Goal: Task Accomplishment & Management: Manage account settings

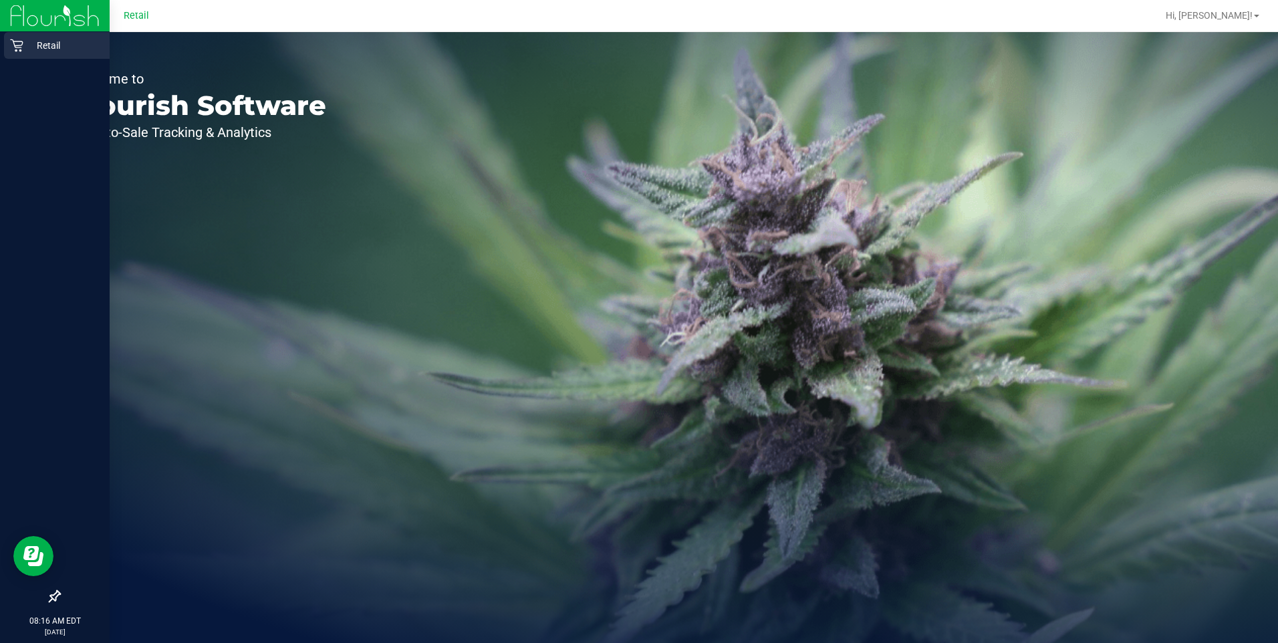
click at [9, 49] on div "Retail" at bounding box center [57, 45] width 106 height 27
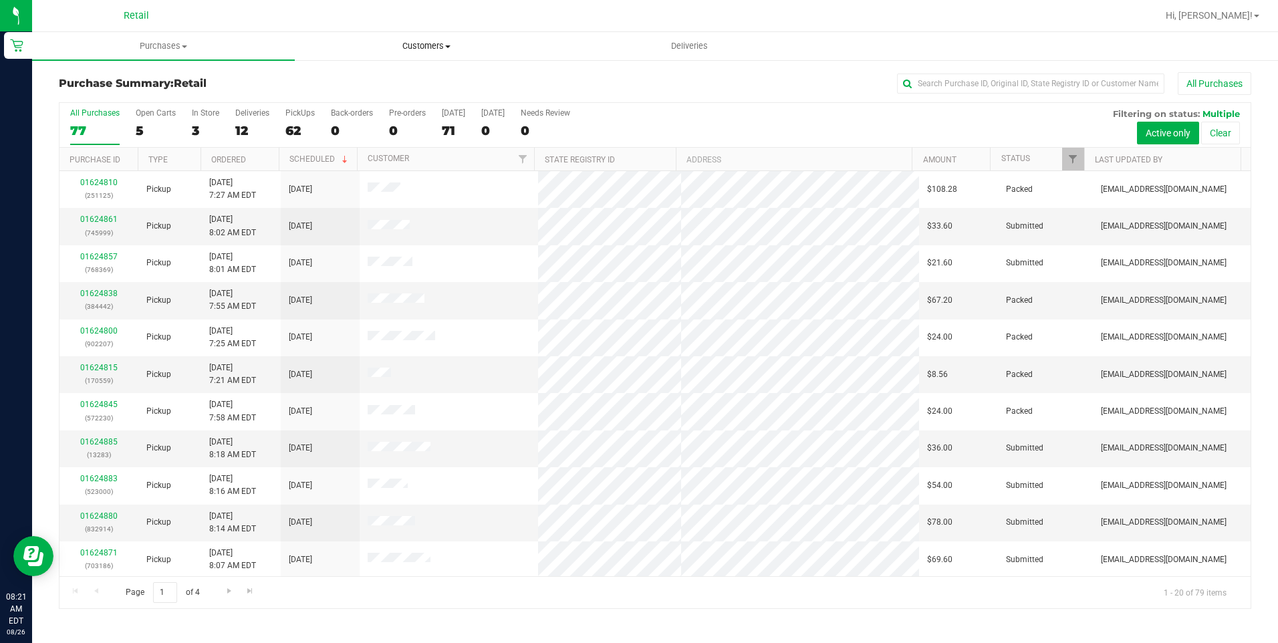
click at [444, 45] on span "Customers" at bounding box center [425, 46] width 261 height 12
click at [408, 88] on li "All customers" at bounding box center [426, 81] width 263 height 16
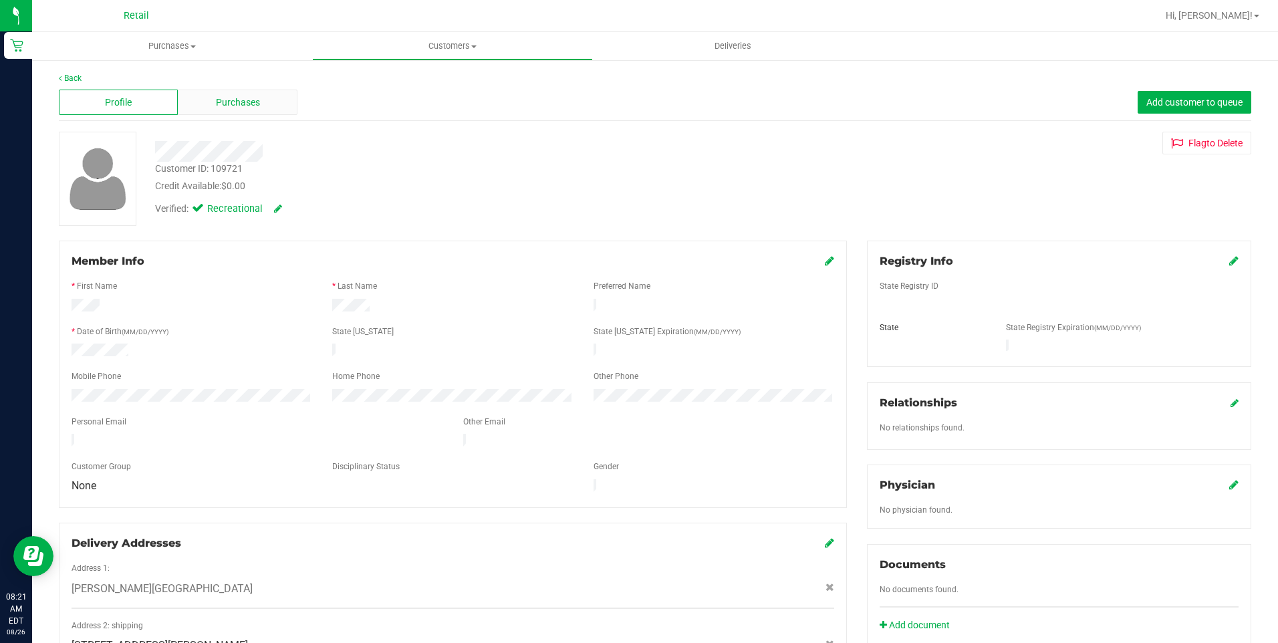
click at [231, 110] on div "Purchases" at bounding box center [237, 102] width 119 height 25
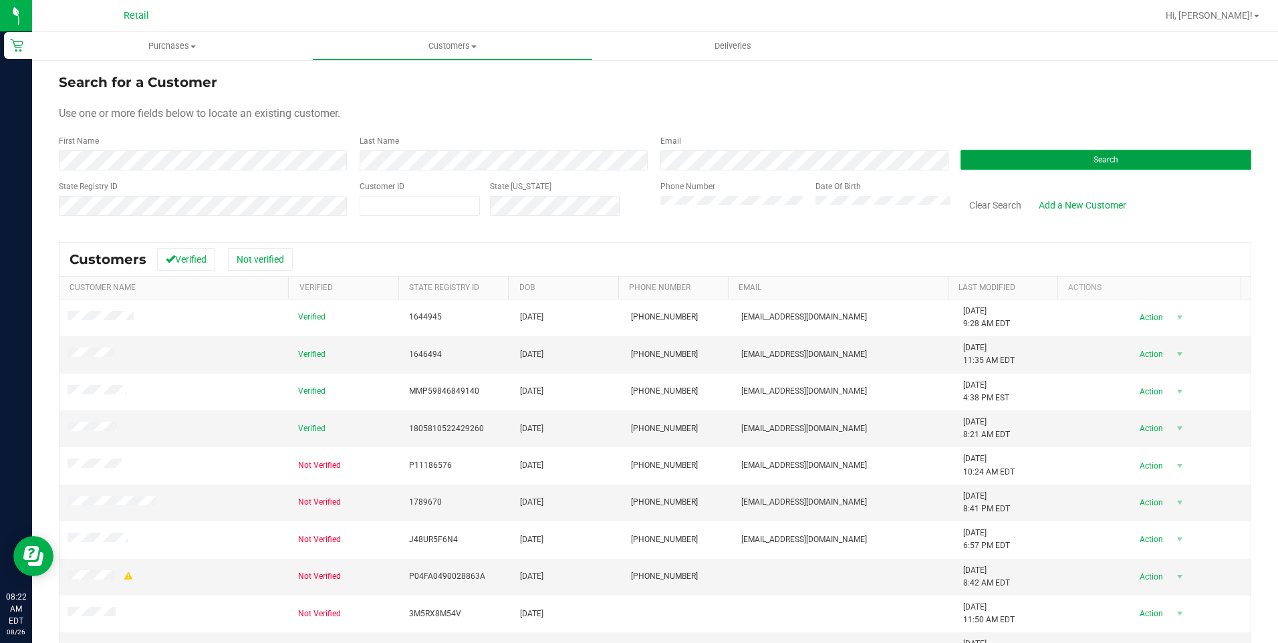
click at [1149, 164] on button "Search" at bounding box center [1105, 160] width 291 height 20
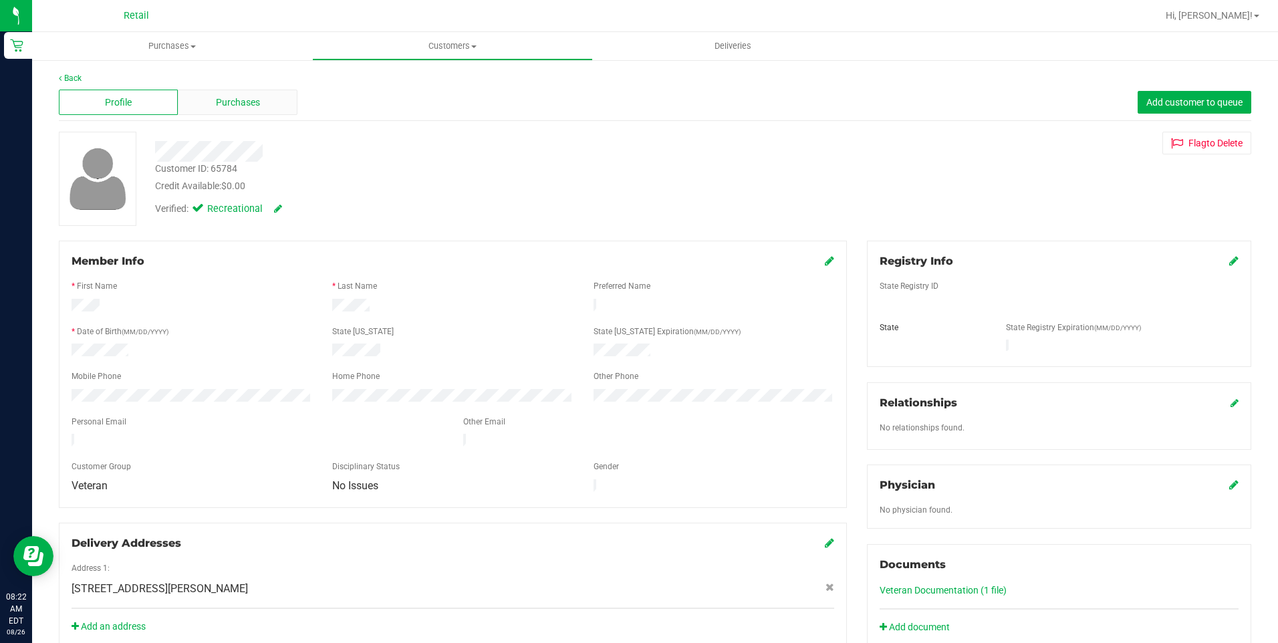
click at [255, 108] on span "Purchases" at bounding box center [238, 103] width 44 height 14
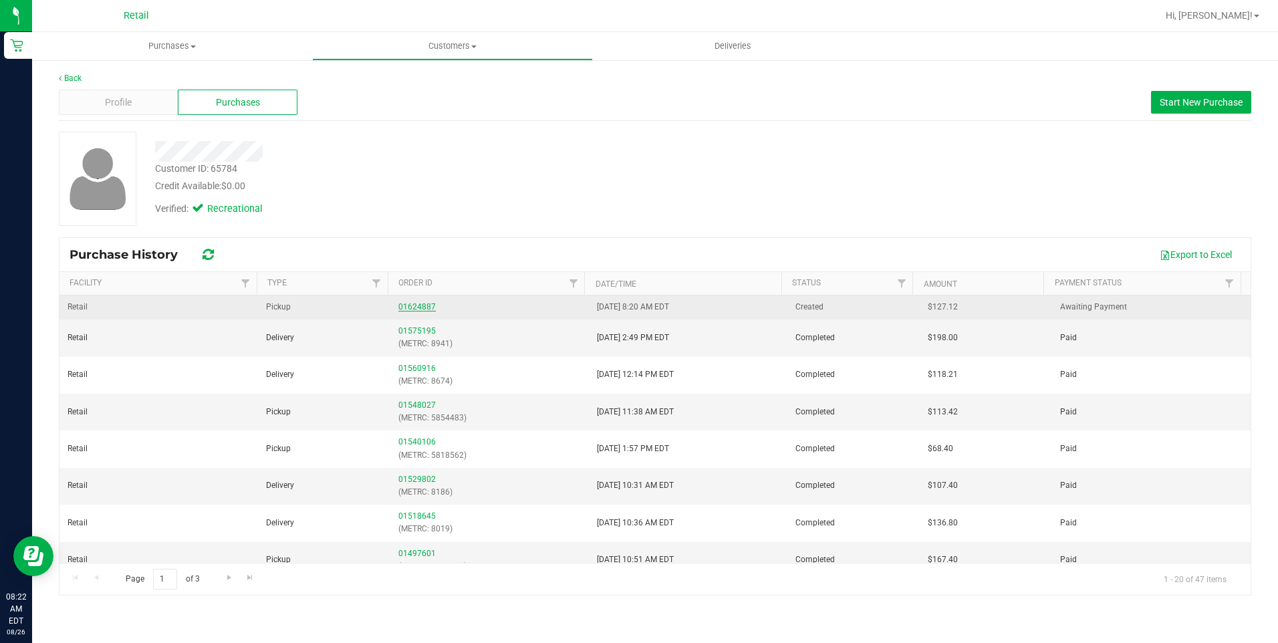
click at [412, 307] on link "01624887" at bounding box center [416, 306] width 37 height 9
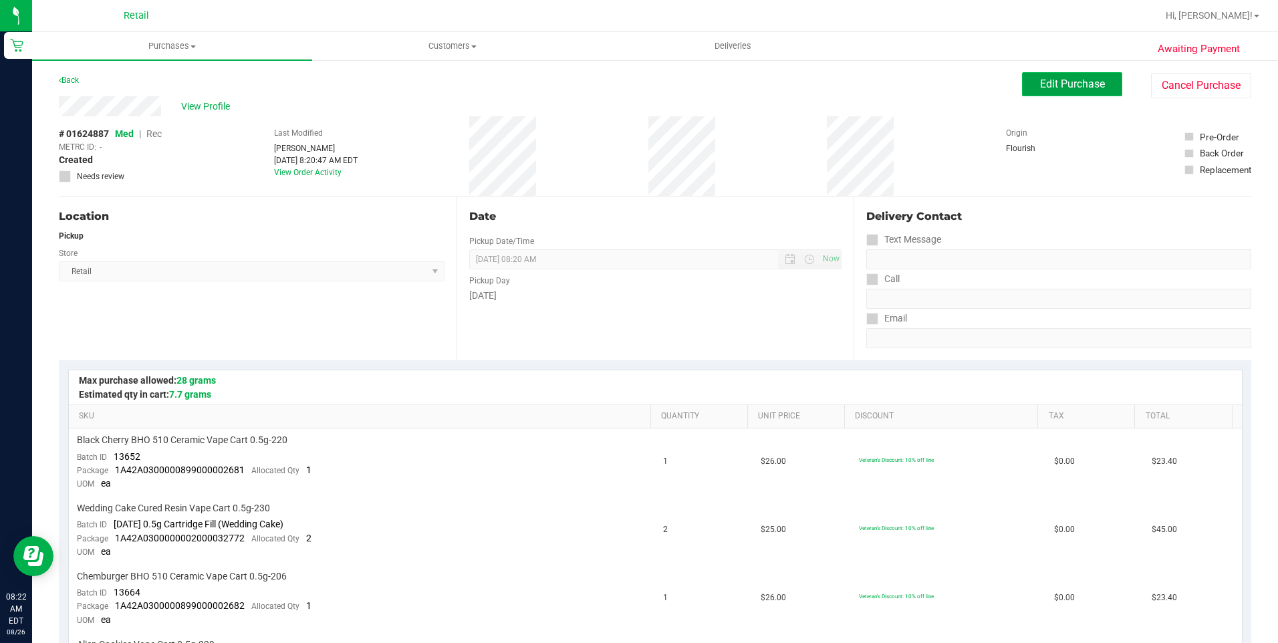
click at [1072, 83] on span "Edit Purchase" at bounding box center [1072, 84] width 65 height 13
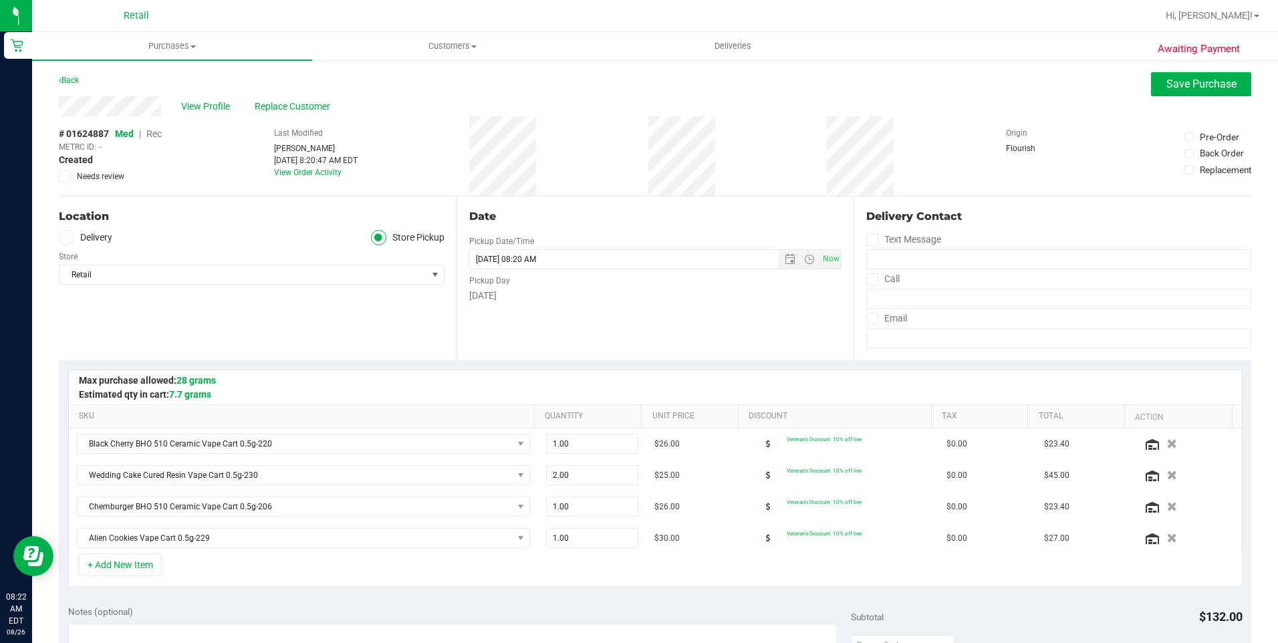
click at [62, 237] on icon at bounding box center [66, 237] width 8 height 0
click at [0, 0] on input "Delivery" at bounding box center [0, 0] width 0 height 0
click at [869, 279] on icon at bounding box center [872, 279] width 9 height 0
click at [0, 0] on input "Call" at bounding box center [0, 0] width 0 height 0
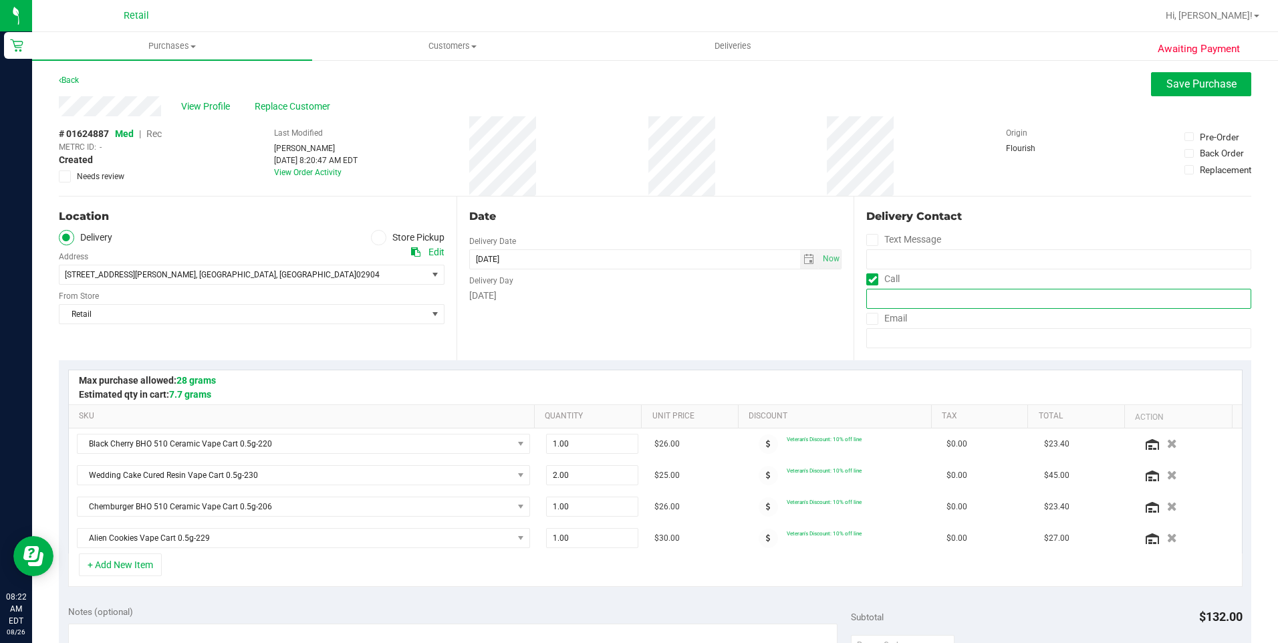
click at [899, 291] on input "tel" at bounding box center [1058, 299] width 385 height 20
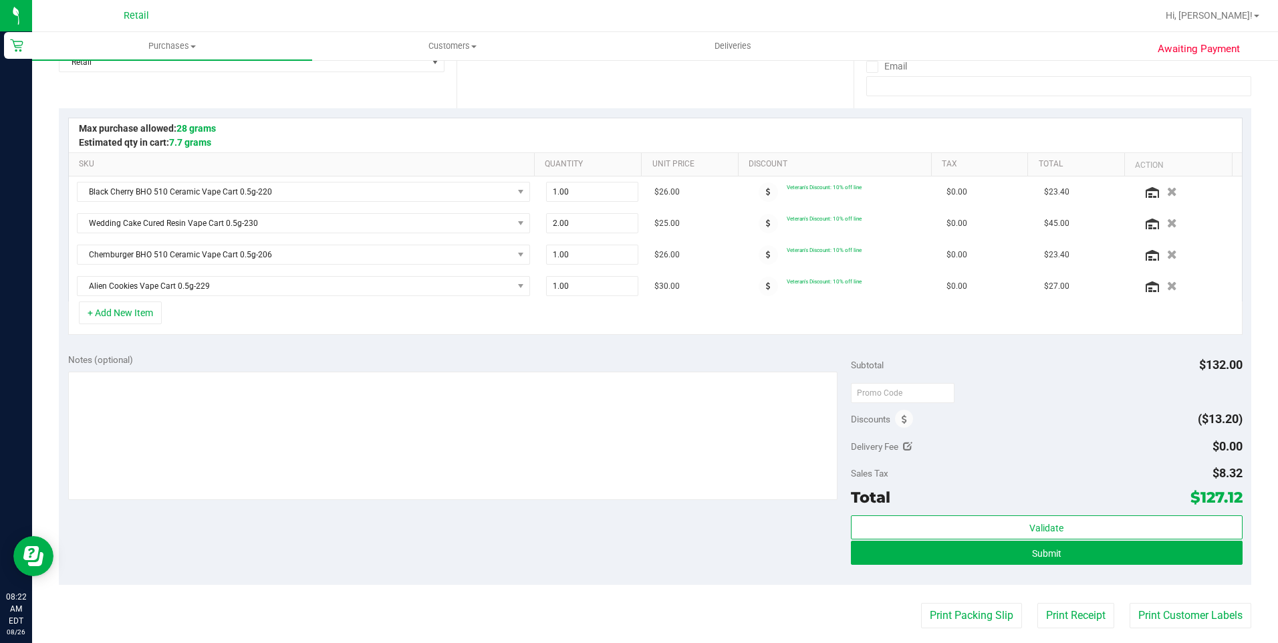
scroll to position [267, 0]
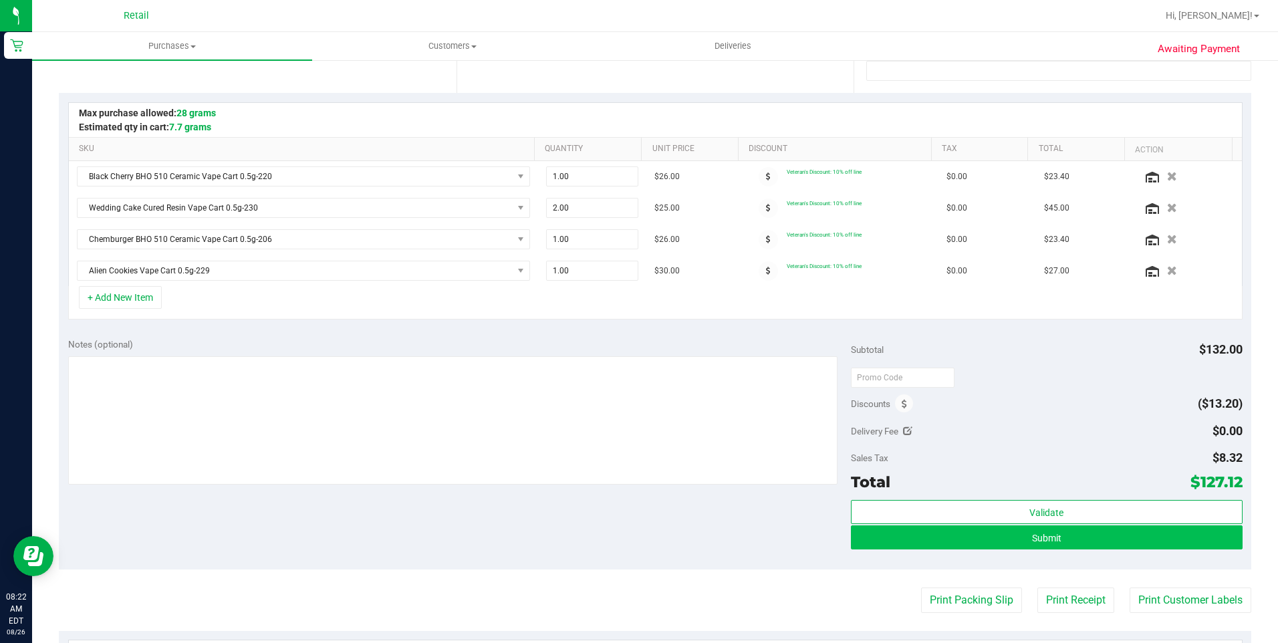
type input "(917) 994-5663"
click at [1002, 537] on button "Submit" at bounding box center [1047, 537] width 392 height 24
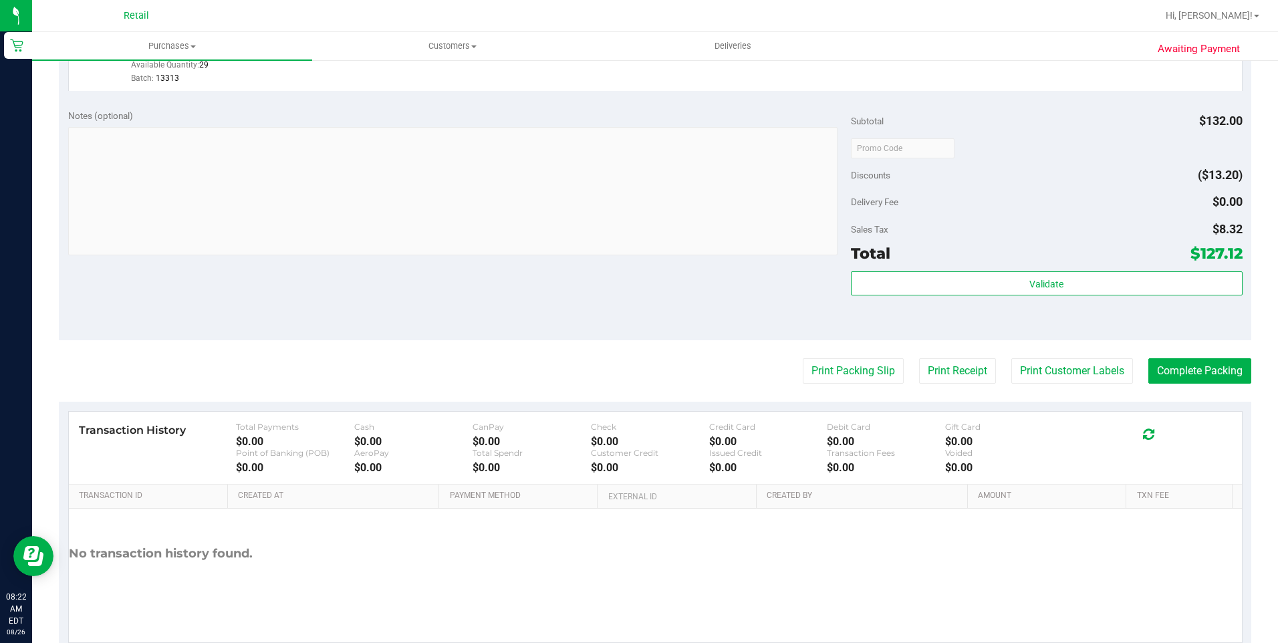
scroll to position [682, 0]
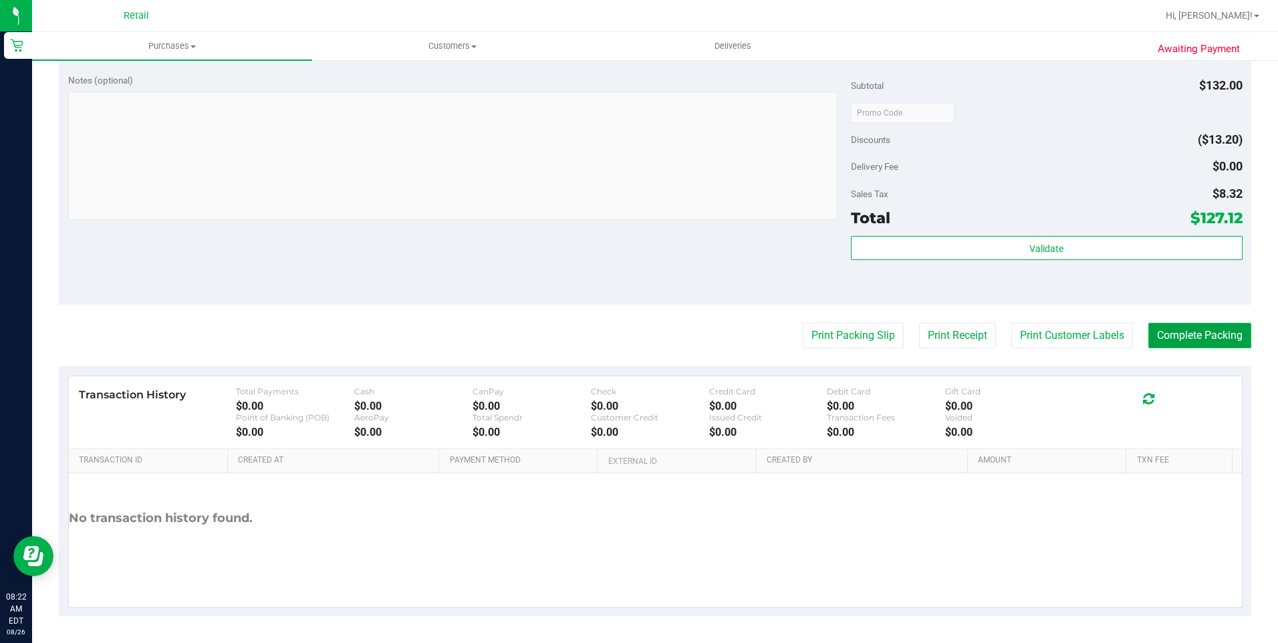
click at [1199, 330] on button "Complete Packing" at bounding box center [1199, 335] width 103 height 25
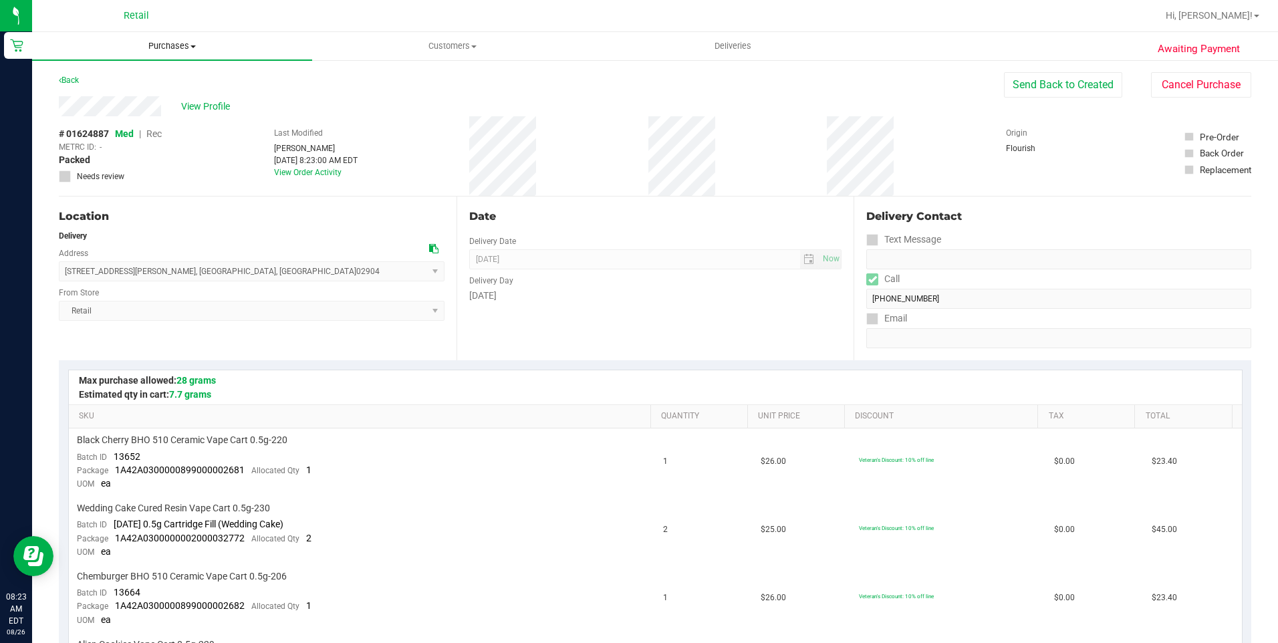
click at [194, 49] on span "Purchases" at bounding box center [172, 46] width 280 height 12
click at [164, 92] on li "Fulfillment" at bounding box center [172, 97] width 280 height 16
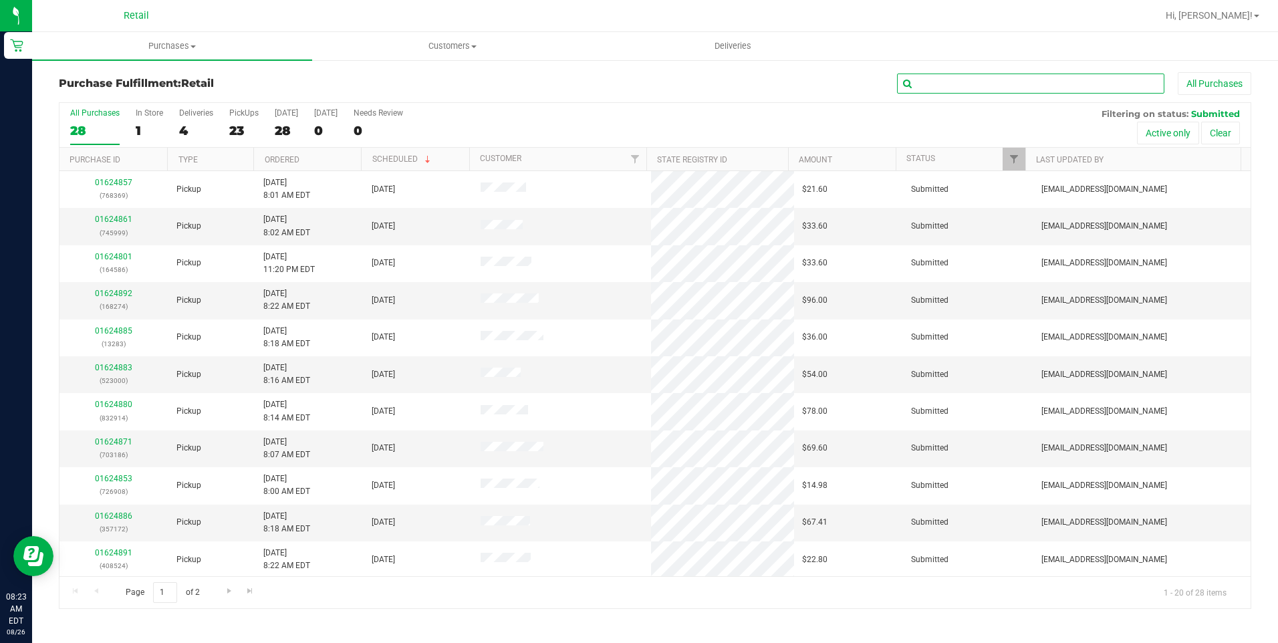
click at [1023, 89] on input "text" at bounding box center [1030, 84] width 267 height 20
type input "6479"
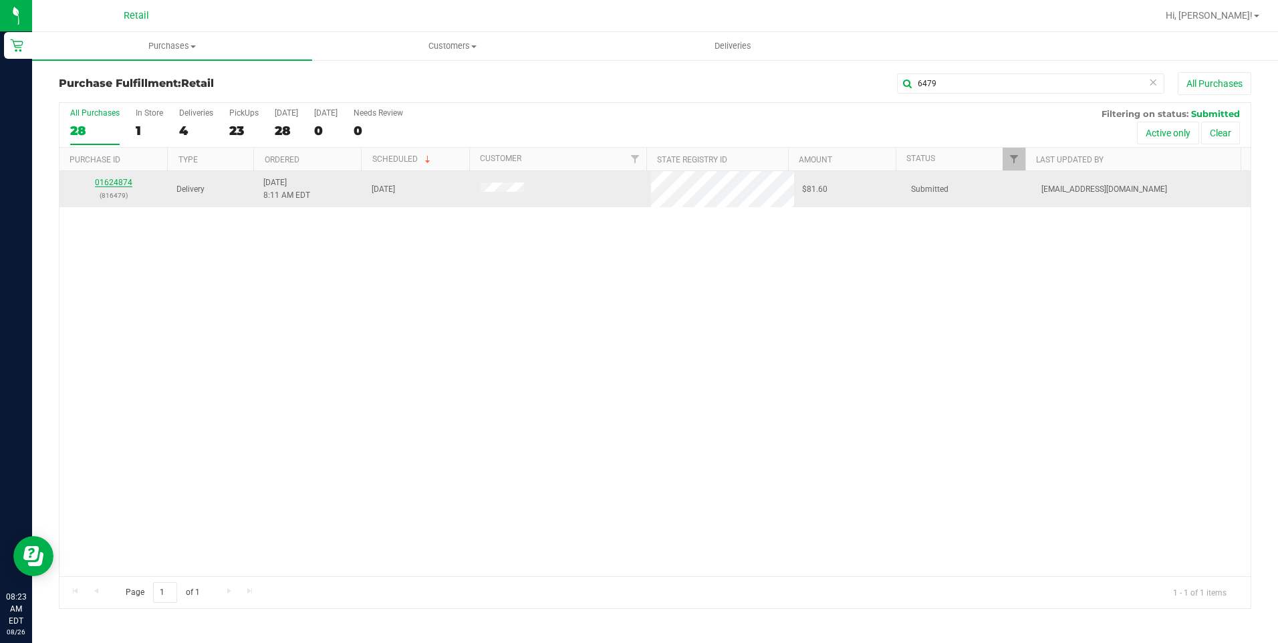
click at [122, 180] on link "01624874" at bounding box center [113, 182] width 37 height 9
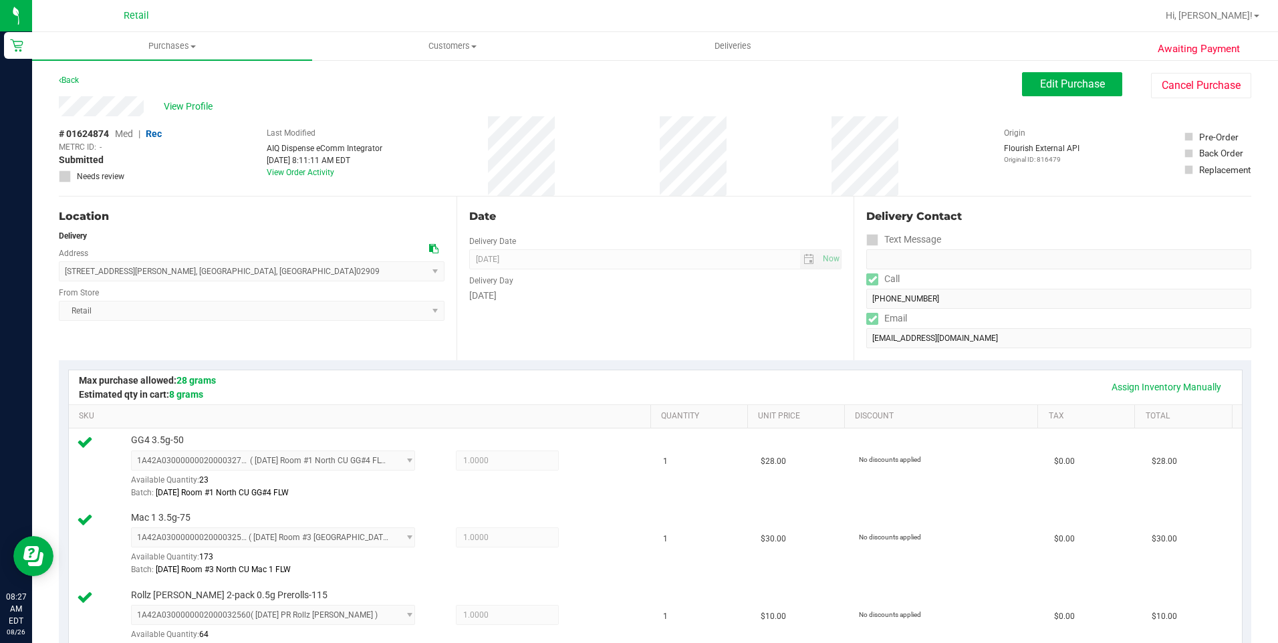
drag, startPoint x: 58, startPoint y: 106, endPoint x: 158, endPoint y: 106, distance: 99.6
click at [158, 106] on div "Awaiting Payment Back Edit Purchase Cancel Purchase View Profile # 01624874 Med…" at bounding box center [655, 653] width 1246 height 1189
drag, startPoint x: 62, startPoint y: 268, endPoint x: 211, endPoint y: 267, distance: 149.0
click at [211, 267] on span "87 Atwood Street , Providence , RI 02909 Select address 87 Atwood Street" at bounding box center [252, 271] width 386 height 20
drag, startPoint x: 211, startPoint y: 267, endPoint x: 229, endPoint y: 268, distance: 17.4
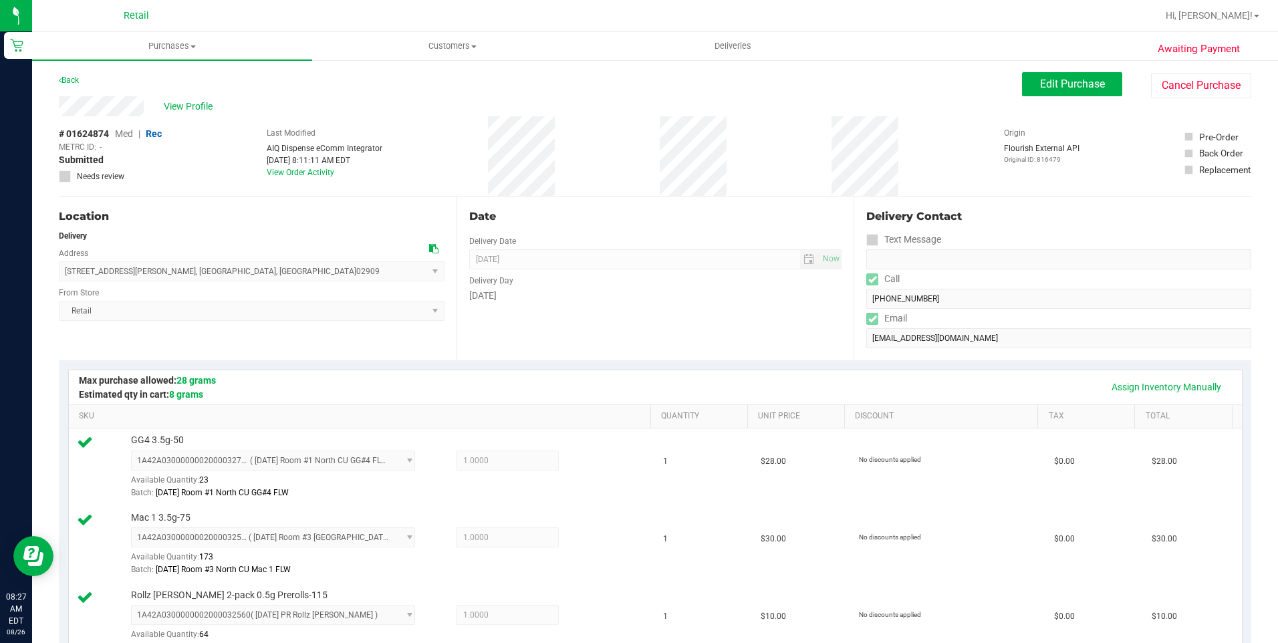
copy span "87 Atwood Street , Providence , RI 02909"
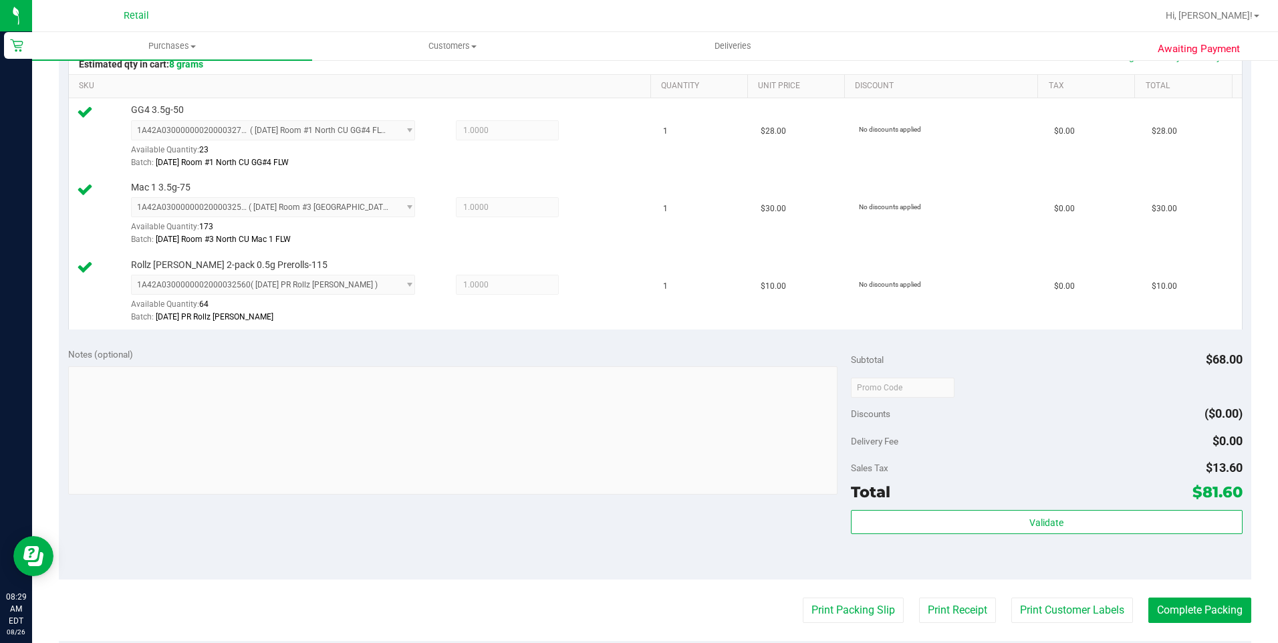
scroll to position [334, 0]
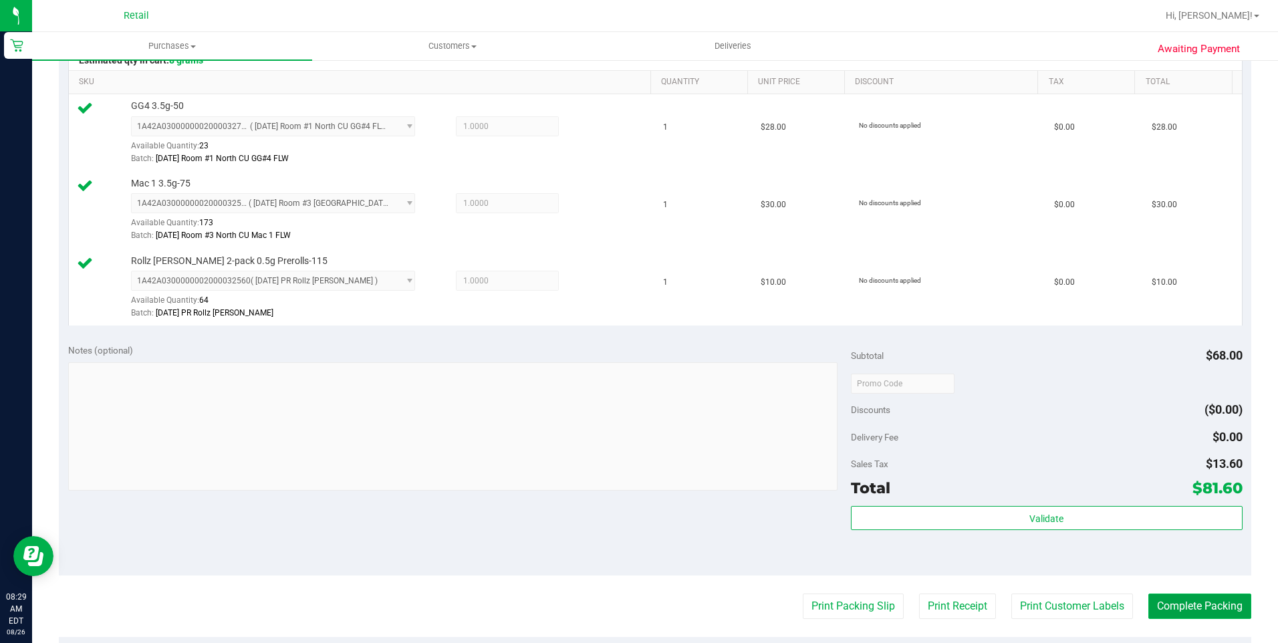
click at [1198, 611] on button "Complete Packing" at bounding box center [1199, 605] width 103 height 25
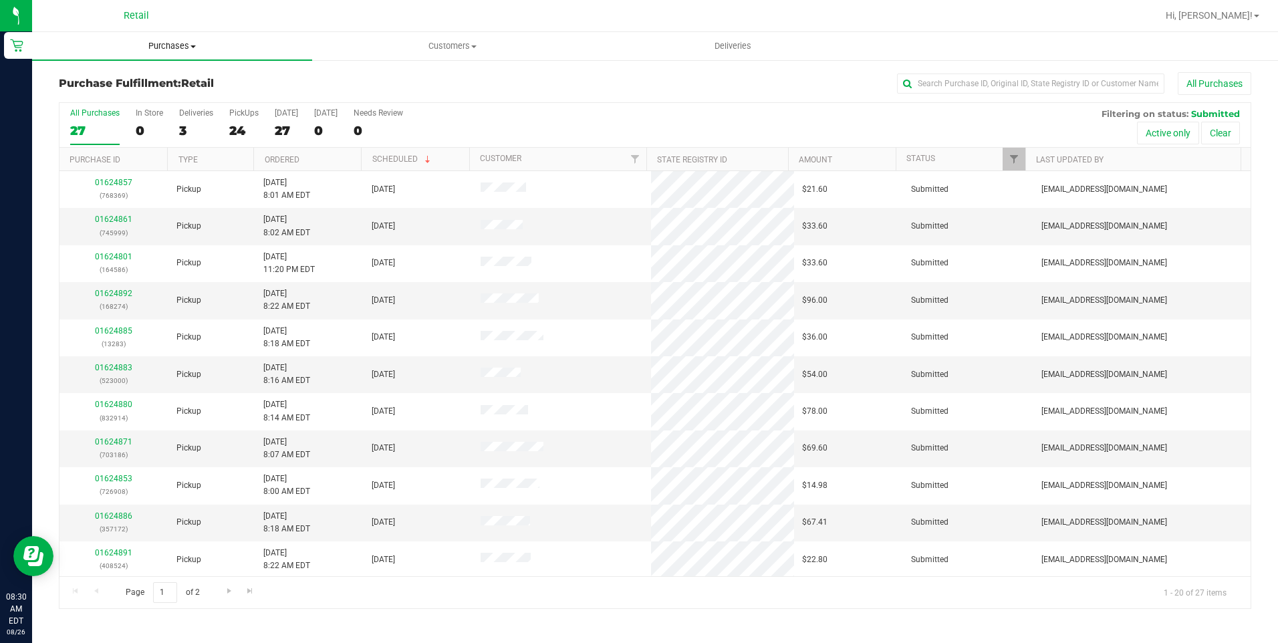
click at [188, 47] on span "Purchases" at bounding box center [172, 46] width 280 height 12
click at [158, 98] on li "Fulfillment" at bounding box center [172, 97] width 280 height 16
click at [956, 89] on input "text" at bounding box center [1030, 84] width 267 height 20
type input "2820"
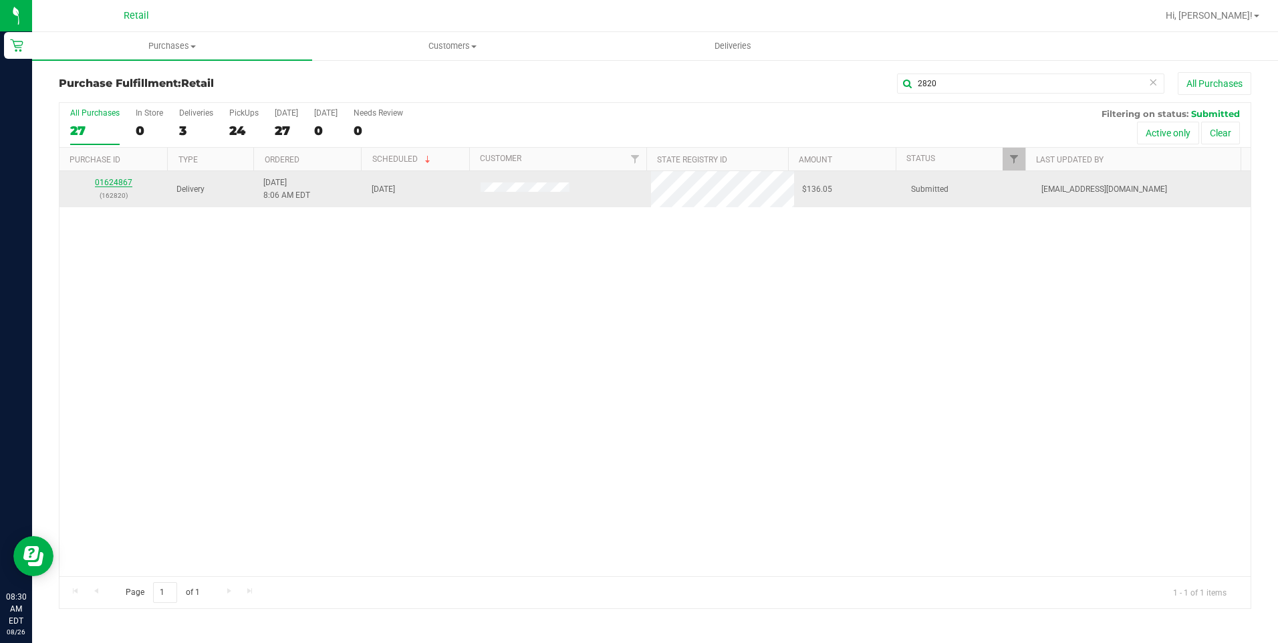
click at [123, 178] on link "01624867" at bounding box center [113, 182] width 37 height 9
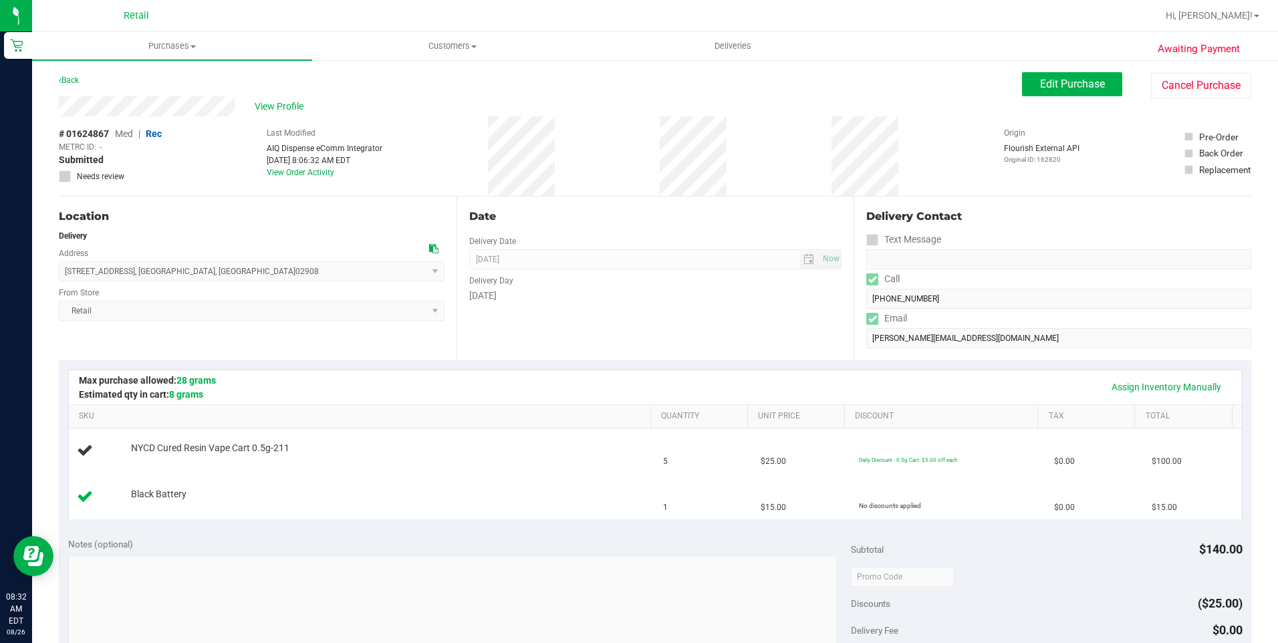
click at [233, 112] on div "Awaiting Payment Back Edit Purchase Cancel Purchase View Profile # 01624867 Med…" at bounding box center [655, 583] width 1246 height 1048
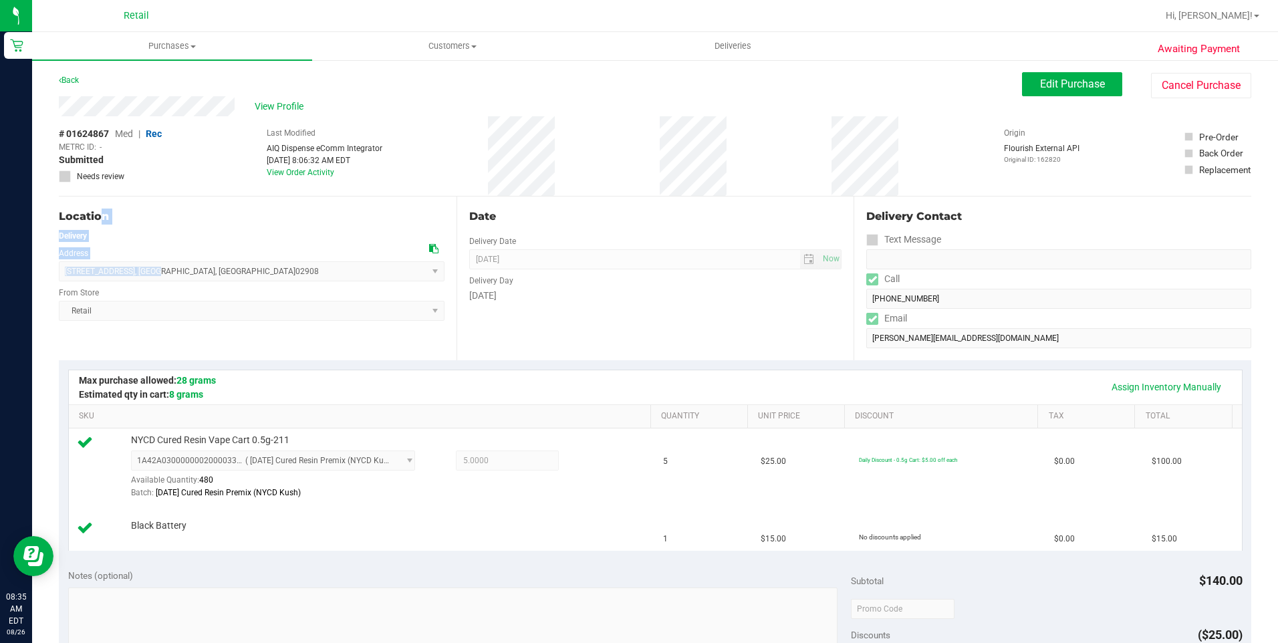
drag, startPoint x: 58, startPoint y: 269, endPoint x: 152, endPoint y: 280, distance: 94.2
click at [152, 280] on div "Awaiting Payment Back Edit Purchase Cancel Purchase View Profile # 01624867 Med…" at bounding box center [655, 599] width 1246 height 1080
drag, startPoint x: 152, startPoint y: 280, endPoint x: 247, endPoint y: 211, distance: 117.2
click at [247, 208] on div "Location Delivery Address 98 Fairview Street , Providence , RI 02908 Select add…" at bounding box center [258, 278] width 398 height 164
drag, startPoint x: 232, startPoint y: 276, endPoint x: 57, endPoint y: 271, distance: 174.5
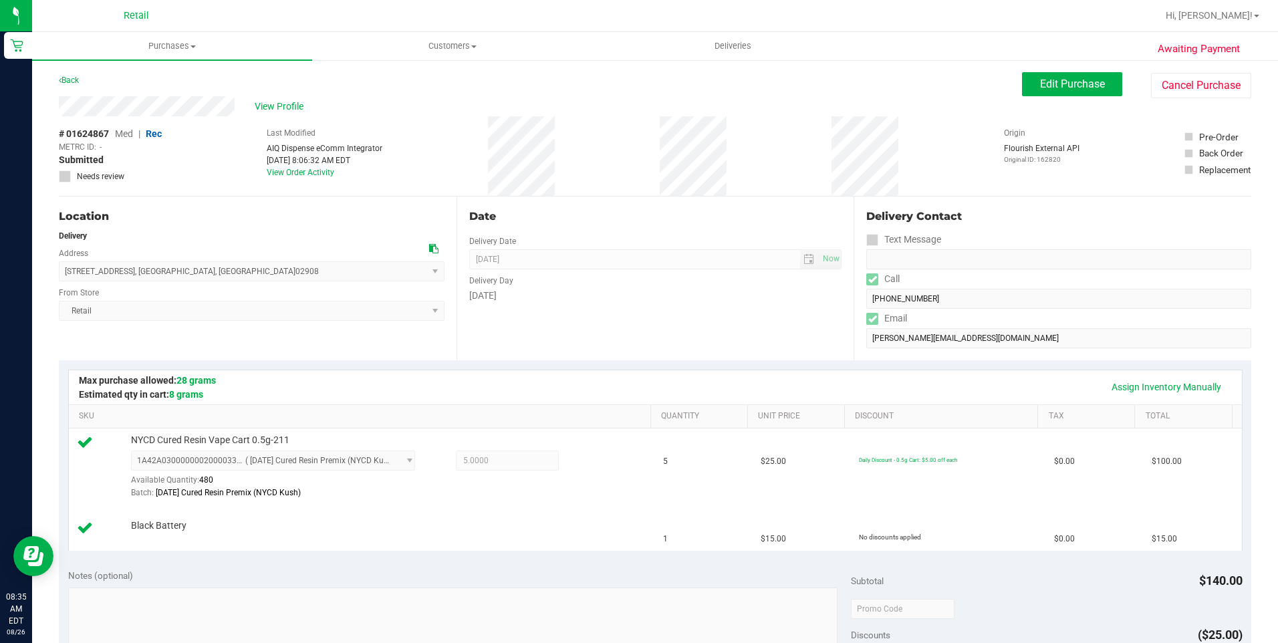
click at [57, 271] on div "Awaiting Payment Back Edit Purchase Cancel Purchase View Profile # 01624867 Med…" at bounding box center [655, 599] width 1246 height 1080
click at [59, 271] on span "98 Fairview Street , Providence , RI 02908 Select address Fairview Street 98 Fa…" at bounding box center [252, 271] width 386 height 20
drag, startPoint x: 59, startPoint y: 271, endPoint x: 199, endPoint y: 265, distance: 140.4
click at [199, 265] on span "98 Fairview Street , Providence , RI 02908 Select address Fairview Street 98 Fa…" at bounding box center [252, 271] width 386 height 20
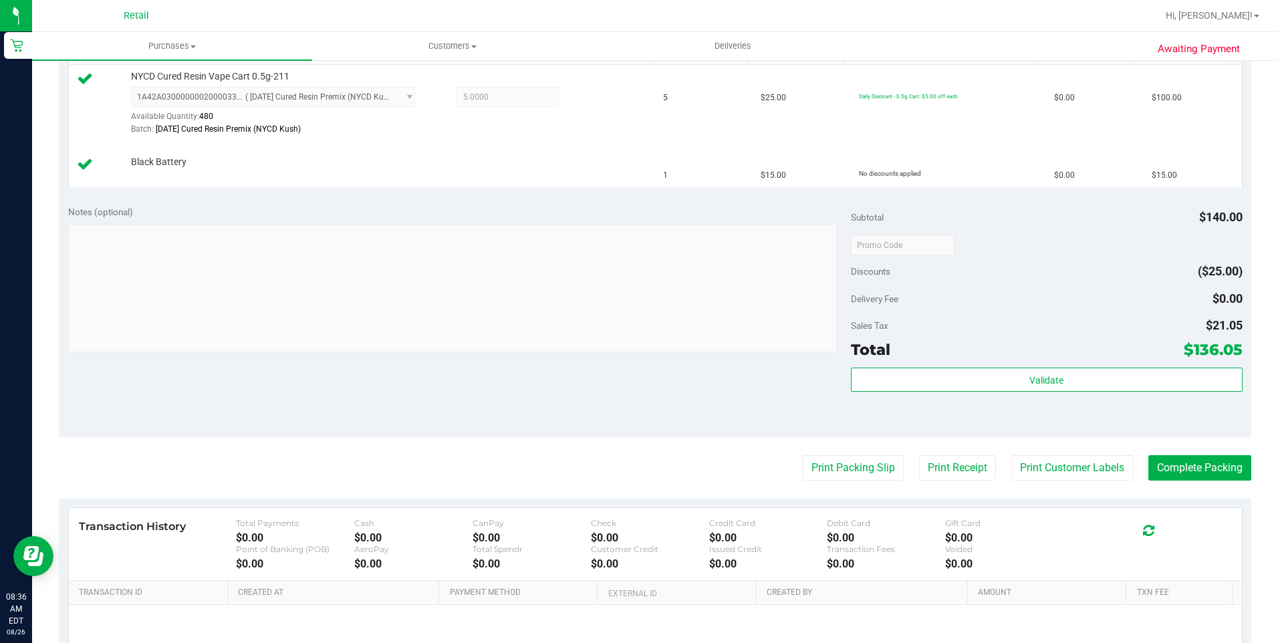
scroll to position [401, 0]
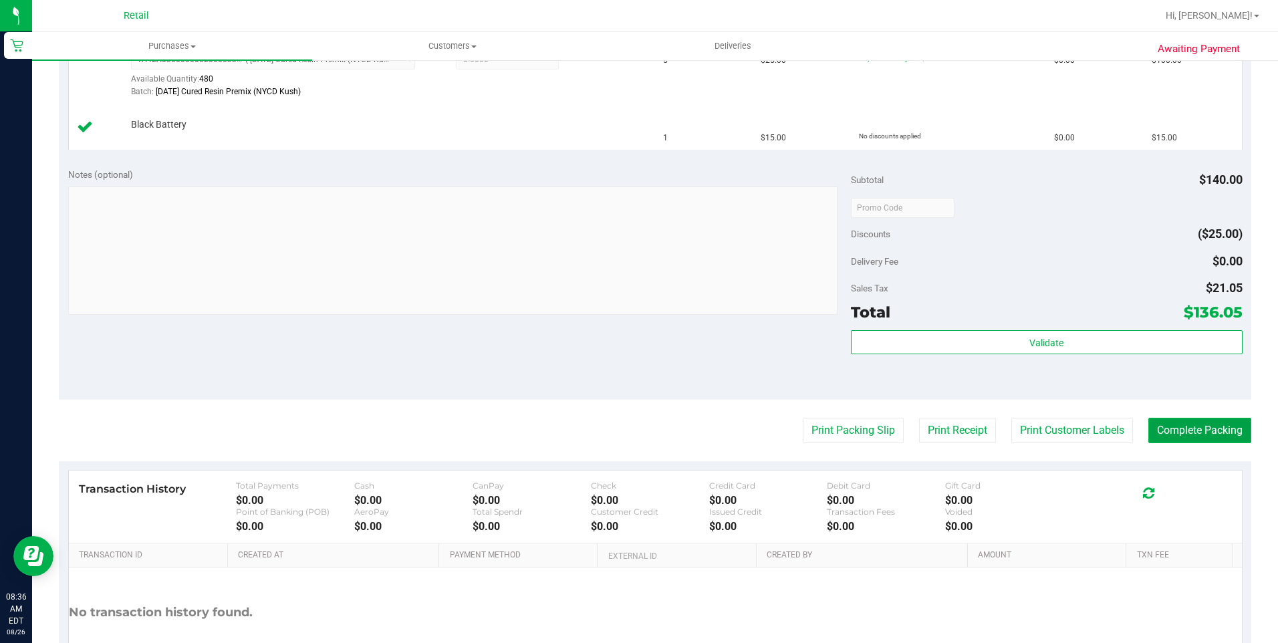
click at [1192, 427] on button "Complete Packing" at bounding box center [1199, 430] width 103 height 25
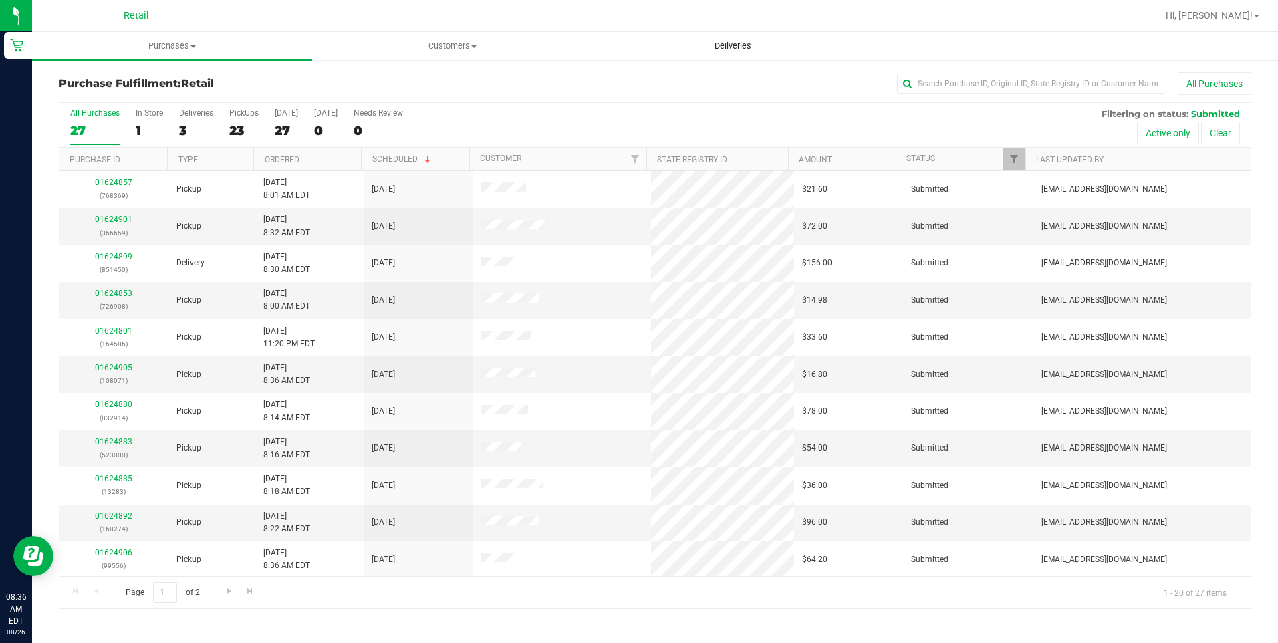
click at [726, 54] on uib-tab-heading "Deliveries" at bounding box center [732, 46] width 279 height 27
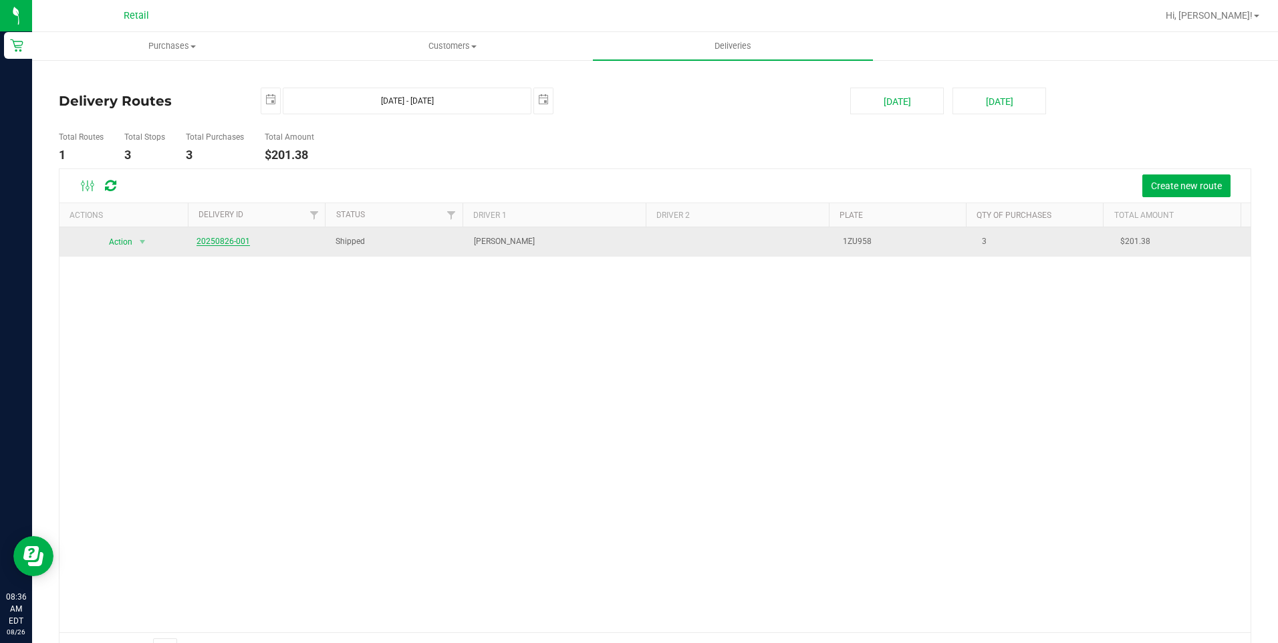
click at [221, 239] on link "20250826-001" at bounding box center [222, 241] width 53 height 9
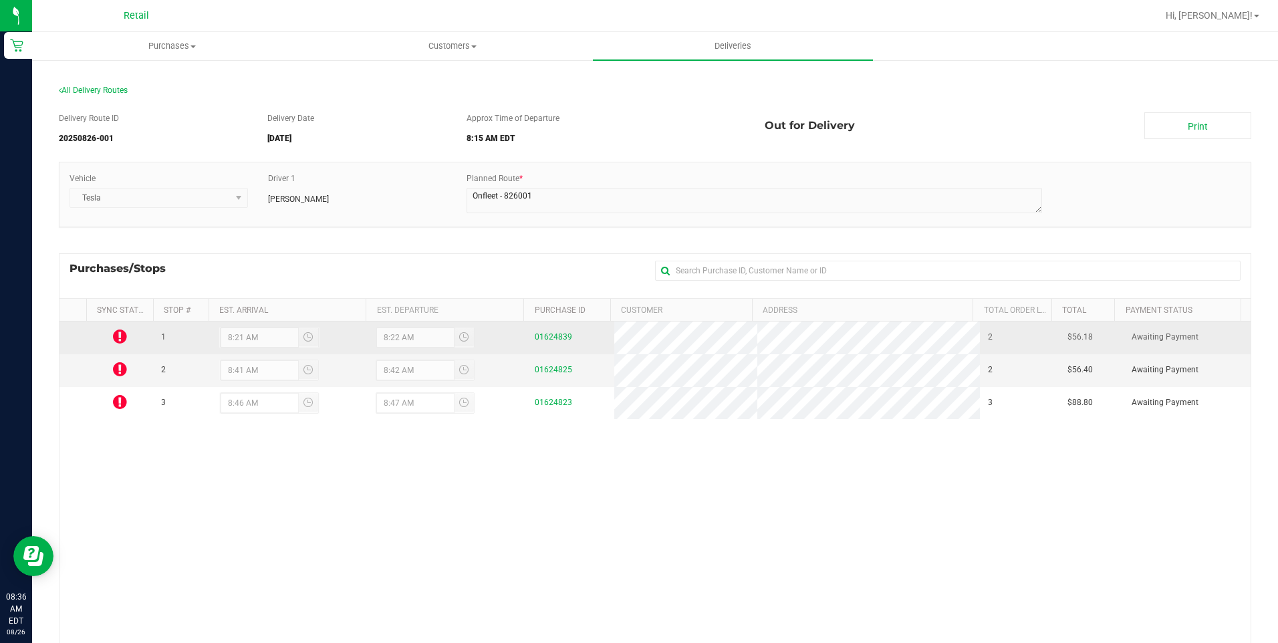
click at [117, 341] on icon at bounding box center [120, 336] width 14 height 16
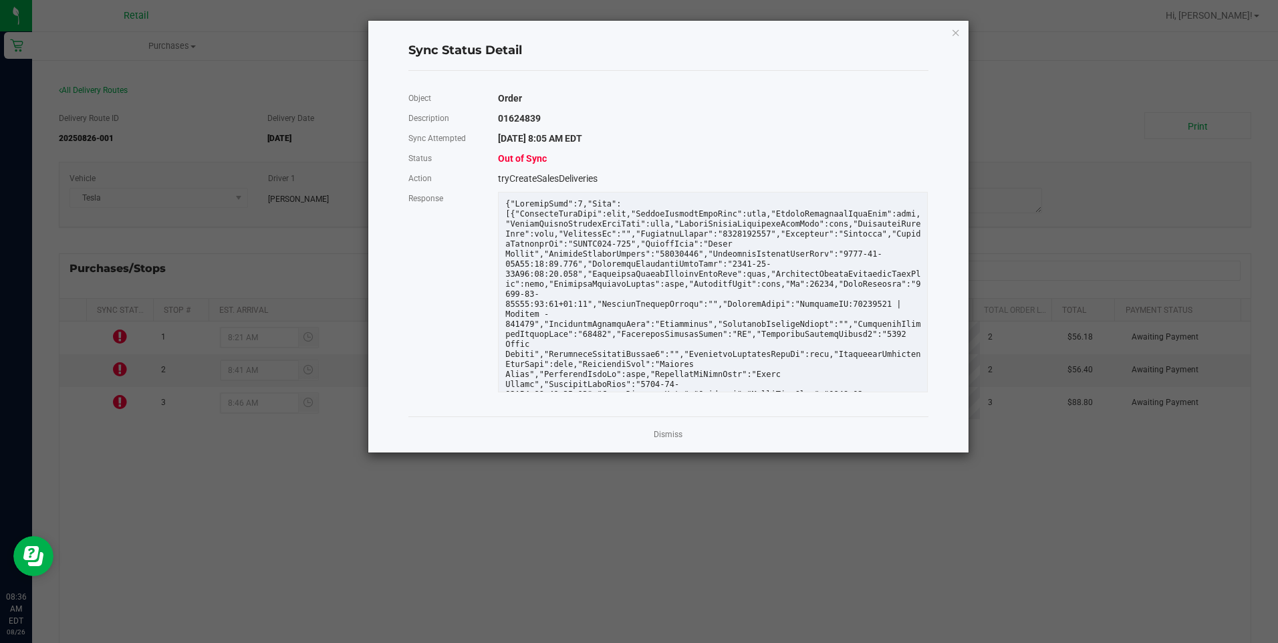
click at [307, 67] on ngb-modal-window "Sync Status Detail Object Order Description 01624839 Sync Attempted 8/26/2025 8…" at bounding box center [644, 321] width 1288 height 643
click at [661, 434] on link "Dismiss" at bounding box center [668, 434] width 29 height 11
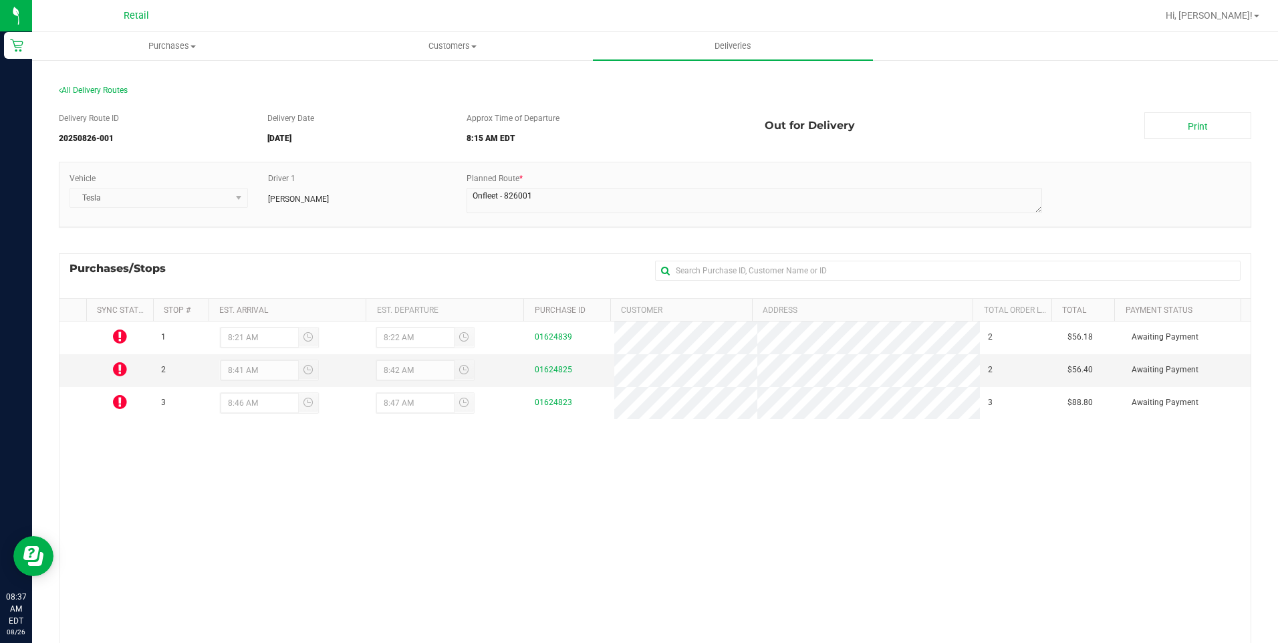
drag, startPoint x: 114, startPoint y: 345, endPoint x: 184, endPoint y: 495, distance: 165.6
click at [184, 495] on div "1 8:21 AM 8:22 AM 01624839 2 $56.18 Awaiting Payment 2 8:41 AM 8:42 AM 01624825…" at bounding box center [654, 523] width 1191 height 405
click at [193, 43] on span "Purchases" at bounding box center [172, 46] width 279 height 12
click at [140, 98] on li "Fulfillment" at bounding box center [172, 97] width 280 height 16
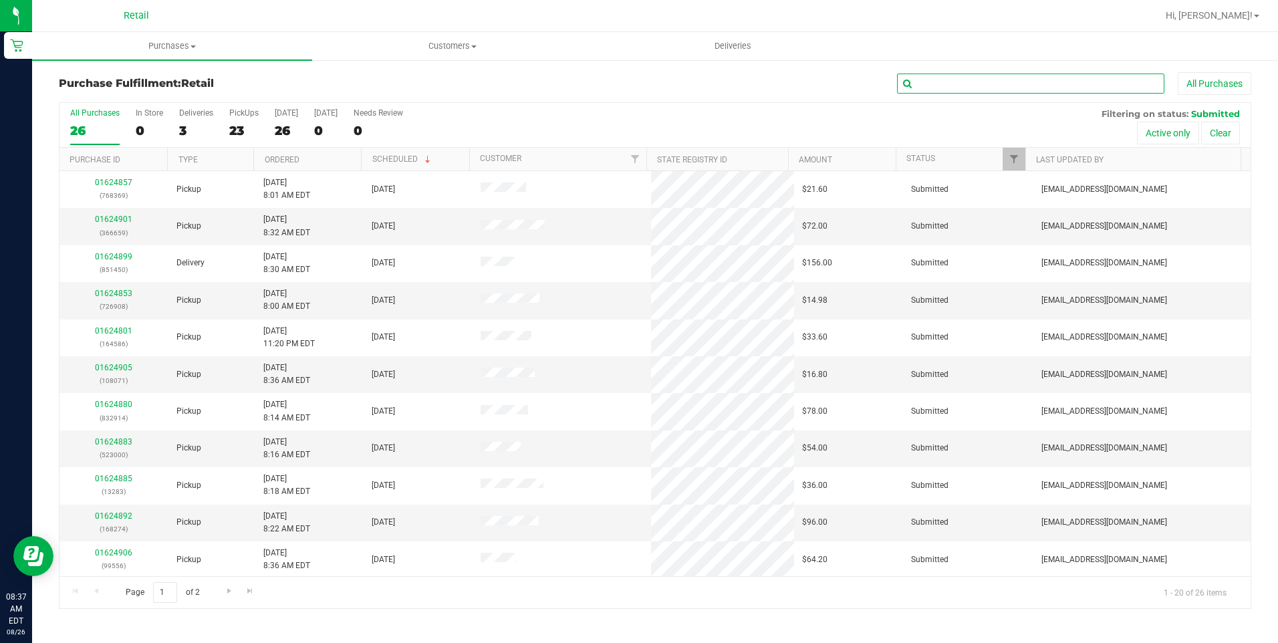
click at [1004, 81] on input "text" at bounding box center [1030, 84] width 267 height 20
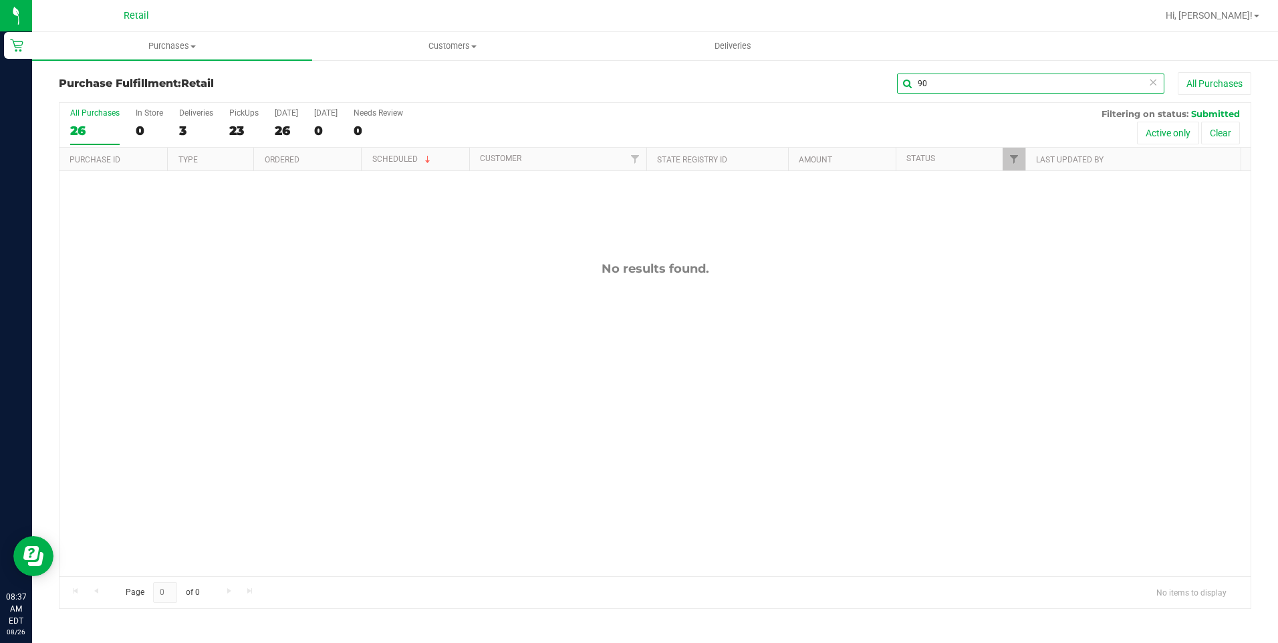
type input "9"
click at [469, 48] on span "Customers" at bounding box center [452, 46] width 279 height 12
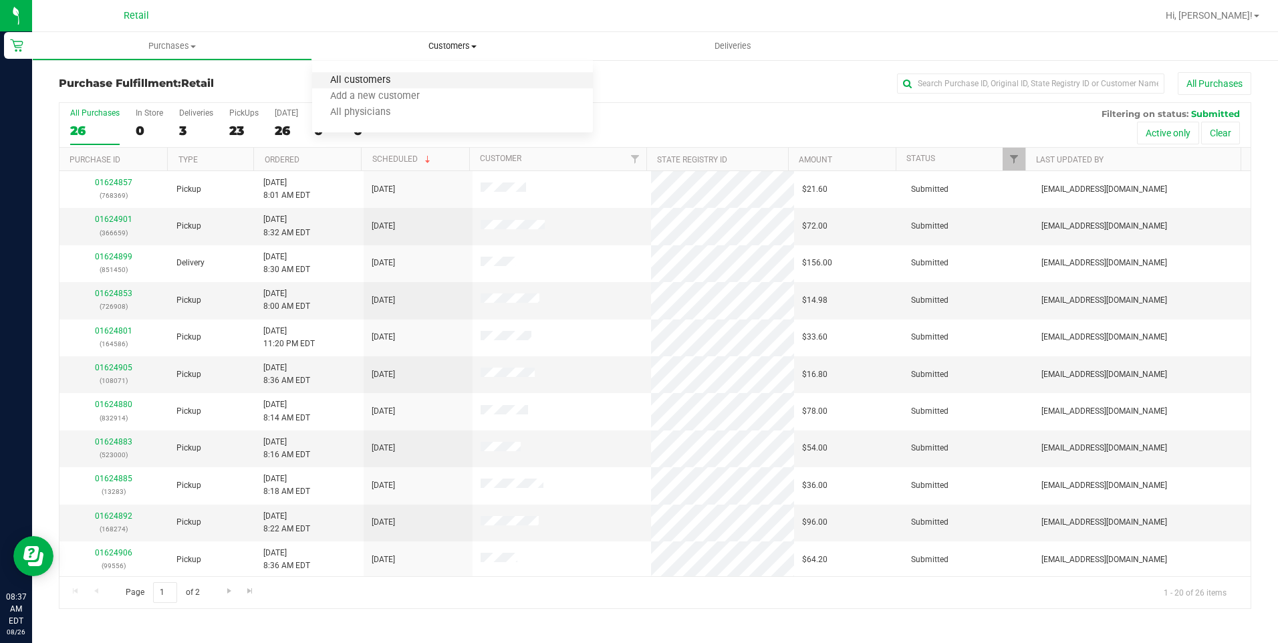
click at [397, 83] on span "All customers" at bounding box center [360, 80] width 96 height 11
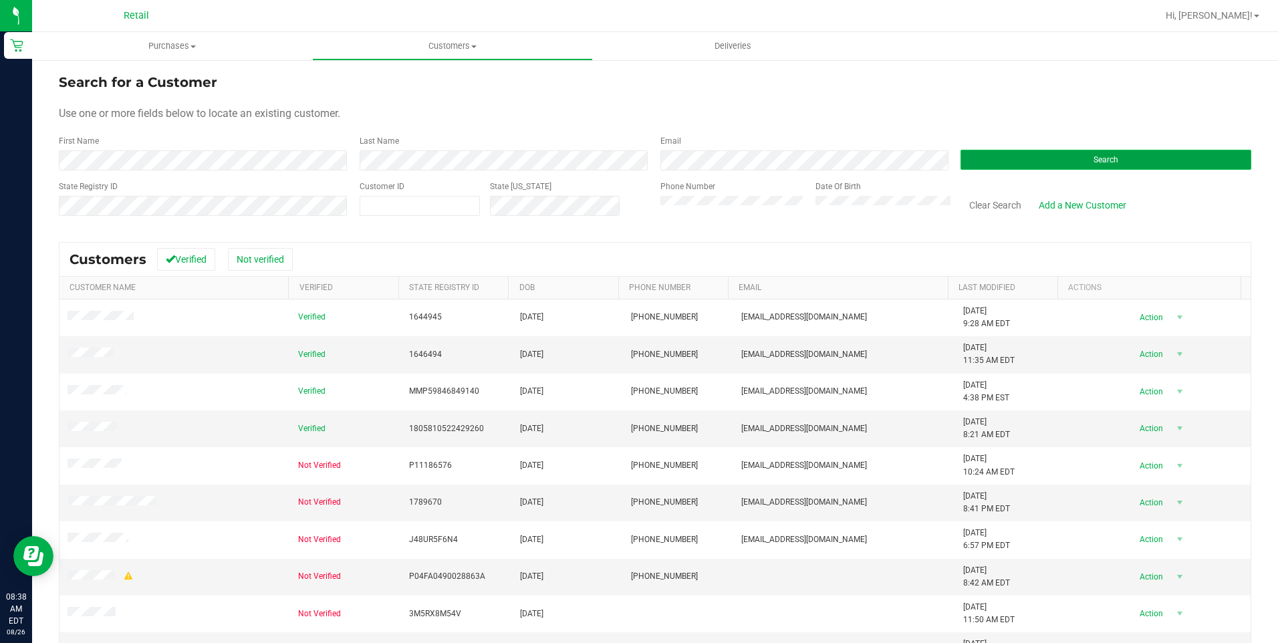
click at [1032, 160] on button "Search" at bounding box center [1105, 160] width 291 height 20
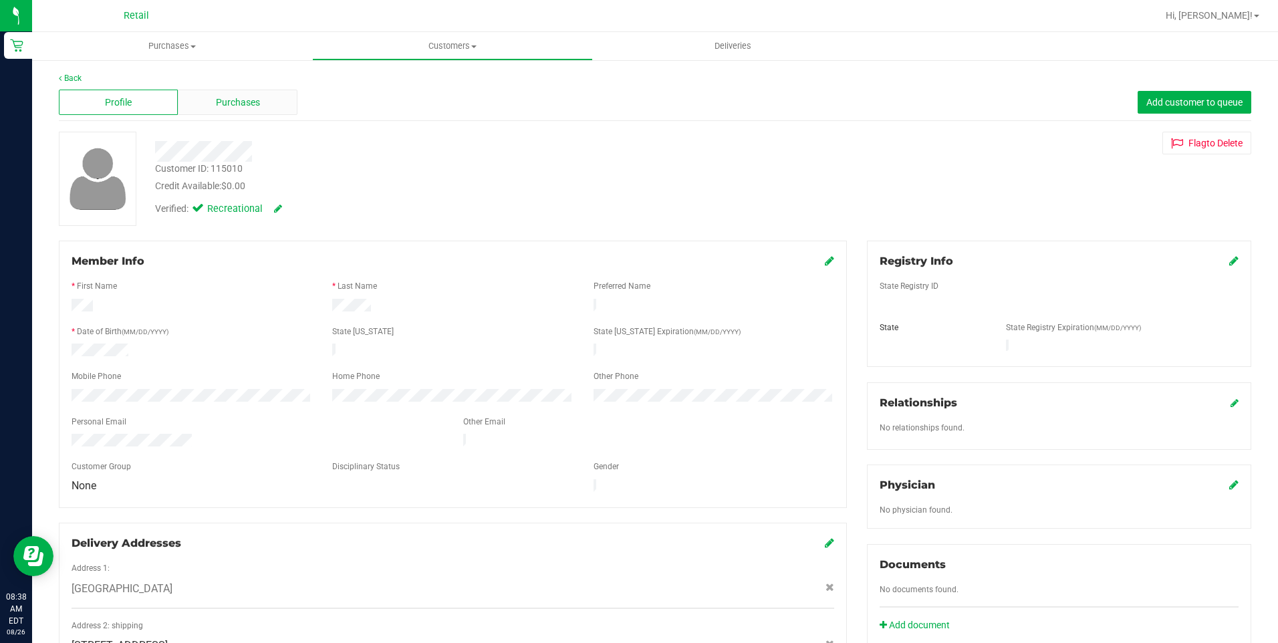
click at [251, 109] on span "Purchases" at bounding box center [238, 103] width 44 height 14
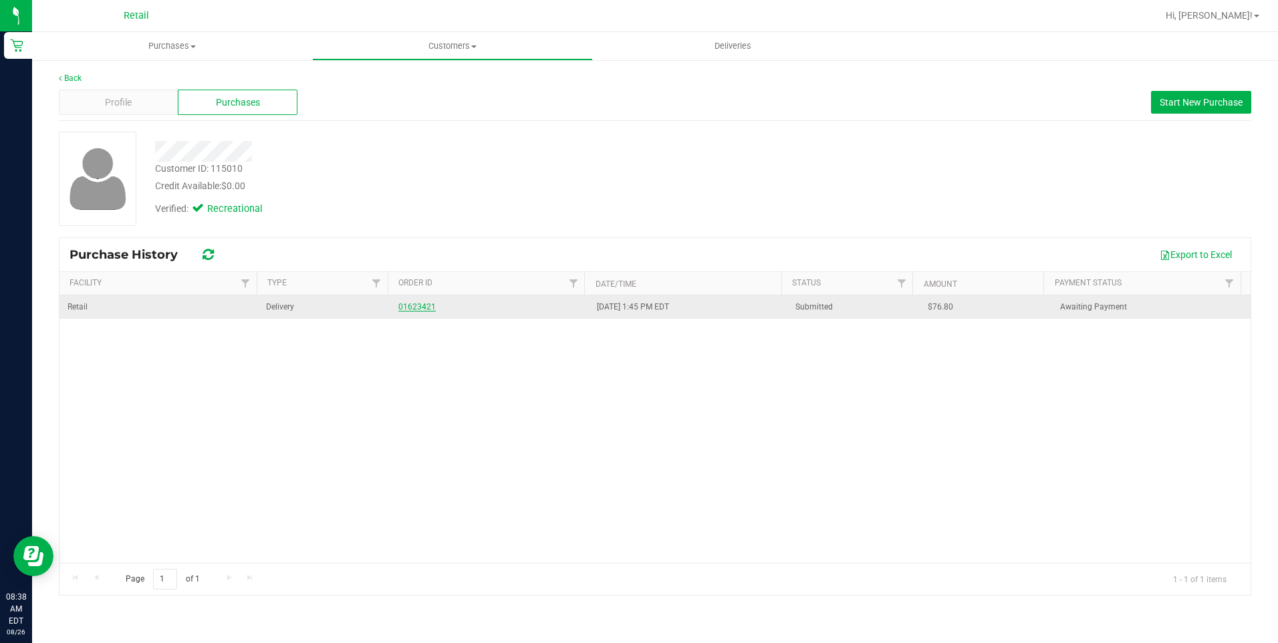
click at [419, 306] on link "01623421" at bounding box center [416, 306] width 37 height 9
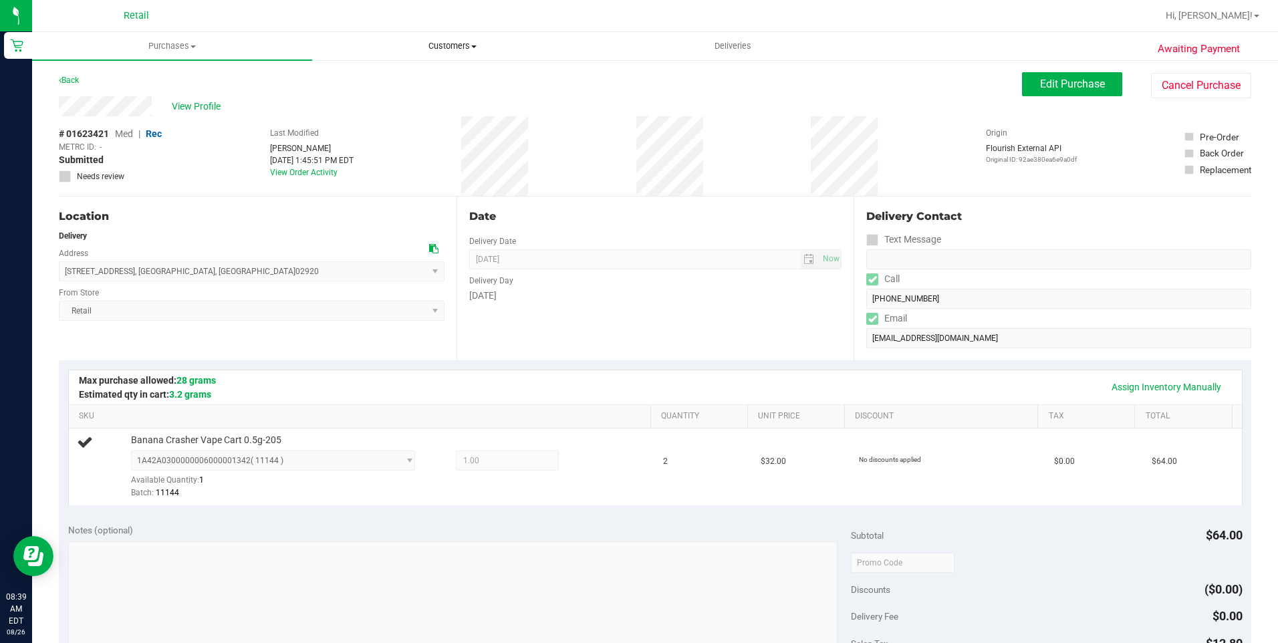
click at [460, 49] on span "Customers" at bounding box center [452, 46] width 279 height 12
click at [730, 47] on span "Deliveries" at bounding box center [732, 46] width 73 height 12
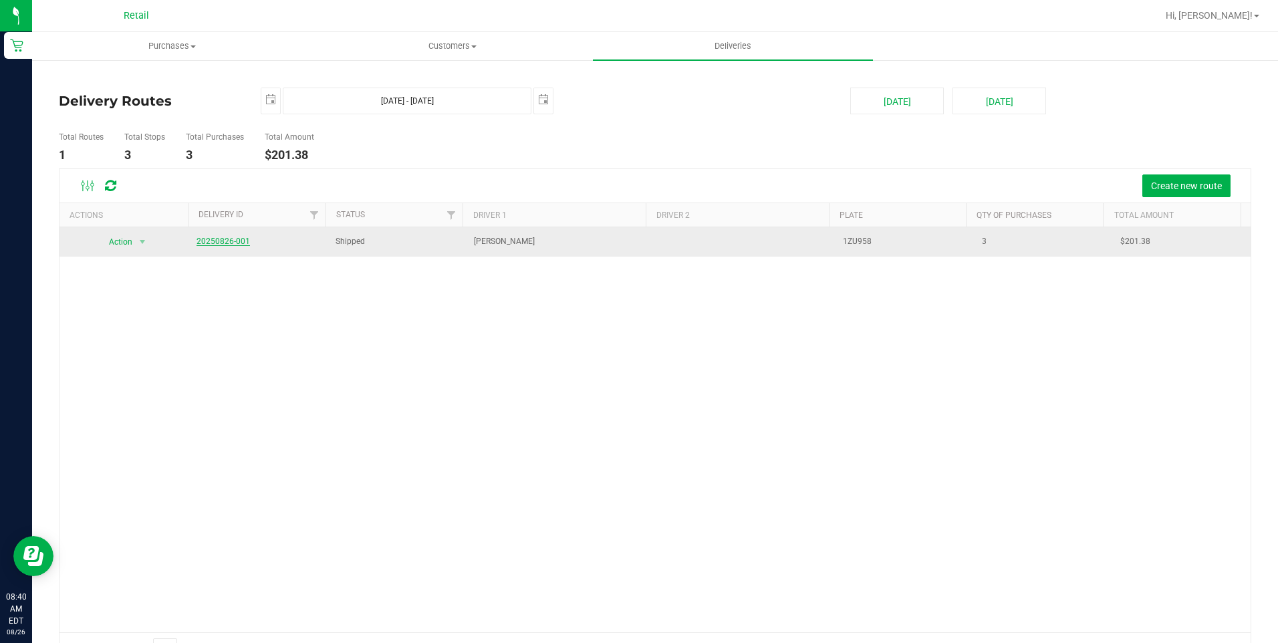
click at [206, 237] on link "20250826-001" at bounding box center [222, 241] width 53 height 9
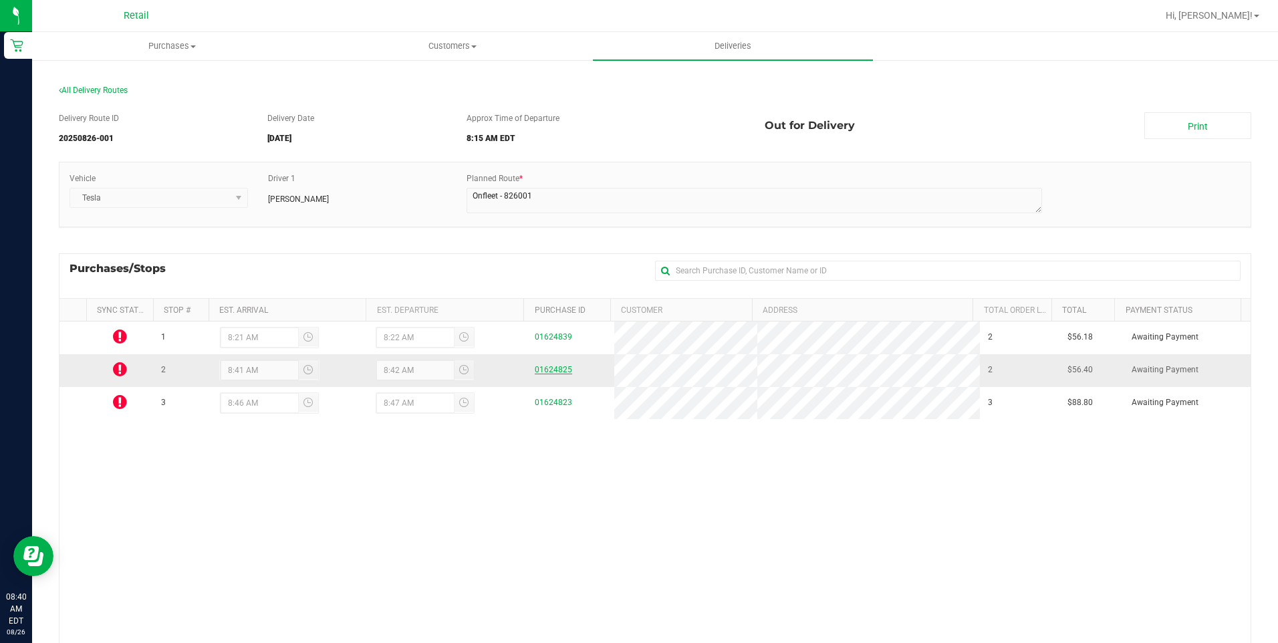
click at [549, 367] on link "01624825" at bounding box center [553, 369] width 37 height 9
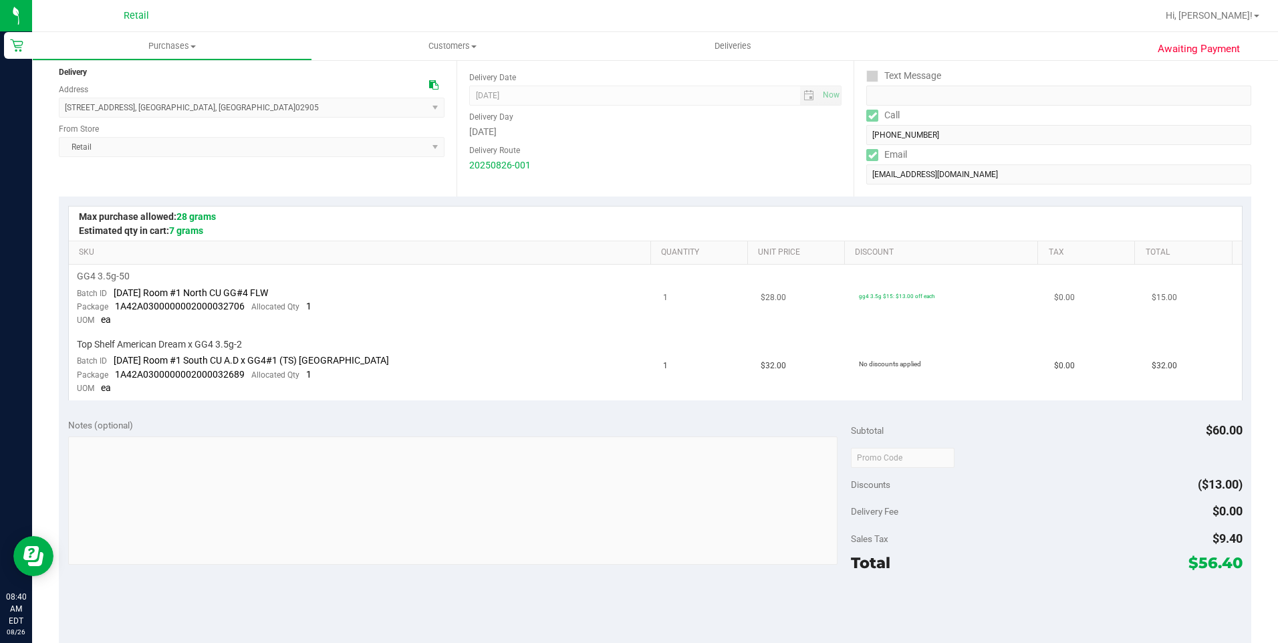
scroll to position [200, 0]
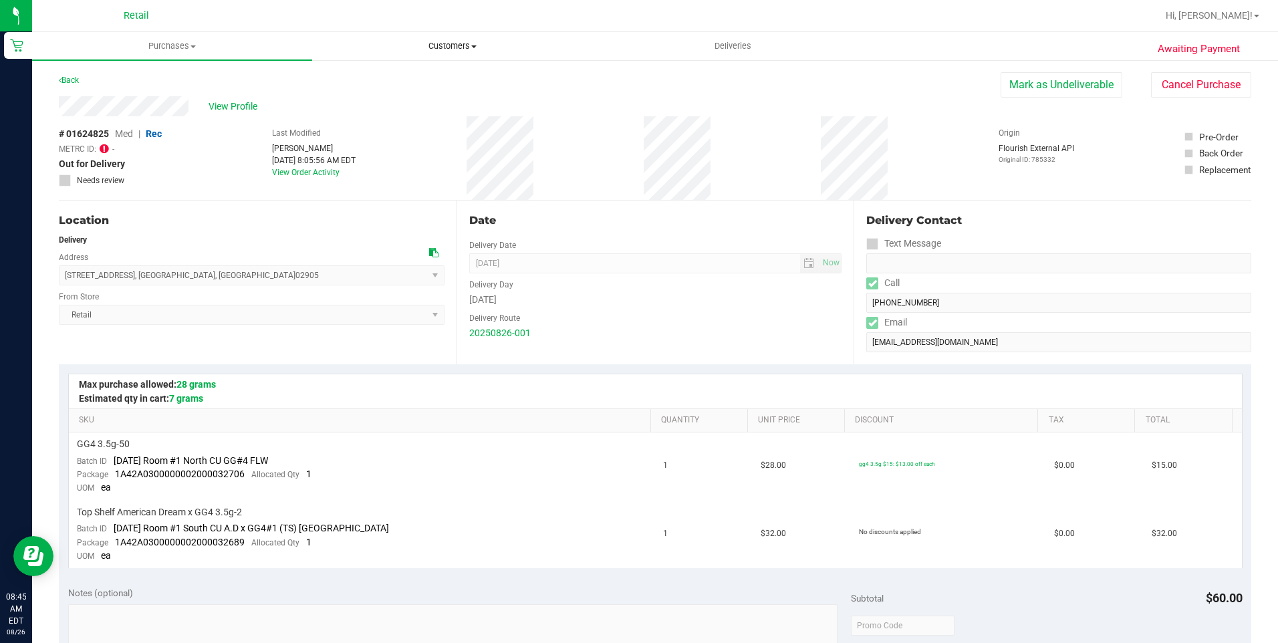
click at [442, 50] on span "Customers" at bounding box center [452, 46] width 279 height 12
click at [387, 84] on span "All customers" at bounding box center [360, 80] width 96 height 11
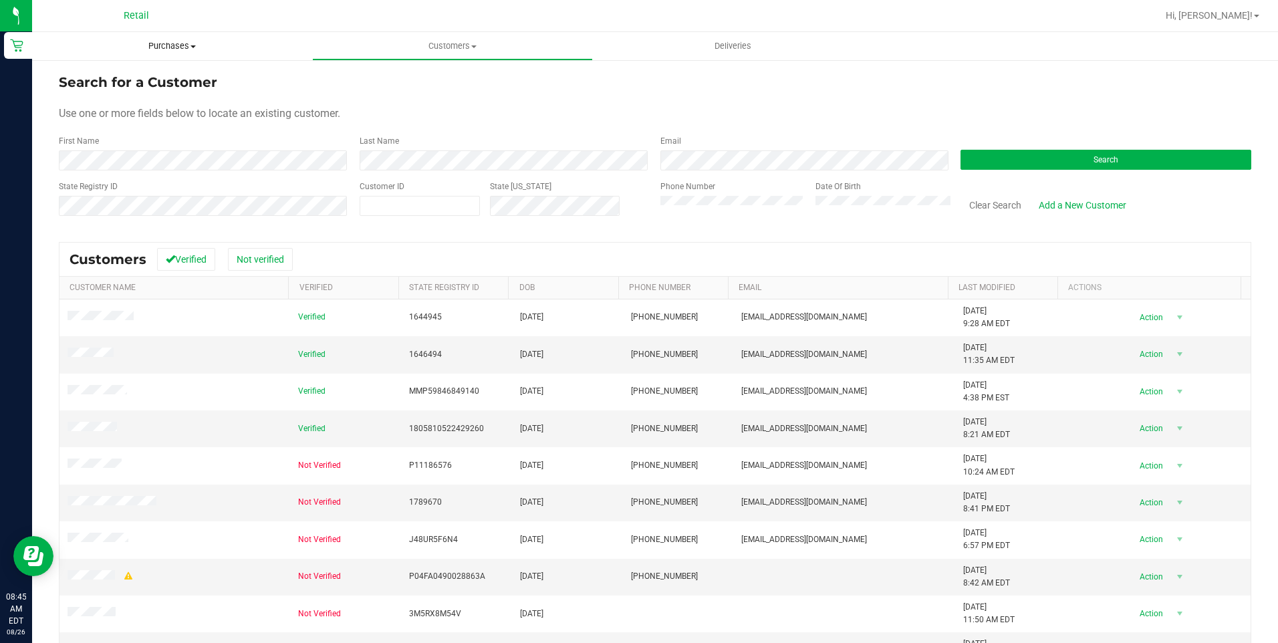
click at [189, 49] on span "Purchases" at bounding box center [172, 46] width 280 height 12
click at [153, 92] on li "Fulfillment" at bounding box center [172, 97] width 280 height 16
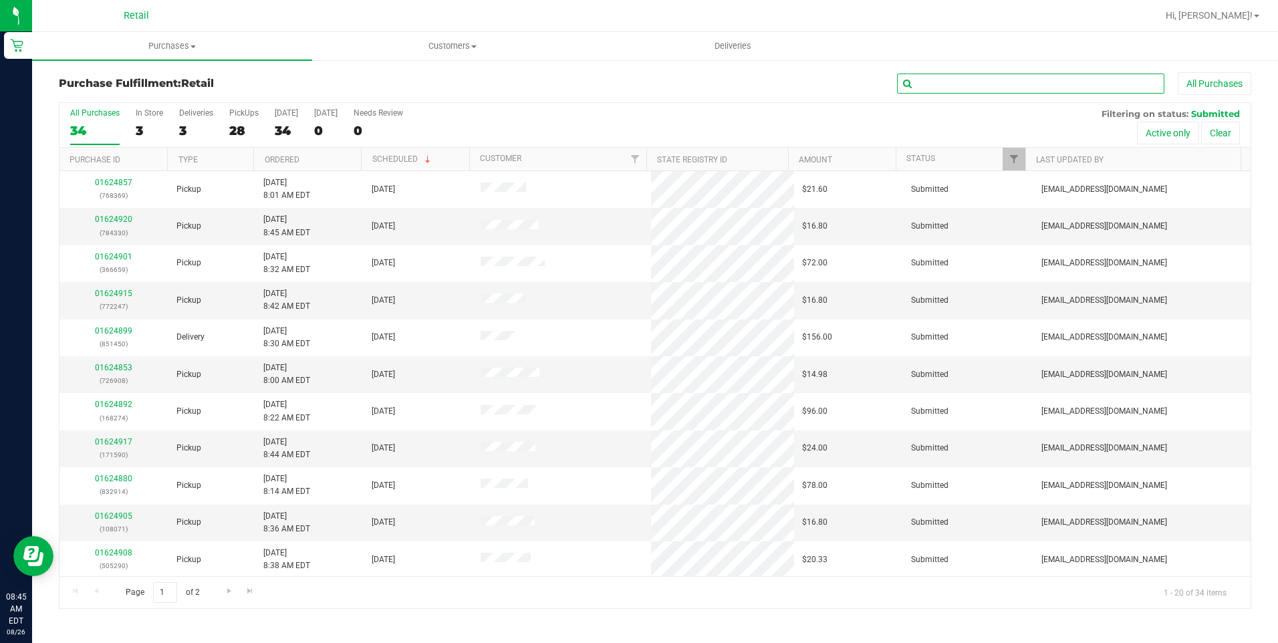
click at [943, 85] on input "text" at bounding box center [1030, 84] width 267 height 20
click at [944, 85] on input "text" at bounding box center [1030, 84] width 267 height 20
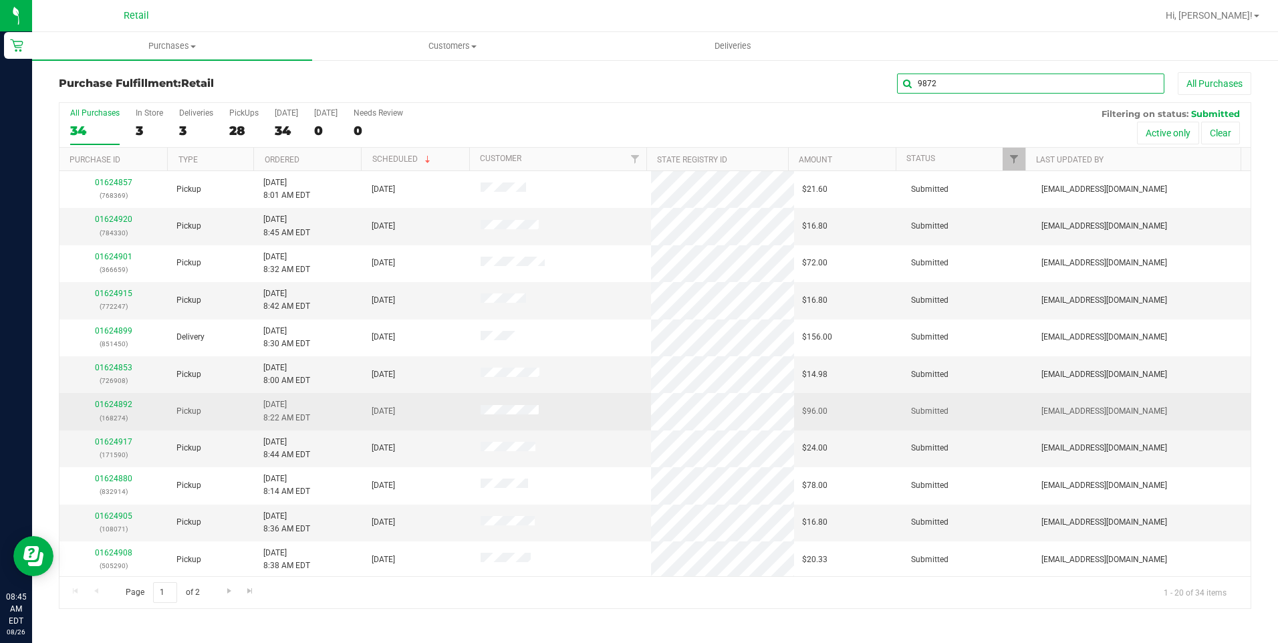
type input "9872"
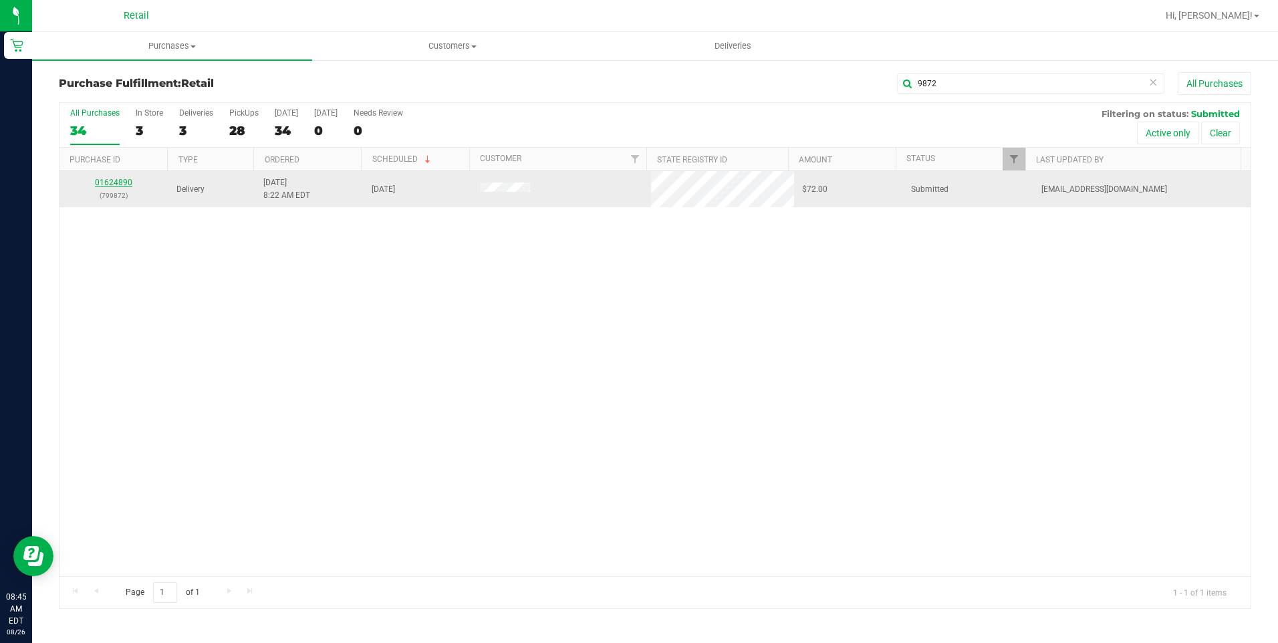
click at [126, 183] on link "01624890" at bounding box center [113, 182] width 37 height 9
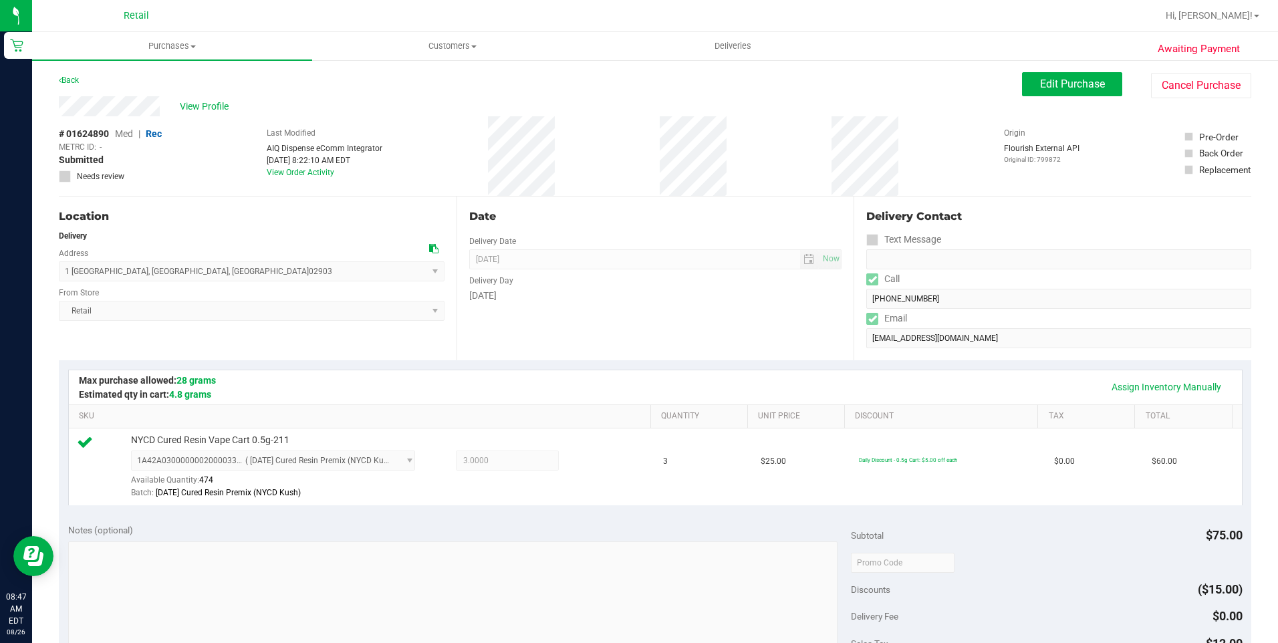
drag, startPoint x: 56, startPoint y: 106, endPoint x: 160, endPoint y: 107, distance: 104.3
click at [160, 107] on div "Awaiting Payment Back Edit Purchase Cancel Purchase View Profile # 01624890 Med…" at bounding box center [655, 576] width 1246 height 1034
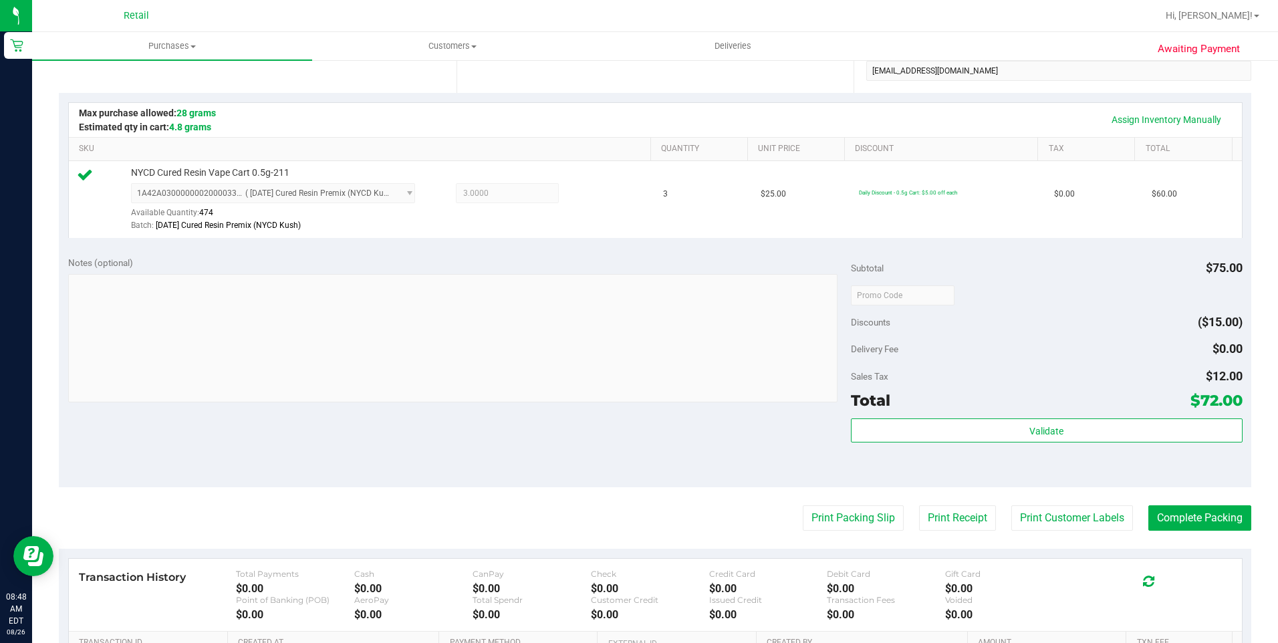
scroll to position [334, 0]
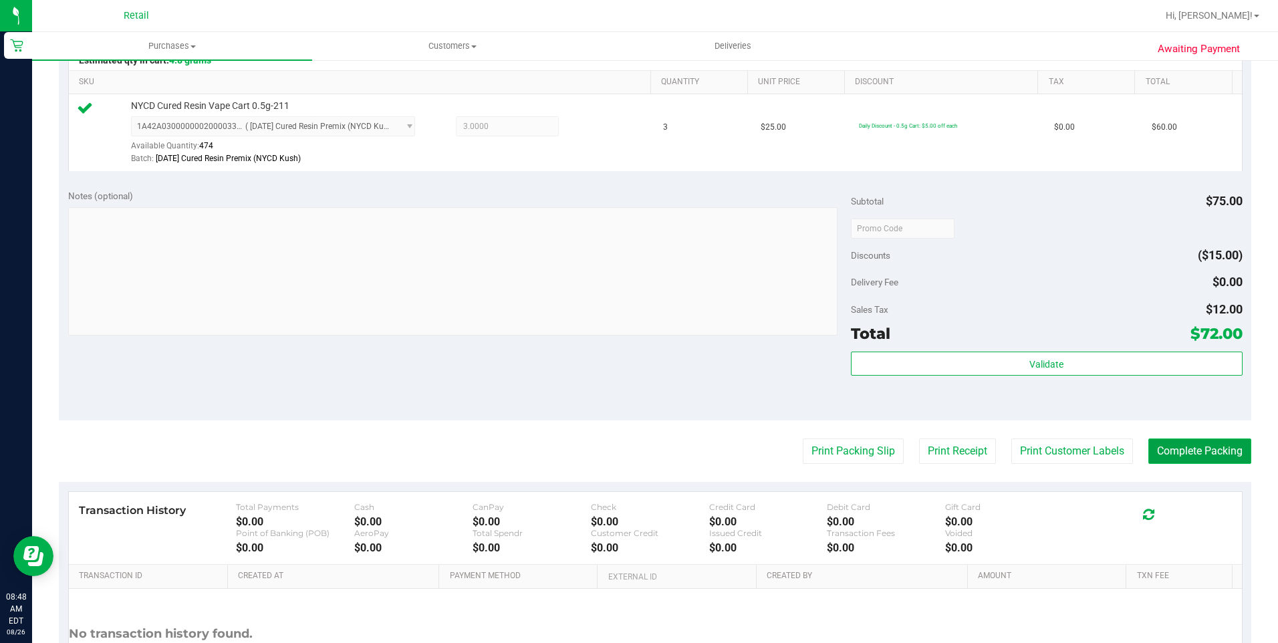
click at [1196, 440] on button "Complete Packing" at bounding box center [1199, 450] width 103 height 25
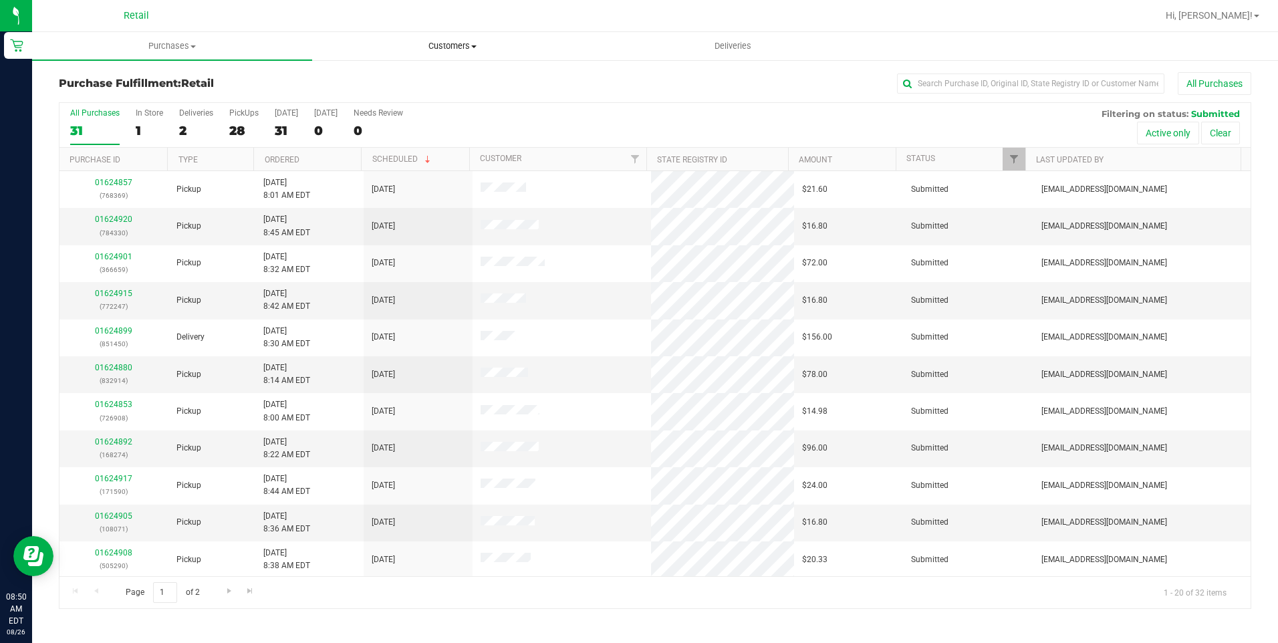
click at [449, 53] on uib-tab-heading "Customers All customers Add a new customer All physicians" at bounding box center [452, 46] width 279 height 27
click at [398, 87] on li "All customers" at bounding box center [452, 81] width 280 height 16
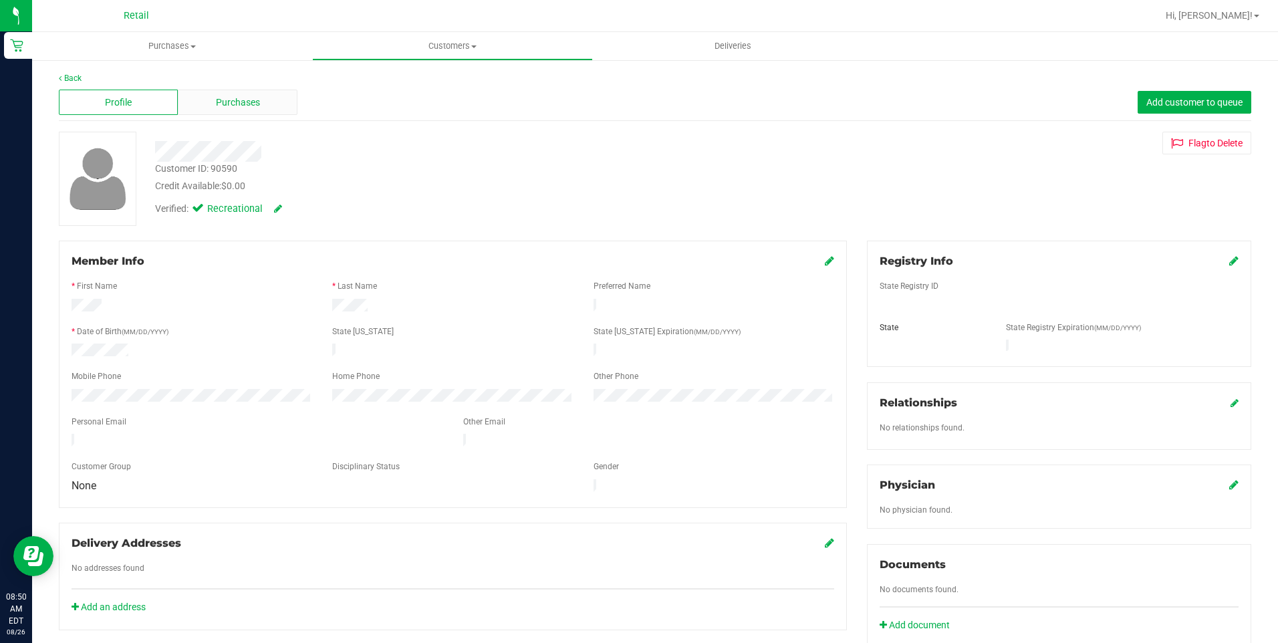
click at [247, 106] on span "Purchases" at bounding box center [238, 103] width 44 height 14
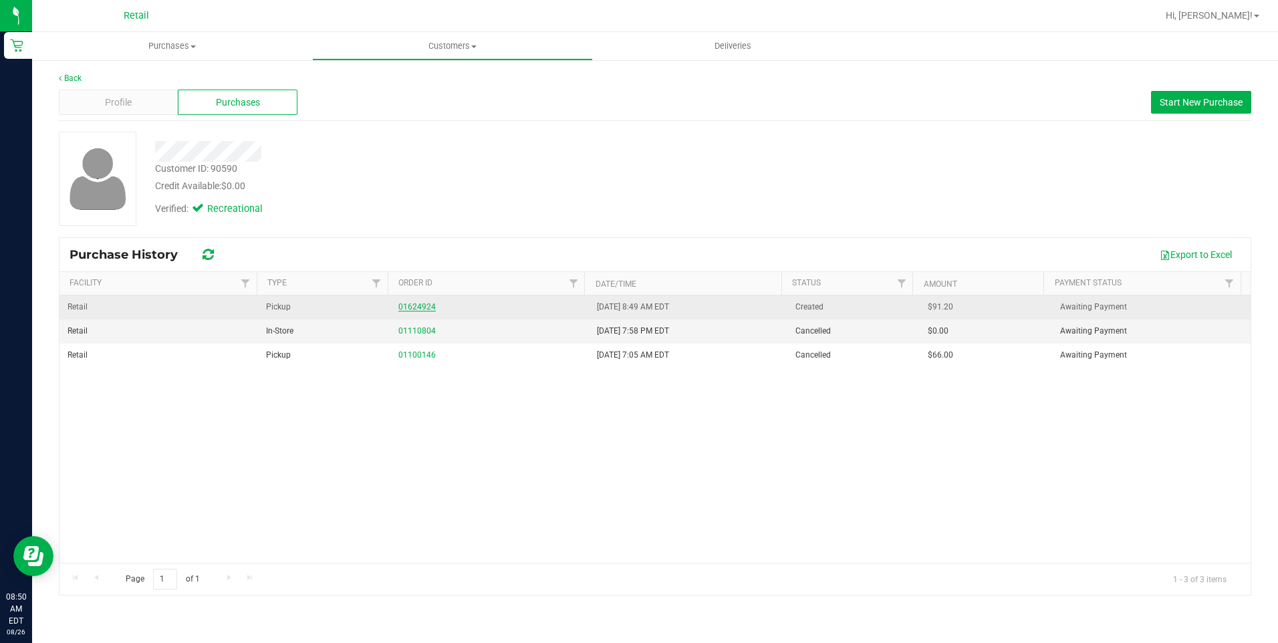
click at [422, 311] on link "01624924" at bounding box center [416, 306] width 37 height 9
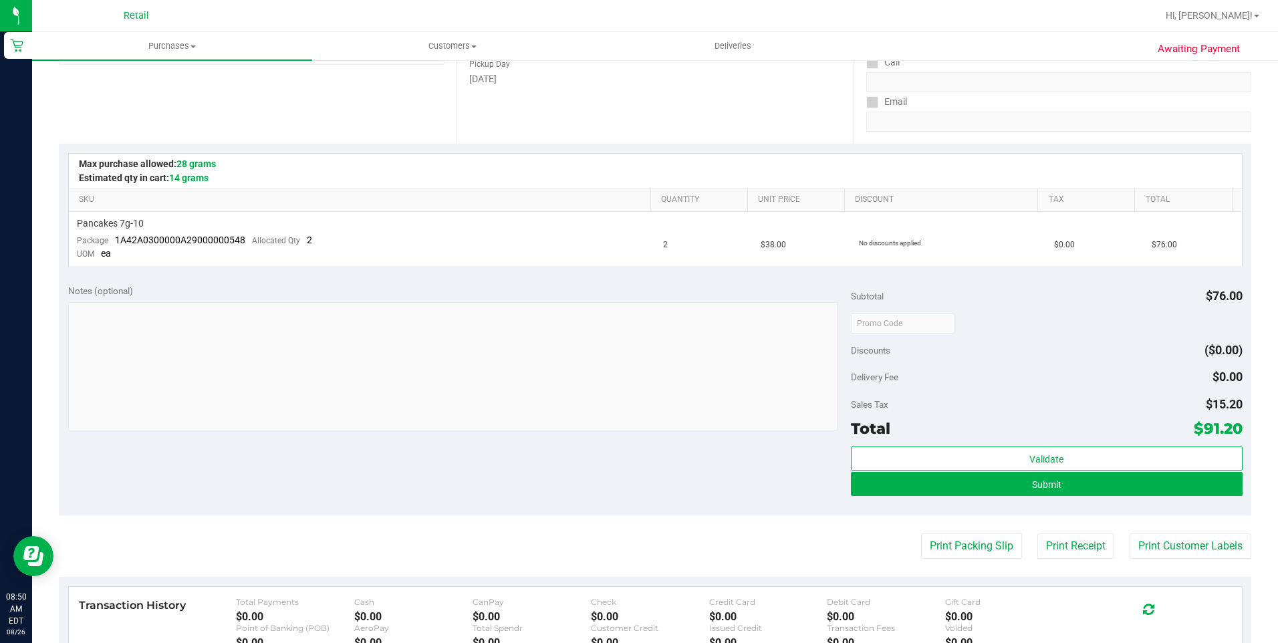
scroll to position [267, 0]
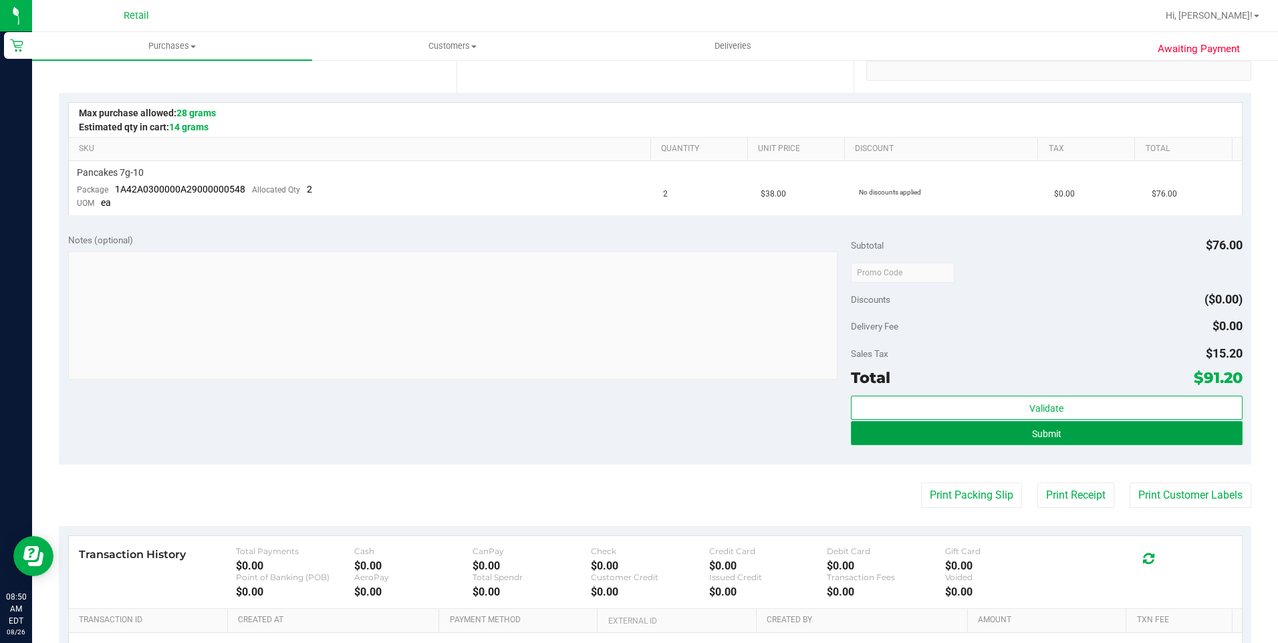
click at [1101, 440] on button "Submit" at bounding box center [1047, 433] width 392 height 24
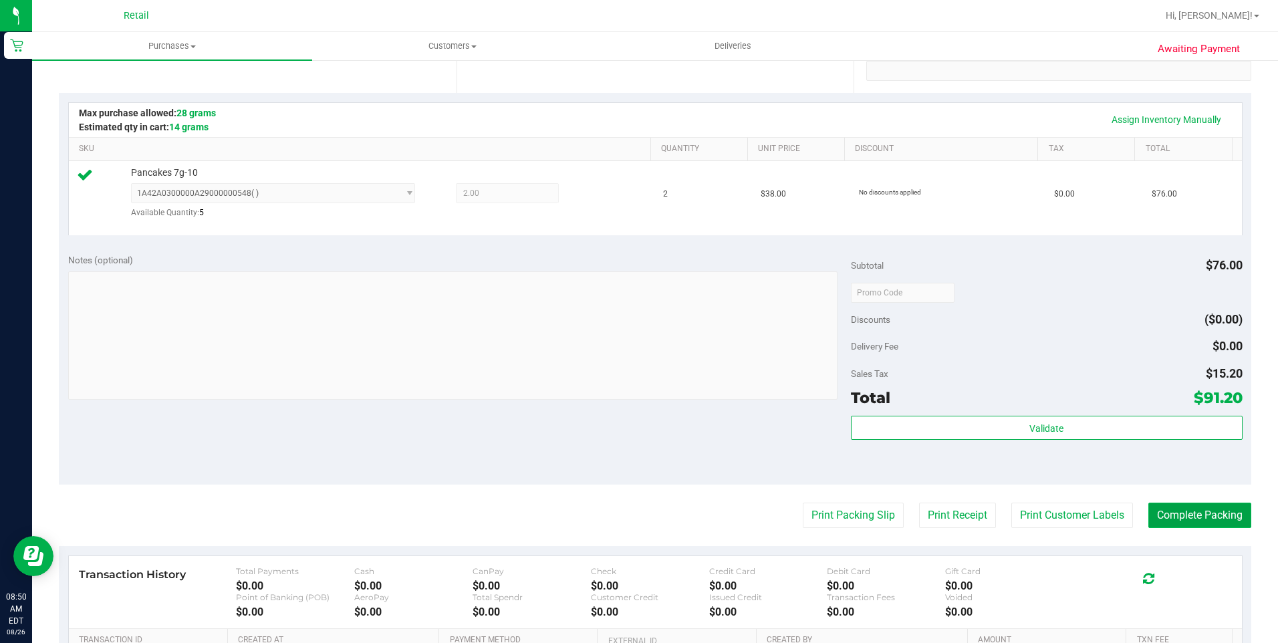
click at [1226, 505] on button "Complete Packing" at bounding box center [1199, 515] width 103 height 25
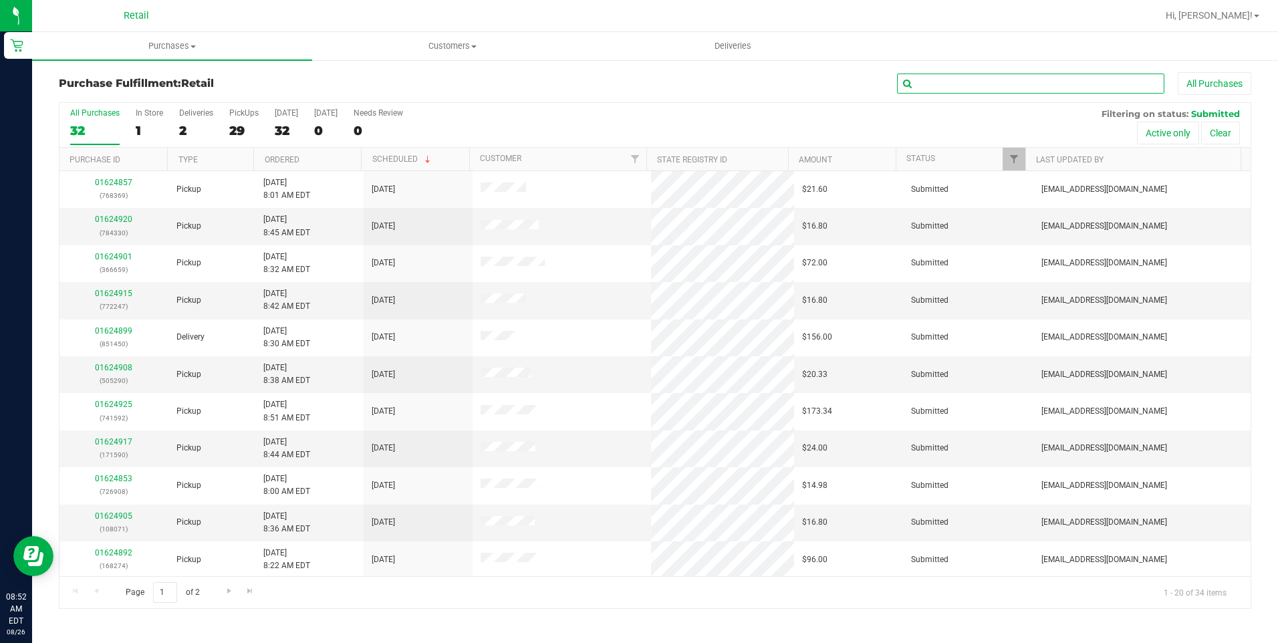
click at [1003, 87] on input "text" at bounding box center [1030, 84] width 267 height 20
type input "1450"
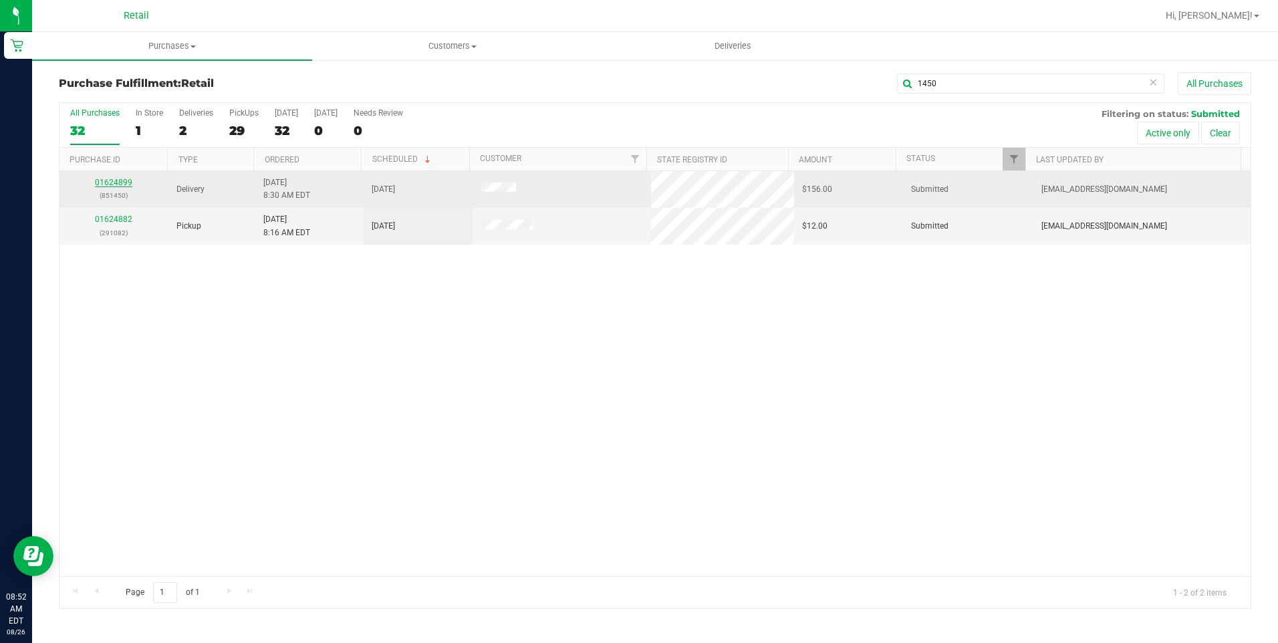
click at [114, 181] on link "01624899" at bounding box center [113, 182] width 37 height 9
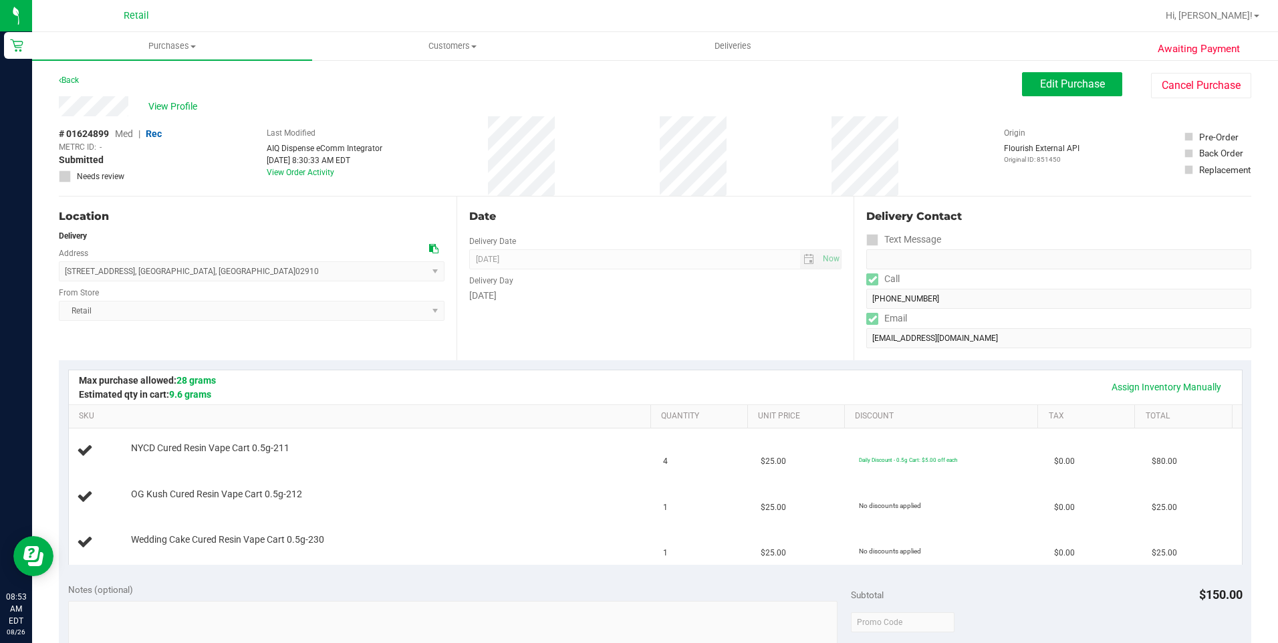
drag, startPoint x: 48, startPoint y: 102, endPoint x: 134, endPoint y: 107, distance: 85.7
click at [134, 107] on div "Awaiting Payment Back Edit Purchase Cancel Purchase View Profile # 01624899 Med…" at bounding box center [655, 605] width 1246 height 1093
click at [183, 46] on span "Purchases" at bounding box center [172, 46] width 280 height 12
click at [144, 90] on li "Fulfillment" at bounding box center [172, 97] width 280 height 16
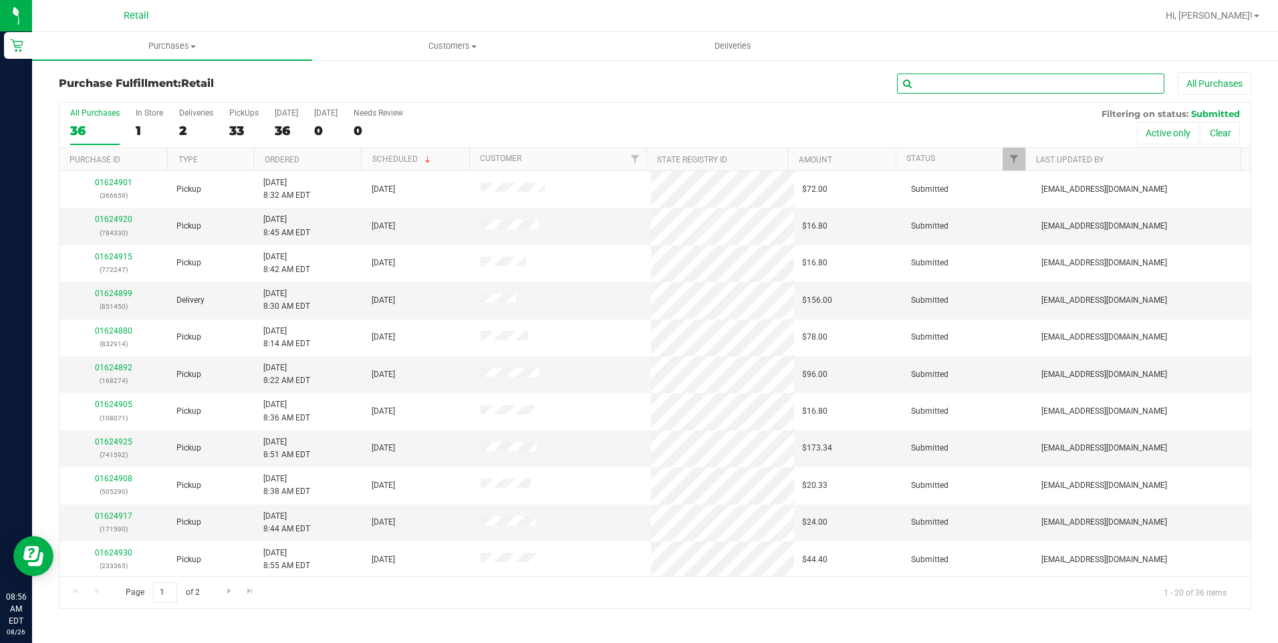
click at [1091, 84] on input "text" at bounding box center [1030, 84] width 267 height 20
type input "9001"
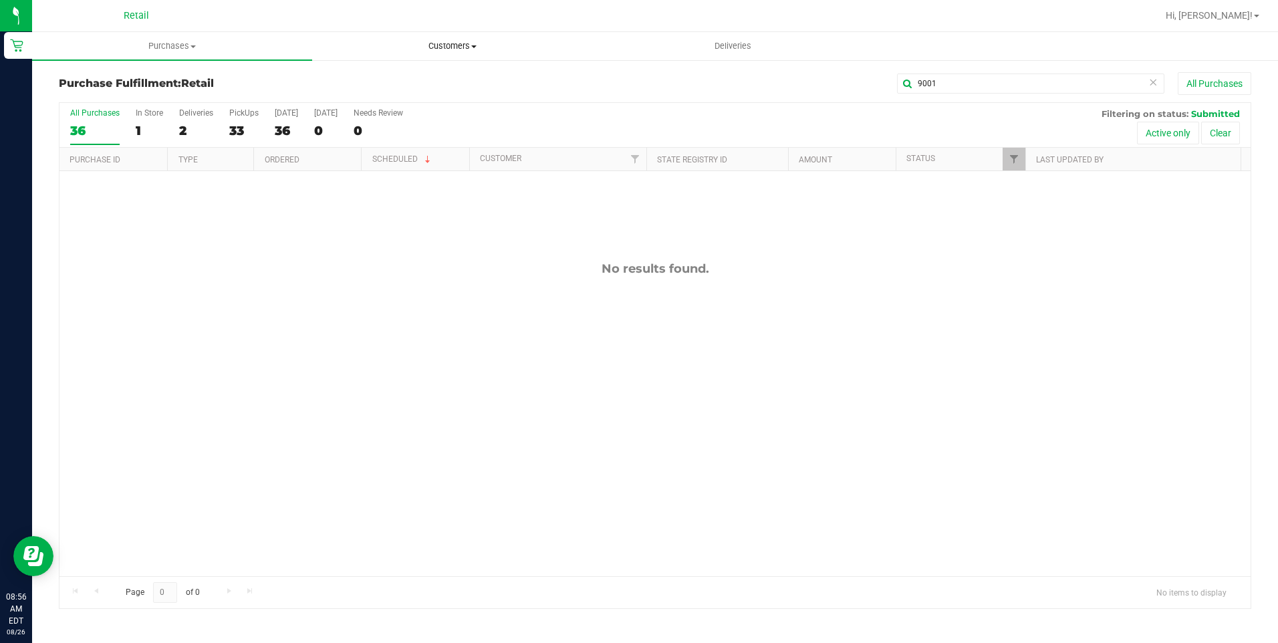
click at [472, 51] on span "Customers" at bounding box center [452, 46] width 279 height 12
click at [438, 75] on li "All customers" at bounding box center [452, 81] width 280 height 16
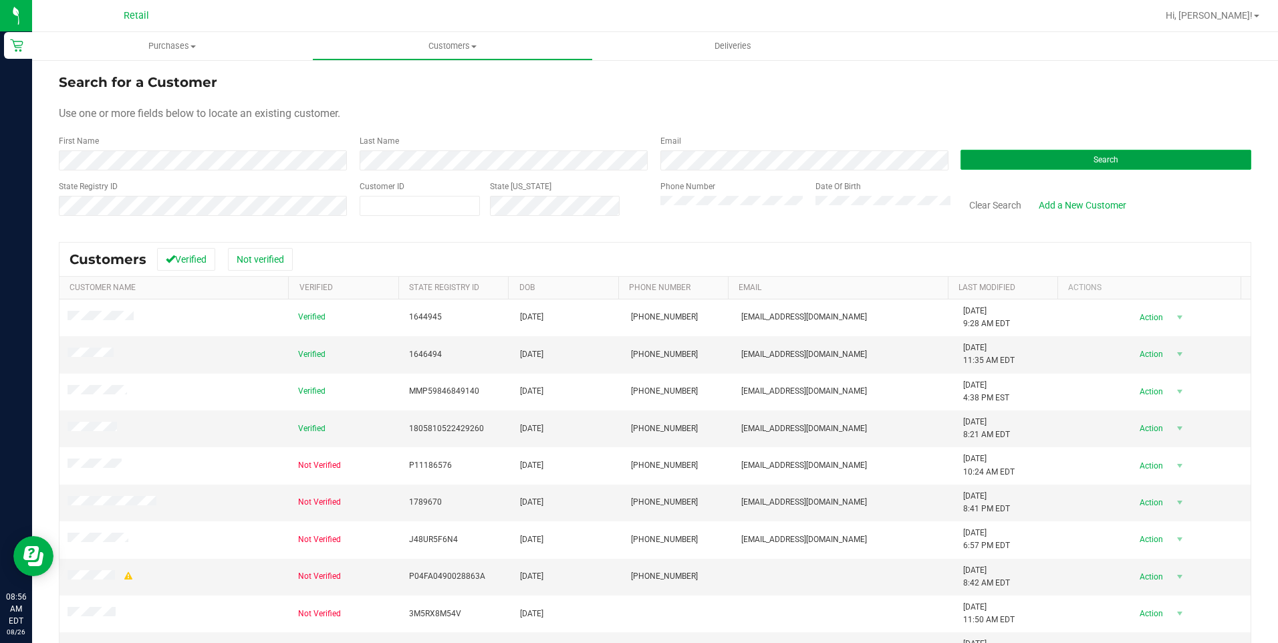
click at [1022, 150] on button "Search" at bounding box center [1105, 160] width 291 height 20
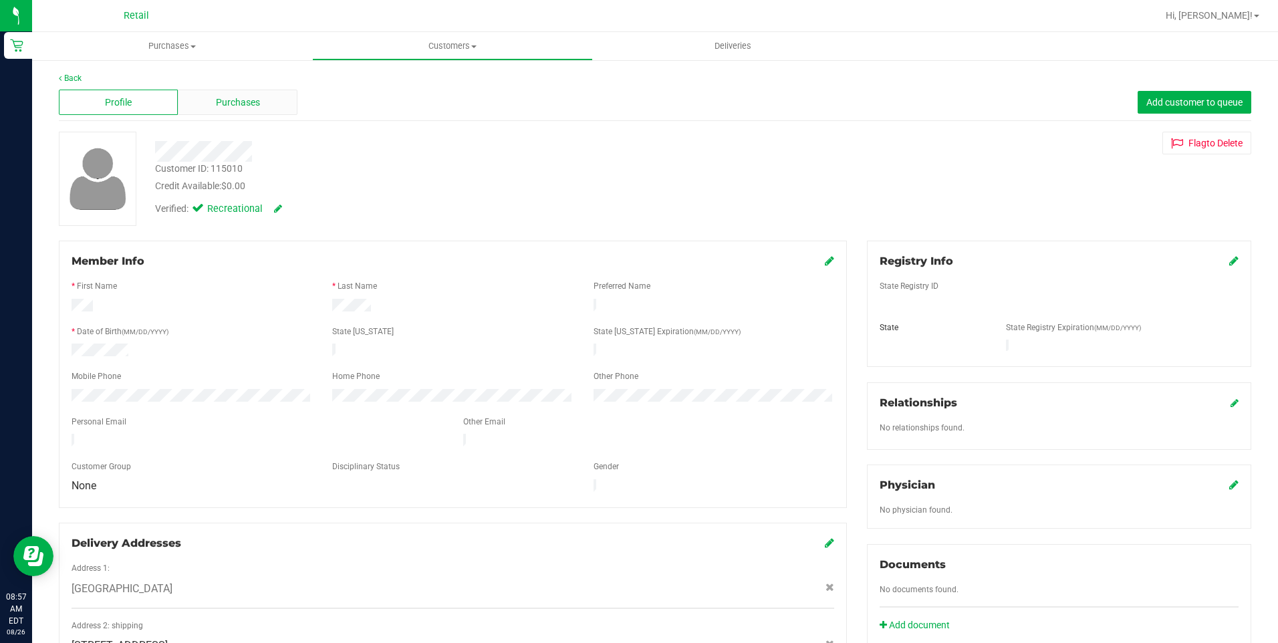
click at [234, 110] on div "Purchases" at bounding box center [237, 102] width 119 height 25
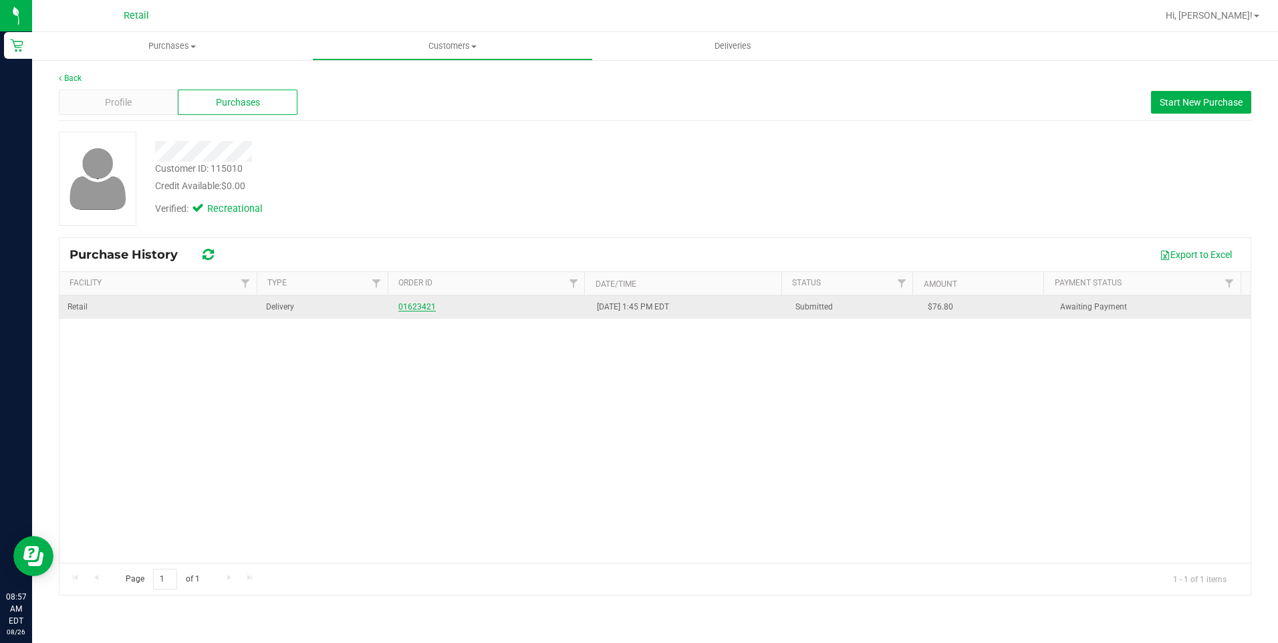
click at [412, 305] on link "01623421" at bounding box center [416, 306] width 37 height 9
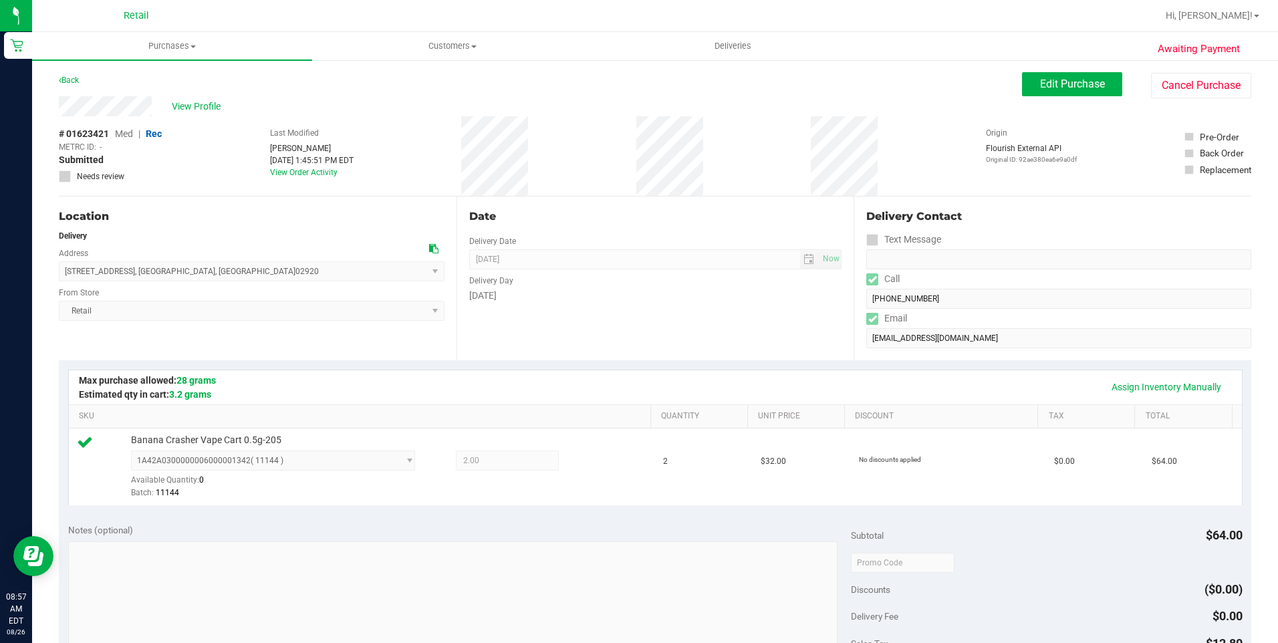
click at [76, 265] on span "24 Pettaconsett Avenue , Cranston , RI 02920 Select address Pettaconsett Avenue…" at bounding box center [252, 271] width 386 height 20
drag, startPoint x: 59, startPoint y: 271, endPoint x: 266, endPoint y: 278, distance: 207.3
click at [266, 278] on span "24 Pettaconsett Avenue , Cranston , RI 02920 Select address Pettaconsett Avenue…" at bounding box center [252, 271] width 386 height 20
copy span "24 Pettaconsett Avenue , Cranston , RI 02920"
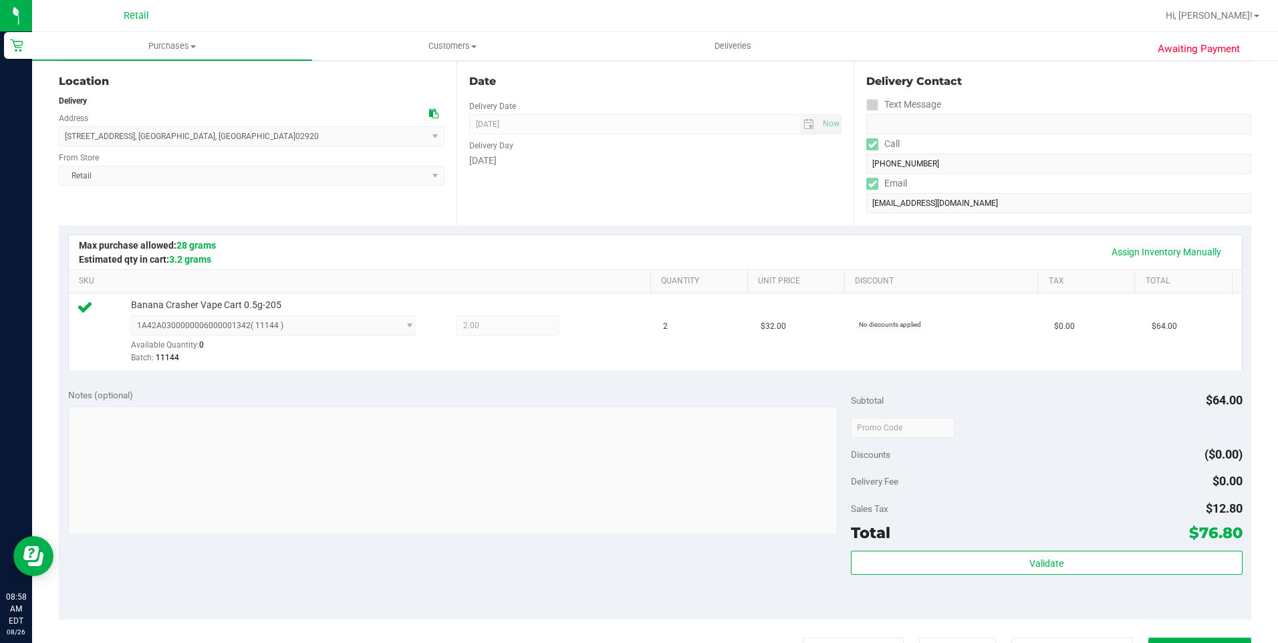
scroll to position [267, 0]
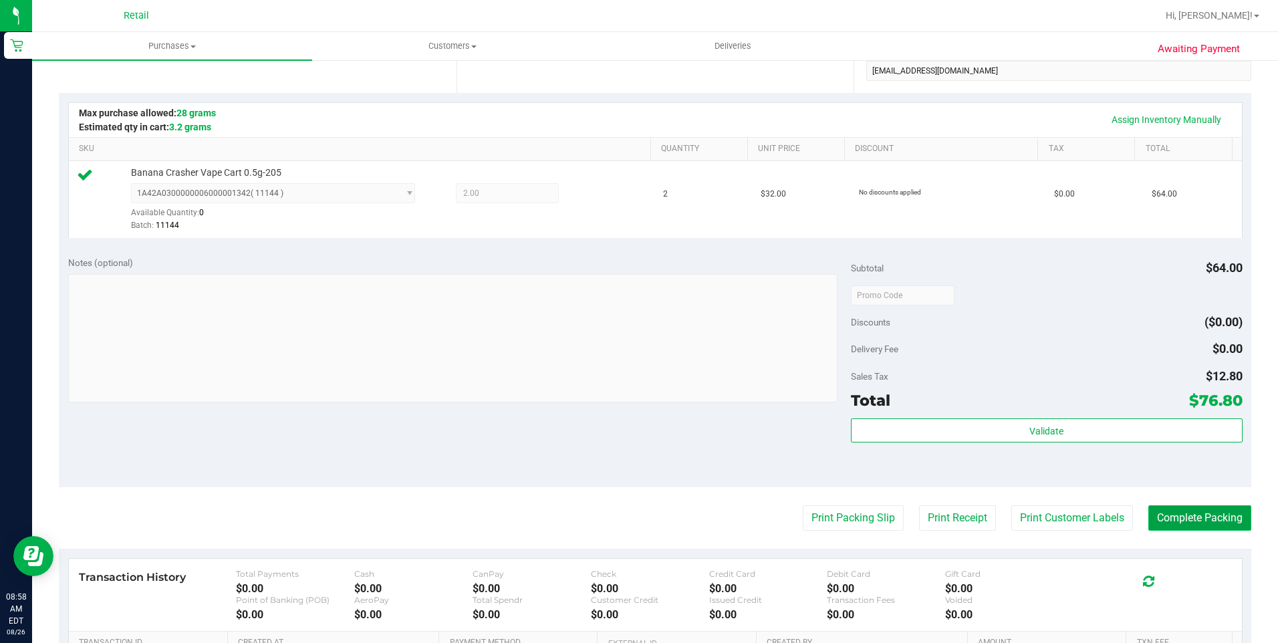
click at [1194, 525] on button "Complete Packing" at bounding box center [1199, 517] width 103 height 25
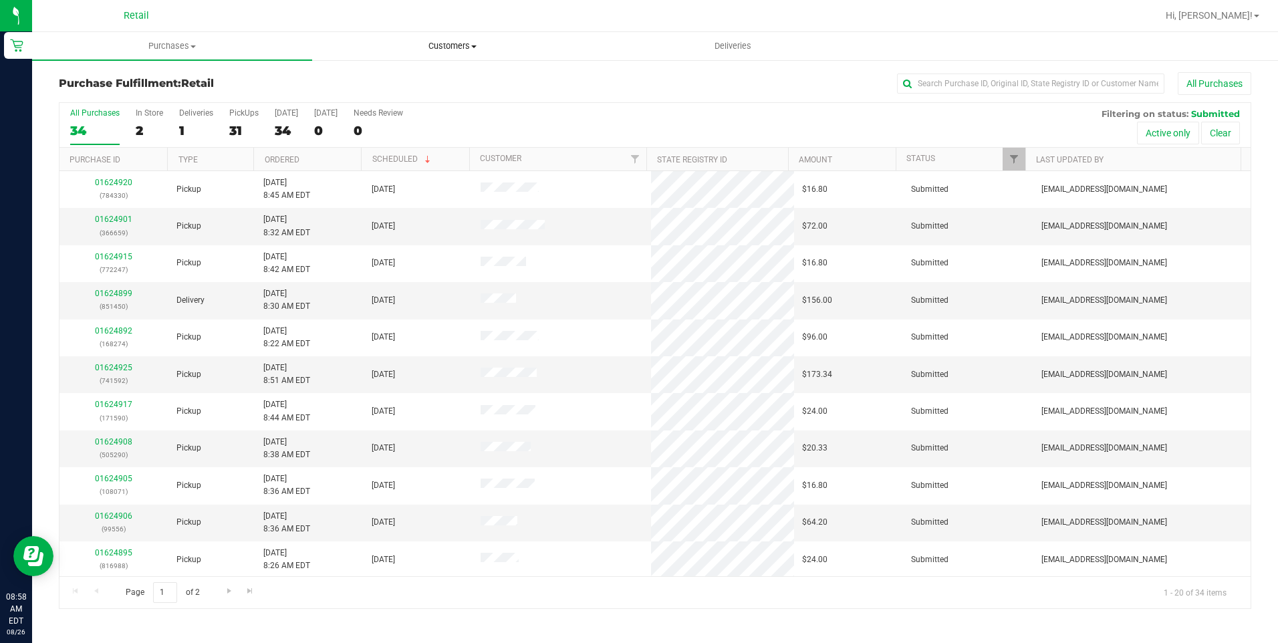
click at [472, 49] on span "Customers" at bounding box center [452, 46] width 279 height 12
click at [1016, 89] on input "text" at bounding box center [1030, 84] width 267 height 20
type input "1450"
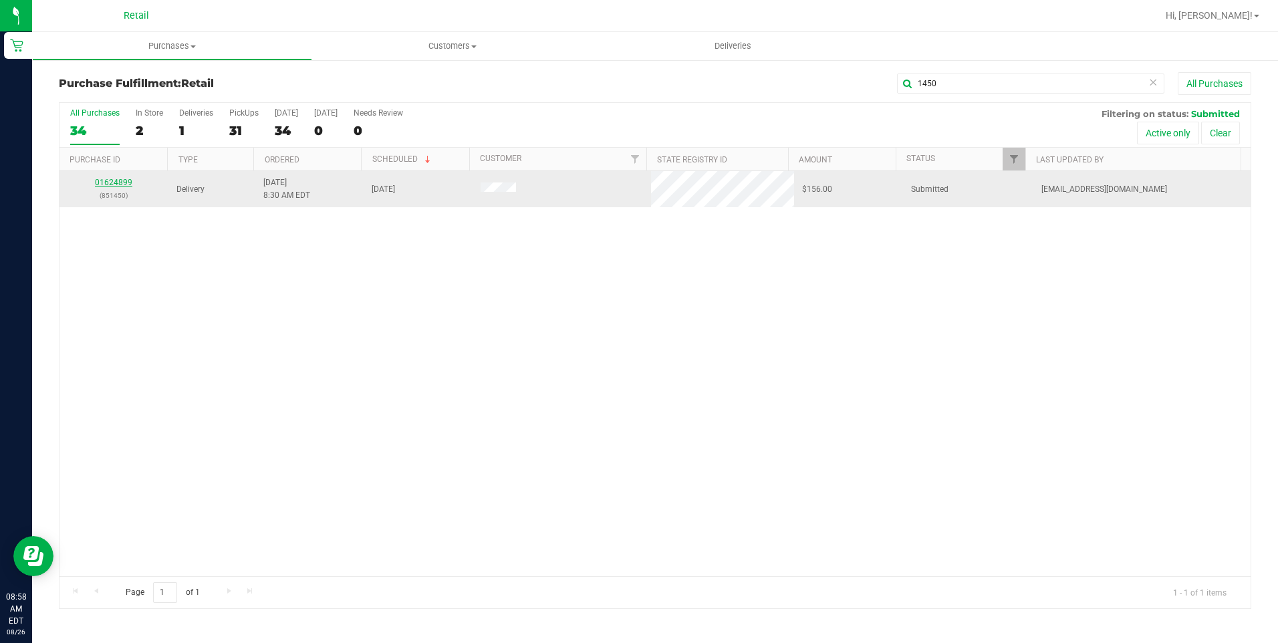
click at [128, 182] on link "01624899" at bounding box center [113, 182] width 37 height 9
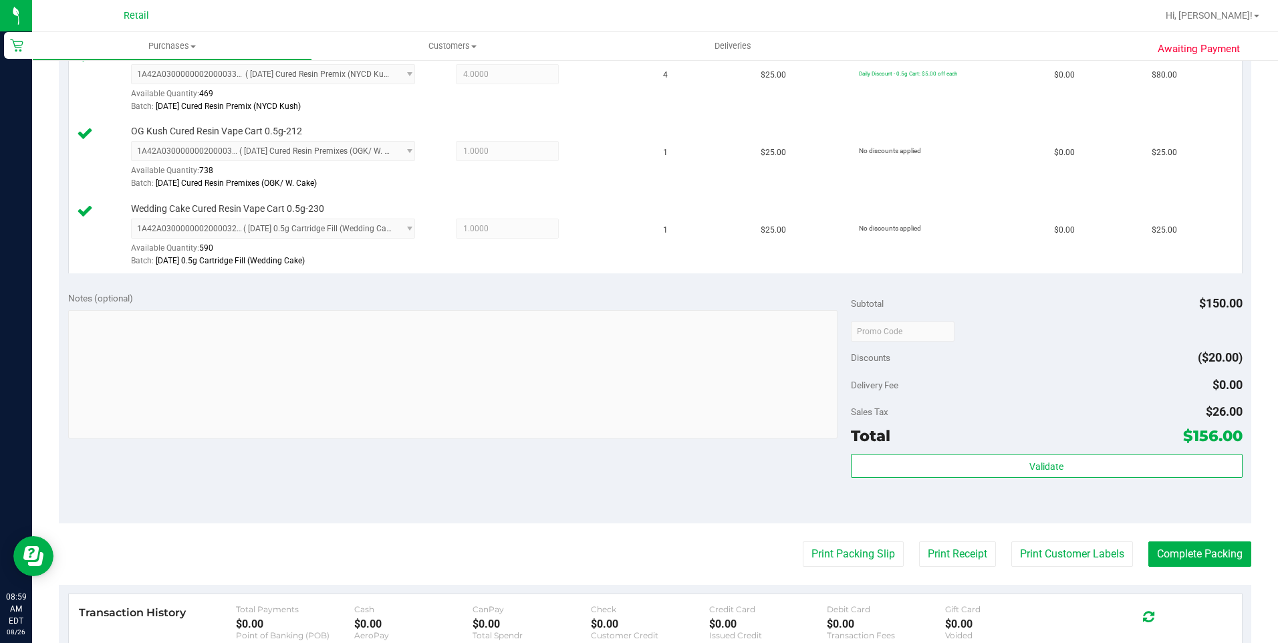
scroll to position [401, 0]
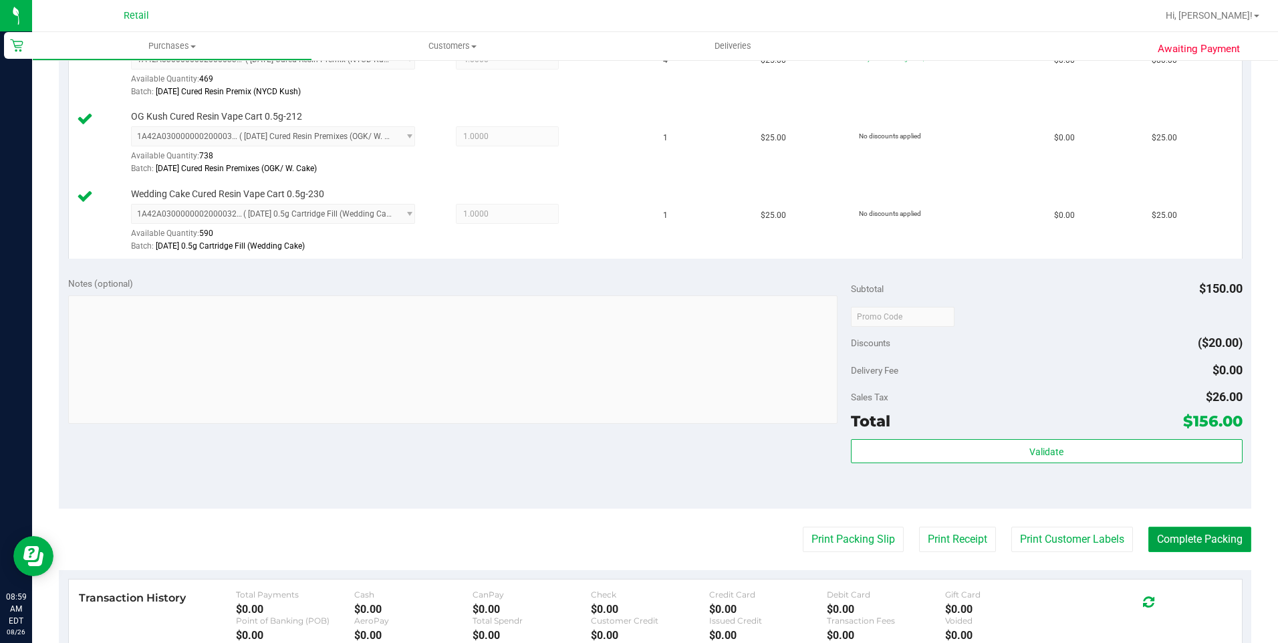
click at [1185, 543] on button "Complete Packing" at bounding box center [1199, 539] width 103 height 25
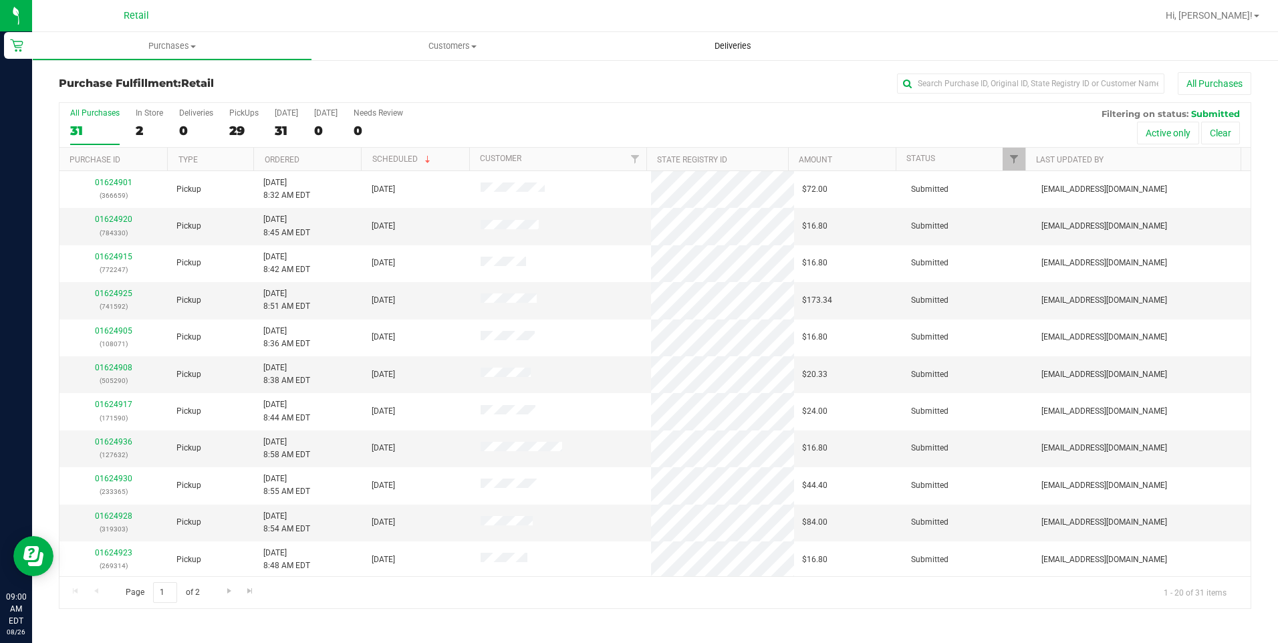
click at [730, 42] on span "Deliveries" at bounding box center [732, 46] width 73 height 12
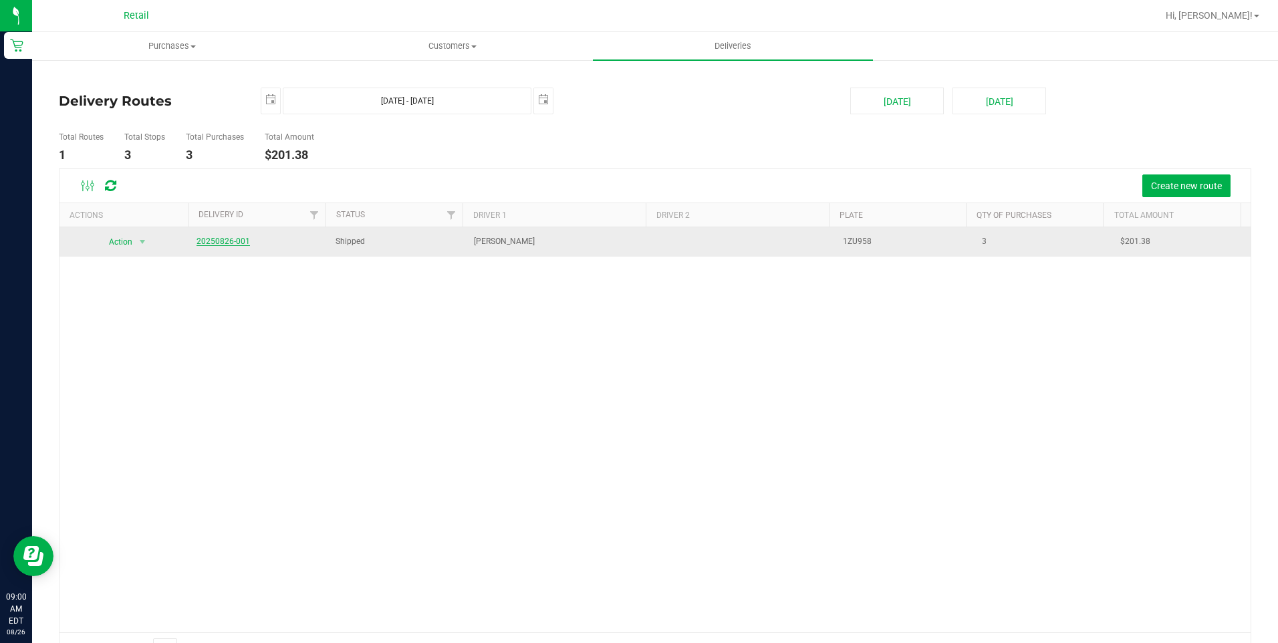
click at [231, 242] on link "20250826-001" at bounding box center [222, 241] width 53 height 9
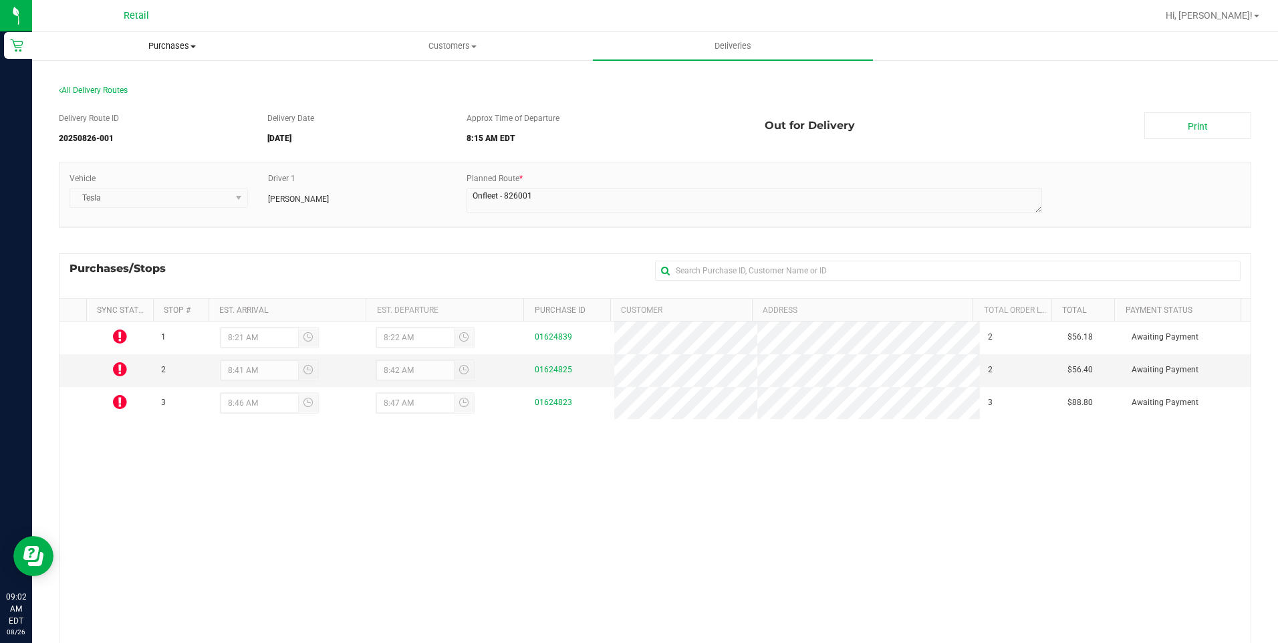
click at [191, 52] on uib-tab-heading "Purchases Summary of purchases Fulfillment All purchases" at bounding box center [172, 46] width 279 height 27
click at [109, 98] on span "Fulfillment" at bounding box center [73, 96] width 83 height 11
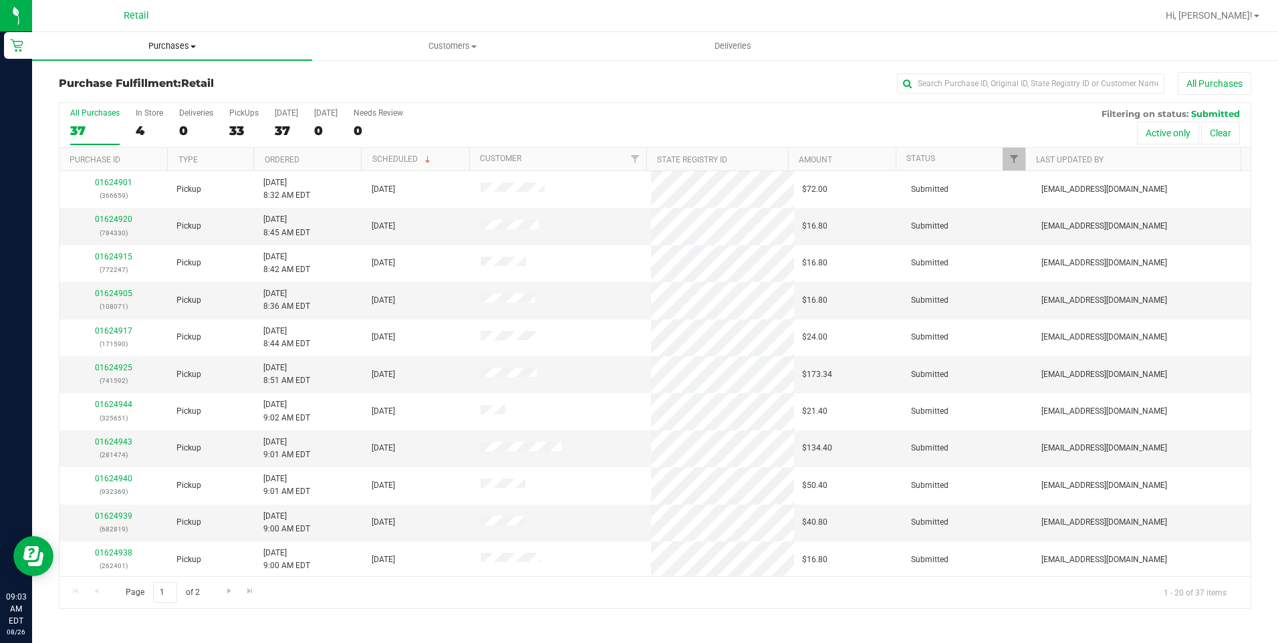
click at [188, 53] on uib-tab-heading "Purchases Summary of purchases Fulfillment All purchases" at bounding box center [172, 46] width 280 height 28
click at [120, 100] on li "Fulfillment" at bounding box center [172, 97] width 280 height 16
click at [966, 81] on input "text" at bounding box center [1030, 84] width 267 height 20
type input "1590"
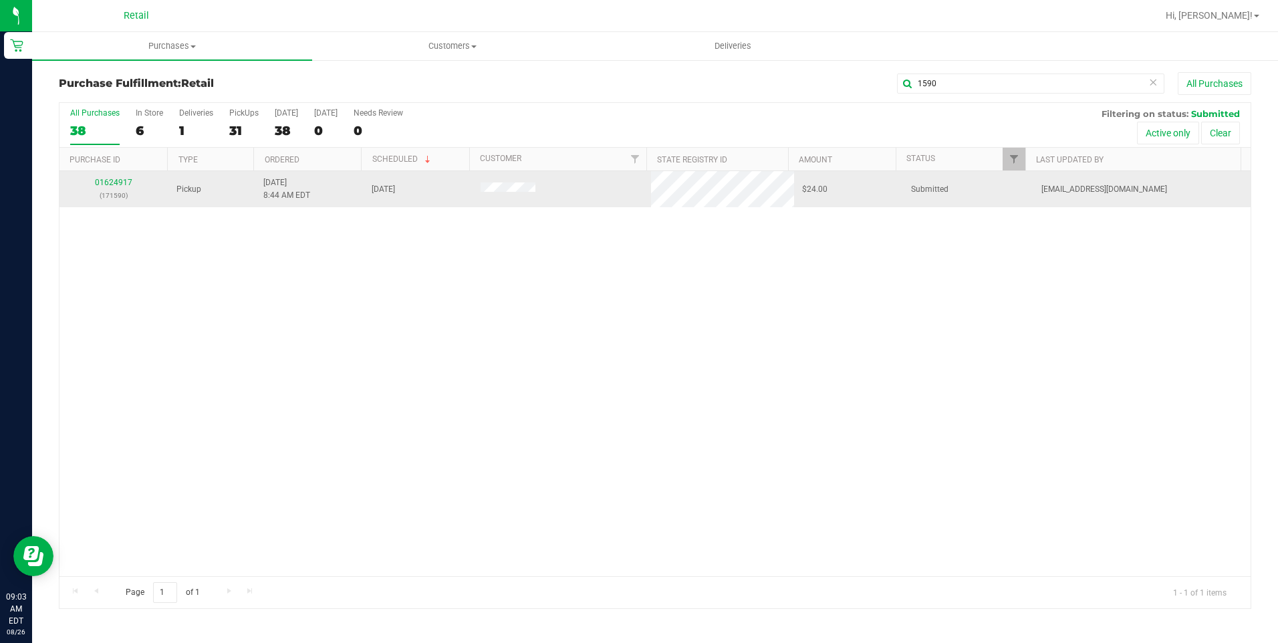
click at [120, 177] on div "01624917 (171590)" at bounding box center [113, 188] width 93 height 25
click at [126, 184] on link "01624917" at bounding box center [113, 182] width 37 height 9
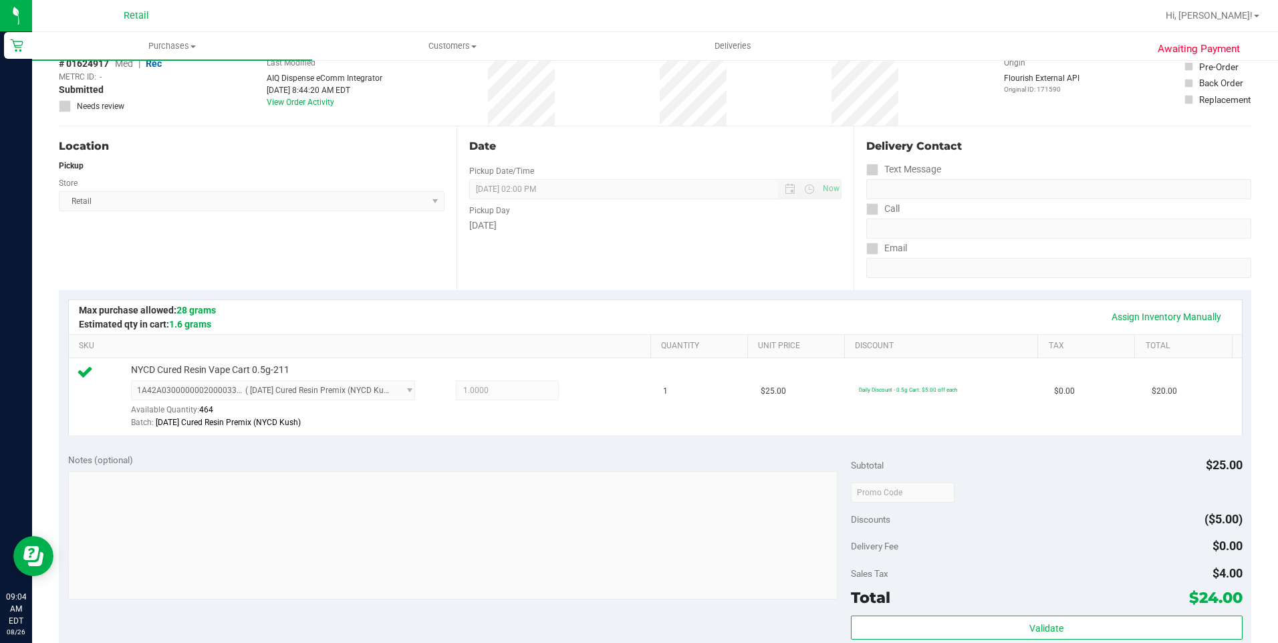
scroll to position [267, 0]
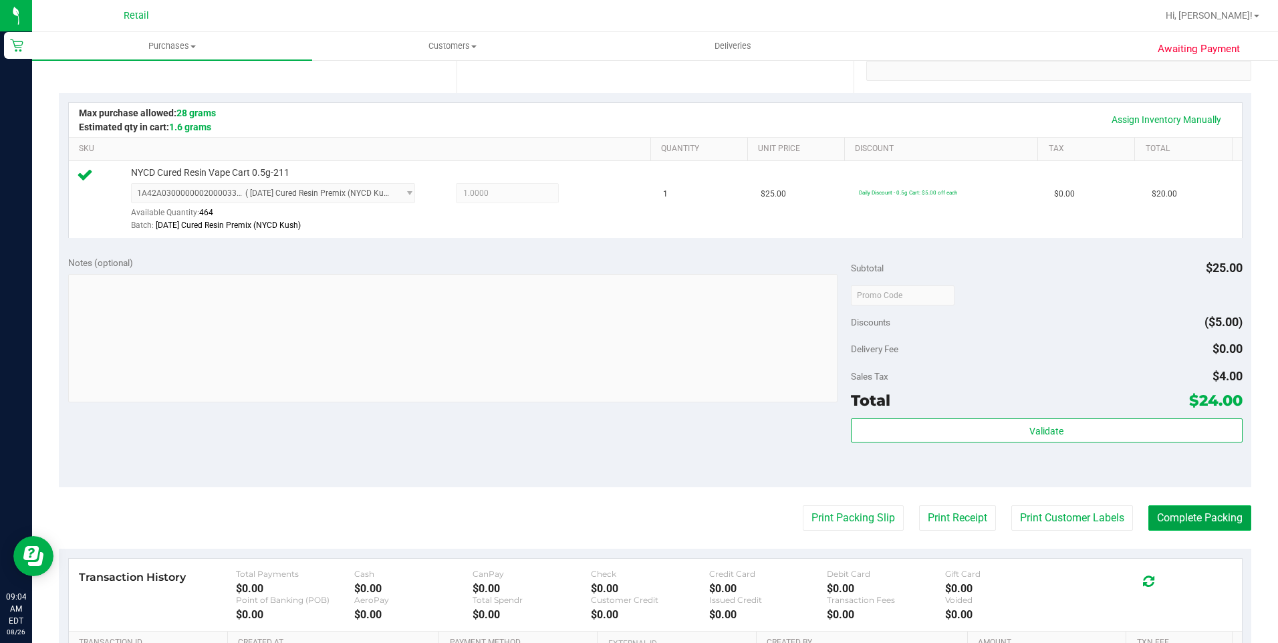
click at [1199, 513] on button "Complete Packing" at bounding box center [1199, 517] width 103 height 25
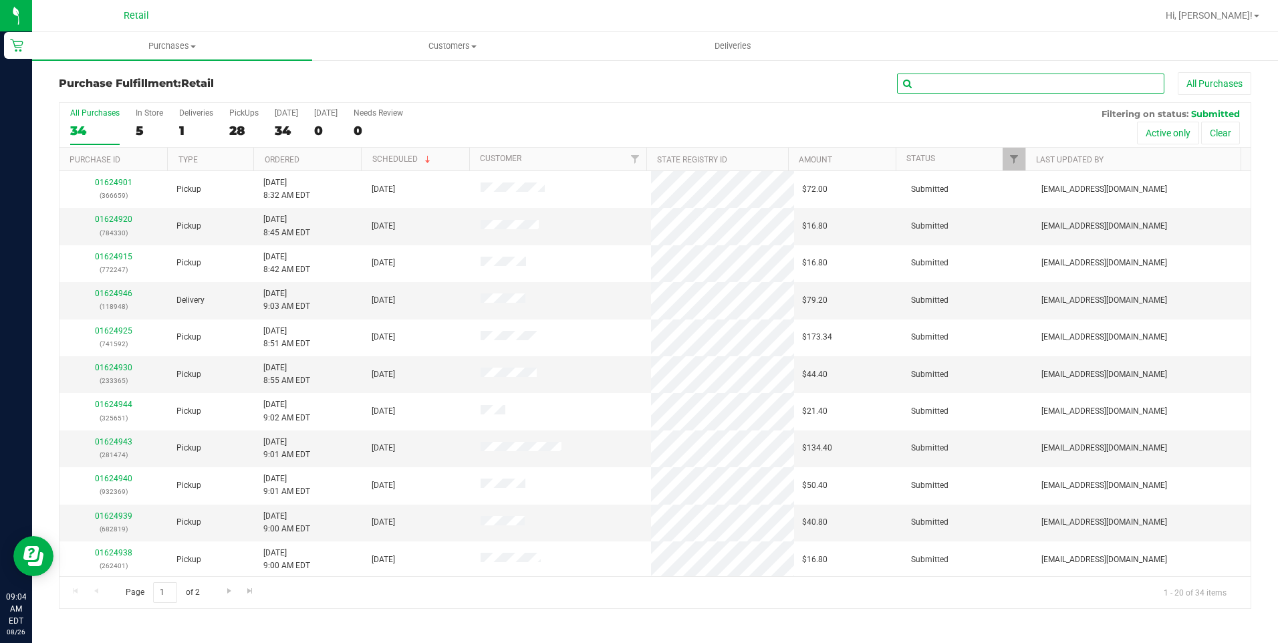
click at [1013, 78] on input "text" at bounding box center [1030, 84] width 267 height 20
type input "2247"
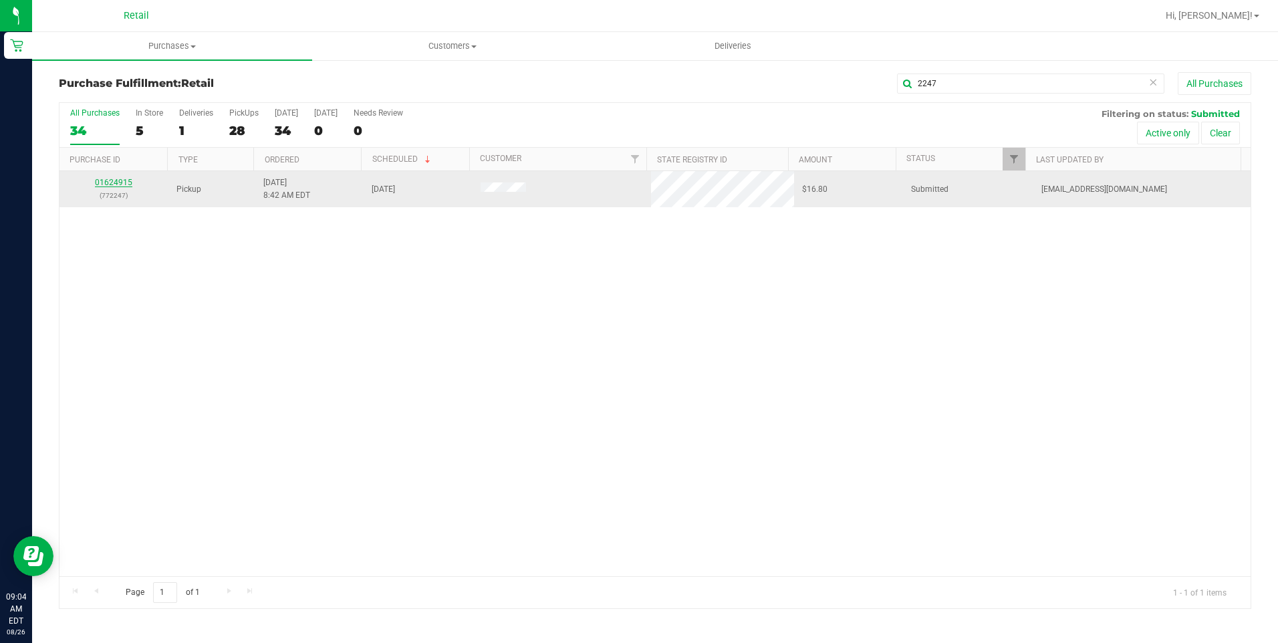
click at [122, 184] on link "01624915" at bounding box center [113, 182] width 37 height 9
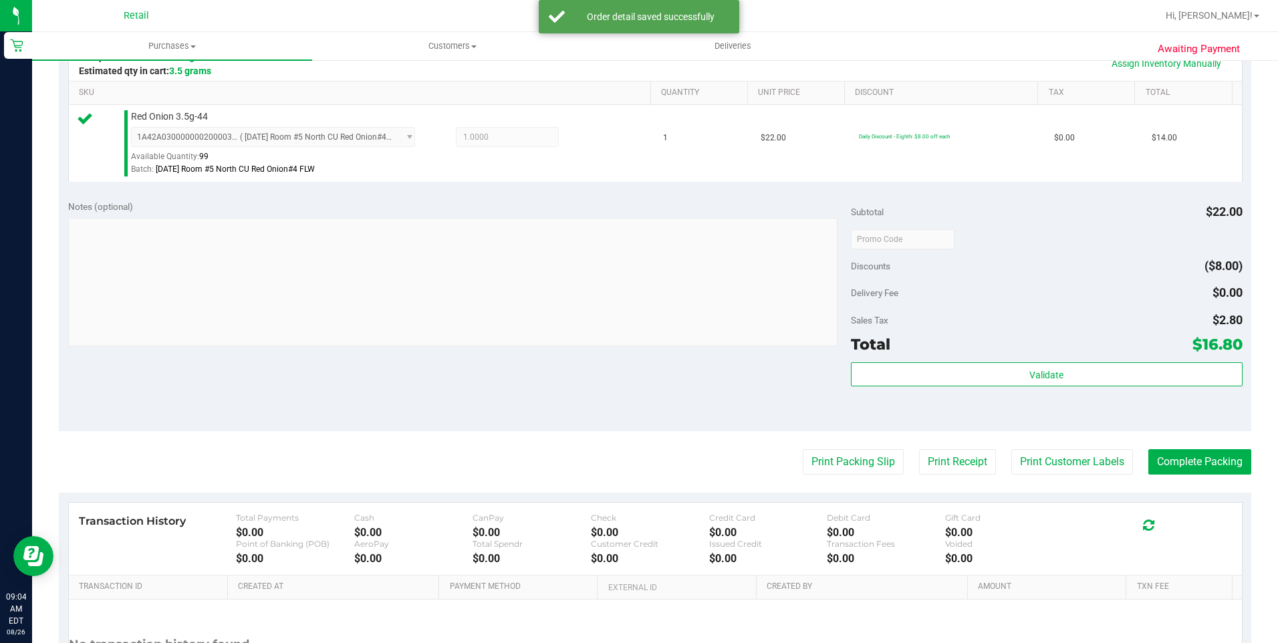
scroll to position [401, 0]
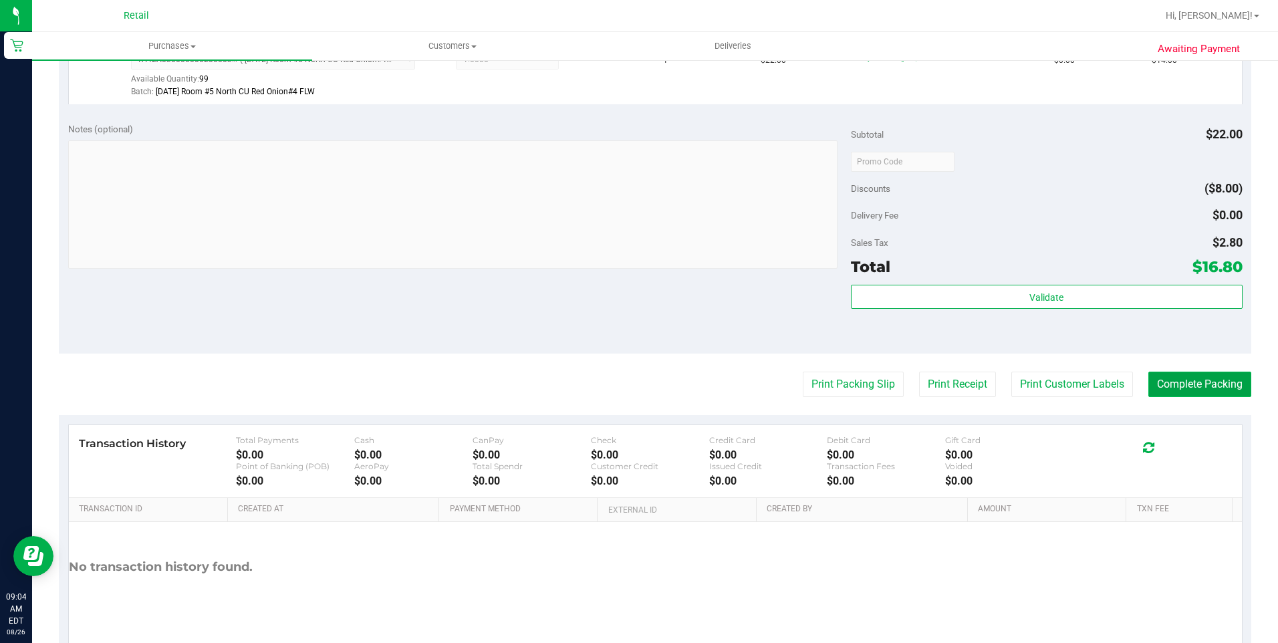
click at [1197, 379] on button "Complete Packing" at bounding box center [1199, 384] width 103 height 25
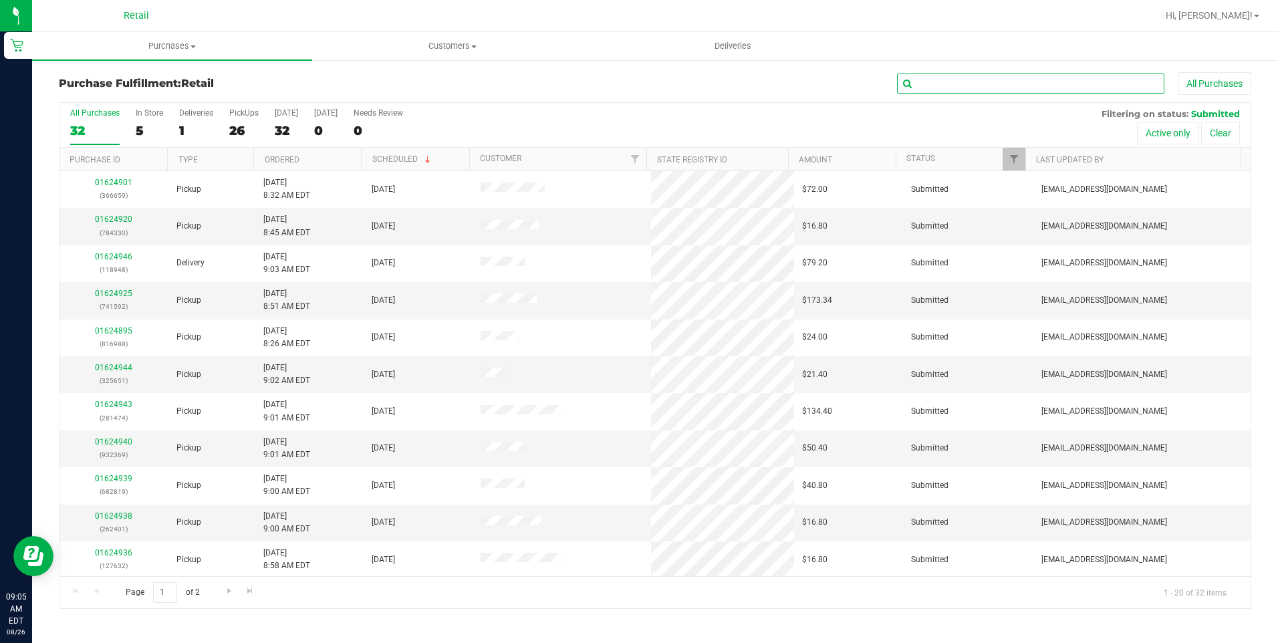
click at [957, 86] on input "text" at bounding box center [1030, 84] width 267 height 20
type input "6961"
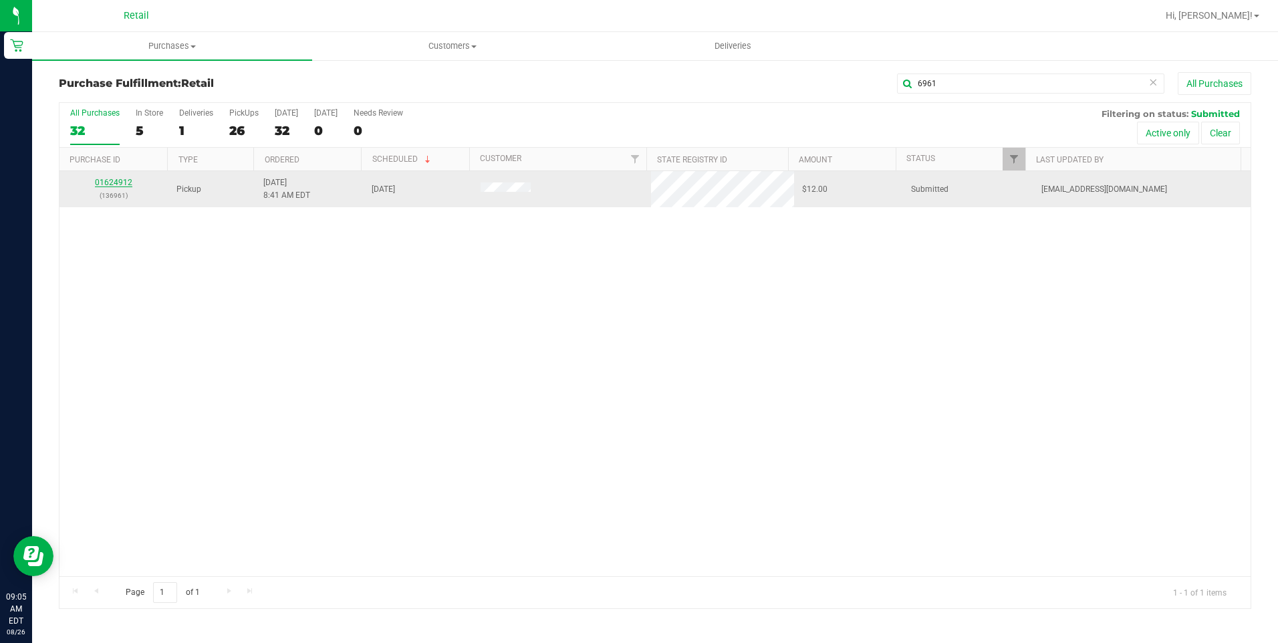
click at [107, 184] on link "01624912" at bounding box center [113, 182] width 37 height 9
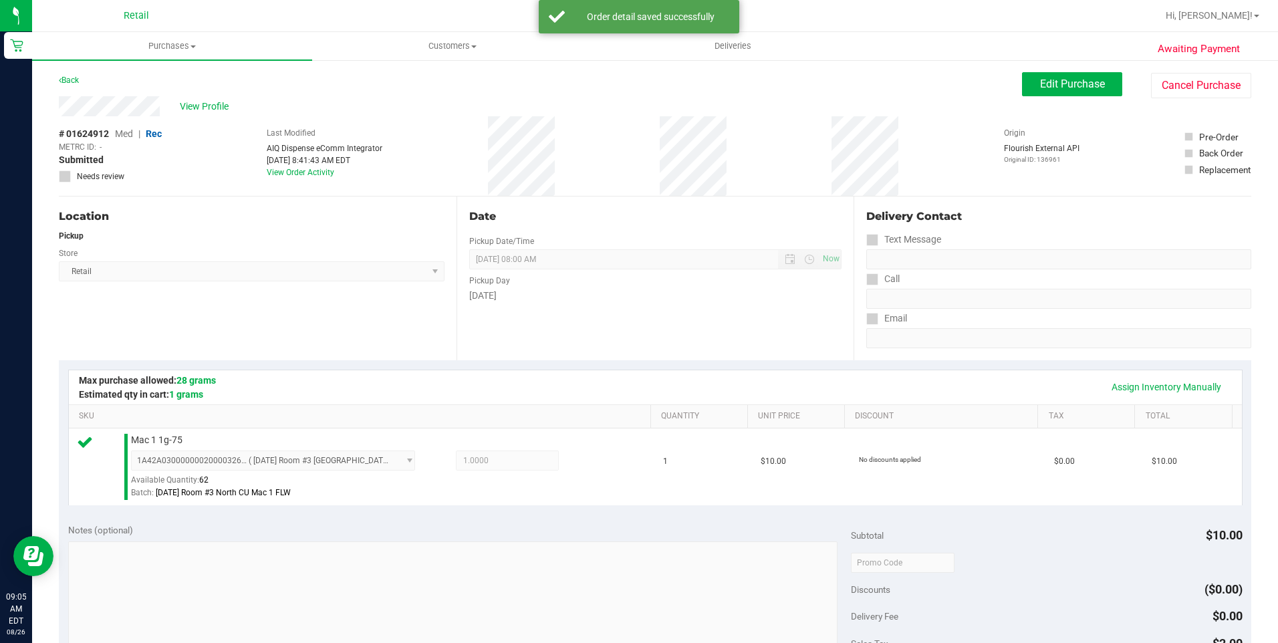
scroll to position [267, 0]
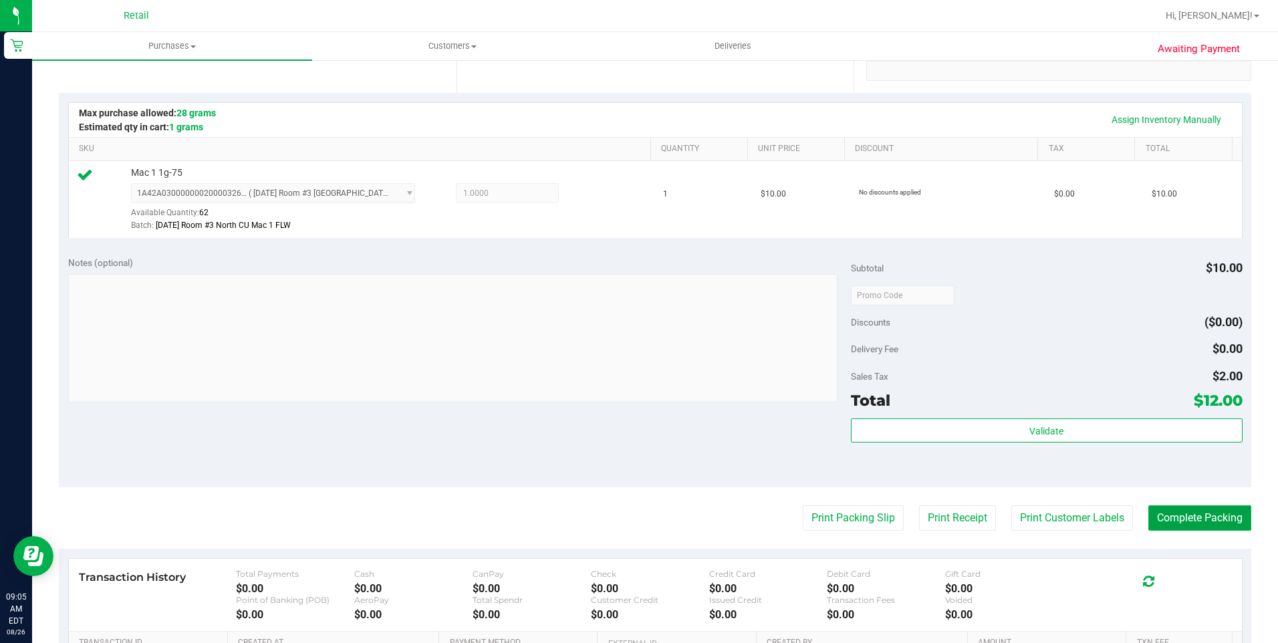
drag, startPoint x: 1186, startPoint y: 517, endPoint x: 1187, endPoint y: 509, distance: 8.0
click at [1187, 517] on button "Complete Packing" at bounding box center [1199, 517] width 103 height 25
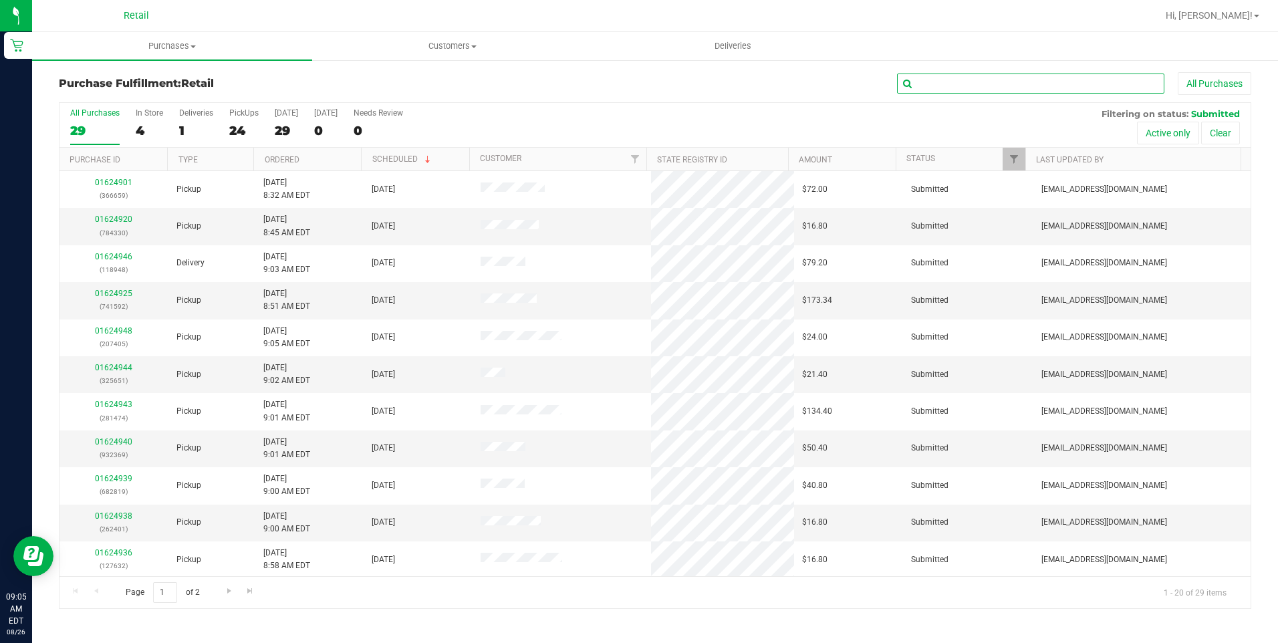
click at [994, 77] on input "text" at bounding box center [1030, 84] width 267 height 20
type input "8642"
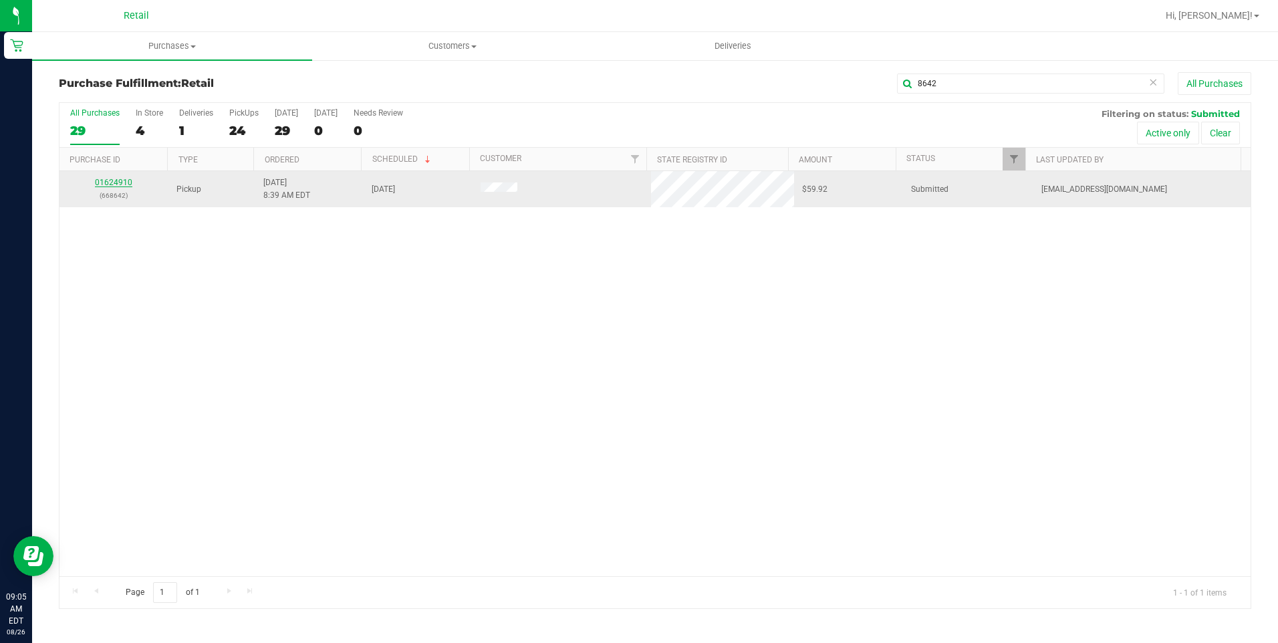
click at [112, 182] on link "01624910" at bounding box center [113, 182] width 37 height 9
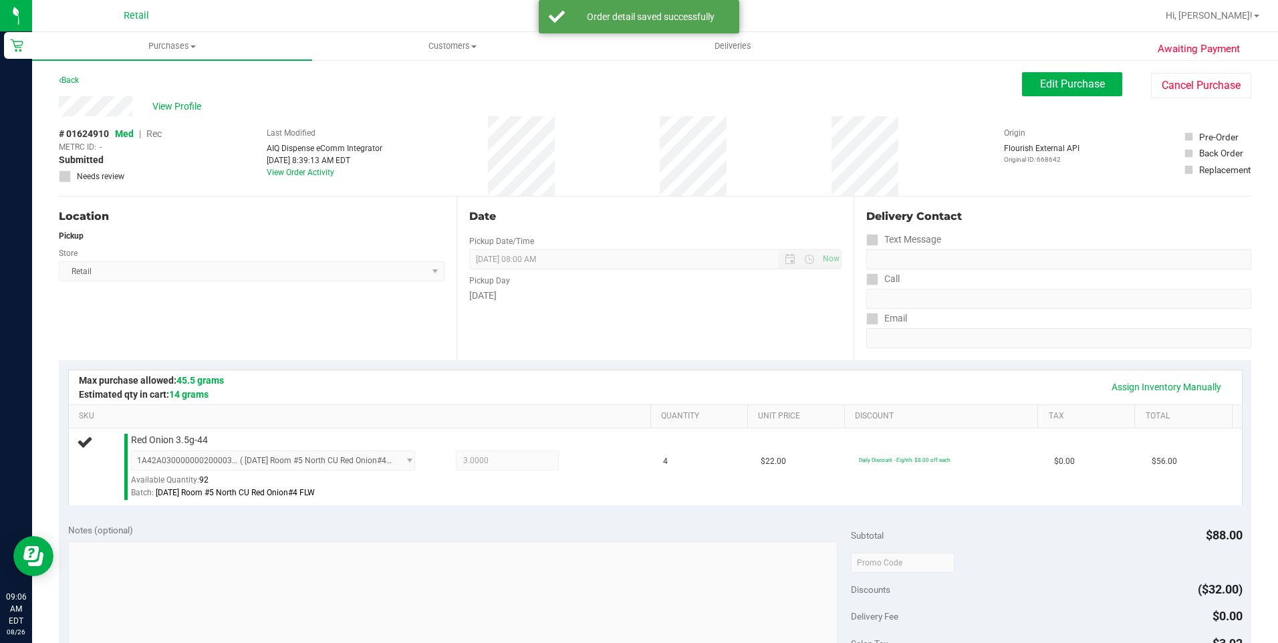
drag, startPoint x: 189, startPoint y: 170, endPoint x: 231, endPoint y: 259, distance: 97.5
click at [231, 259] on purchase-details "Back Edit Purchase Cancel Purchase View Profile # 01624910 Med | Rec METRC ID: …" at bounding box center [655, 569] width 1192 height 994
drag, startPoint x: 231, startPoint y: 259, endPoint x: 301, endPoint y: 294, distance: 78.6
click at [301, 294] on div "Location Pickup Store Retail Select Store Retail" at bounding box center [258, 278] width 398 height 164
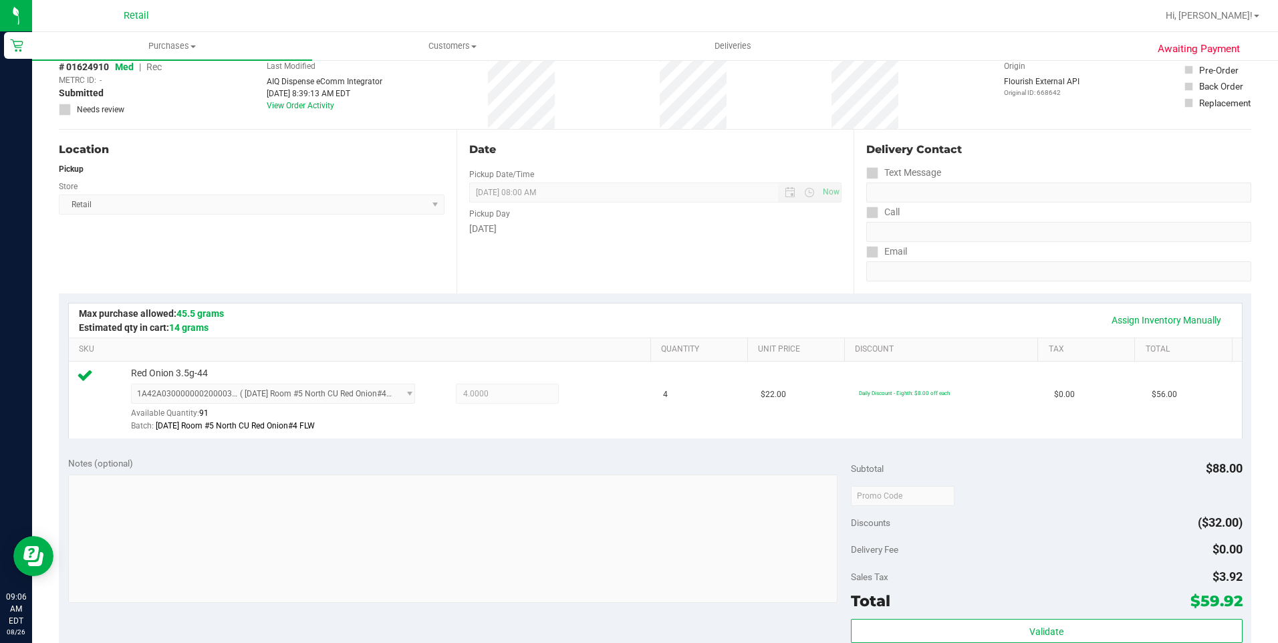
scroll to position [200, 0]
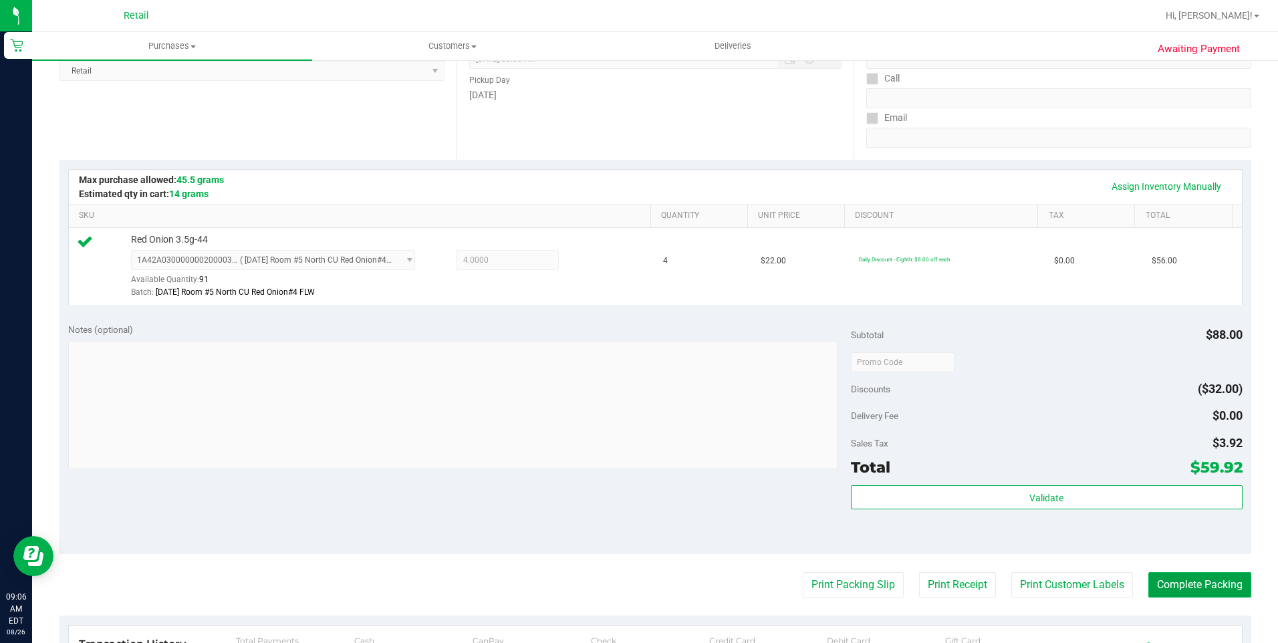
click at [1206, 595] on button "Complete Packing" at bounding box center [1199, 584] width 103 height 25
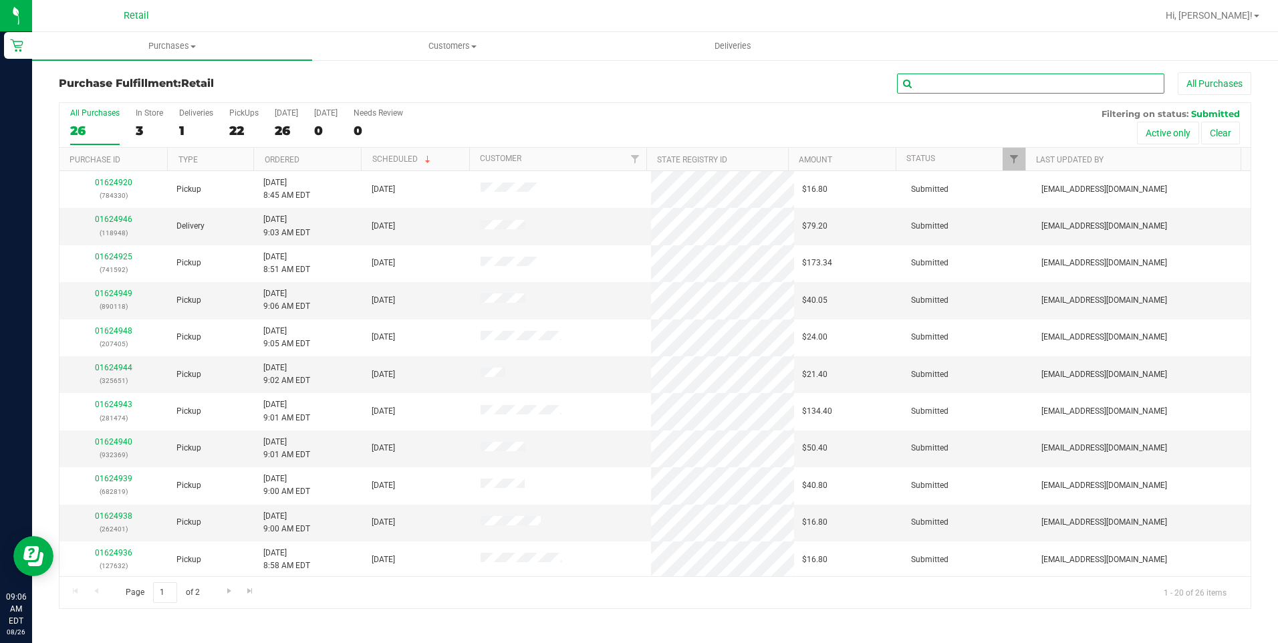
click at [986, 82] on input "text" at bounding box center [1030, 84] width 267 height 20
type input "5"
type input "6596"
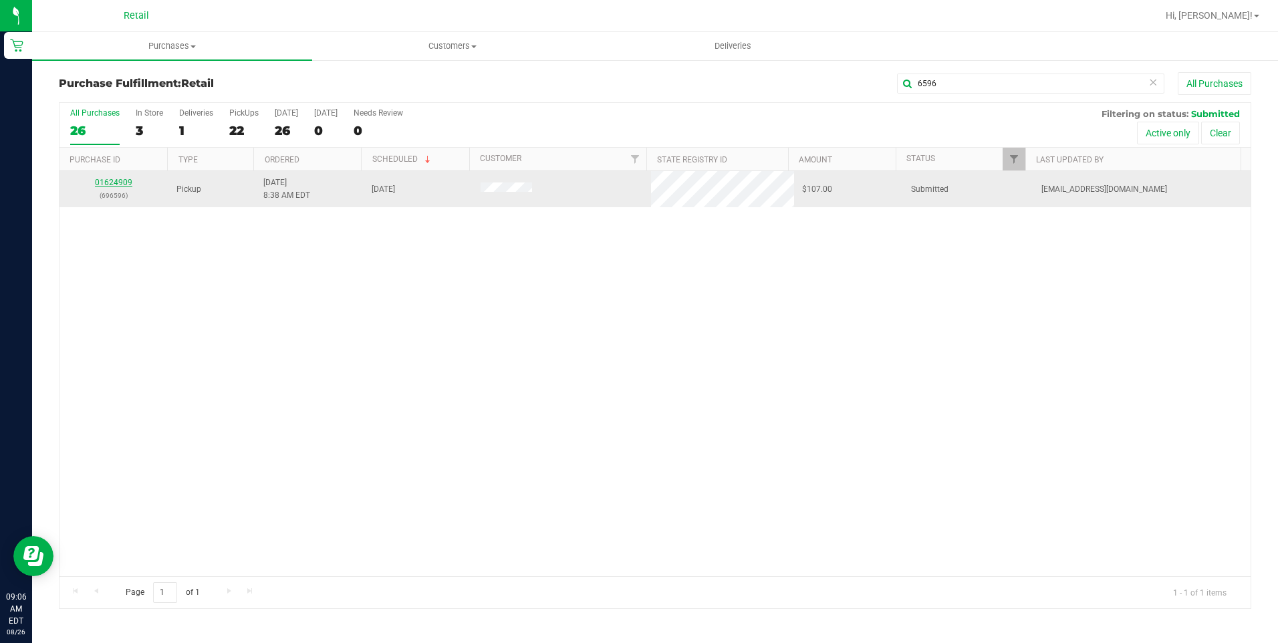
click at [116, 186] on link "01624909" at bounding box center [113, 182] width 37 height 9
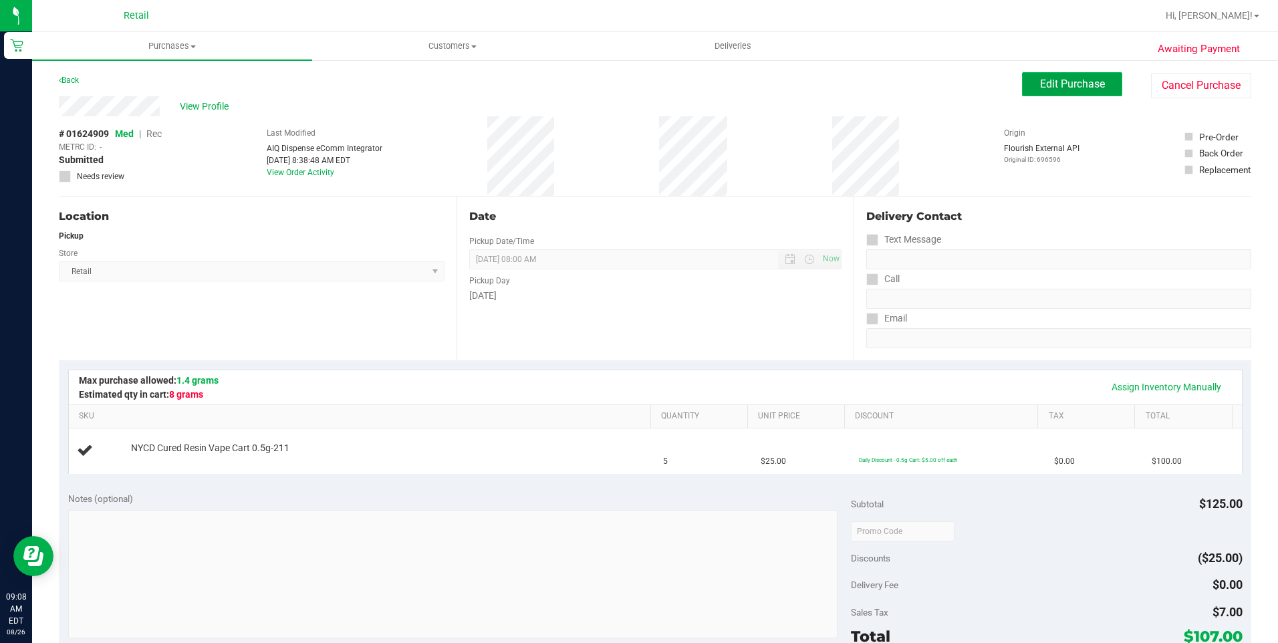
click at [1047, 86] on span "Edit Purchase" at bounding box center [1072, 84] width 65 height 13
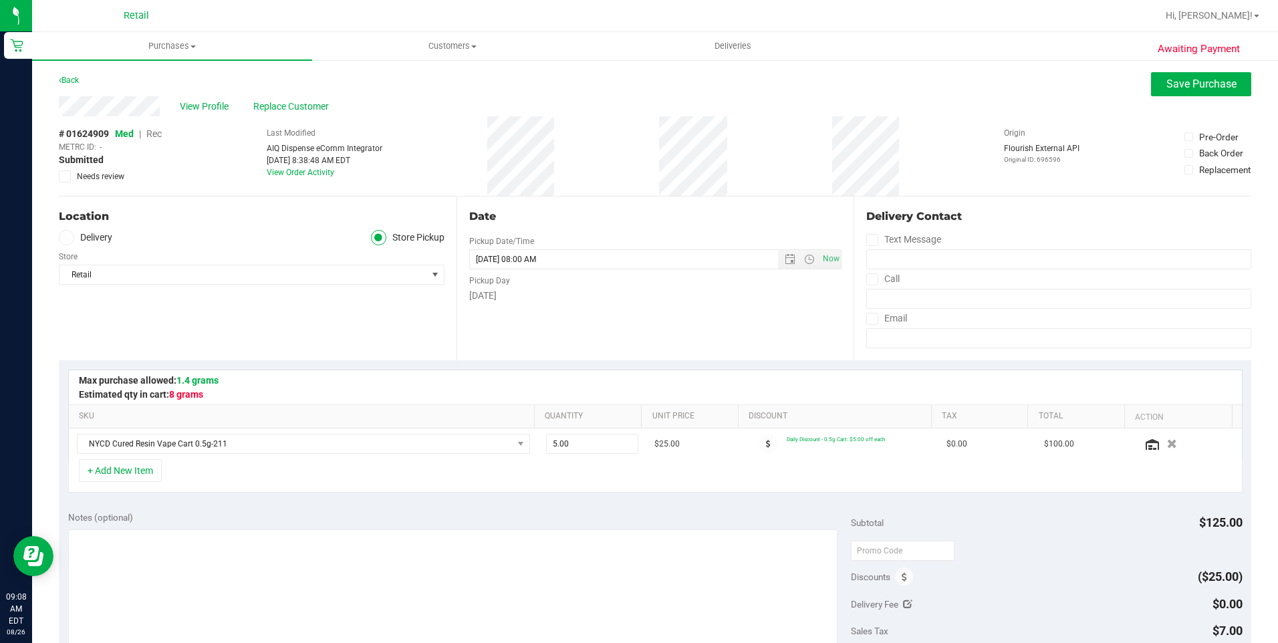
click at [155, 132] on span "Rec" at bounding box center [153, 133] width 15 height 11
click at [1151, 85] on button "Save Purchase" at bounding box center [1201, 84] width 100 height 24
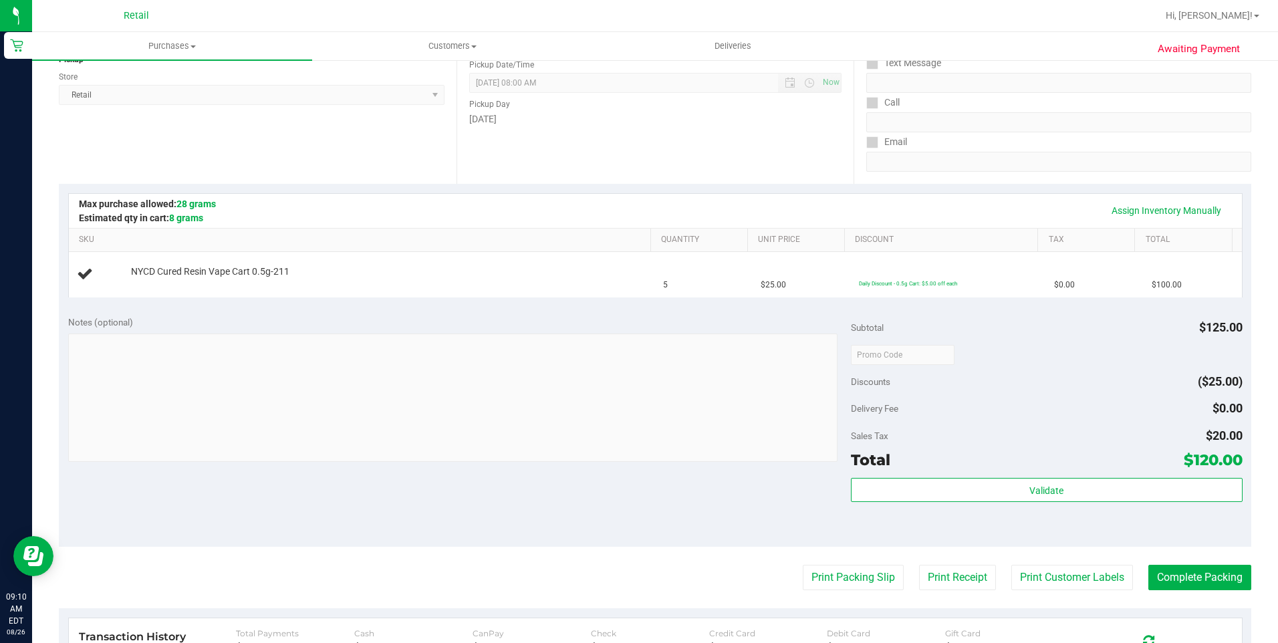
scroll to position [200, 0]
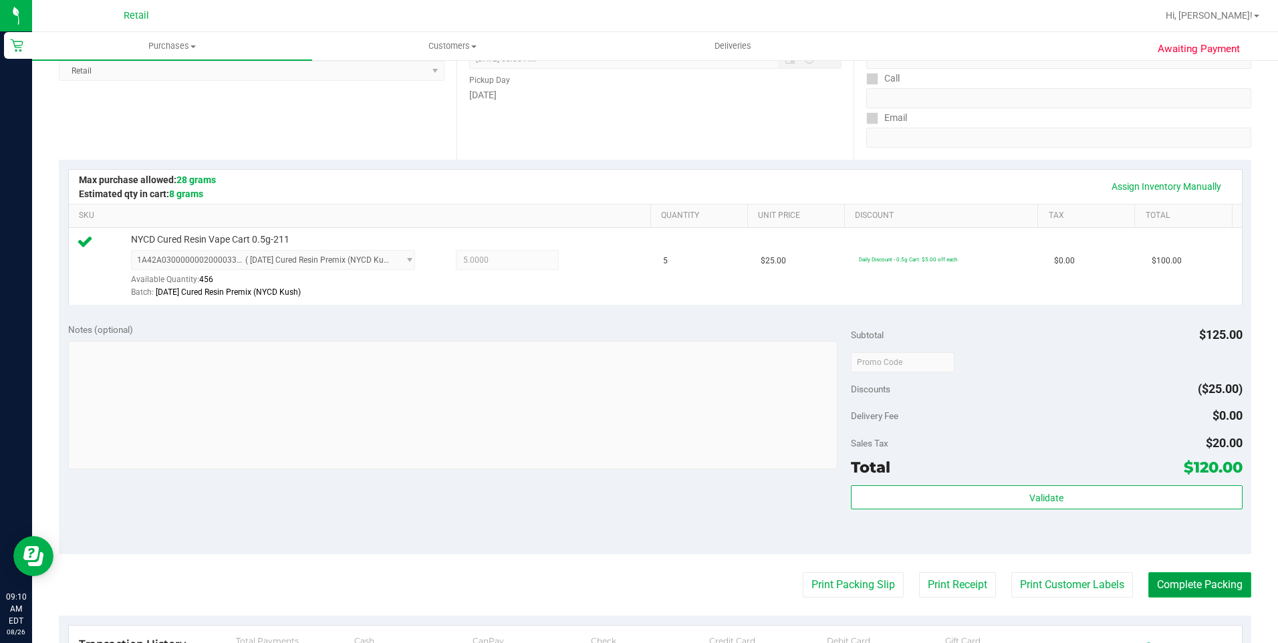
click at [1185, 582] on button "Complete Packing" at bounding box center [1199, 584] width 103 height 25
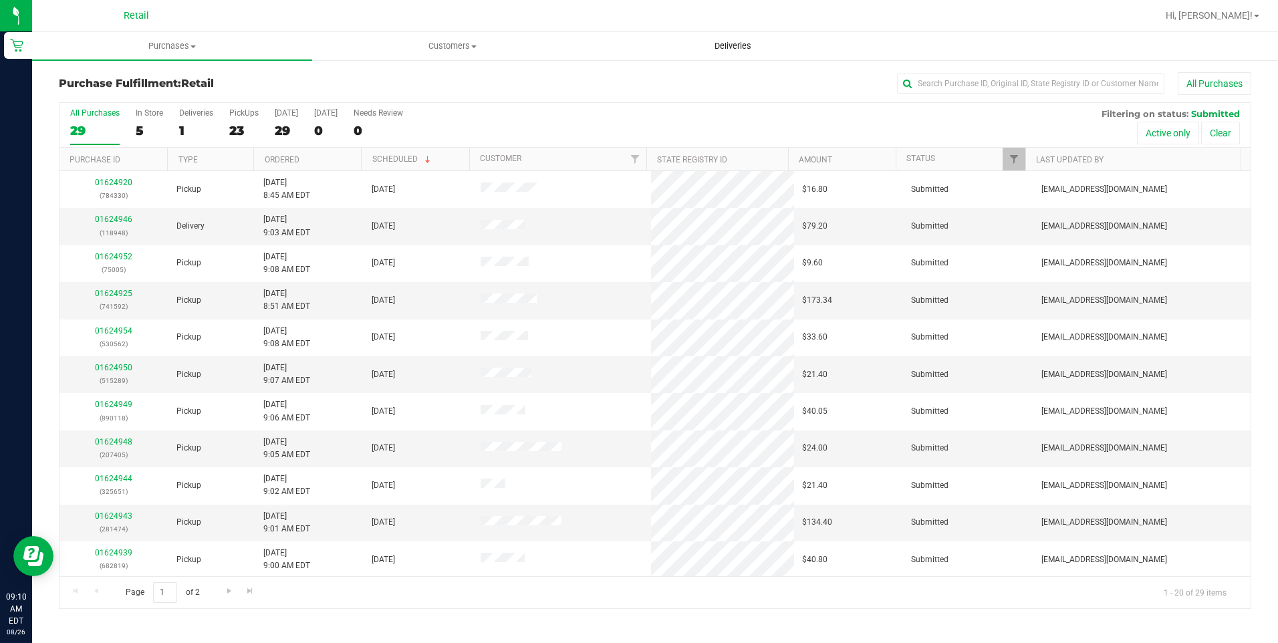
click at [733, 43] on span "Deliveries" at bounding box center [732, 46] width 73 height 12
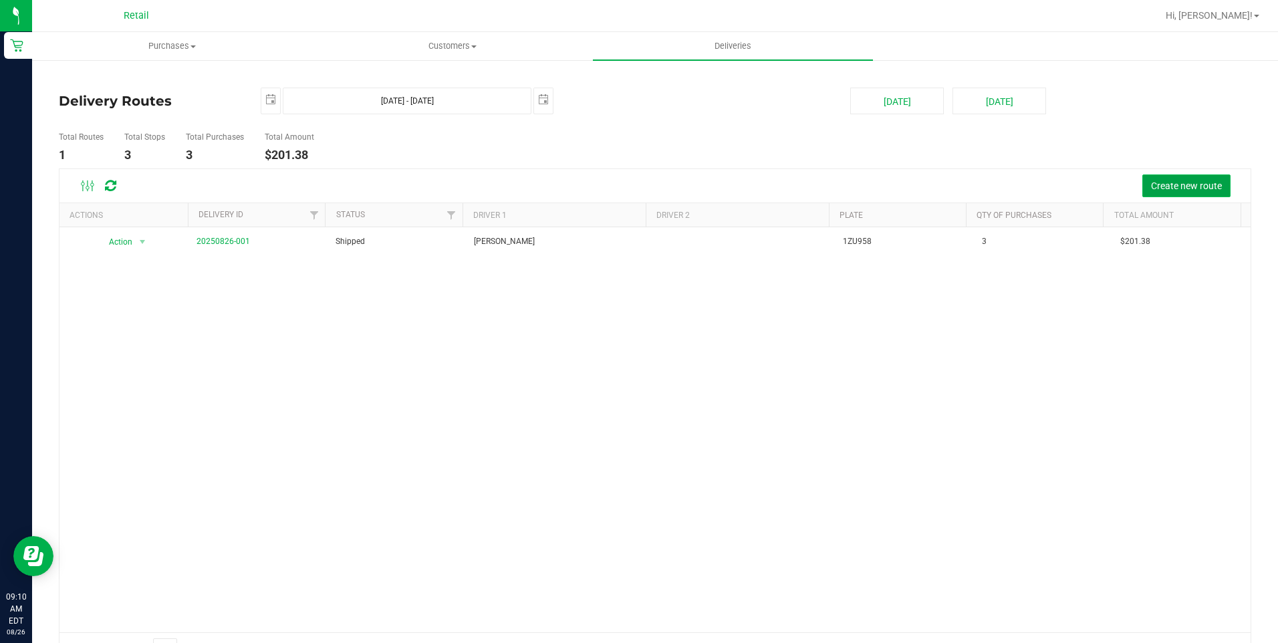
click at [1162, 186] on span "Create new route" at bounding box center [1186, 185] width 71 height 11
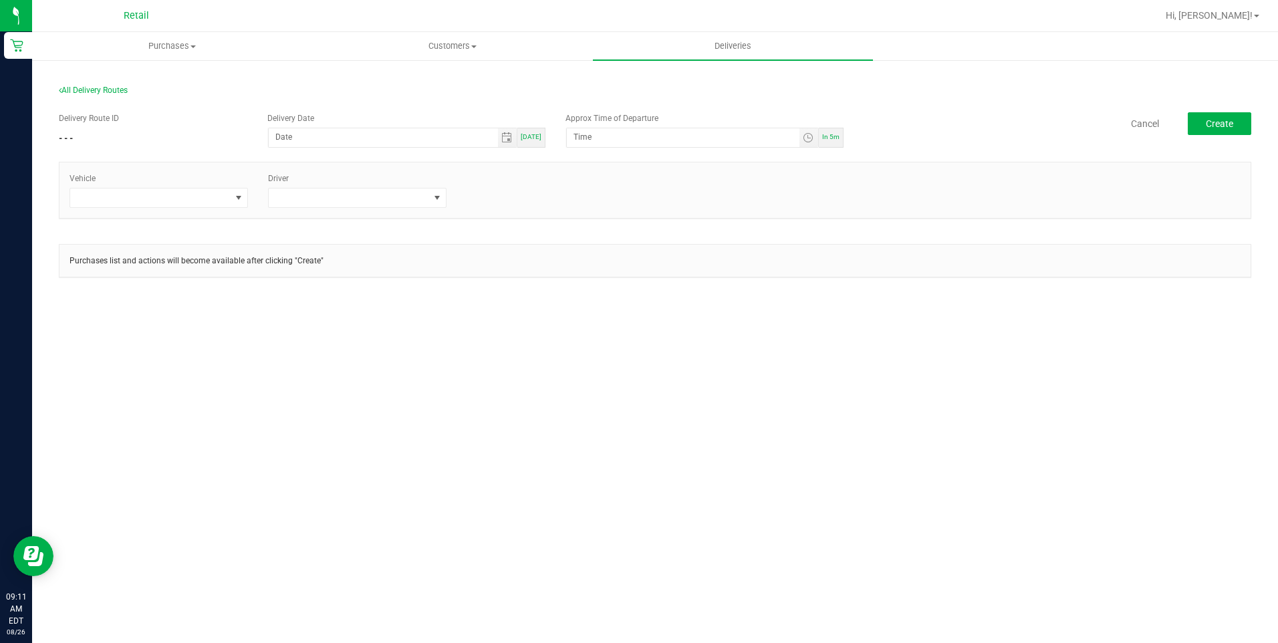
click at [541, 142] on div "[DATE]" at bounding box center [531, 138] width 28 height 20
type input "[DATE]"
click at [801, 140] on span "Toggle time list" at bounding box center [808, 137] width 19 height 19
click at [589, 306] on span "10" at bounding box center [593, 305] width 9 height 9
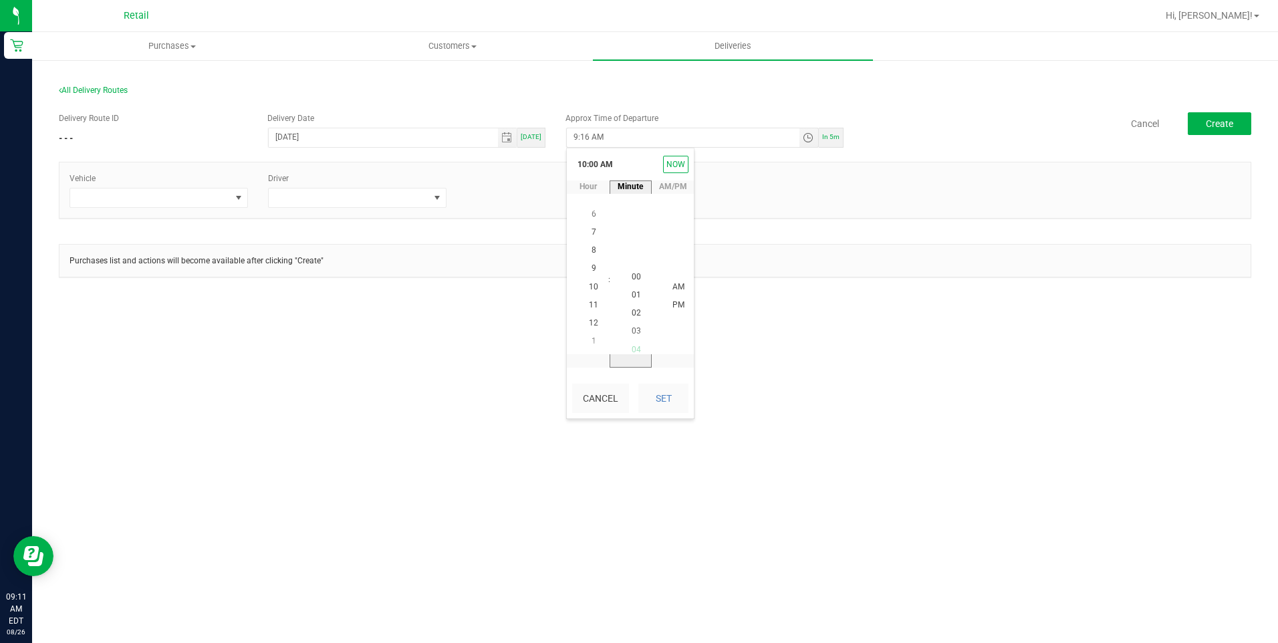
scroll to position [0, 0]
click at [634, 287] on span "00" at bounding box center [636, 286] width 9 height 9
click at [672, 392] on button "Set" at bounding box center [663, 398] width 50 height 29
type input "10:00 AM"
click at [242, 199] on span at bounding box center [238, 197] width 11 height 11
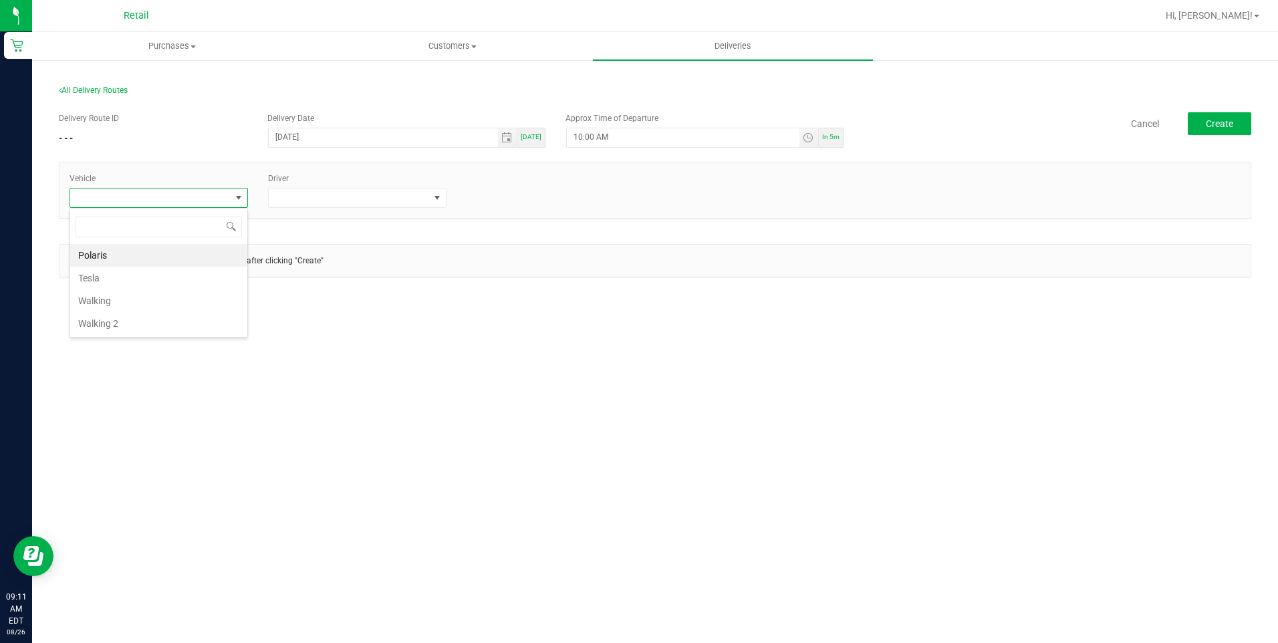
scroll to position [20, 178]
click at [160, 274] on li "Tesla" at bounding box center [158, 278] width 177 height 23
click at [444, 197] on span at bounding box center [437, 197] width 17 height 19
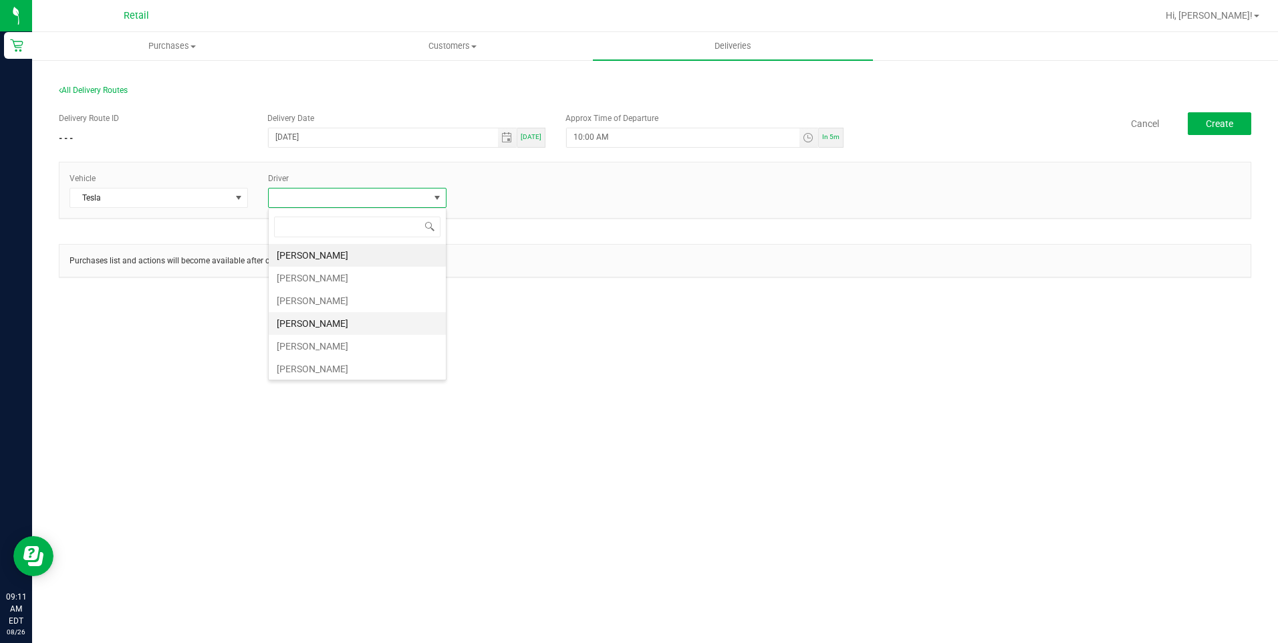
click at [337, 319] on li "[PERSON_NAME]" at bounding box center [357, 323] width 177 height 23
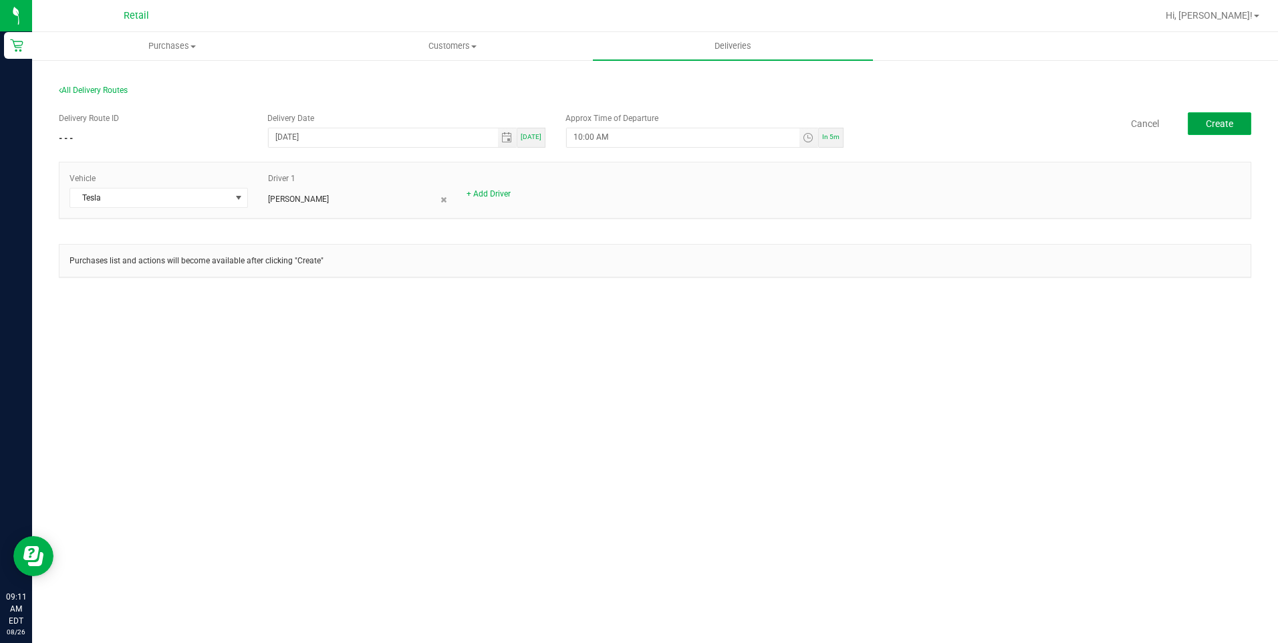
click at [1191, 122] on button "Create" at bounding box center [1219, 123] width 63 height 23
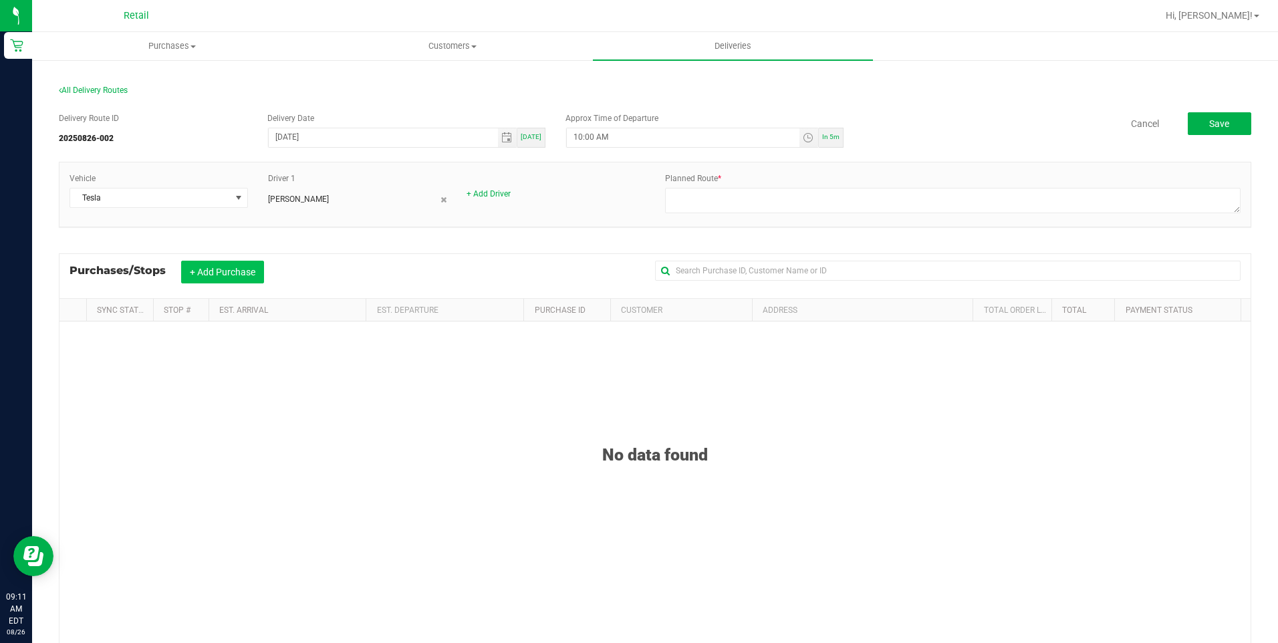
click at [226, 272] on button "+ Add Purchase" at bounding box center [222, 272] width 83 height 23
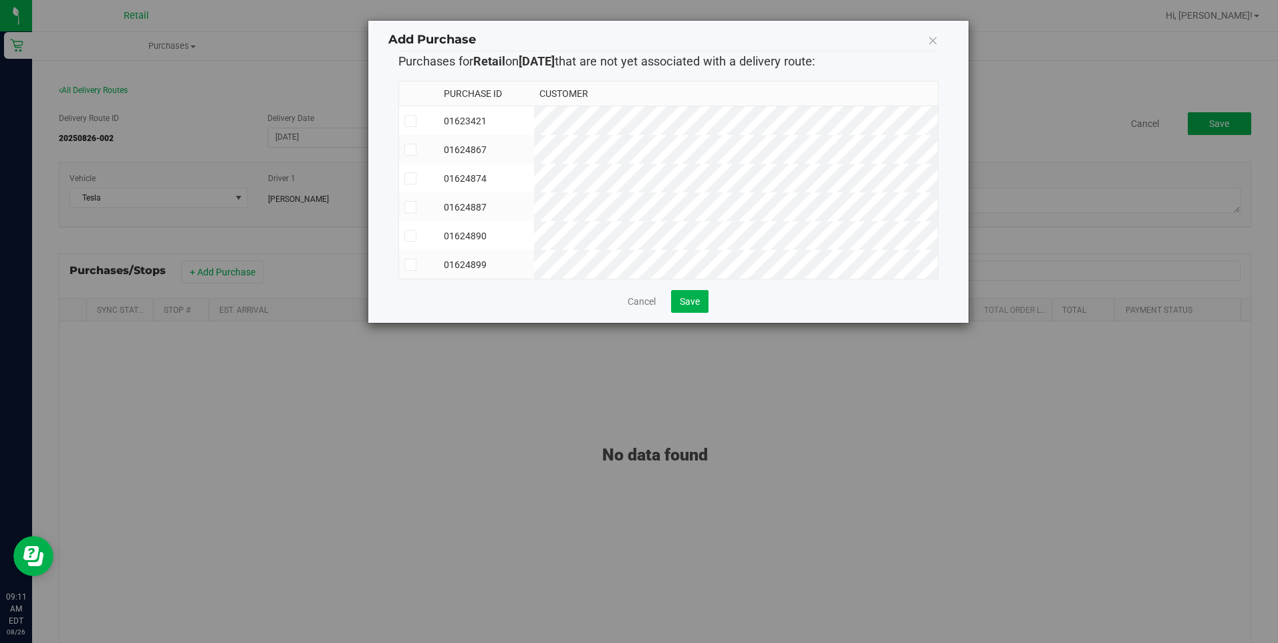
click at [411, 178] on icon at bounding box center [410, 178] width 9 height 0
click at [0, 0] on input "checkbox" at bounding box center [0, 0] width 0 height 0
click at [409, 236] on icon at bounding box center [410, 236] width 9 height 0
click at [0, 0] on input "checkbox" at bounding box center [0, 0] width 0 height 0
click at [406, 150] on icon at bounding box center [410, 150] width 9 height 0
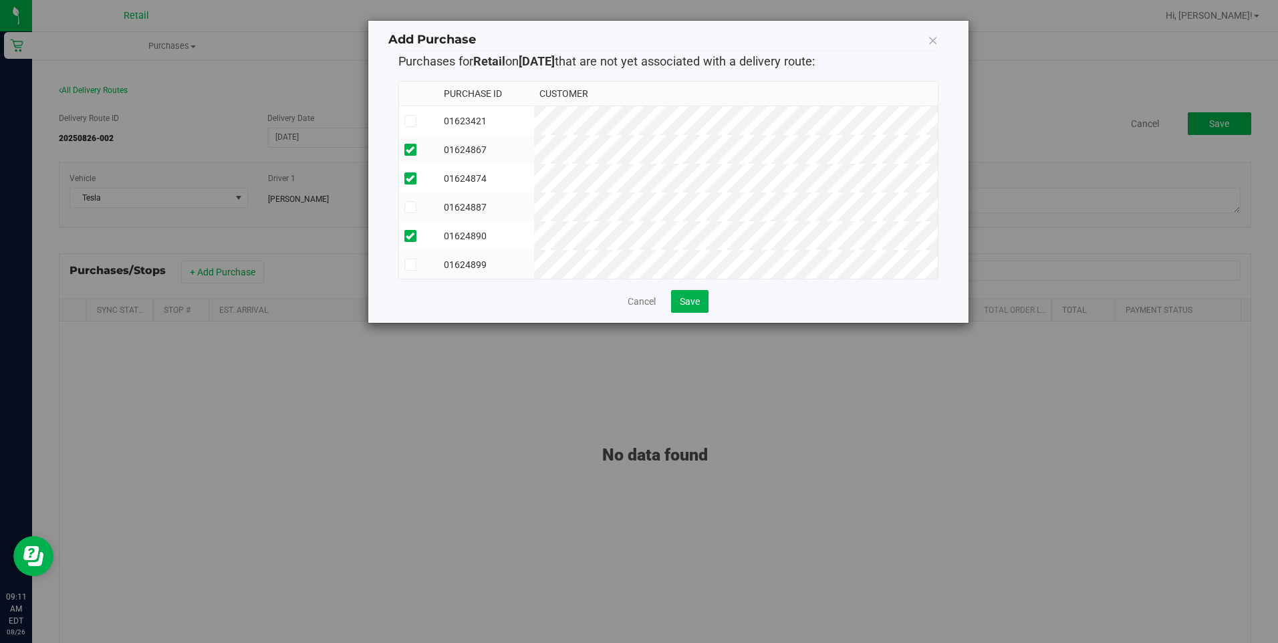
click at [0, 0] on input "checkbox" at bounding box center [0, 0] width 0 height 0
click at [409, 121] on icon at bounding box center [410, 121] width 9 height 0
click at [0, 0] on input "checkbox" at bounding box center [0, 0] width 0 height 0
click at [690, 307] on span "Save" at bounding box center [690, 301] width 20 height 11
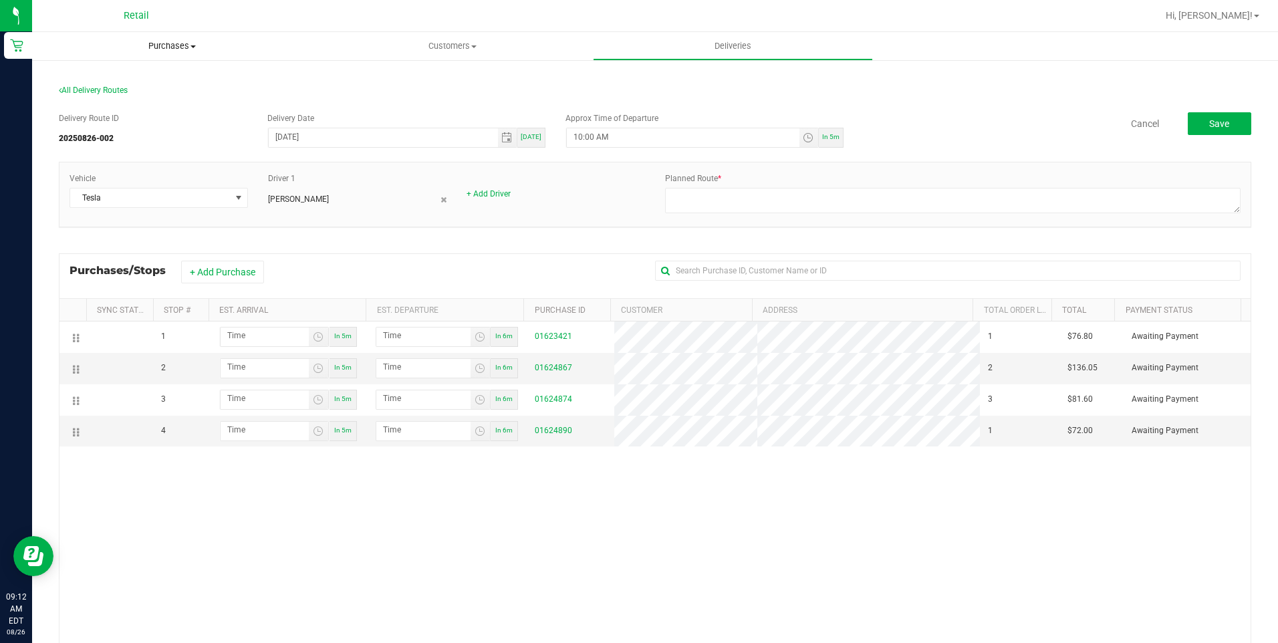
click at [152, 45] on span "Purchases" at bounding box center [172, 46] width 280 height 12
click at [140, 96] on li "Fulfillment" at bounding box center [172, 97] width 280 height 16
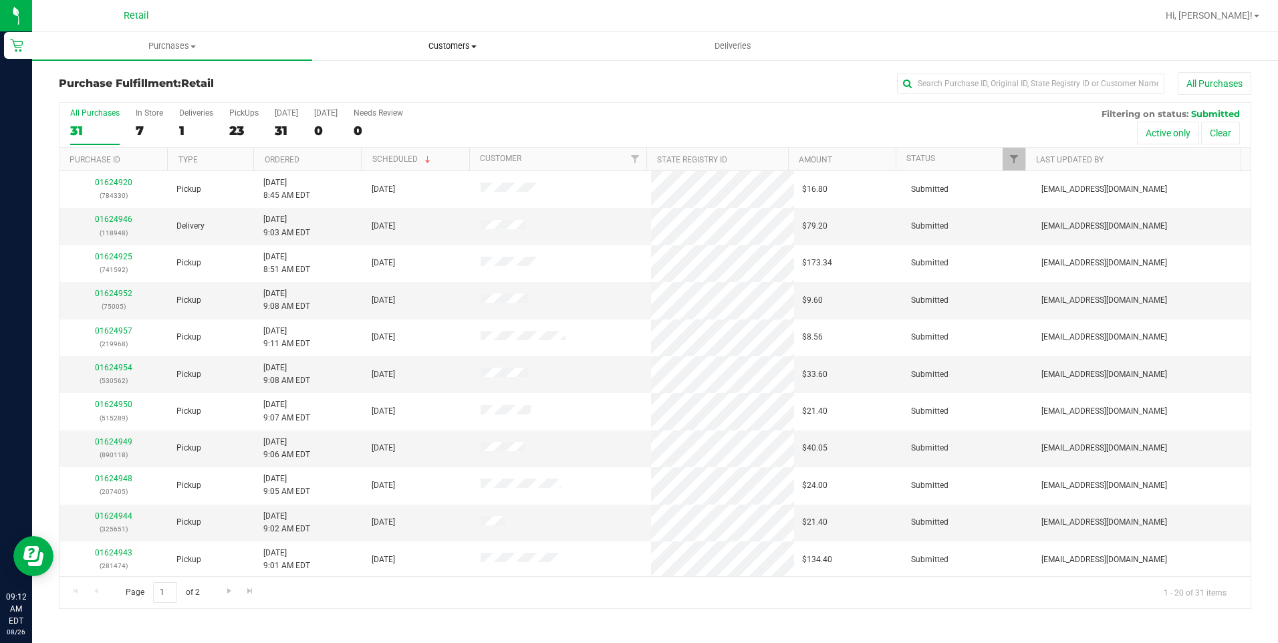
click at [464, 53] on uib-tab-heading "Customers All customers Add a new customer All physicians" at bounding box center [452, 46] width 279 height 27
click at [162, 31] on nav "Retail Hi, Alexander!" at bounding box center [655, 16] width 1246 height 32
click at [960, 90] on input "text" at bounding box center [1030, 84] width 267 height 20
type input "6791"
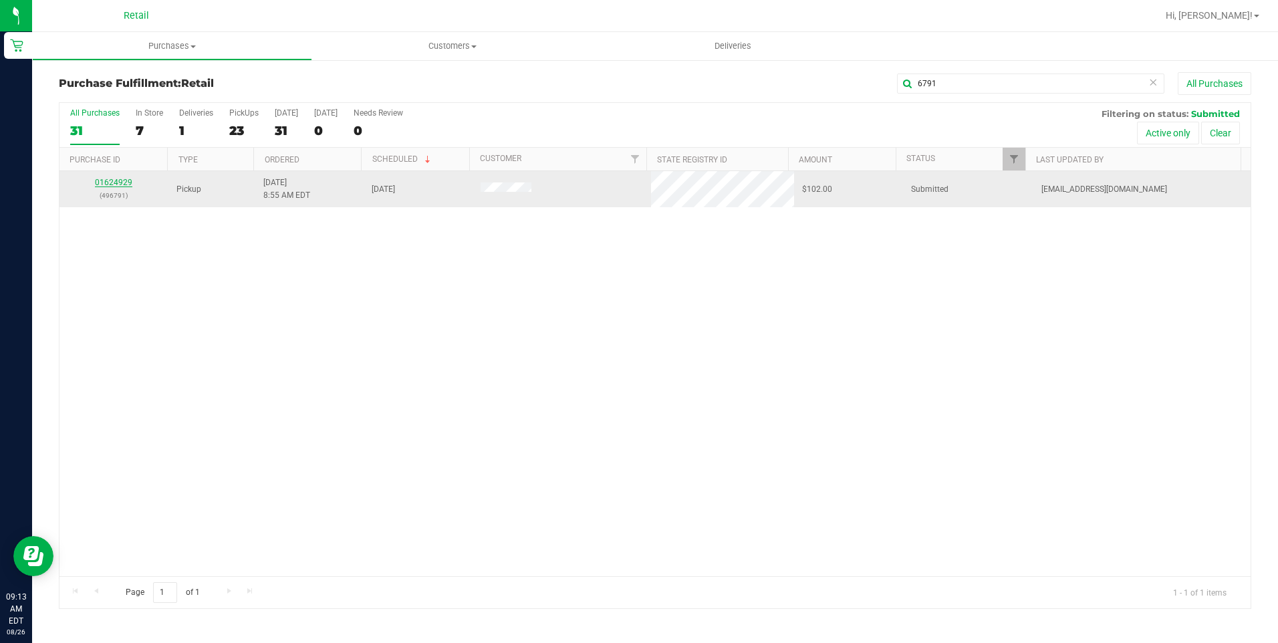
click at [123, 180] on link "01624929" at bounding box center [113, 182] width 37 height 9
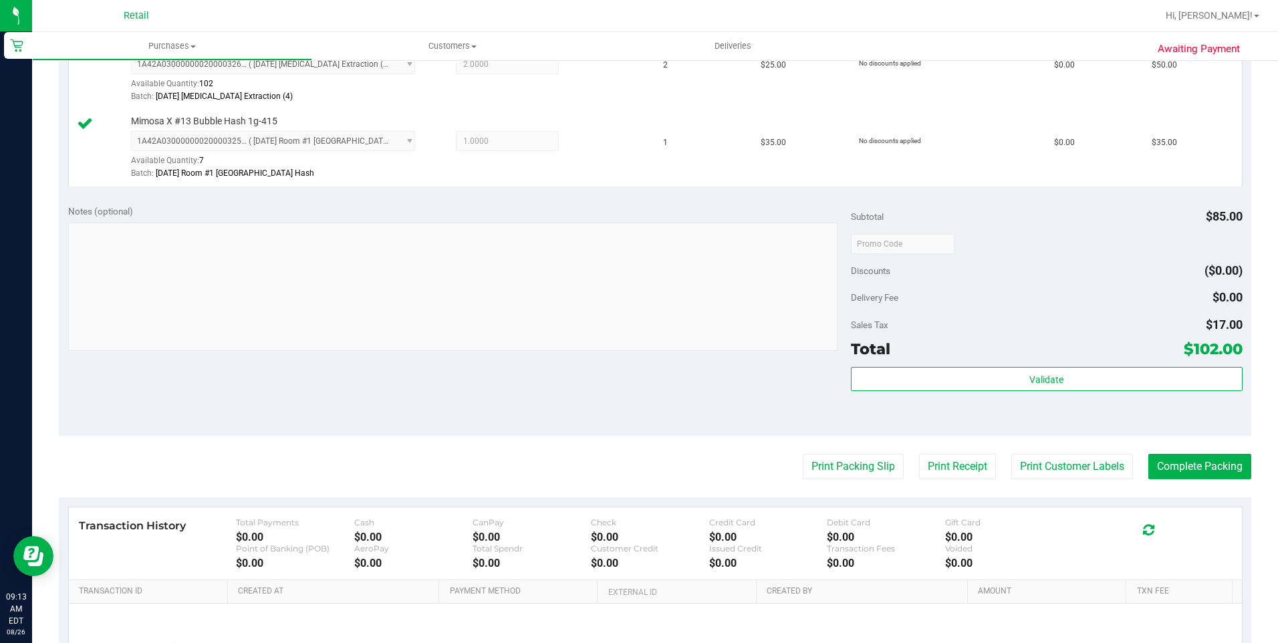
scroll to position [401, 0]
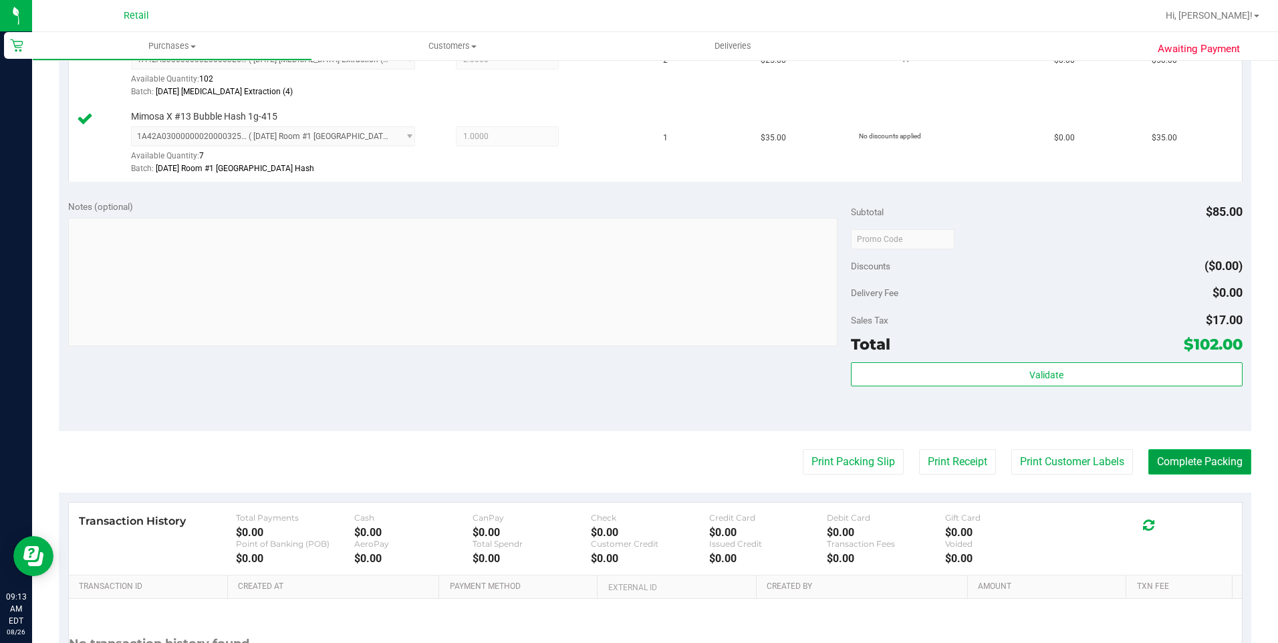
click at [1197, 462] on button "Complete Packing" at bounding box center [1199, 461] width 103 height 25
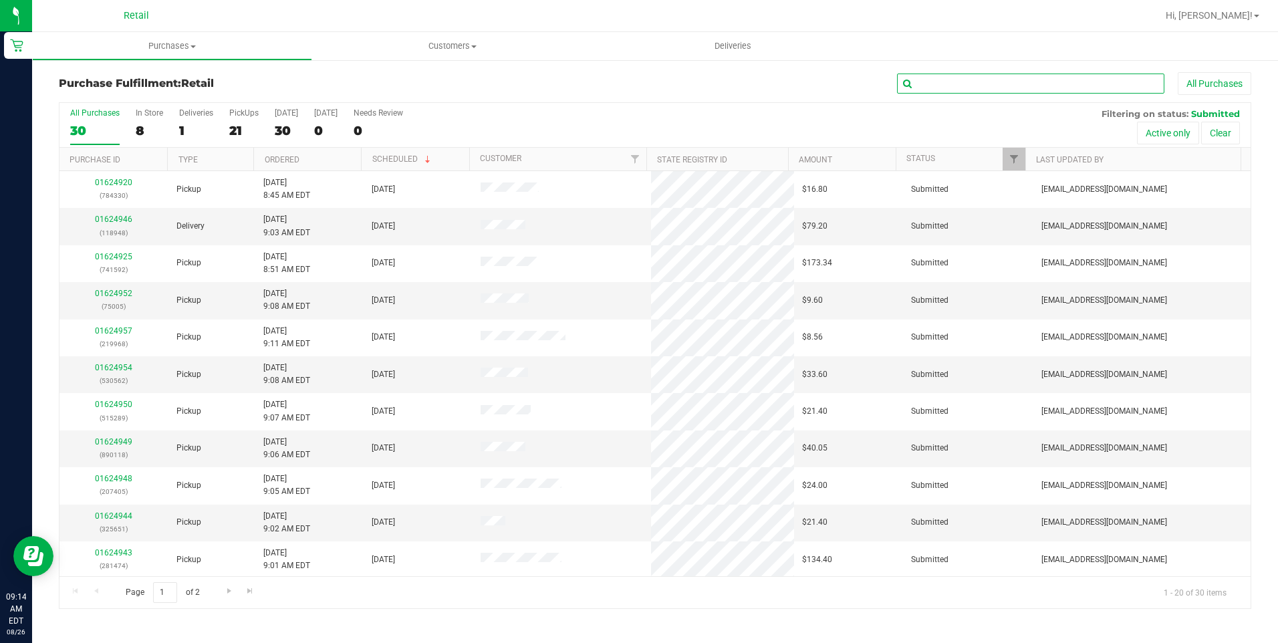
click at [987, 81] on input "text" at bounding box center [1030, 84] width 267 height 20
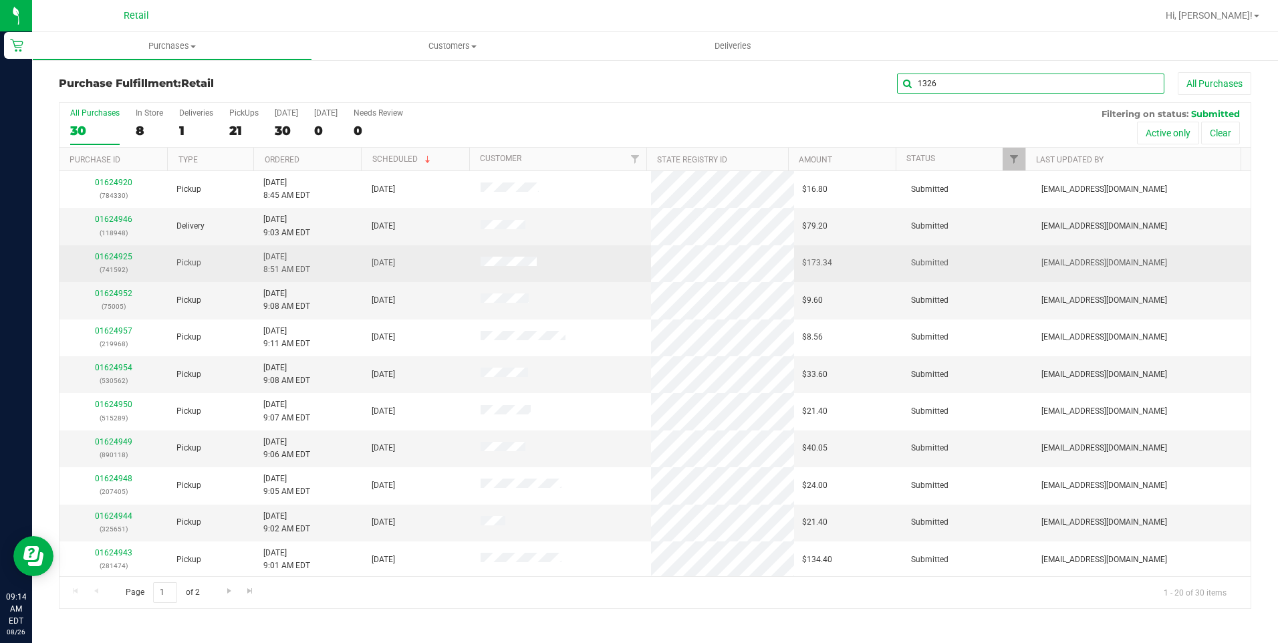
type input "1326"
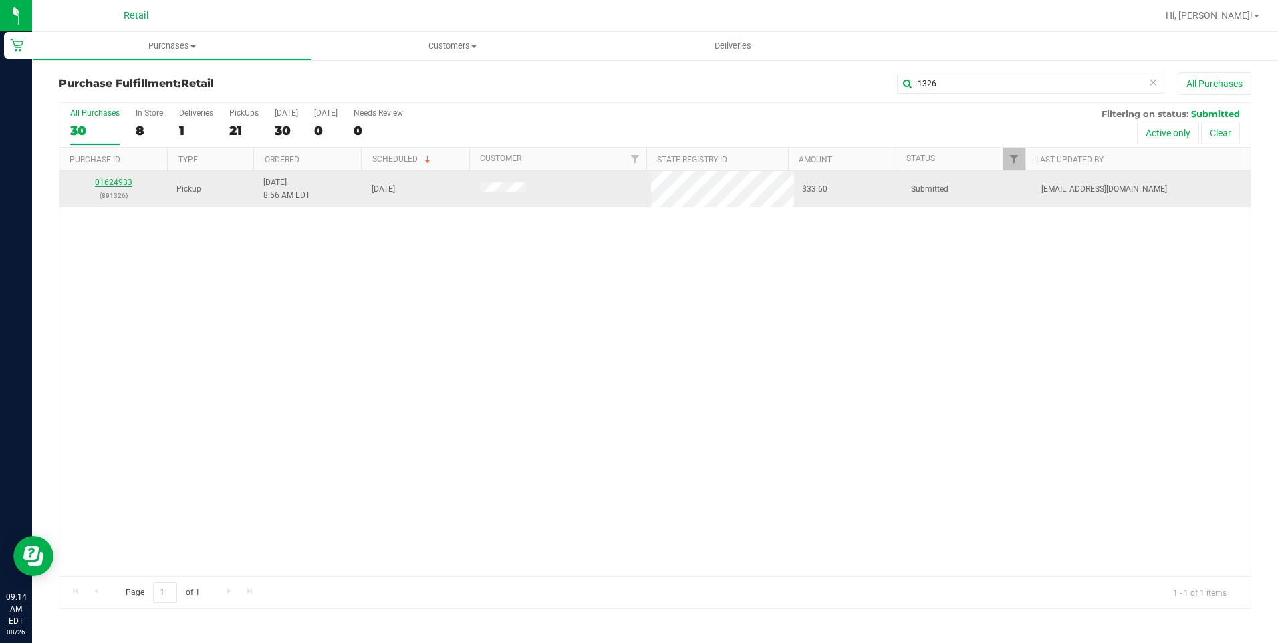
click at [112, 178] on link "01624933" at bounding box center [113, 182] width 37 height 9
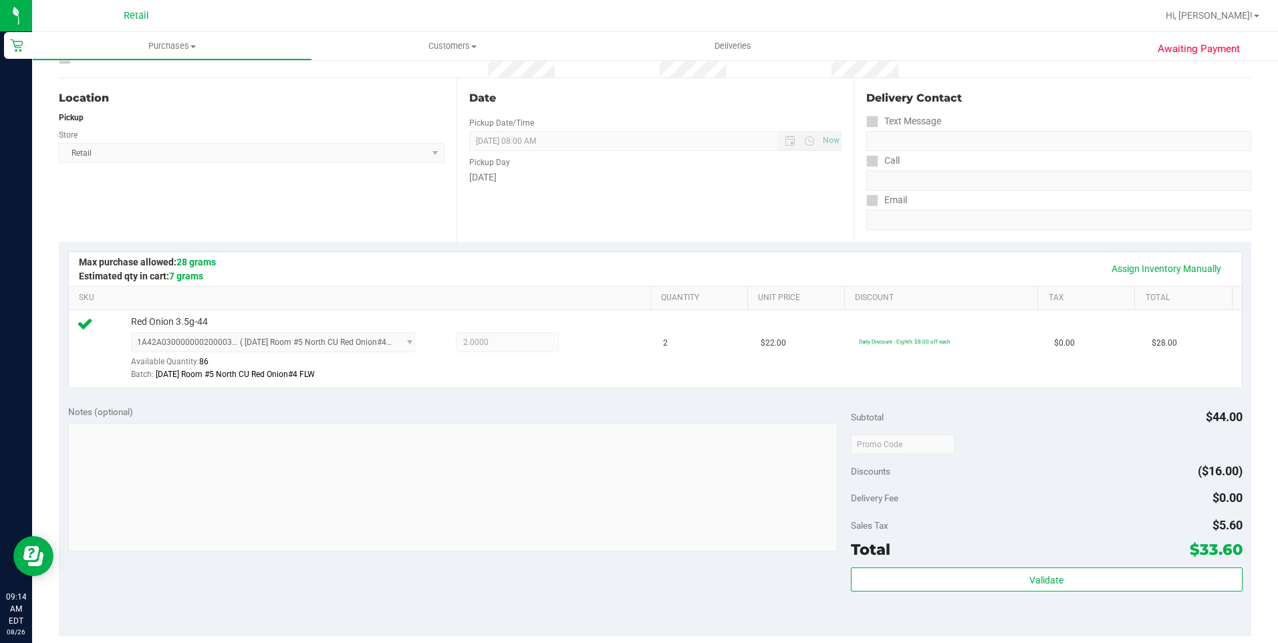
scroll to position [267, 0]
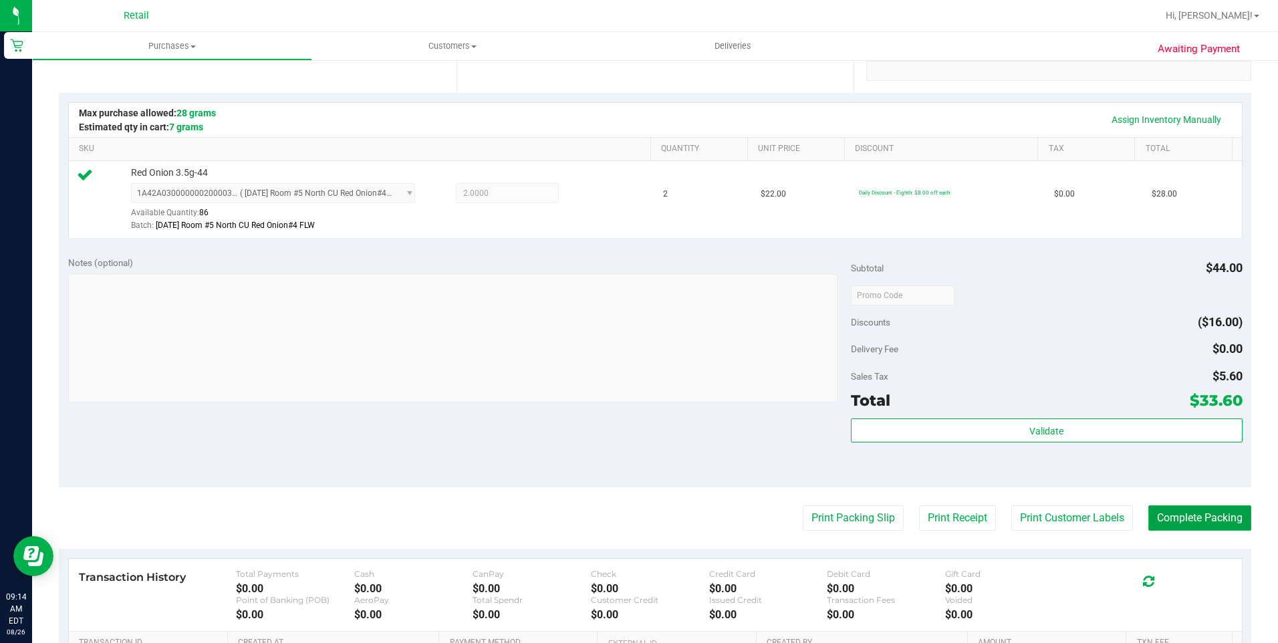
click at [1160, 513] on button "Complete Packing" at bounding box center [1199, 517] width 103 height 25
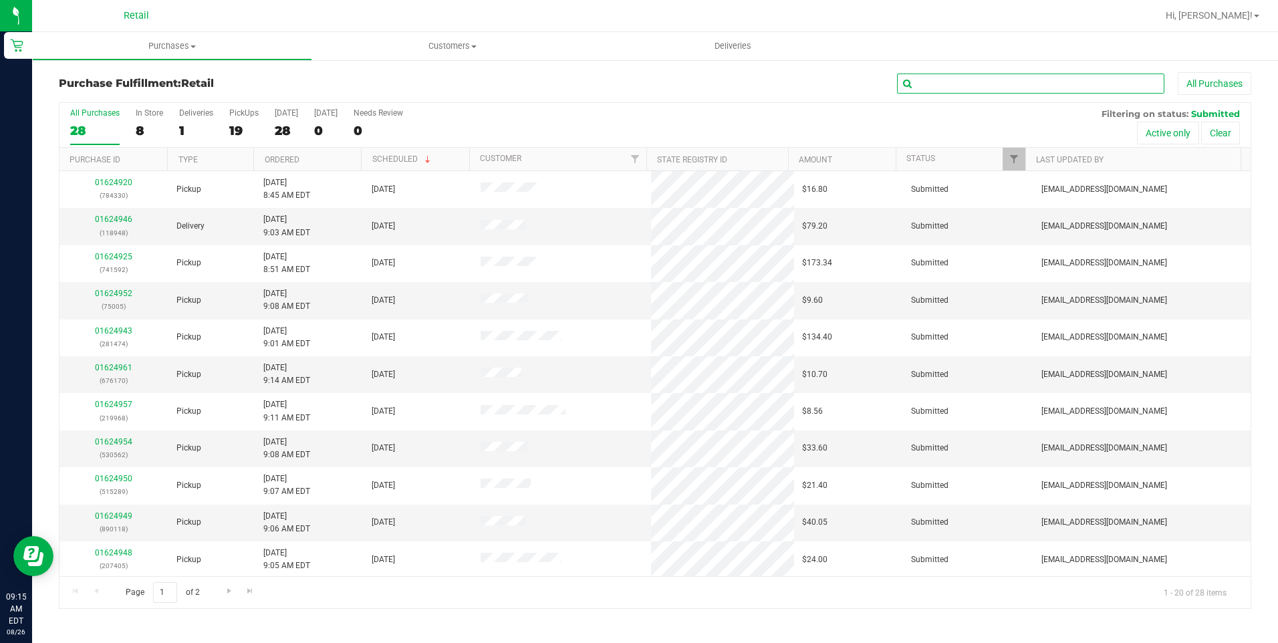
click at [1015, 89] on input "text" at bounding box center [1030, 84] width 267 height 20
type input "2401"
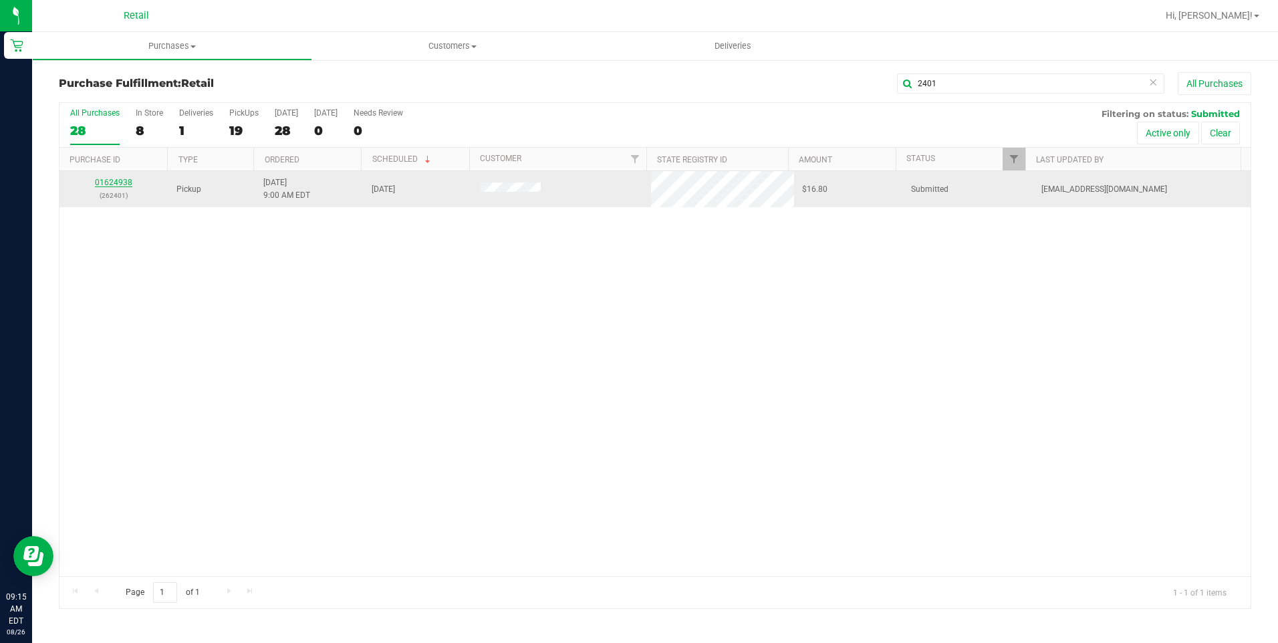
click at [98, 184] on link "01624938" at bounding box center [113, 182] width 37 height 9
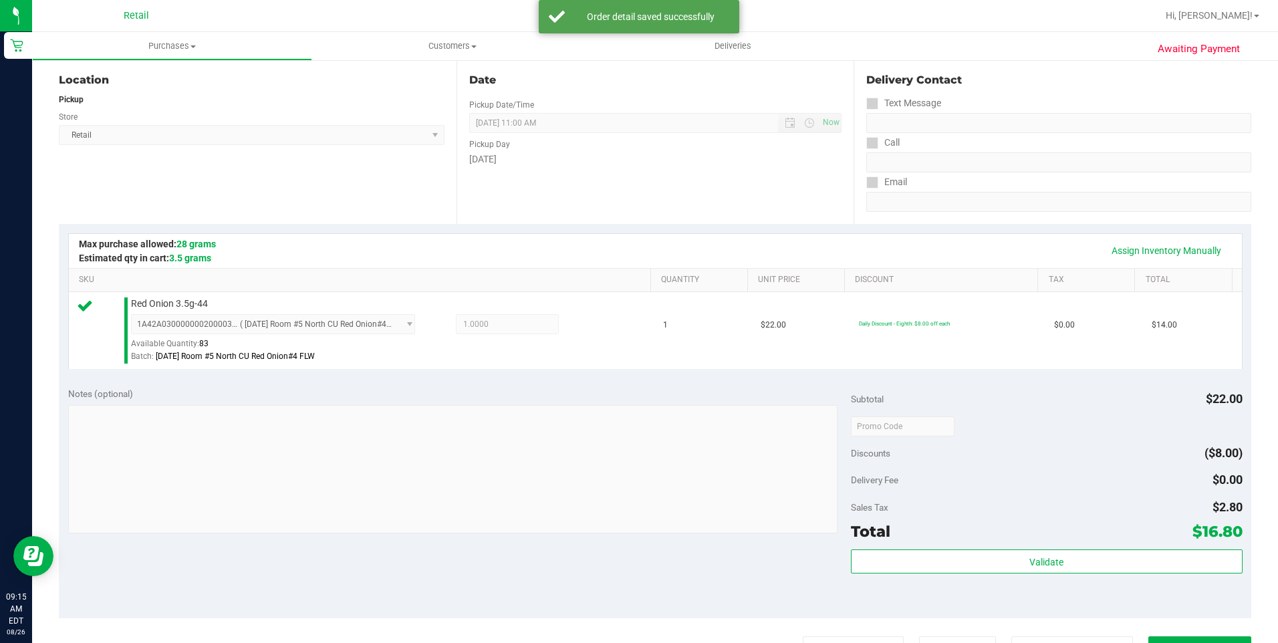
scroll to position [267, 0]
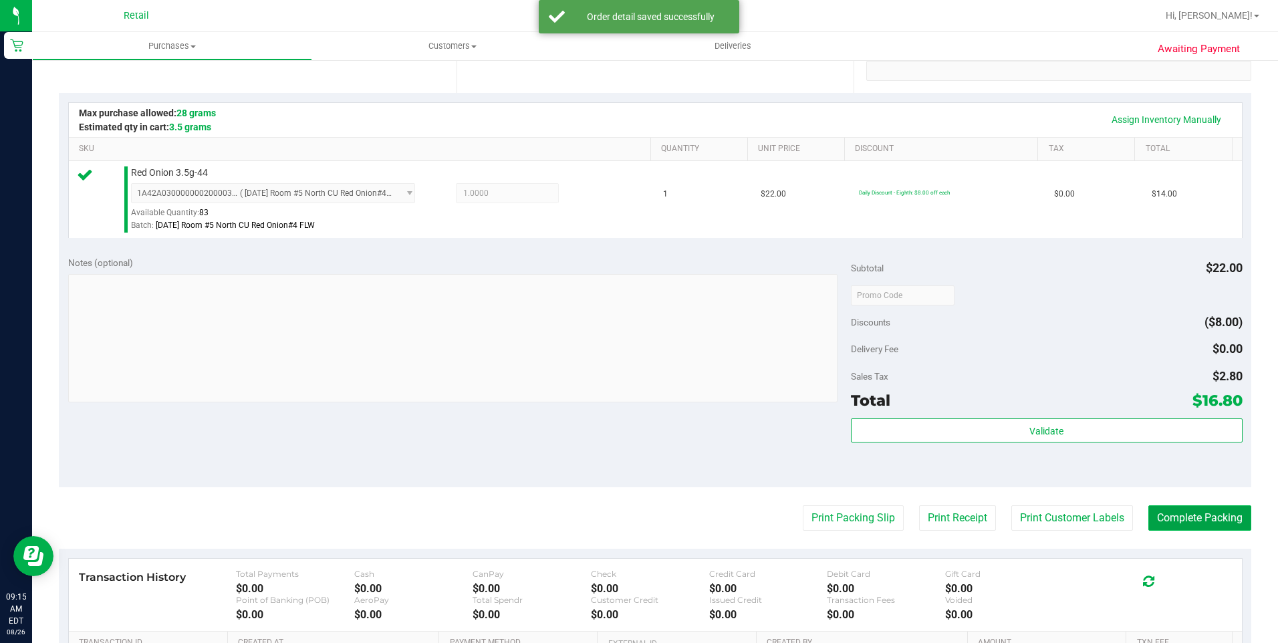
click at [1206, 515] on button "Complete Packing" at bounding box center [1199, 517] width 103 height 25
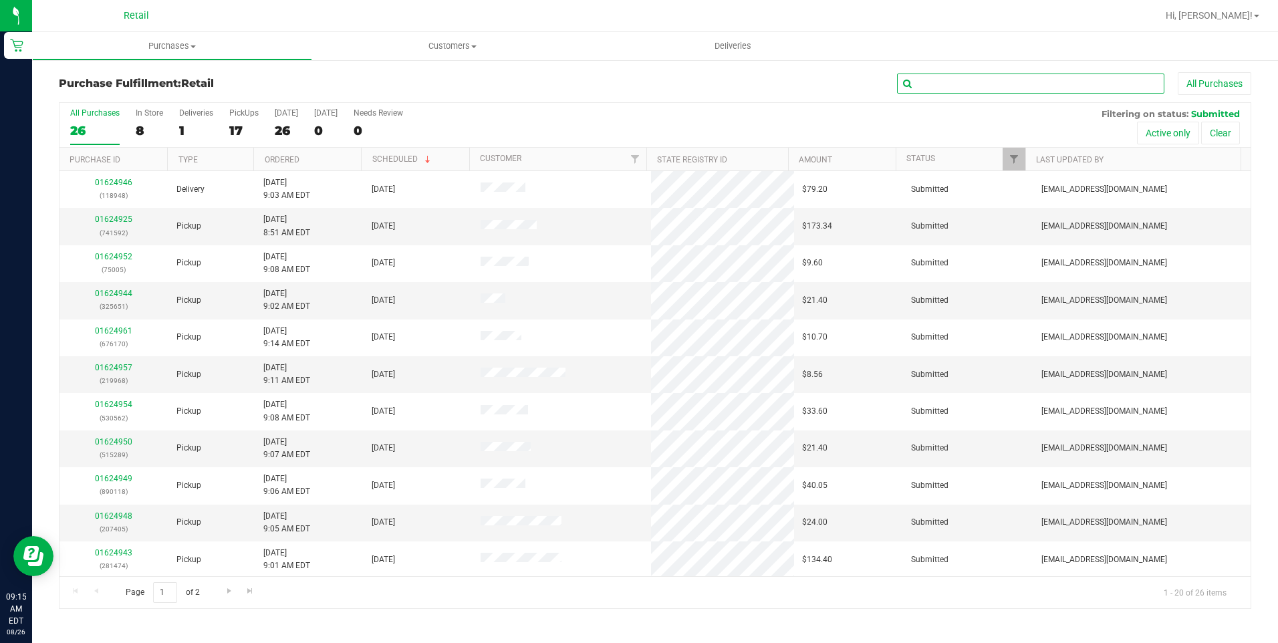
click at [977, 86] on input "text" at bounding box center [1030, 84] width 267 height 20
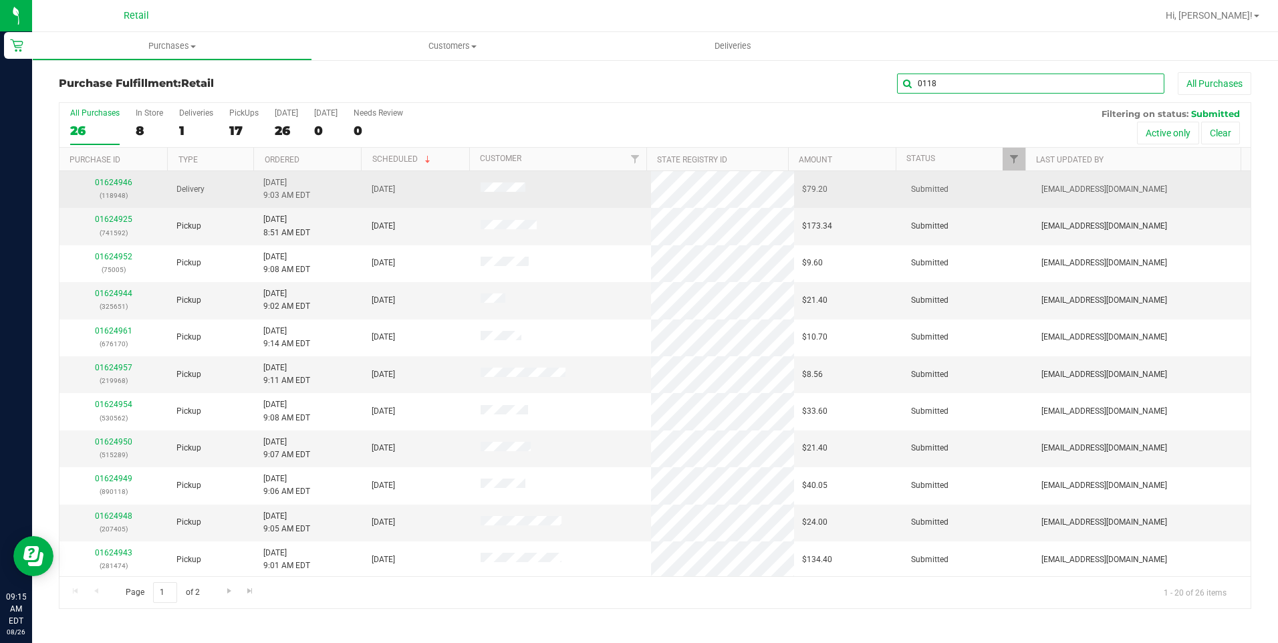
type input "0118"
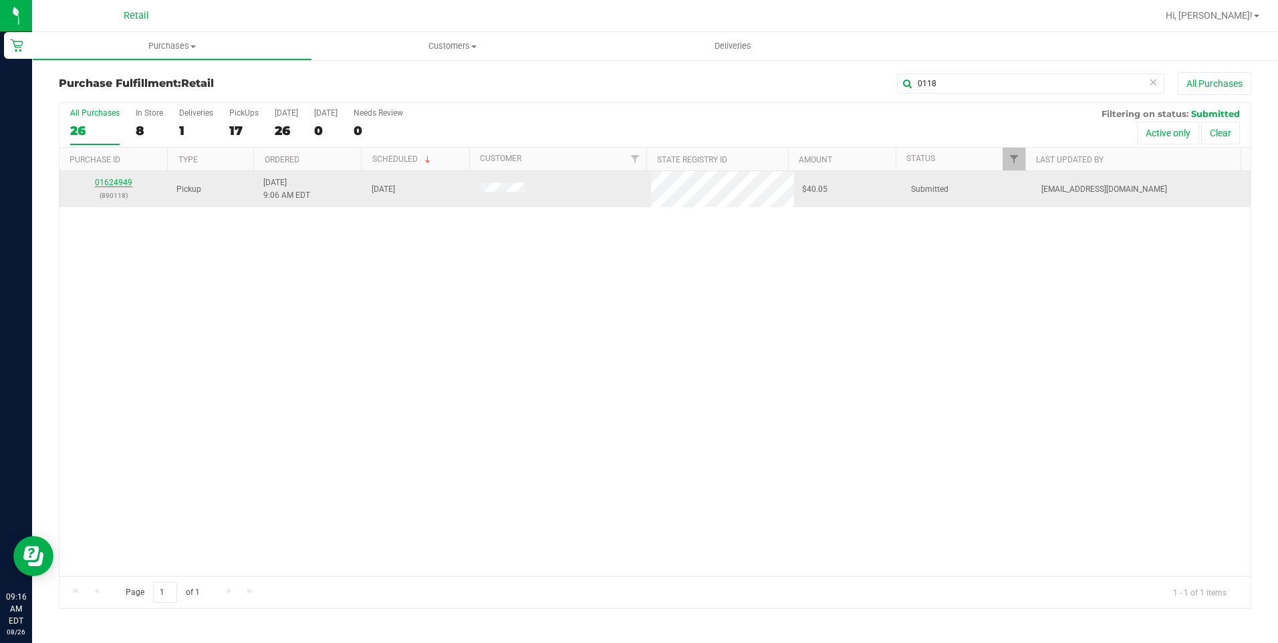
click at [127, 184] on link "01624949" at bounding box center [113, 182] width 37 height 9
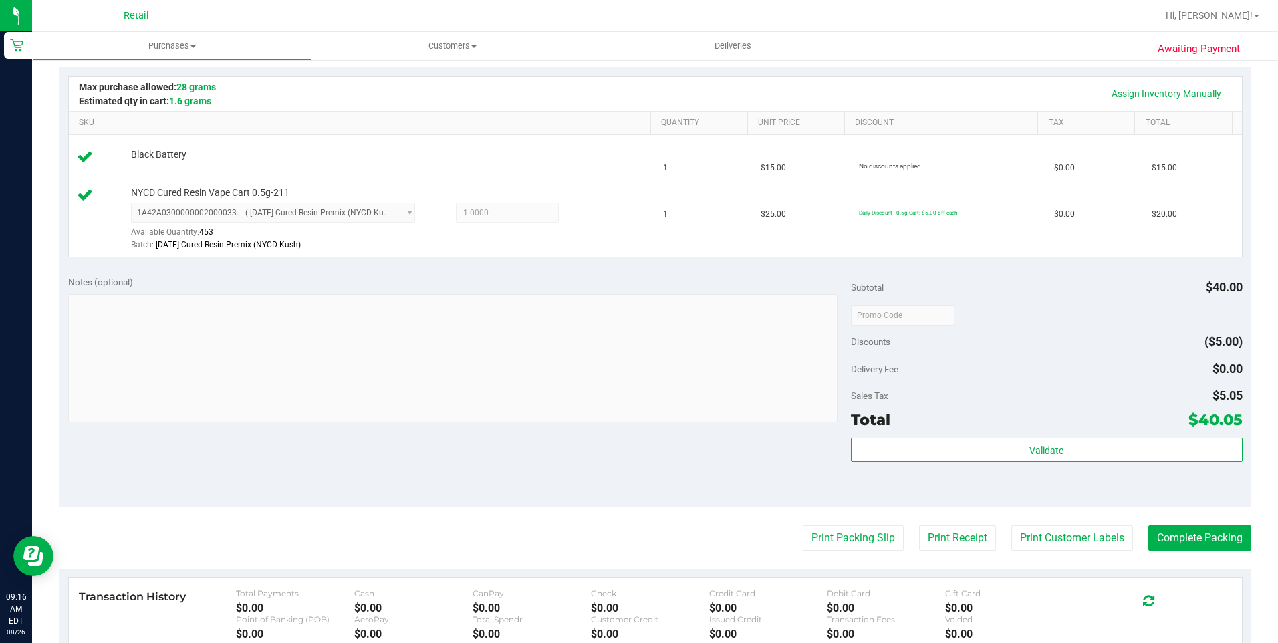
scroll to position [401, 0]
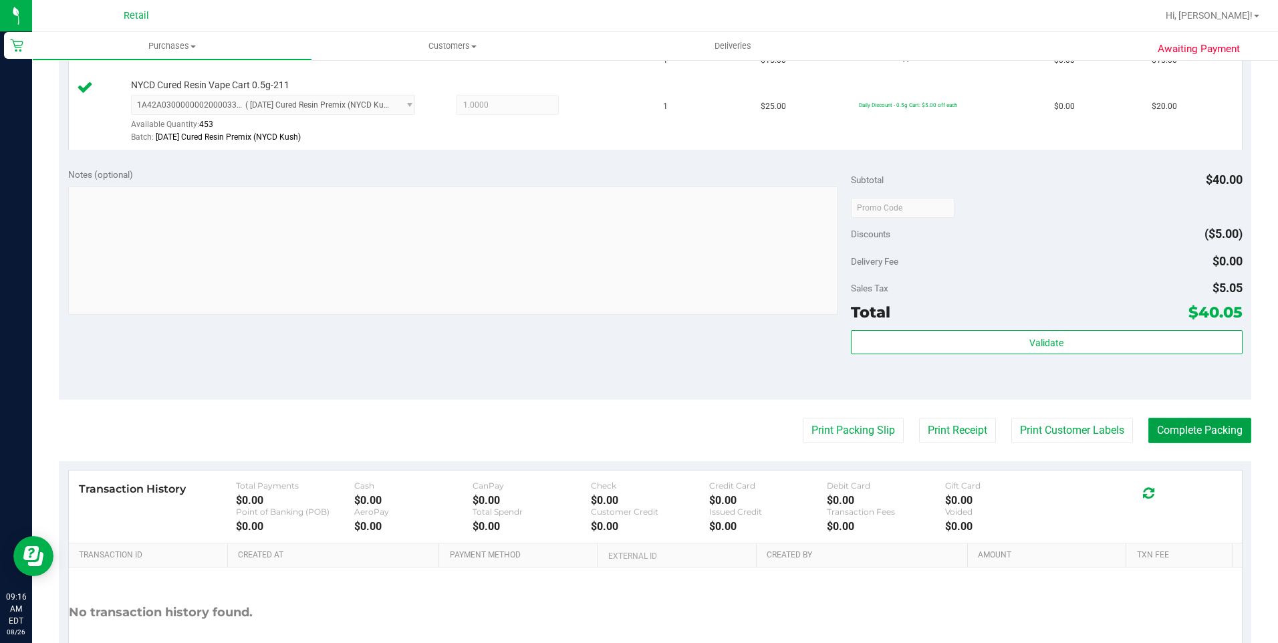
drag, startPoint x: 1205, startPoint y: 424, endPoint x: 1220, endPoint y: 424, distance: 15.4
click at [1208, 424] on button "Complete Packing" at bounding box center [1199, 430] width 103 height 25
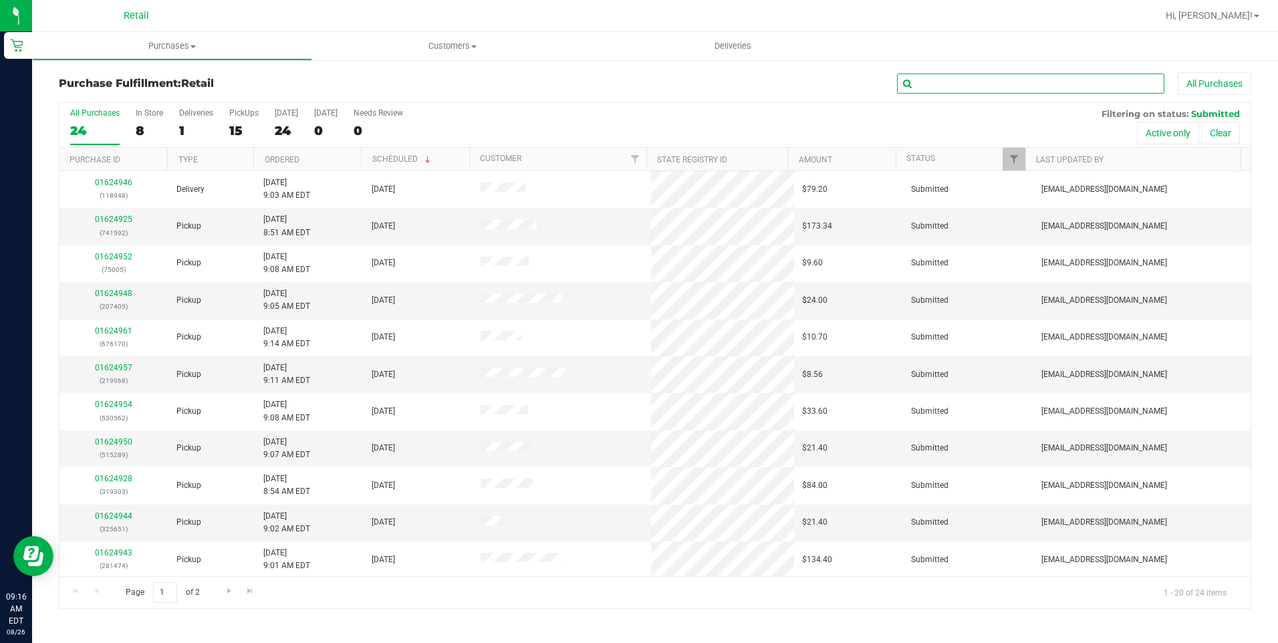
click at [1073, 89] on input "text" at bounding box center [1030, 84] width 267 height 20
type input "7405"
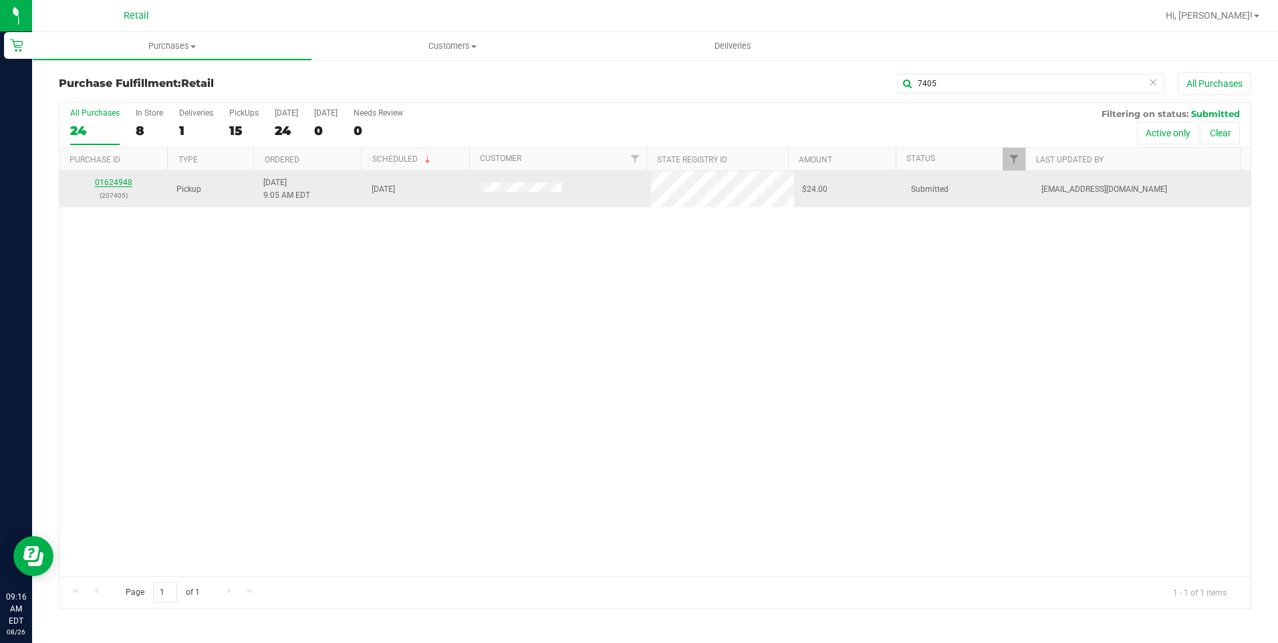
click at [127, 184] on link "01624948" at bounding box center [113, 182] width 37 height 9
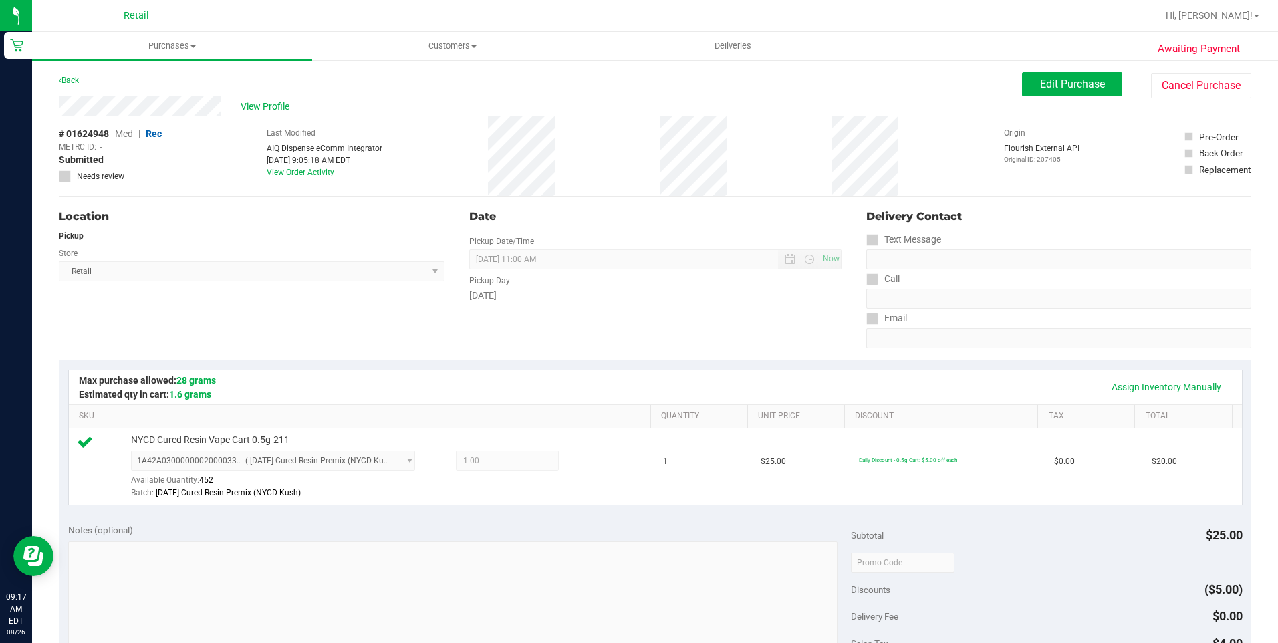
scroll to position [450, 0]
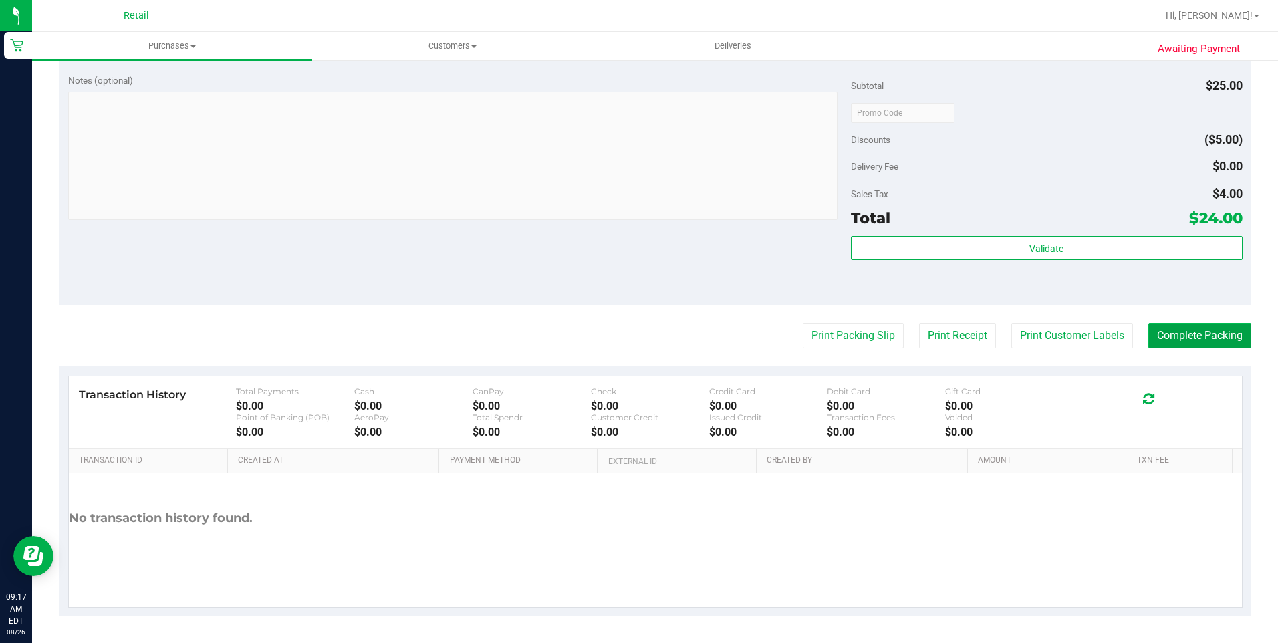
click at [1209, 335] on button "Complete Packing" at bounding box center [1199, 335] width 103 height 25
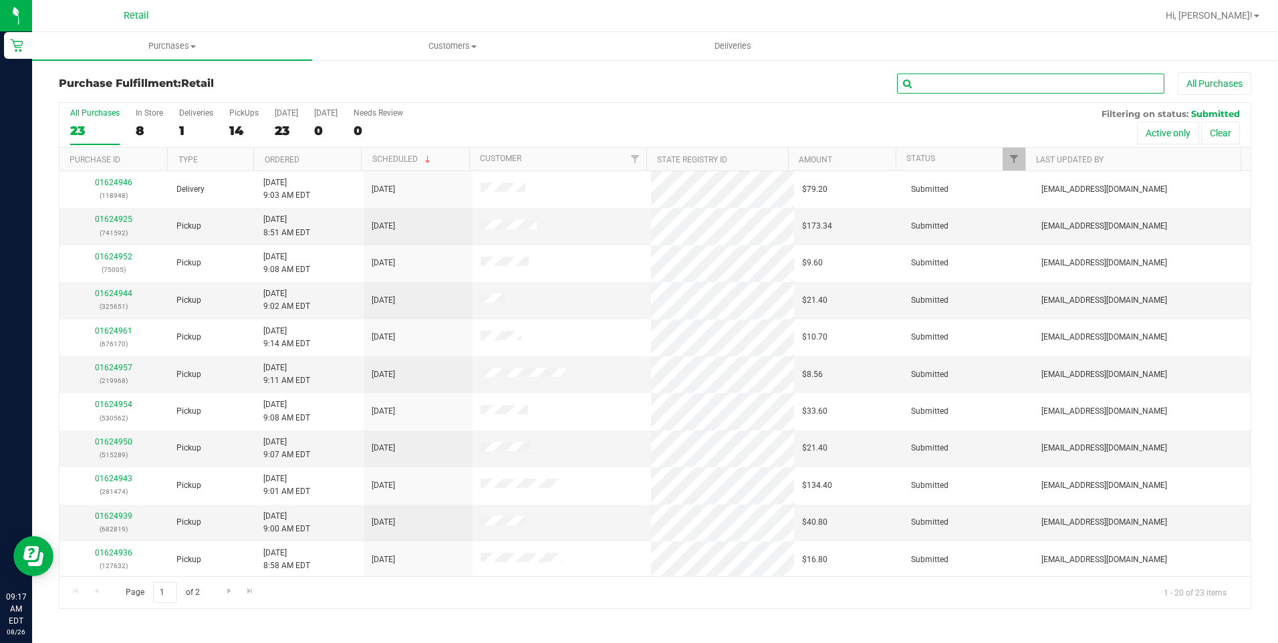
click at [1049, 84] on input "text" at bounding box center [1030, 84] width 267 height 20
type input "1742"
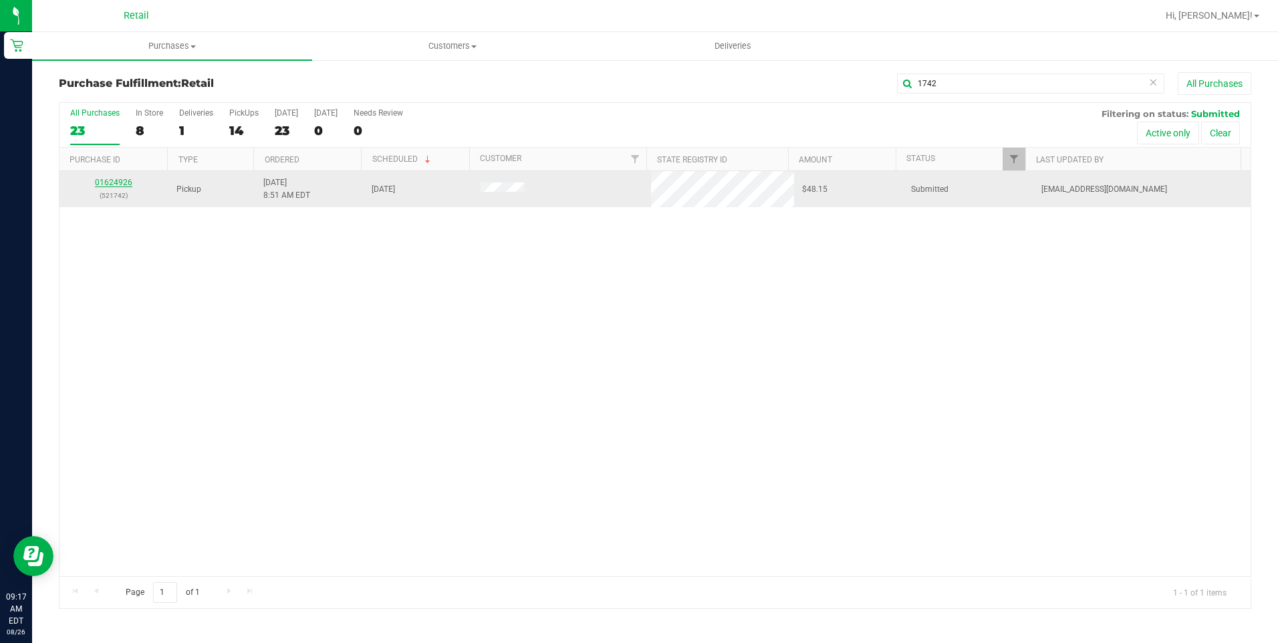
click at [124, 185] on link "01624926" at bounding box center [113, 182] width 37 height 9
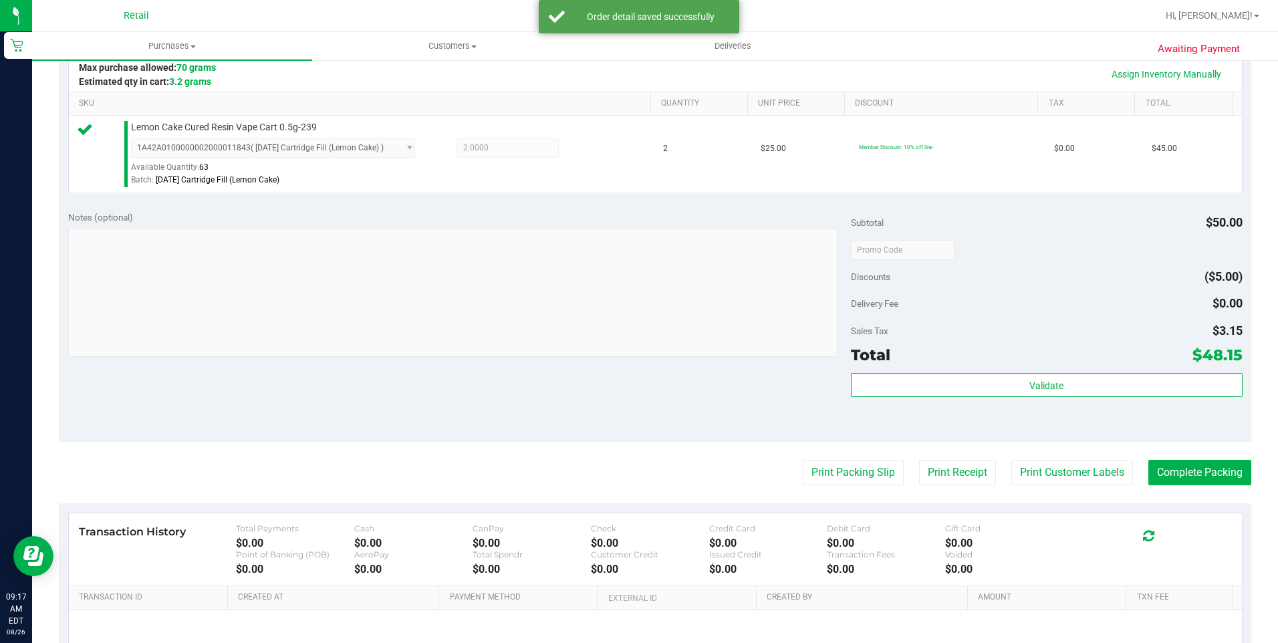
scroll to position [334, 0]
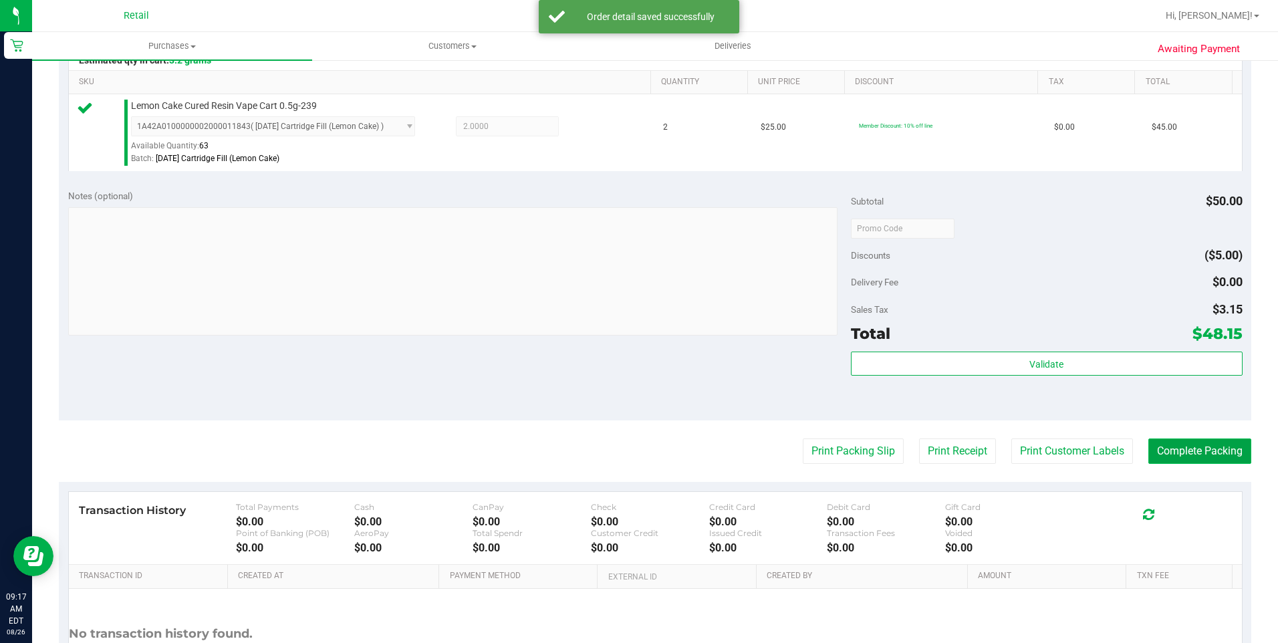
click at [1161, 453] on button "Complete Packing" at bounding box center [1199, 450] width 103 height 25
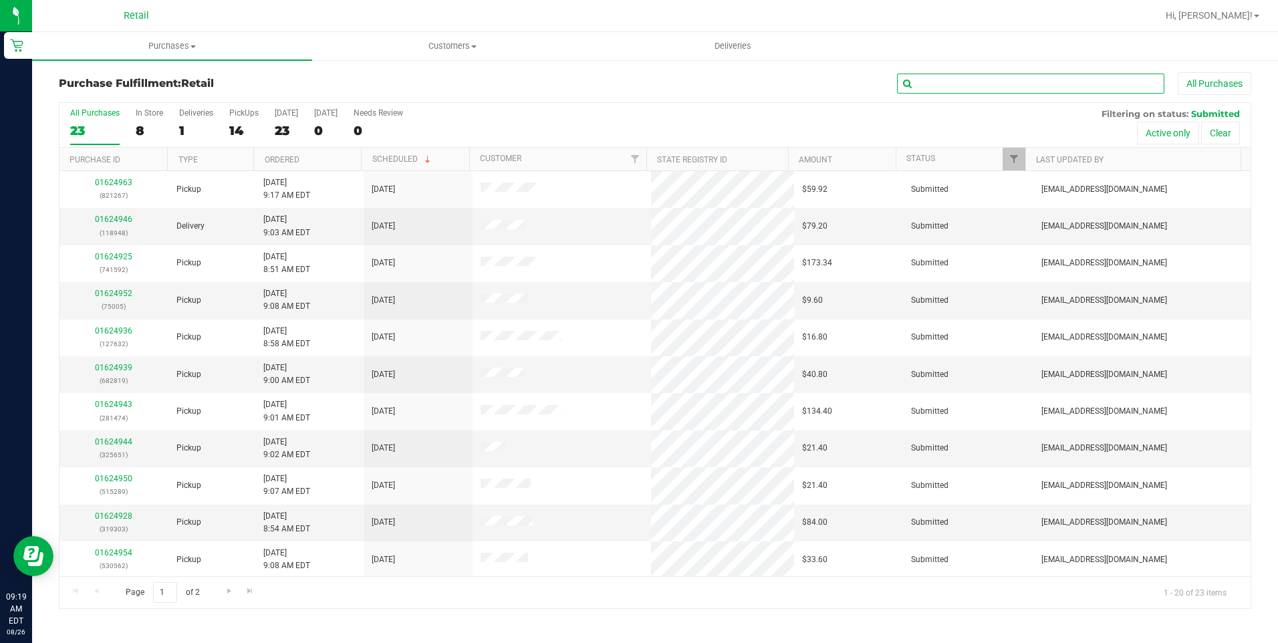
click at [932, 93] on input "text" at bounding box center [1030, 84] width 267 height 20
type input "8948"
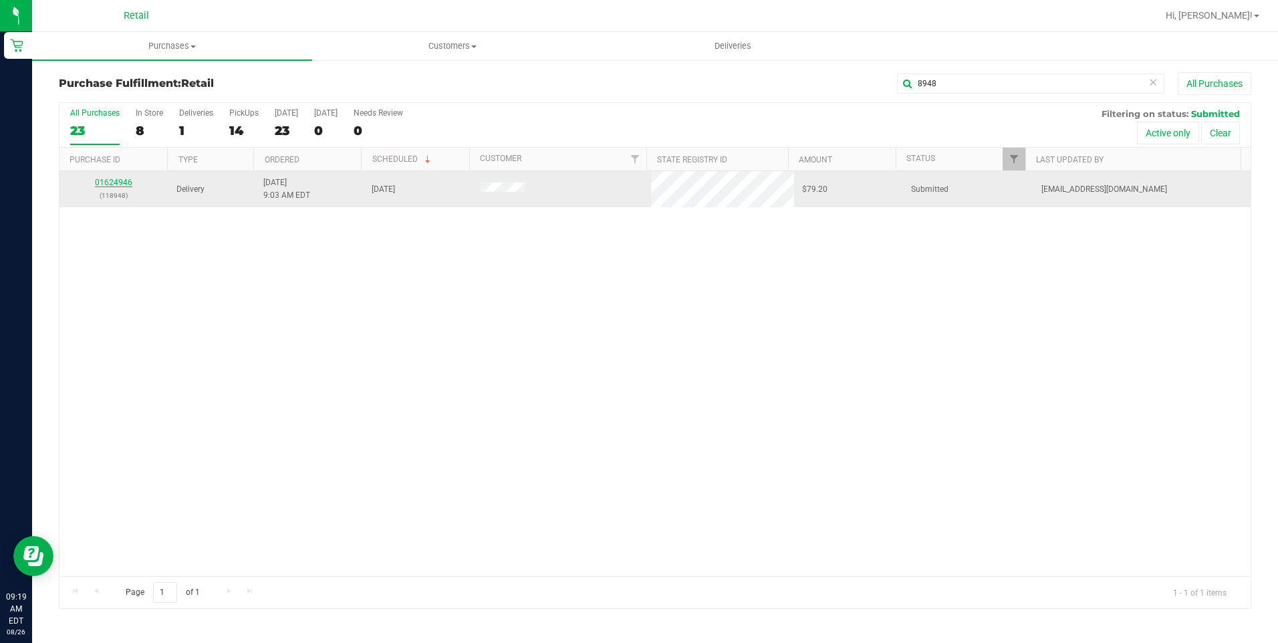
click at [105, 184] on link "01624946" at bounding box center [113, 182] width 37 height 9
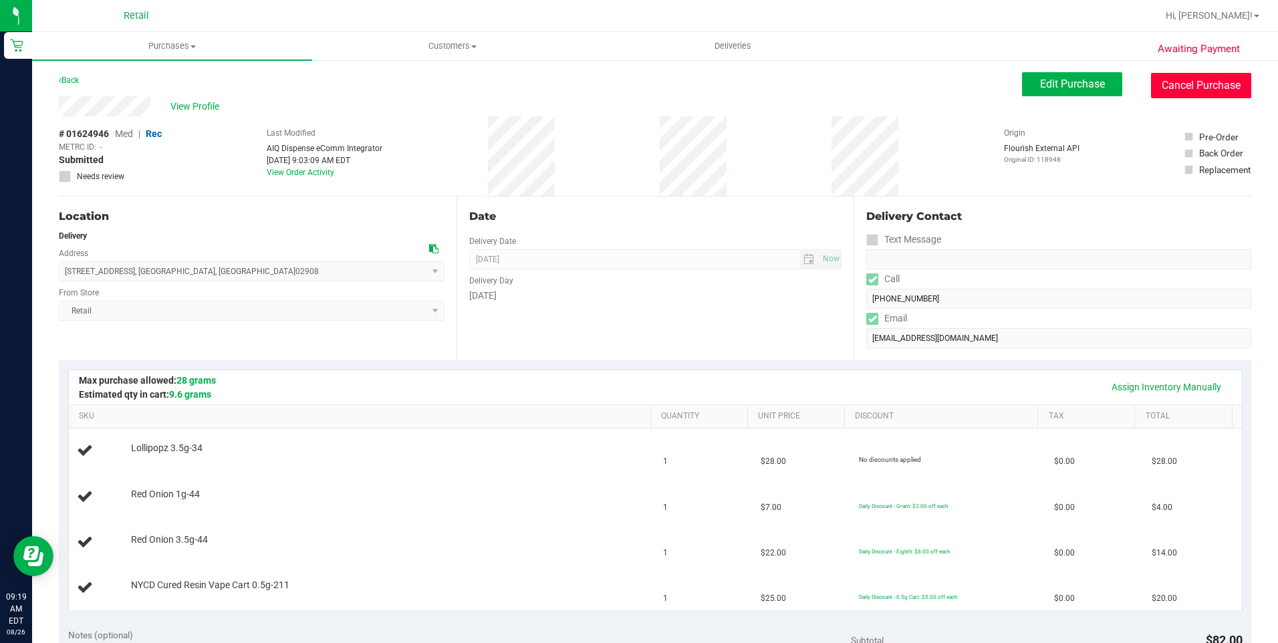
click at [1171, 88] on button "Cancel Purchase" at bounding box center [1201, 85] width 100 height 25
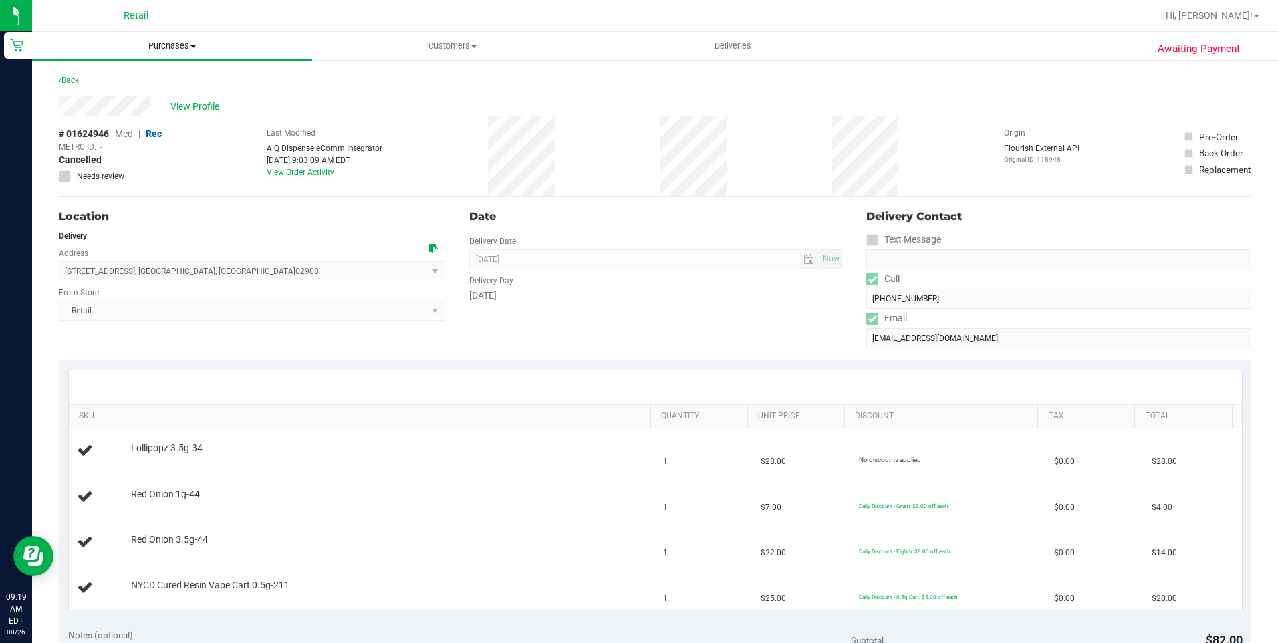
click at [175, 45] on span "Purchases" at bounding box center [172, 46] width 280 height 12
drag, startPoint x: 168, startPoint y: 92, endPoint x: 127, endPoint y: 104, distance: 43.1
click at [127, 104] on li "Fulfillment" at bounding box center [172, 97] width 280 height 16
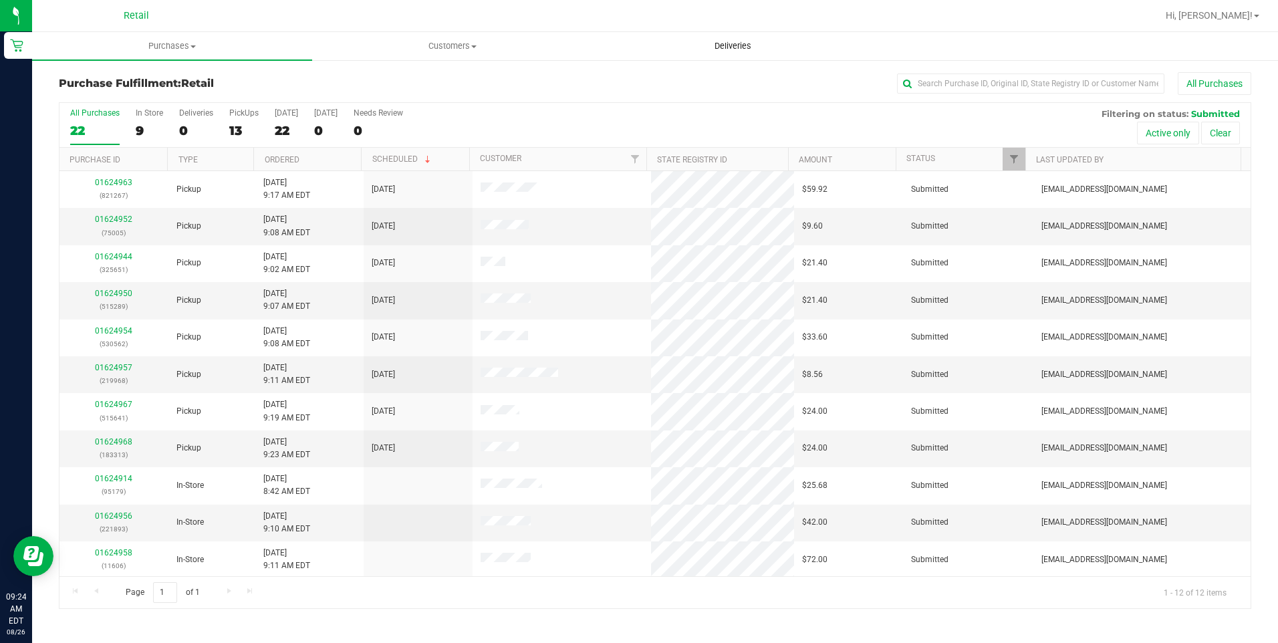
click at [749, 44] on span "Deliveries" at bounding box center [732, 46] width 73 height 12
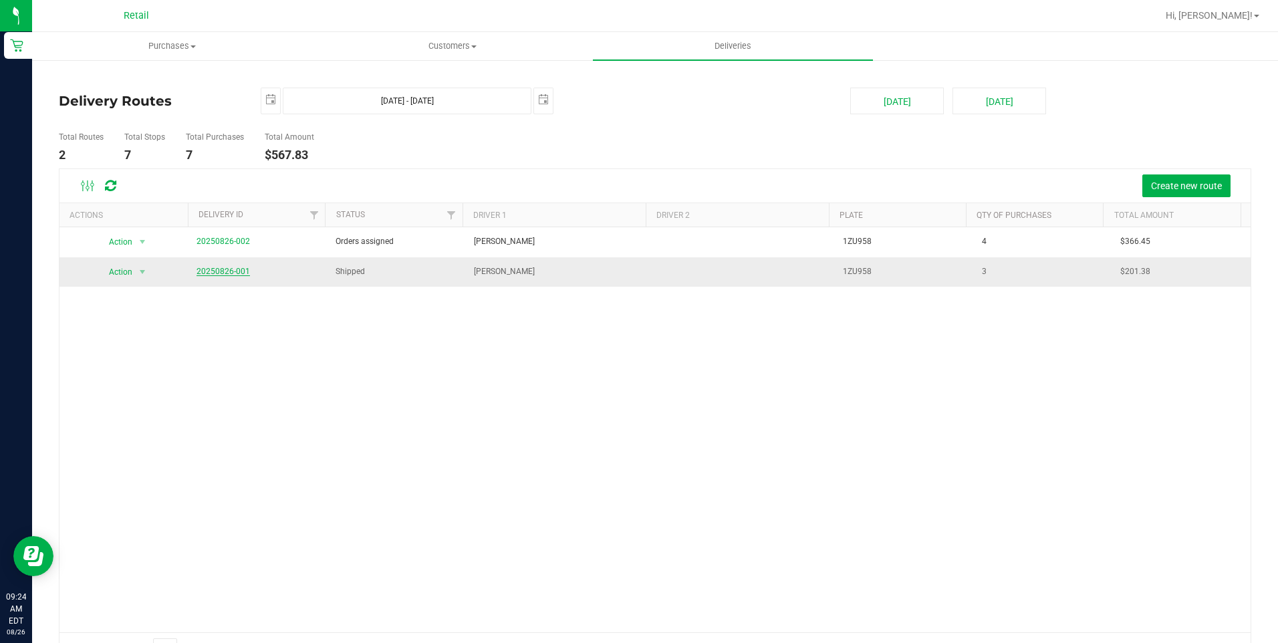
click at [238, 274] on link "20250826-001" at bounding box center [222, 271] width 53 height 9
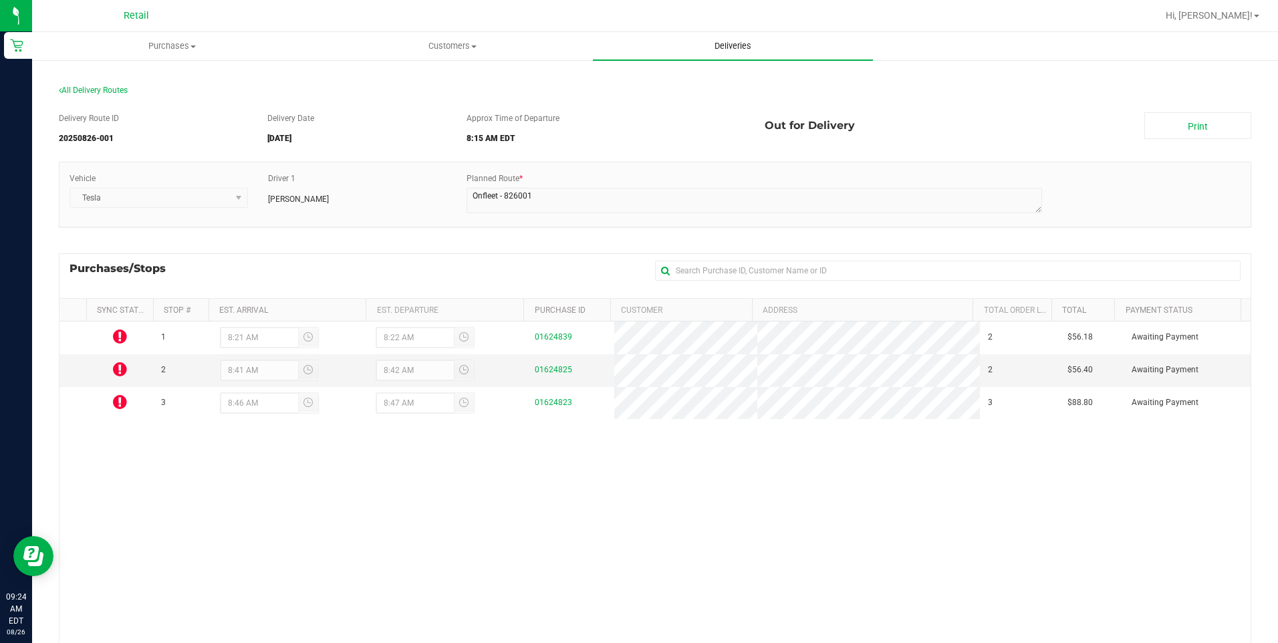
click at [751, 55] on uib-tab-heading "Deliveries" at bounding box center [733, 46] width 280 height 28
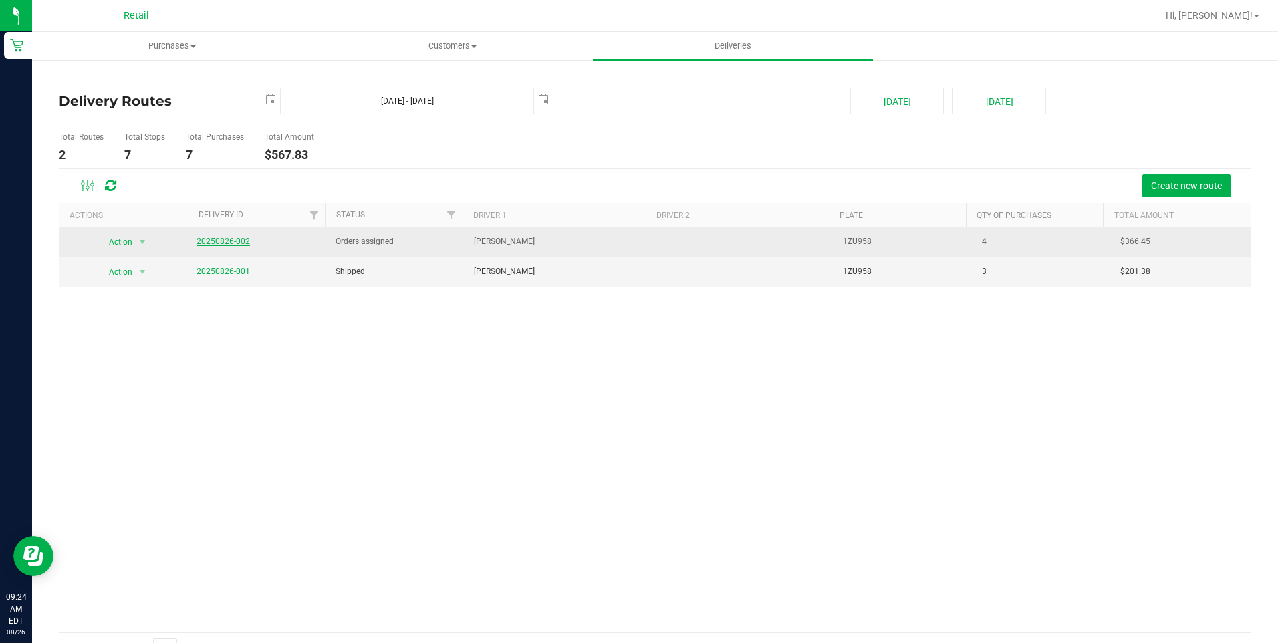
click at [227, 241] on link "20250826-002" at bounding box center [222, 241] width 53 height 9
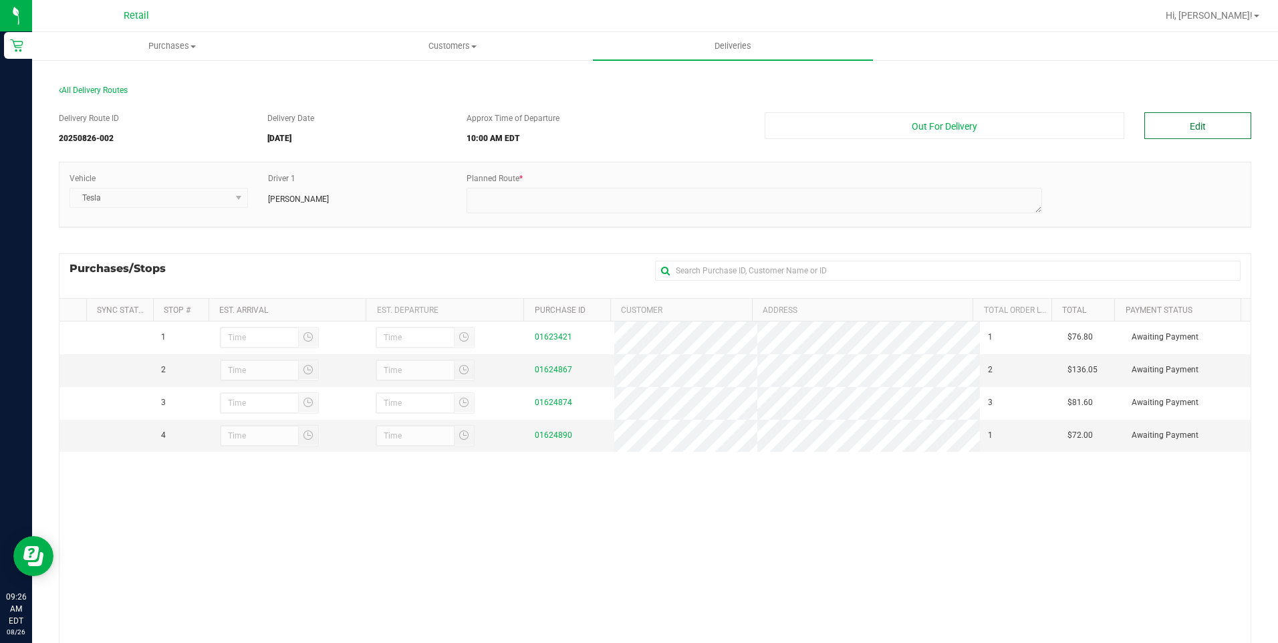
click at [1190, 137] on button "Edit" at bounding box center [1197, 125] width 107 height 27
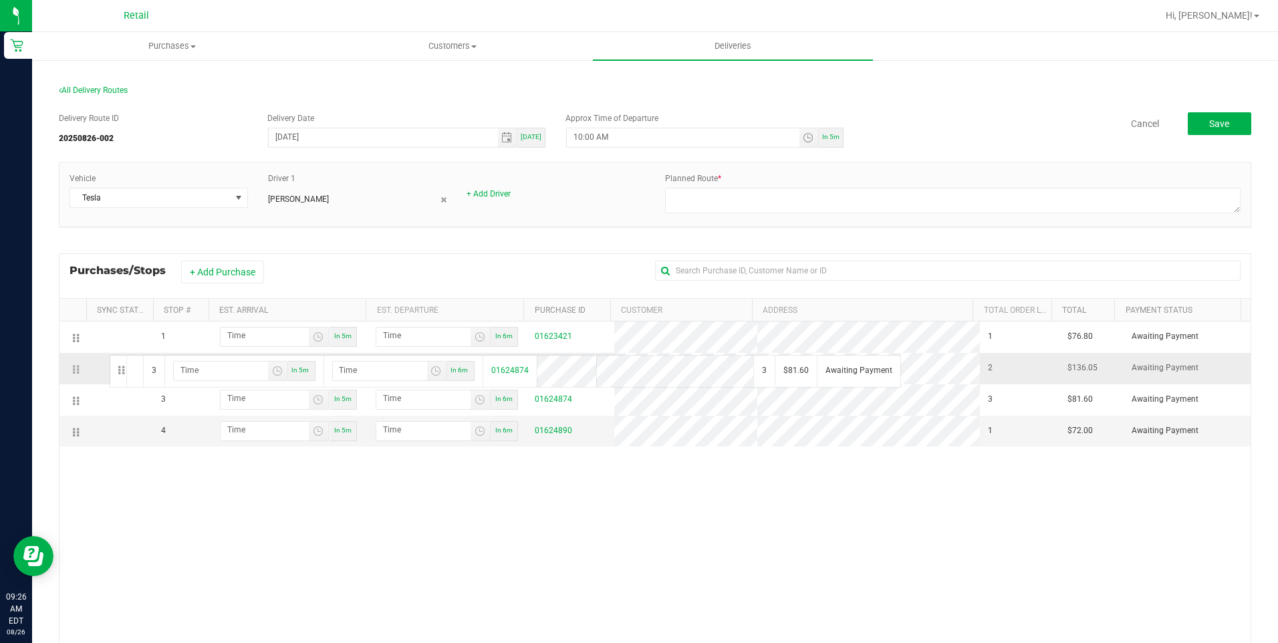
drag, startPoint x: 78, startPoint y: 406, endPoint x: 108, endPoint y: 354, distance: 60.2
click at [803, 136] on span "Toggle time list" at bounding box center [808, 137] width 11 height 11
click at [587, 269] on span "9" at bounding box center [589, 268] width 5 height 9
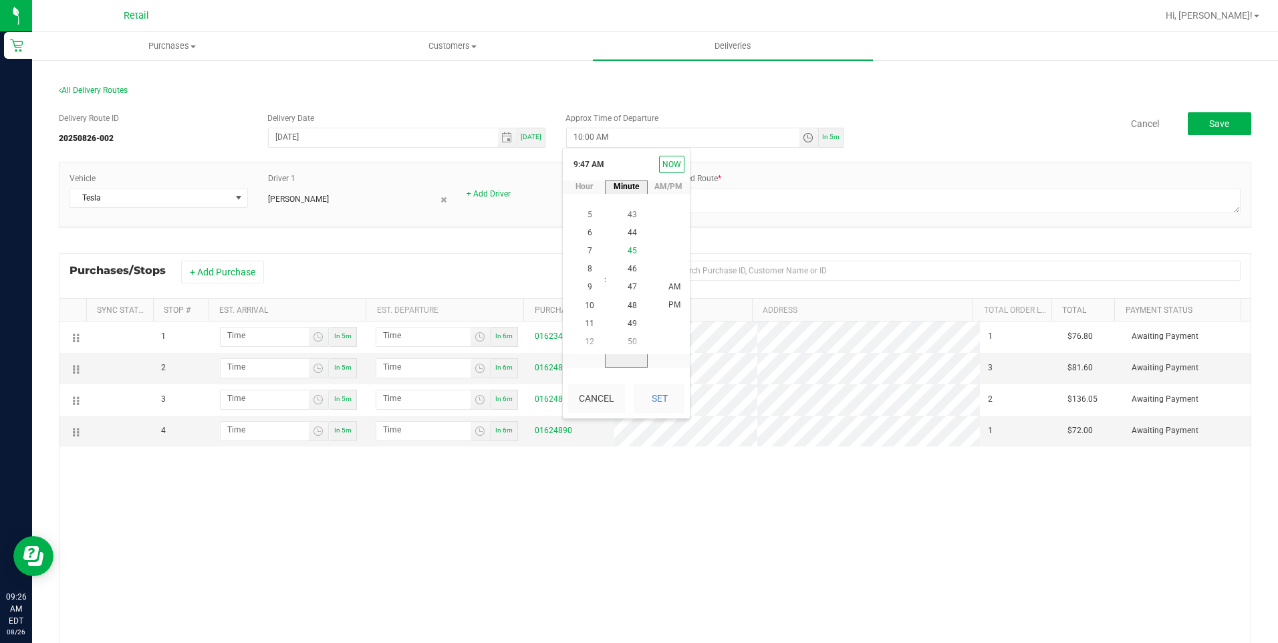
click at [632, 256] on li "45" at bounding box center [632, 251] width 32 height 18
click at [670, 396] on button "Set" at bounding box center [659, 398] width 50 height 29
type input "9:45 AM"
click at [162, 47] on span "Purchases" at bounding box center [172, 46] width 279 height 12
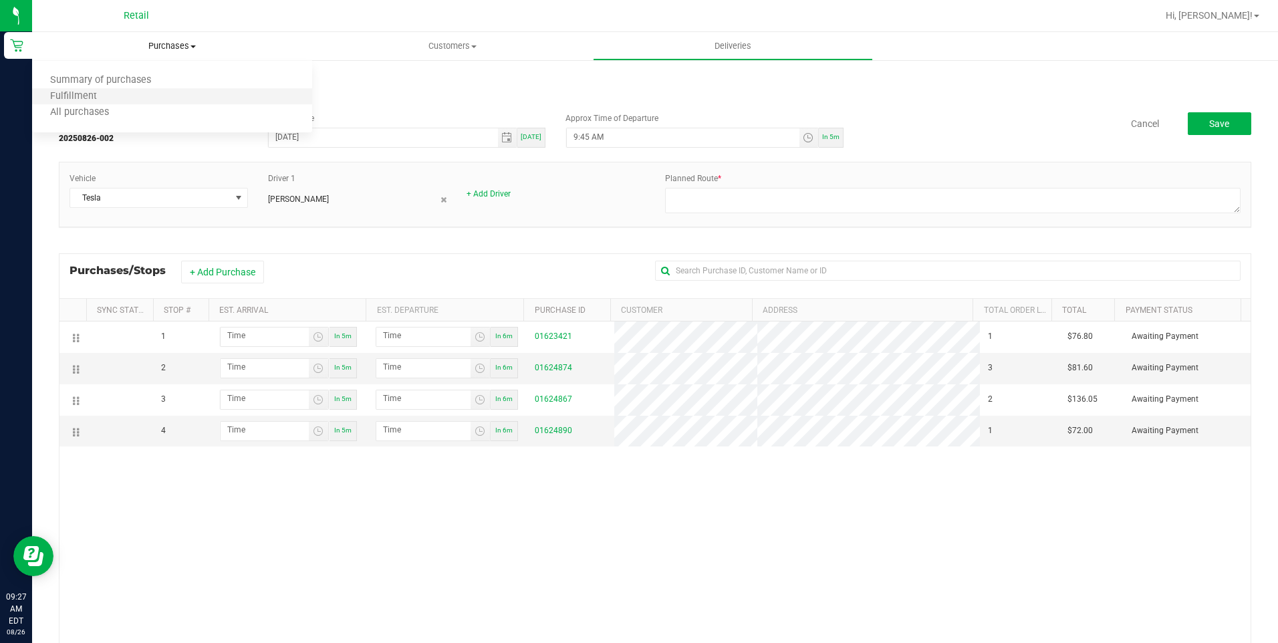
click at [129, 101] on li "Fulfillment" at bounding box center [172, 97] width 280 height 16
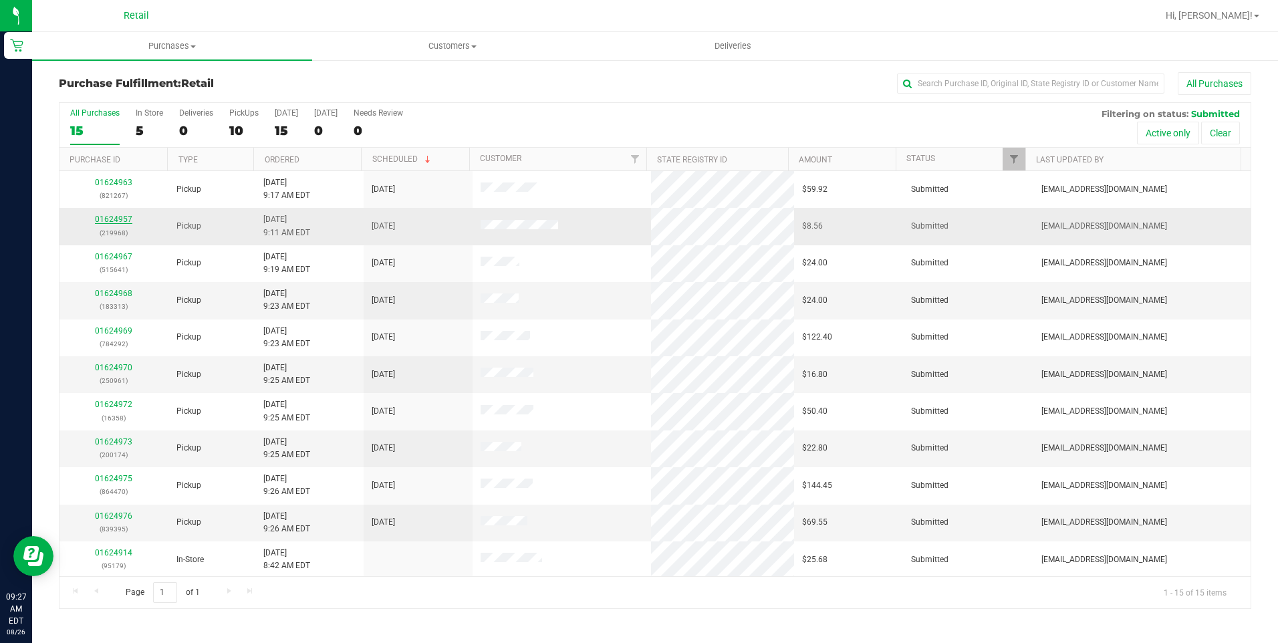
click at [126, 222] on link "01624957" at bounding box center [113, 219] width 37 height 9
click at [944, 90] on input "text" at bounding box center [1030, 84] width 267 height 20
type input "9395"
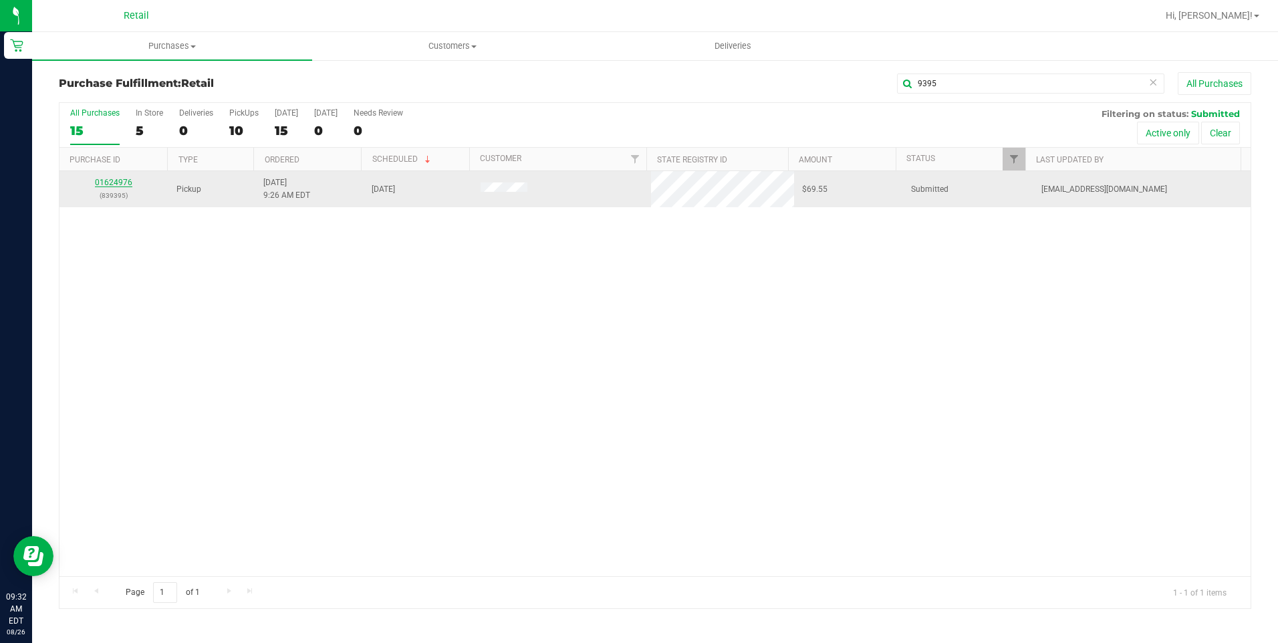
click at [121, 183] on link "01624976" at bounding box center [113, 182] width 37 height 9
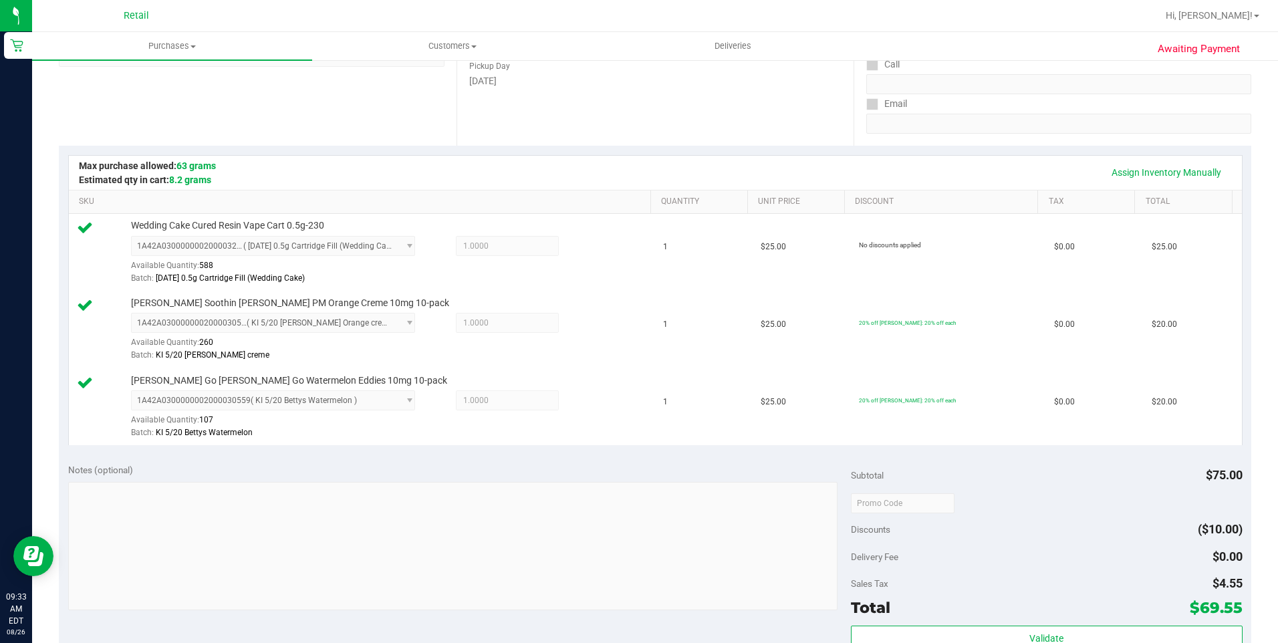
scroll to position [334, 0]
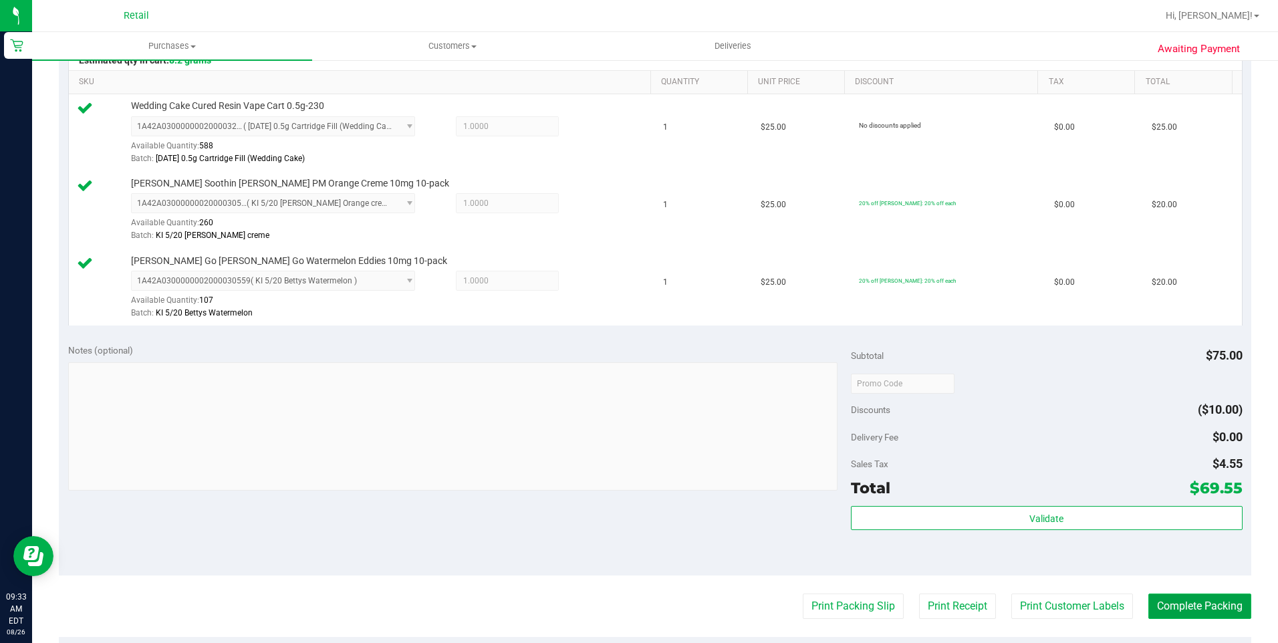
click at [1190, 603] on button "Complete Packing" at bounding box center [1199, 605] width 103 height 25
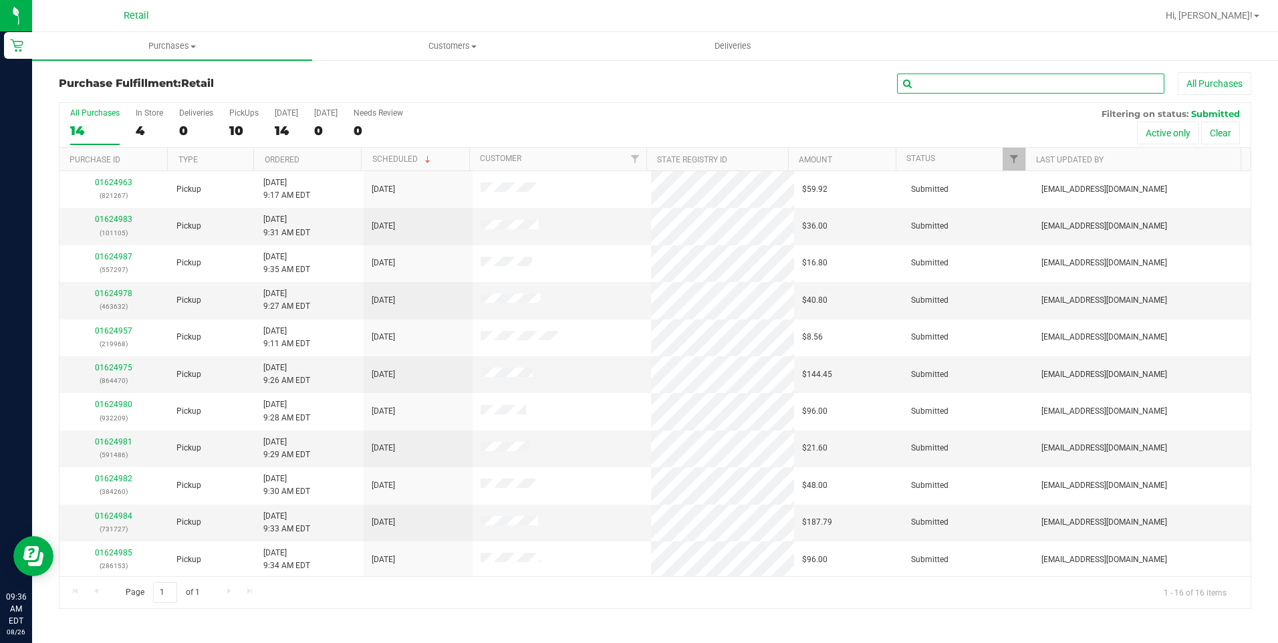
click at [944, 80] on input "text" at bounding box center [1030, 84] width 267 height 20
type input "1486"
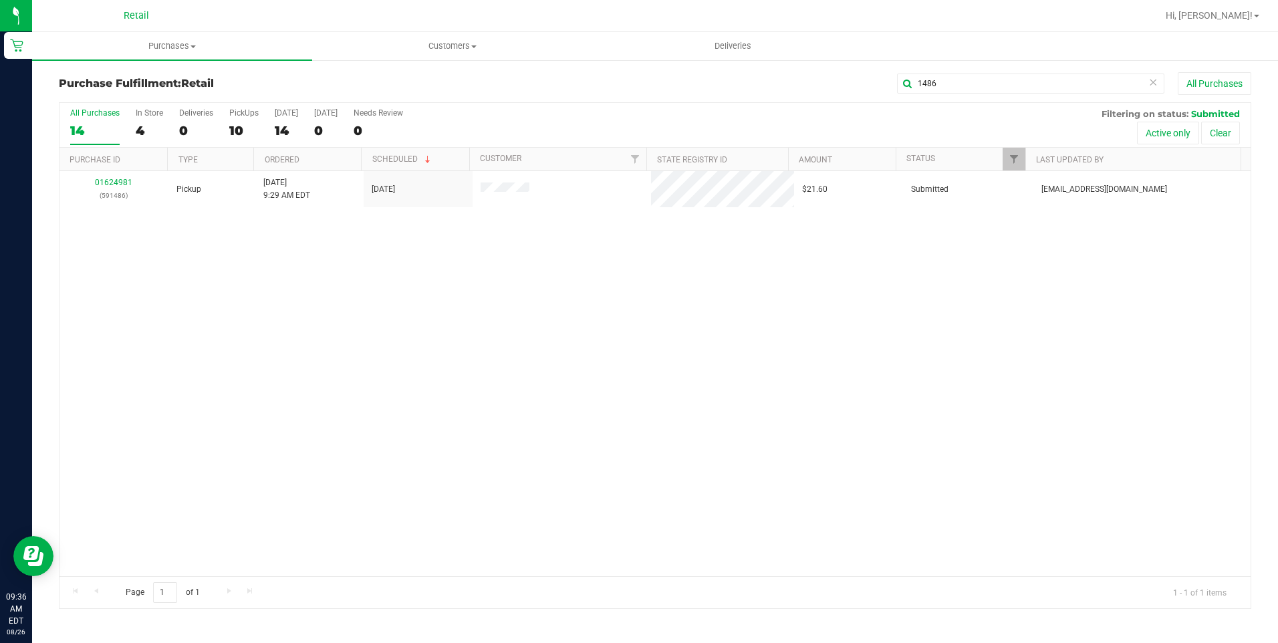
drag, startPoint x: 928, startPoint y: 255, endPoint x: 398, endPoint y: 355, distance: 538.7
click at [398, 355] on div "01624981 (591486) Pickup 8/26/2025 9:29 AM EDT 8/26/2025 $21.60 Submitted aiqec…" at bounding box center [654, 373] width 1191 height 405
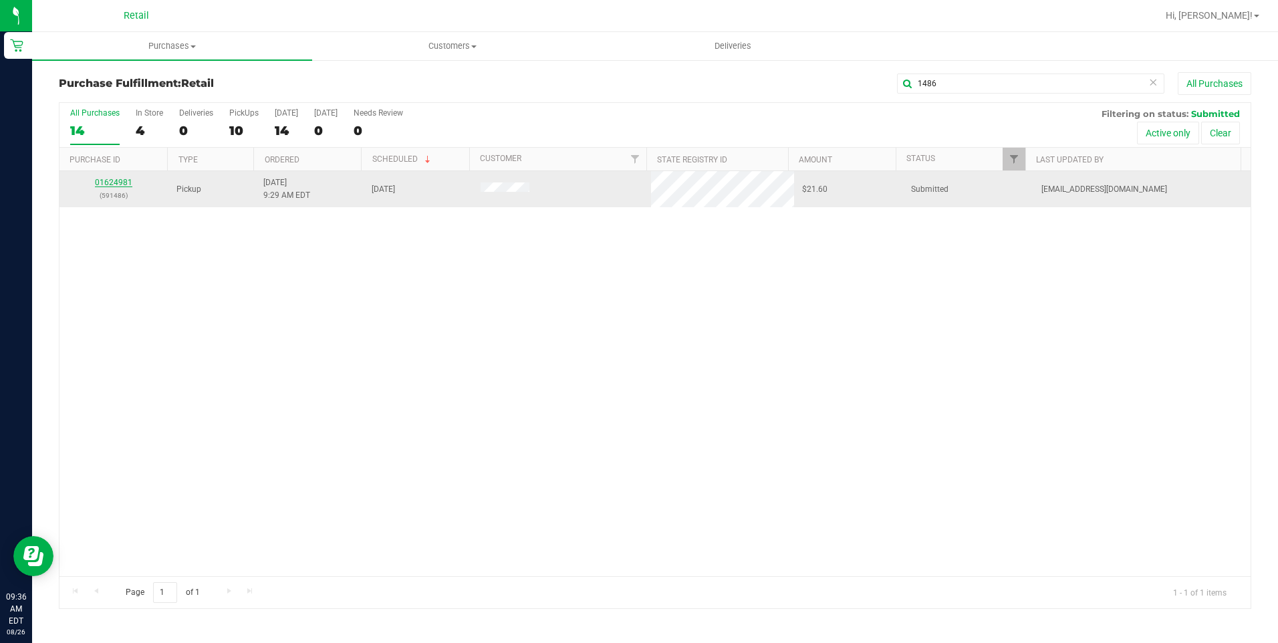
click at [124, 185] on link "01624981" at bounding box center [113, 182] width 37 height 9
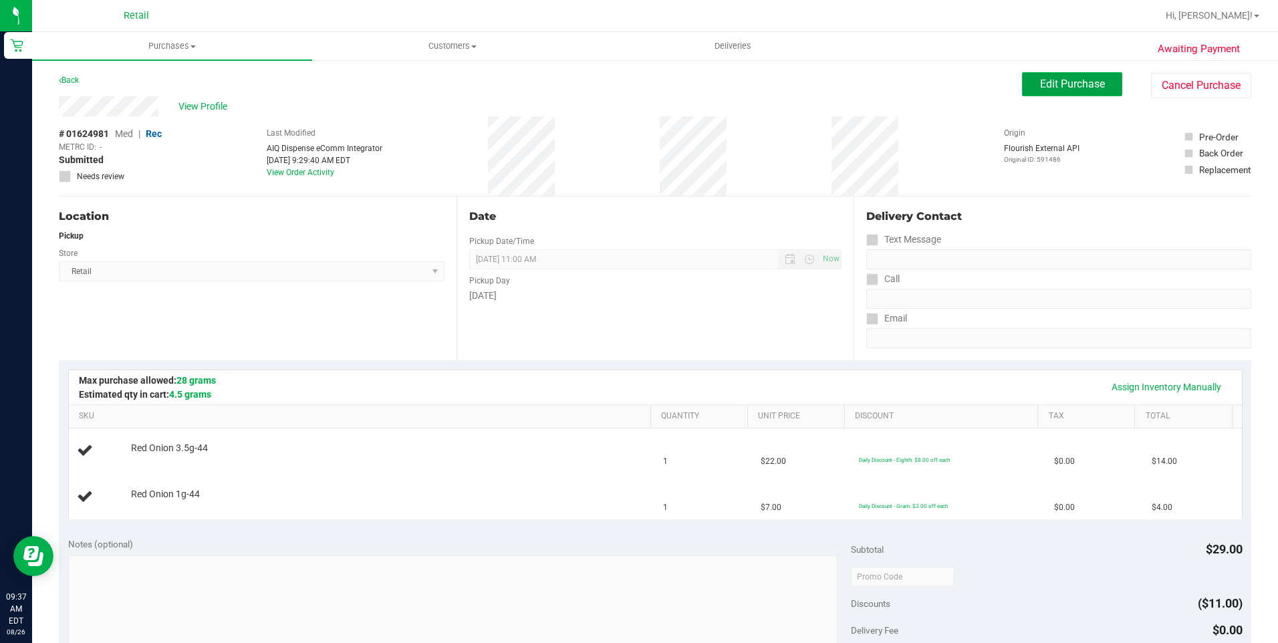
click at [1036, 75] on button "Edit Purchase" at bounding box center [1072, 84] width 100 height 24
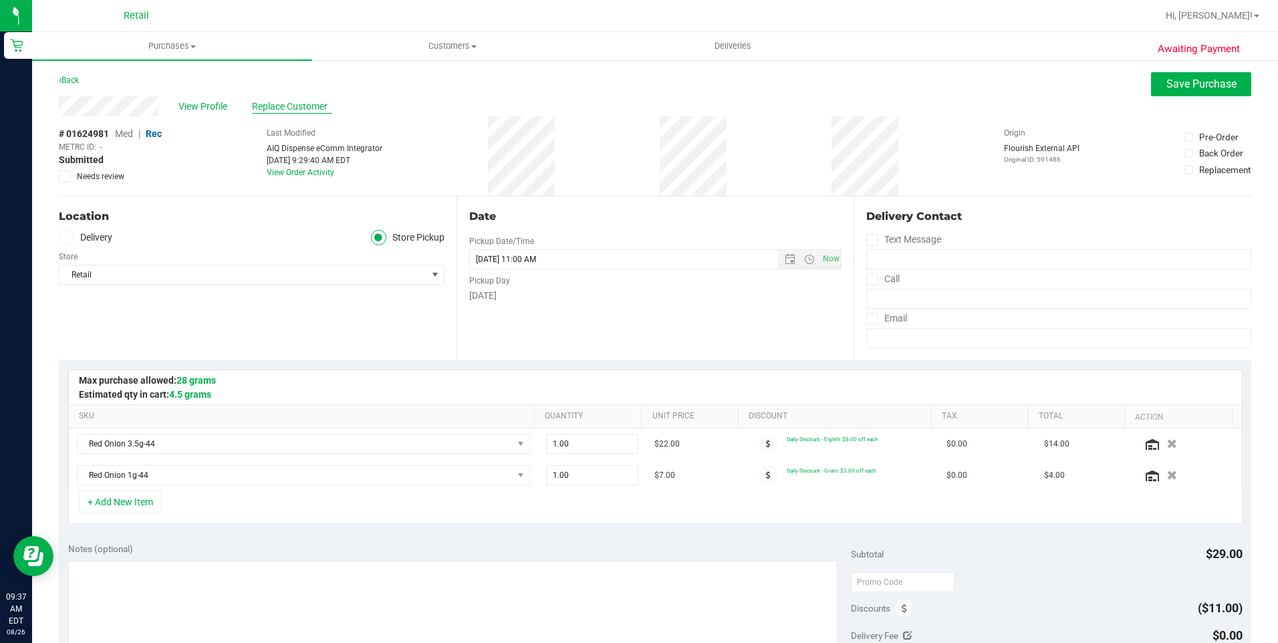
click at [305, 109] on span "Replace Customer" at bounding box center [292, 107] width 80 height 14
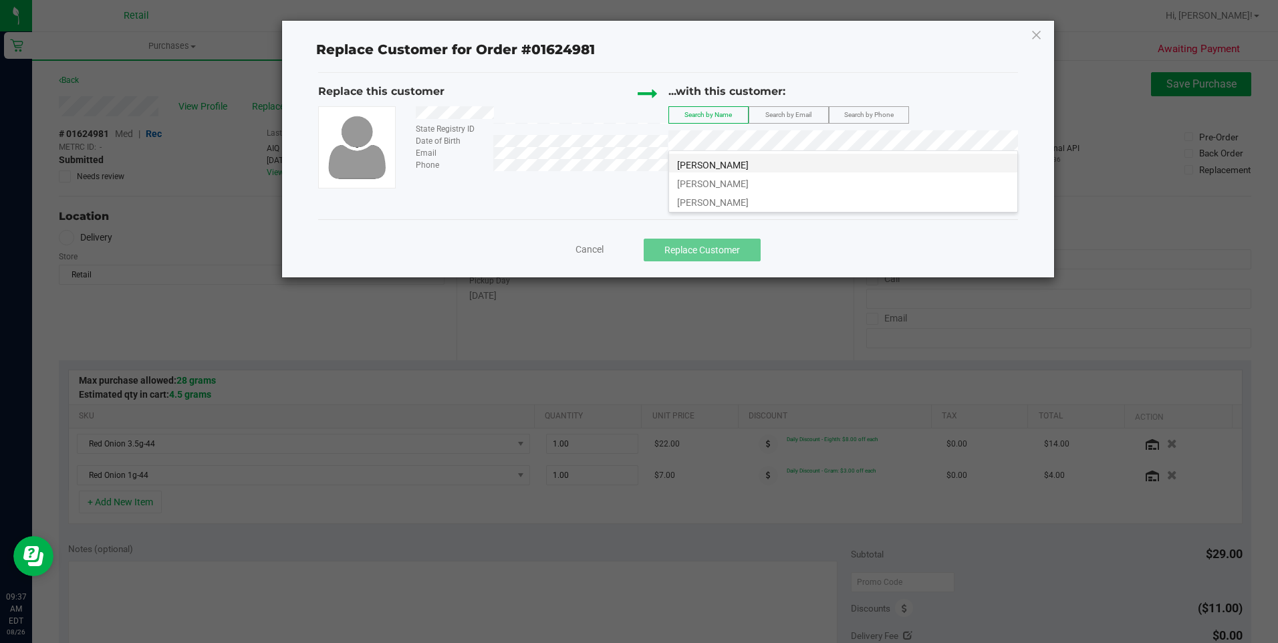
click at [738, 170] on li "Lexa Gonzalez" at bounding box center [843, 163] width 348 height 19
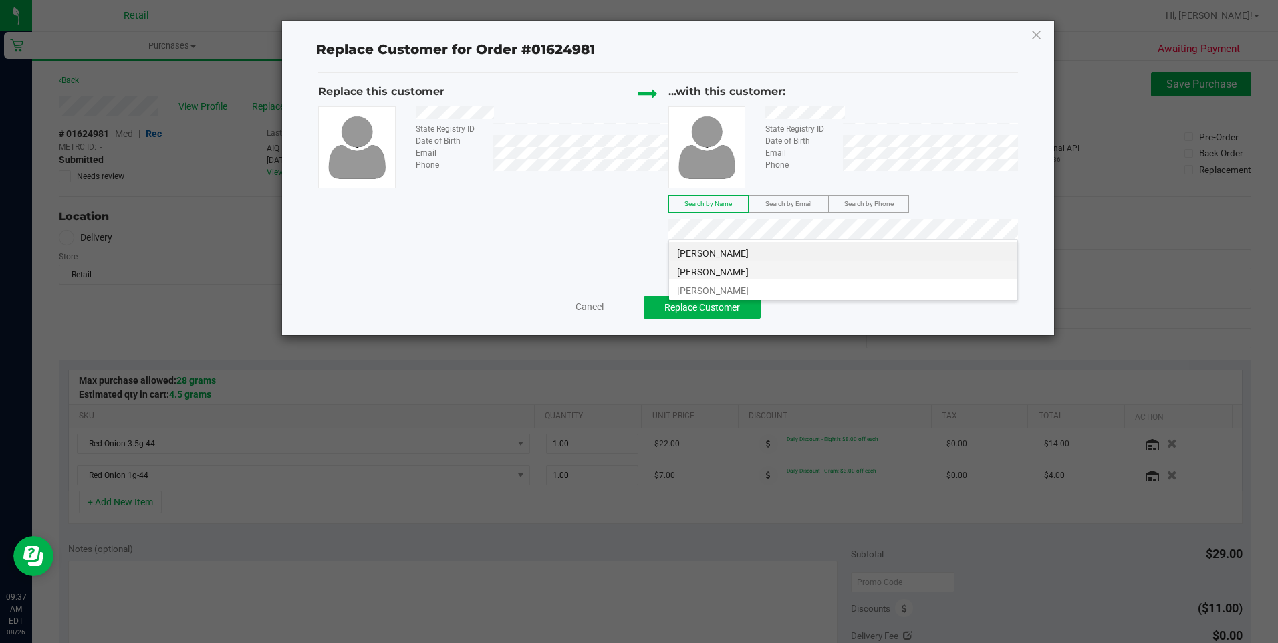
click at [722, 275] on span "Lexa Gonzalez" at bounding box center [713, 272] width 72 height 11
click at [716, 291] on span "Lexa Gonzalez" at bounding box center [713, 290] width 72 height 11
click at [713, 316] on button "Replace Customer" at bounding box center [702, 307] width 117 height 23
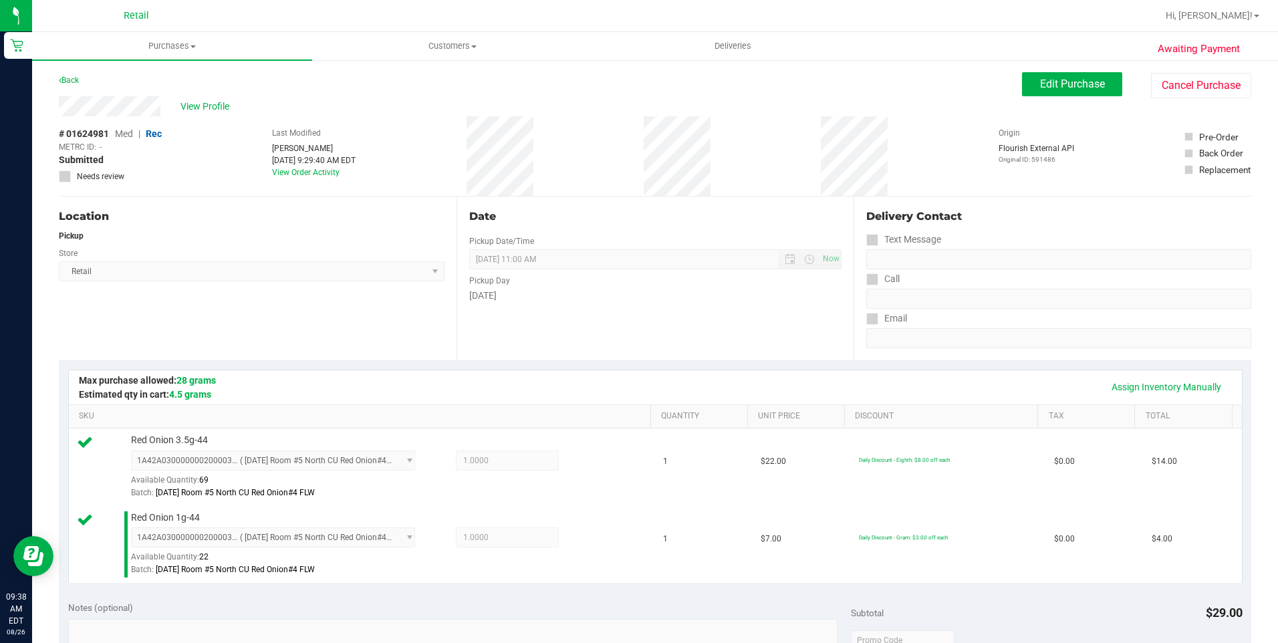
scroll to position [527, 0]
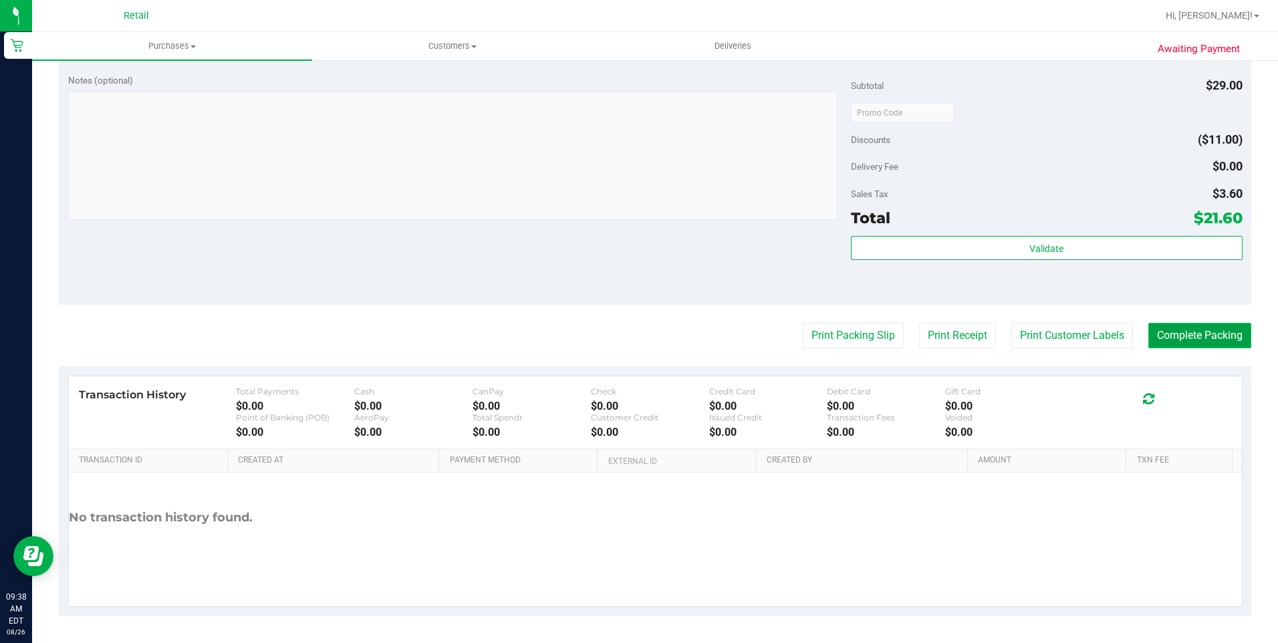
click at [1200, 338] on button "Complete Packing" at bounding box center [1199, 335] width 103 height 25
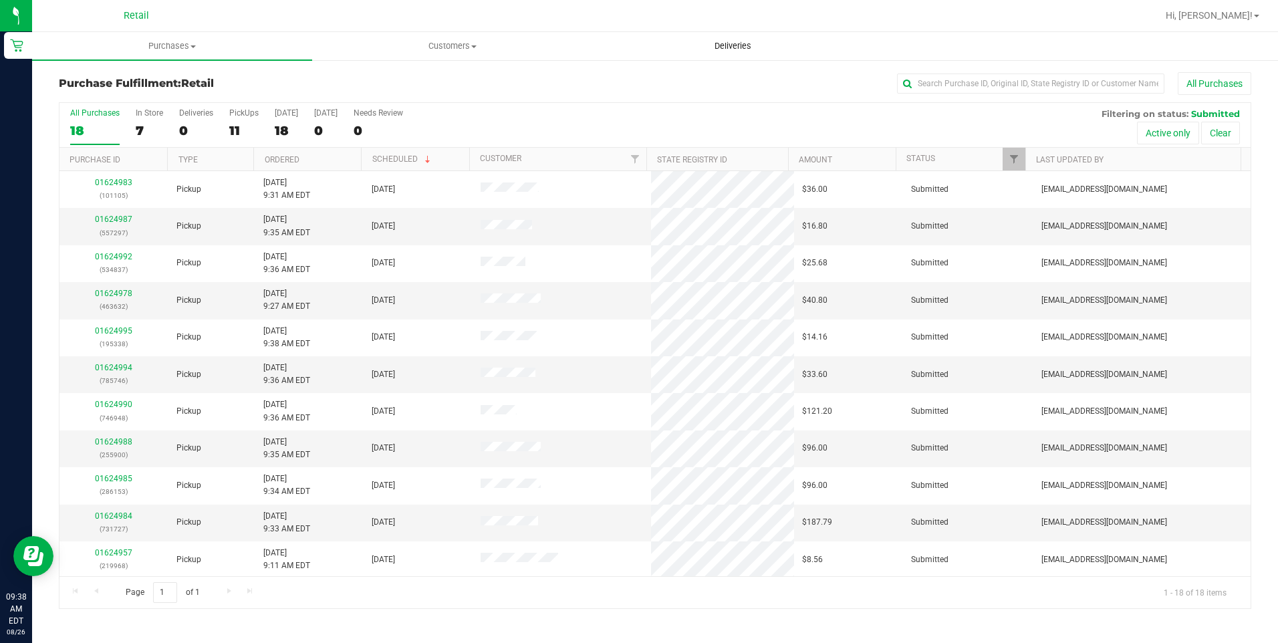
click at [738, 40] on span "Deliveries" at bounding box center [732, 46] width 73 height 12
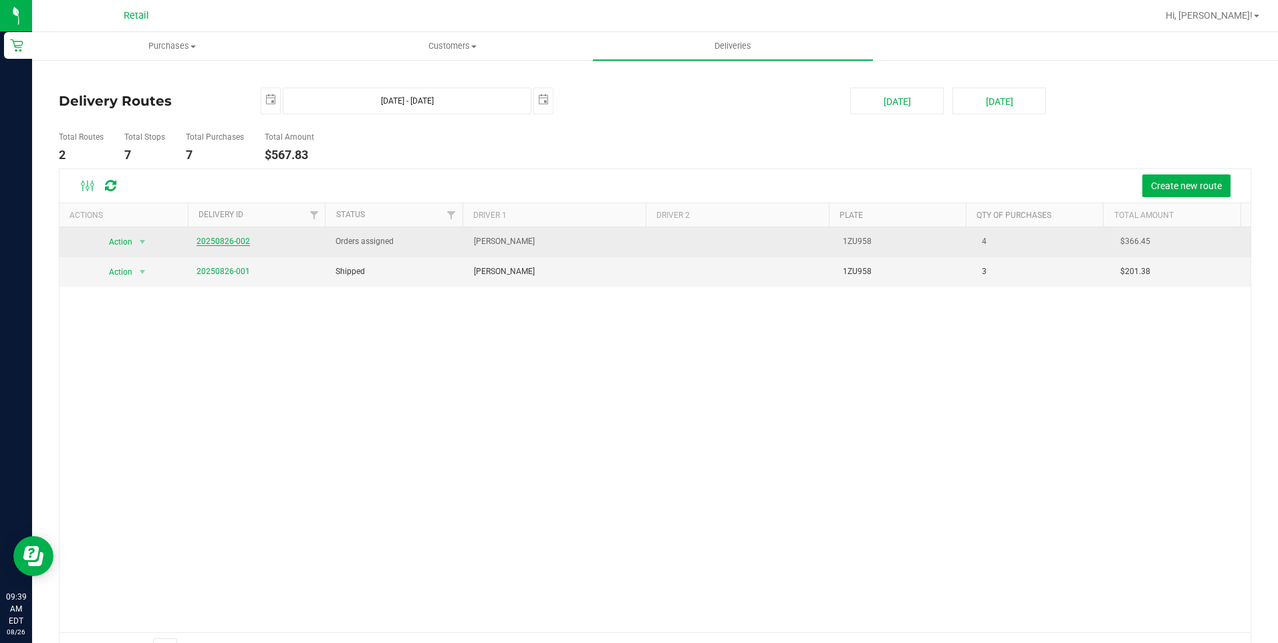
click at [237, 243] on link "20250826-002" at bounding box center [222, 241] width 53 height 9
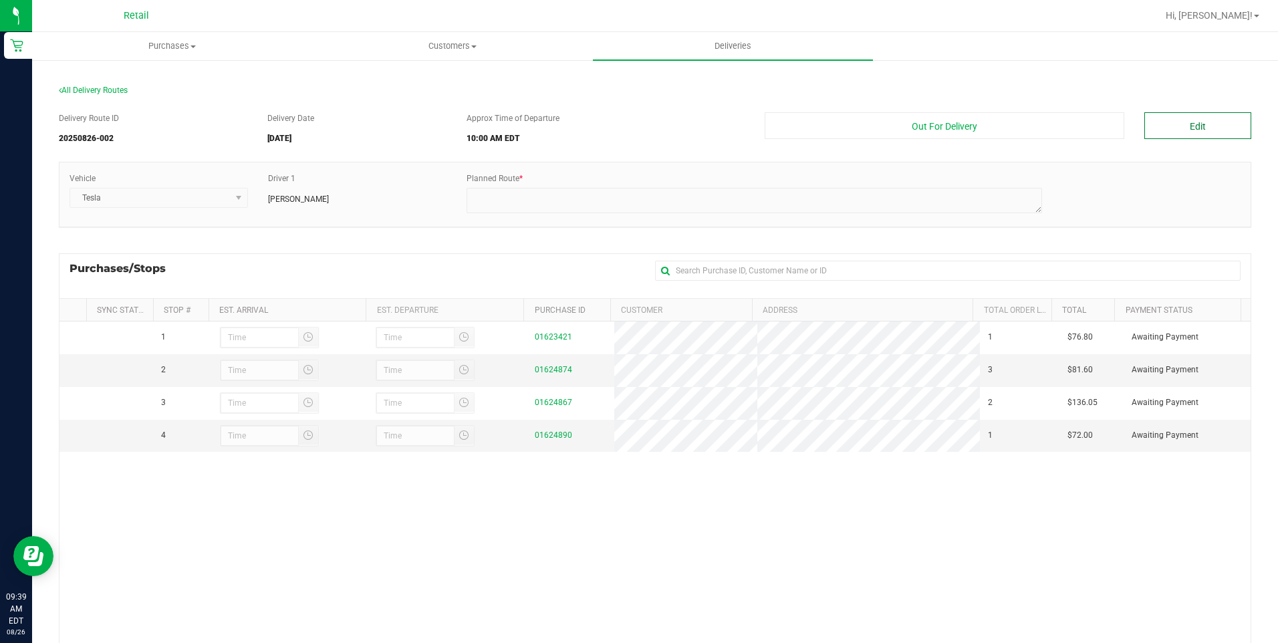
click at [1149, 128] on button "Edit" at bounding box center [1197, 125] width 107 height 27
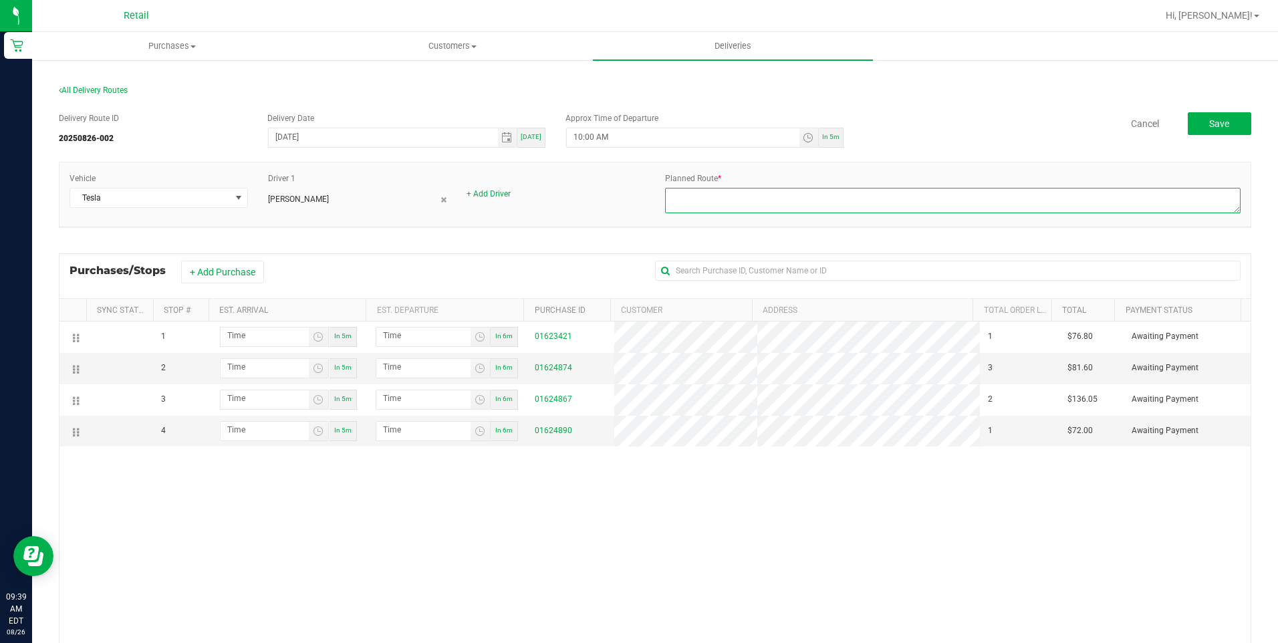
click at [740, 198] on textarea at bounding box center [952, 200] width 575 height 25
type textarea "o"
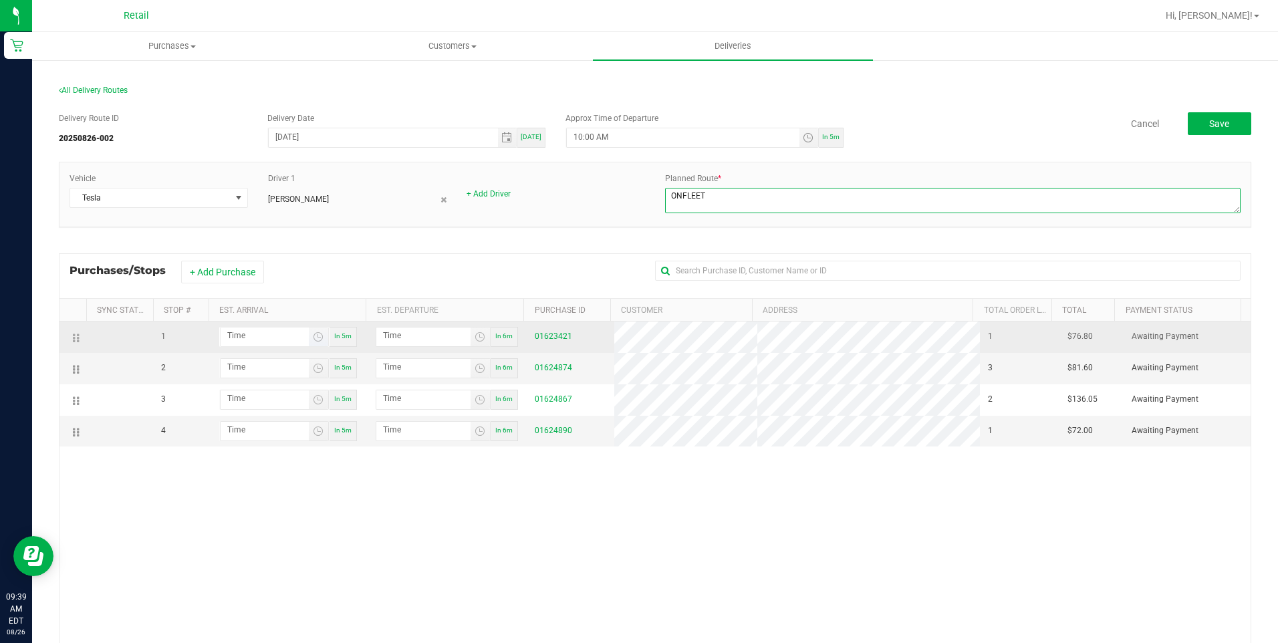
click at [315, 344] on span "Toggle time list" at bounding box center [318, 336] width 19 height 19
type textarea "ONFLEET"
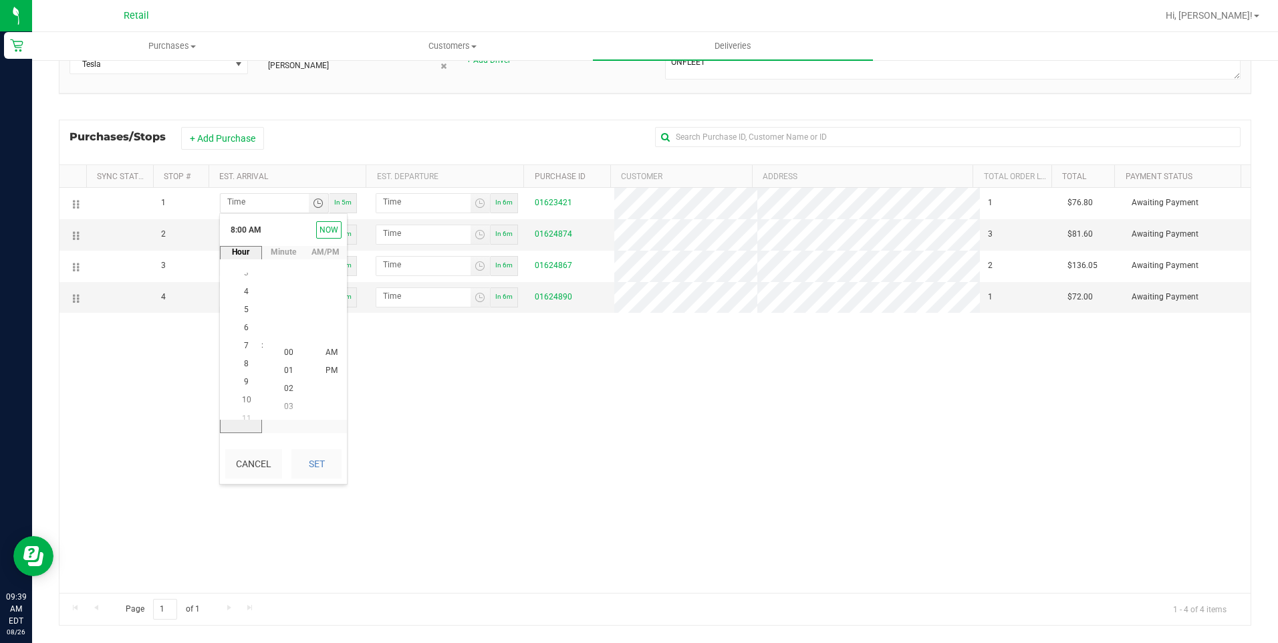
scroll to position [145, 0]
click at [243, 390] on span "10" at bounding box center [246, 388] width 9 height 9
click at [275, 366] on li "05" at bounding box center [289, 371] width 32 height 18
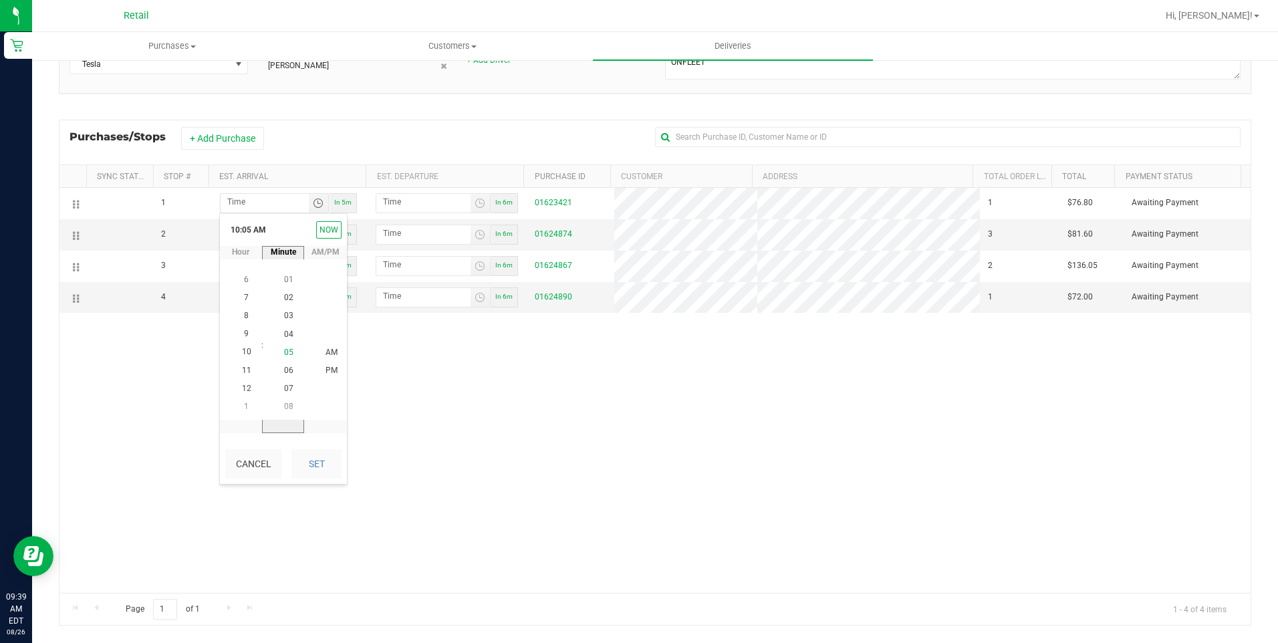
click at [284, 350] on span "05" at bounding box center [288, 351] width 9 height 9
click at [321, 456] on button "Set" at bounding box center [316, 463] width 50 height 29
type input "10:05 AM"
type input "10:06 AM"
click at [318, 229] on span "Toggle time list" at bounding box center [318, 234] width 11 height 11
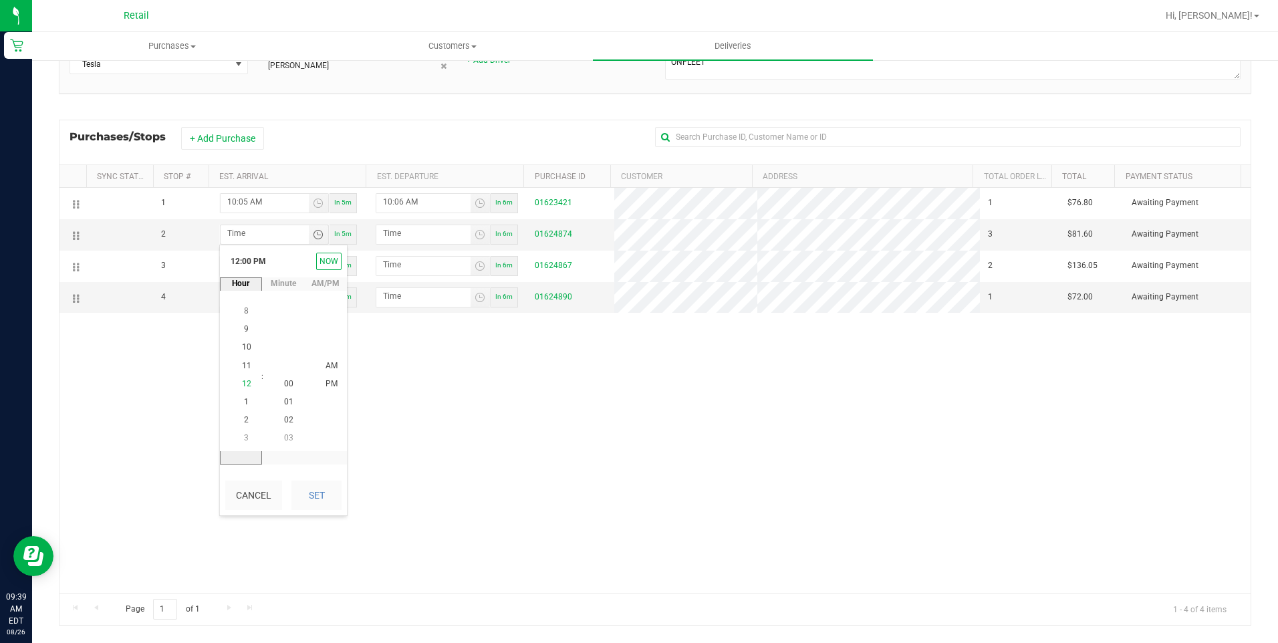
scroll to position [18, 0]
click at [242, 346] on span "10" at bounding box center [246, 347] width 9 height 9
click at [286, 333] on span "20" at bounding box center [288, 328] width 9 height 9
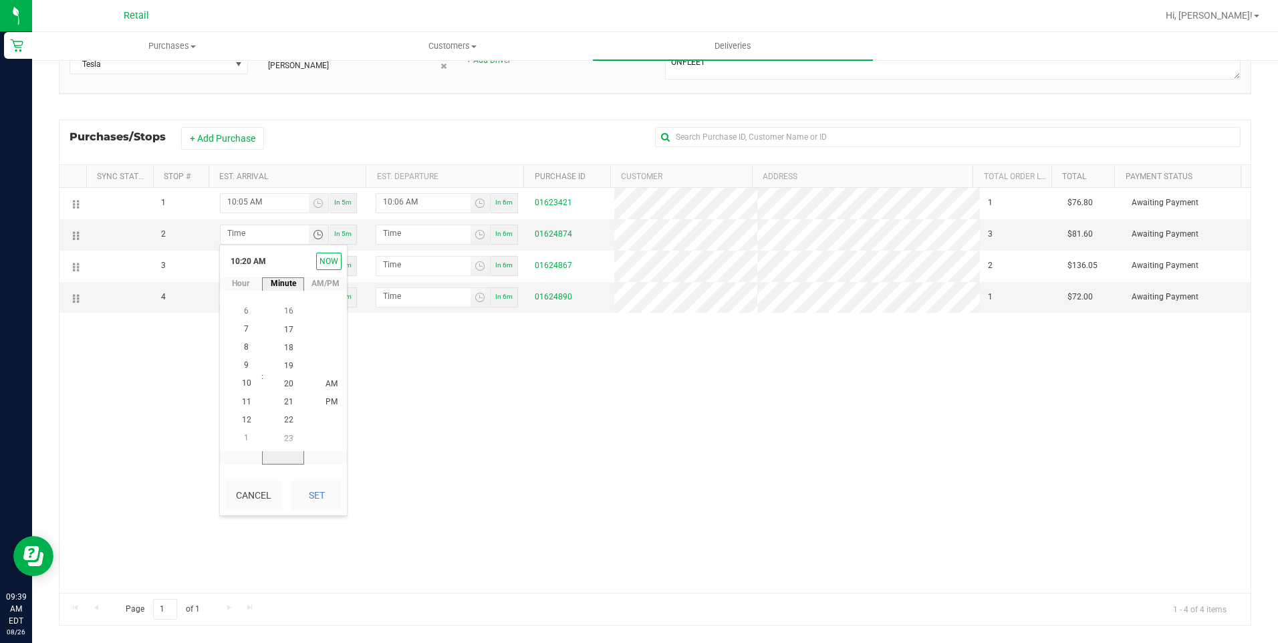
click at [329, 486] on button "Set" at bounding box center [316, 494] width 50 height 29
type input "10:20 AM"
type input "10:21 AM"
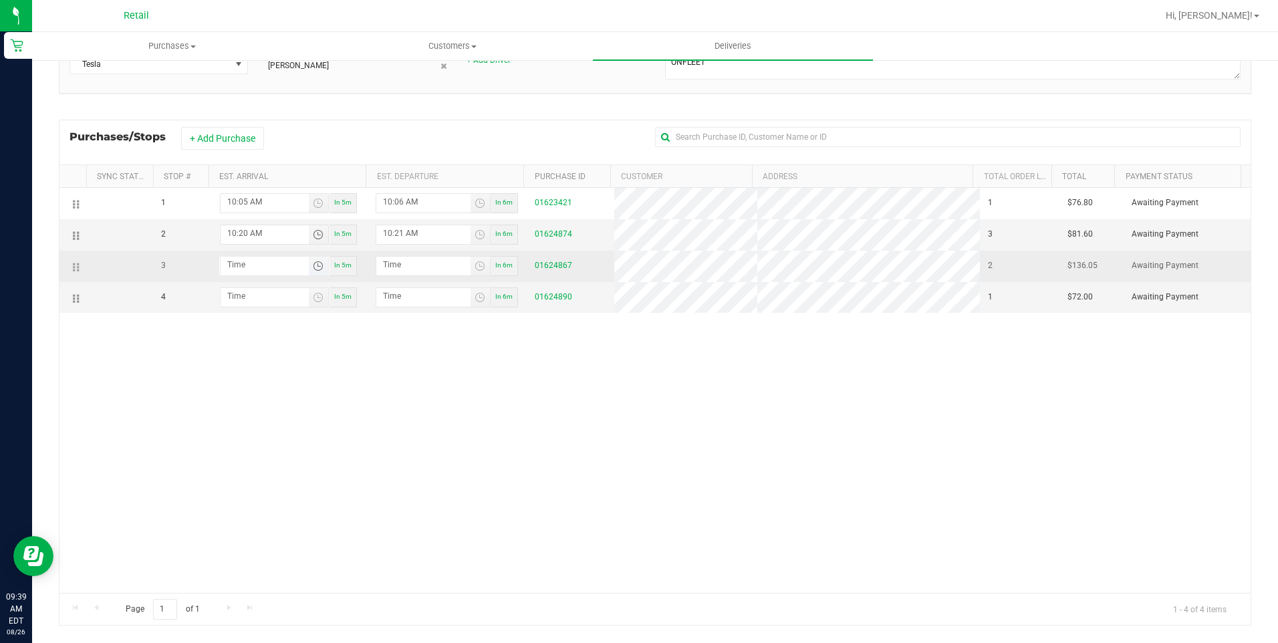
click at [315, 268] on span "Toggle time list" at bounding box center [318, 266] width 11 height 11
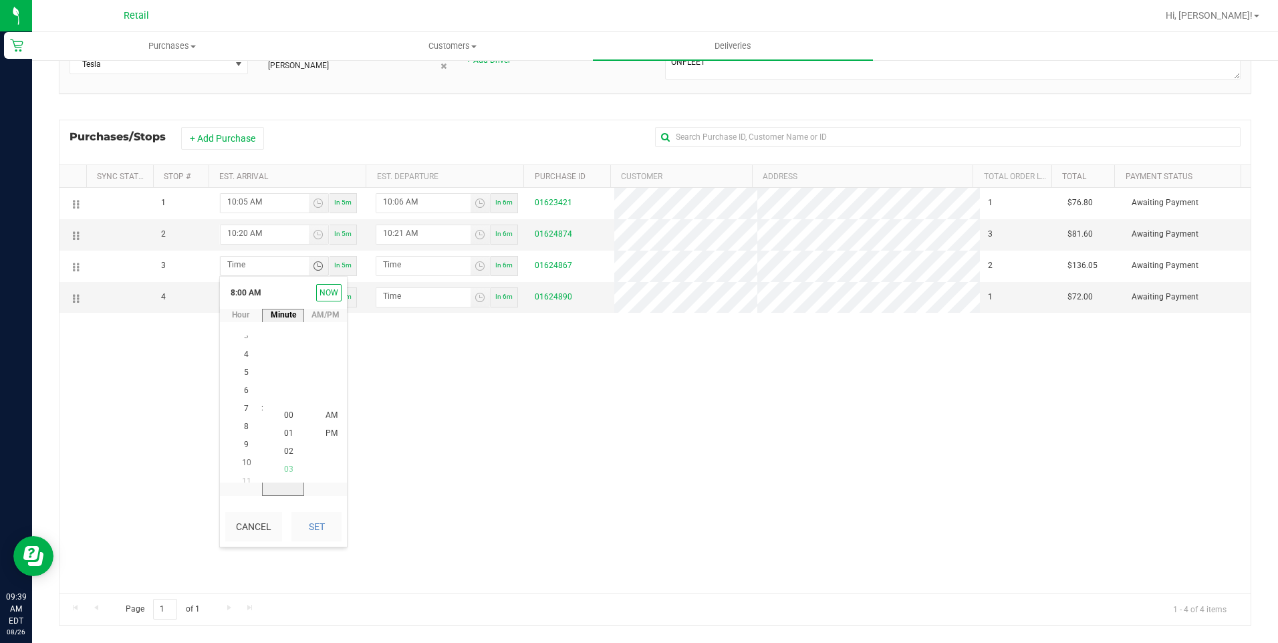
scroll to position [145, 0]
click at [243, 453] on span "10" at bounding box center [246, 451] width 9 height 9
click at [287, 415] on span "34" at bounding box center [288, 415] width 9 height 9
click at [323, 518] on button "Set" at bounding box center [316, 526] width 50 height 29
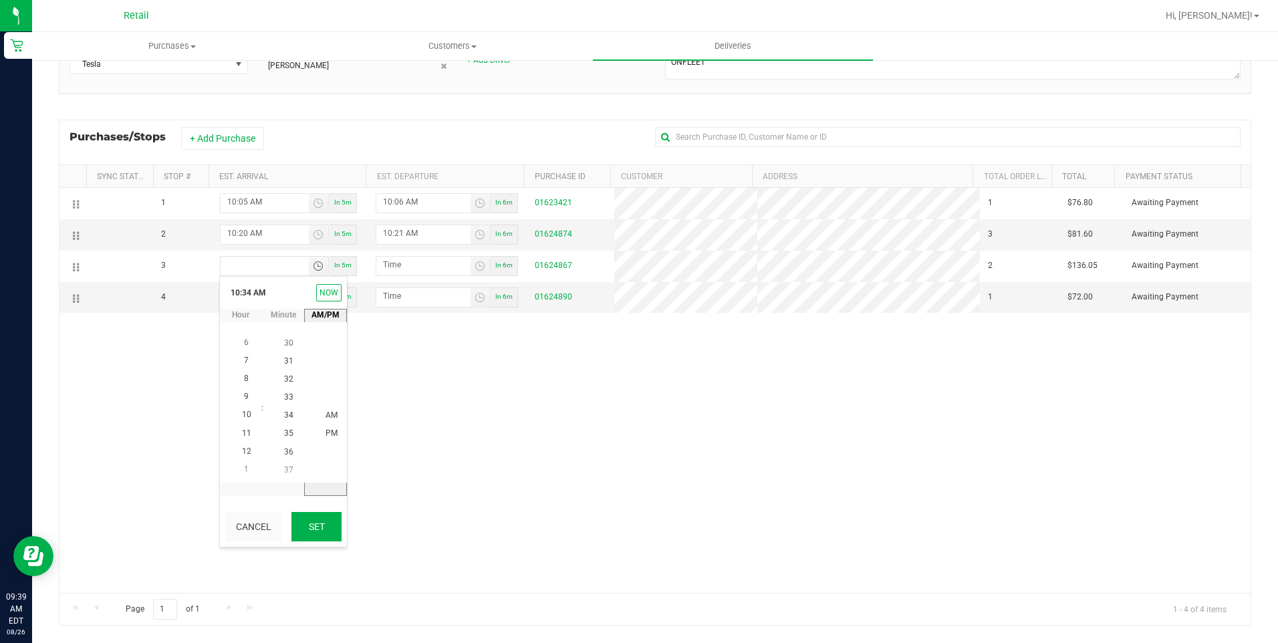
type input "10:34 AM"
type input "10:35 AM"
click at [313, 300] on span "Toggle time list" at bounding box center [318, 297] width 11 height 11
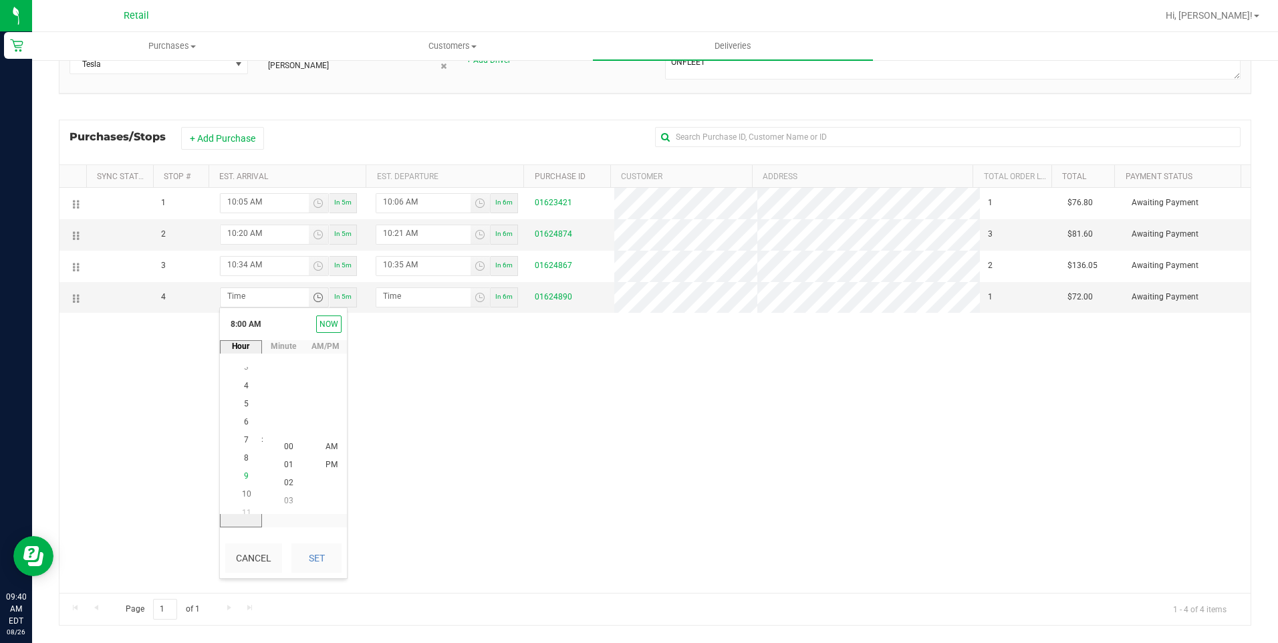
scroll to position [145, 0]
click at [245, 480] on span "10" at bounding box center [246, 482] width 9 height 9
click at [284, 478] on span "47" at bounding box center [288, 482] width 9 height 9
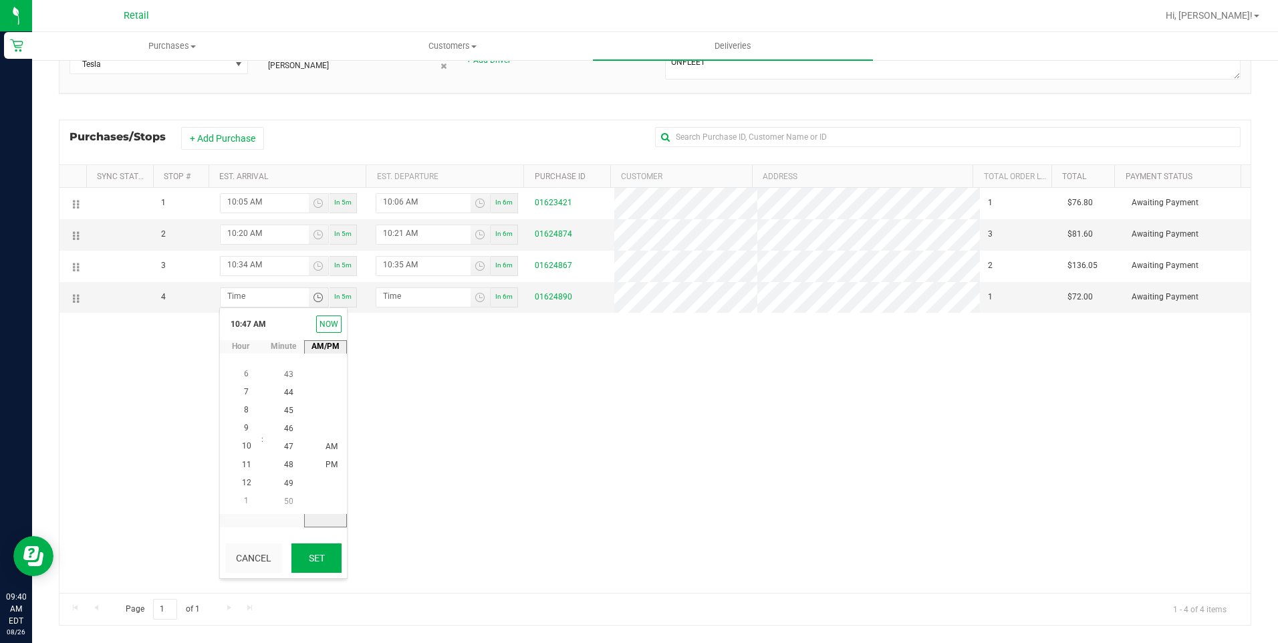
click at [308, 557] on button "Set" at bounding box center [316, 557] width 50 height 29
type input "10:47 AM"
type input "10:48 AM"
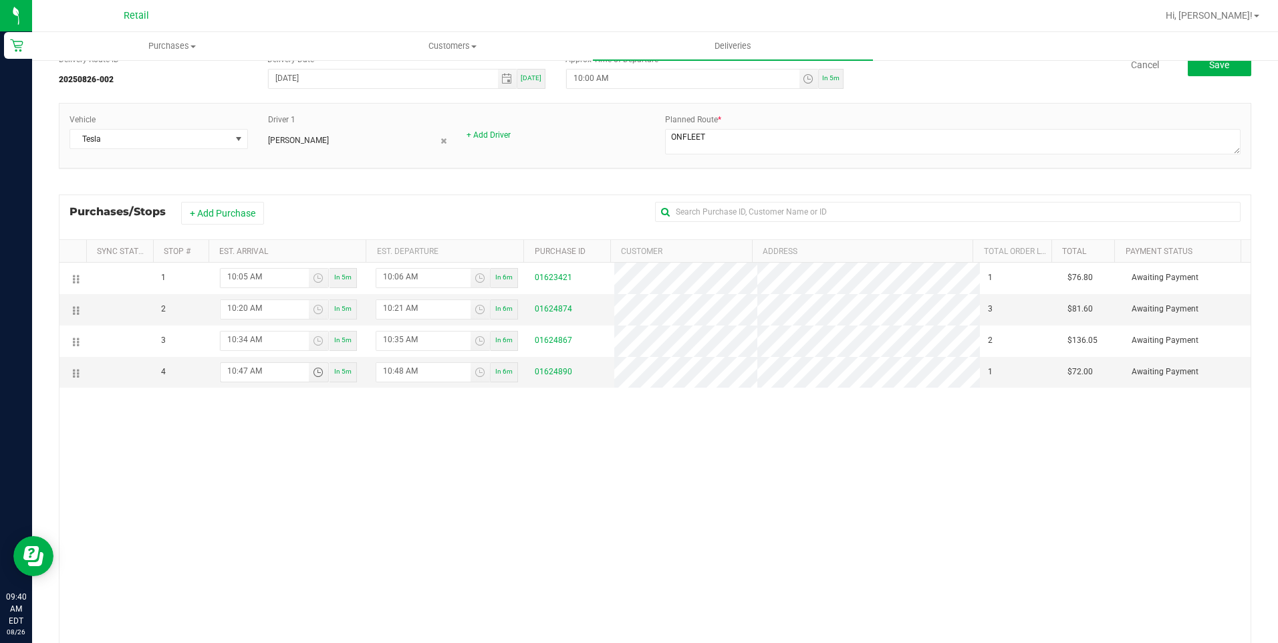
scroll to position [0, 0]
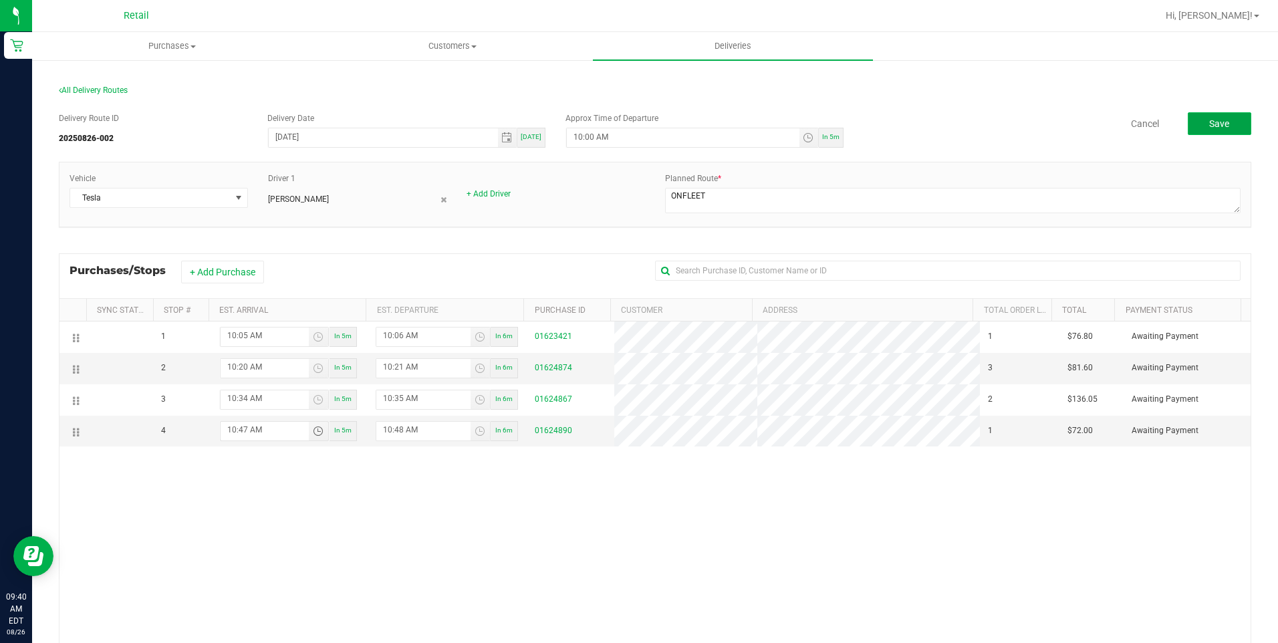
click at [1225, 124] on button "Save" at bounding box center [1219, 123] width 63 height 23
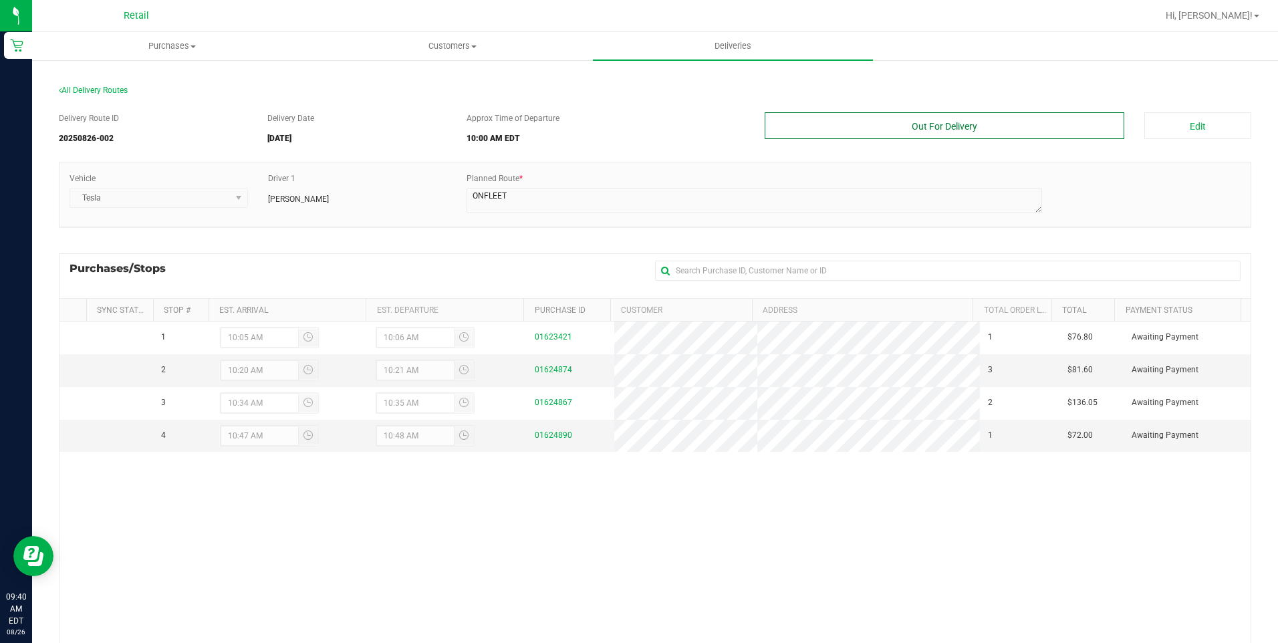
drag, startPoint x: 927, startPoint y: 129, endPoint x: 938, endPoint y: 148, distance: 22.5
click at [927, 129] on button "Out For Delivery" at bounding box center [944, 125] width 360 height 27
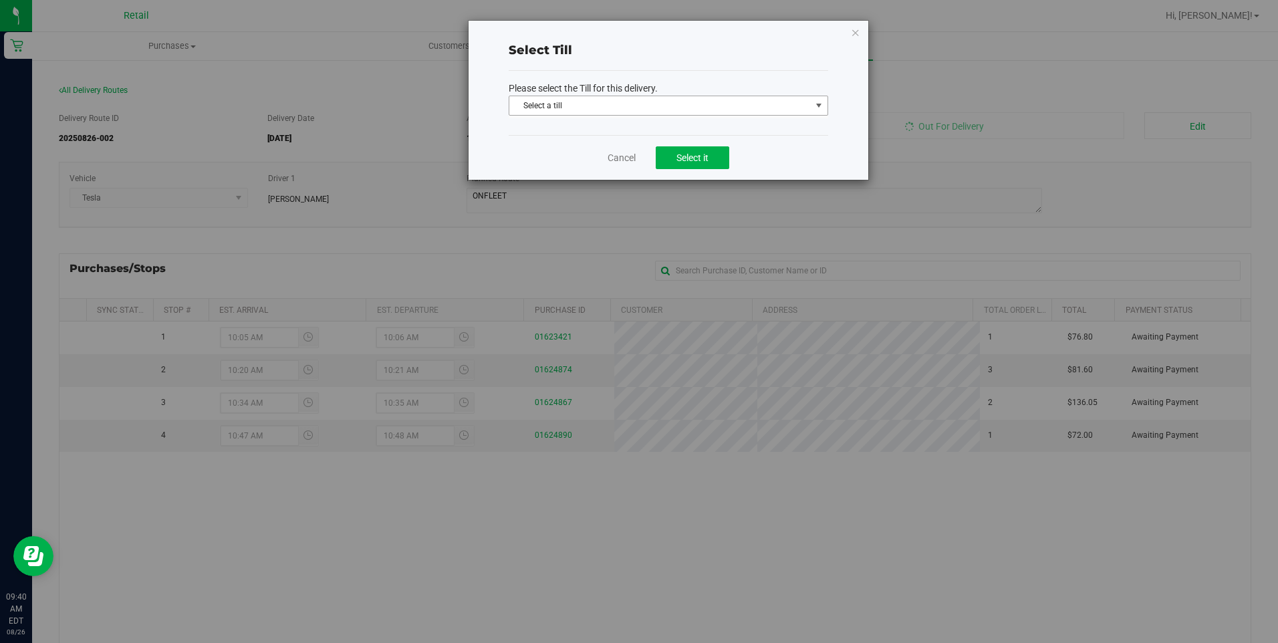
click at [813, 108] on span "select" at bounding box center [818, 105] width 11 height 11
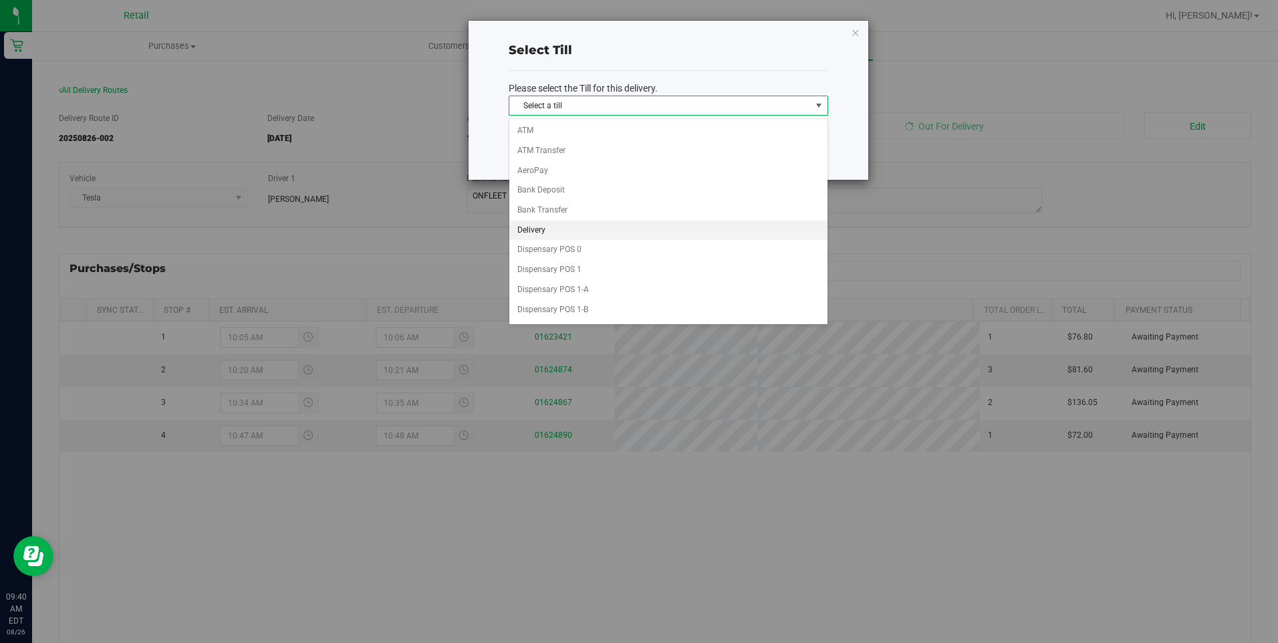
click at [752, 222] on li "Delivery" at bounding box center [668, 231] width 318 height 20
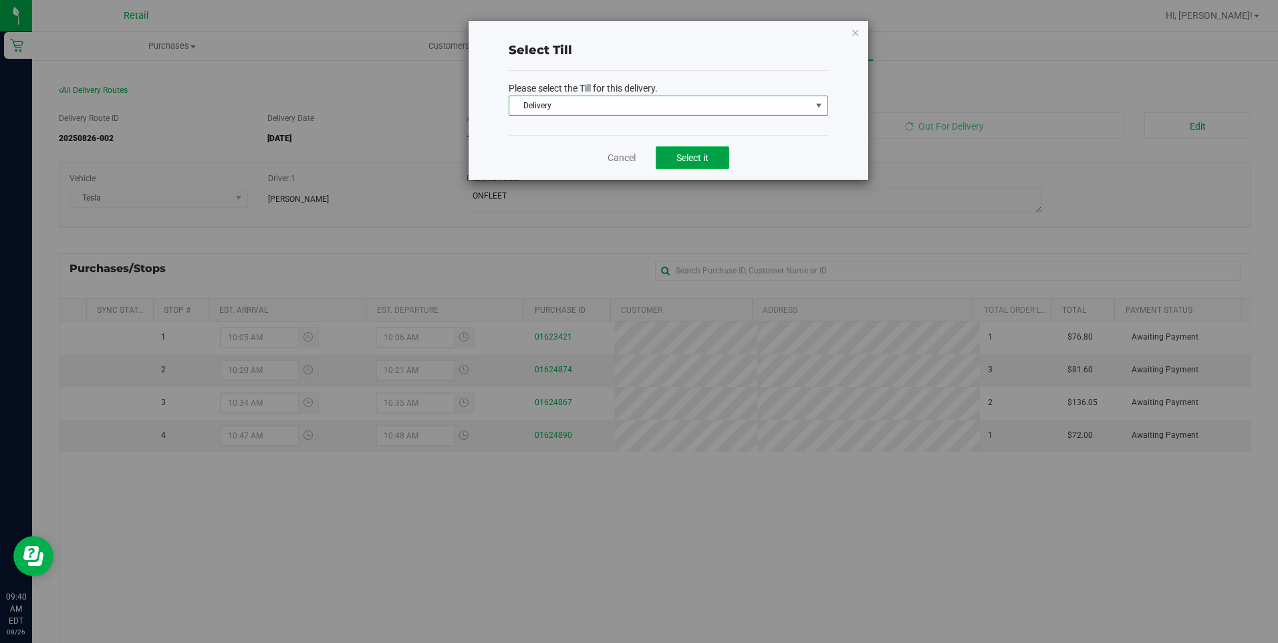
click at [726, 162] on button "Select it" at bounding box center [693, 157] width 74 height 23
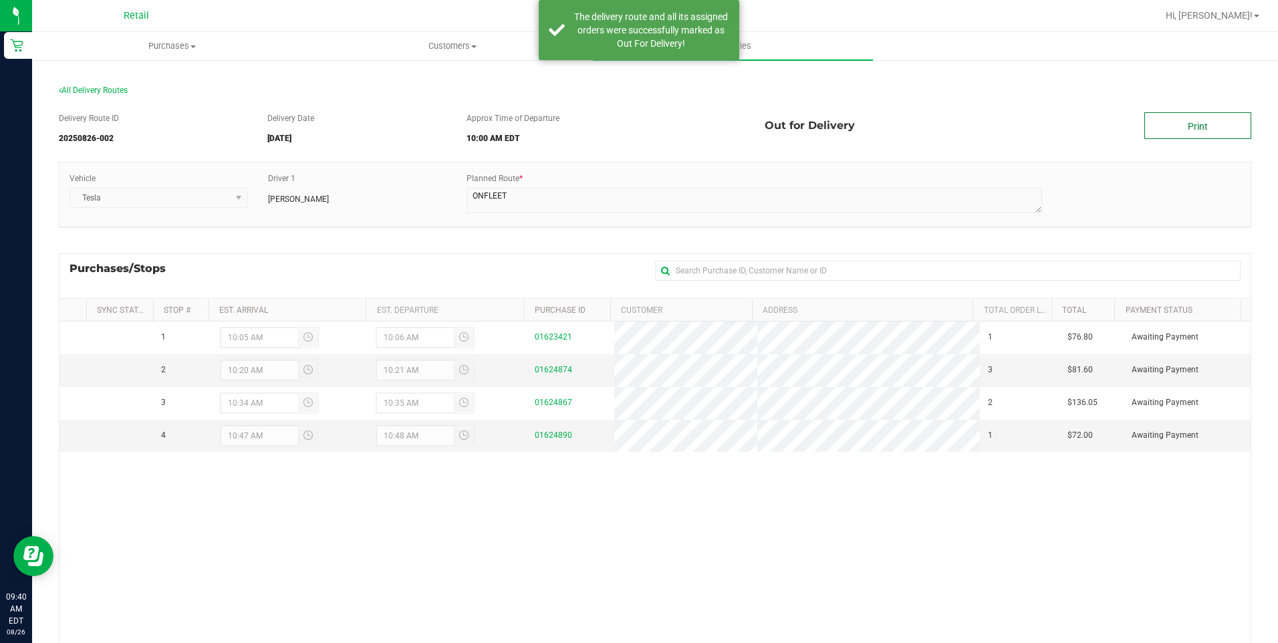
click at [1182, 120] on link "Print" at bounding box center [1197, 125] width 107 height 27
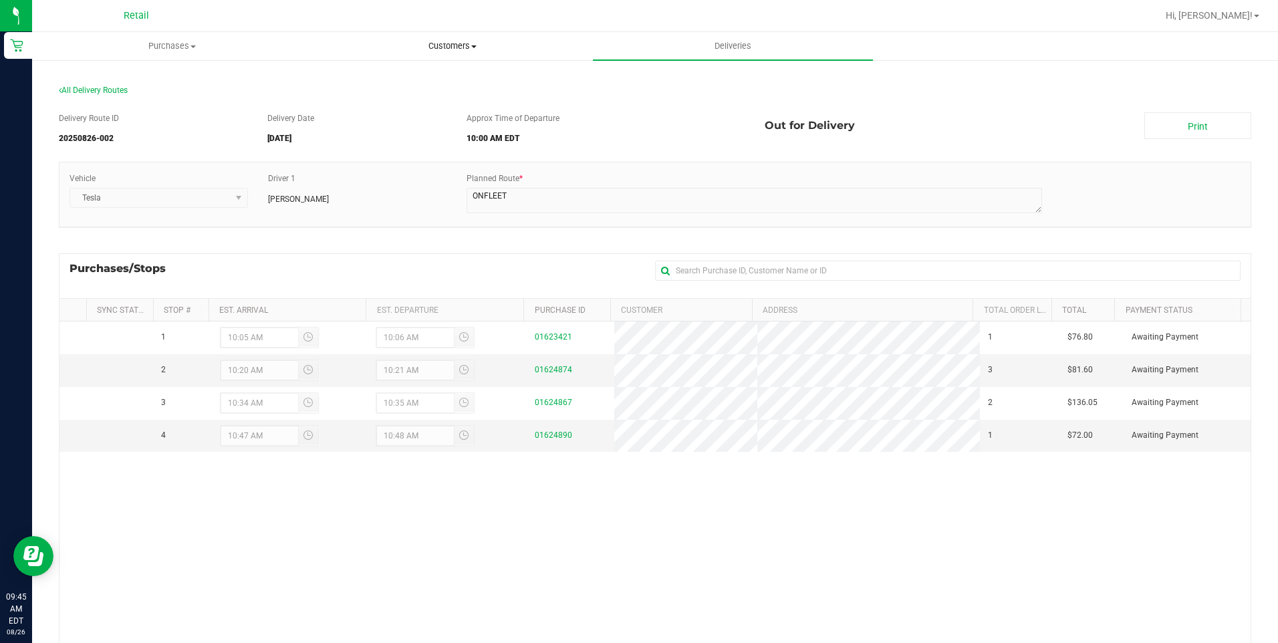
click at [458, 56] on uib-tab-heading "Customers All customers Add a new customer All physicians" at bounding box center [452, 46] width 279 height 27
click at [194, 54] on uib-tab-heading "Purchases Summary of purchases Fulfillment All purchases" at bounding box center [172, 46] width 279 height 27
click at [134, 95] on li "Fulfillment" at bounding box center [172, 97] width 280 height 16
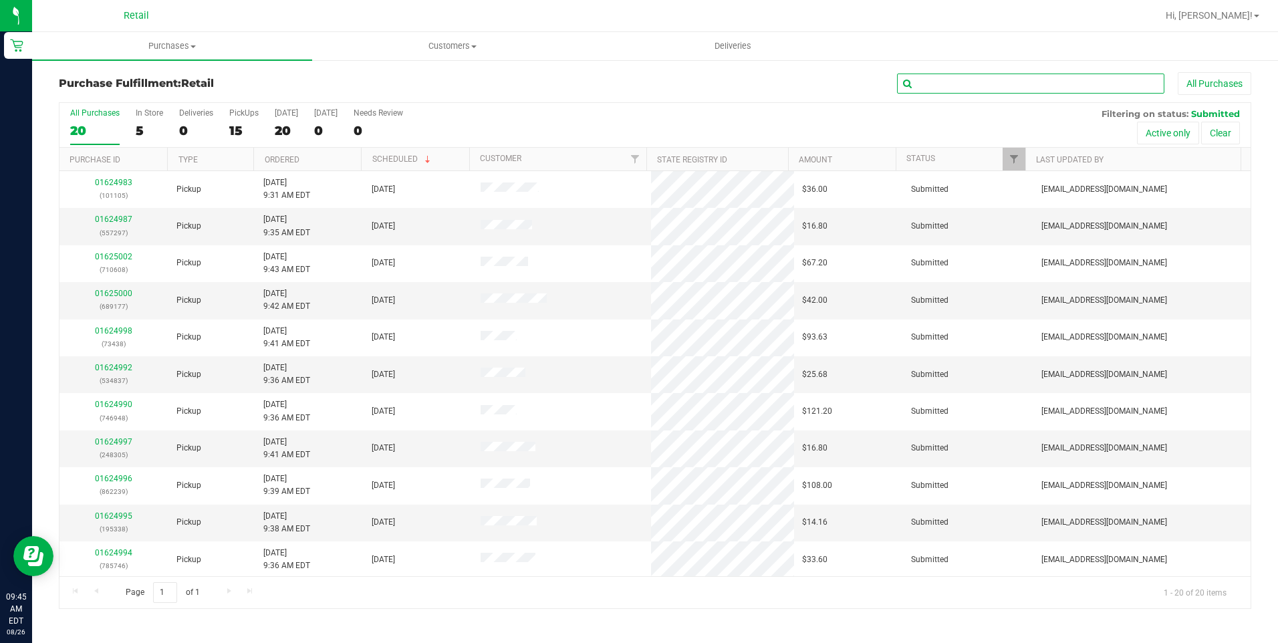
click at [945, 86] on input "text" at bounding box center [1030, 84] width 267 height 20
type input "5338"
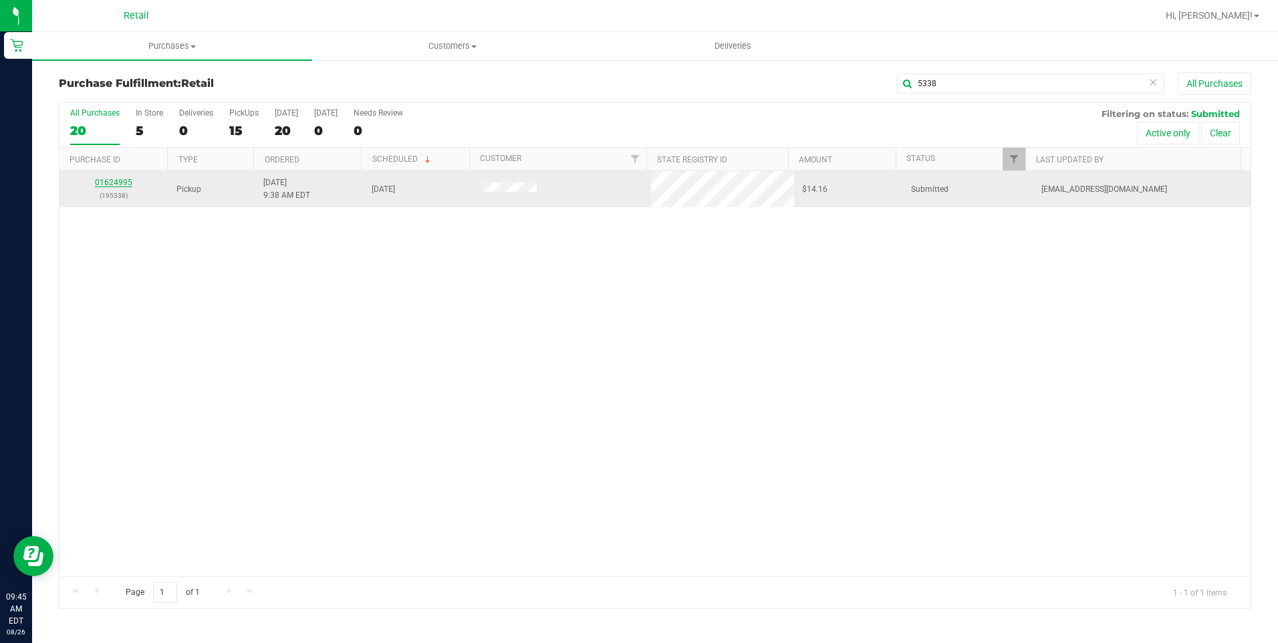
click at [123, 185] on link "01624995" at bounding box center [113, 182] width 37 height 9
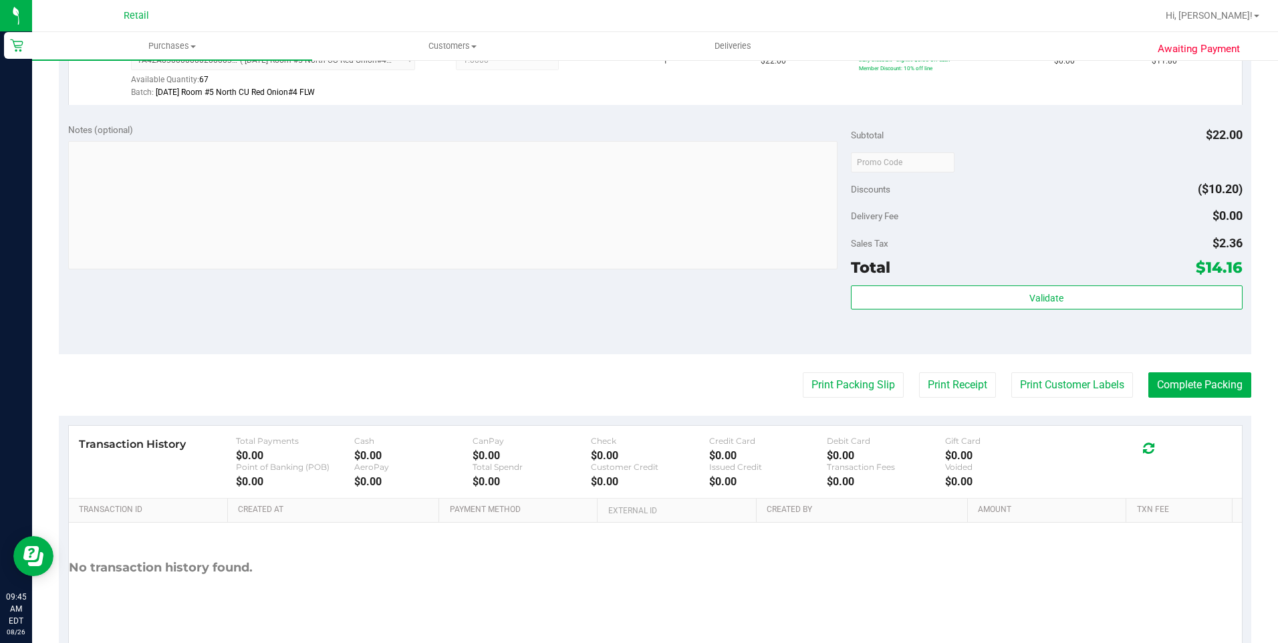
scroll to position [401, 0]
click at [1180, 382] on button "Complete Packing" at bounding box center [1199, 384] width 103 height 25
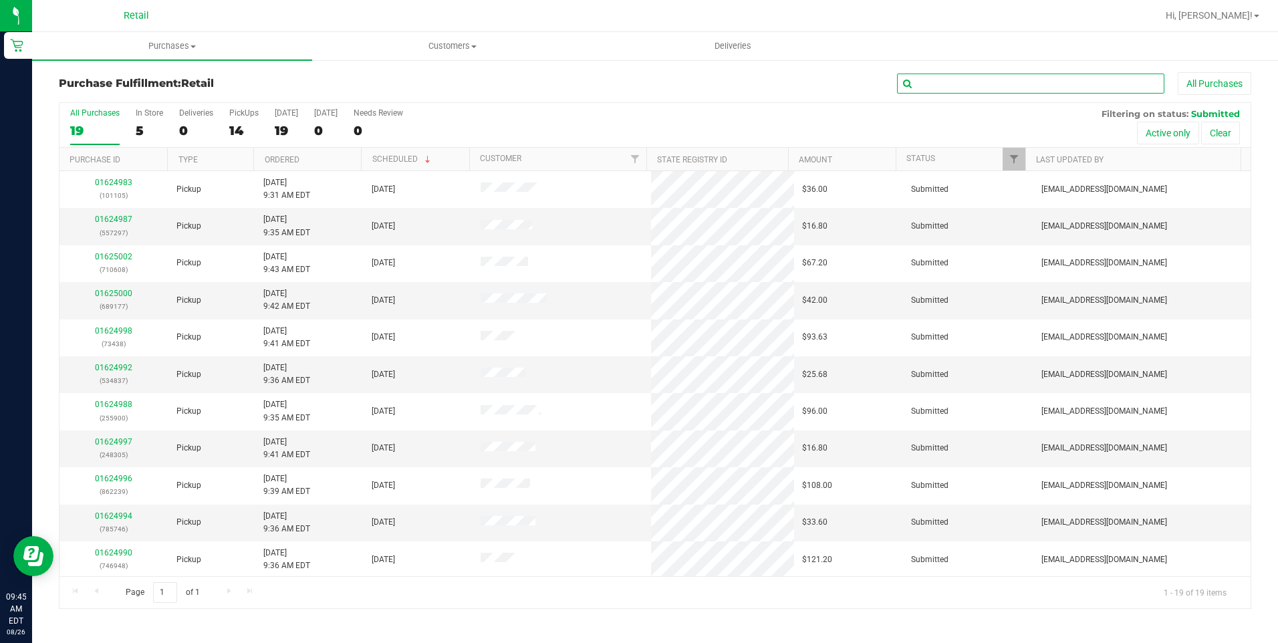
click at [1051, 75] on input "text" at bounding box center [1030, 84] width 267 height 20
type input "5746"
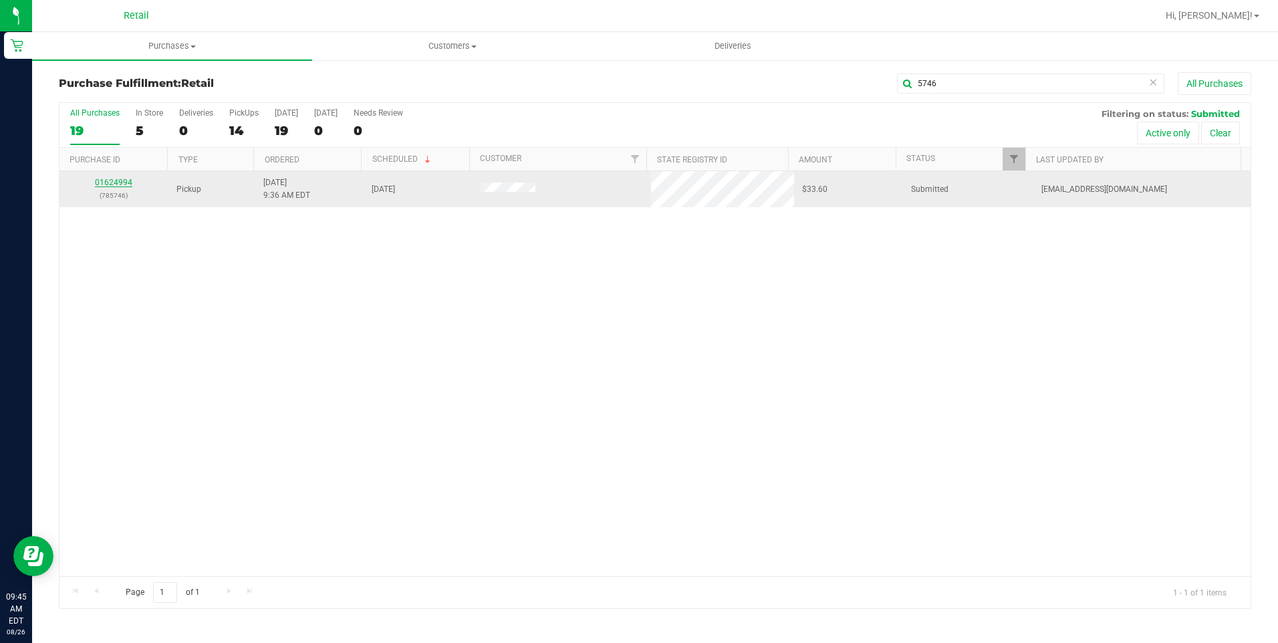
click at [100, 185] on link "01624994" at bounding box center [113, 182] width 37 height 9
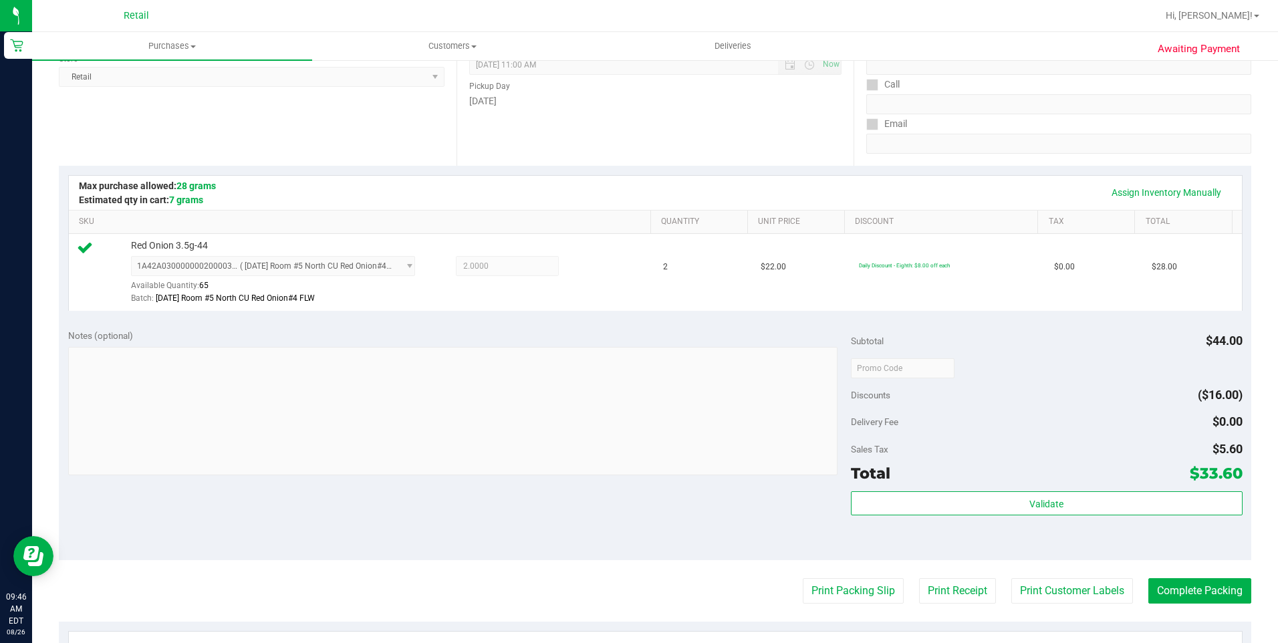
scroll to position [334, 0]
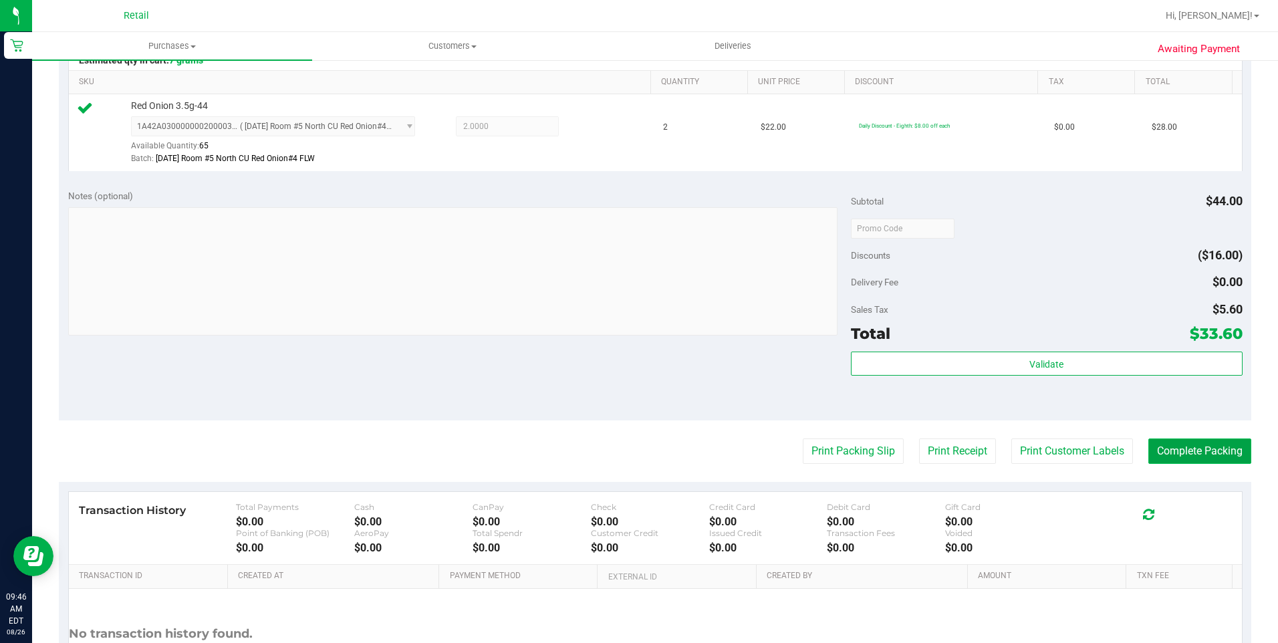
click at [1174, 446] on button "Complete Packing" at bounding box center [1199, 450] width 103 height 25
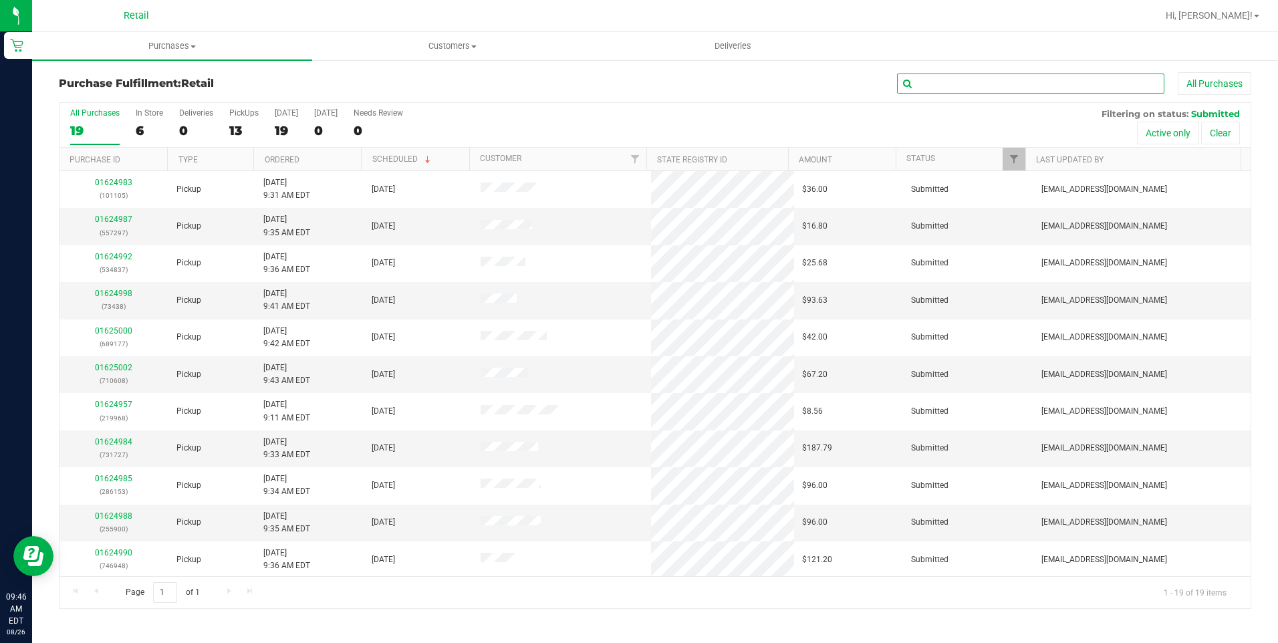
click at [1032, 82] on input "text" at bounding box center [1030, 84] width 267 height 20
type input "4837"
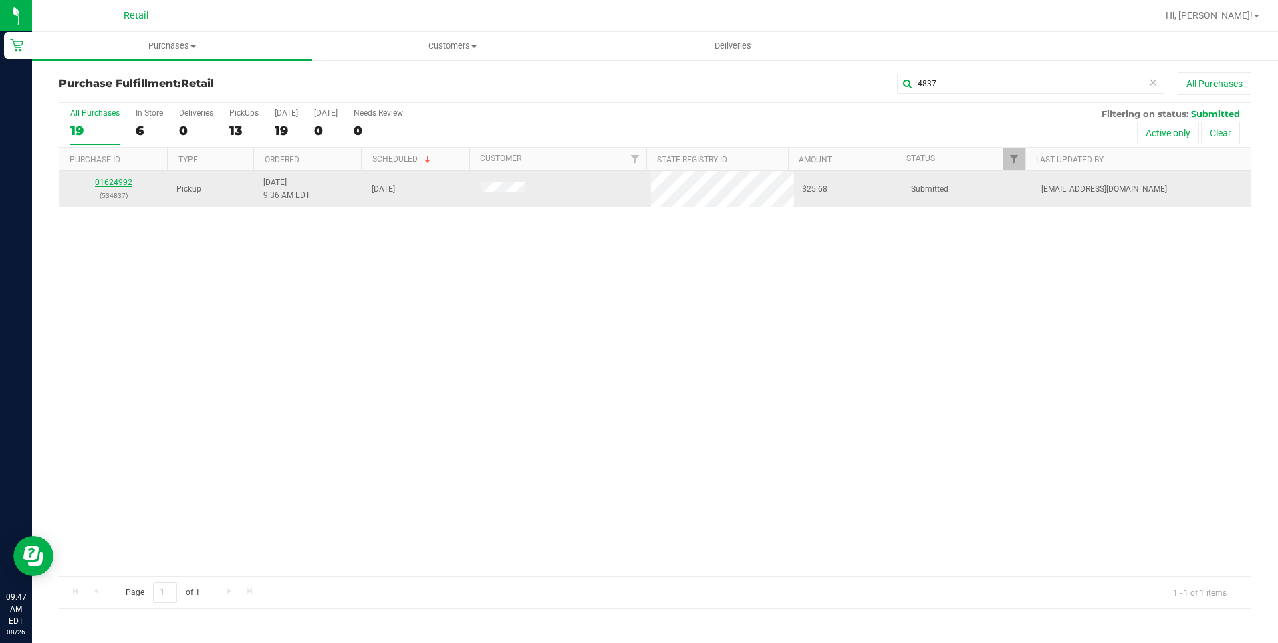
click at [111, 180] on link "01624992" at bounding box center [113, 182] width 37 height 9
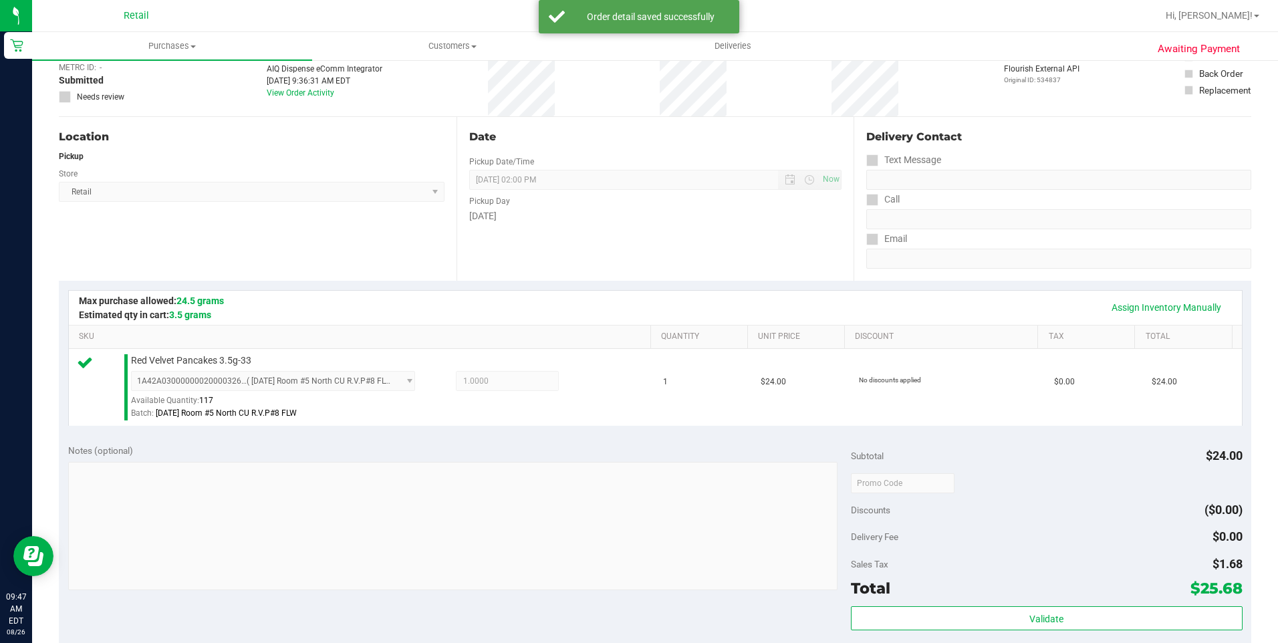
scroll to position [200, 0]
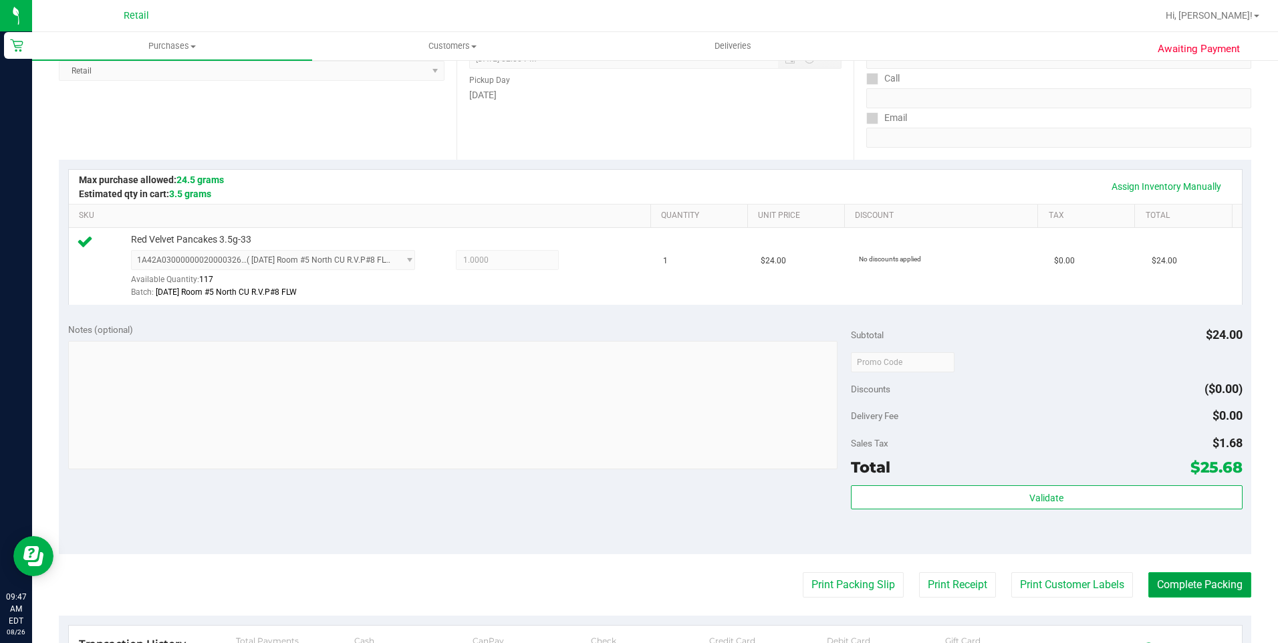
click at [1174, 587] on button "Complete Packing" at bounding box center [1199, 584] width 103 height 25
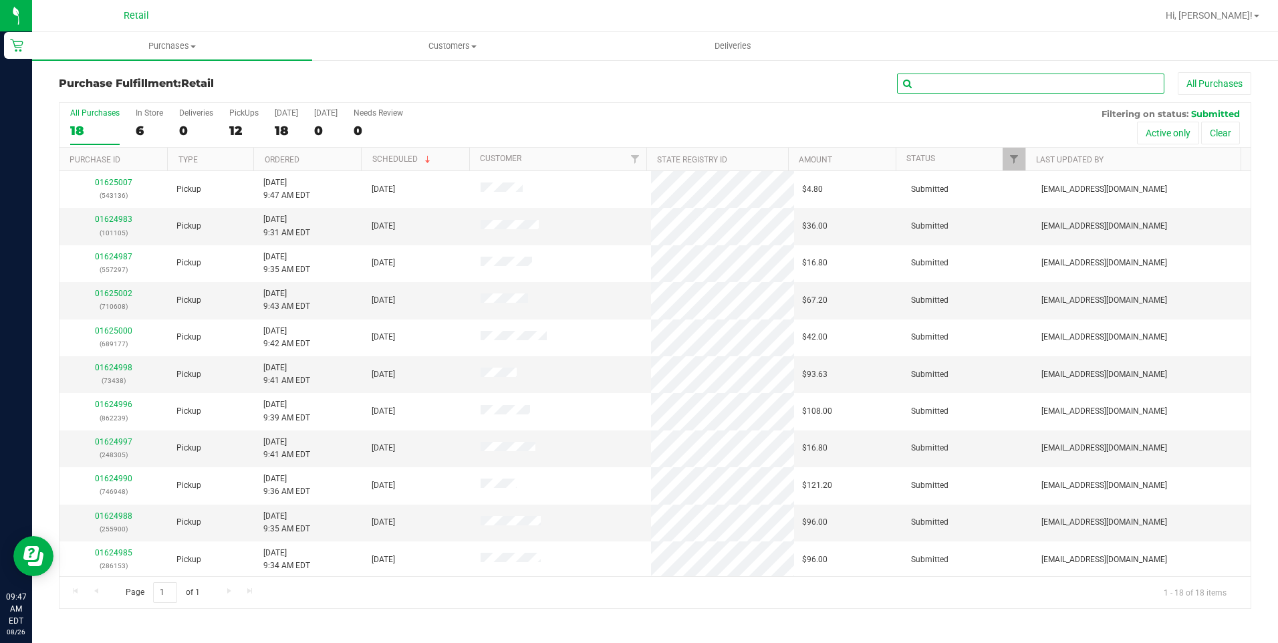
click at [916, 83] on input "text" at bounding box center [1030, 84] width 267 height 20
type input "1105"
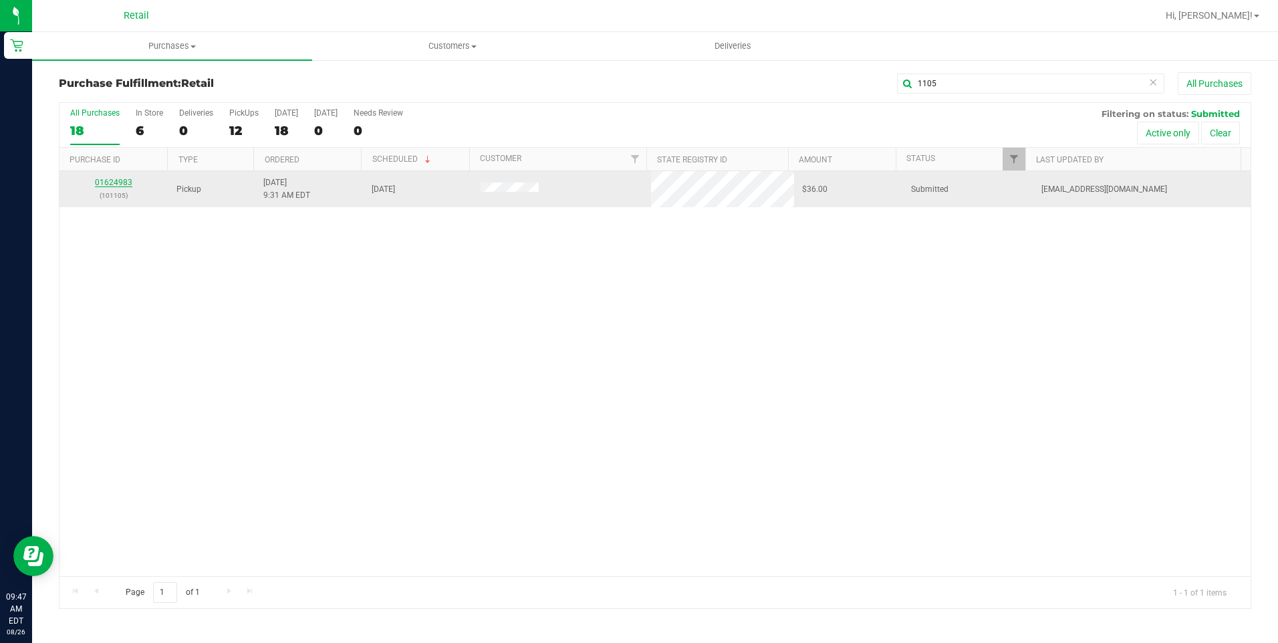
click at [112, 185] on link "01624983" at bounding box center [113, 182] width 37 height 9
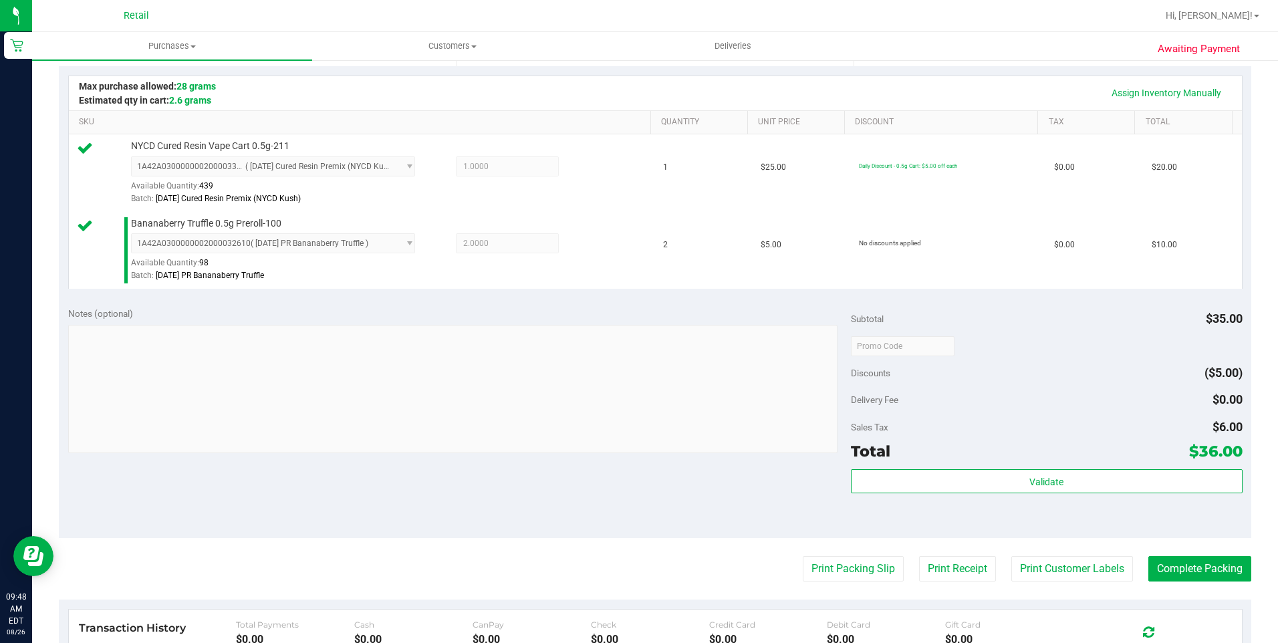
scroll to position [334, 0]
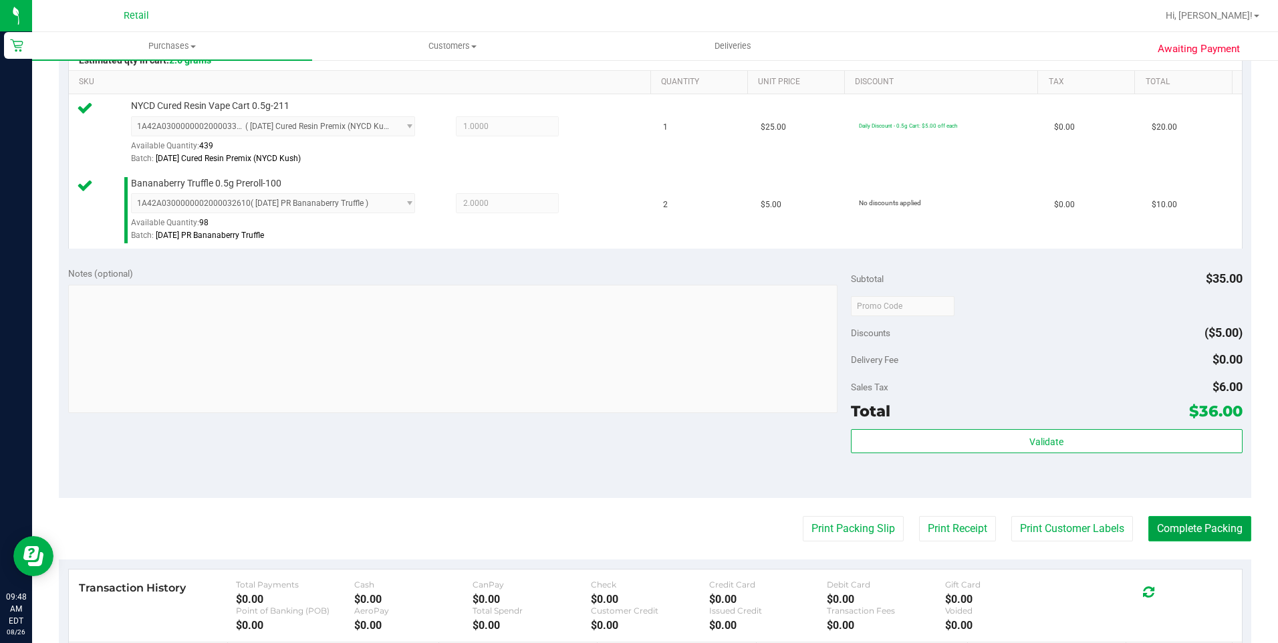
click at [1199, 526] on button "Complete Packing" at bounding box center [1199, 528] width 103 height 25
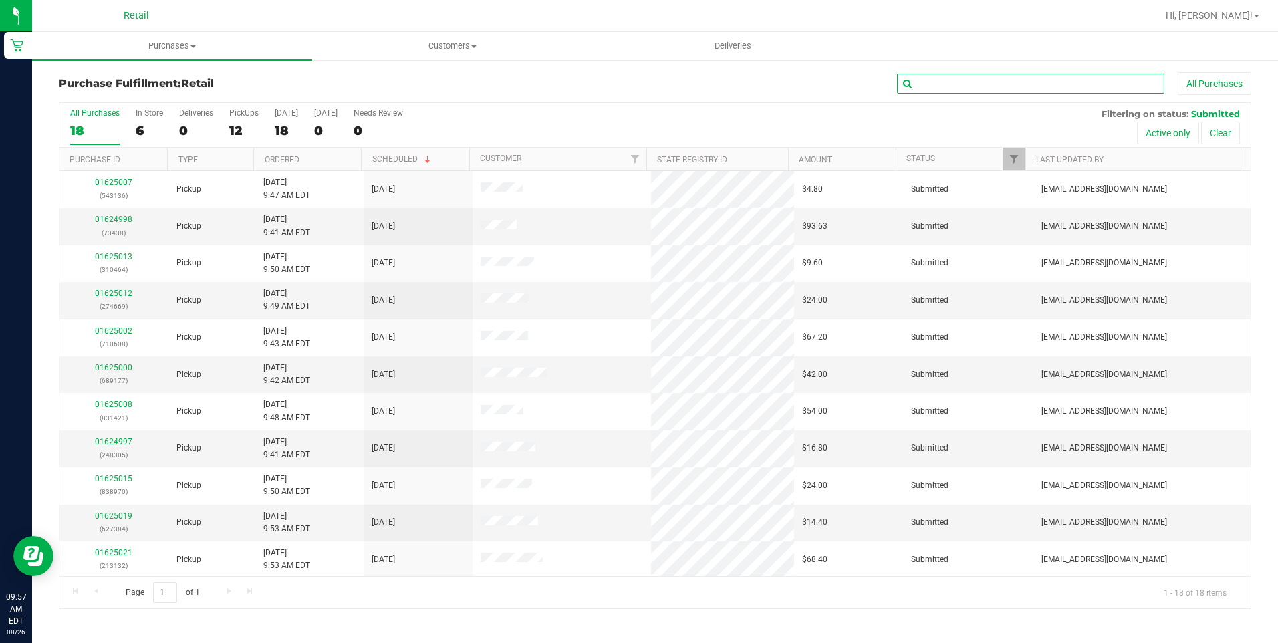
click at [1020, 88] on input "text" at bounding box center [1030, 84] width 267 height 20
type input "8305"
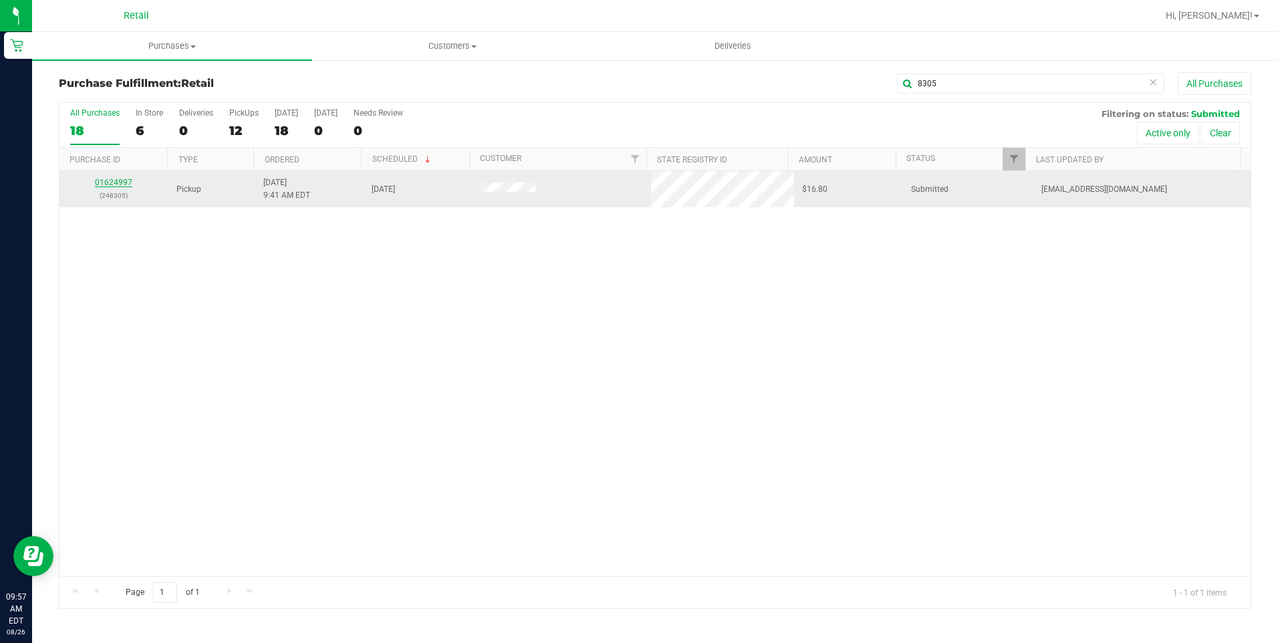
click at [121, 182] on link "01624997" at bounding box center [113, 182] width 37 height 9
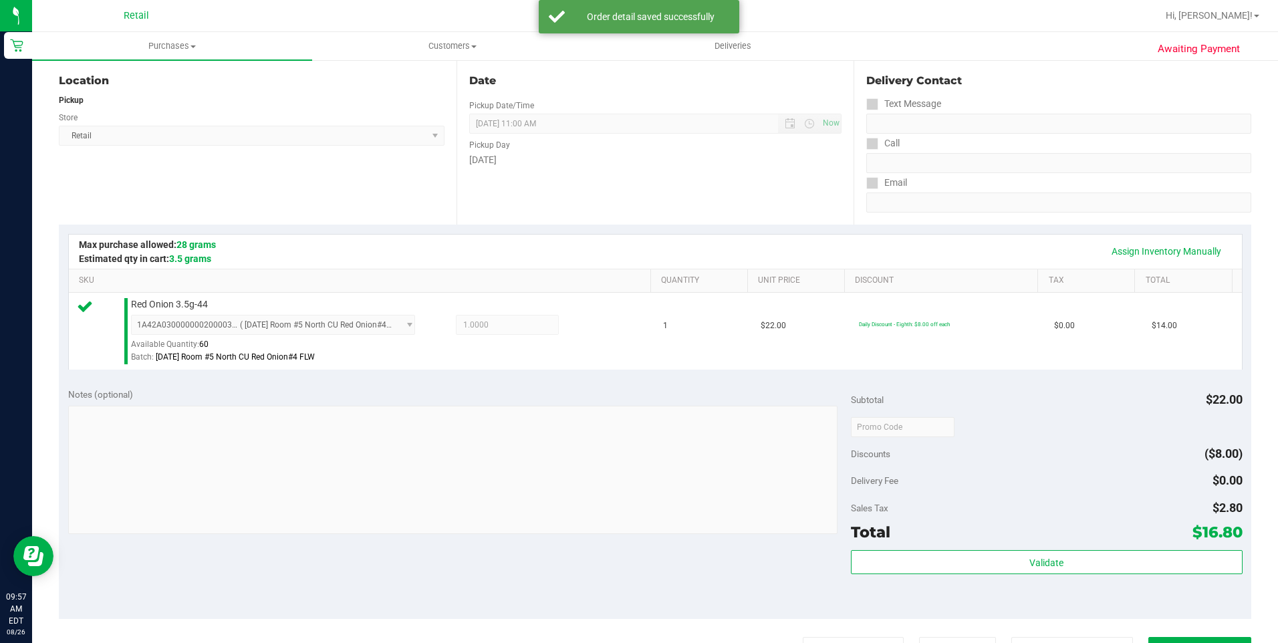
scroll to position [334, 0]
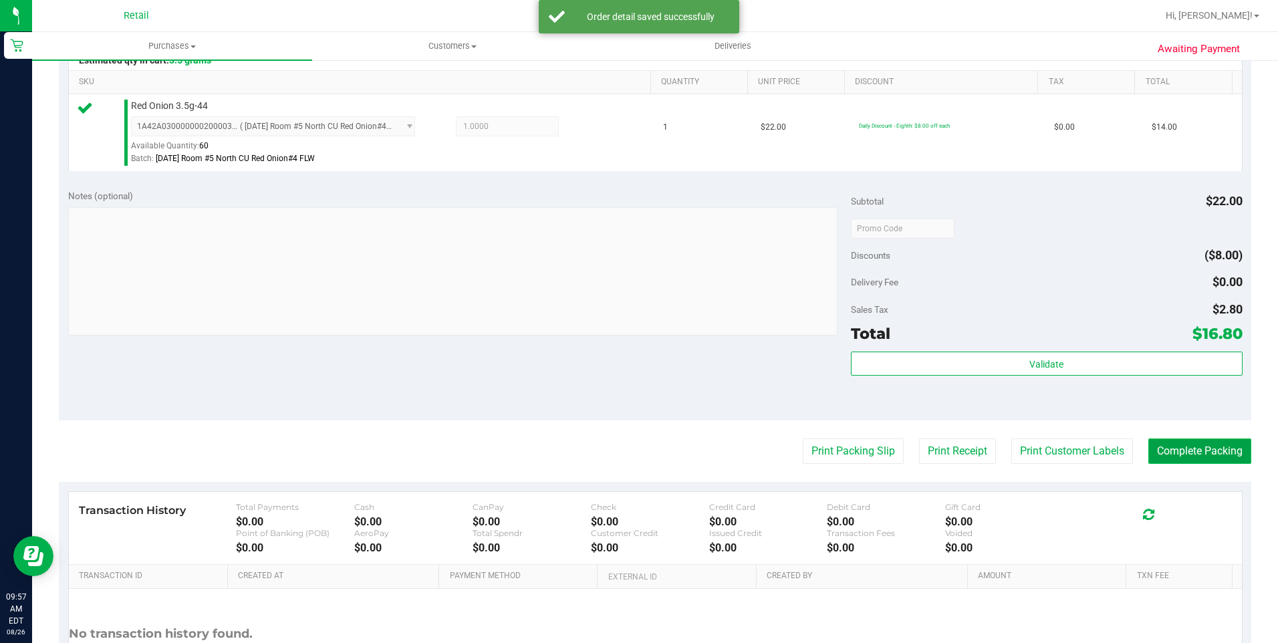
click at [1194, 452] on button "Complete Packing" at bounding box center [1199, 450] width 103 height 25
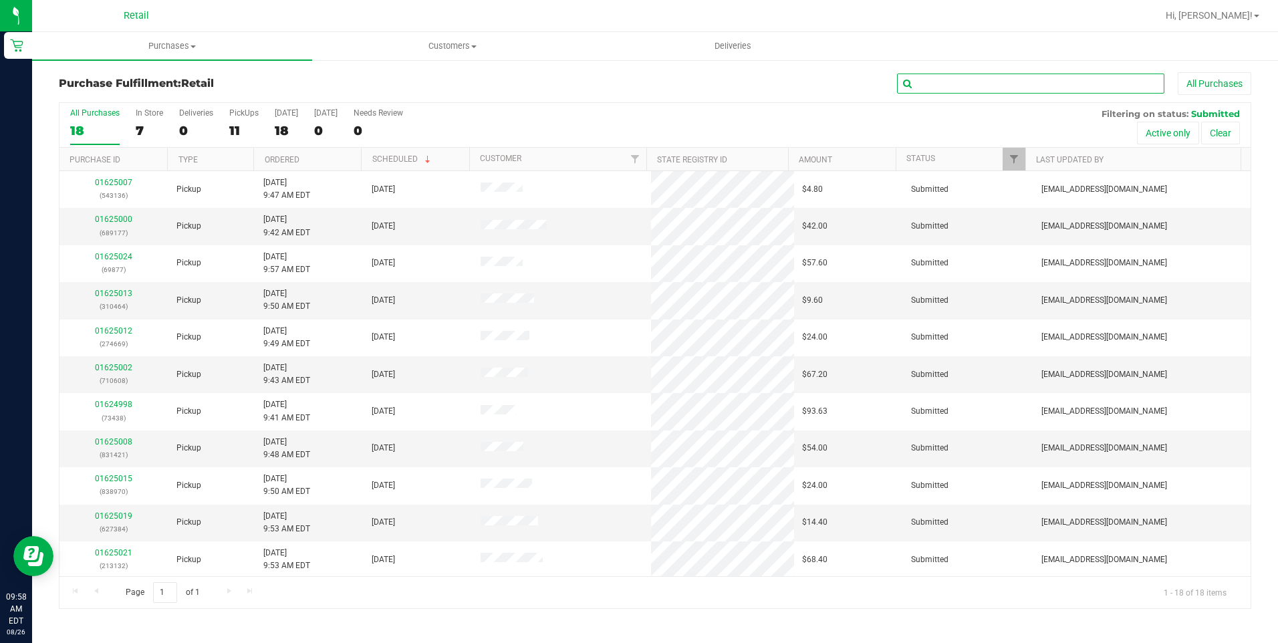
click at [1074, 92] on input "text" at bounding box center [1030, 84] width 267 height 20
type input "177"
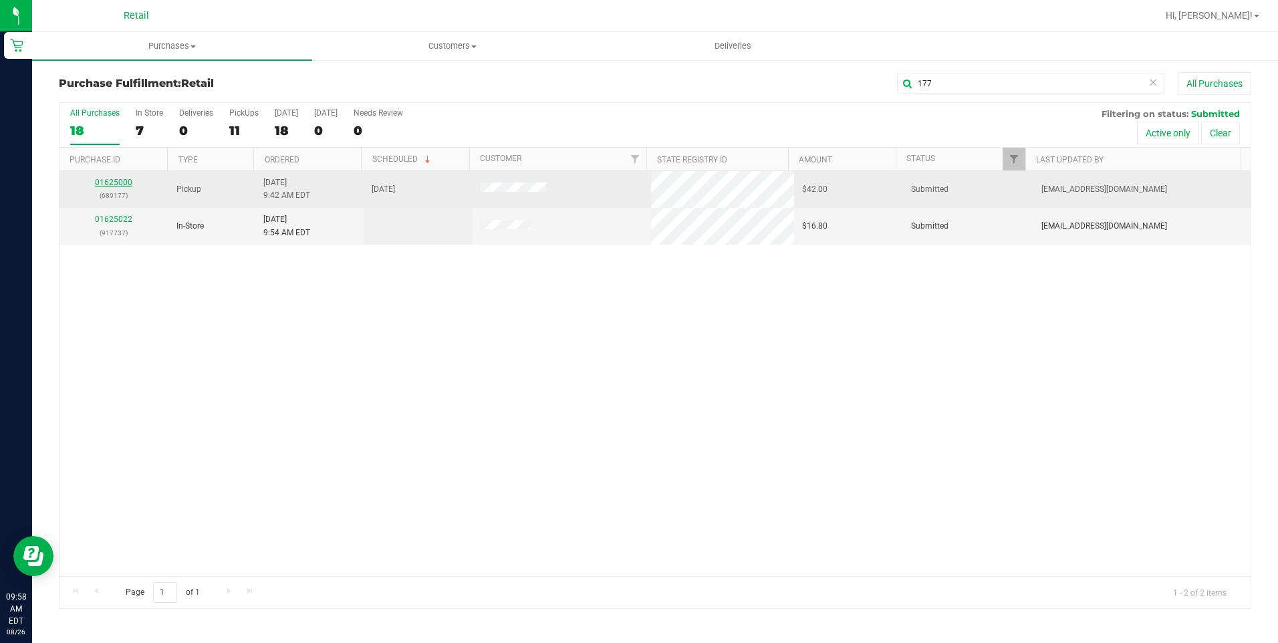
click at [122, 182] on link "01625000" at bounding box center [113, 182] width 37 height 9
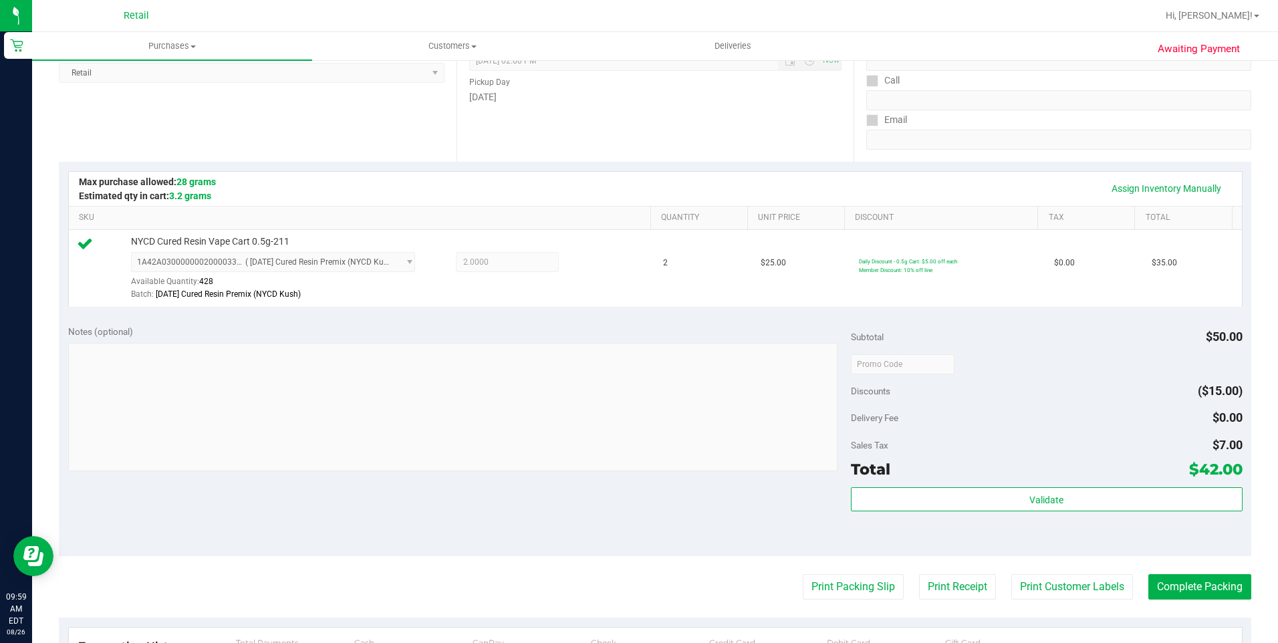
scroll to position [267, 0]
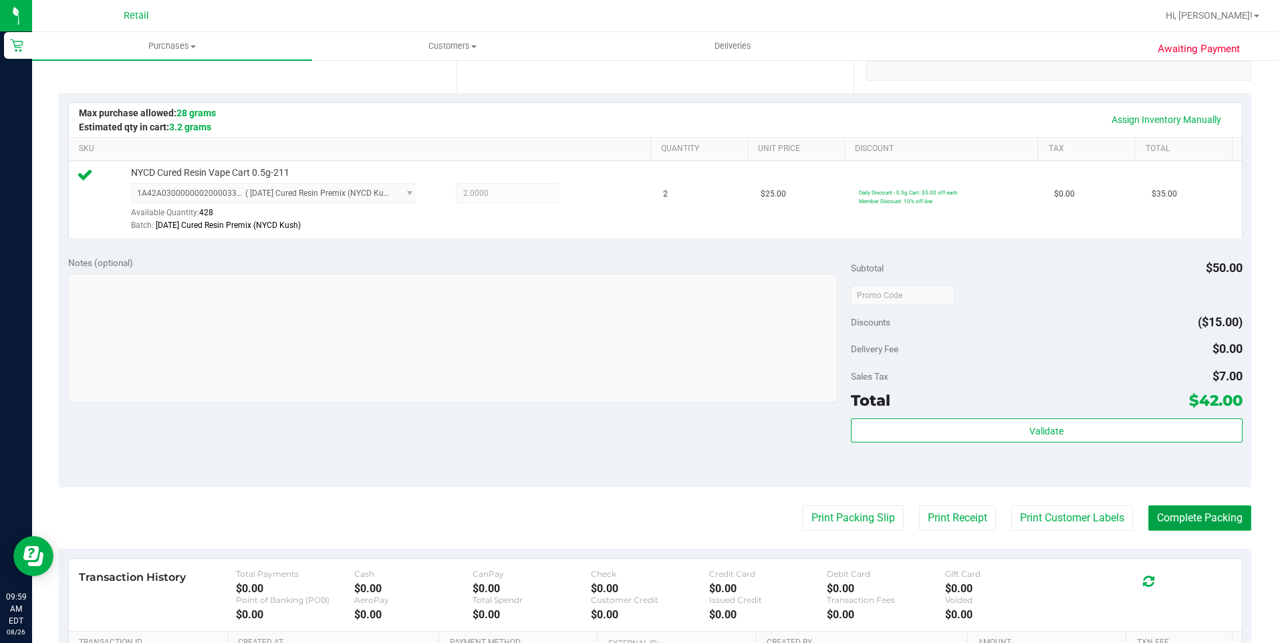
click at [1218, 517] on button "Complete Packing" at bounding box center [1199, 517] width 103 height 25
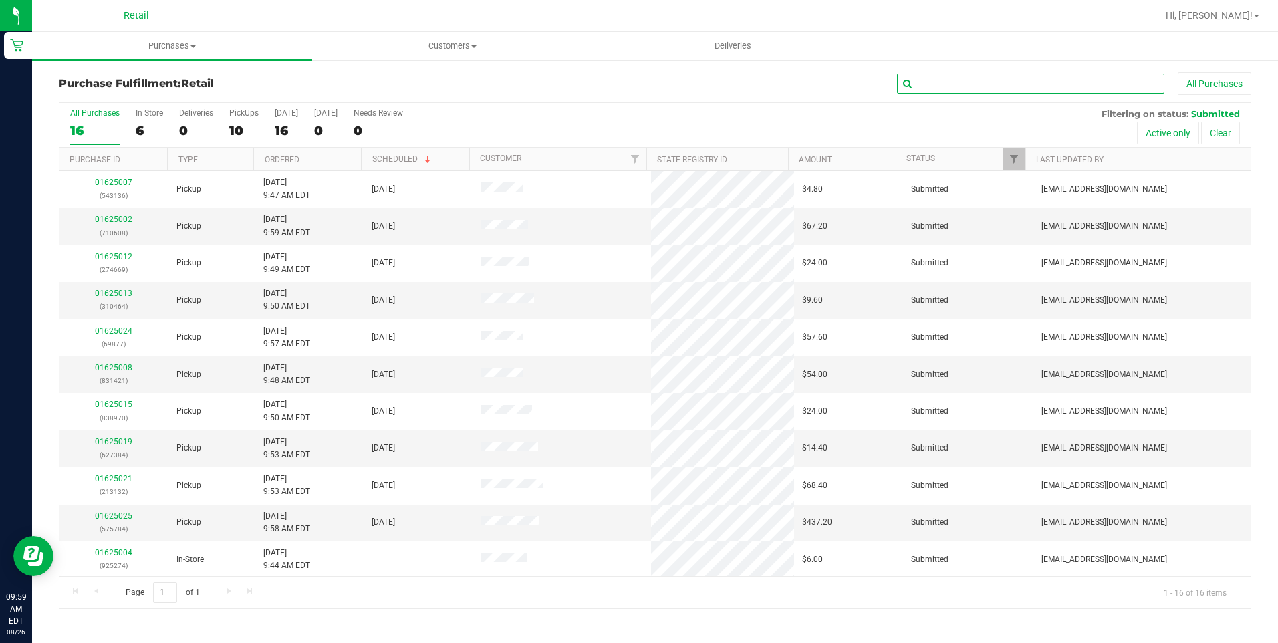
click at [987, 86] on input "text" at bounding box center [1030, 84] width 267 height 20
type input "970"
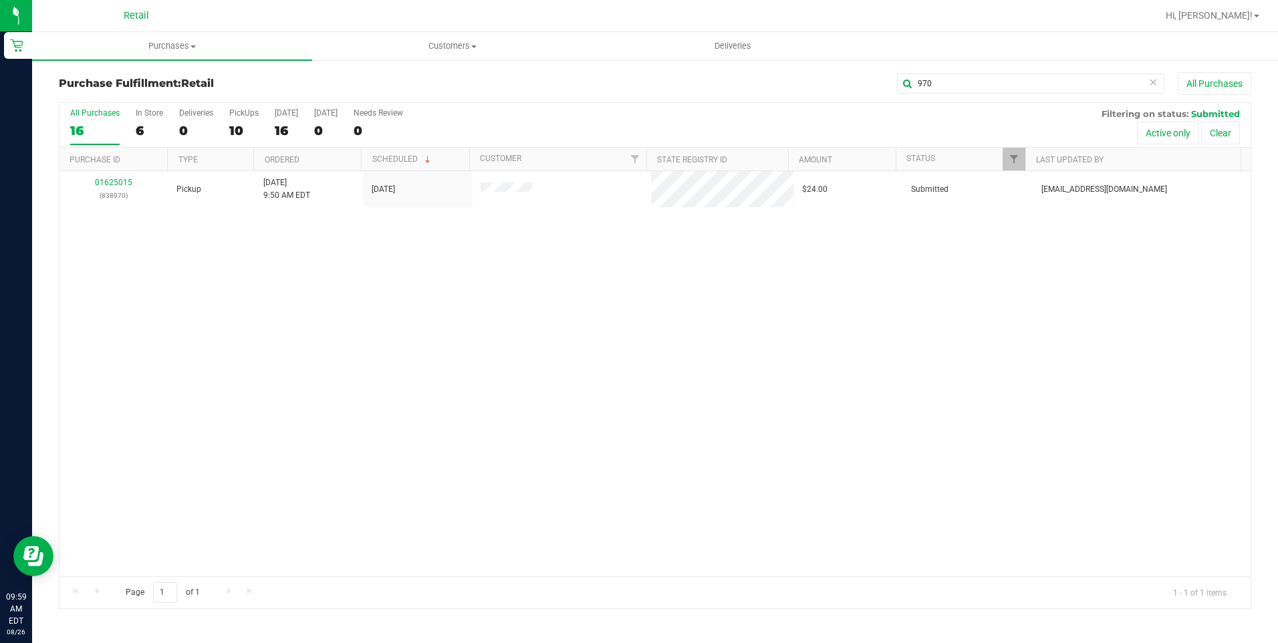
click at [500, 104] on div "All Purchases 16 In Store 6 Deliveries 0 PickUps 10 Today 16 Tomorrow 0 Needs R…" at bounding box center [654, 108] width 1191 height 11
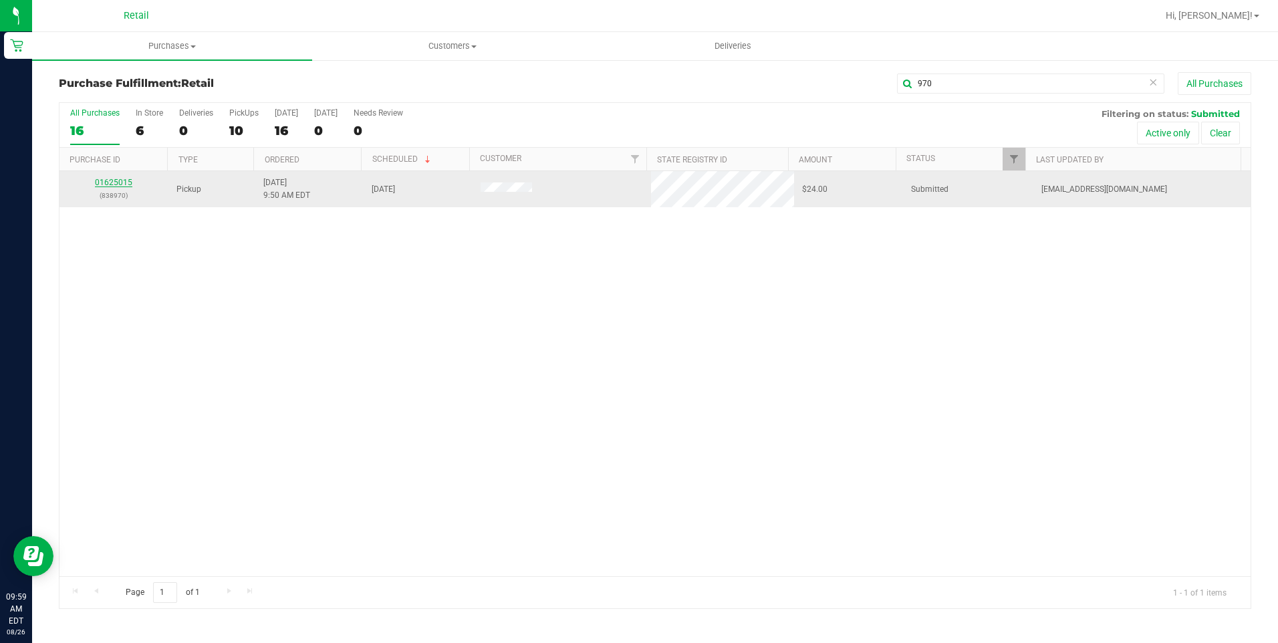
click at [123, 184] on link "01625015" at bounding box center [113, 182] width 37 height 9
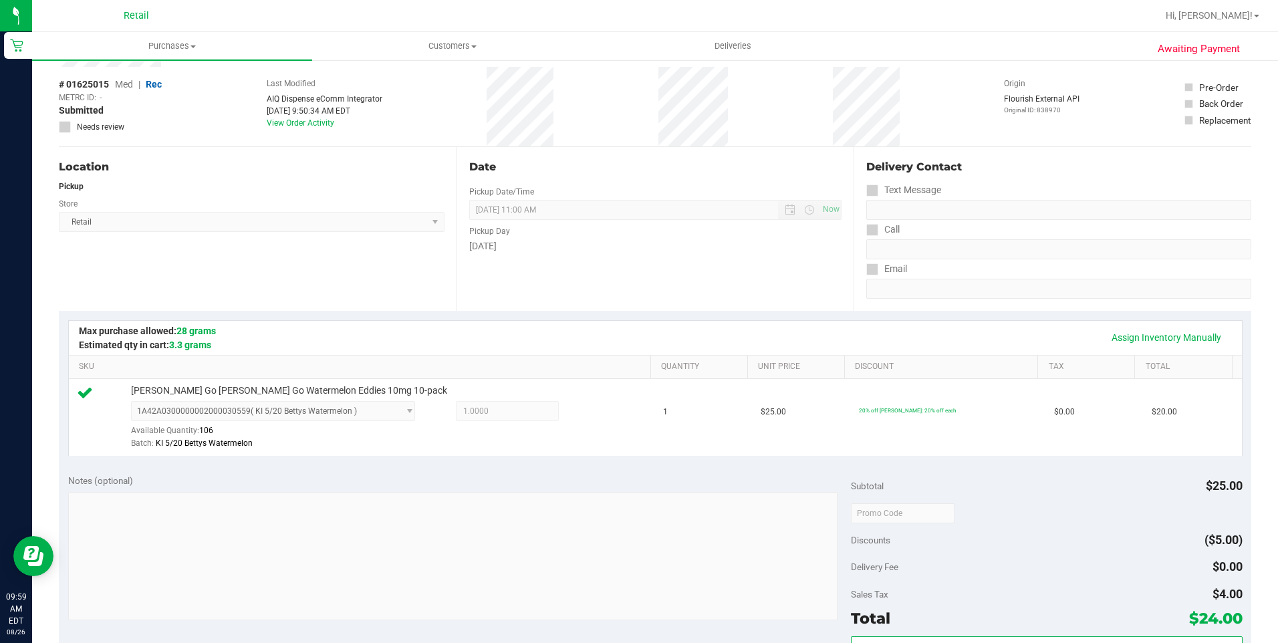
scroll to position [334, 0]
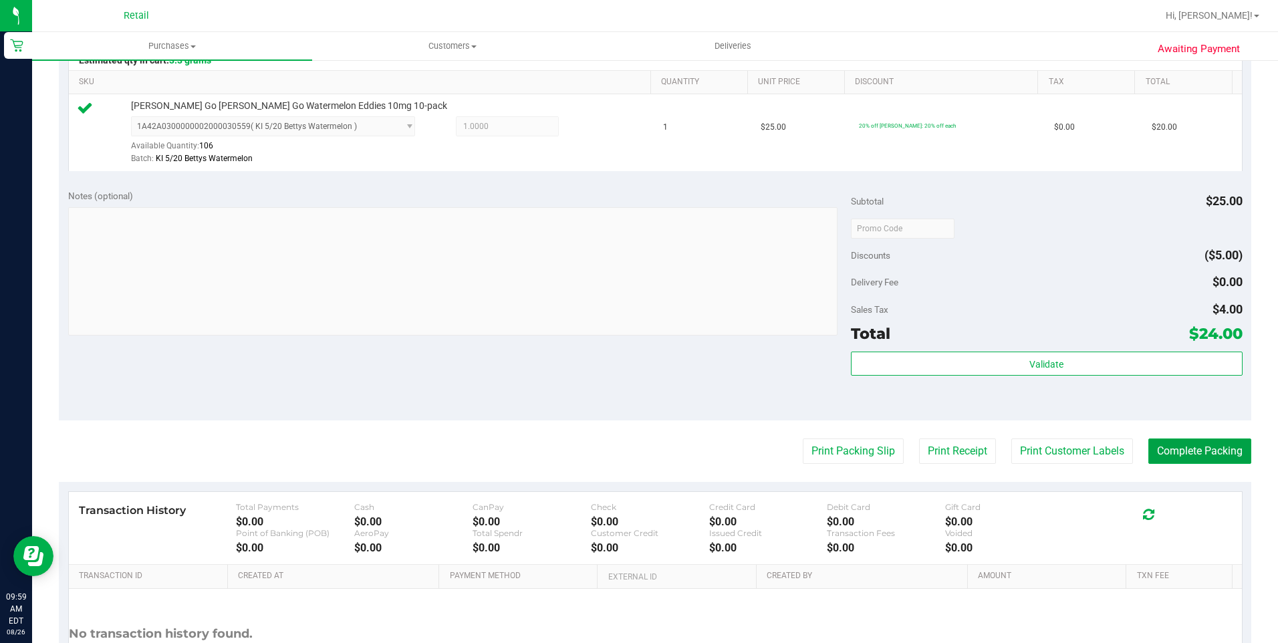
drag, startPoint x: 1149, startPoint y: 445, endPoint x: 1149, endPoint y: 436, distance: 9.4
click at [1150, 445] on button "Complete Packing" at bounding box center [1199, 450] width 103 height 25
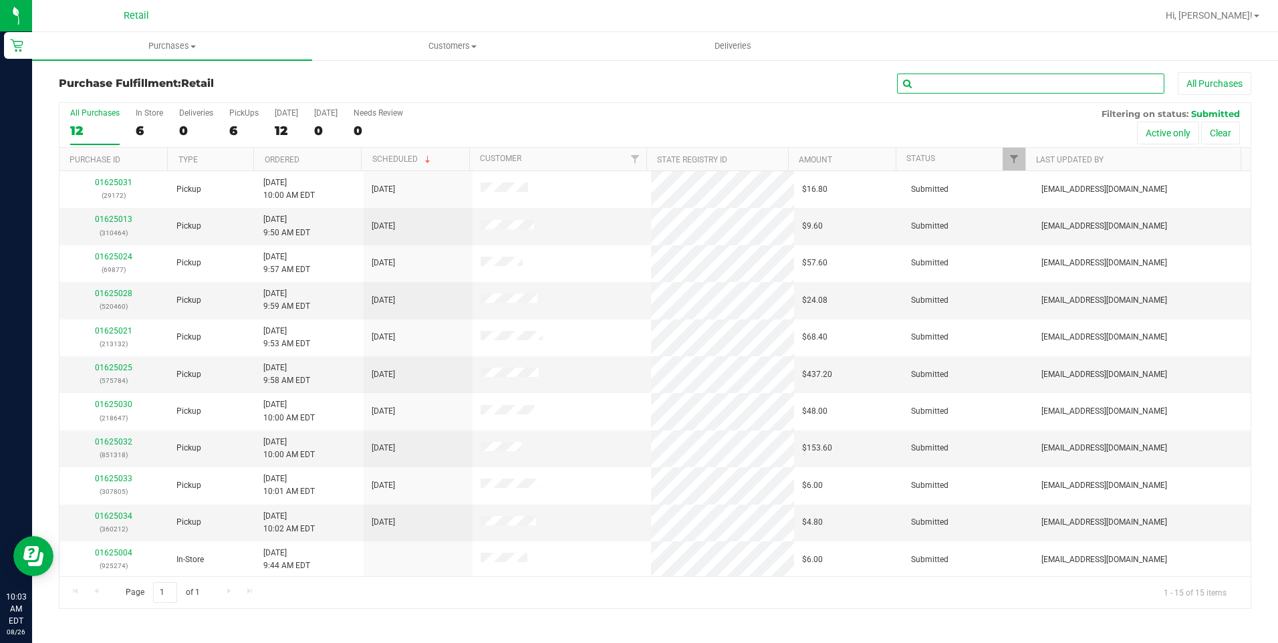
click at [1028, 84] on input "text" at bounding box center [1030, 84] width 267 height 20
type input "877"
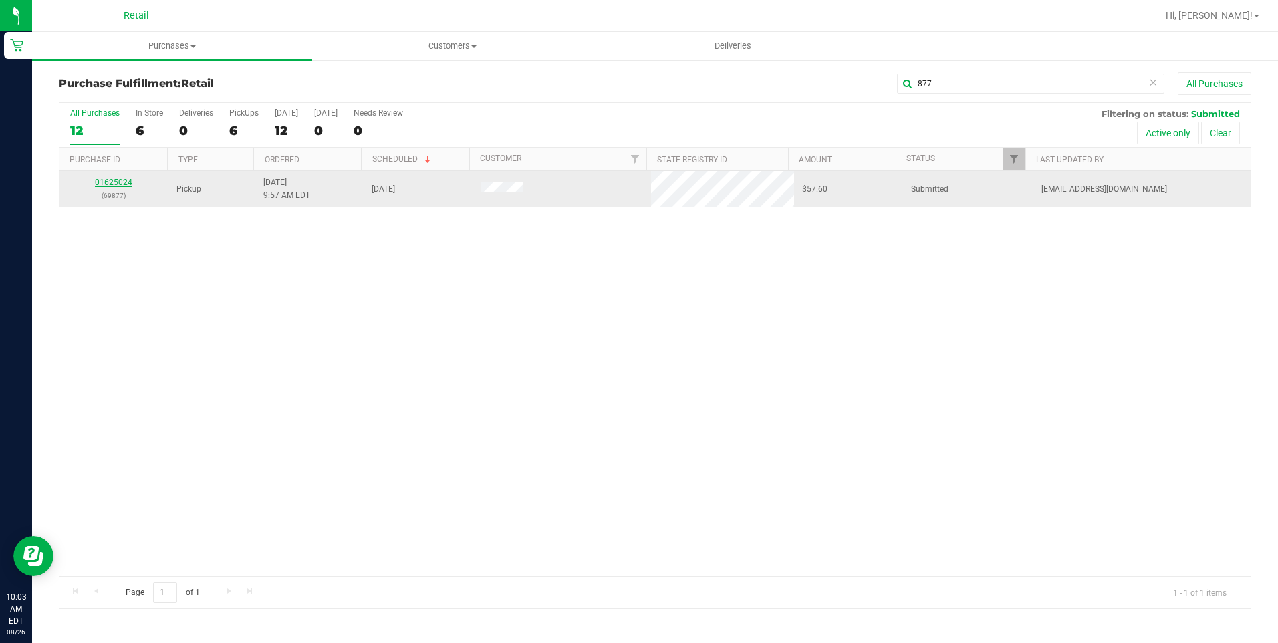
click at [118, 185] on link "01625024" at bounding box center [113, 182] width 37 height 9
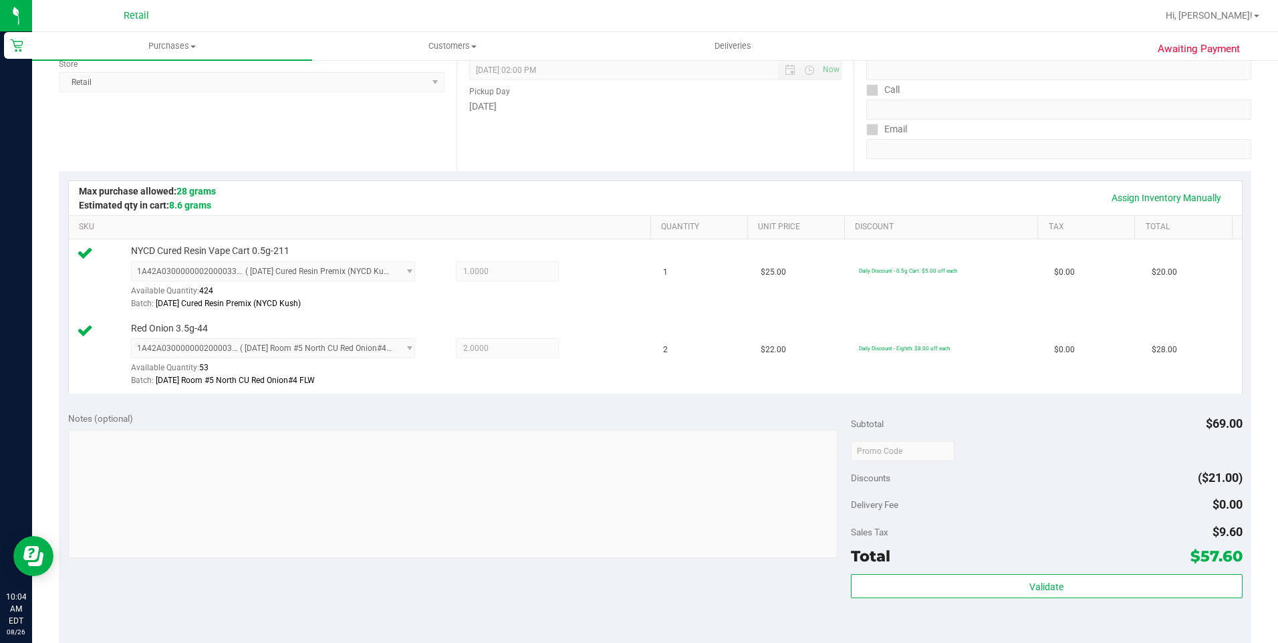
scroll to position [267, 0]
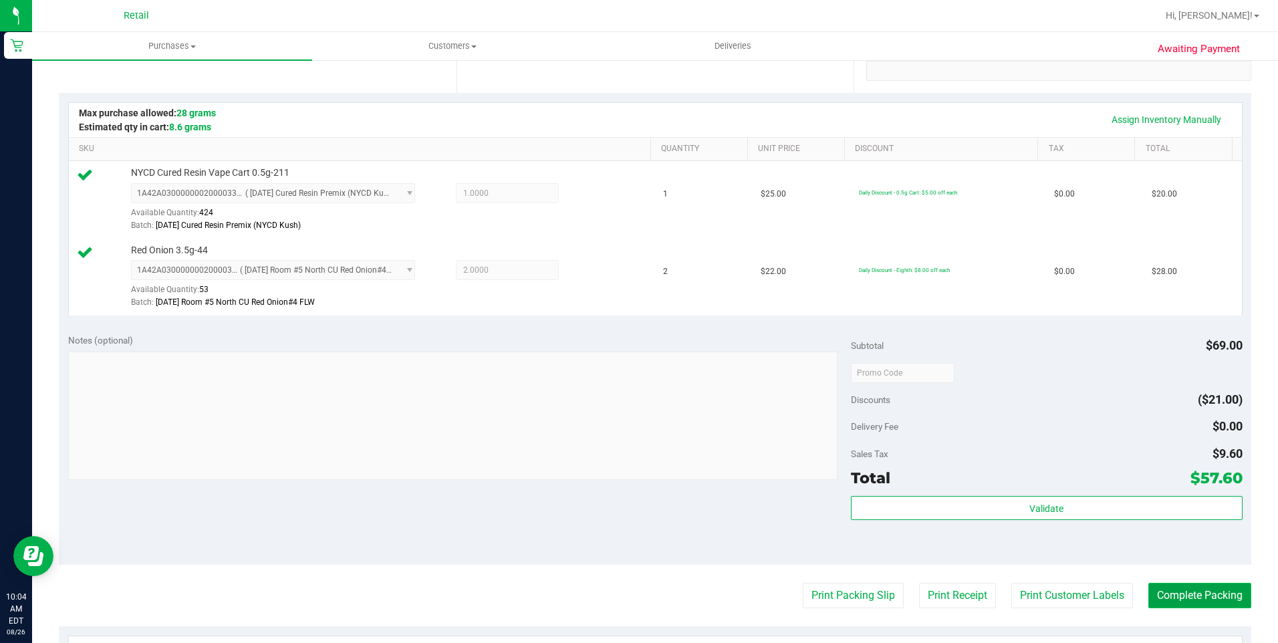
click at [1190, 601] on button "Complete Packing" at bounding box center [1199, 595] width 103 height 25
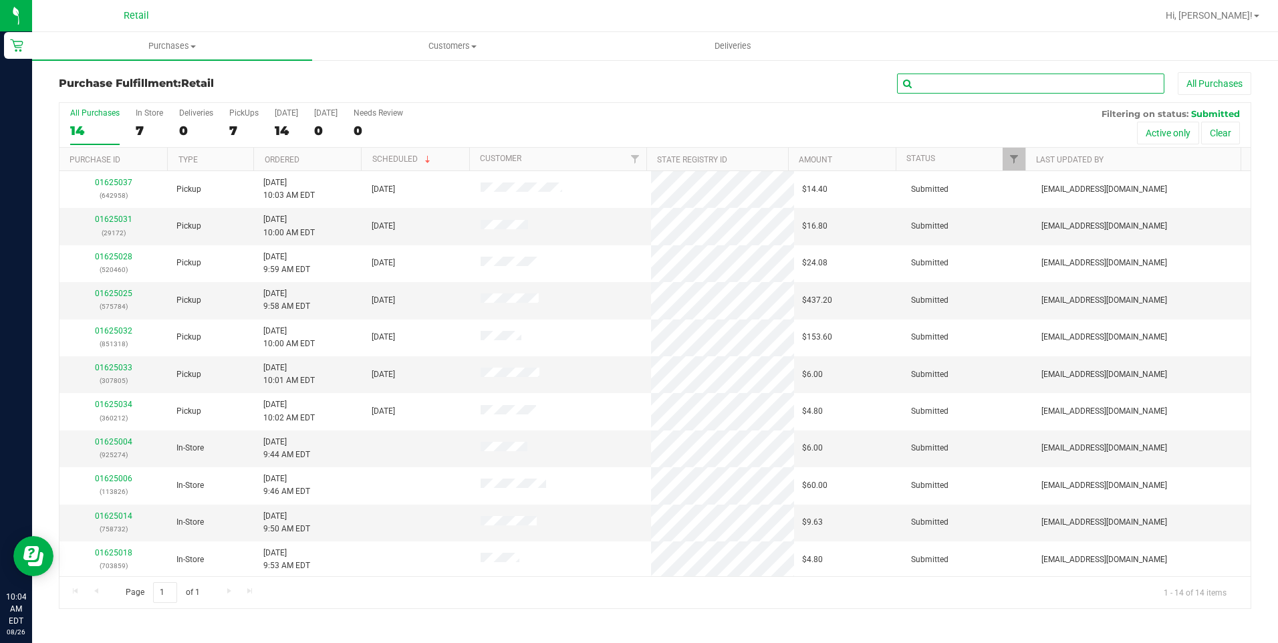
click at [954, 78] on input "text" at bounding box center [1030, 84] width 267 height 20
type input "460"
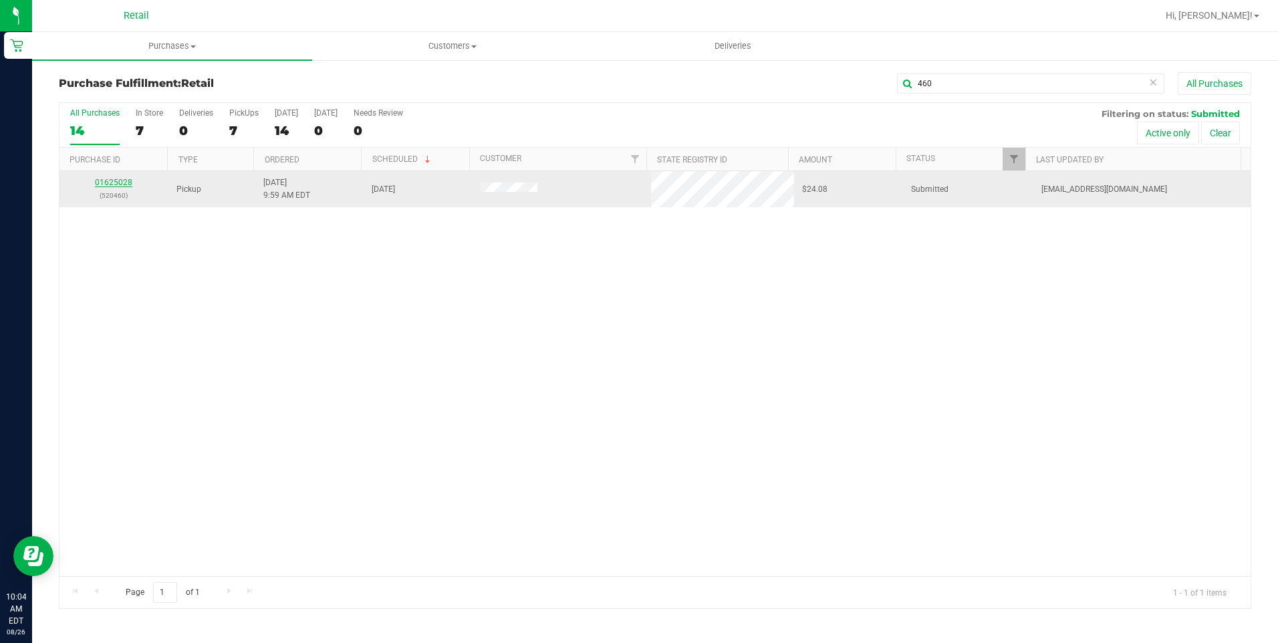
click at [129, 178] on link "01625028" at bounding box center [113, 182] width 37 height 9
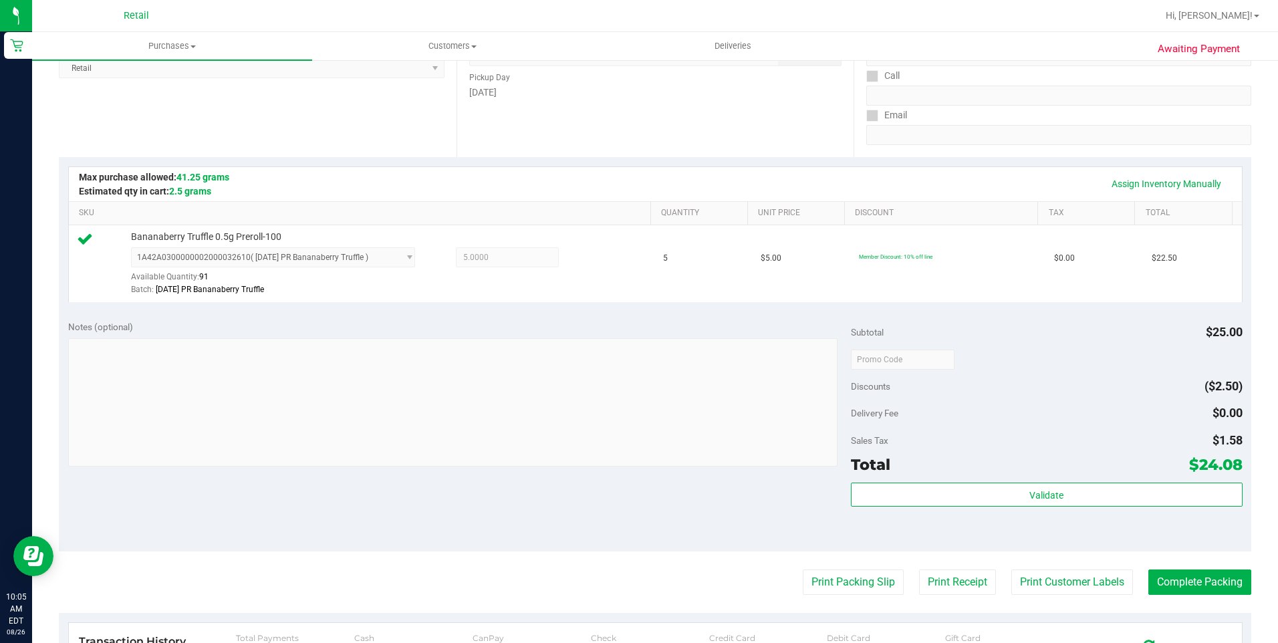
scroll to position [334, 0]
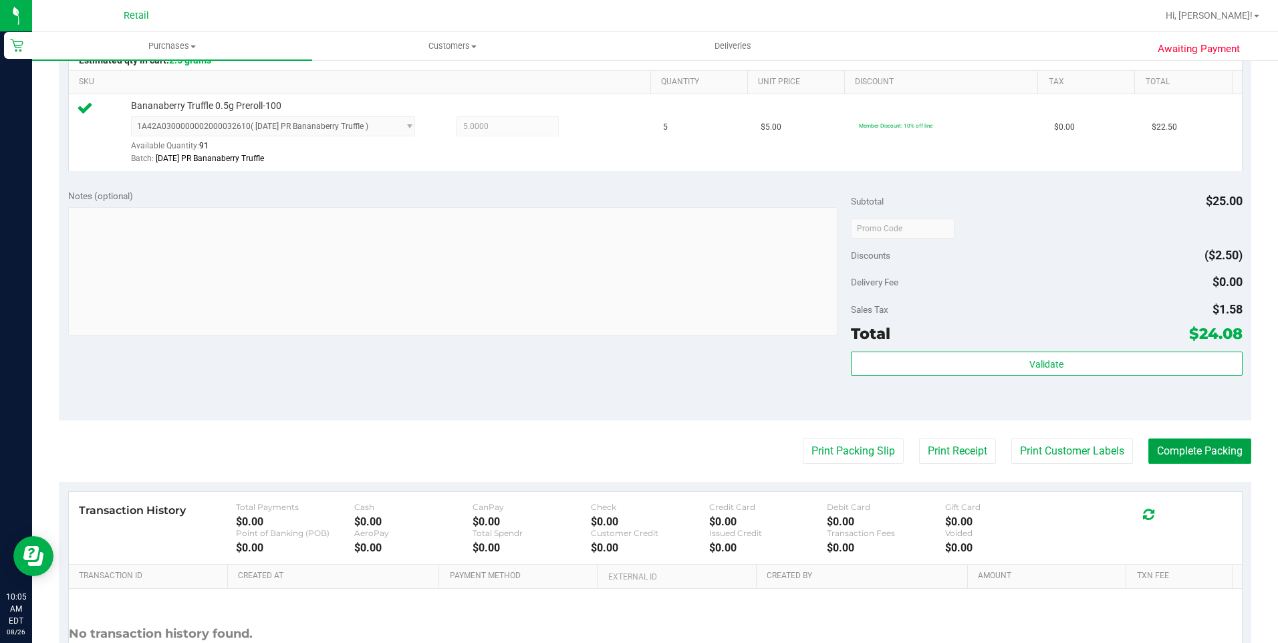
click at [1201, 455] on button "Complete Packing" at bounding box center [1199, 450] width 103 height 25
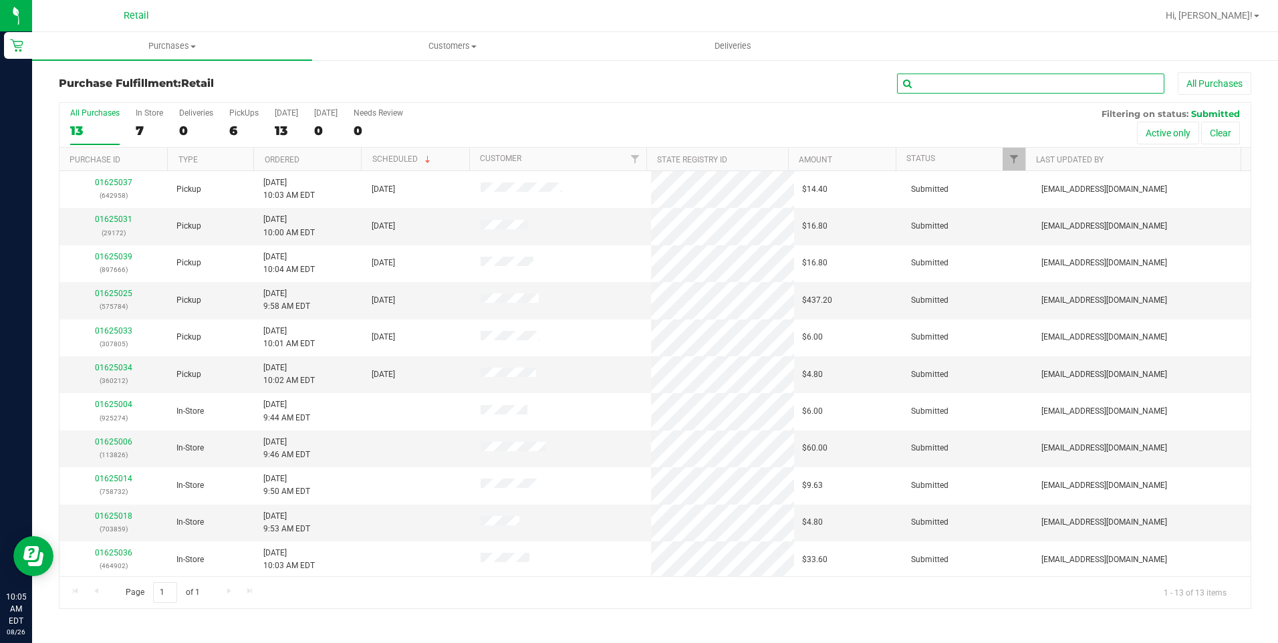
click at [1024, 80] on input "text" at bounding box center [1030, 84] width 267 height 20
type input "172"
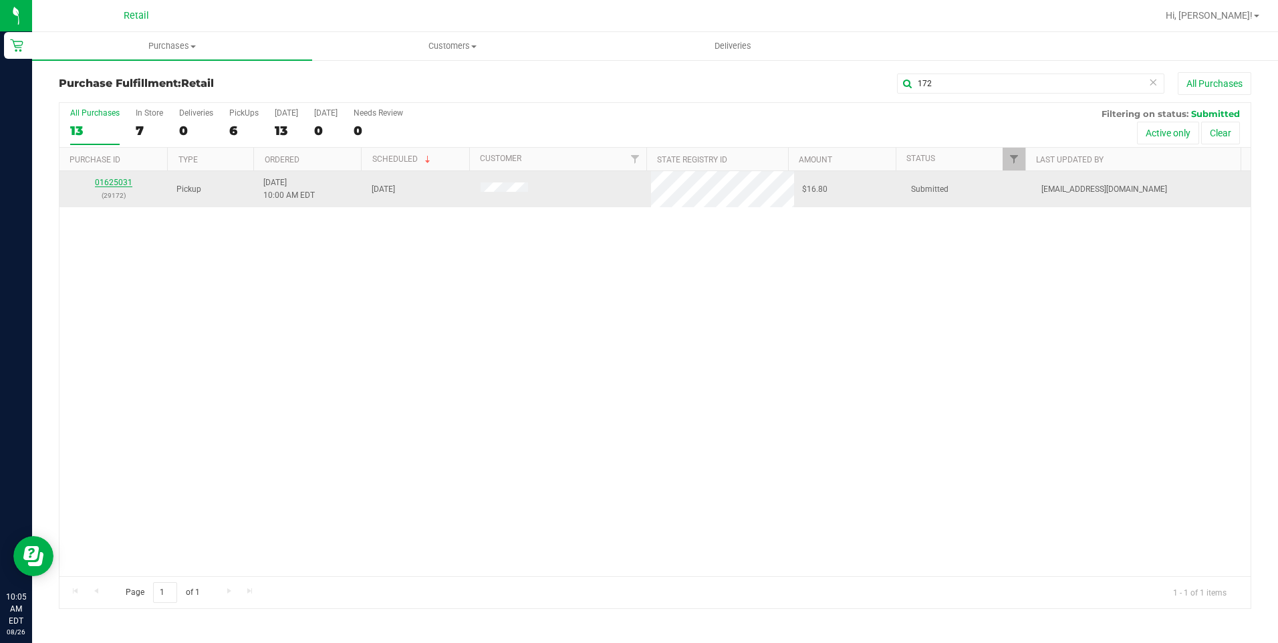
click at [122, 184] on link "01625031" at bounding box center [113, 182] width 37 height 9
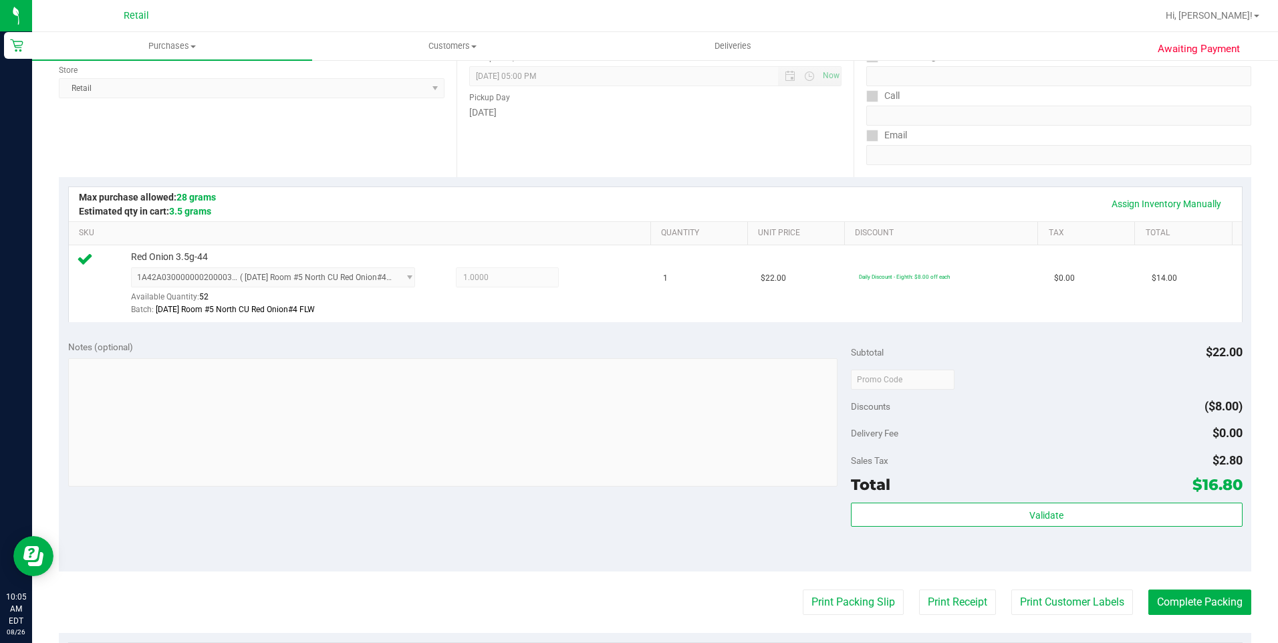
scroll to position [401, 0]
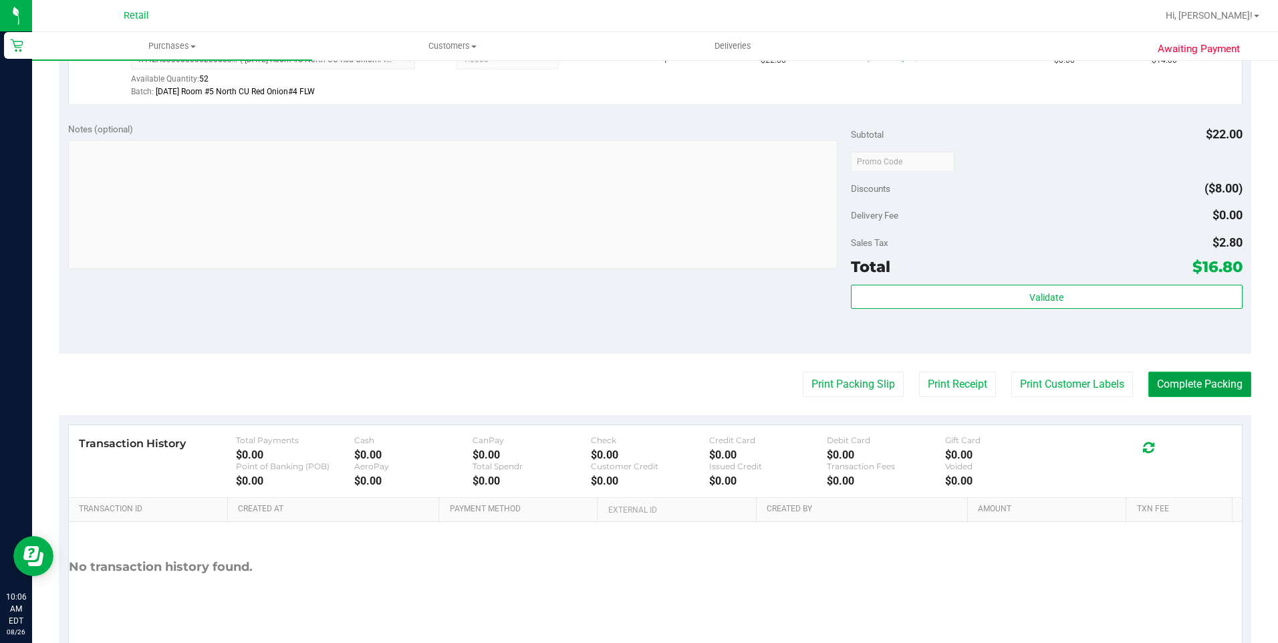
click at [1181, 380] on button "Complete Packing" at bounding box center [1199, 384] width 103 height 25
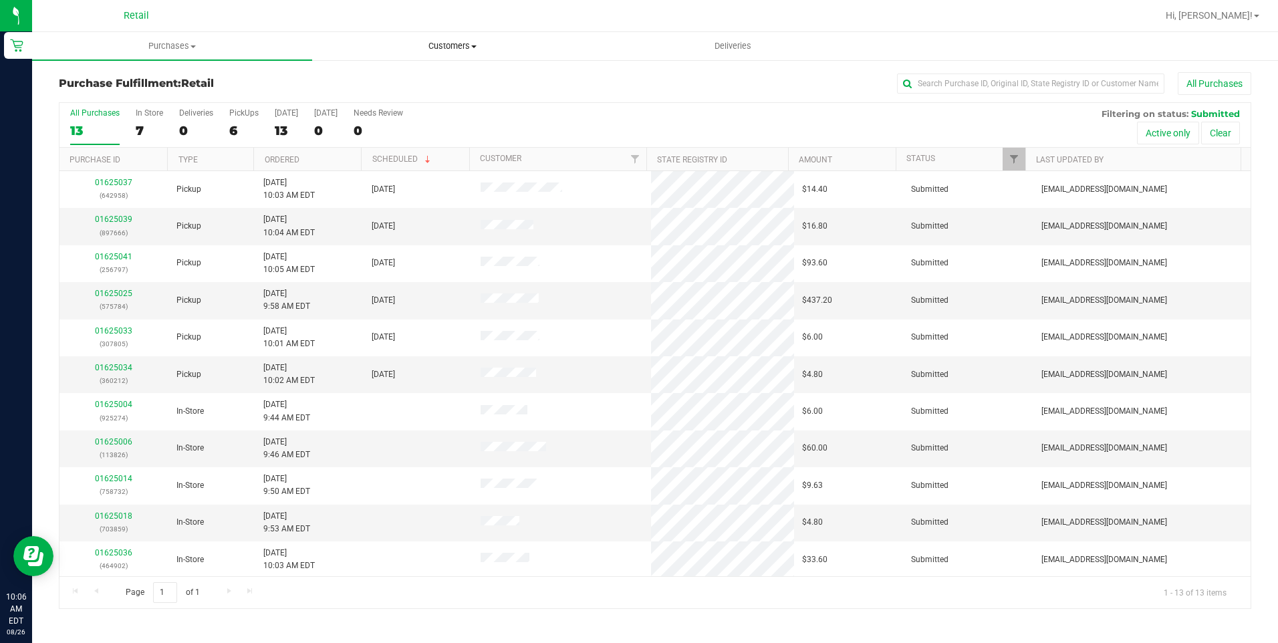
click at [443, 52] on uib-tab-heading "Customers All customers Add a new customer All physicians" at bounding box center [452, 46] width 279 height 27
click at [742, 40] on span "Deliveries" at bounding box center [732, 46] width 73 height 12
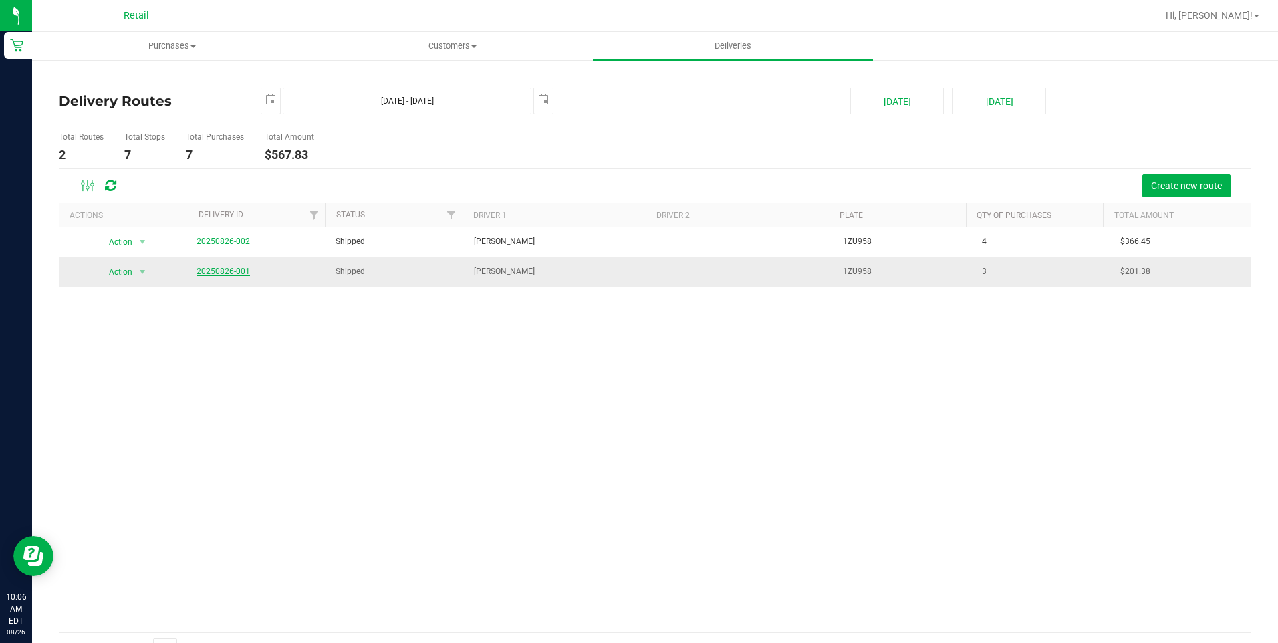
click at [235, 267] on link "20250826-001" at bounding box center [222, 271] width 53 height 9
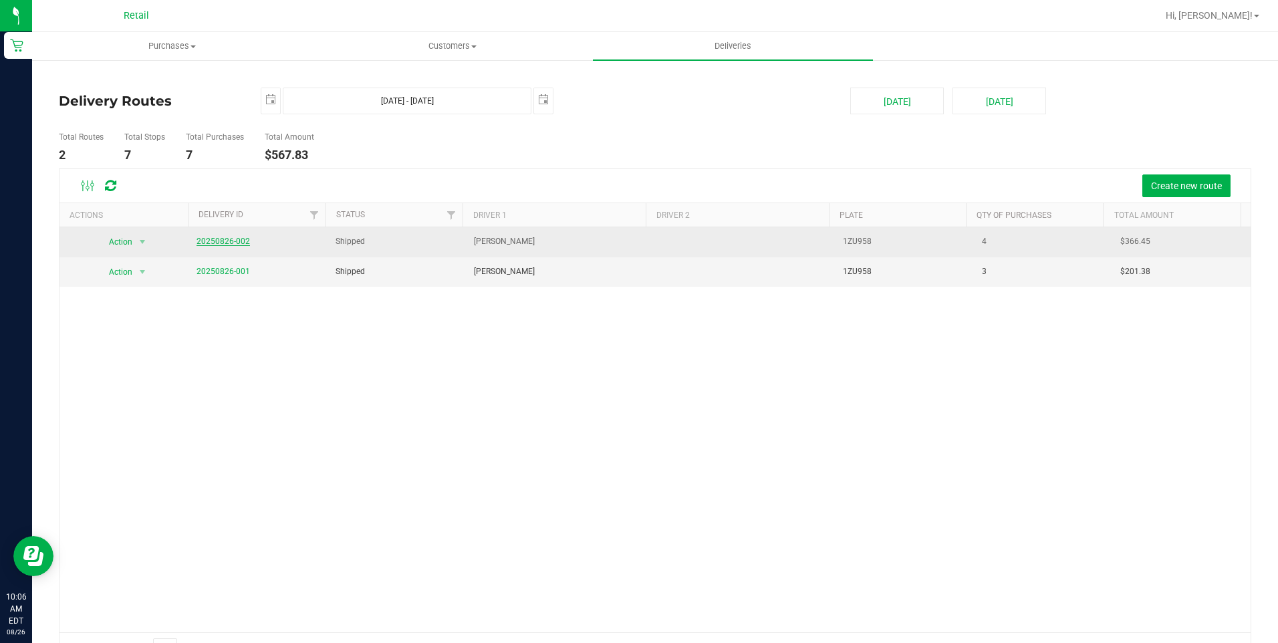
click at [228, 243] on link "20250826-002" at bounding box center [222, 241] width 53 height 9
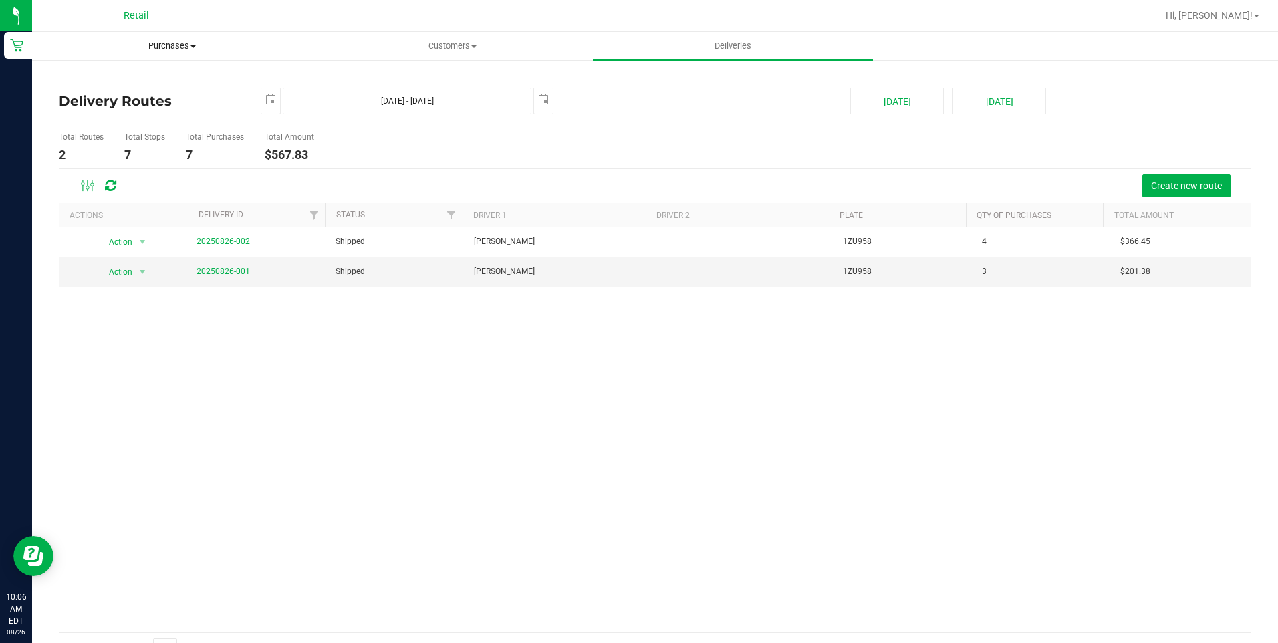
click at [173, 40] on span "Purchases" at bounding box center [172, 46] width 279 height 12
click at [152, 94] on li "Fulfillment" at bounding box center [172, 97] width 280 height 16
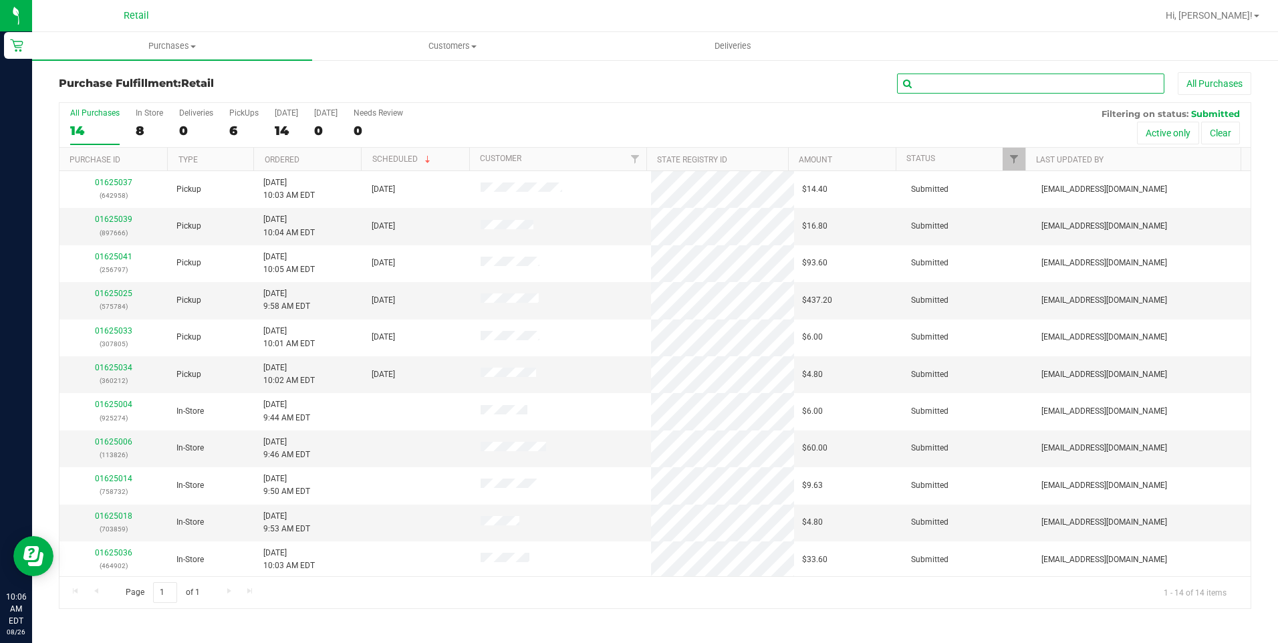
click at [948, 87] on input "text" at bounding box center [1030, 84] width 267 height 20
type input "666"
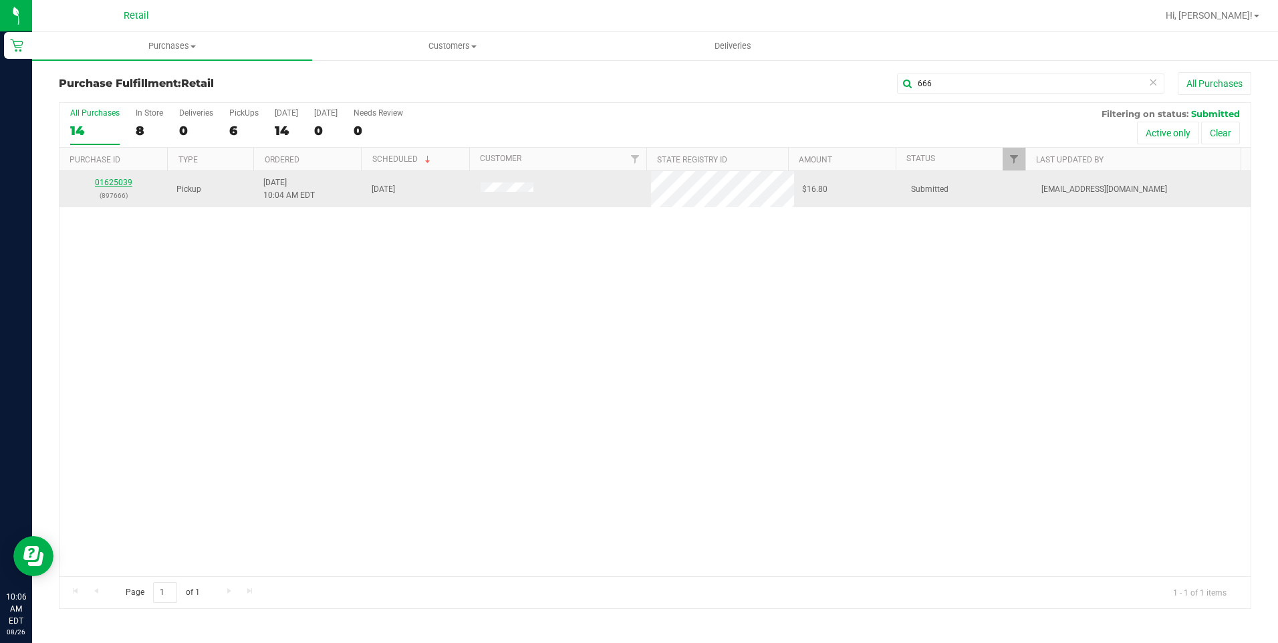
click at [115, 178] on link "01625039" at bounding box center [113, 182] width 37 height 9
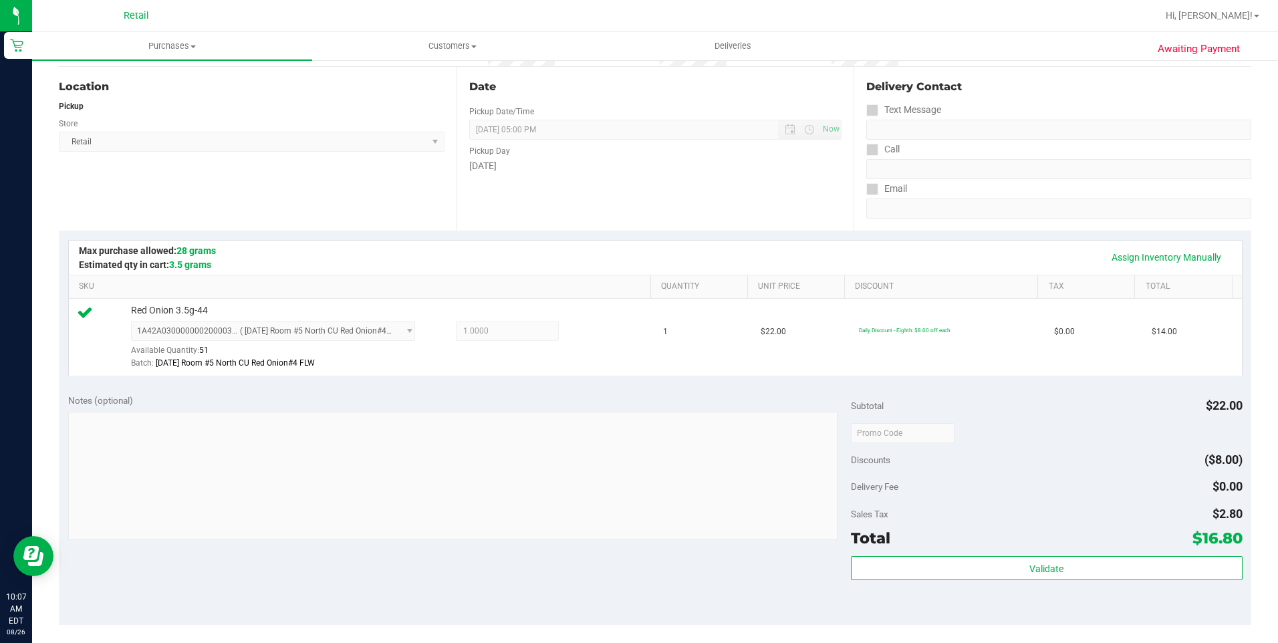
scroll to position [334, 0]
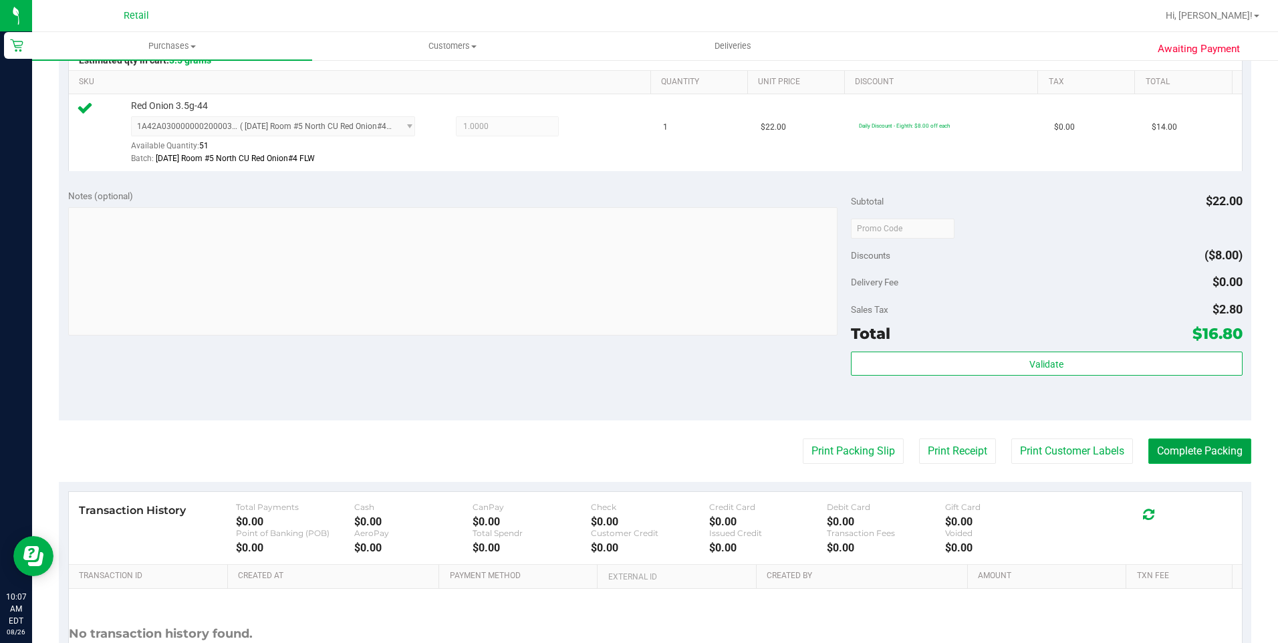
click at [1171, 461] on button "Complete Packing" at bounding box center [1199, 450] width 103 height 25
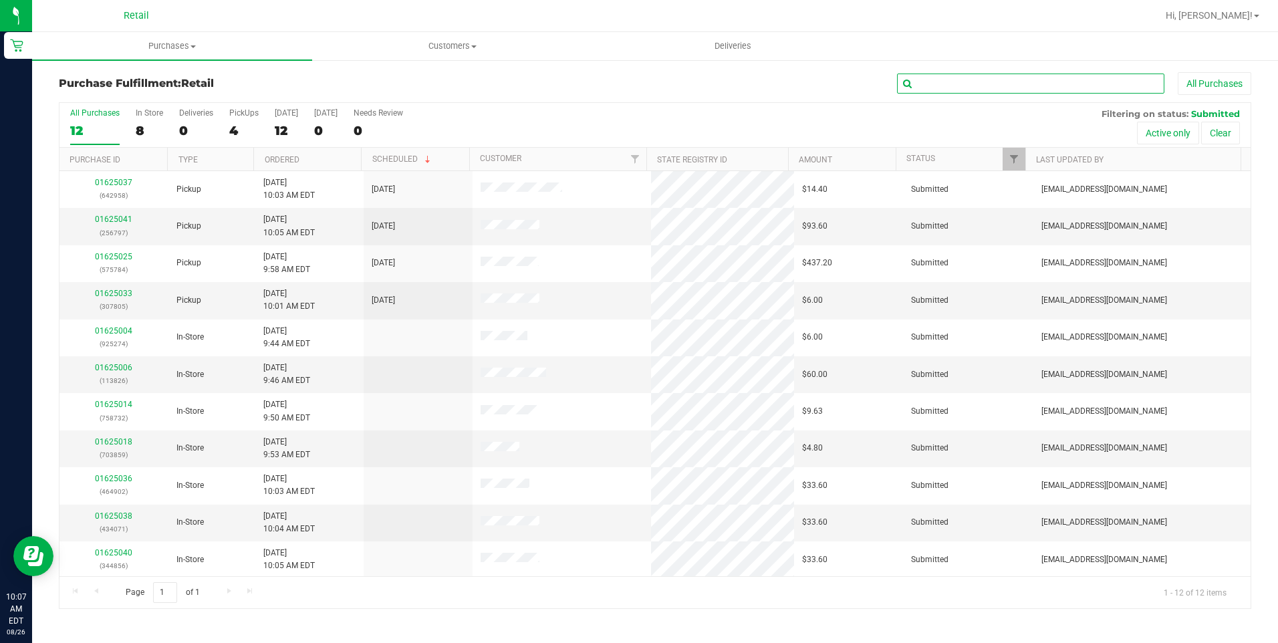
click at [1033, 91] on input "text" at bounding box center [1030, 84] width 267 height 20
type input "958"
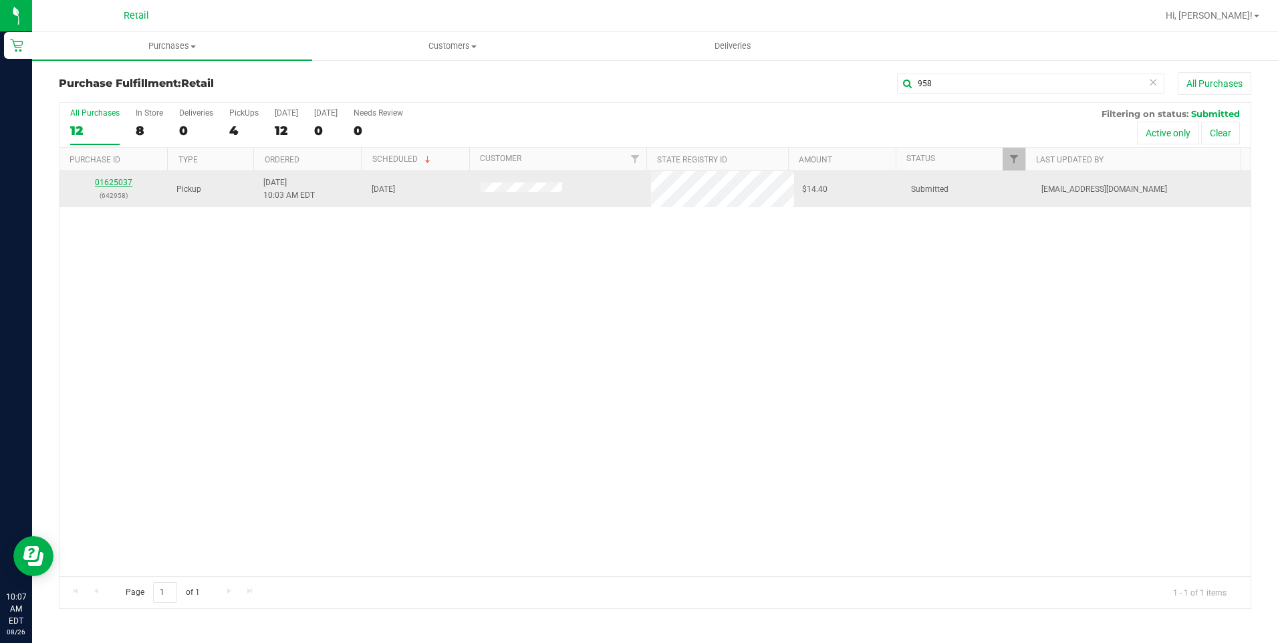
click at [119, 178] on link "01625037" at bounding box center [113, 182] width 37 height 9
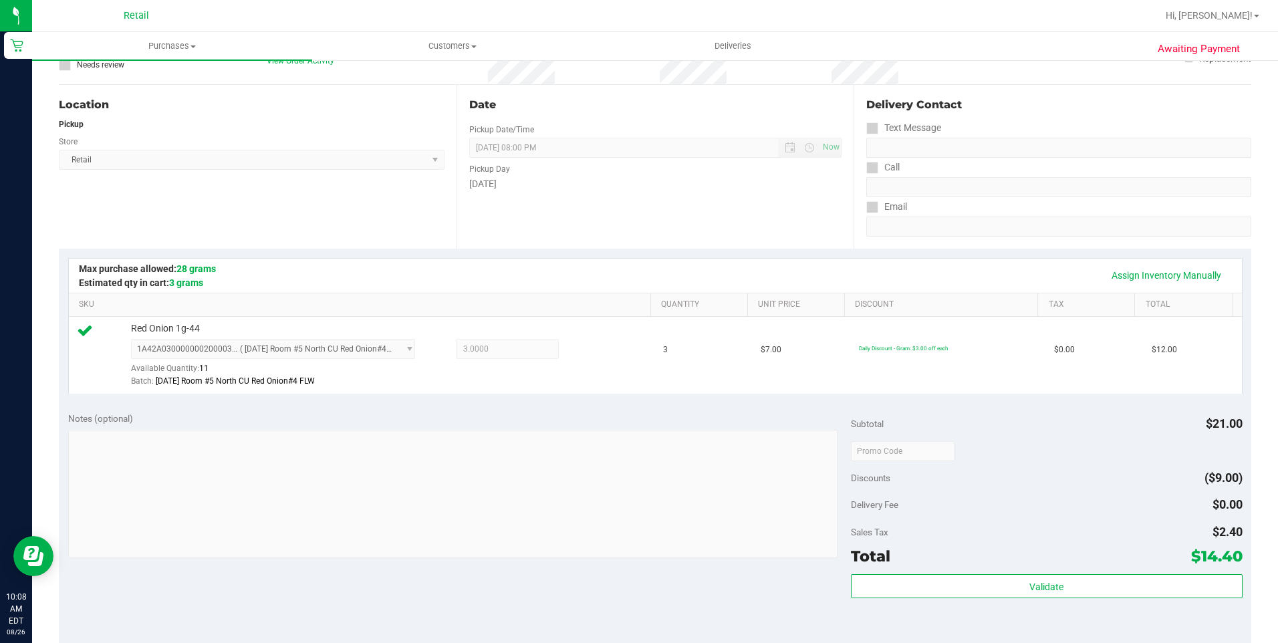
scroll to position [267, 0]
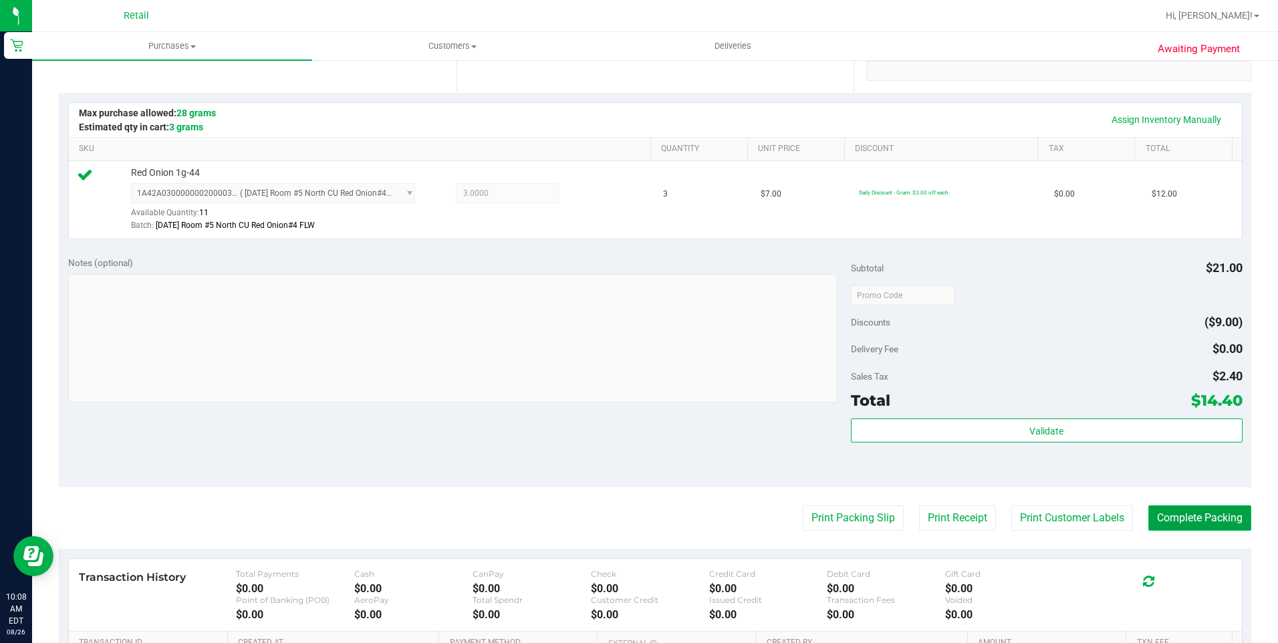
click at [1207, 525] on button "Complete Packing" at bounding box center [1199, 517] width 103 height 25
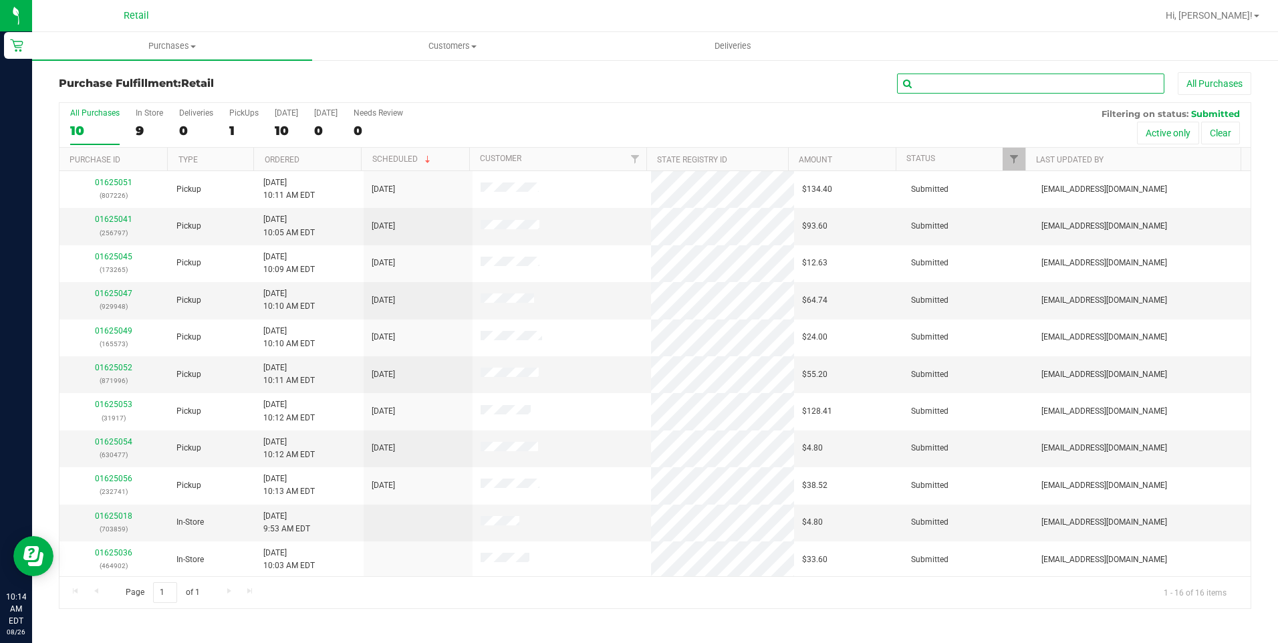
click at [1016, 92] on input "text" at bounding box center [1030, 84] width 267 height 20
type input "996"
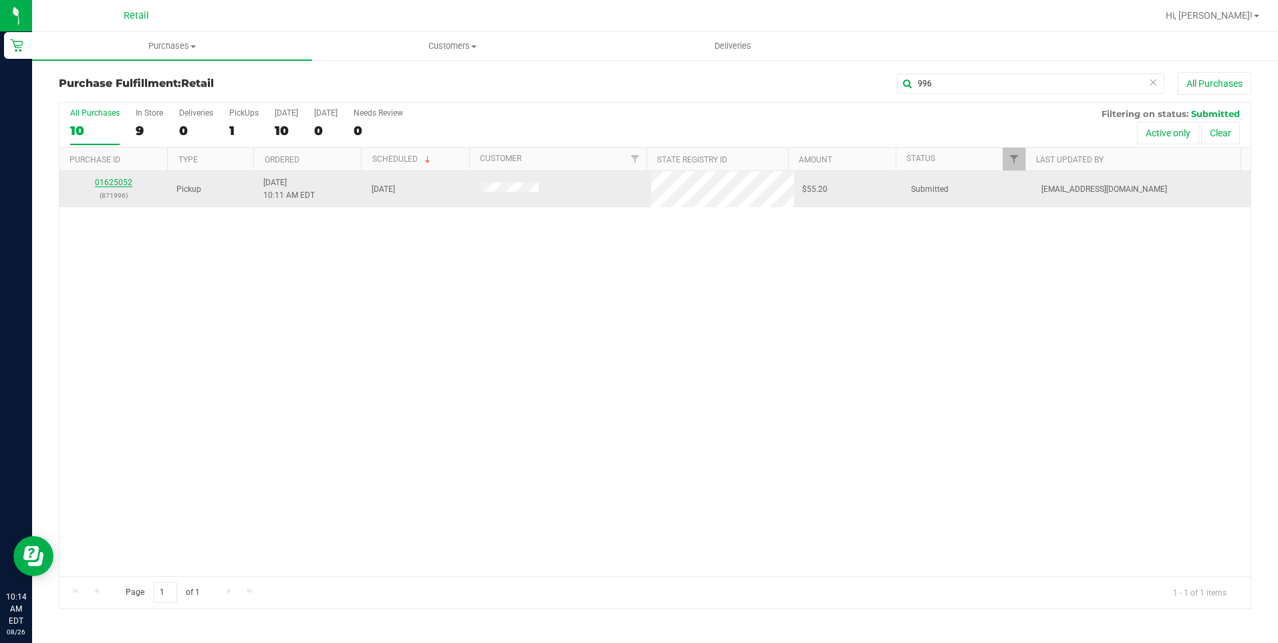
click at [116, 182] on link "01625052" at bounding box center [113, 182] width 37 height 9
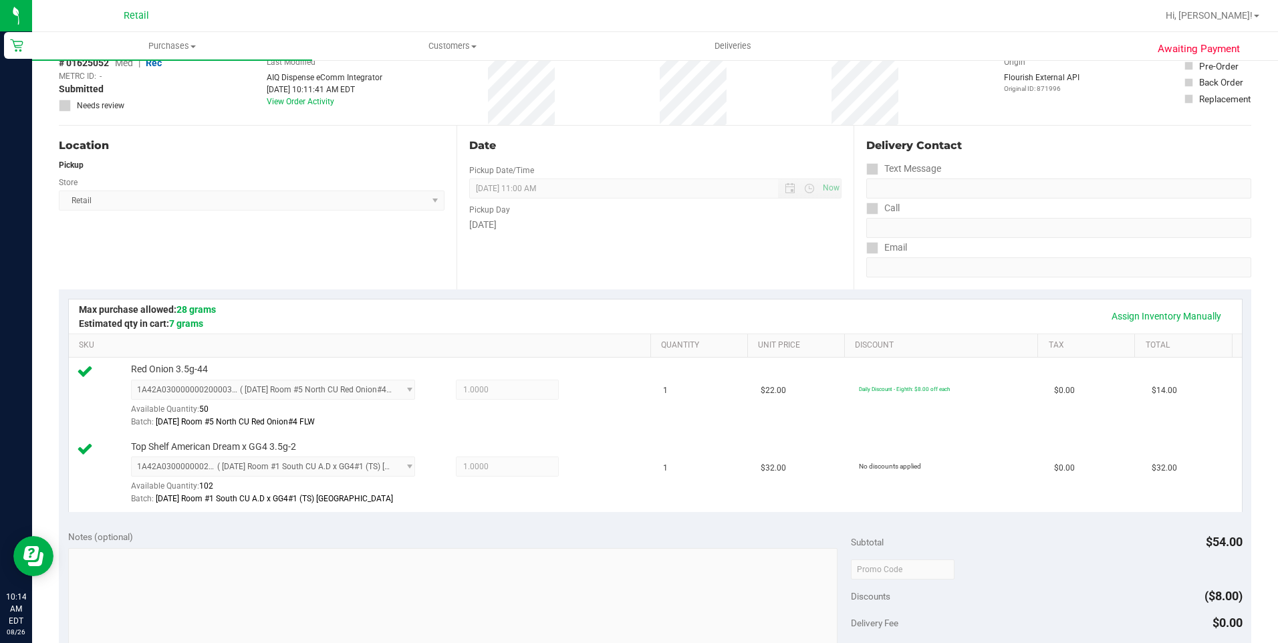
scroll to position [267, 0]
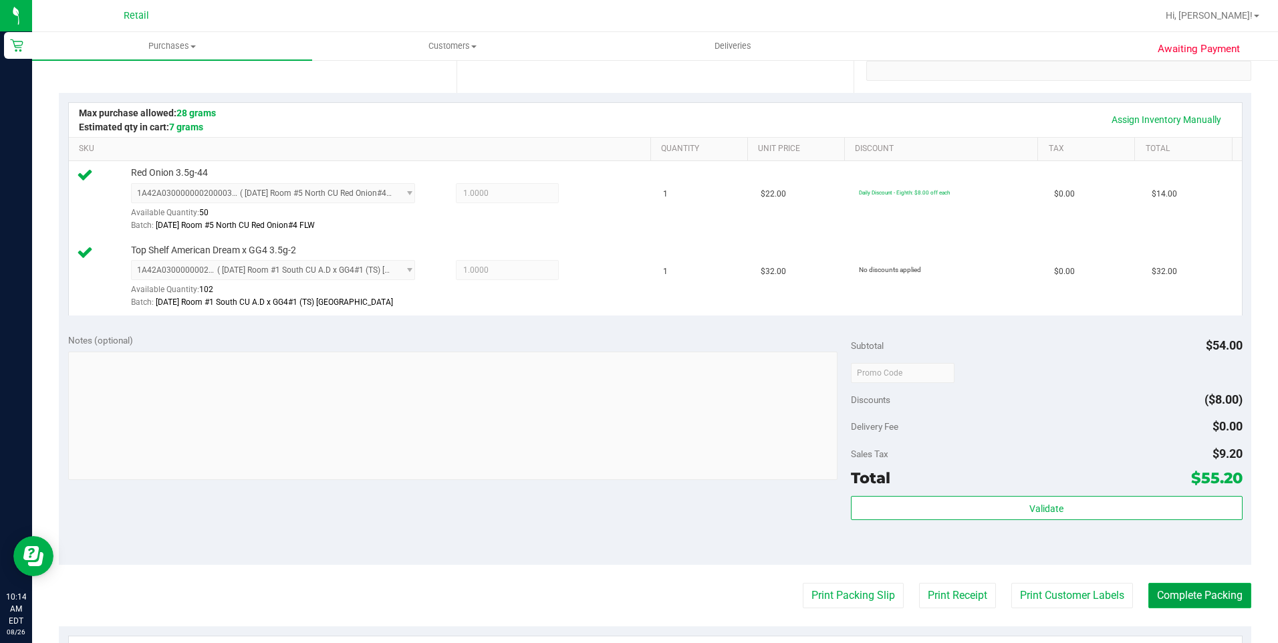
click at [1202, 598] on button "Complete Packing" at bounding box center [1199, 595] width 103 height 25
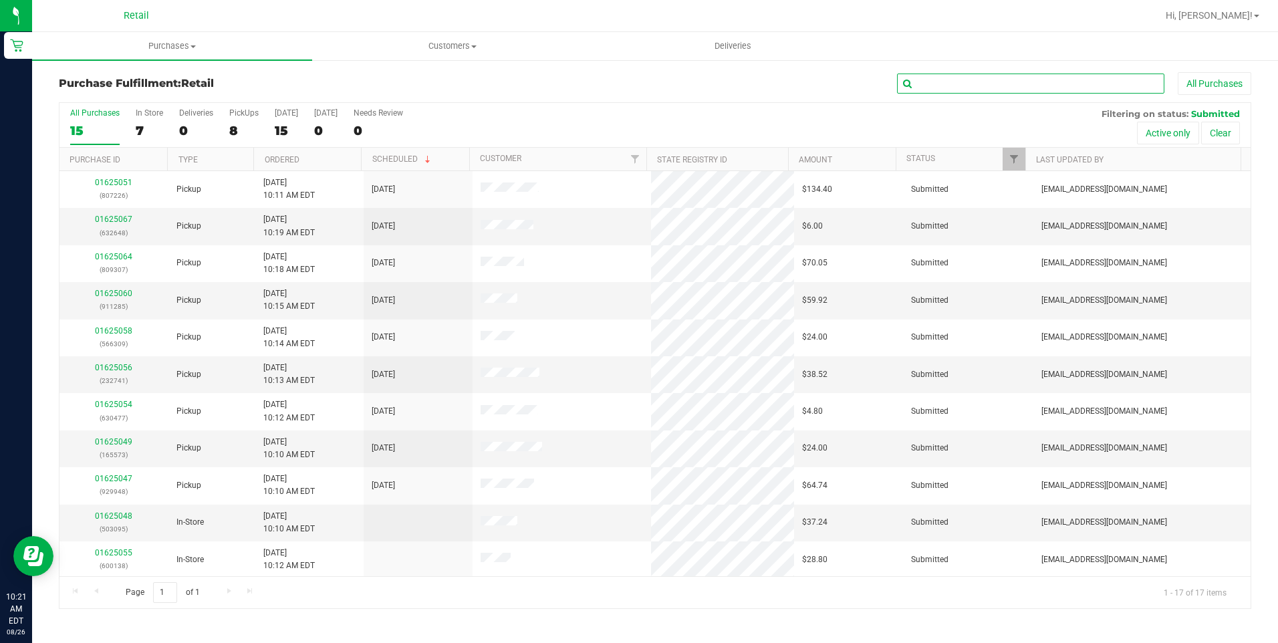
click at [948, 78] on input "text" at bounding box center [1030, 84] width 267 height 20
type input "648"
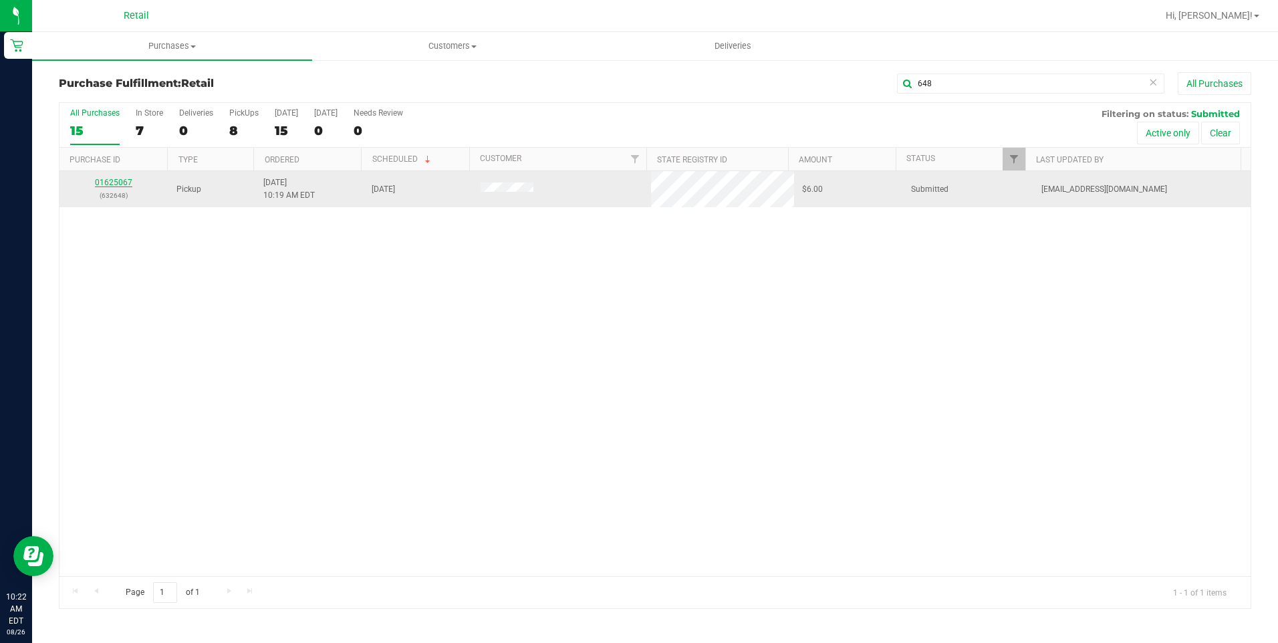
click at [113, 180] on link "01625067" at bounding box center [113, 182] width 37 height 9
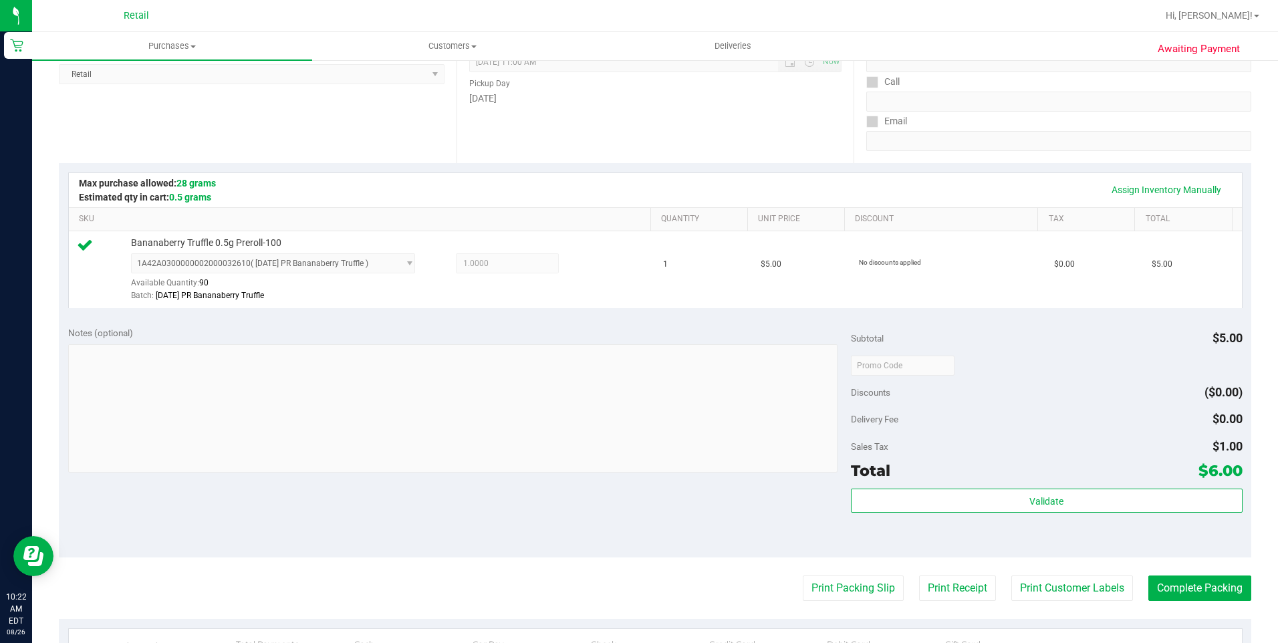
scroll to position [334, 0]
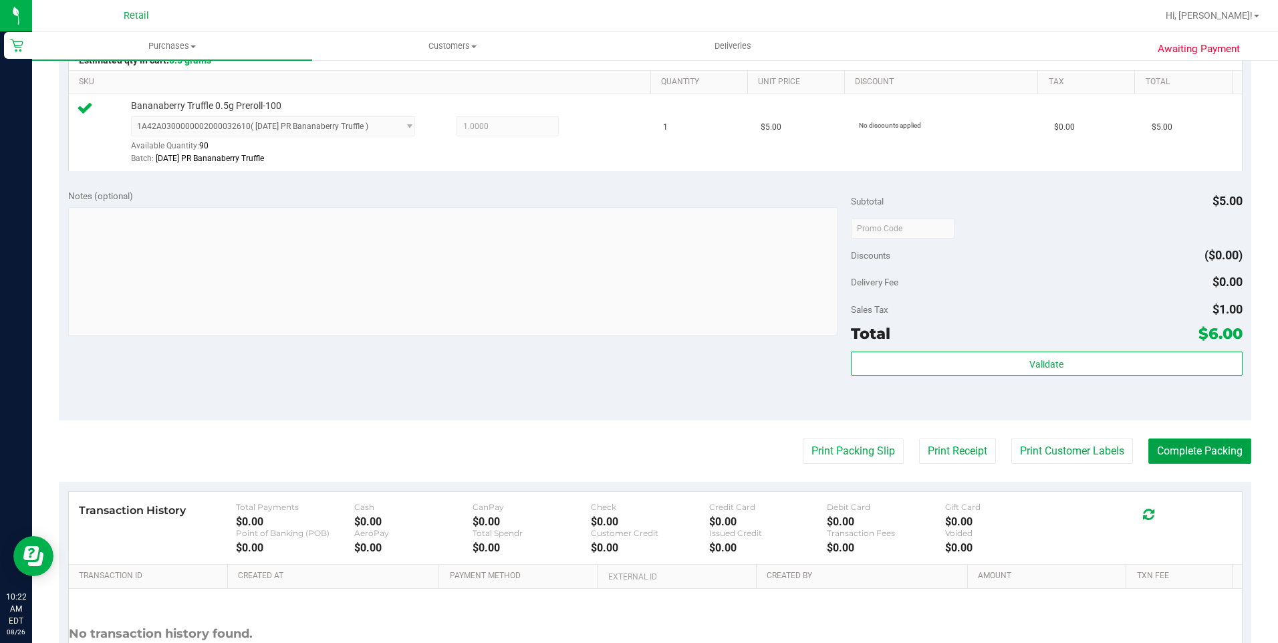
click at [1194, 450] on button "Complete Packing" at bounding box center [1199, 450] width 103 height 25
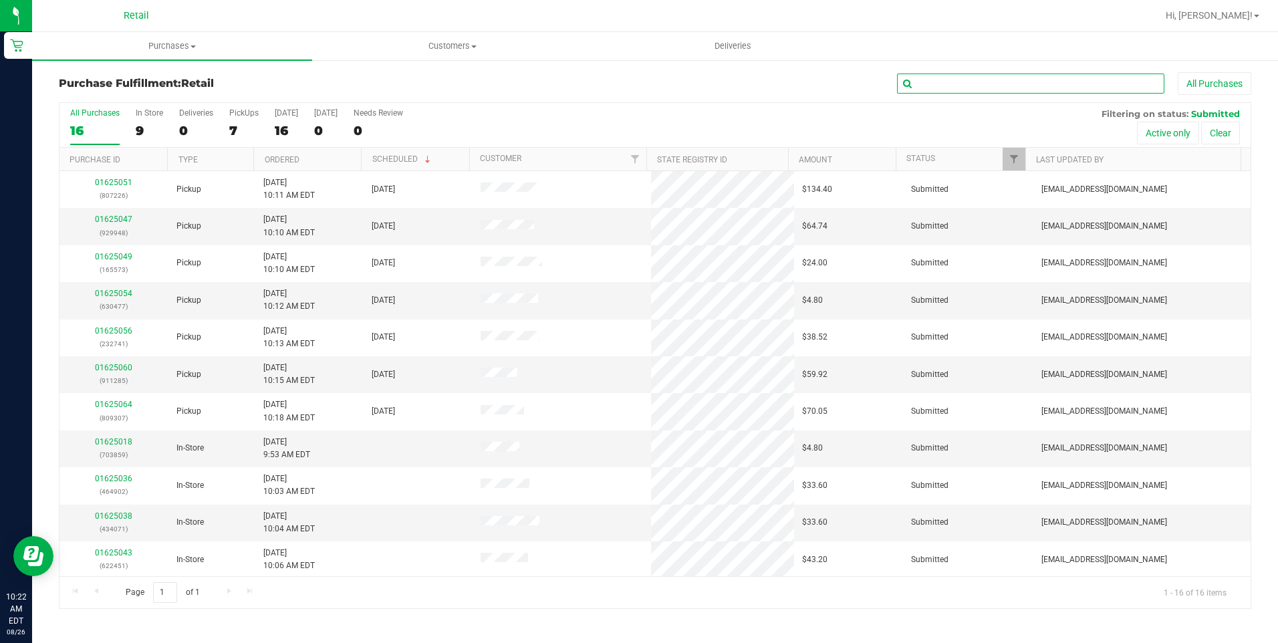
click at [1059, 86] on input "text" at bounding box center [1030, 84] width 267 height 20
type input "226"
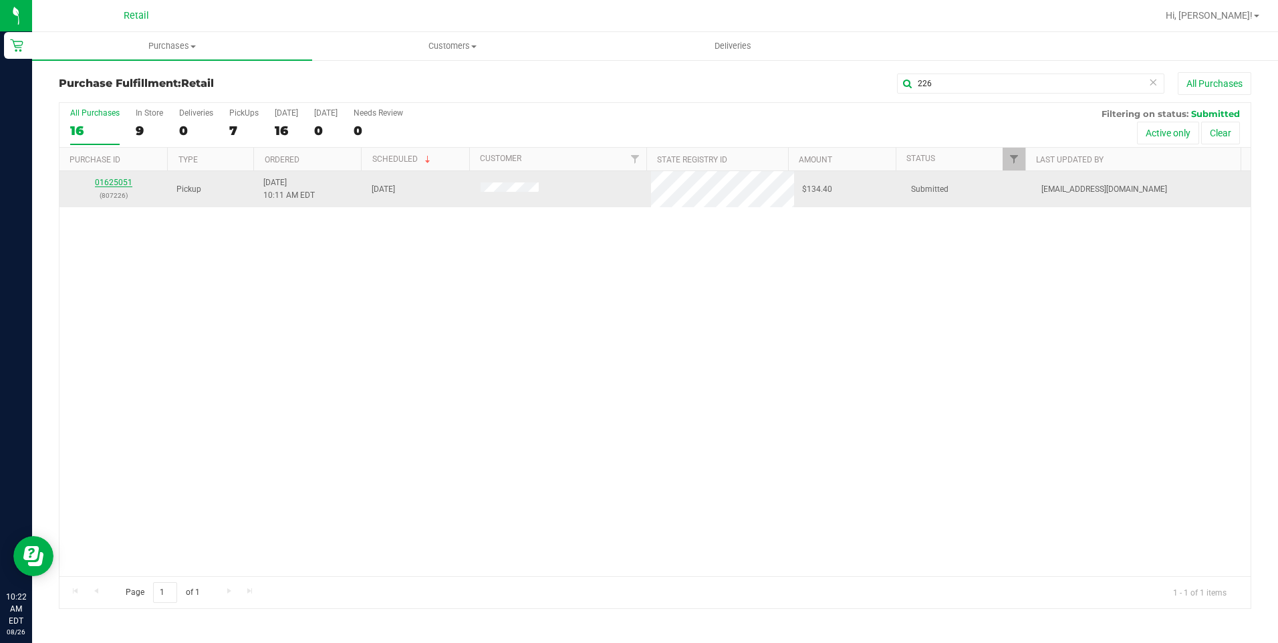
click at [122, 184] on link "01625051" at bounding box center [113, 182] width 37 height 9
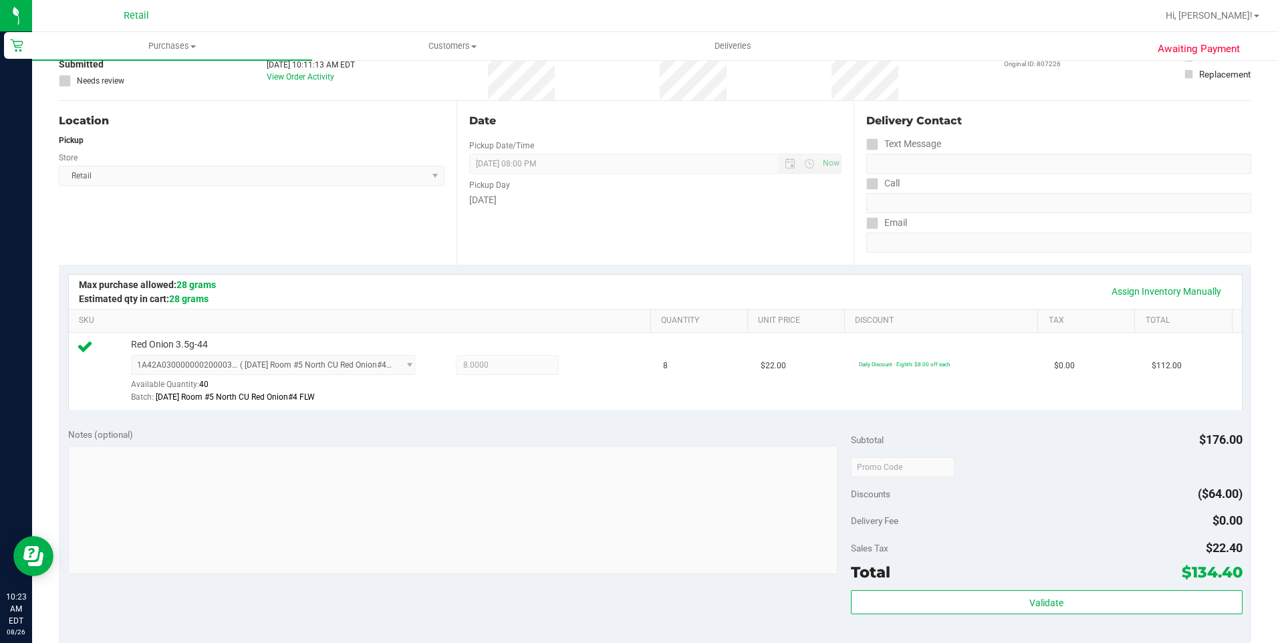
scroll to position [267, 0]
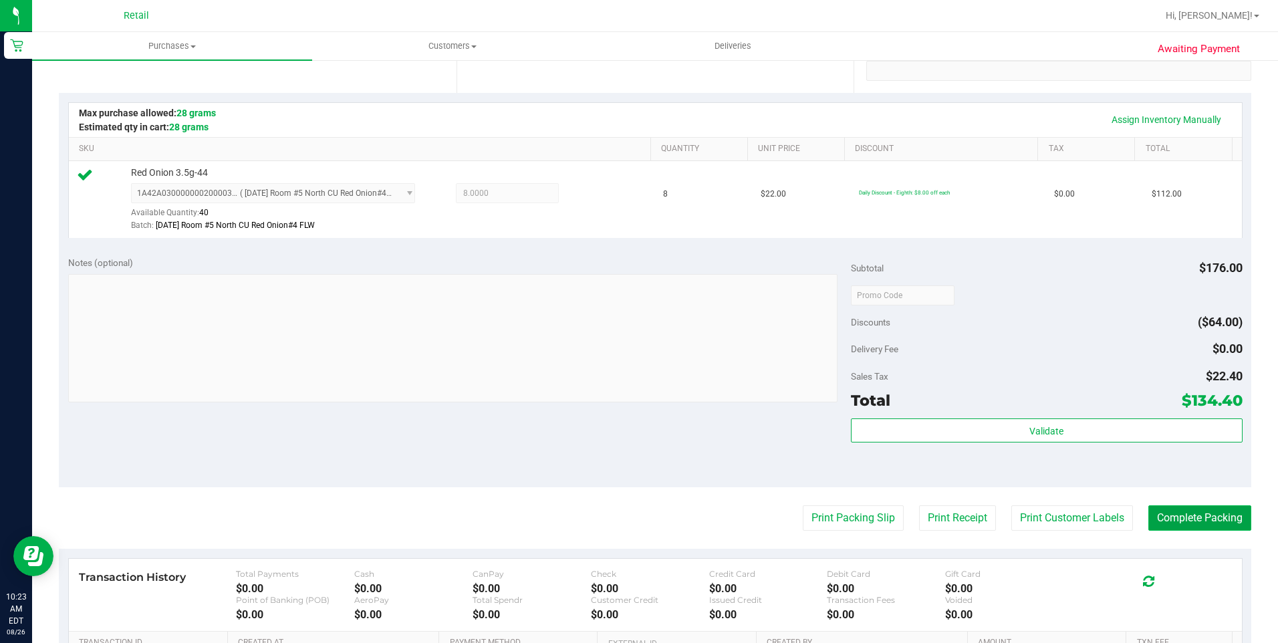
click at [1151, 524] on button "Complete Packing" at bounding box center [1199, 517] width 103 height 25
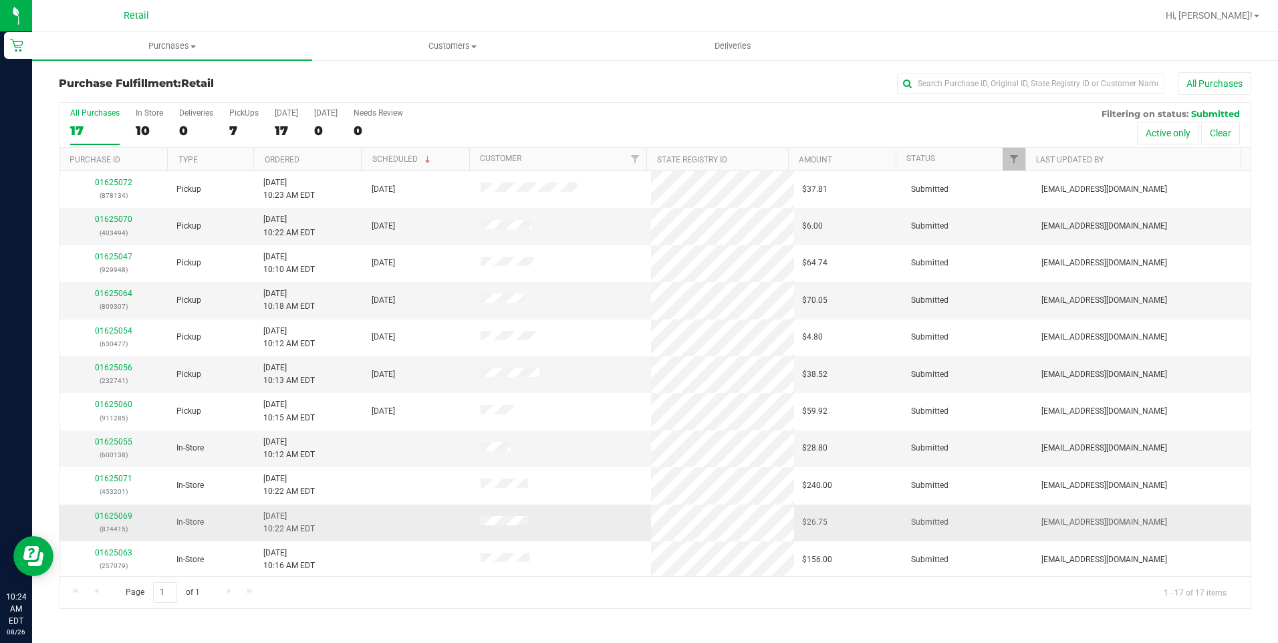
drag, startPoint x: 1151, startPoint y: 524, endPoint x: 873, endPoint y: 525, distance: 277.3
drag, startPoint x: 873, startPoint y: 525, endPoint x: 573, endPoint y: 59, distance: 554.1
click at [573, 59] on uib-tab-heading "Customers All customers Add a new customer All physicians" at bounding box center [452, 46] width 279 height 27
click at [732, 51] on span "Deliveries" at bounding box center [732, 46] width 73 height 12
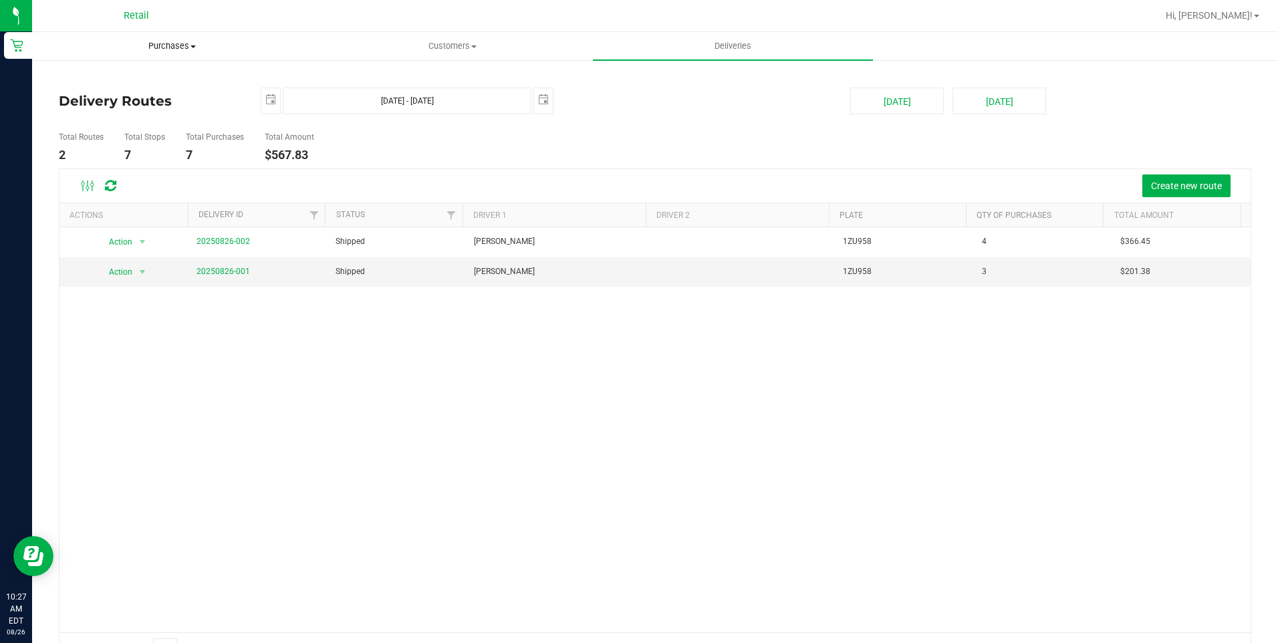
click at [179, 56] on uib-tab-heading "Purchases Summary of purchases Fulfillment All purchases" at bounding box center [172, 46] width 279 height 27
click at [160, 102] on li "Fulfillment" at bounding box center [172, 97] width 280 height 16
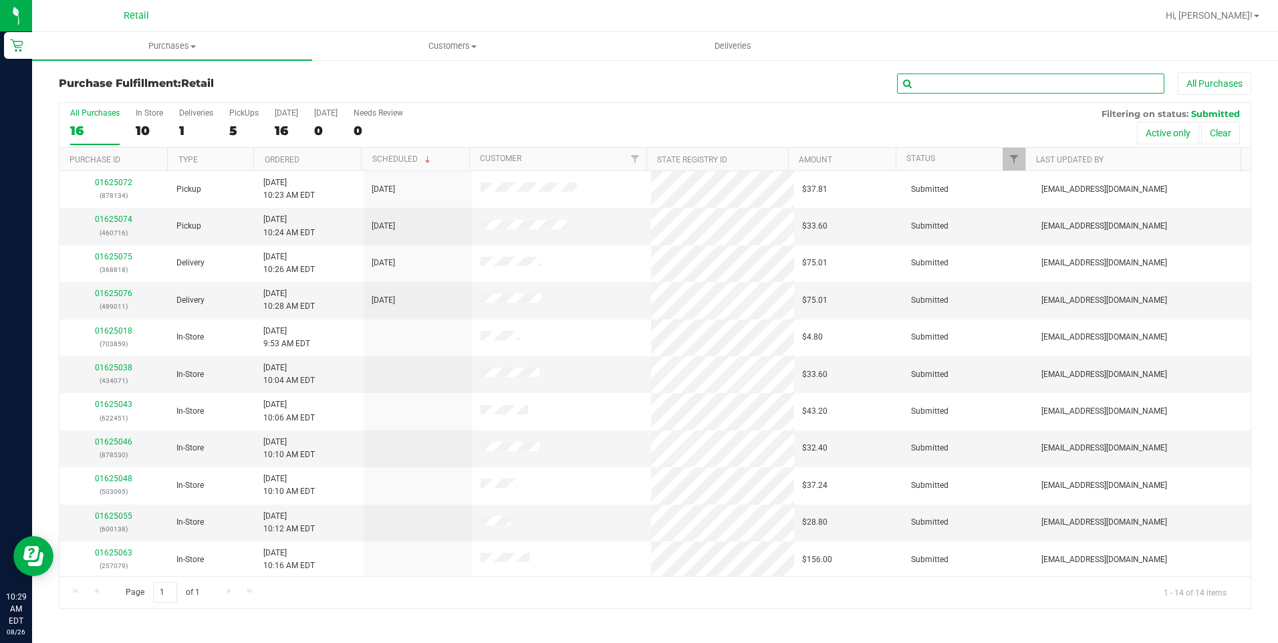
click at [1028, 84] on input "text" at bounding box center [1030, 84] width 267 height 20
type input "8818"
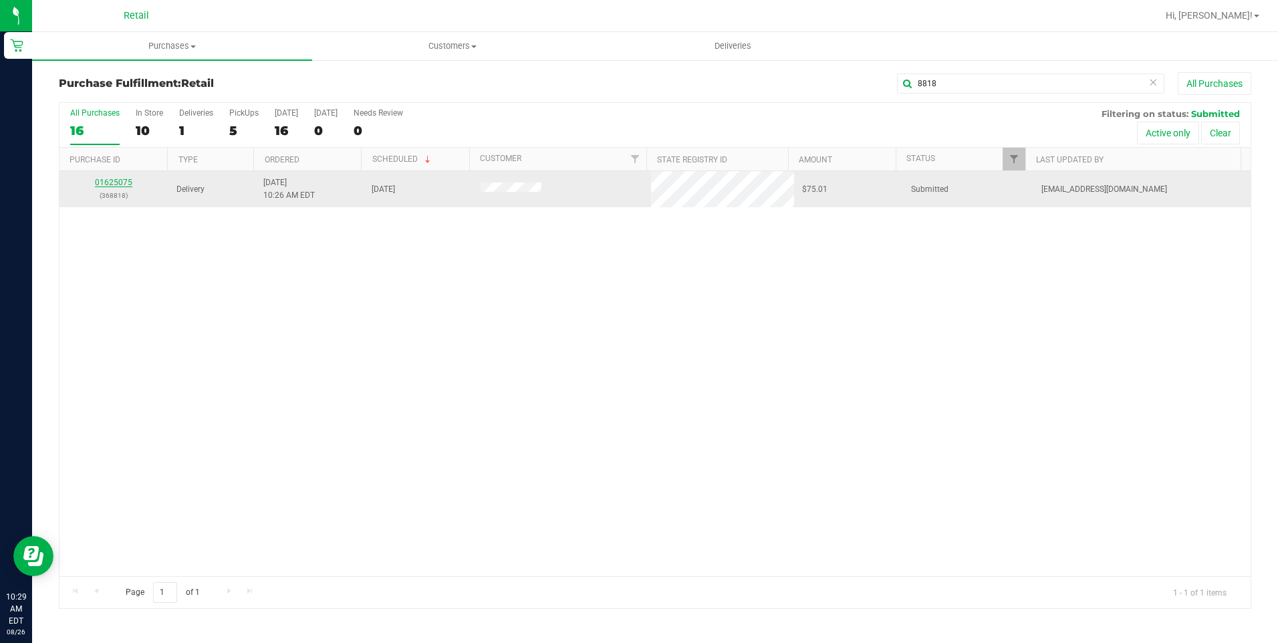
click at [107, 186] on link "01625075" at bounding box center [113, 182] width 37 height 9
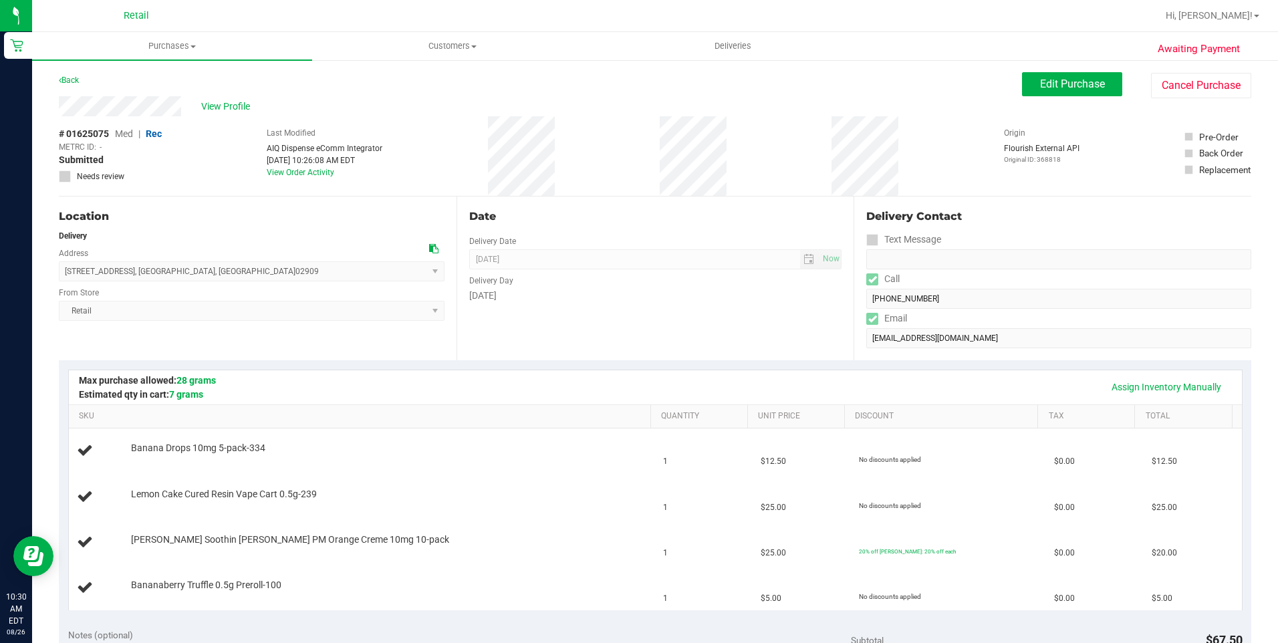
drag, startPoint x: 57, startPoint y: 108, endPoint x: 191, endPoint y: 106, distance: 133.7
click at [191, 106] on div "Awaiting Payment Back Edit Purchase Cancel Purchase View Profile # 01625075 Med…" at bounding box center [655, 628] width 1246 height 1139
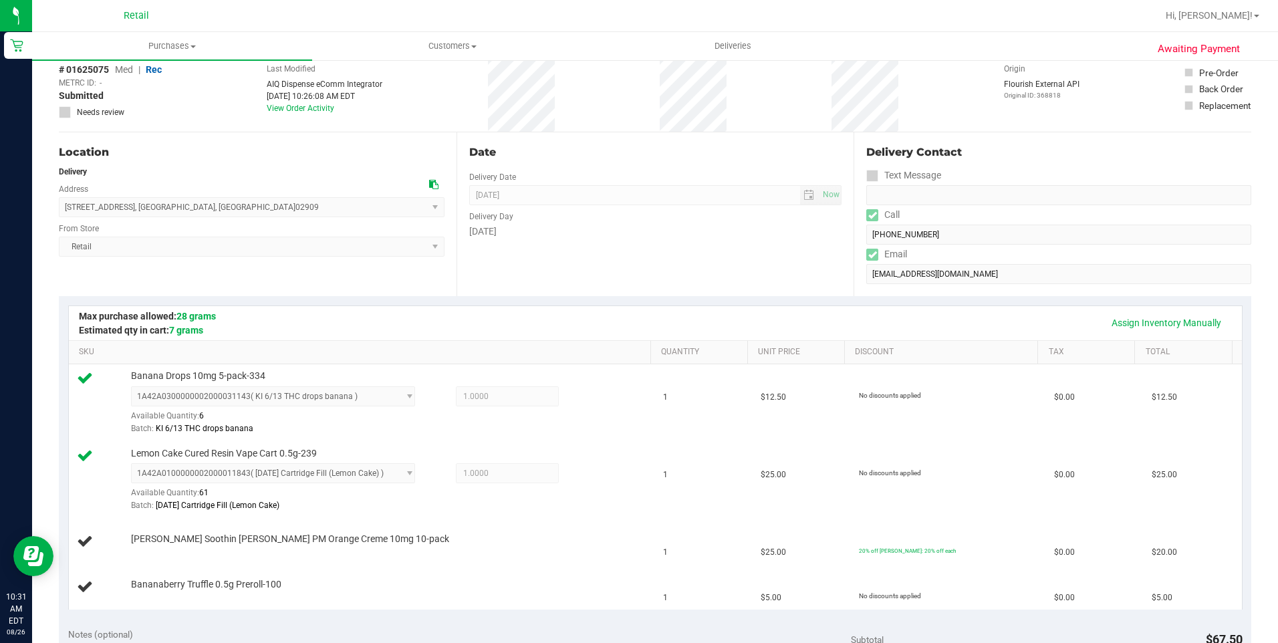
scroll to position [67, 0]
click at [1156, 321] on link "Assign Inventory Manually" at bounding box center [1166, 320] width 127 height 23
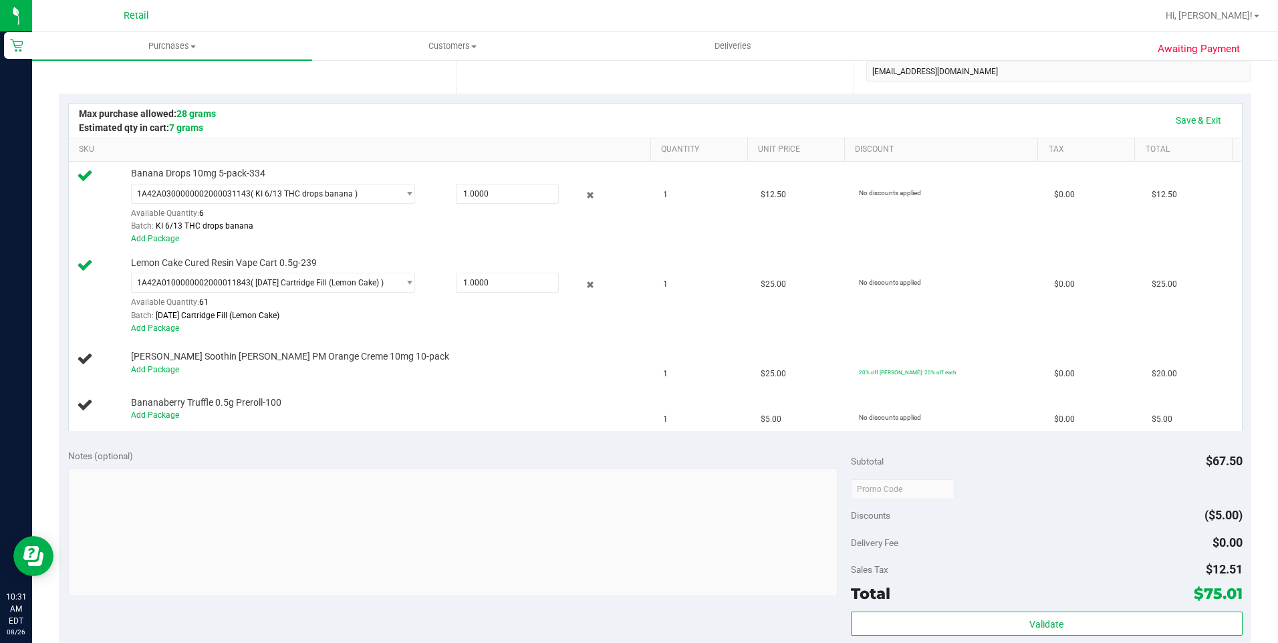
scroll to position [267, 0]
click at [160, 413] on link "Add Package" at bounding box center [155, 414] width 48 height 9
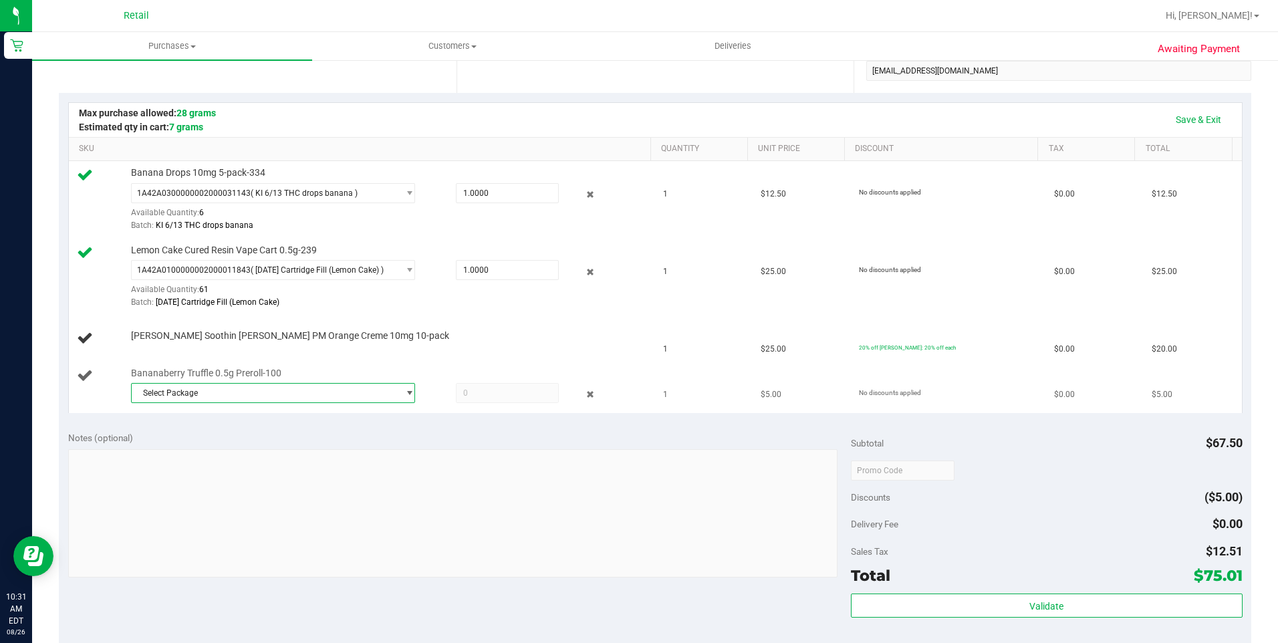
click at [398, 392] on span "select" at bounding box center [406, 393] width 17 height 19
click at [227, 448] on span "1A42A0300000002000032610" at bounding box center [195, 448] width 114 height 9
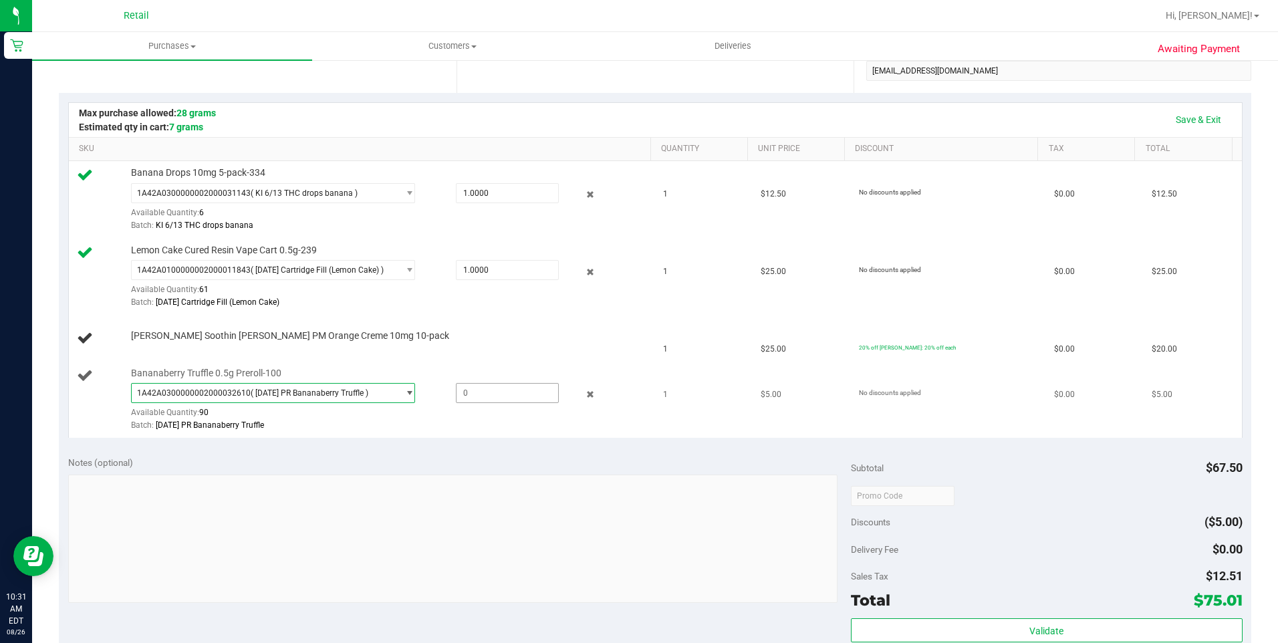
click at [468, 384] on span at bounding box center [507, 393] width 103 height 20
type input "1"
type input "1.0000"
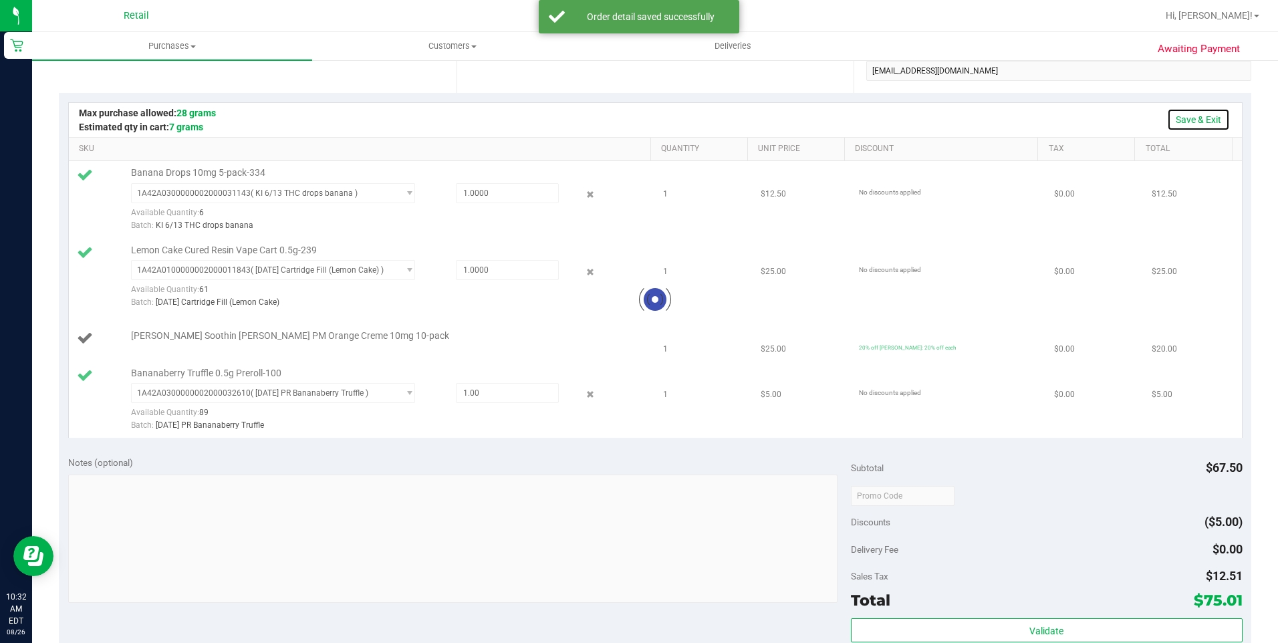
click at [1202, 123] on link "Save & Exit" at bounding box center [1198, 119] width 63 height 23
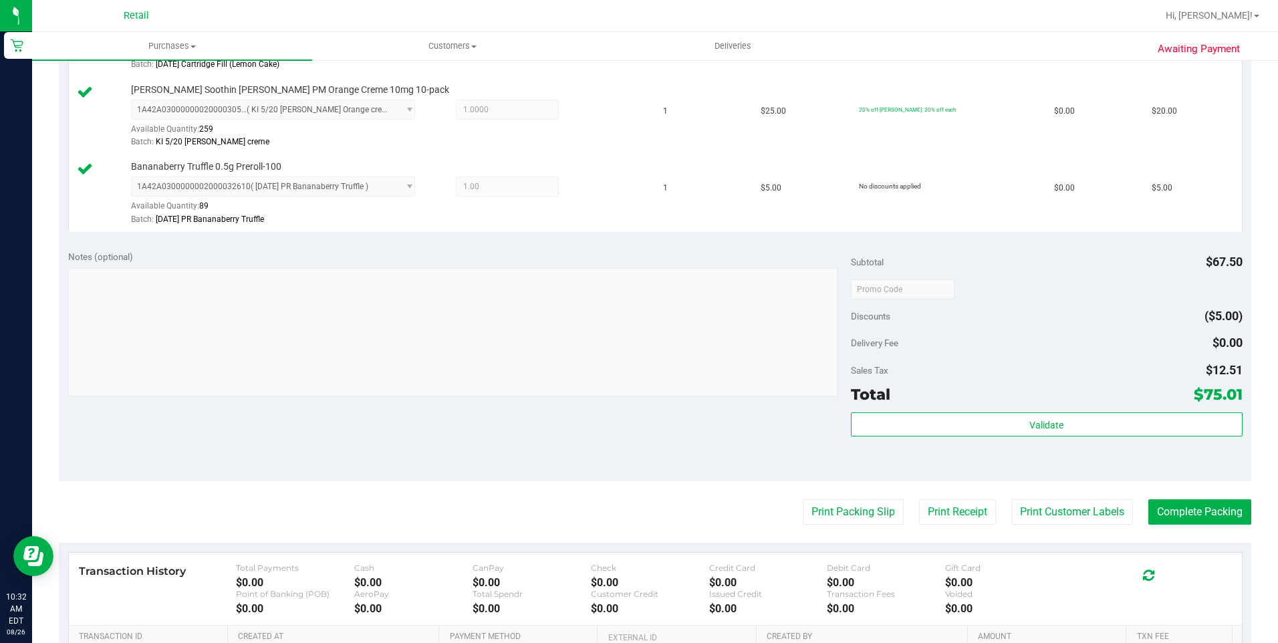
scroll to position [668, 0]
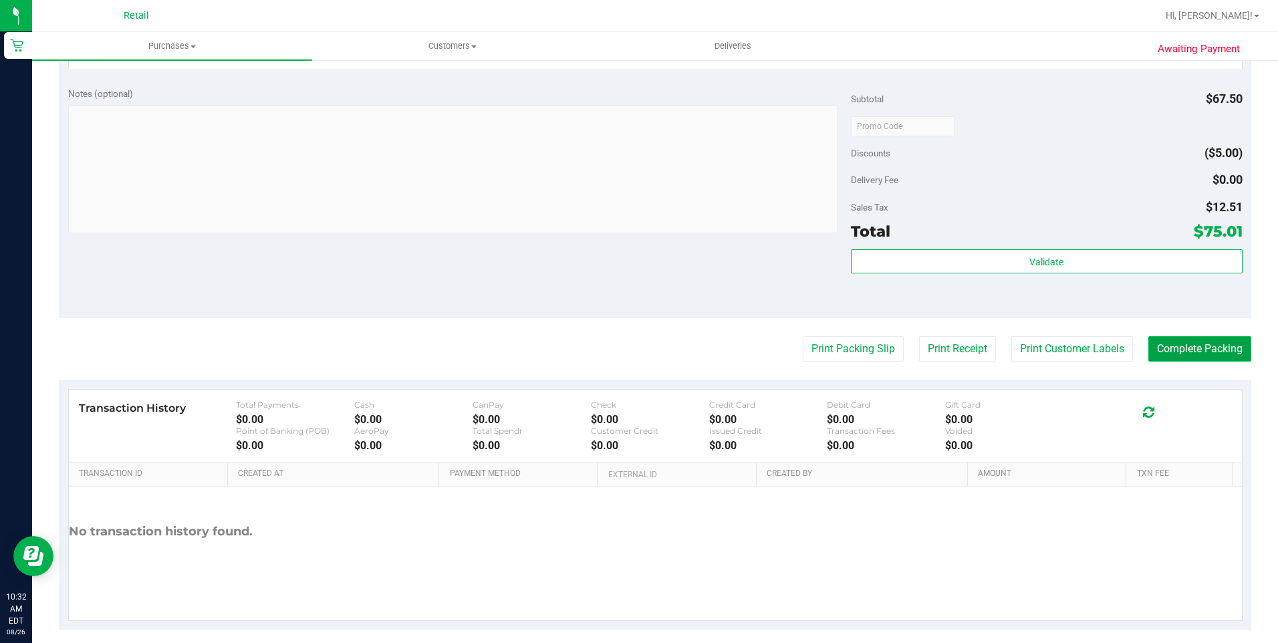
click at [1171, 357] on button "Complete Packing" at bounding box center [1199, 348] width 103 height 25
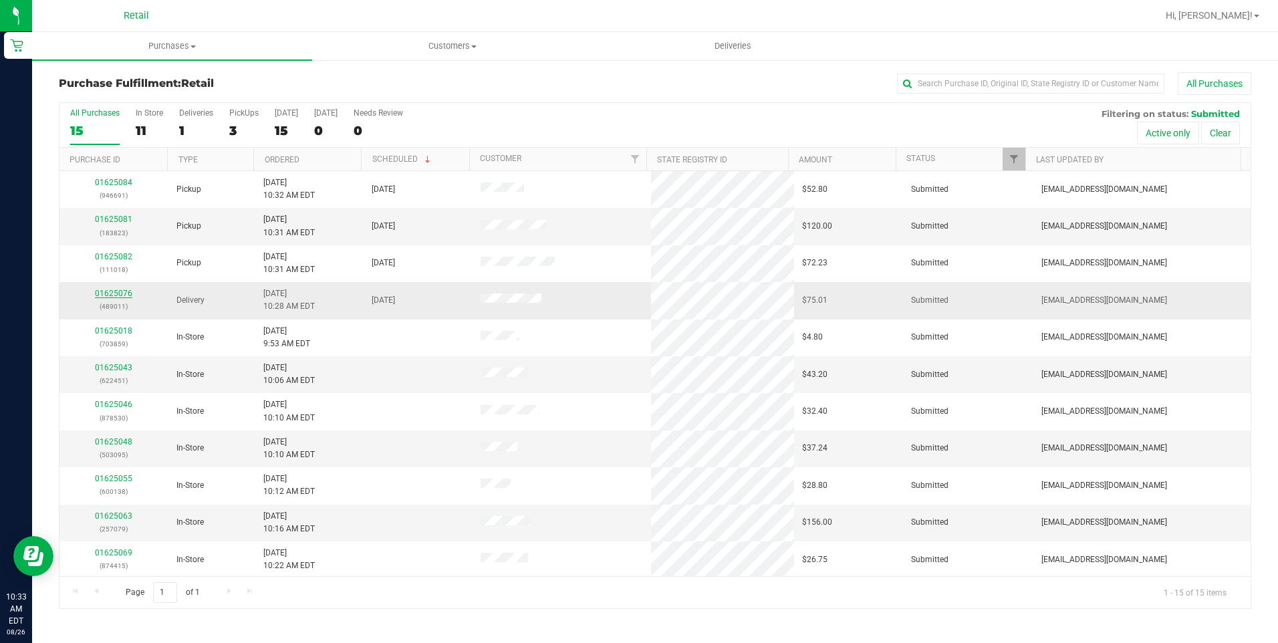
click at [119, 293] on link "01625076" at bounding box center [113, 293] width 37 height 9
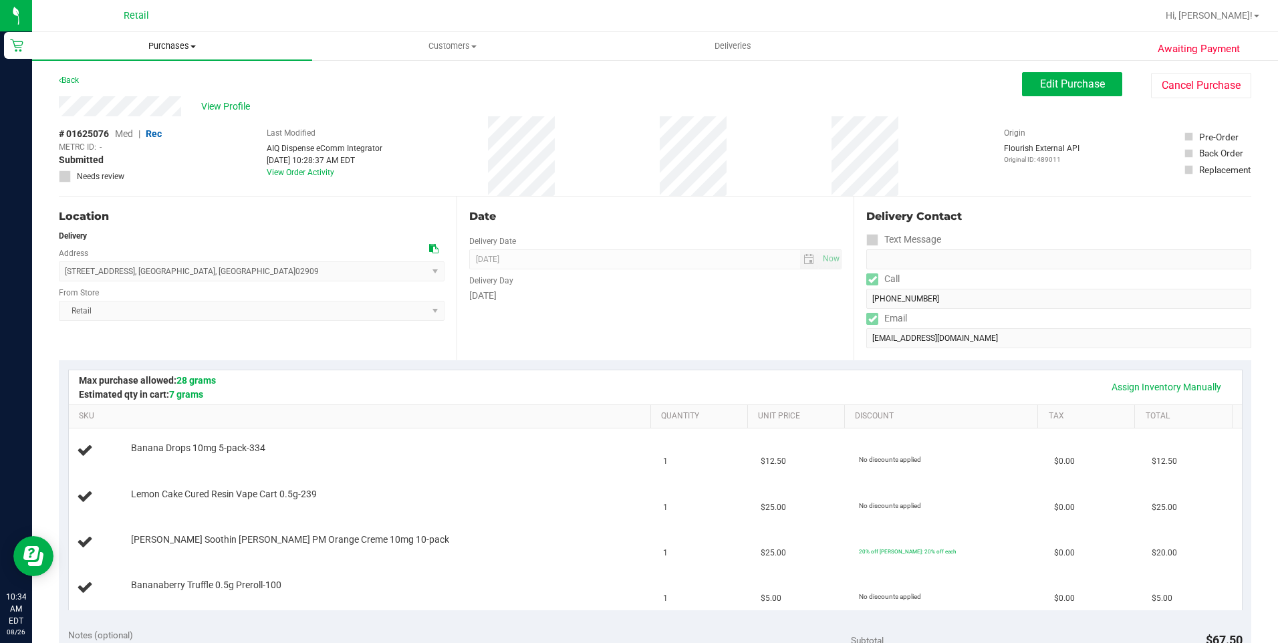
click at [188, 54] on uib-tab-heading "Purchases Summary of purchases Fulfillment All purchases" at bounding box center [172, 46] width 280 height 28
click at [124, 98] on li "Fulfillment" at bounding box center [172, 97] width 280 height 16
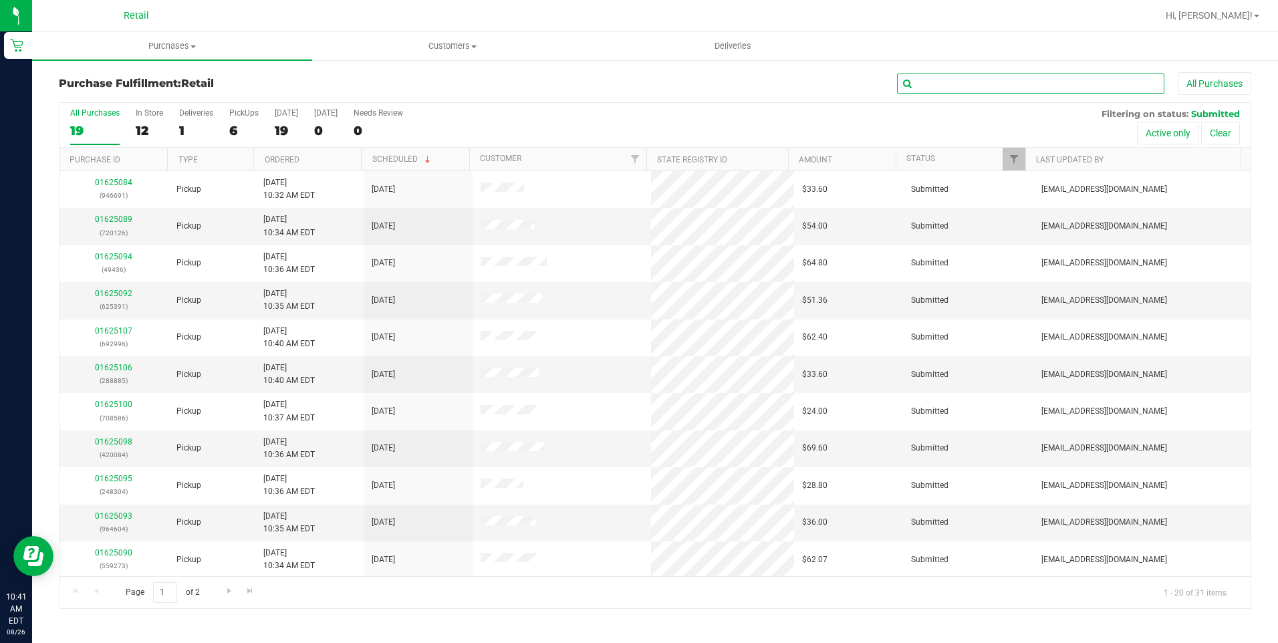
click at [948, 90] on input "text" at bounding box center [1030, 84] width 267 height 20
type input "090"
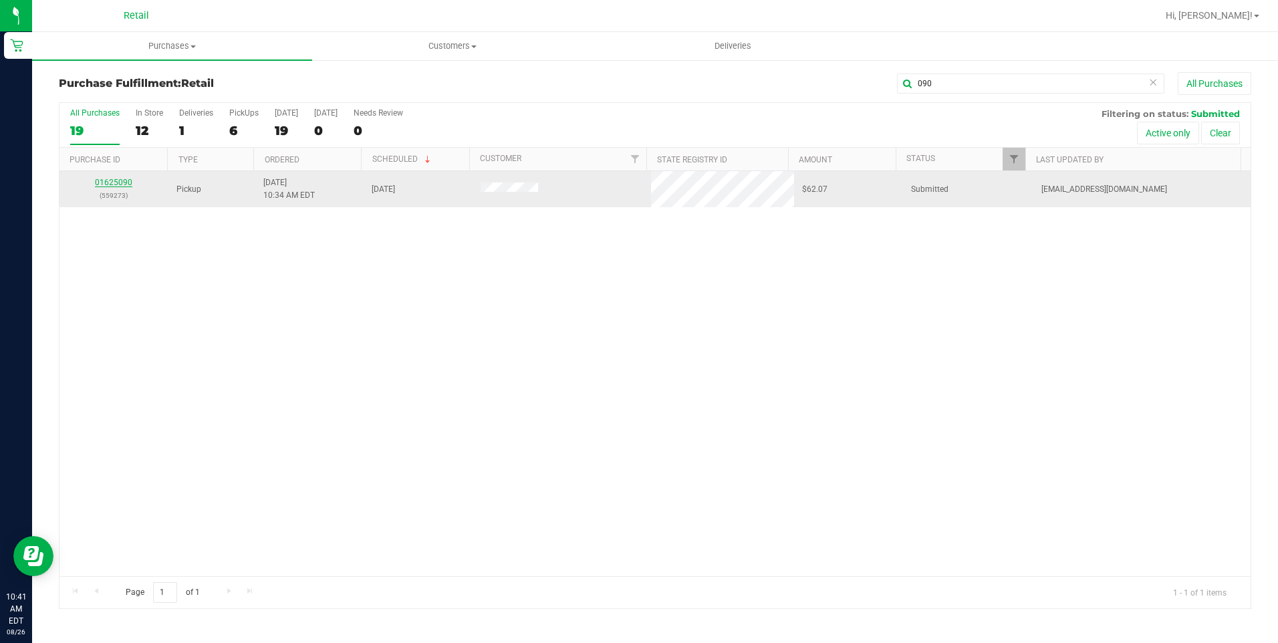
click at [120, 178] on link "01625090" at bounding box center [113, 182] width 37 height 9
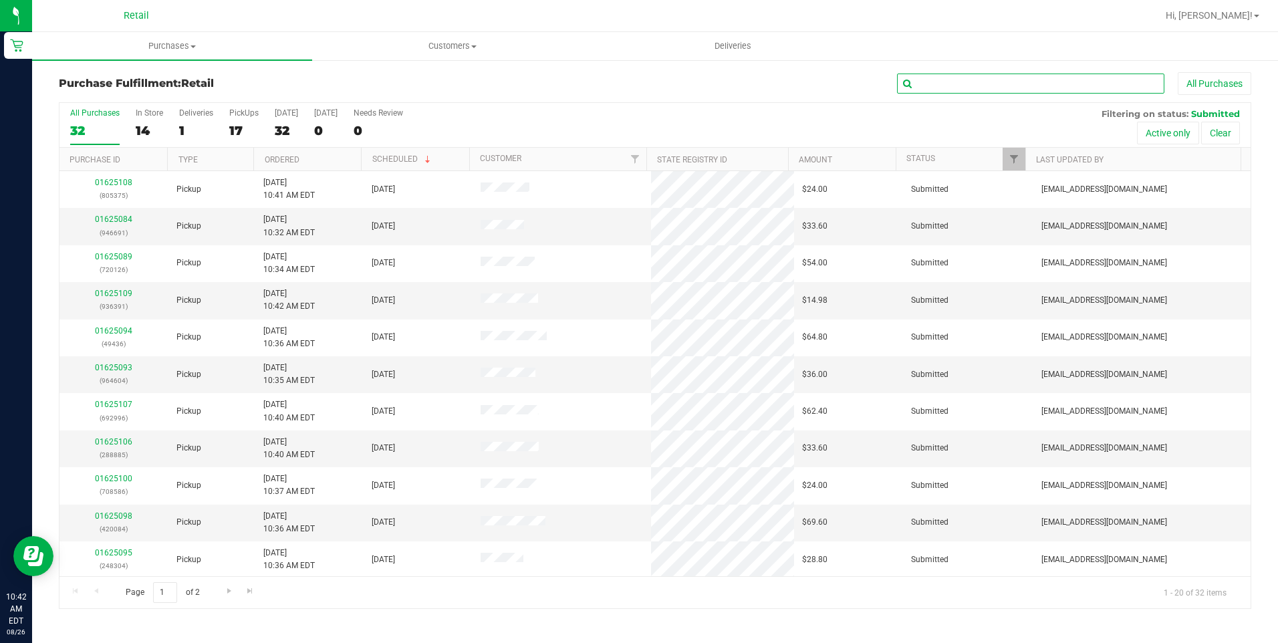
click at [1029, 88] on input "text" at bounding box center [1030, 84] width 267 height 20
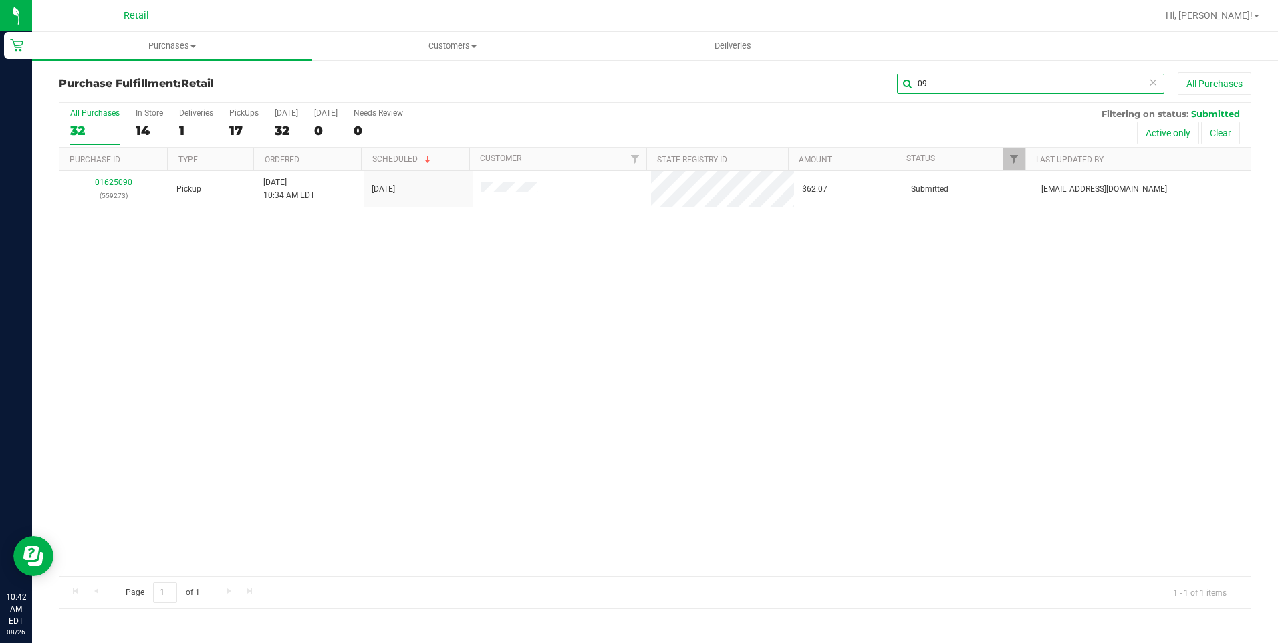
type input "0"
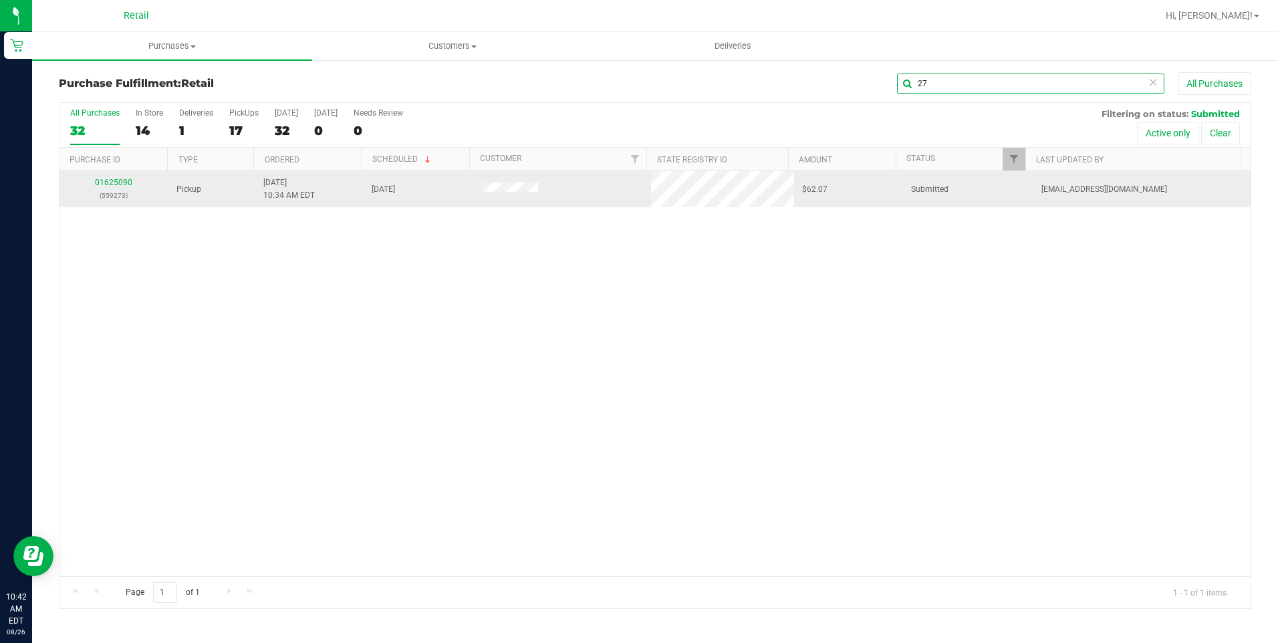
type input "2"
type input "0090"
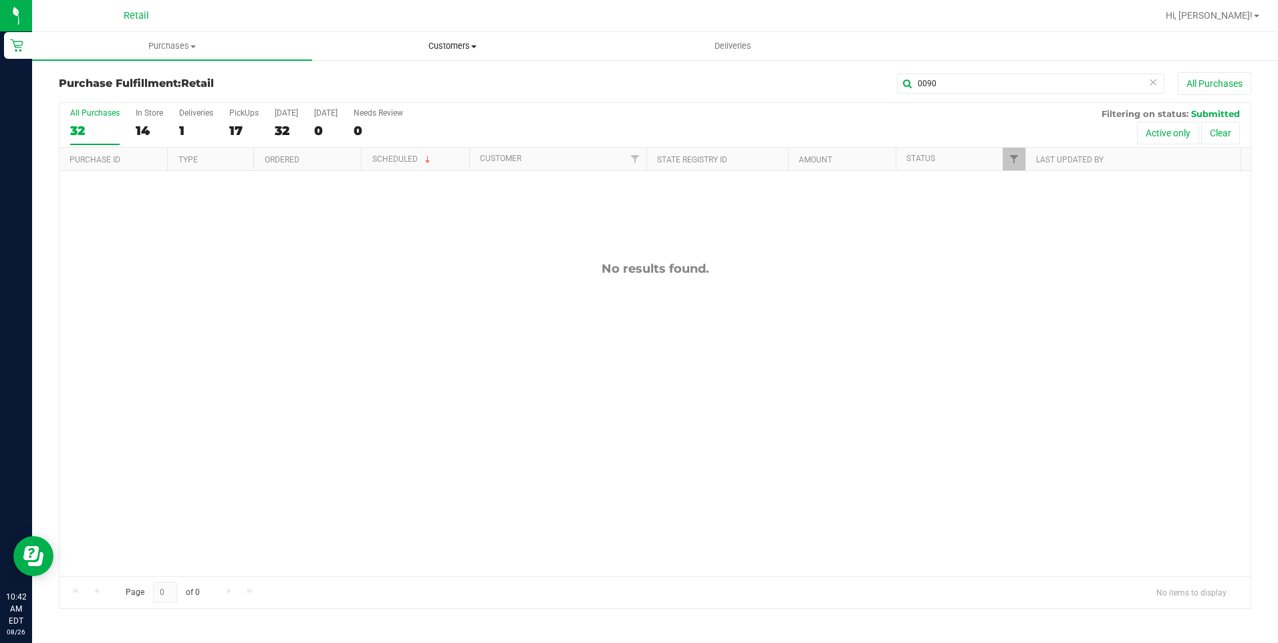
click at [446, 50] on span "Customers" at bounding box center [452, 46] width 279 height 12
drag, startPoint x: 959, startPoint y: 88, endPoint x: 861, endPoint y: 76, distance: 98.3
click at [861, 76] on div "0090 All Purchases" at bounding box center [853, 83] width 795 height 23
type input "HARPIN"
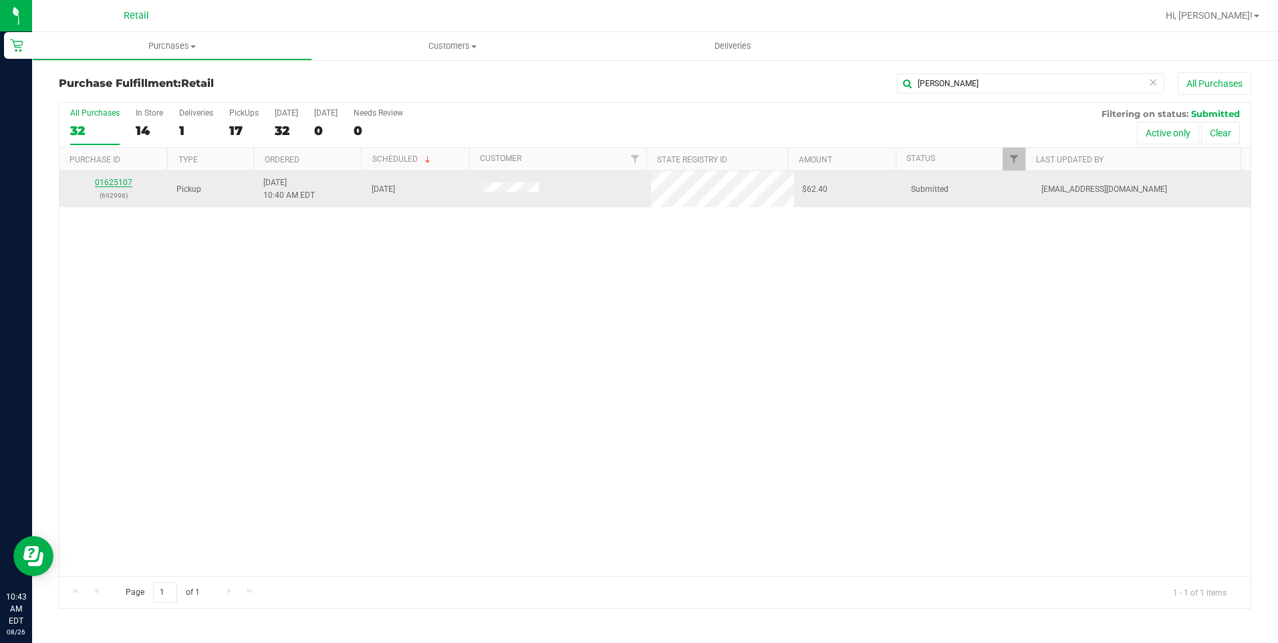
click at [125, 182] on link "01625107" at bounding box center [113, 182] width 37 height 9
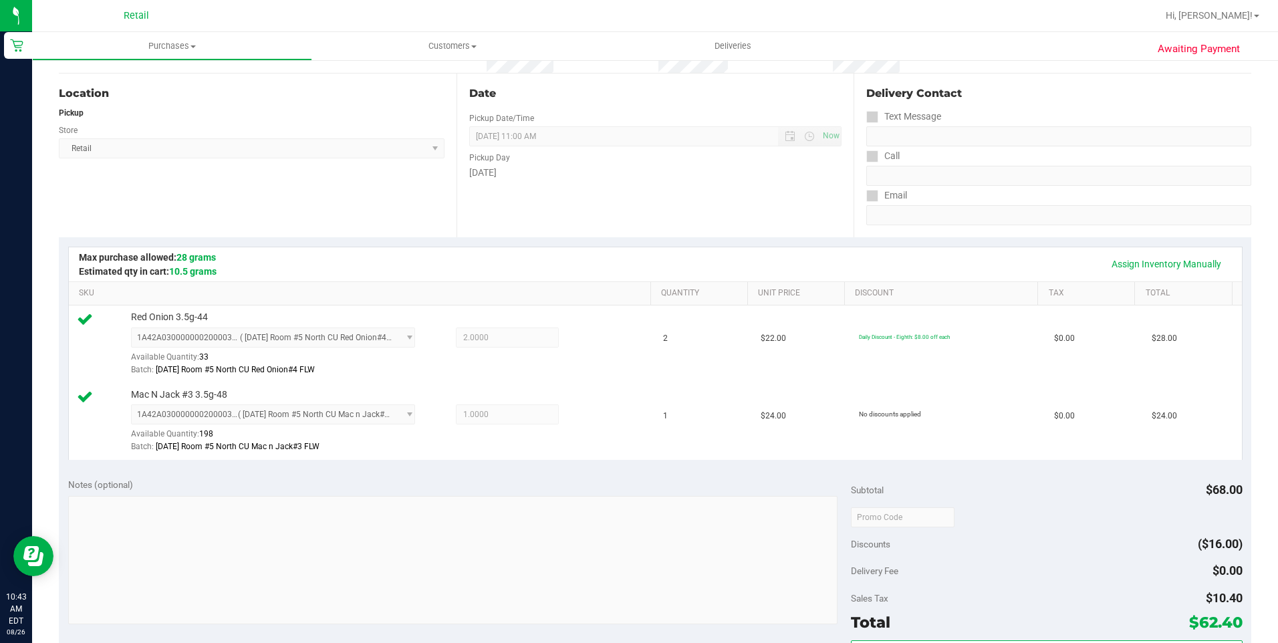
scroll to position [334, 0]
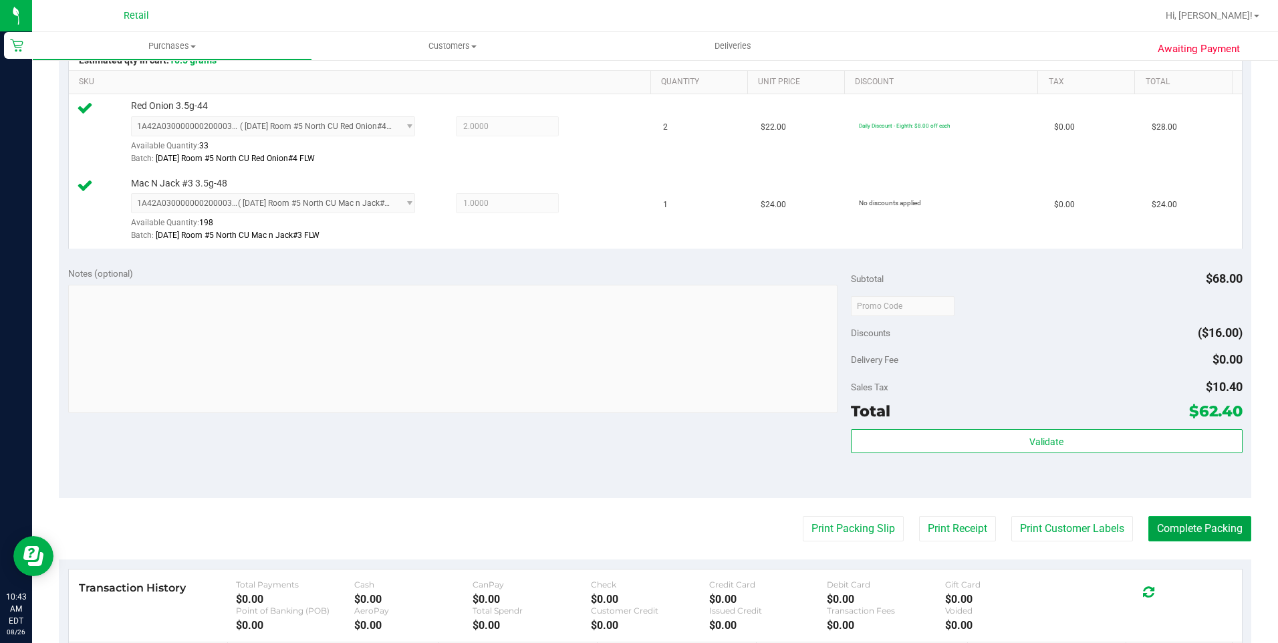
click at [1202, 527] on button "Complete Packing" at bounding box center [1199, 528] width 103 height 25
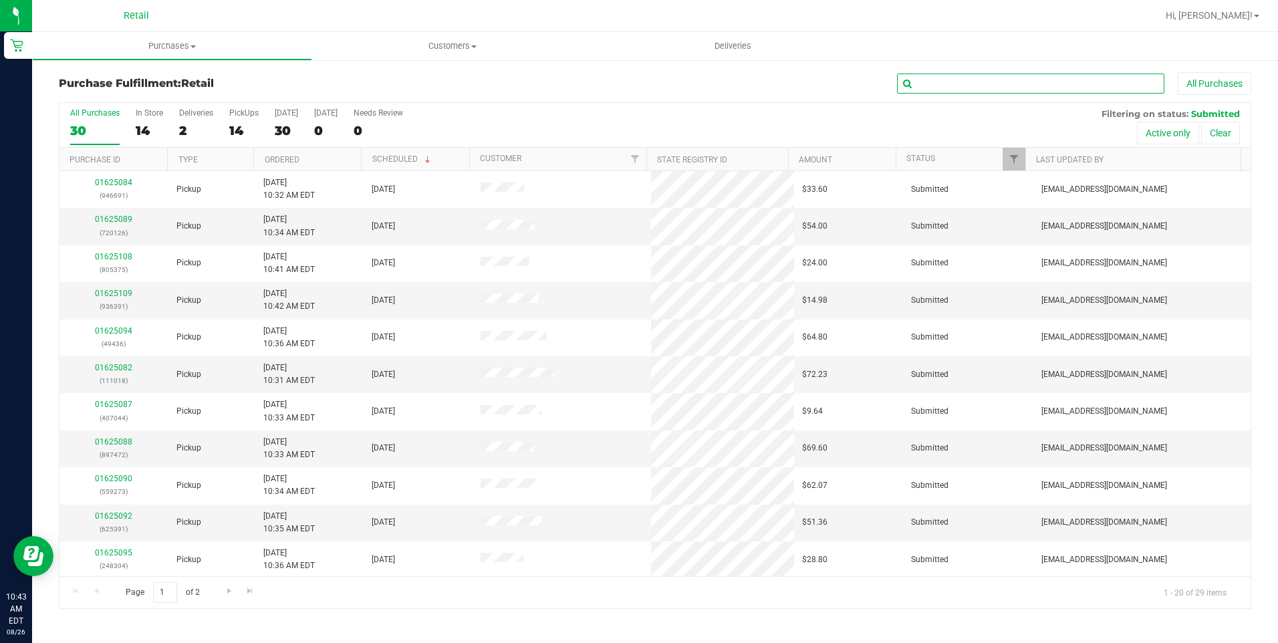
click at [981, 92] on input "text" at bounding box center [1030, 84] width 267 height 20
type input "273"
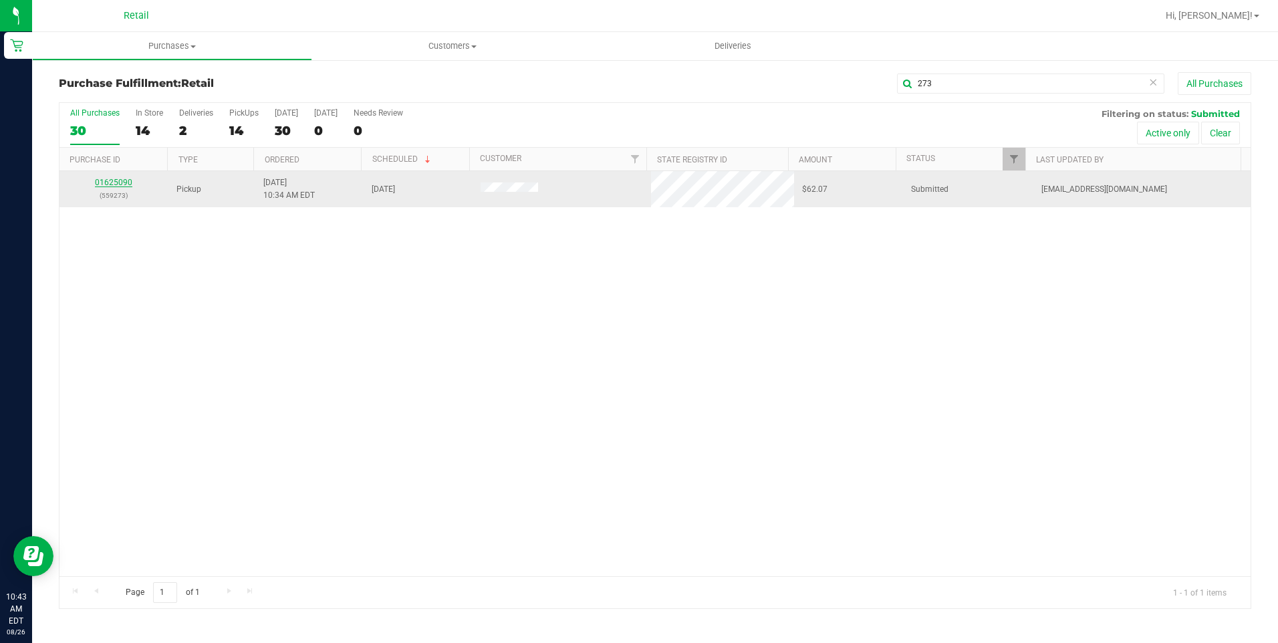
click at [124, 182] on link "01625090" at bounding box center [113, 182] width 37 height 9
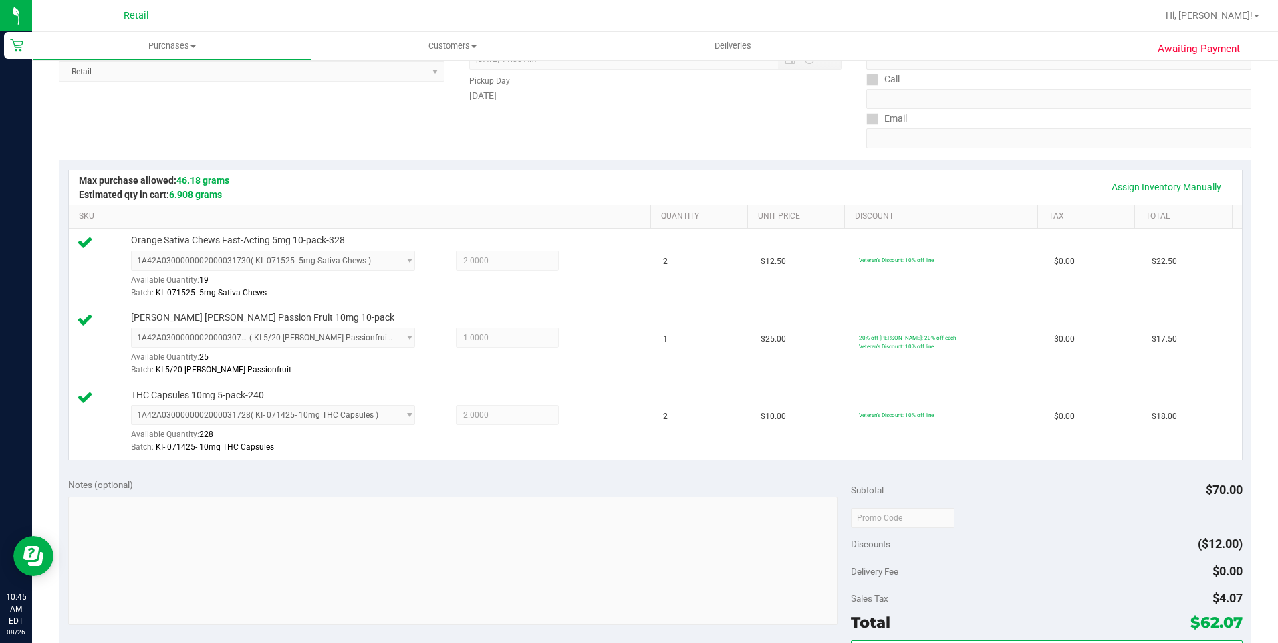
scroll to position [334, 0]
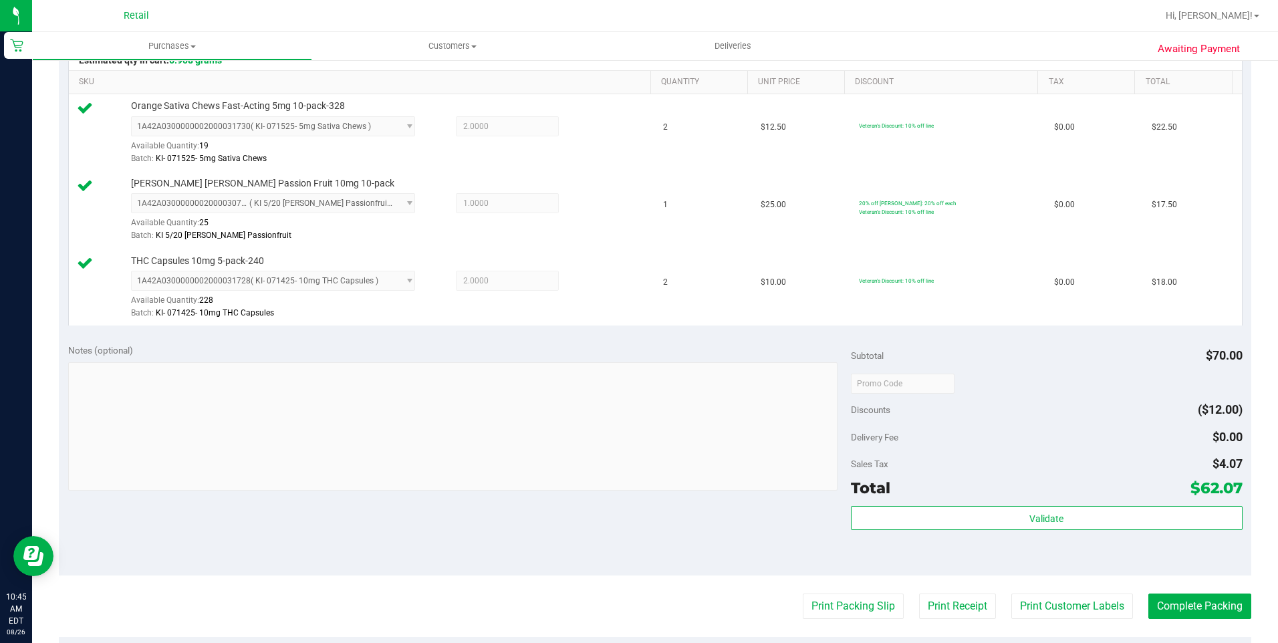
click at [1208, 620] on purchase-details "Back Edit Purchase Cancel Purchase View Profile # 01625090 Med | Rec METRC ID: …" at bounding box center [655, 312] width 1192 height 1149
click at [1202, 612] on button "Complete Packing" at bounding box center [1199, 605] width 103 height 25
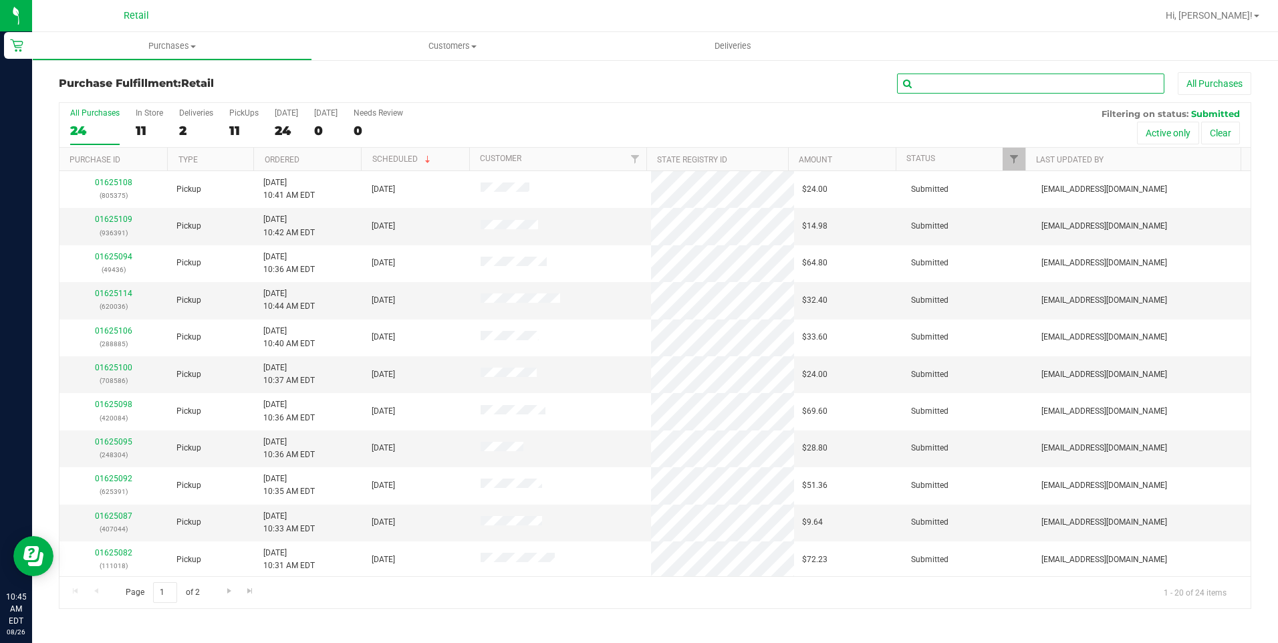
click at [989, 85] on input "text" at bounding box center [1030, 84] width 267 height 20
type input "391"
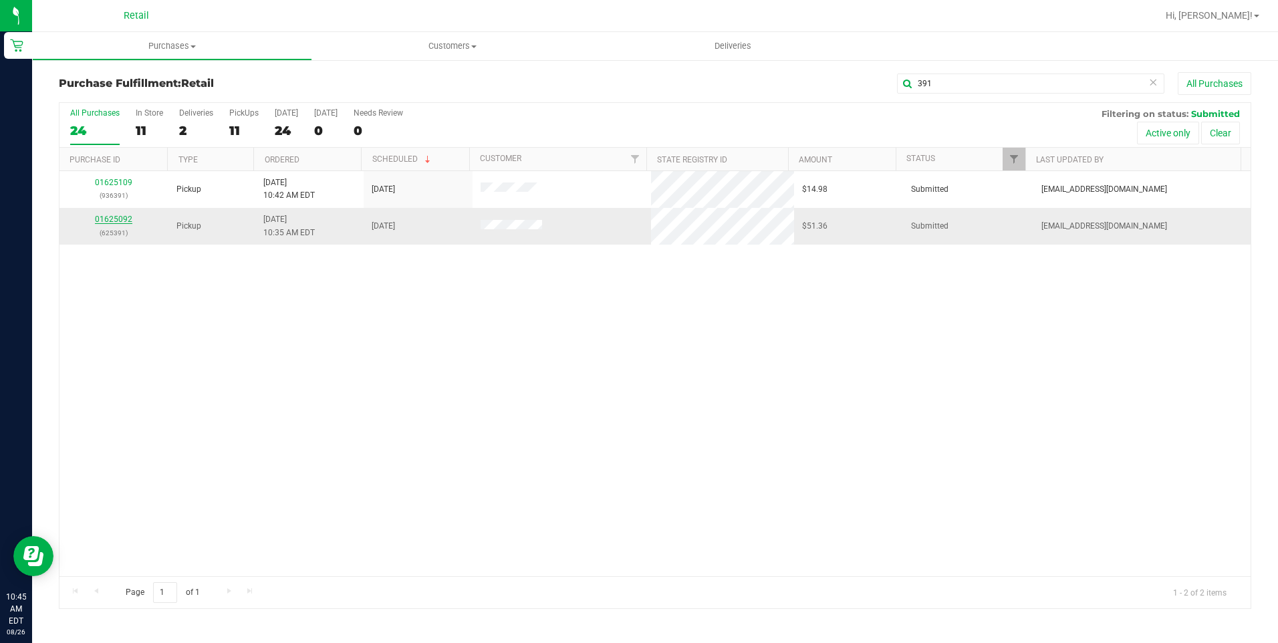
click at [113, 223] on link "01625092" at bounding box center [113, 219] width 37 height 9
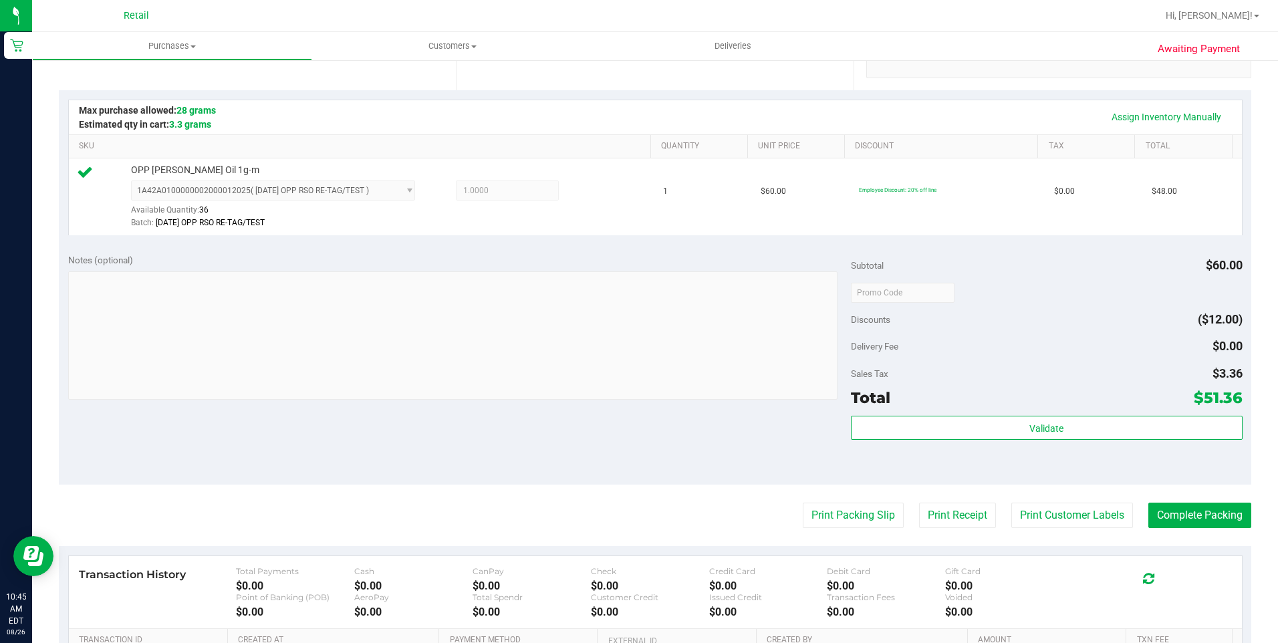
scroll to position [401, 0]
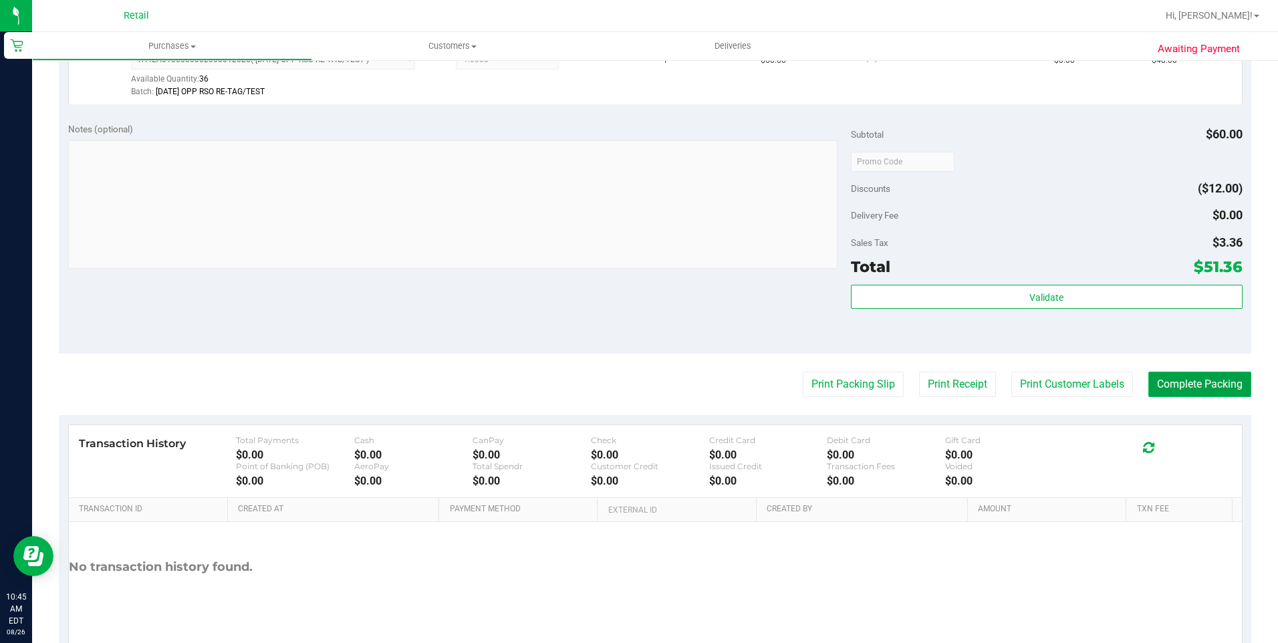
click at [1222, 378] on button "Complete Packing" at bounding box center [1199, 384] width 103 height 25
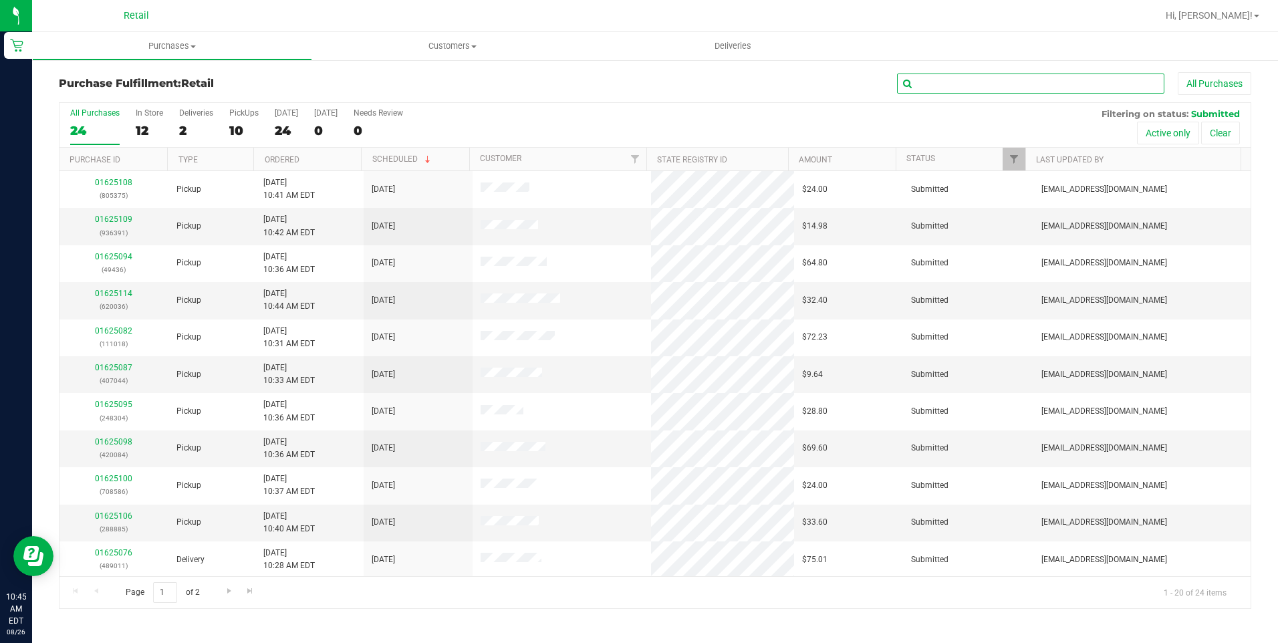
click at [1064, 90] on input "text" at bounding box center [1030, 84] width 267 height 20
type input "044"
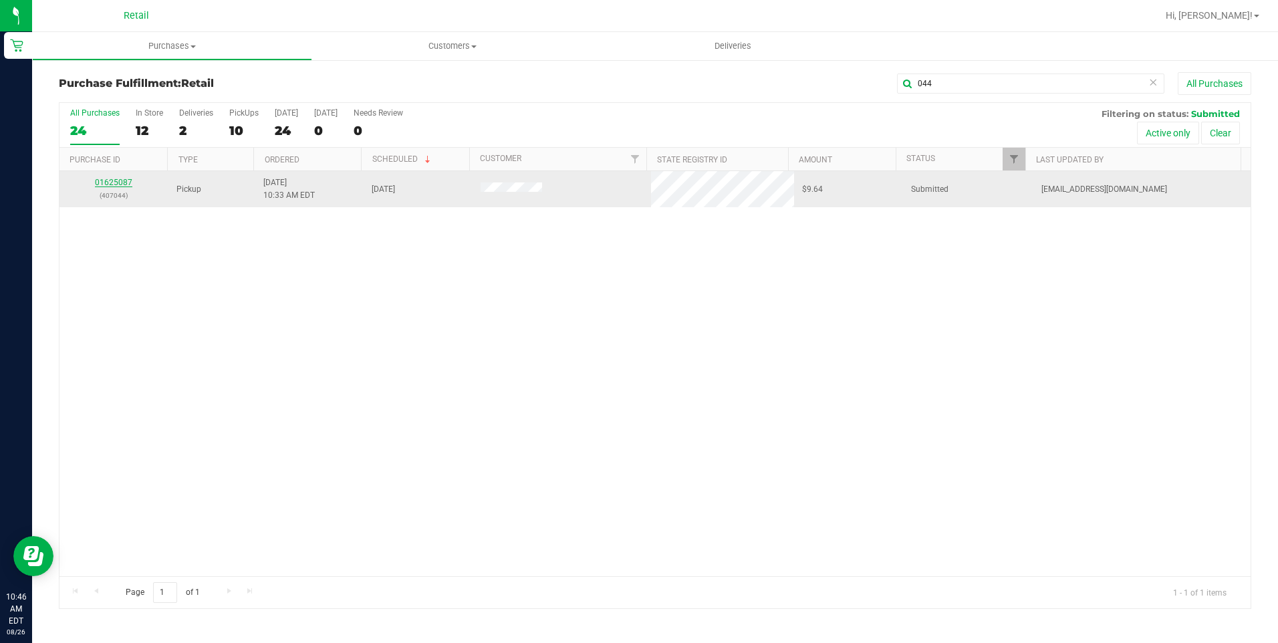
click at [124, 183] on link "01625087" at bounding box center [113, 182] width 37 height 9
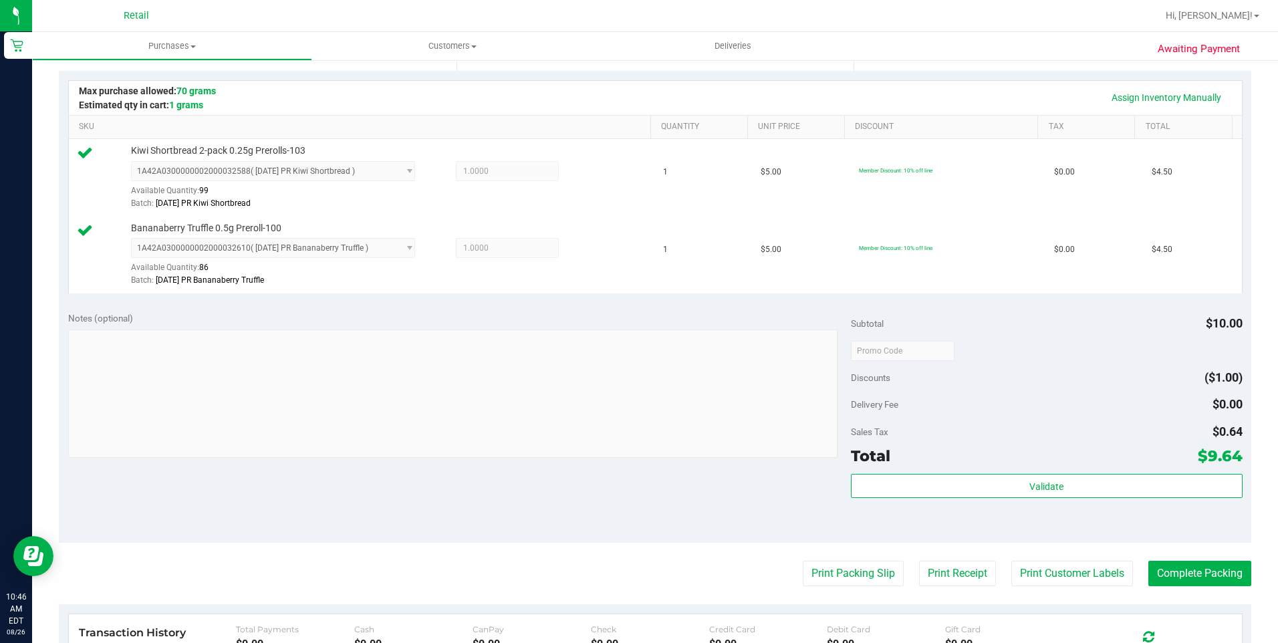
scroll to position [401, 0]
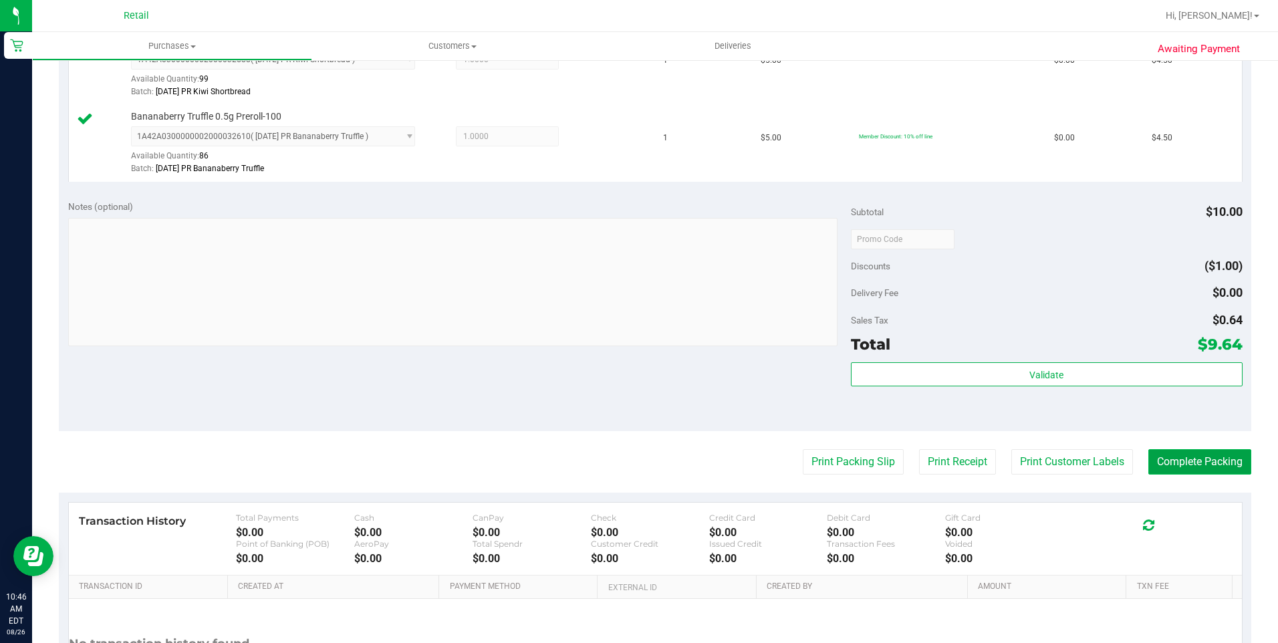
click at [1188, 470] on button "Complete Packing" at bounding box center [1199, 461] width 103 height 25
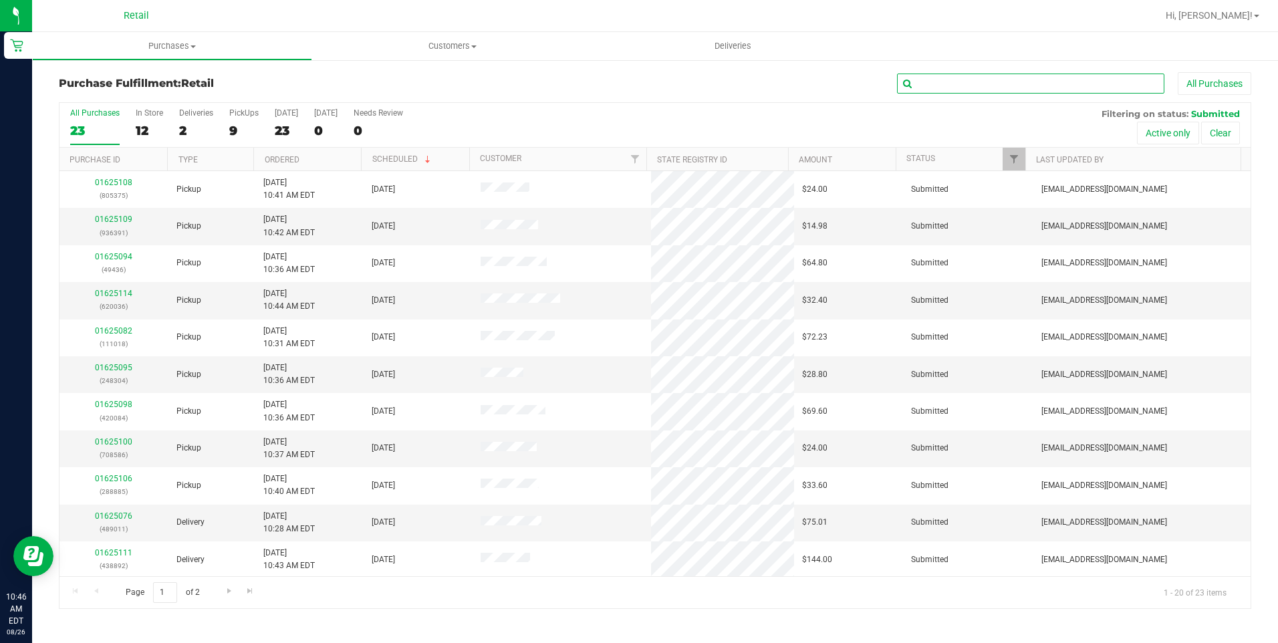
click at [949, 90] on input "text" at bounding box center [1030, 84] width 267 height 20
type input "018"
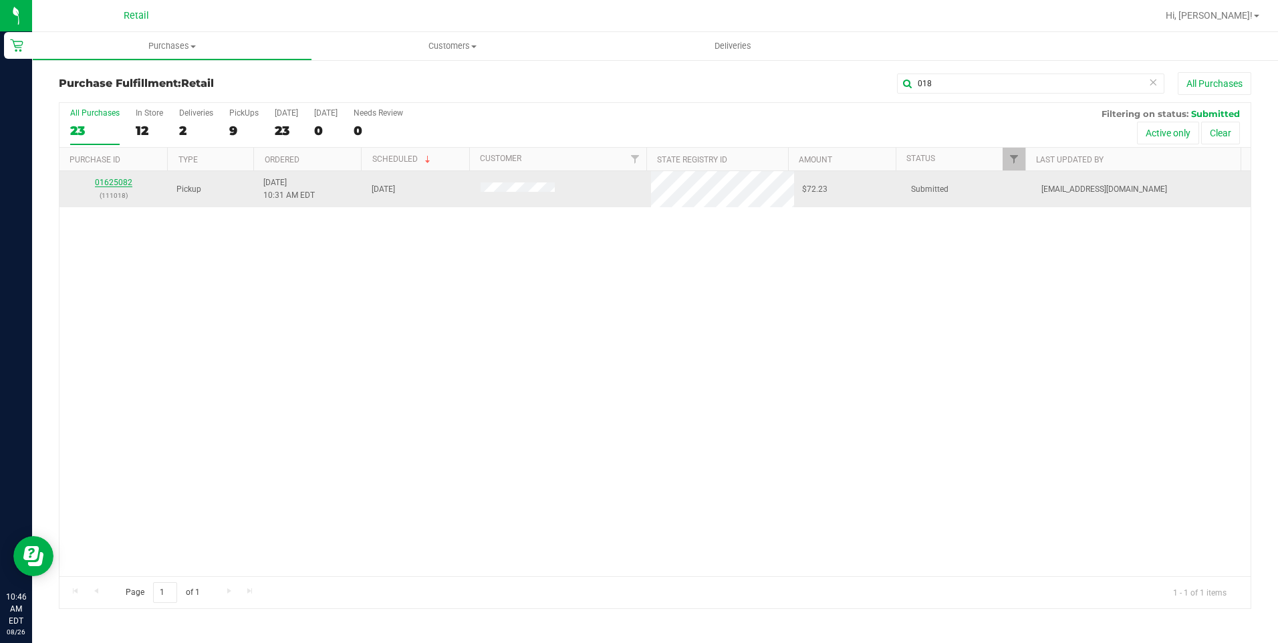
click at [122, 183] on link "01625082" at bounding box center [113, 182] width 37 height 9
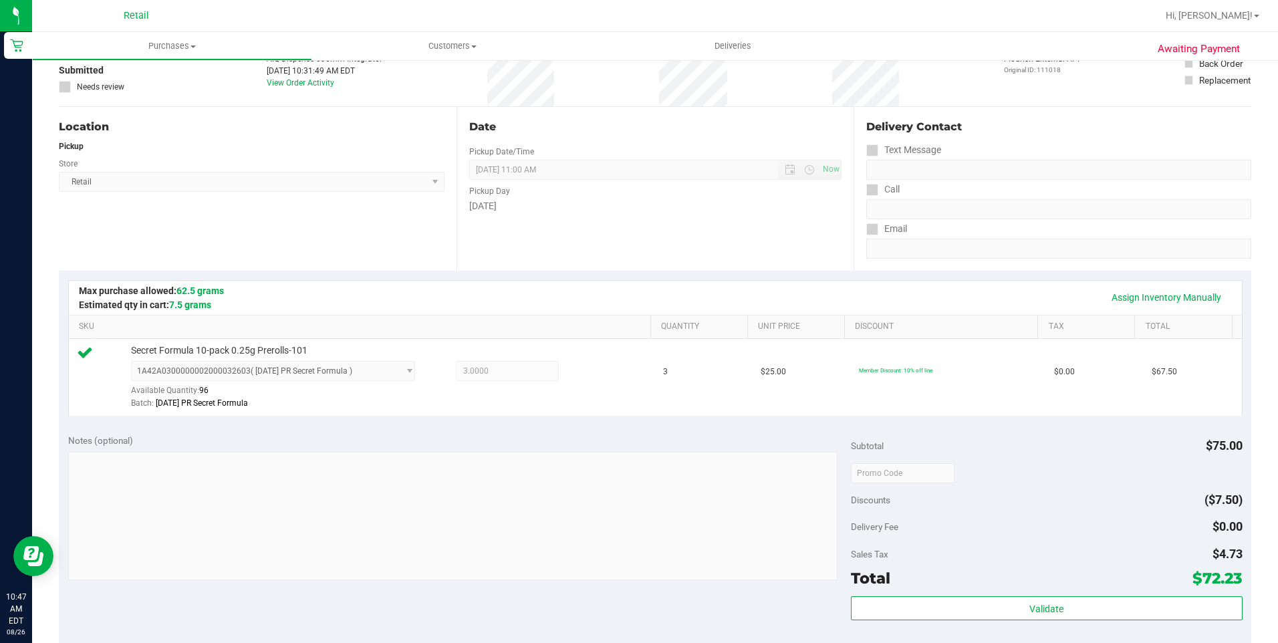
scroll to position [267, 0]
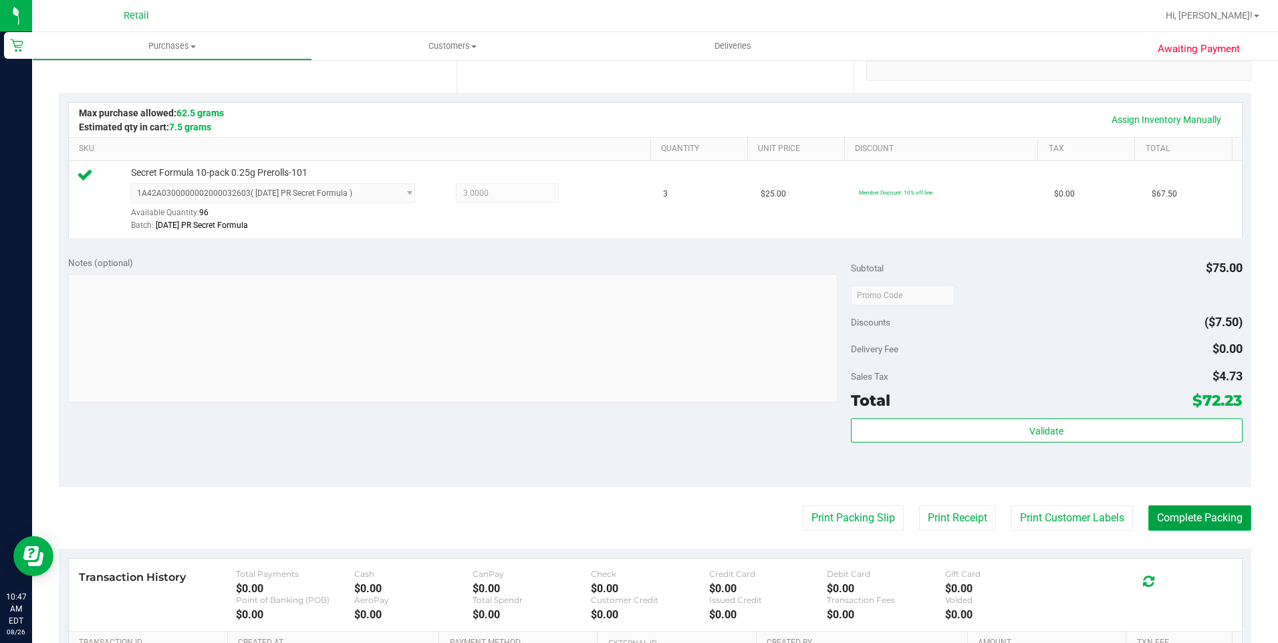
click at [1201, 513] on button "Complete Packing" at bounding box center [1199, 517] width 103 height 25
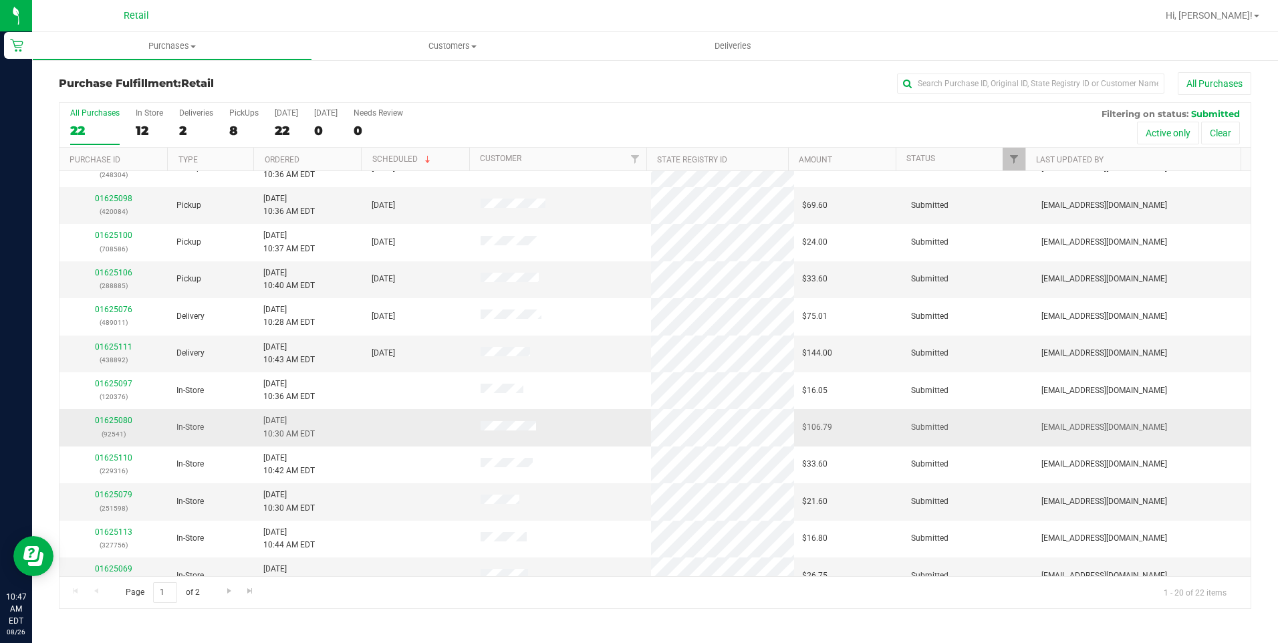
scroll to position [200, 0]
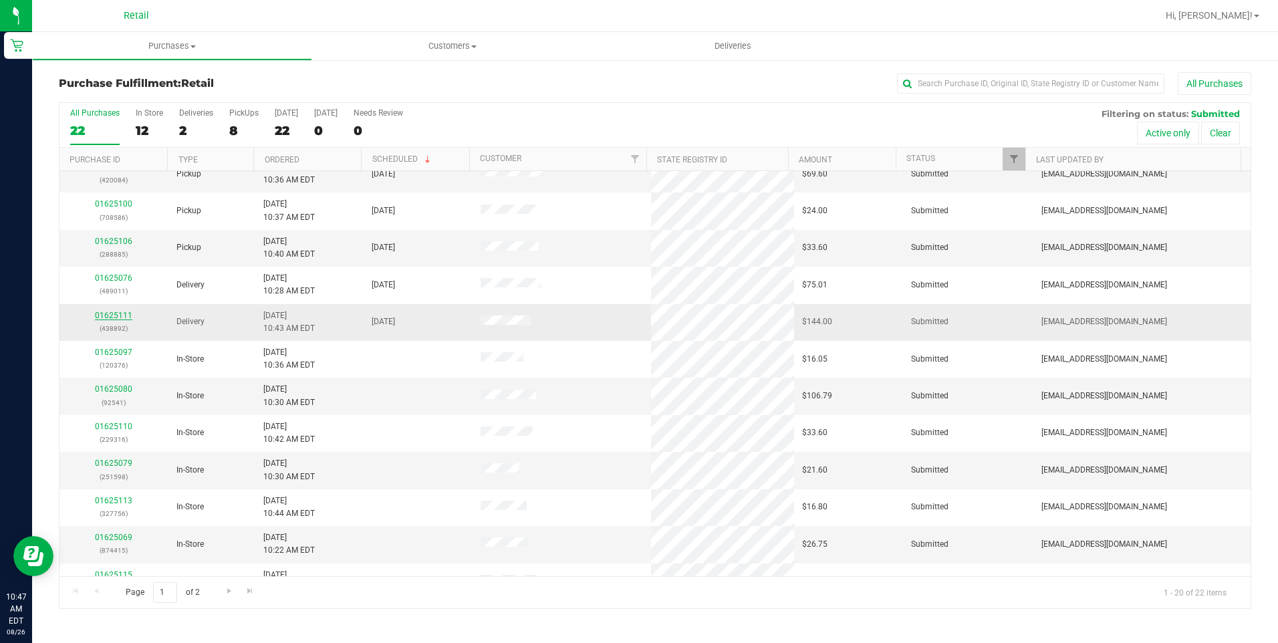
click at [123, 313] on link "01625111" at bounding box center [113, 315] width 37 height 9
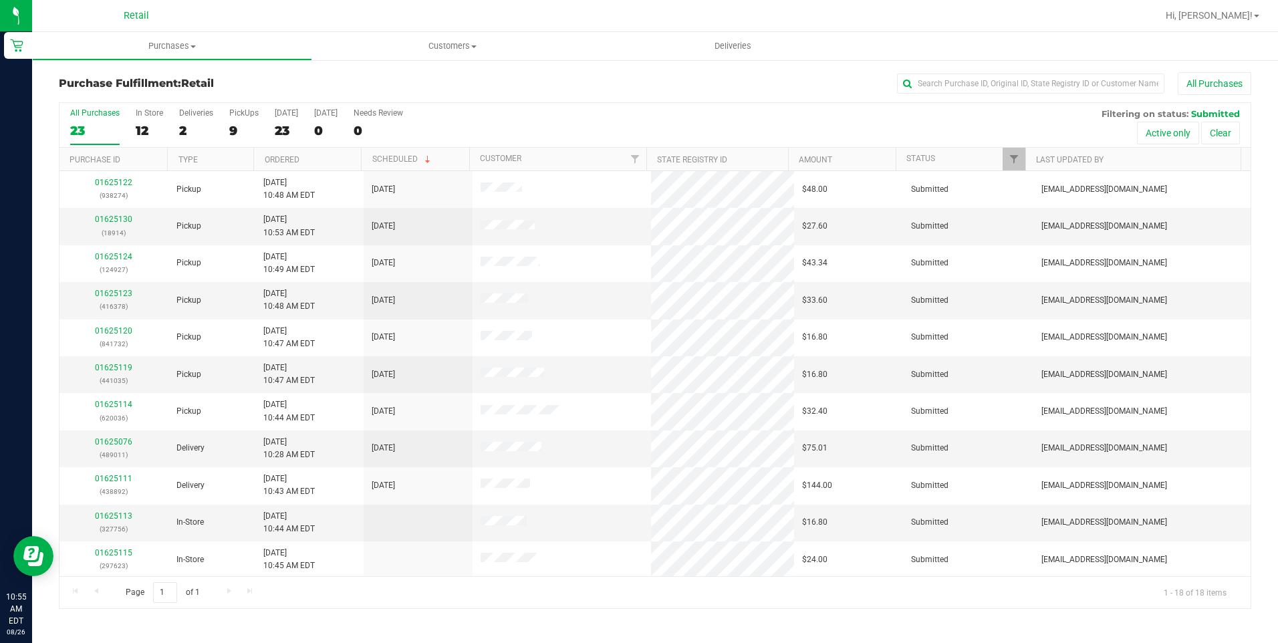
click at [934, 94] on div "All Purchases" at bounding box center [853, 83] width 795 height 23
click at [943, 84] on input "text" at bounding box center [1030, 84] width 267 height 20
type input "438892"
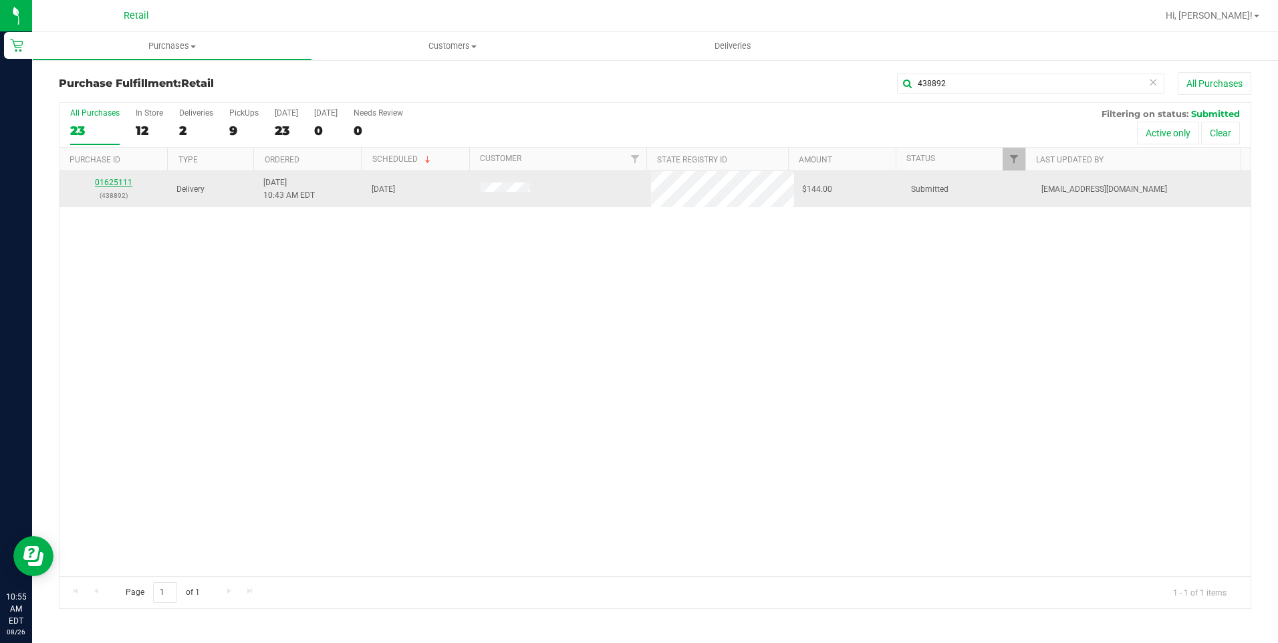
click at [126, 181] on link "01625111" at bounding box center [113, 182] width 37 height 9
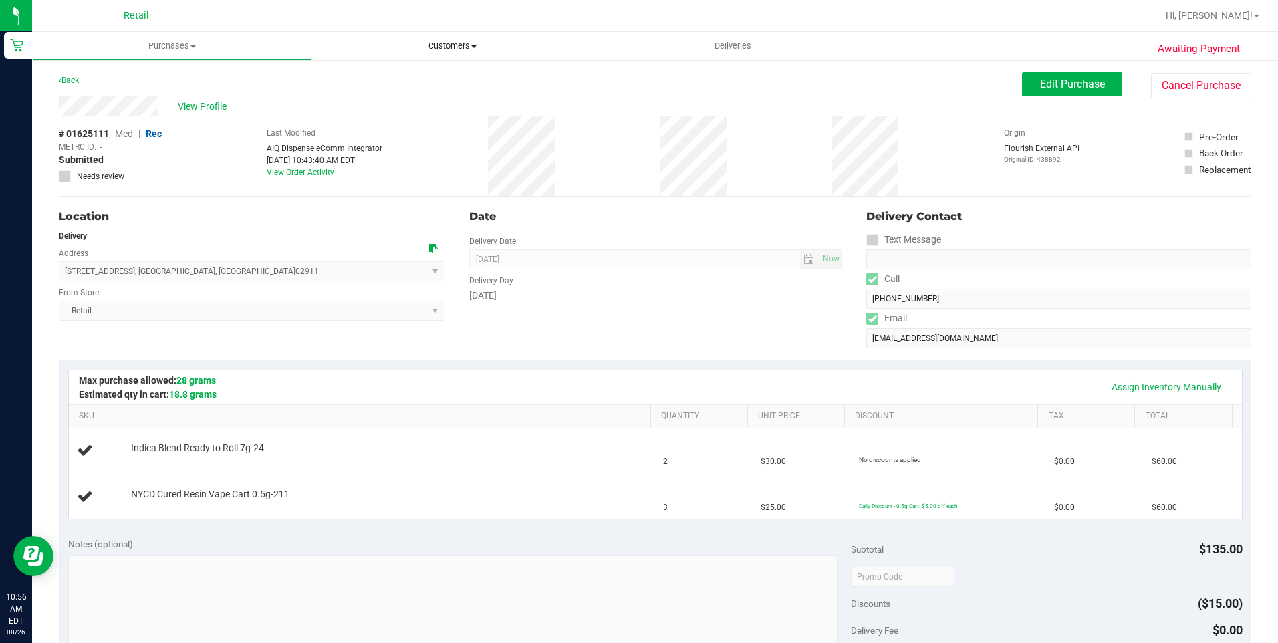
click at [408, 48] on span "Customers" at bounding box center [452, 46] width 280 height 12
click at [360, 80] on span "All customers" at bounding box center [360, 80] width 96 height 11
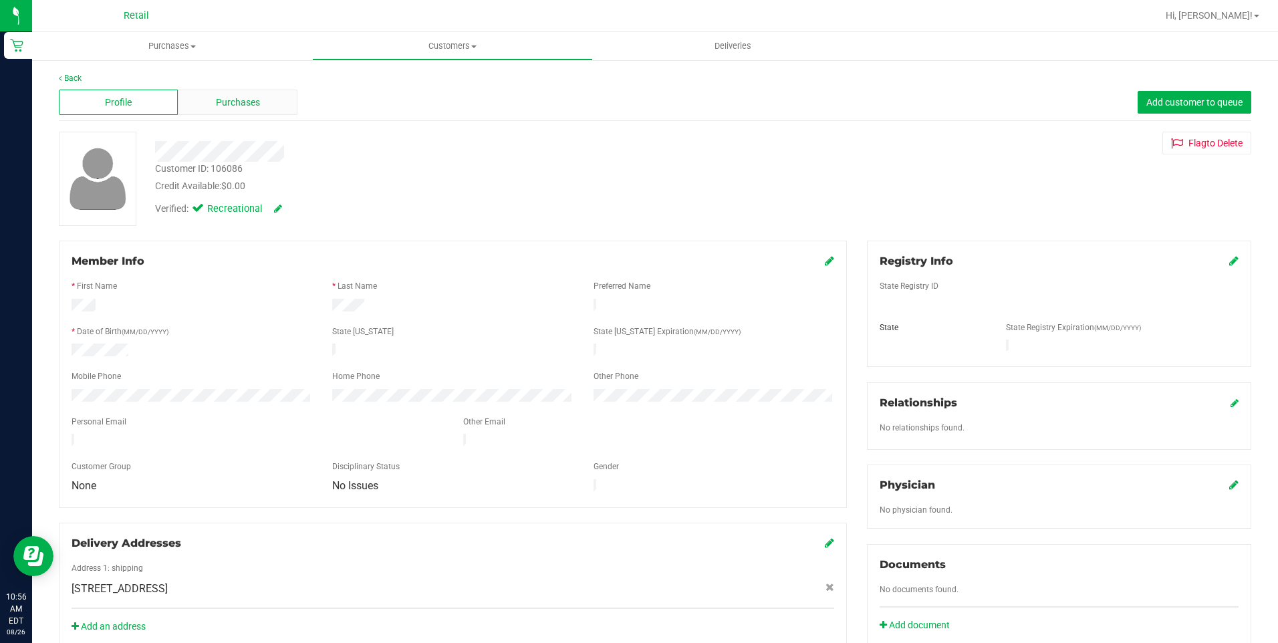
click at [241, 100] on span "Purchases" at bounding box center [238, 103] width 44 height 14
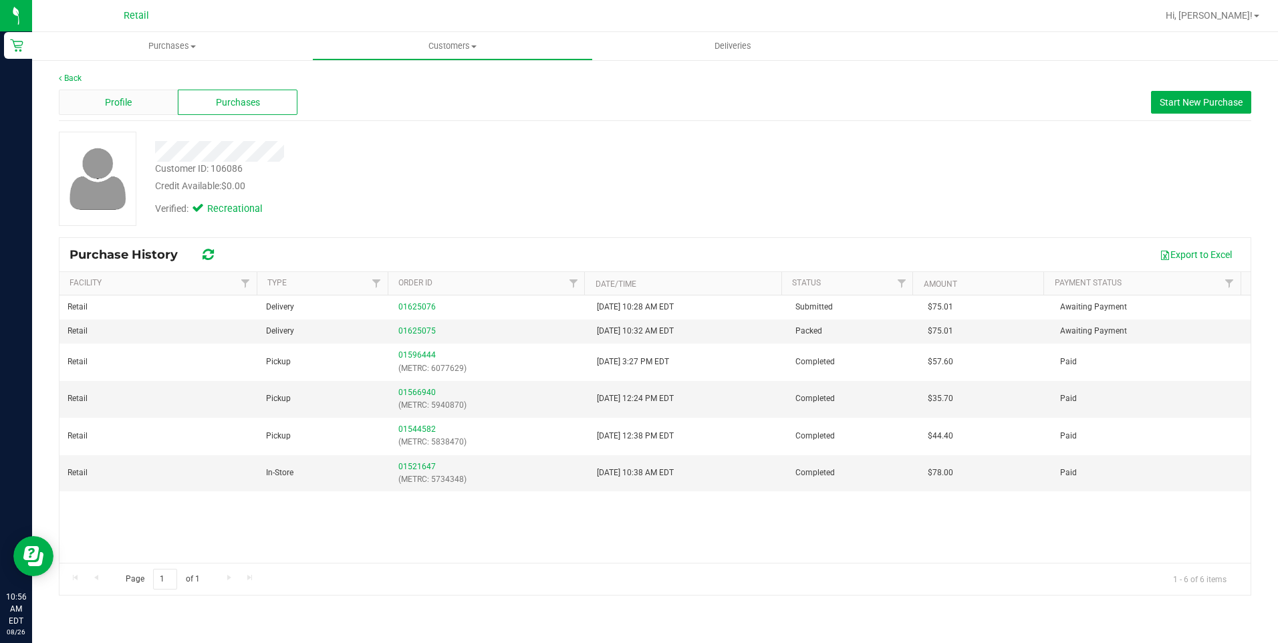
click at [130, 110] on div "Profile" at bounding box center [118, 102] width 119 height 25
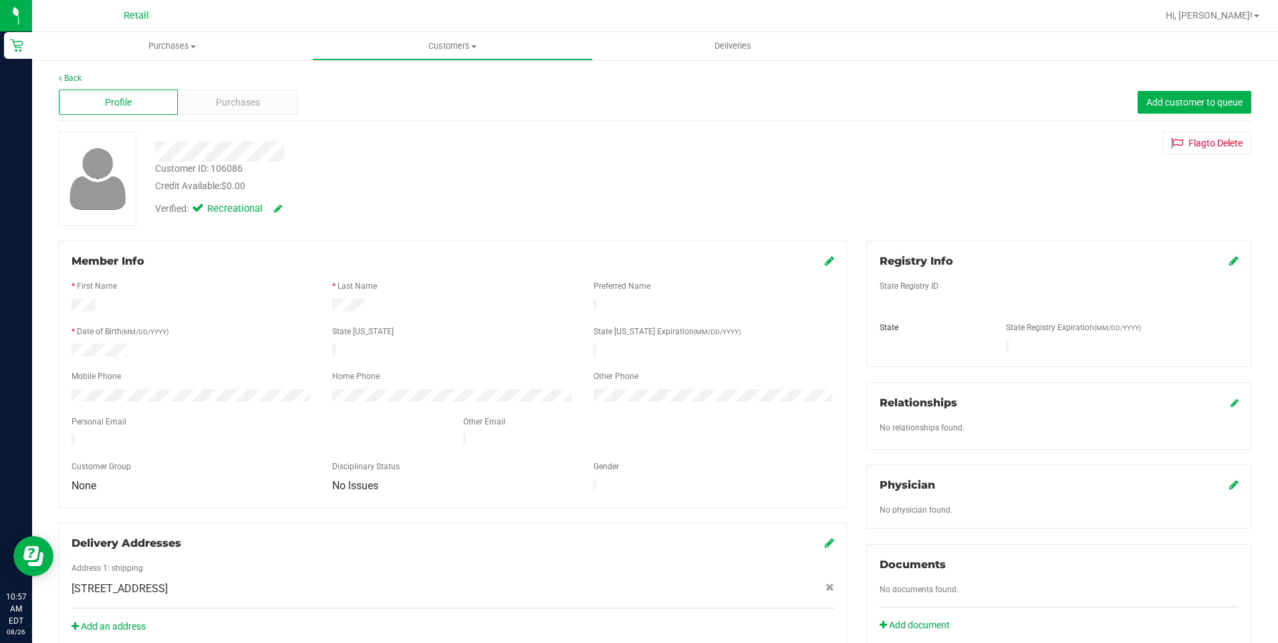
drag, startPoint x: 357, startPoint y: 179, endPoint x: 278, endPoint y: 127, distance: 94.5
click at [355, 179] on div "Credit Available: $0.00" at bounding box center [448, 186] width 586 height 14
click at [259, 110] on div "Purchases" at bounding box center [237, 102] width 119 height 25
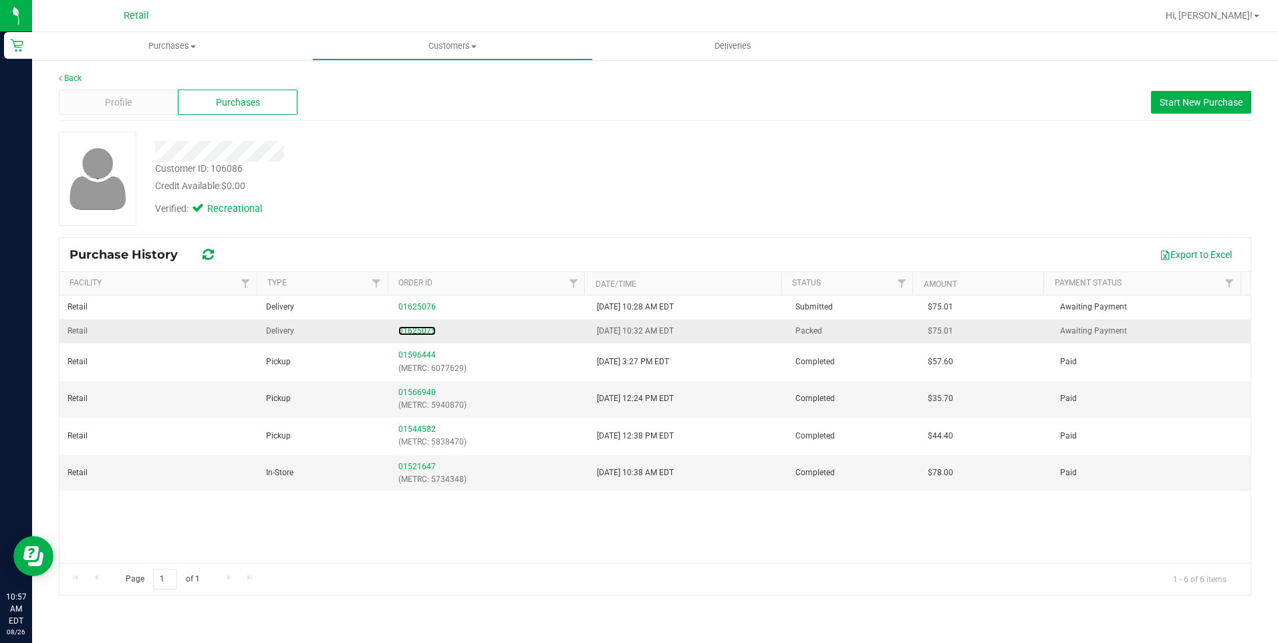
click at [419, 329] on link "01625075" at bounding box center [416, 330] width 37 height 9
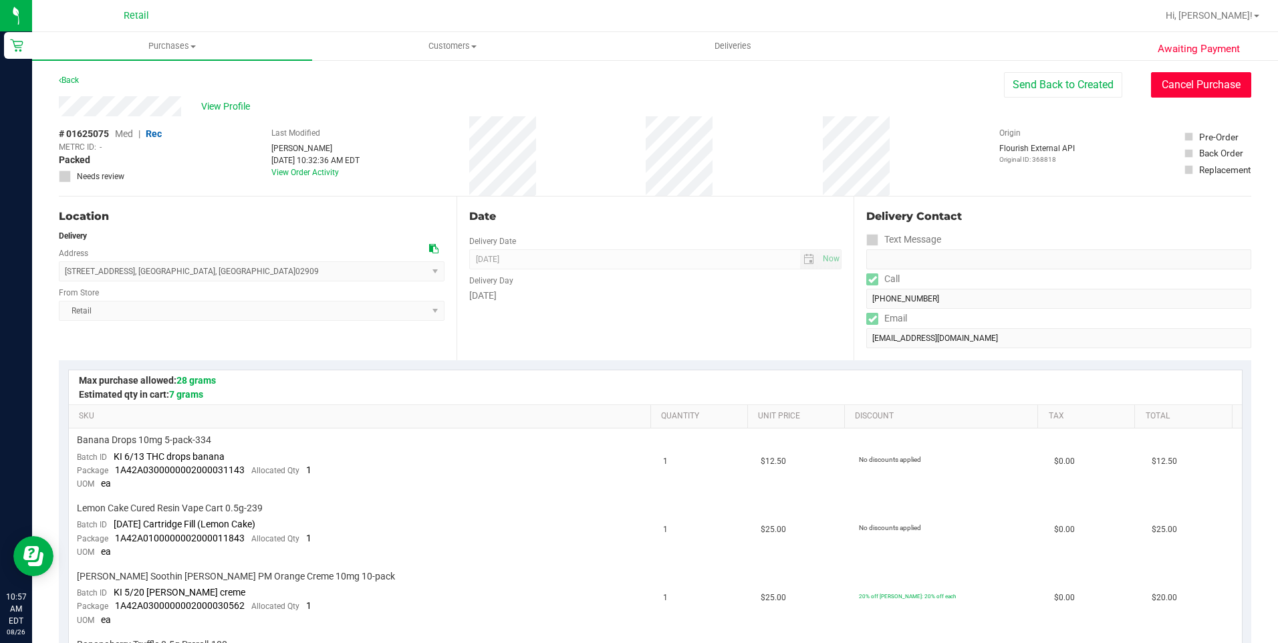
click at [1208, 97] on button "Cancel Purchase" at bounding box center [1201, 84] width 100 height 25
click at [218, 109] on span "View Profile" at bounding box center [227, 107] width 53 height 14
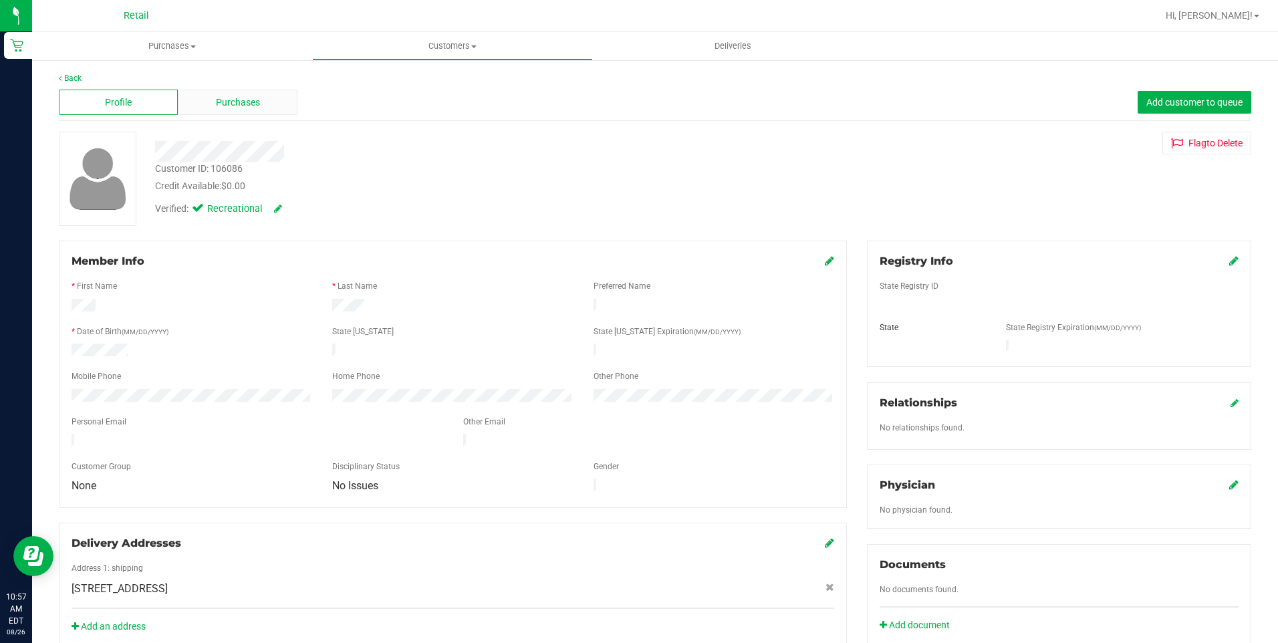
click at [206, 110] on div "Purchases" at bounding box center [237, 102] width 119 height 25
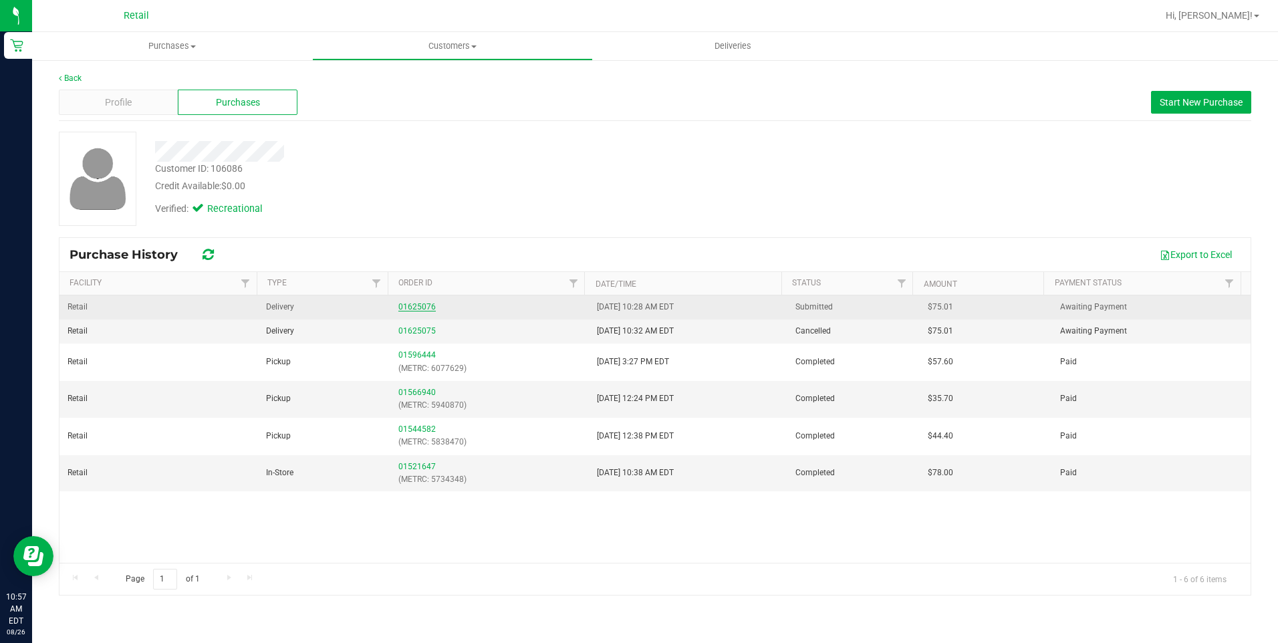
click at [418, 309] on link "01625076" at bounding box center [416, 306] width 37 height 9
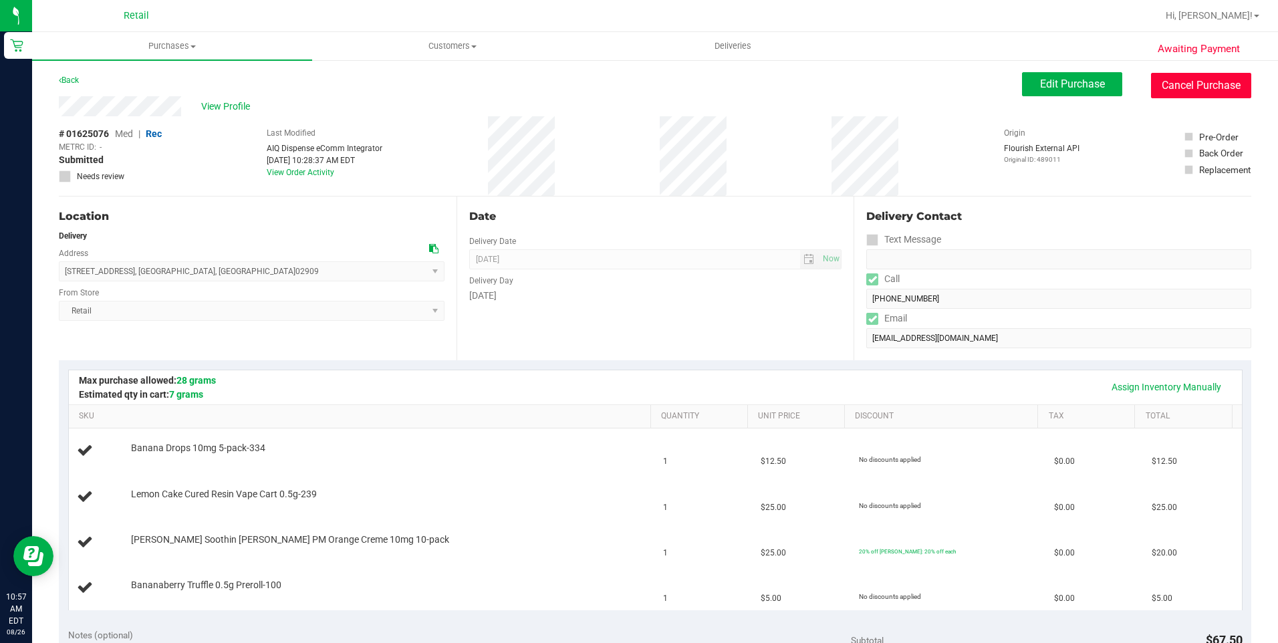
click at [1183, 92] on button "Cancel Purchase" at bounding box center [1201, 85] width 100 height 25
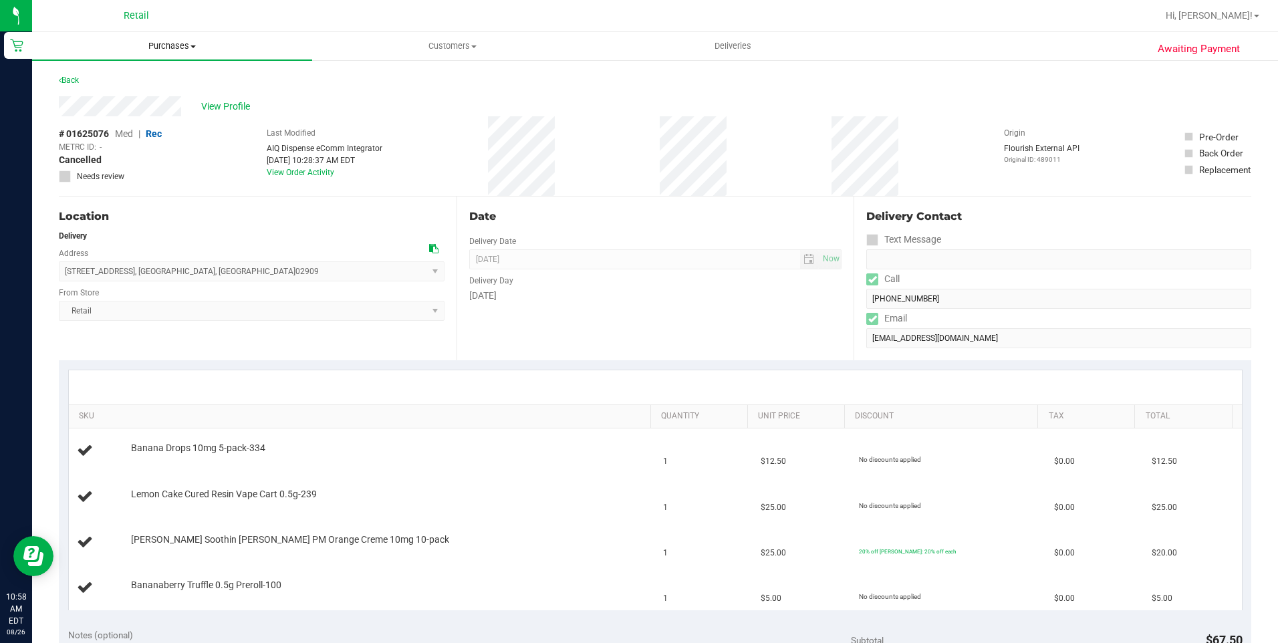
click at [156, 52] on uib-tab-heading "Purchases Summary of purchases Fulfillment All purchases" at bounding box center [172, 46] width 280 height 28
click at [88, 113] on span "All purchases" at bounding box center [79, 112] width 95 height 11
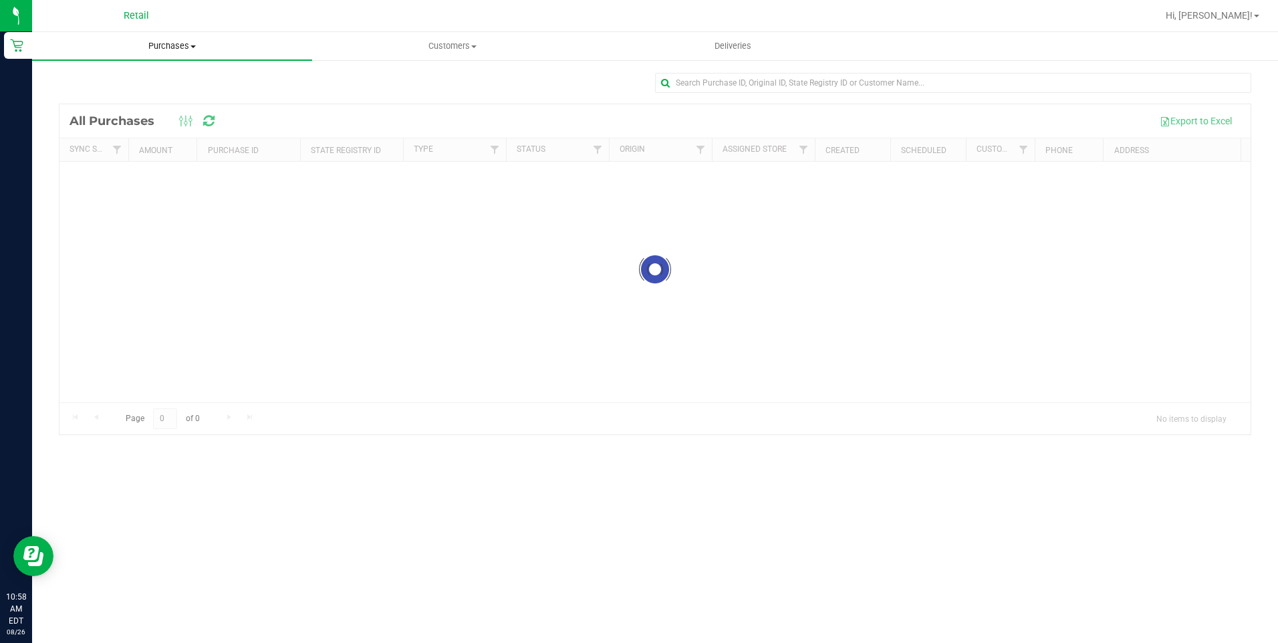
click at [200, 51] on span "Purchases" at bounding box center [172, 46] width 280 height 12
click at [105, 91] on span "Fulfillment" at bounding box center [73, 96] width 83 height 11
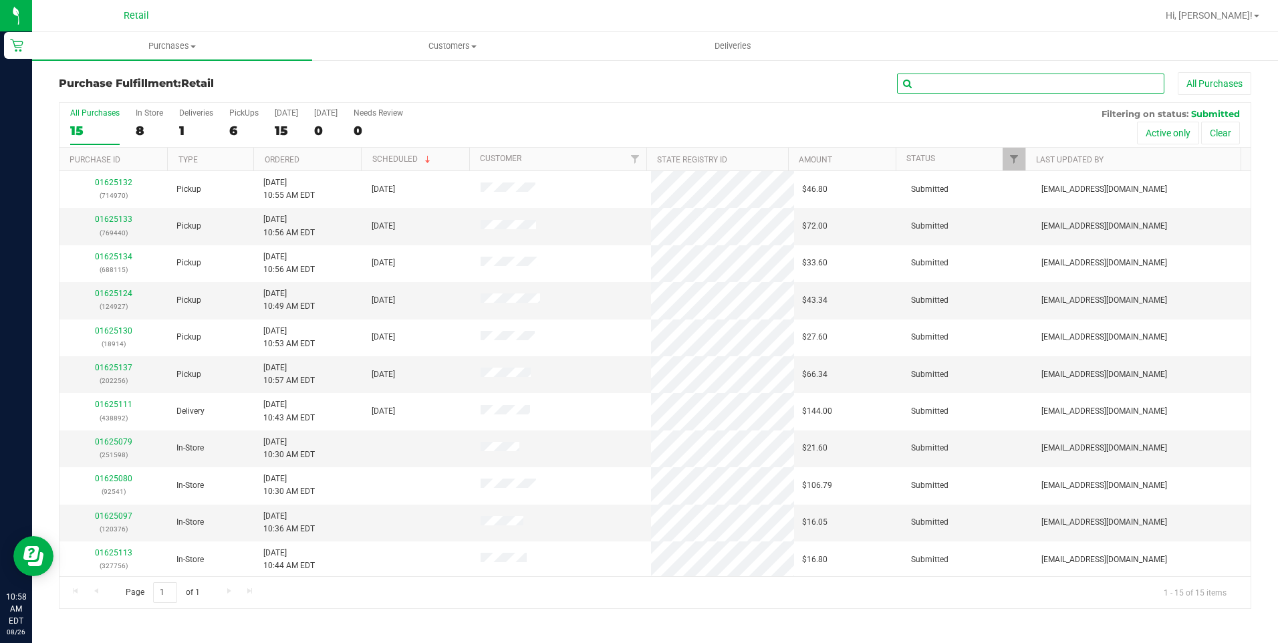
click at [979, 80] on input "text" at bounding box center [1030, 84] width 267 height 20
type input "438892"
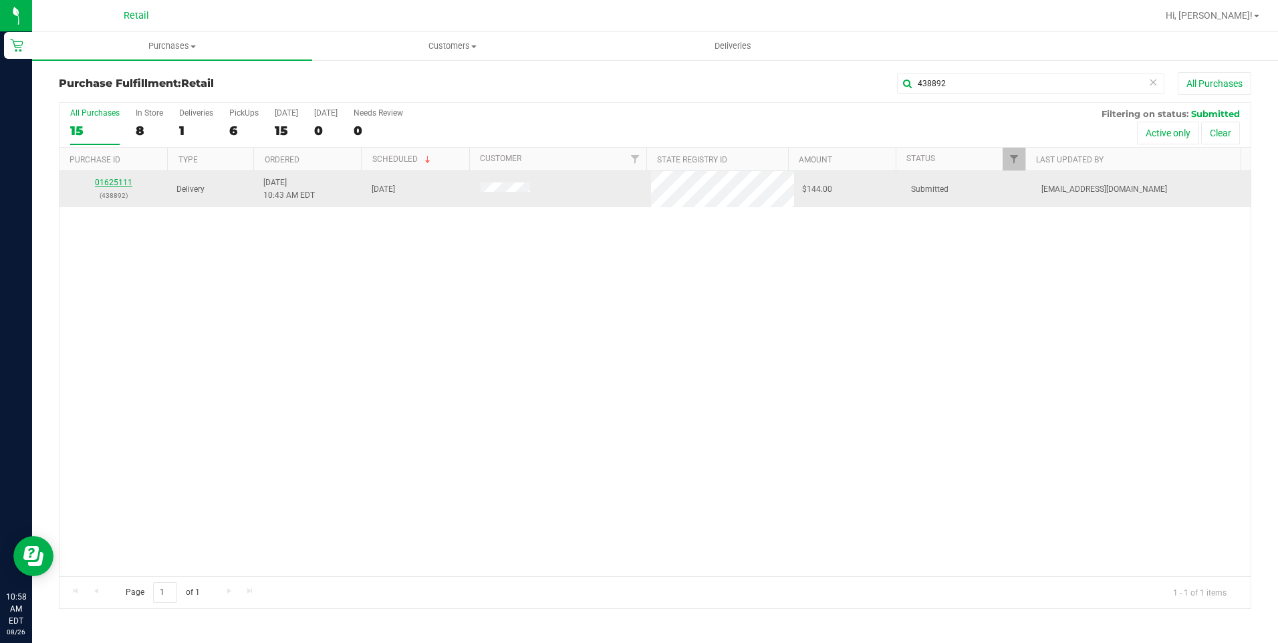
click at [112, 179] on link "01625111" at bounding box center [113, 182] width 37 height 9
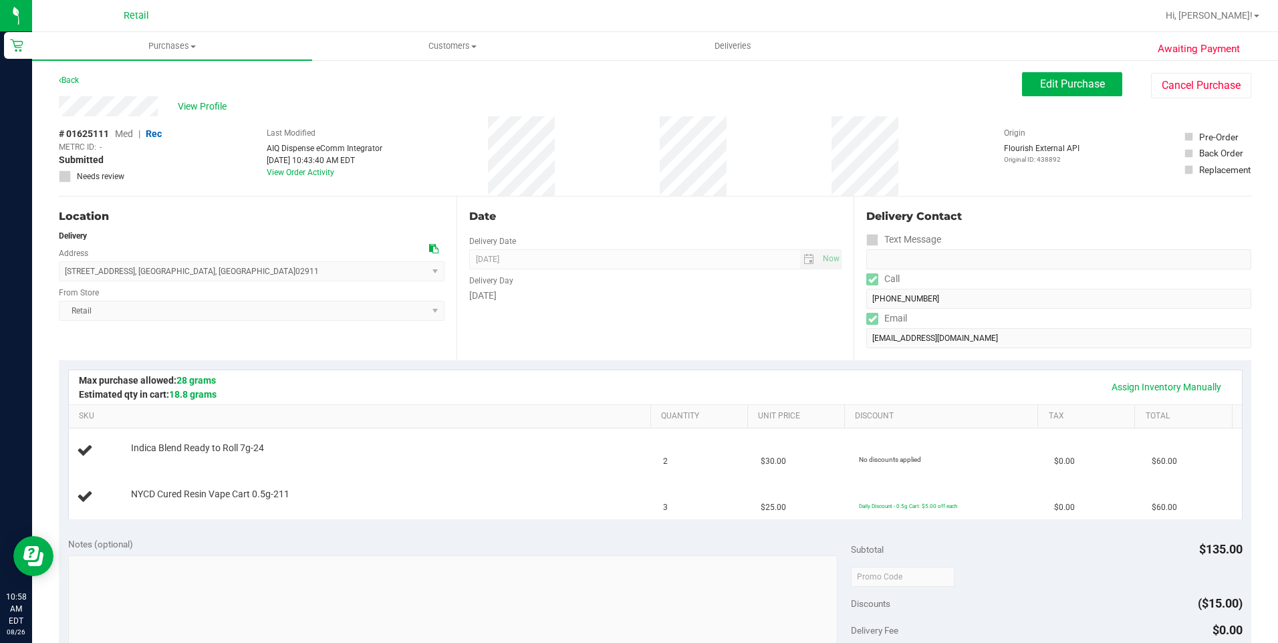
click at [712, 226] on div "Date Delivery Date 08/26/2025 Now 08/26/2025 10:00 AM Now Delivery Day Tuesday" at bounding box center [655, 278] width 398 height 164
drag, startPoint x: 712, startPoint y: 226, endPoint x: 611, endPoint y: 217, distance: 100.6
click at [611, 217] on div "Date" at bounding box center [655, 216] width 373 height 16
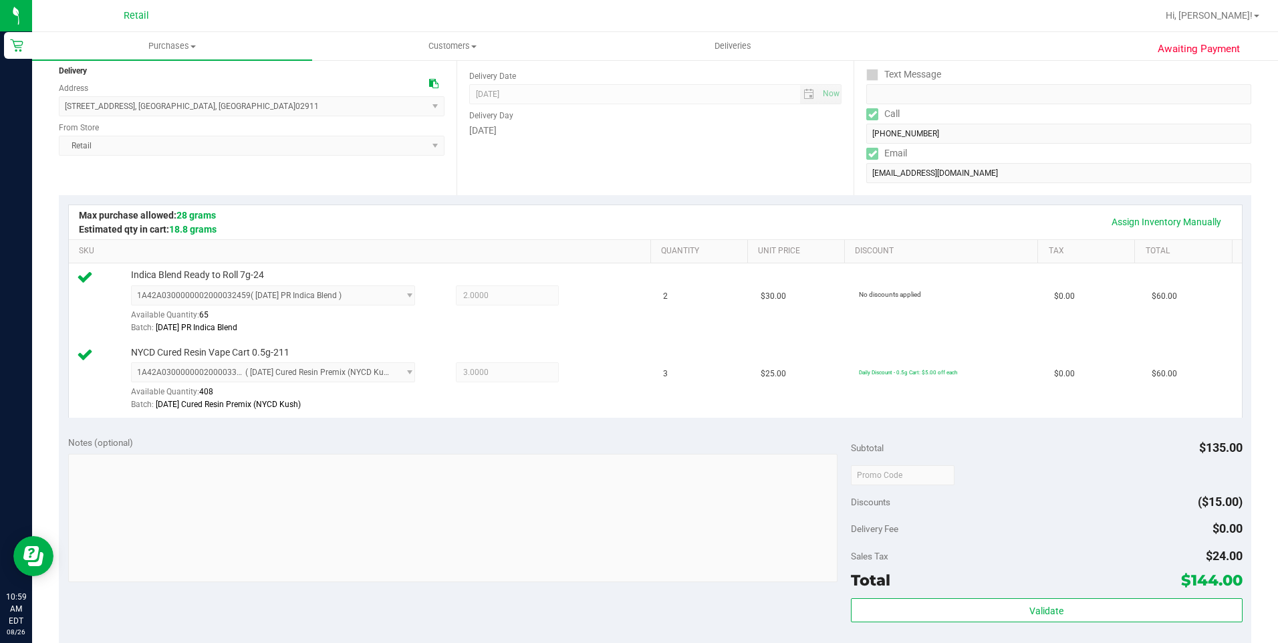
scroll to position [334, 0]
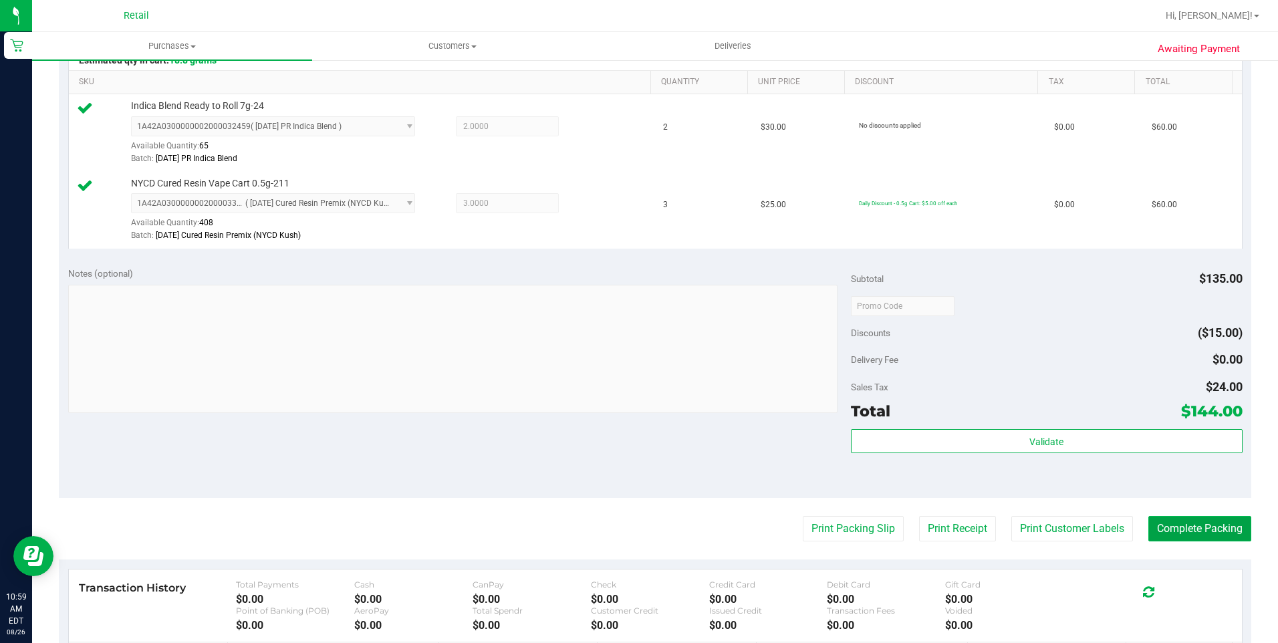
click at [1175, 530] on button "Complete Packing" at bounding box center [1199, 528] width 103 height 25
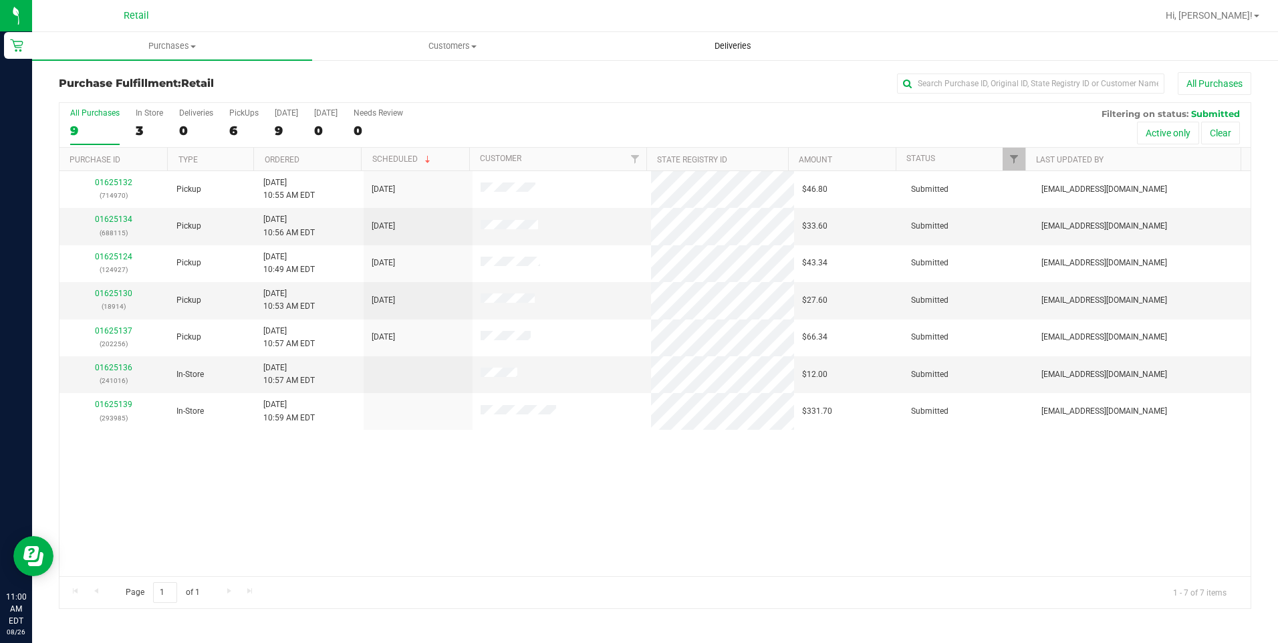
click at [736, 45] on span "Deliveries" at bounding box center [732, 46] width 73 height 12
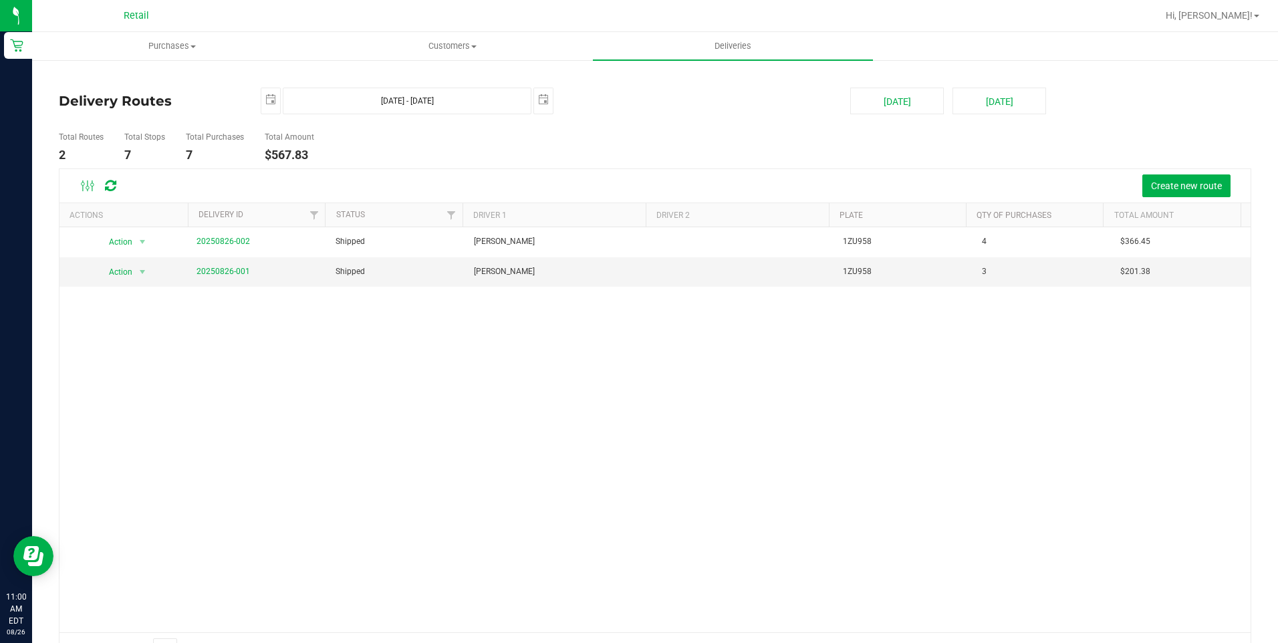
click at [622, 185] on div "Create new route" at bounding box center [685, 185] width 1109 height 23
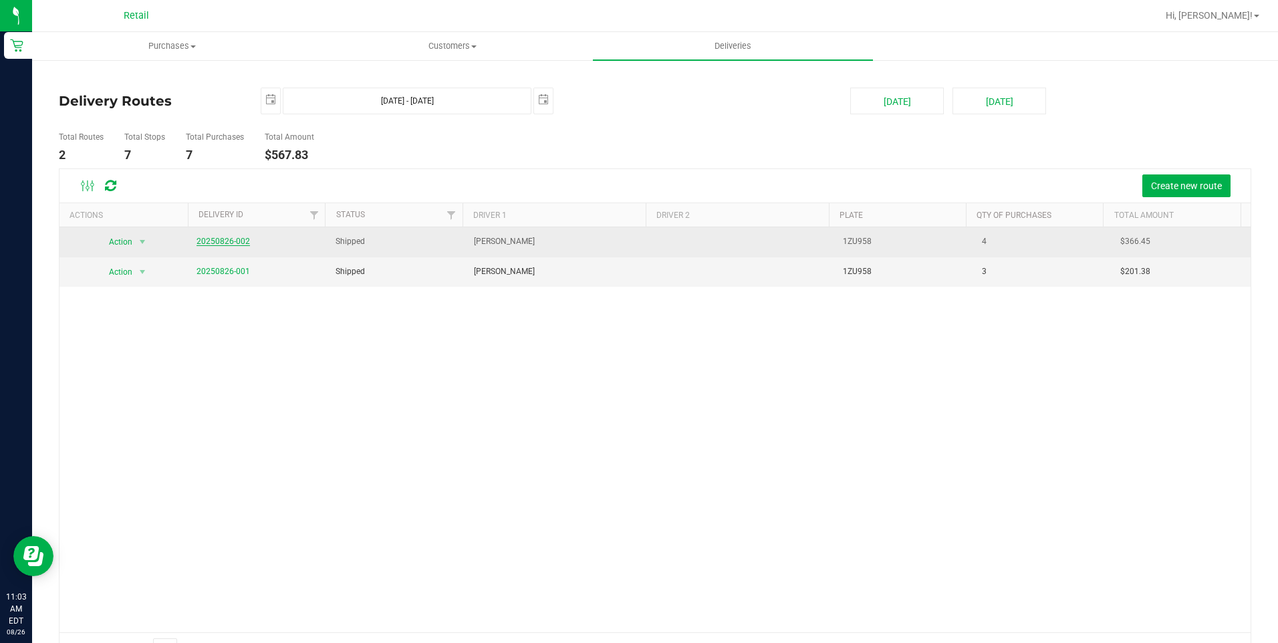
click at [223, 238] on link "20250826-002" at bounding box center [222, 241] width 53 height 9
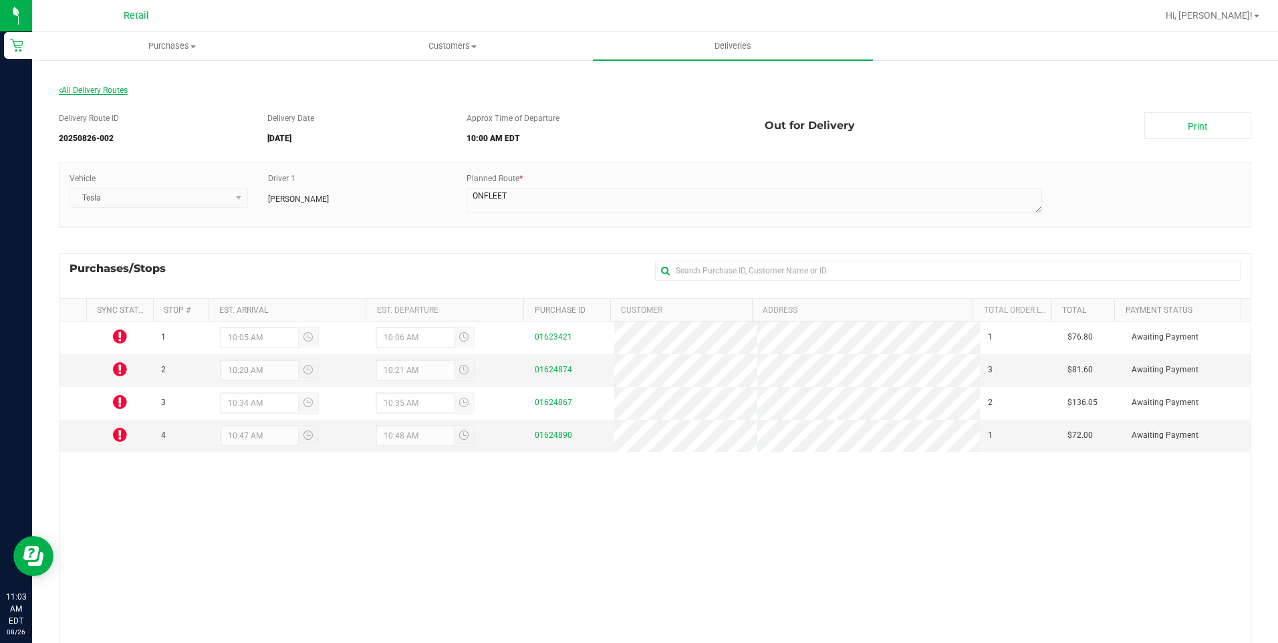
click at [105, 89] on span "All Delivery Routes" at bounding box center [93, 90] width 69 height 9
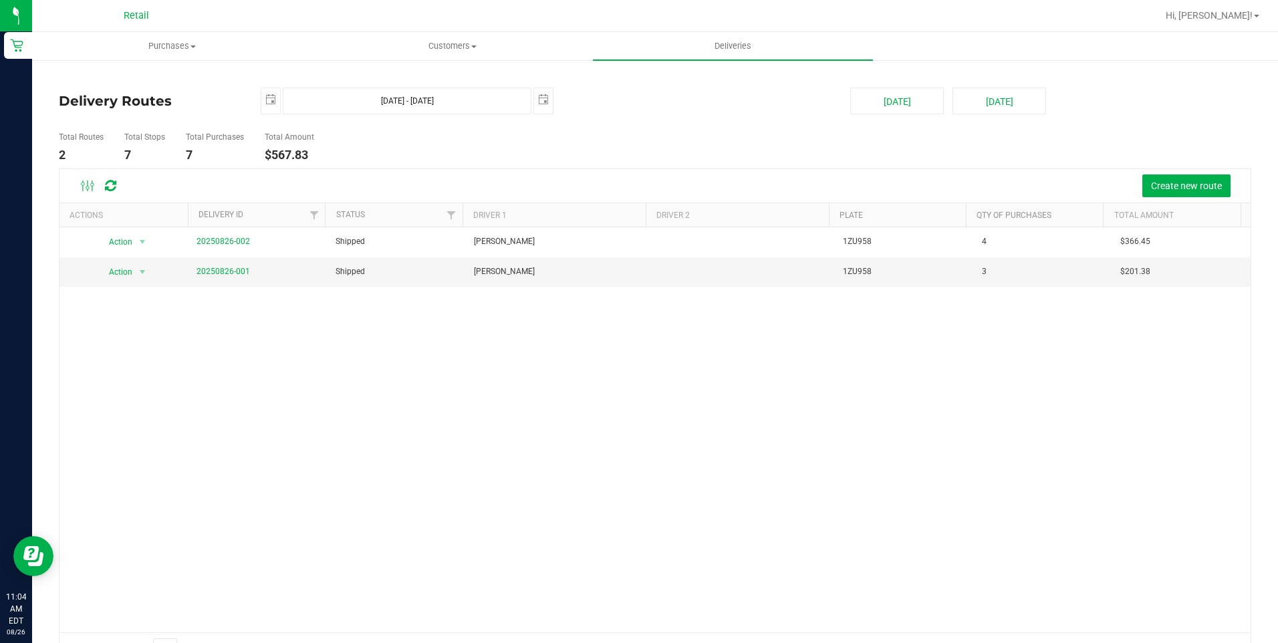
click at [966, 394] on div "Action Action View Delivery 20250826-002 Shipped Kevin Garcia 1ZU958 4 $366.45 …" at bounding box center [654, 429] width 1191 height 405
click at [1167, 182] on span "Create new route" at bounding box center [1186, 185] width 71 height 11
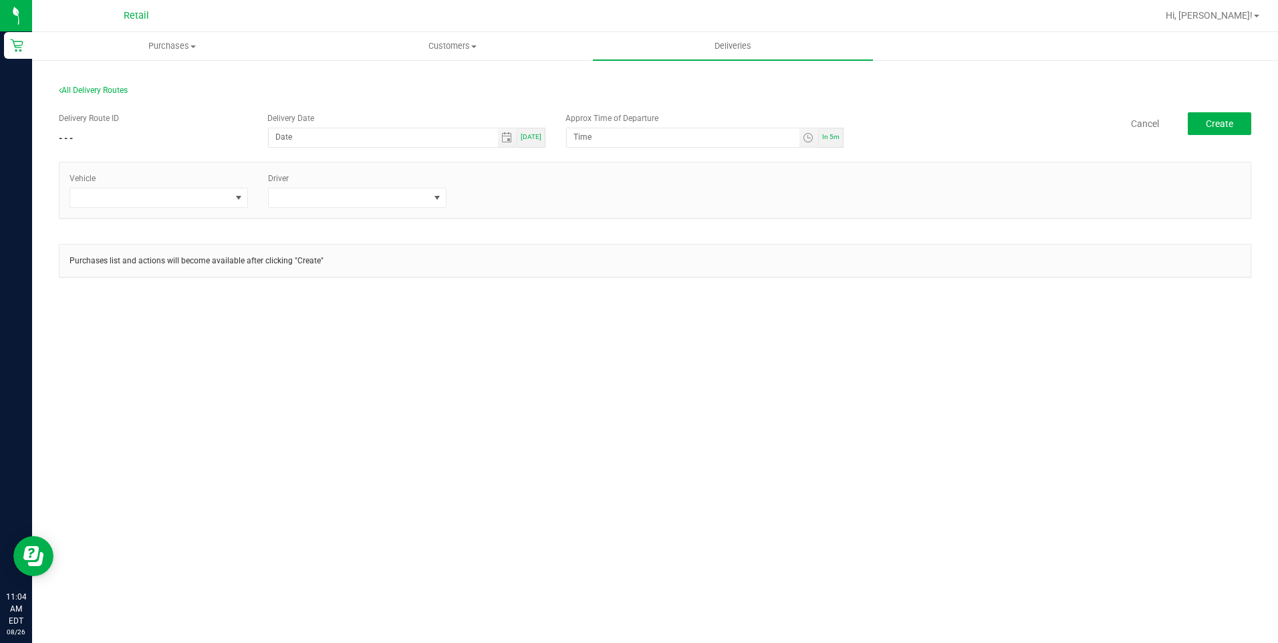
click at [539, 140] on span "[DATE]" at bounding box center [531, 136] width 21 height 7
type input "[DATE]"
click at [807, 142] on span "Toggle time list" at bounding box center [808, 137] width 11 height 11
click at [632, 305] on span "10" at bounding box center [636, 305] width 9 height 9
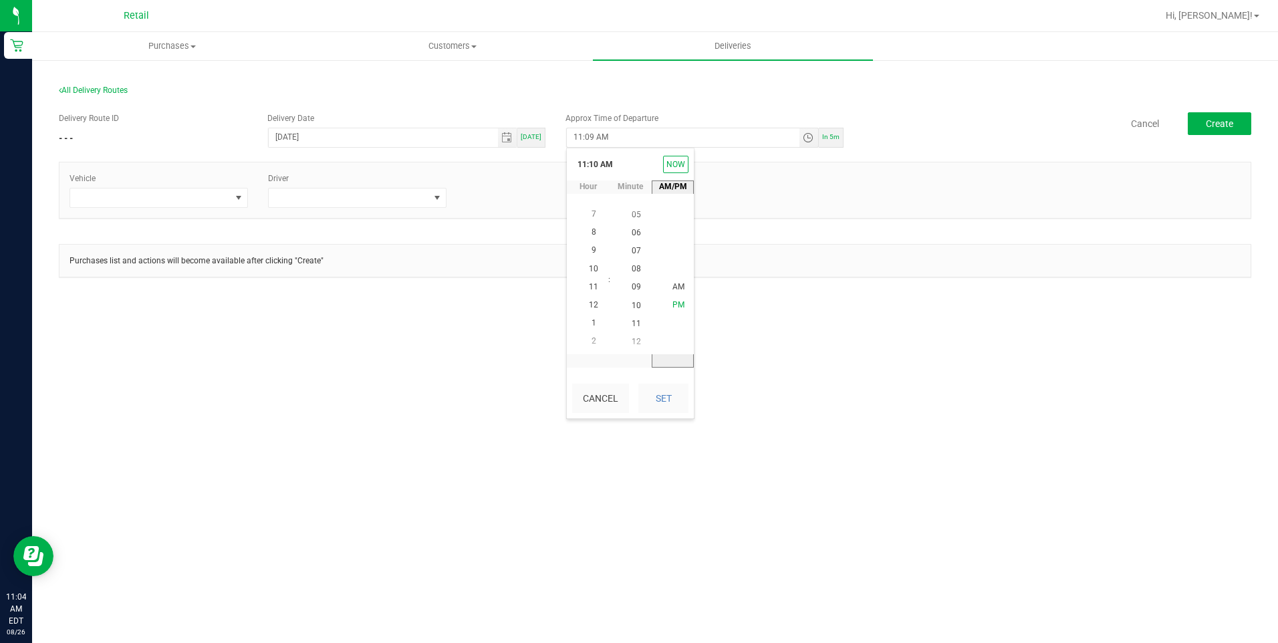
scroll to position [182, 0]
click at [672, 288] on span "AM" at bounding box center [678, 286] width 12 height 9
click at [672, 399] on button "Set" at bounding box center [663, 398] width 50 height 29
type input "11:10 AM"
click at [760, 424] on div "Purchases Summary of purchases Fulfillment All purchases Customers All customer…" at bounding box center [655, 337] width 1246 height 611
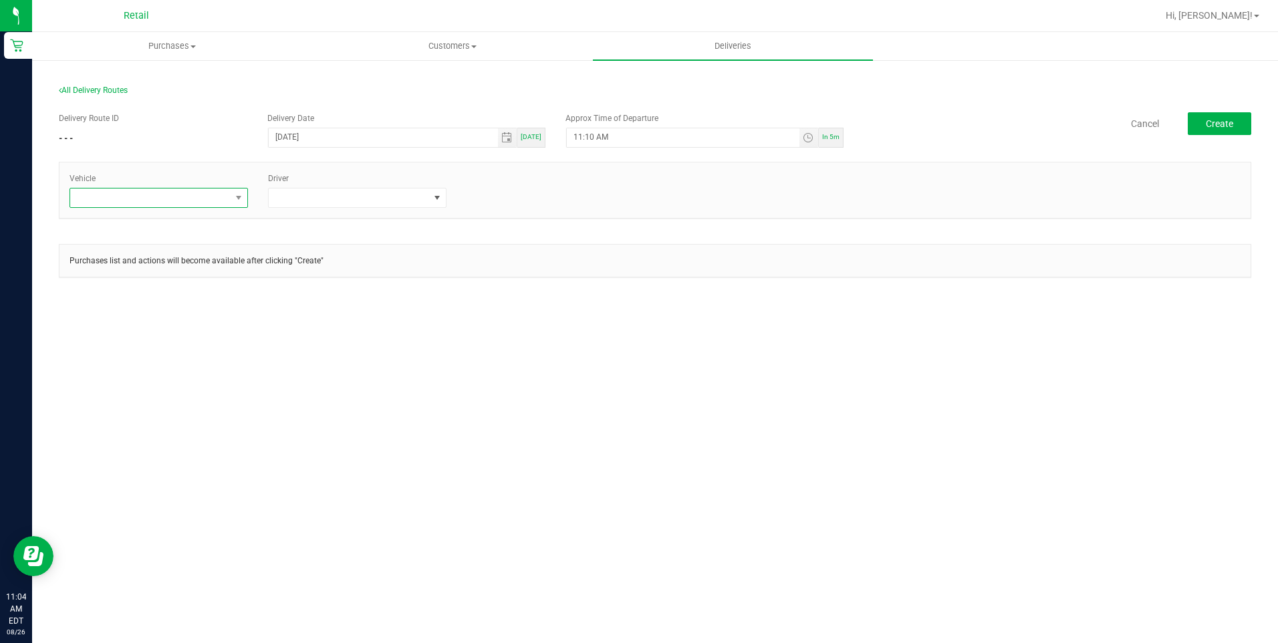
click at [188, 190] on span at bounding box center [150, 197] width 160 height 19
click at [114, 280] on li "Tesla" at bounding box center [158, 278] width 177 height 23
click at [396, 204] on span at bounding box center [349, 197] width 160 height 19
click at [312, 320] on li "[PERSON_NAME]" at bounding box center [357, 323] width 177 height 23
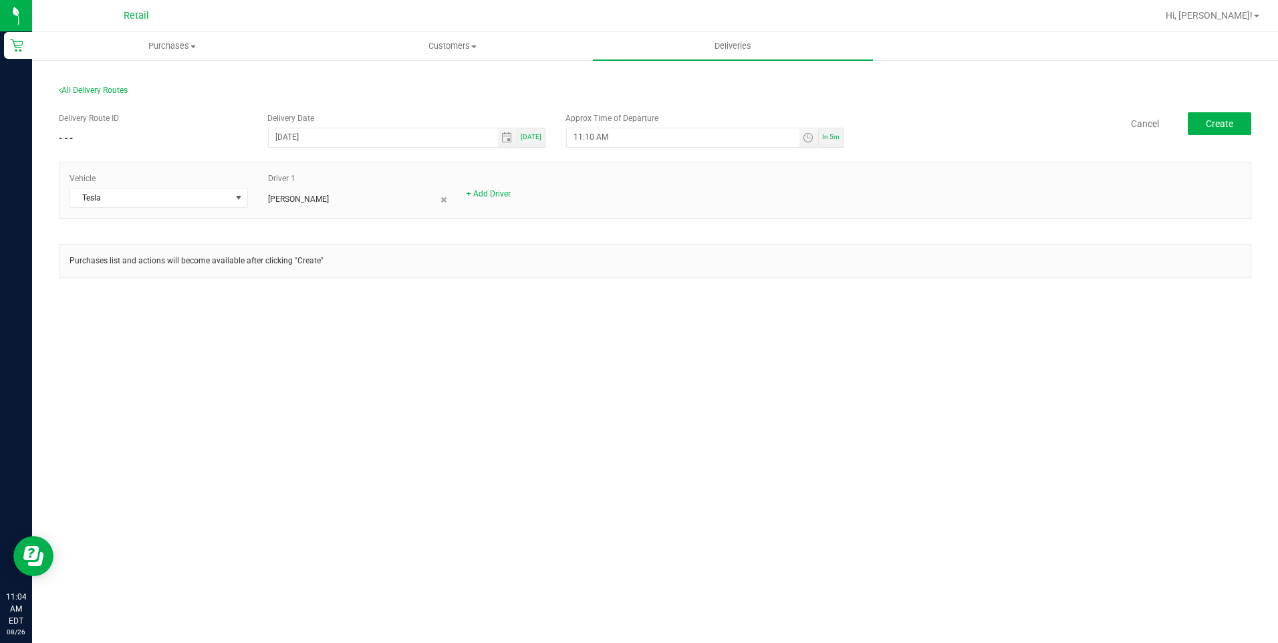
click at [824, 416] on div "Purchases Summary of purchases Fulfillment All purchases Customers All customer…" at bounding box center [655, 337] width 1246 height 611
click at [1204, 128] on button "Create" at bounding box center [1219, 123] width 63 height 23
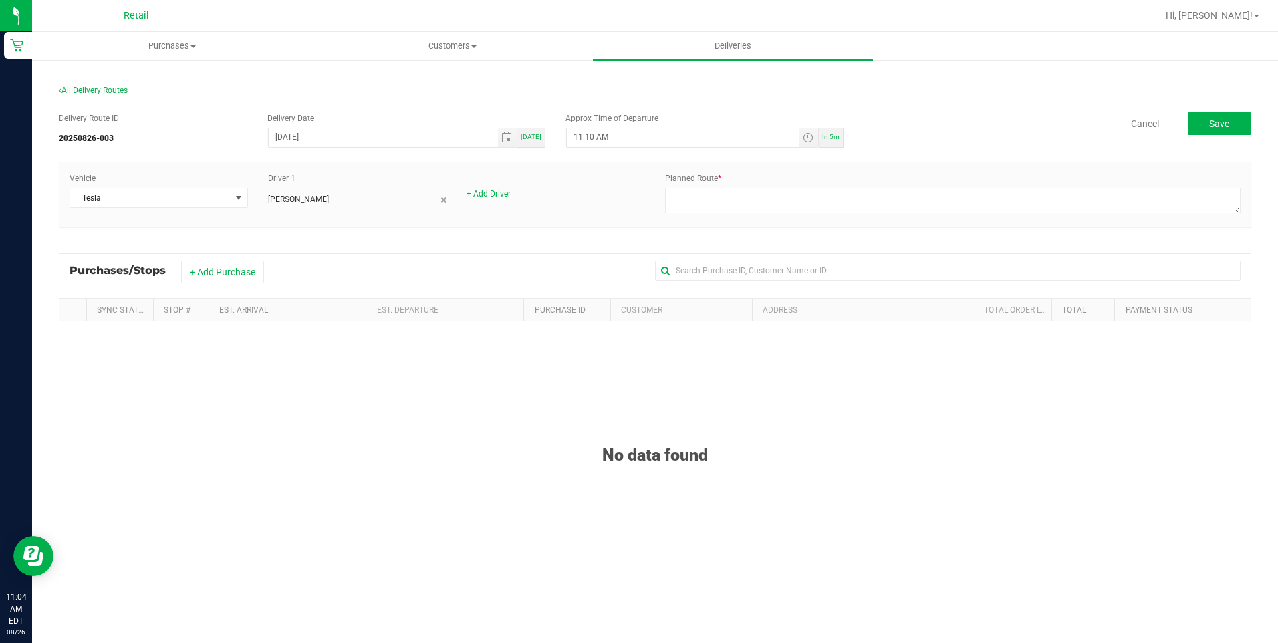
drag, startPoint x: 239, startPoint y: 275, endPoint x: 574, endPoint y: 217, distance: 340.6
click at [239, 275] on button "+ Add Purchase" at bounding box center [222, 272] width 83 height 23
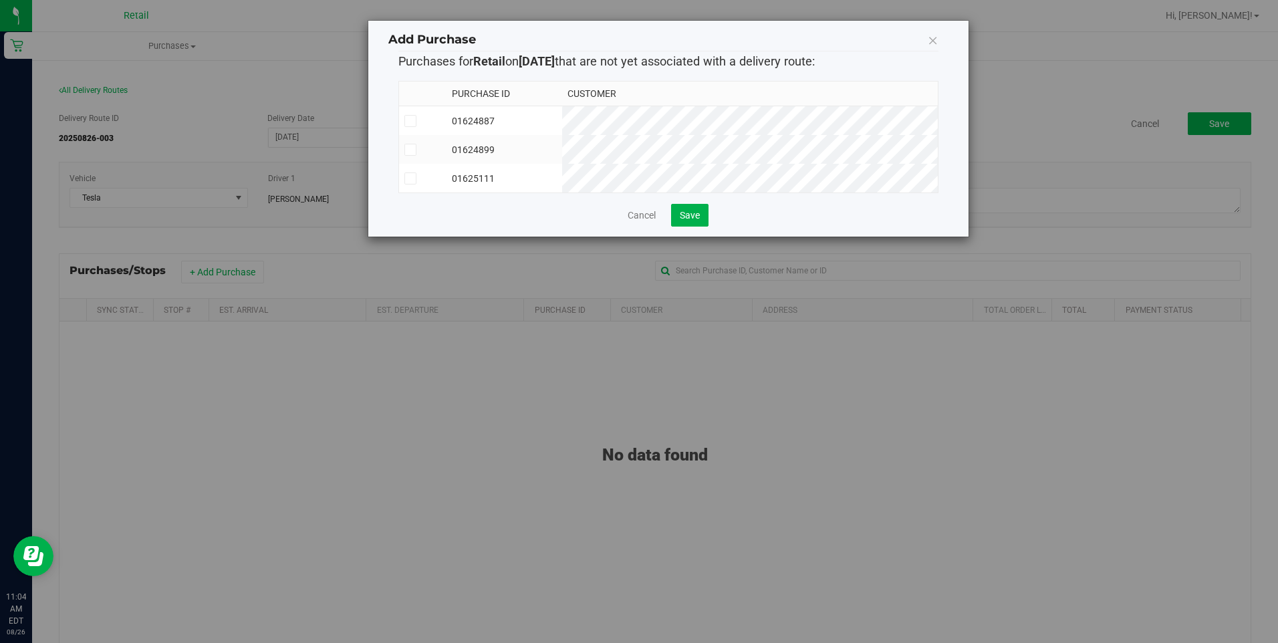
click at [561, 118] on td "01624887" at bounding box center [503, 120] width 115 height 29
click at [561, 121] on td "01624887" at bounding box center [503, 120] width 115 height 29
click at [501, 181] on td "01625111" at bounding box center [503, 178] width 115 height 29
click at [690, 221] on span "Save" at bounding box center [690, 215] width 20 height 11
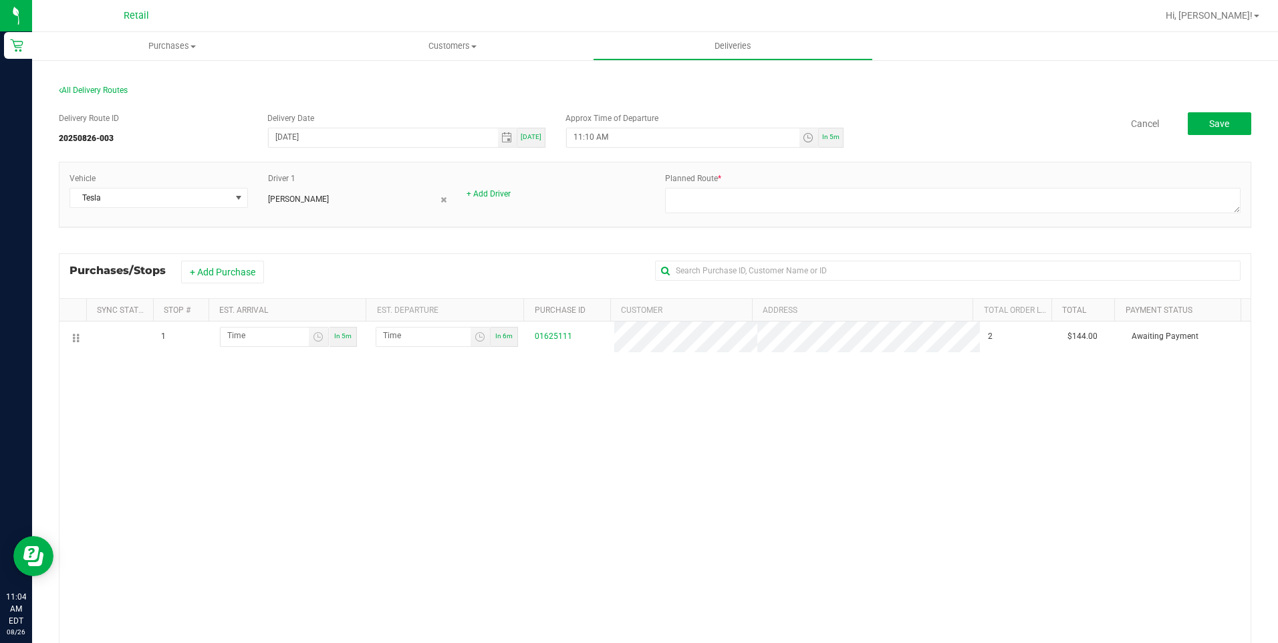
click at [800, 463] on div "1 In 5m In 6m 01625111 2 $144.00 Awaiting Payment" at bounding box center [654, 523] width 1191 height 405
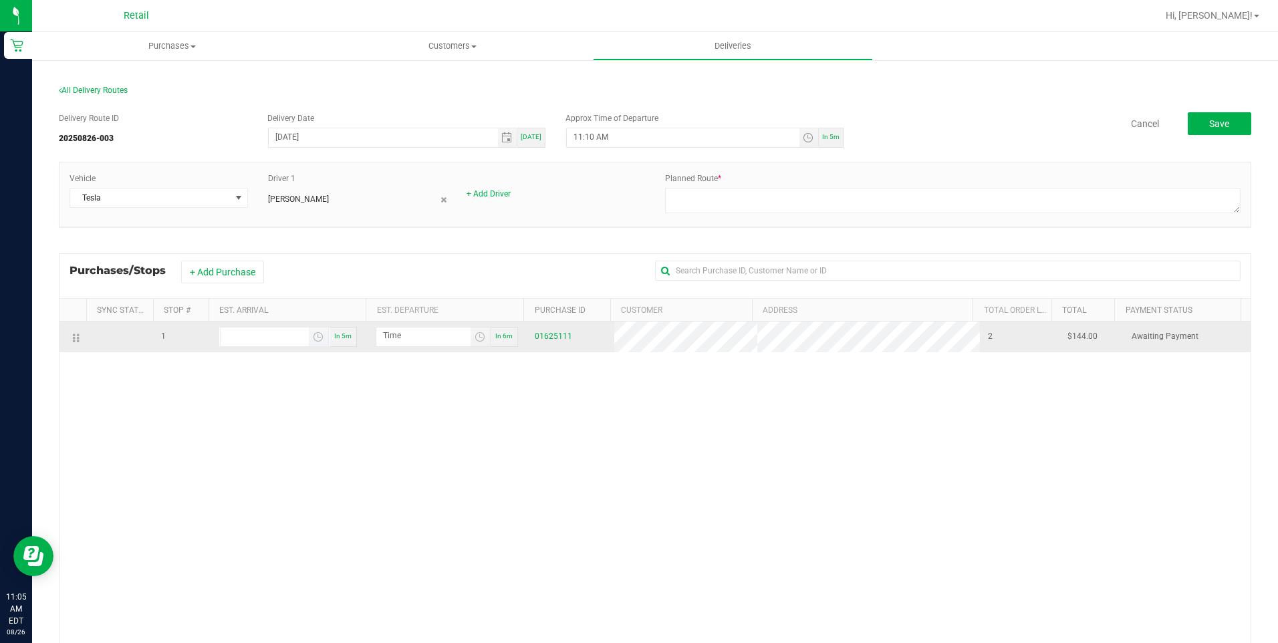
type input "hour:minute AM"
click at [270, 331] on input "hour:minute AM" at bounding box center [265, 335] width 88 height 17
click at [241, 340] on input "hour:minute AM" at bounding box center [265, 335] width 88 height 17
type input "11:01 AM"
type input "11:02 AM"
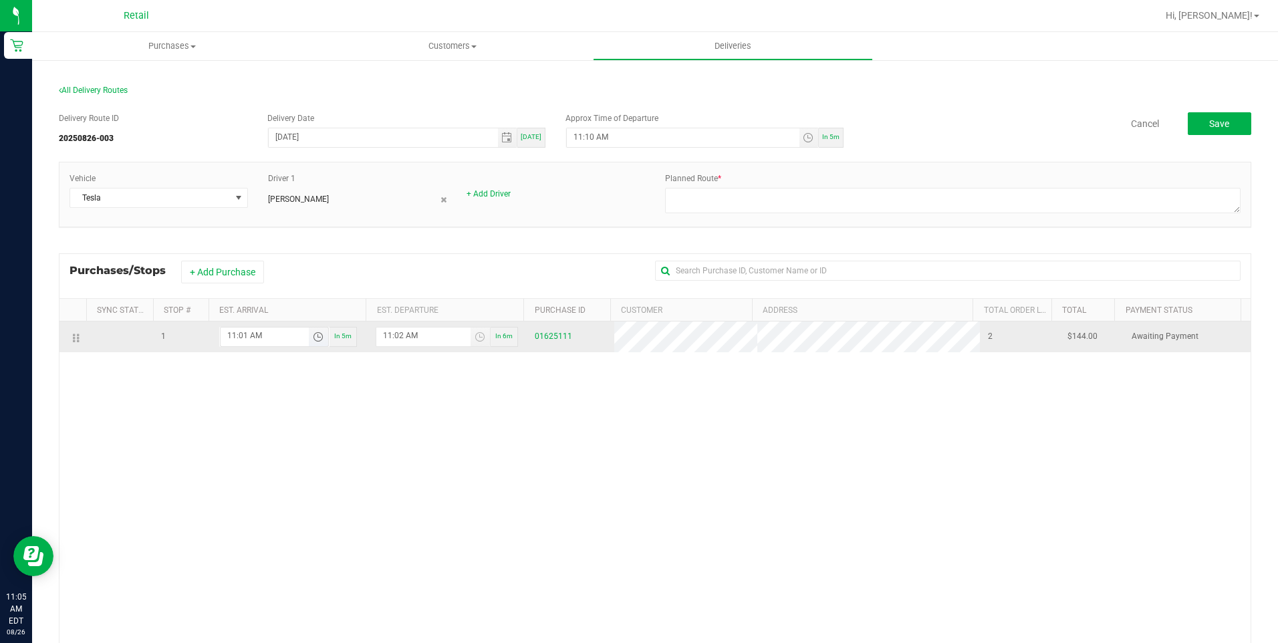
type input "11:19 AM"
type input "11:20 AM"
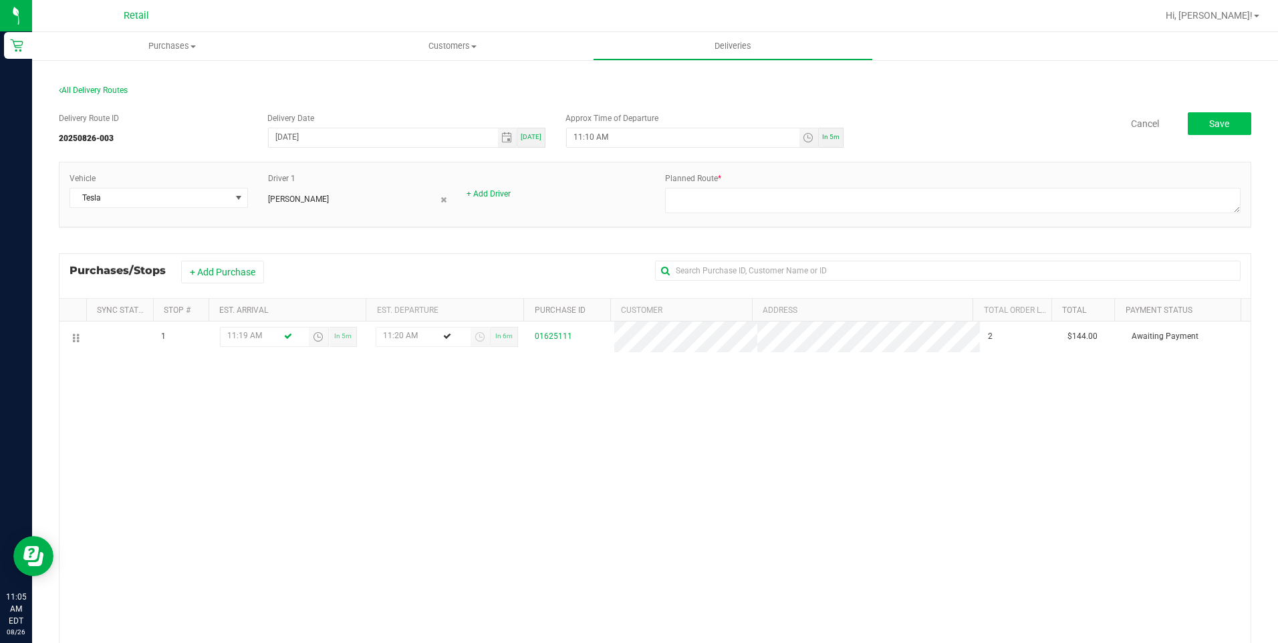
type input "11:19 AM"
click at [1213, 122] on span "Save" at bounding box center [1219, 123] width 20 height 11
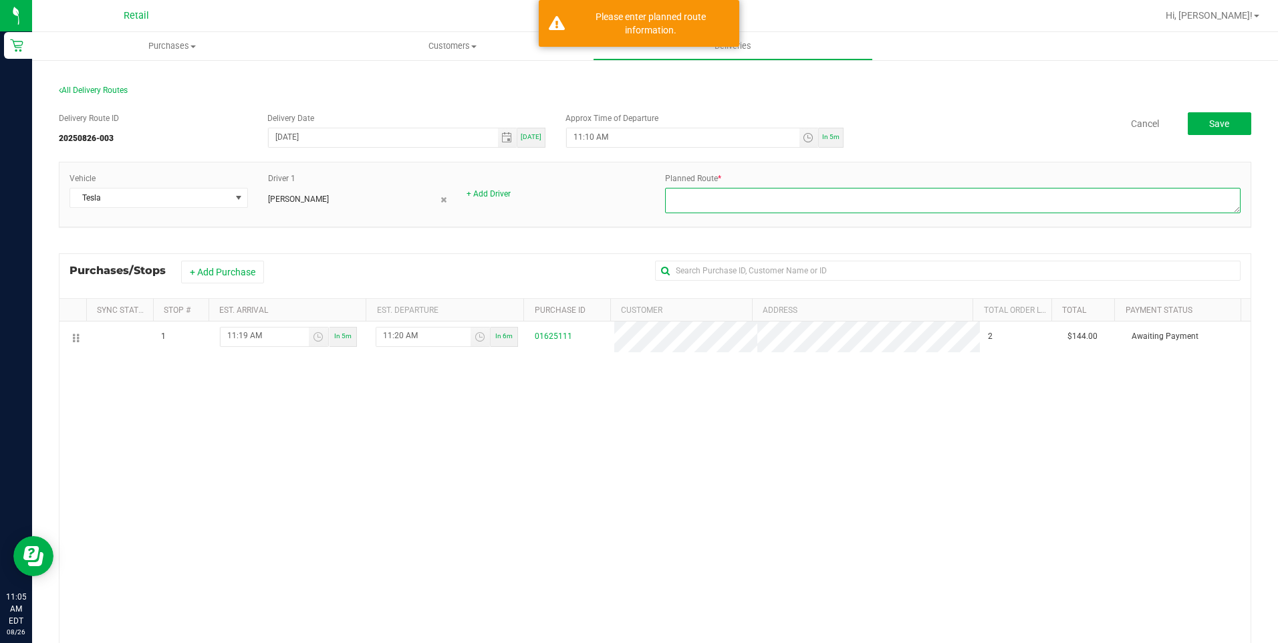
click at [737, 202] on textarea at bounding box center [952, 200] width 575 height 25
type textarea "Onfleet 826003"
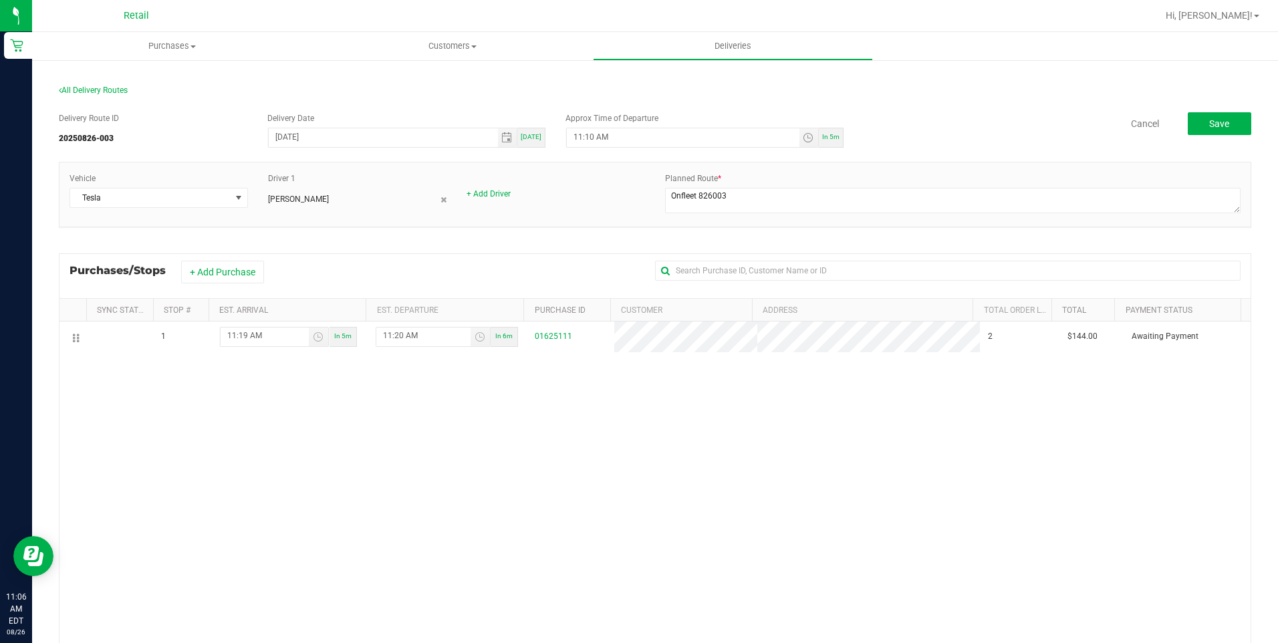
click at [1227, 112] on div "Delivery Route ID 20250826-003 Delivery Date 08/26/2025 Today Approx Time of De…" at bounding box center [655, 435] width 1192 height 667
click at [1227, 121] on button "Save" at bounding box center [1219, 123] width 63 height 23
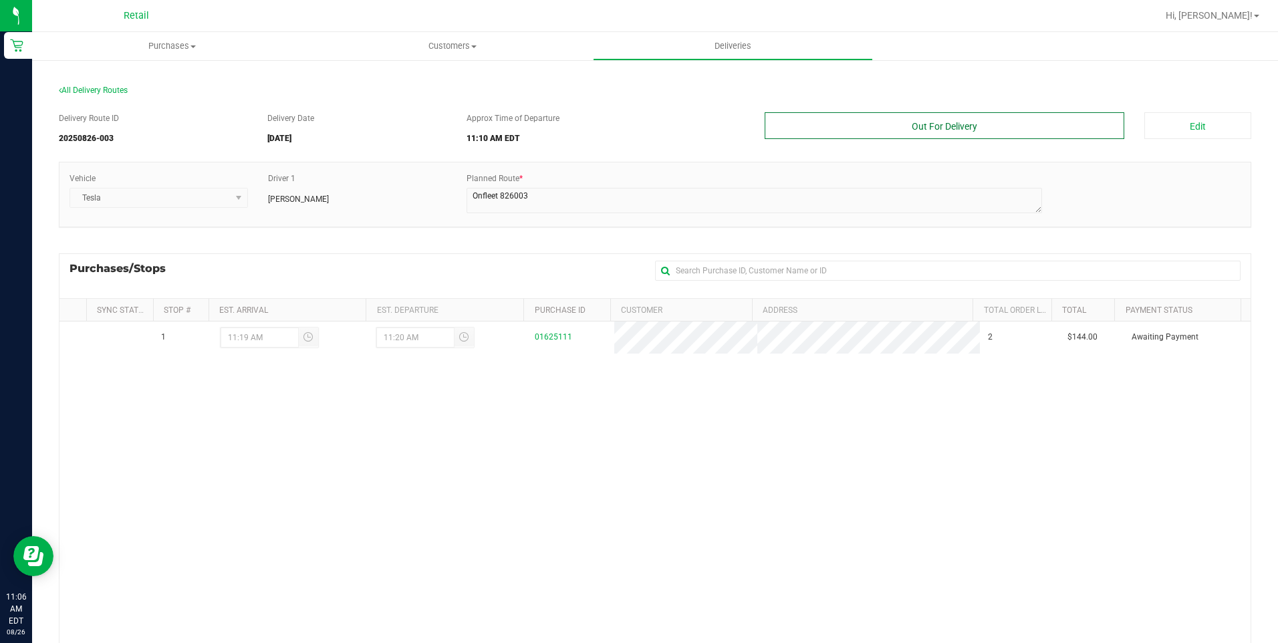
click at [983, 134] on button "Out For Delivery" at bounding box center [944, 125] width 360 height 27
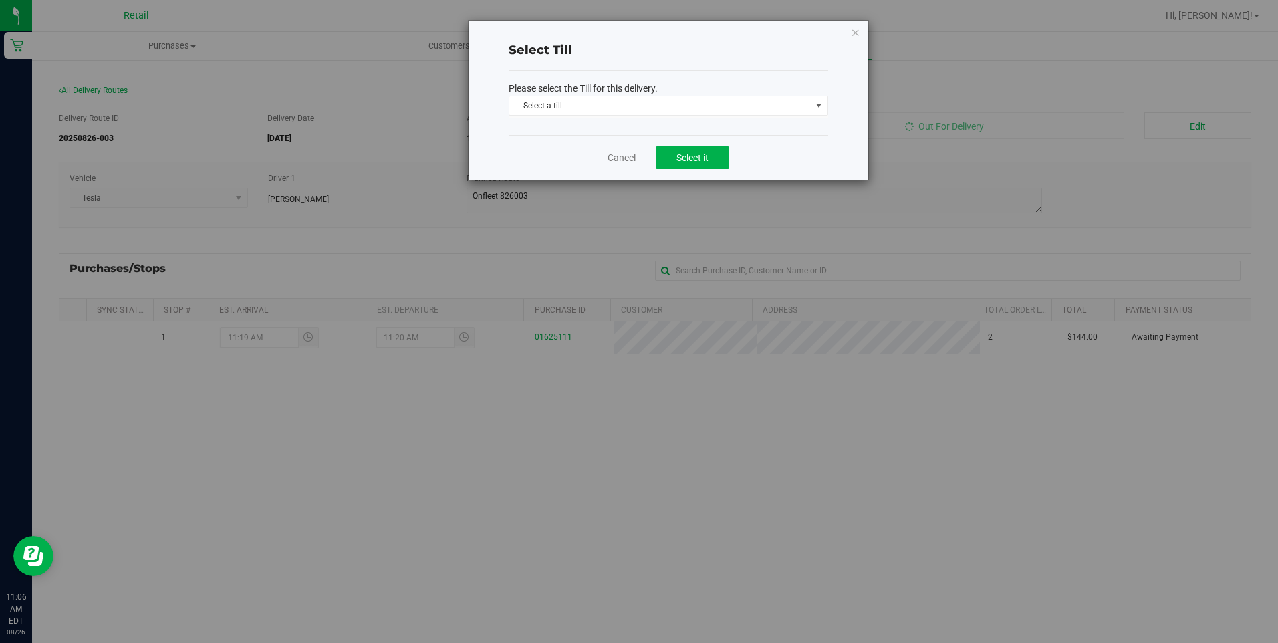
click at [666, 107] on span "Select a till" at bounding box center [659, 105] width 301 height 19
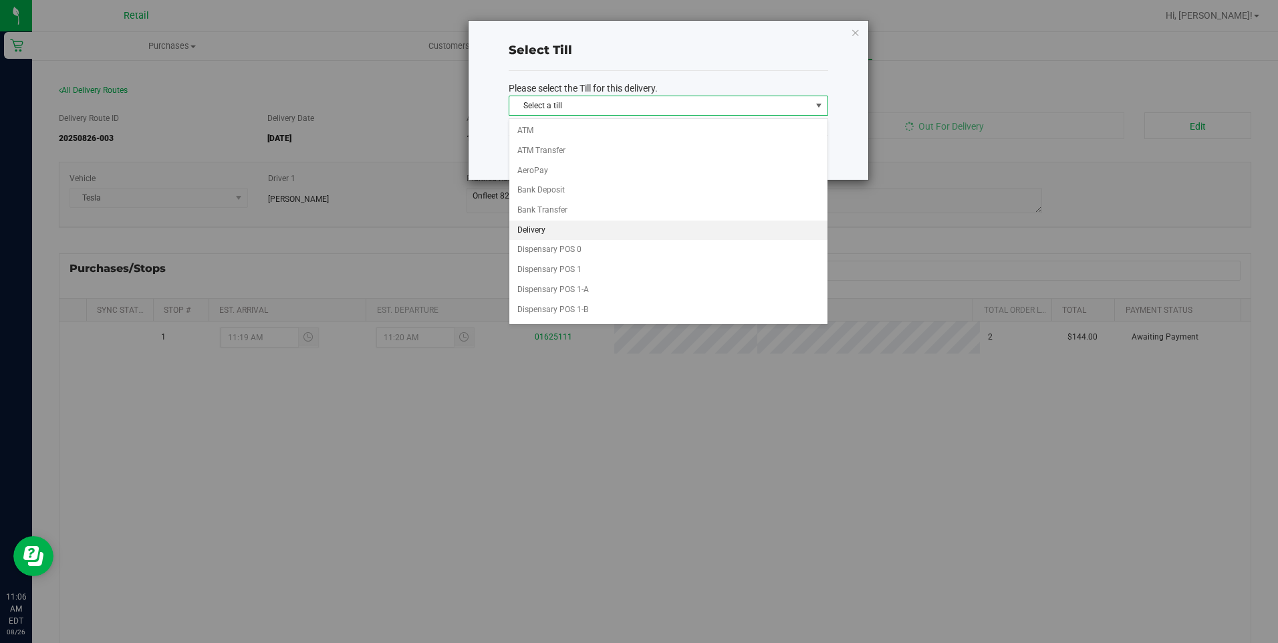
click at [546, 223] on li "Delivery" at bounding box center [668, 231] width 318 height 20
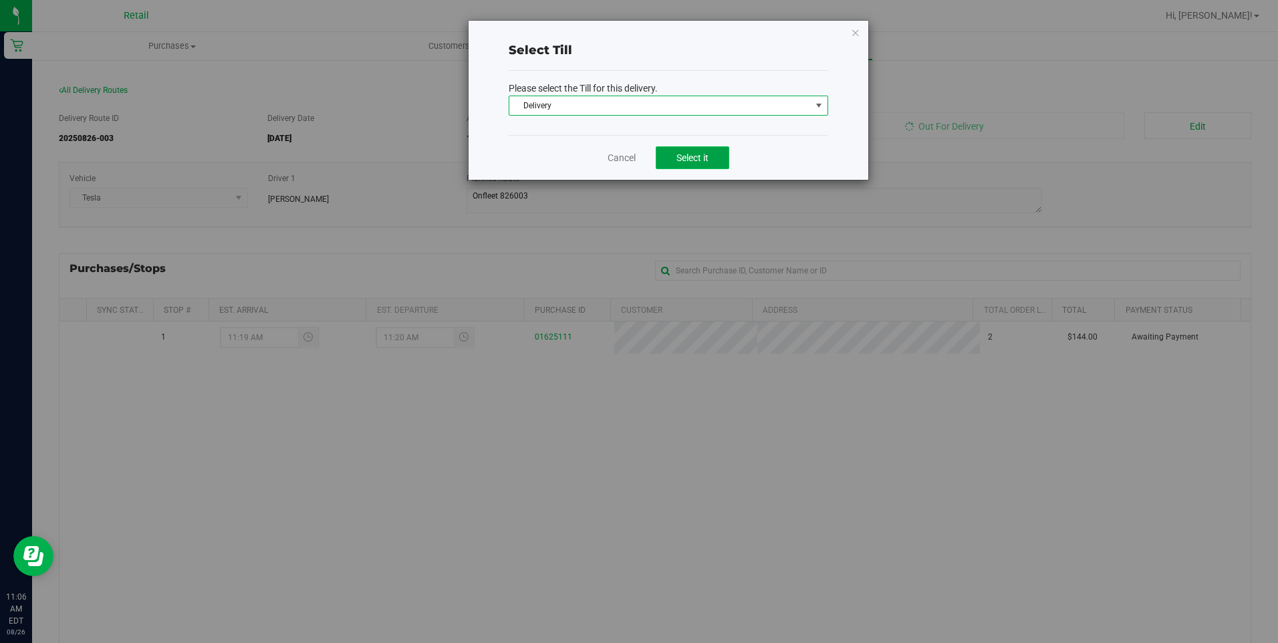
click at [700, 163] on button "Select it" at bounding box center [693, 157] width 74 height 23
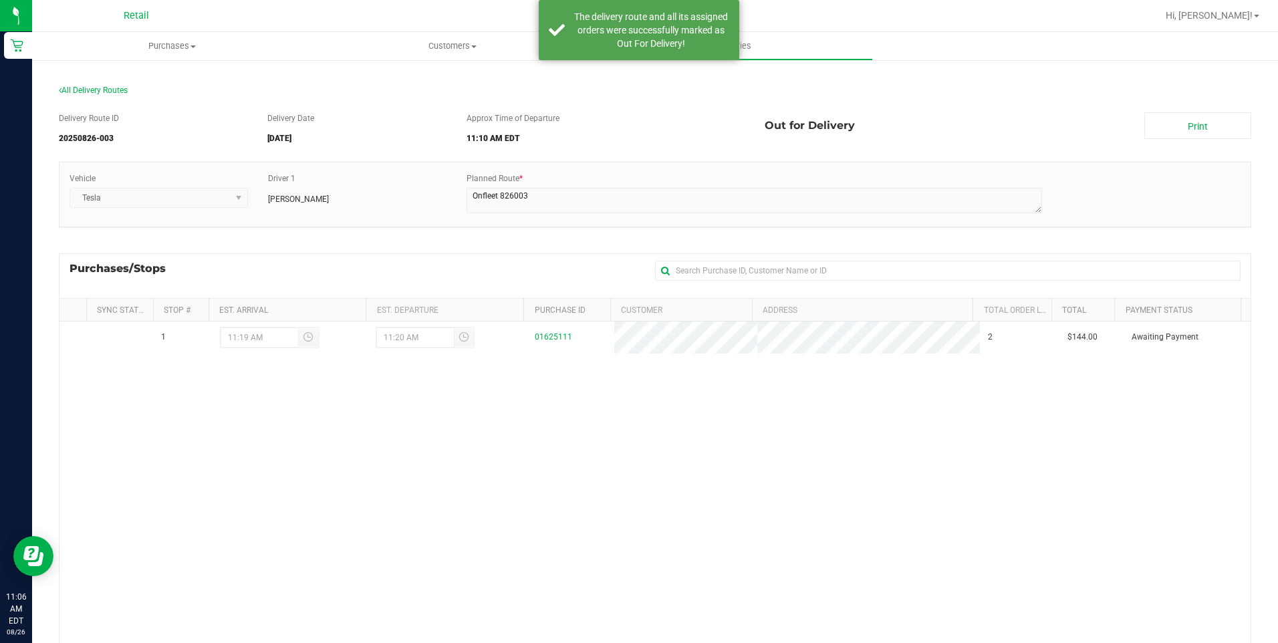
click at [1185, 126] on link "Print" at bounding box center [1197, 125] width 107 height 27
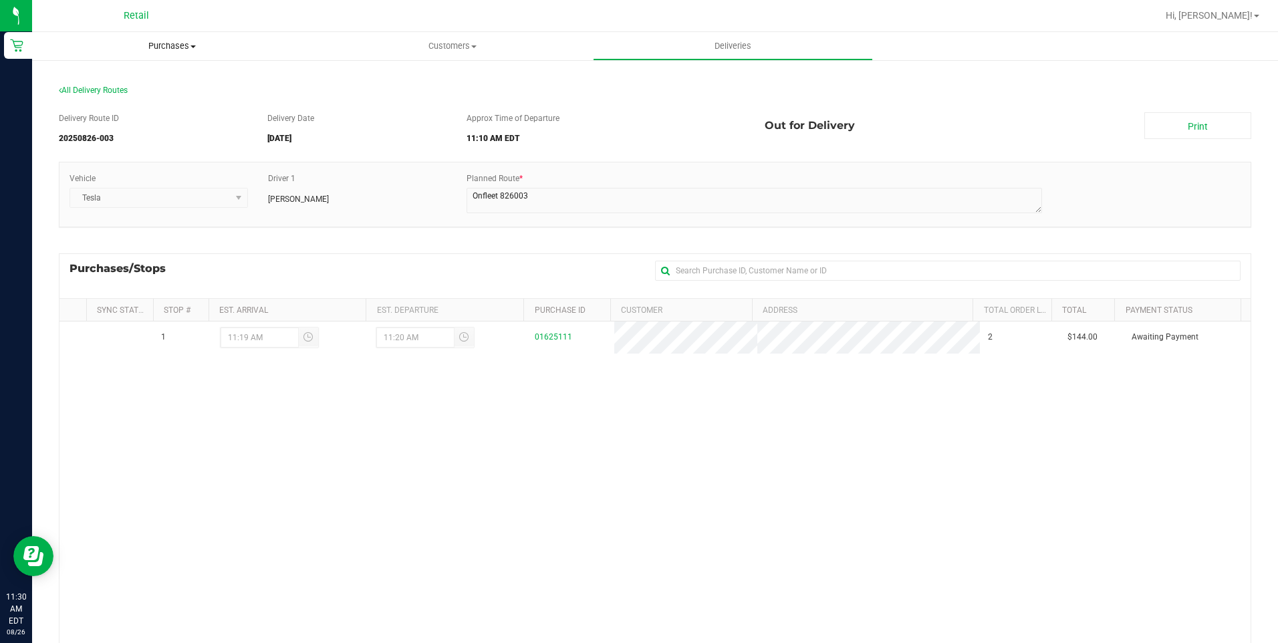
click at [165, 44] on span "Purchases" at bounding box center [172, 46] width 280 height 12
click at [143, 92] on li "Fulfillment" at bounding box center [172, 97] width 280 height 16
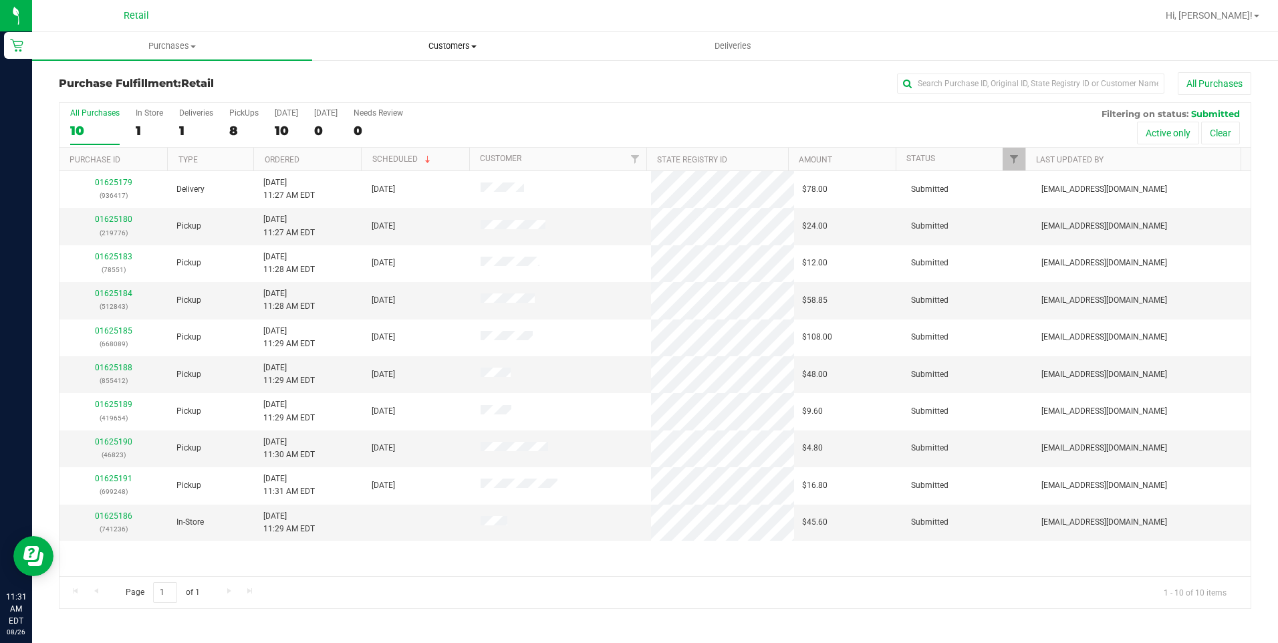
click at [467, 51] on span "Customers" at bounding box center [452, 46] width 279 height 12
click at [429, 87] on li "All customers" at bounding box center [452, 81] width 280 height 16
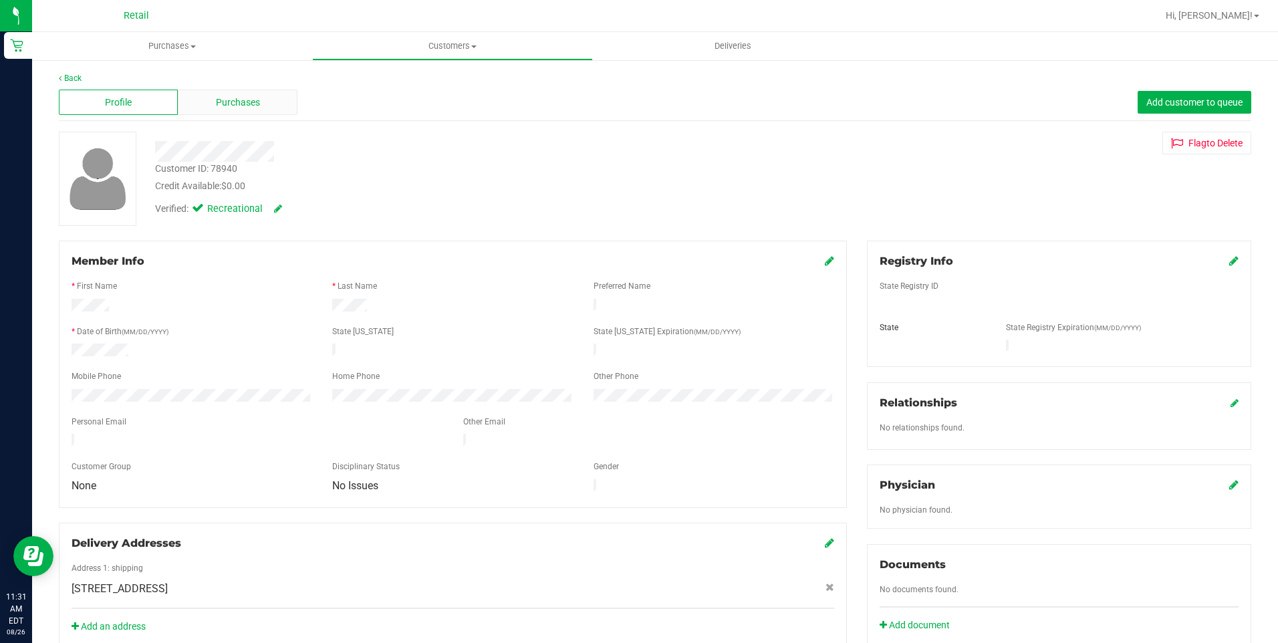
click at [251, 96] on span "Purchases" at bounding box center [238, 103] width 44 height 14
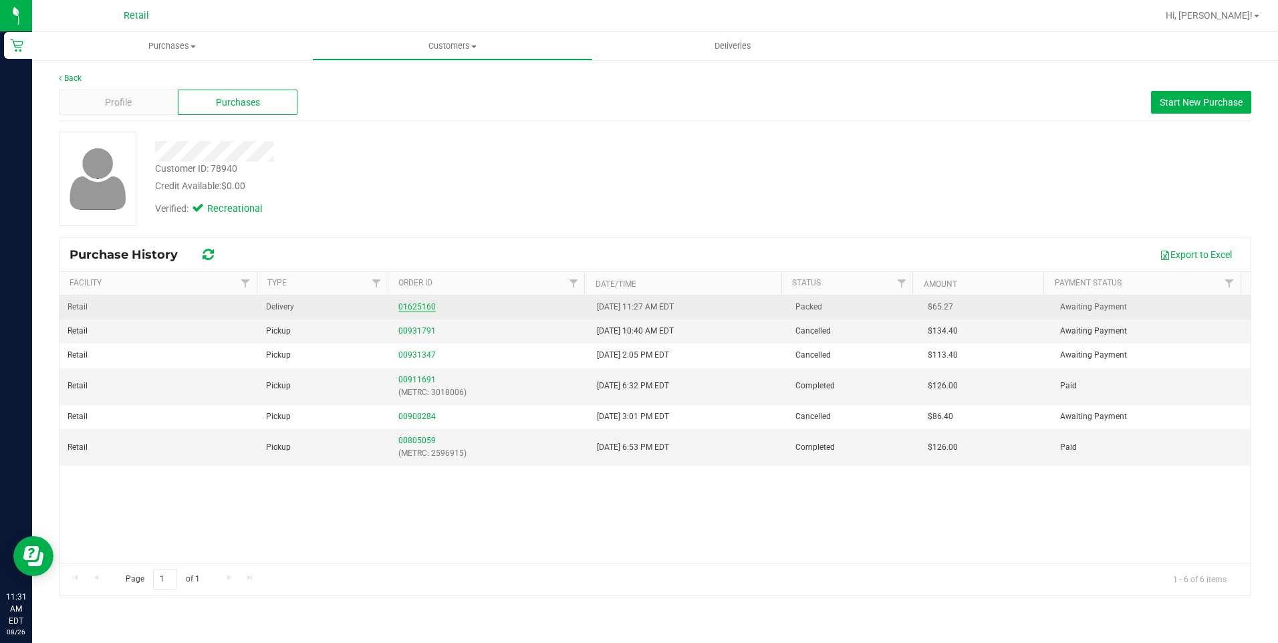
click at [416, 307] on link "01625160" at bounding box center [416, 306] width 37 height 9
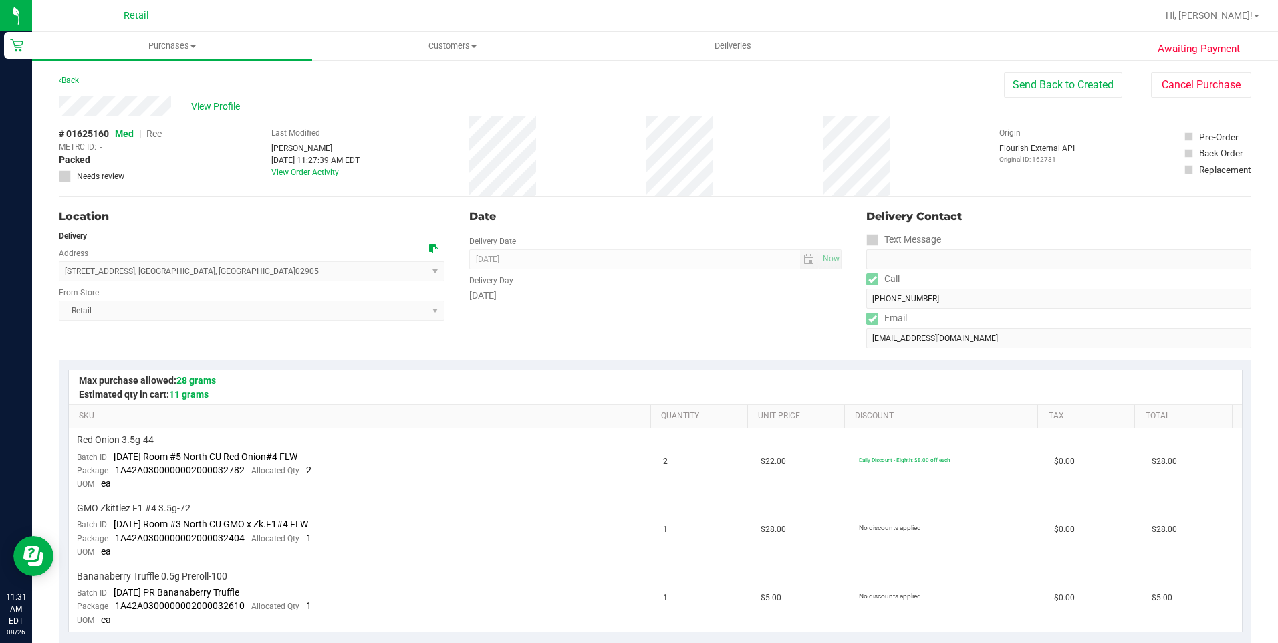
click at [962, 285] on form "Delivery Contact Text Message Call (401) 660-5833 Email bluetsukuyomi@gmail.com" at bounding box center [1058, 278] width 385 height 140
click at [171, 114] on div "Awaiting Payment Back Send Back to Created Cancel Purchase View Profile # 01625…" at bounding box center [655, 639] width 1246 height 1161
drag, startPoint x: 59, startPoint y: 269, endPoint x: 248, endPoint y: 271, distance: 188.5
click at [248, 271] on span "53 Carolina Avenue , Providence , RI 02905 Select address 53 Carolina Avenue" at bounding box center [252, 271] width 386 height 20
copy span "53 Carolina Avenue , Providence , RI 02905"
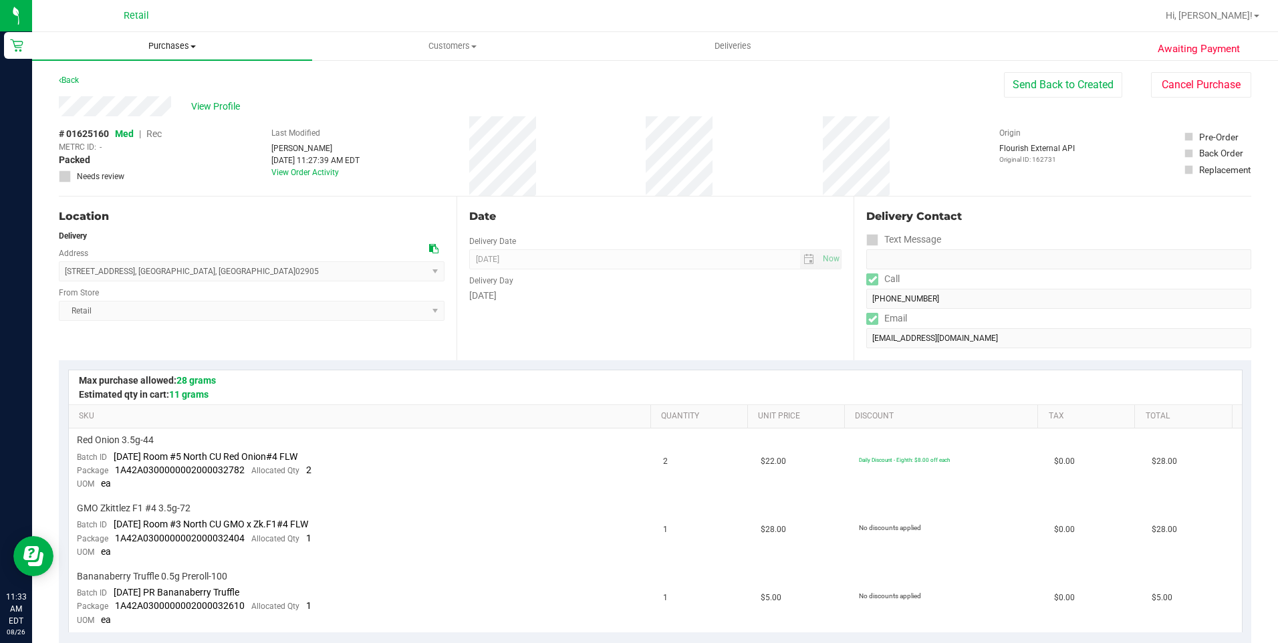
click at [182, 47] on span "Purchases" at bounding box center [172, 46] width 280 height 12
click at [461, 48] on span "Customers" at bounding box center [452, 46] width 279 height 12
click at [448, 74] on li "All customers" at bounding box center [452, 81] width 280 height 16
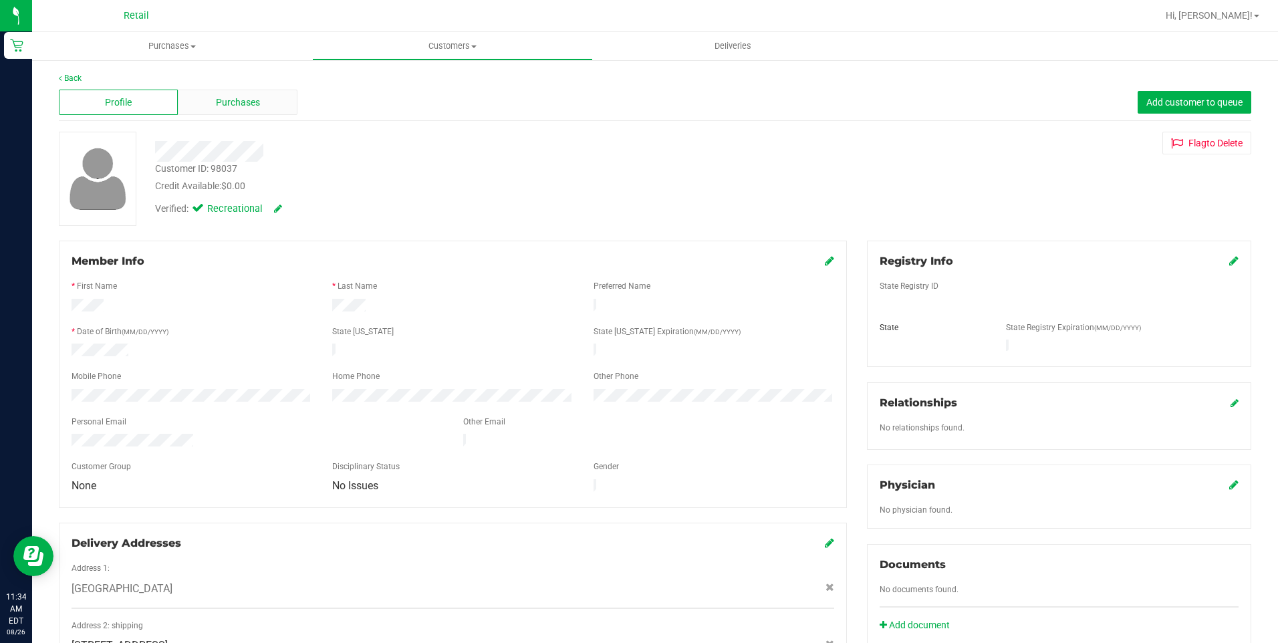
click at [233, 96] on span "Purchases" at bounding box center [238, 103] width 44 height 14
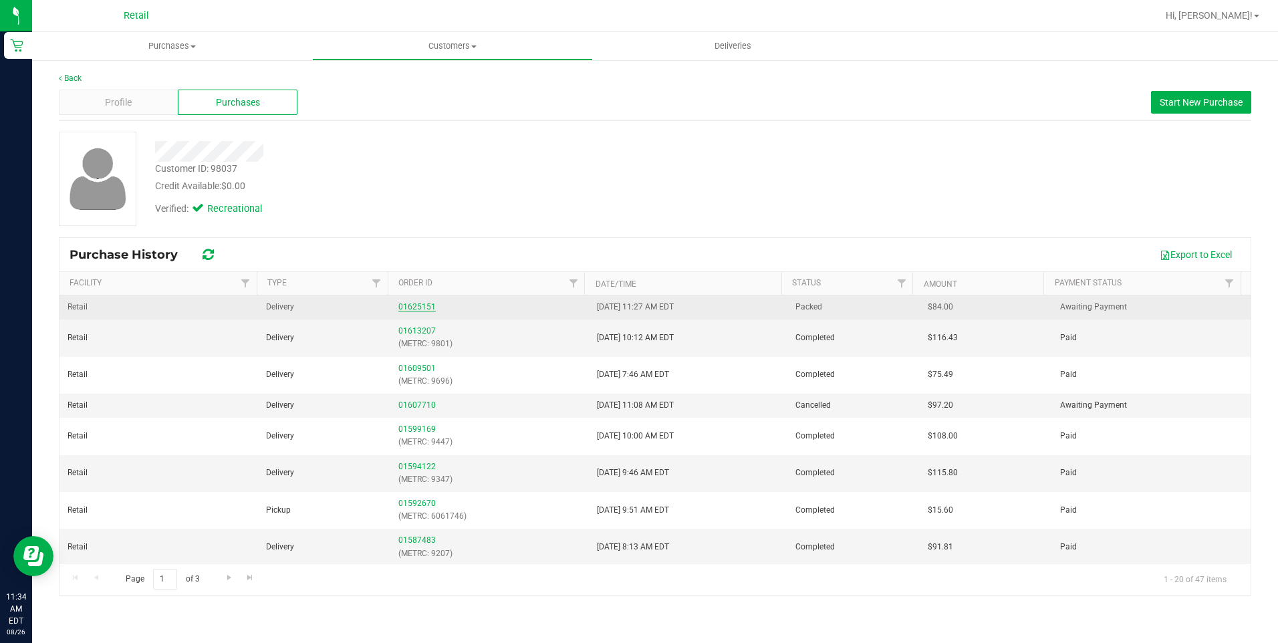
click at [419, 303] on link "01625151" at bounding box center [416, 306] width 37 height 9
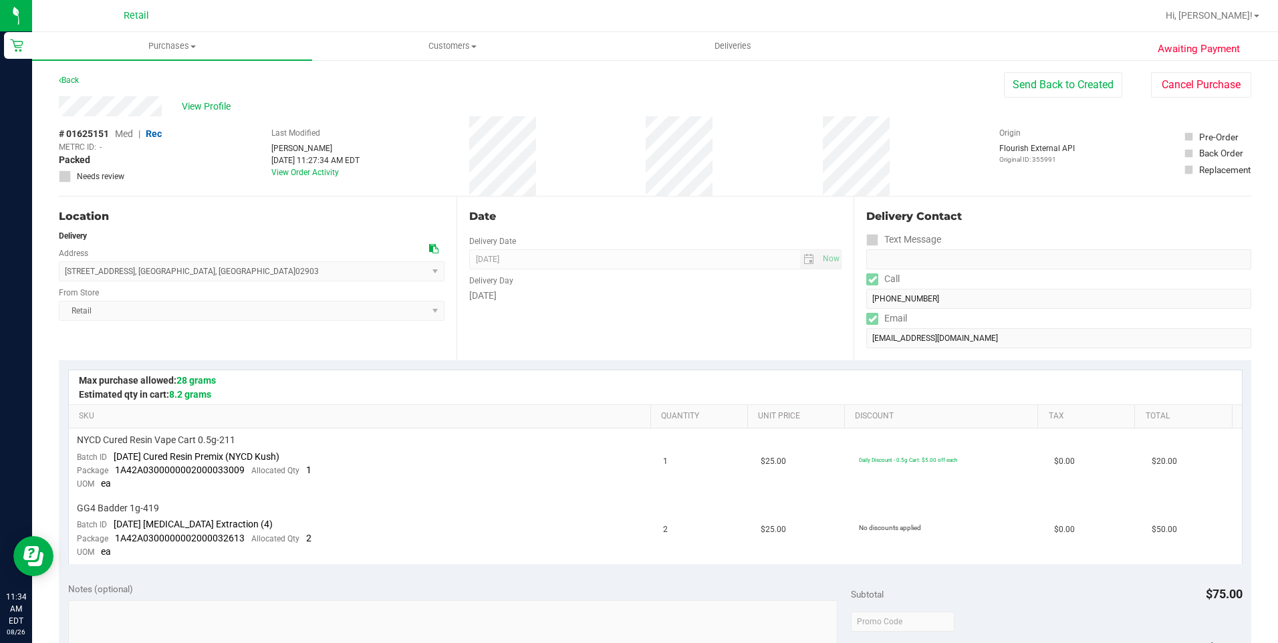
drag, startPoint x: 47, startPoint y: 103, endPoint x: 166, endPoint y: 106, distance: 119.6
click at [166, 106] on div "Awaiting Payment Back Send Back to Created Cancel Purchase View Profile # 01625…" at bounding box center [655, 605] width 1246 height 1093
click at [459, 51] on span "Customers" at bounding box center [452, 46] width 279 height 12
click at [452, 81] on li "All customers" at bounding box center [452, 81] width 280 height 16
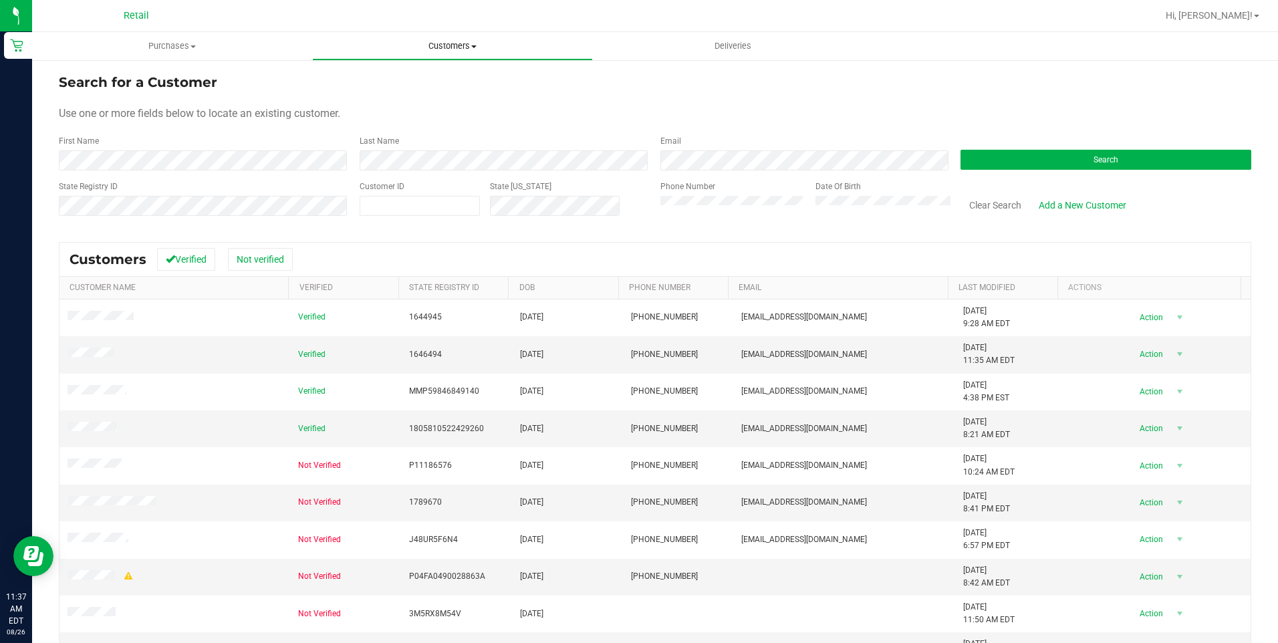
click at [467, 42] on span "Customers" at bounding box center [452, 46] width 279 height 12
click at [446, 77] on li "All customers" at bounding box center [452, 81] width 280 height 16
click at [1177, 168] on button "Search" at bounding box center [1105, 160] width 291 height 20
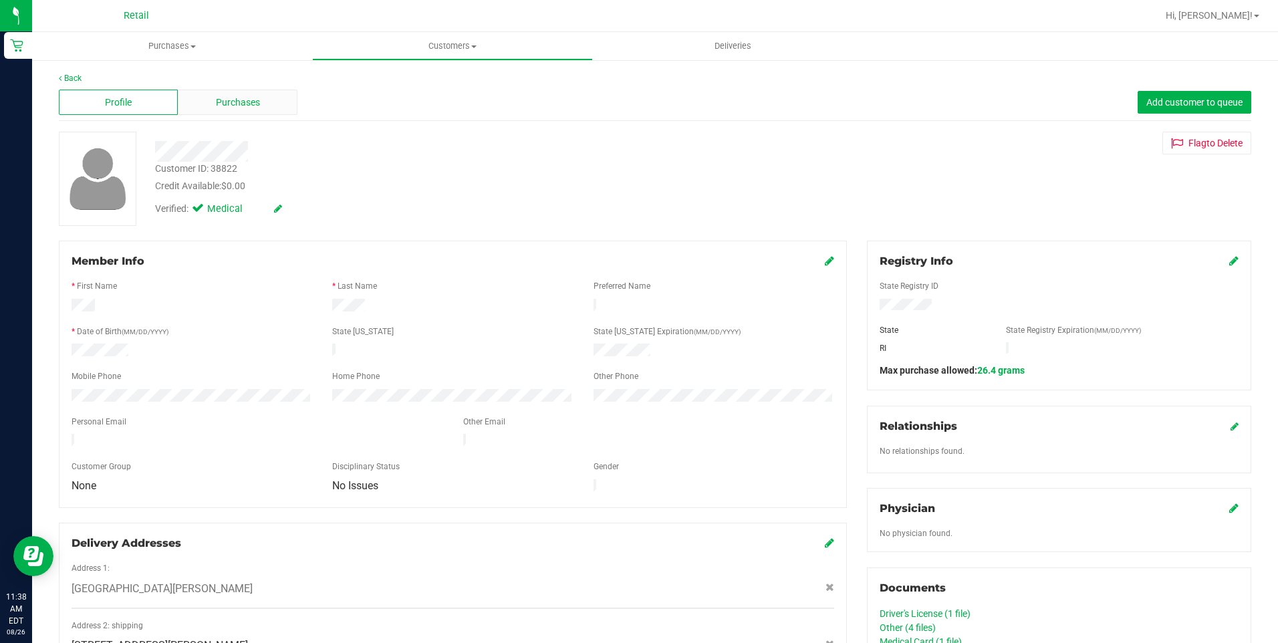
click at [237, 109] on span "Purchases" at bounding box center [238, 103] width 44 height 14
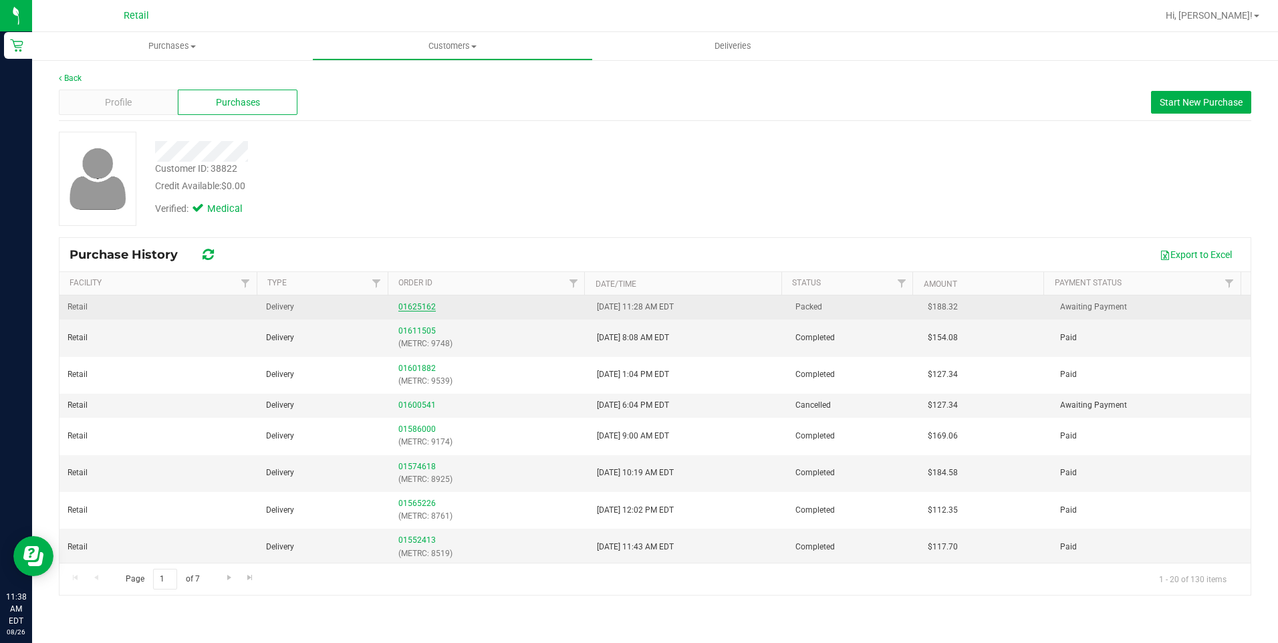
click at [415, 305] on link "01625162" at bounding box center [416, 306] width 37 height 9
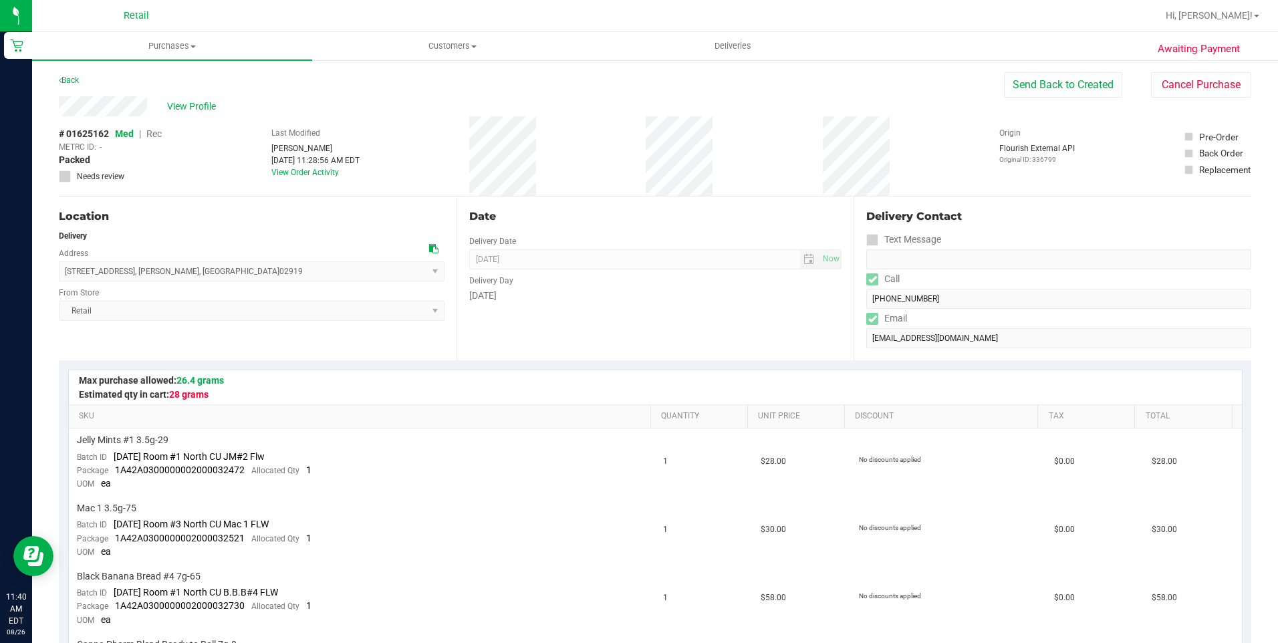
click at [150, 108] on div "View Profile" at bounding box center [531, 106] width 945 height 20
drag, startPoint x: 60, startPoint y: 271, endPoint x: 214, endPoint y: 279, distance: 153.9
click at [214, 279] on span "21 Almond Drive , Johnston , RI 02919 Select address Almond Drive 21 Almond Dri…" at bounding box center [252, 271] width 386 height 20
copy span "21 Almond Drive , Johnston , RI 02919"
click at [195, 46] on span at bounding box center [192, 46] width 5 height 3
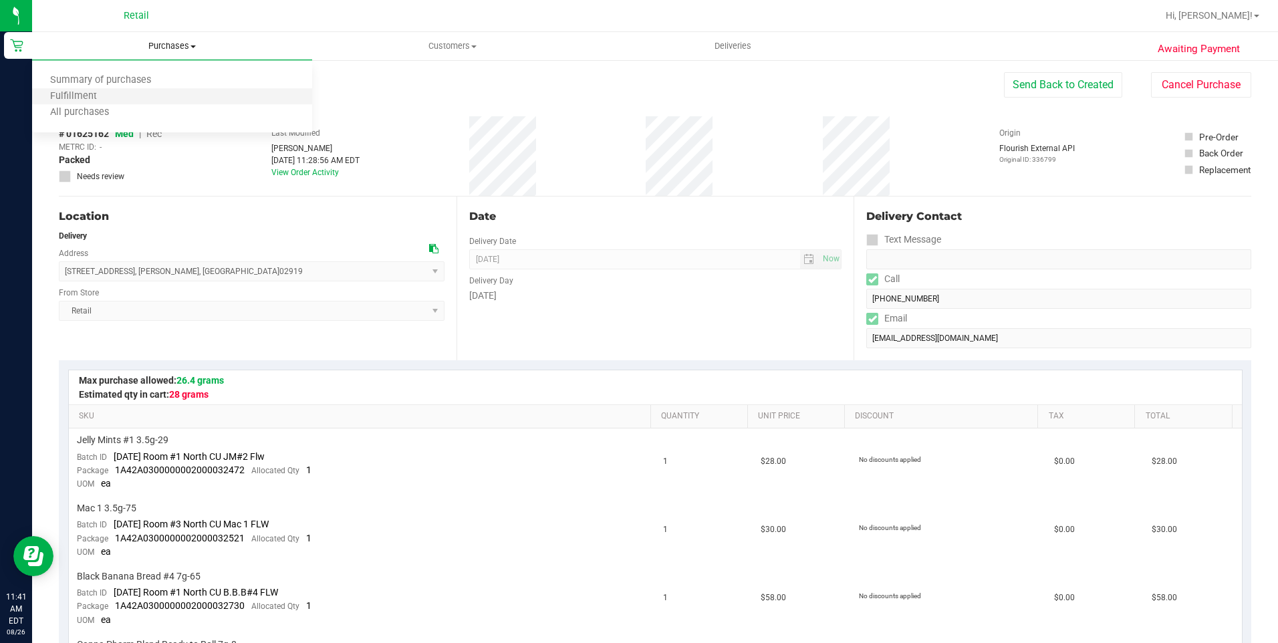
click at [175, 89] on li "Fulfillment" at bounding box center [172, 97] width 280 height 16
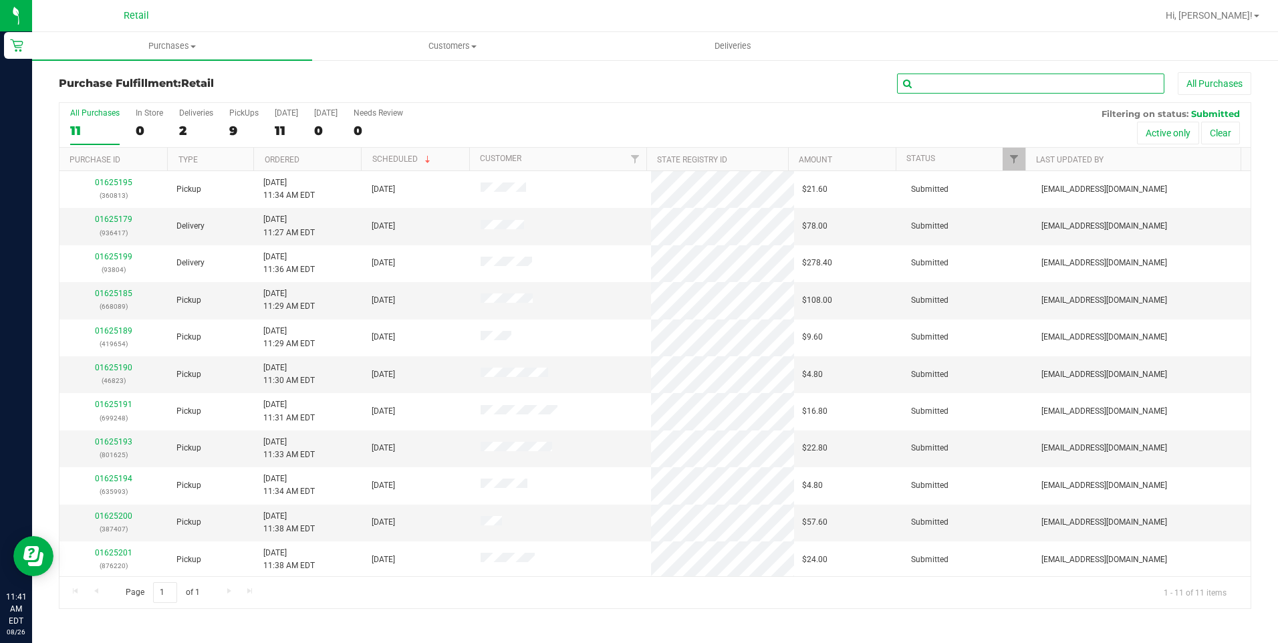
click at [1028, 84] on input "text" at bounding box center [1030, 84] width 267 height 20
type input "804"
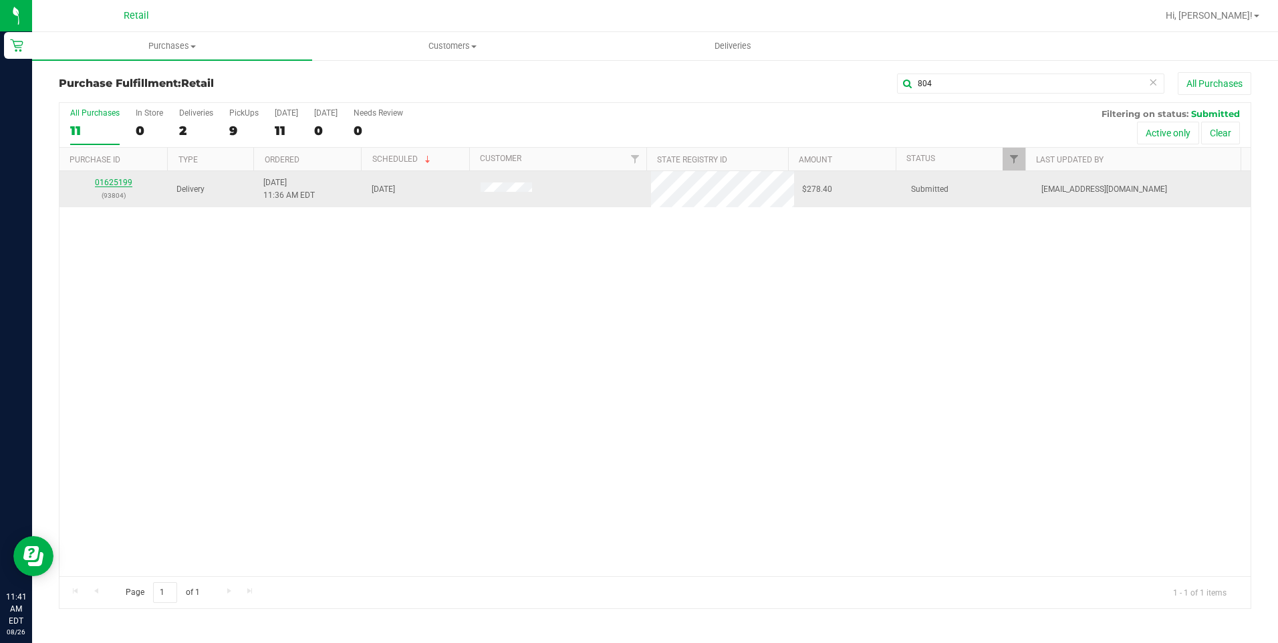
click at [128, 185] on link "01625199" at bounding box center [113, 182] width 37 height 9
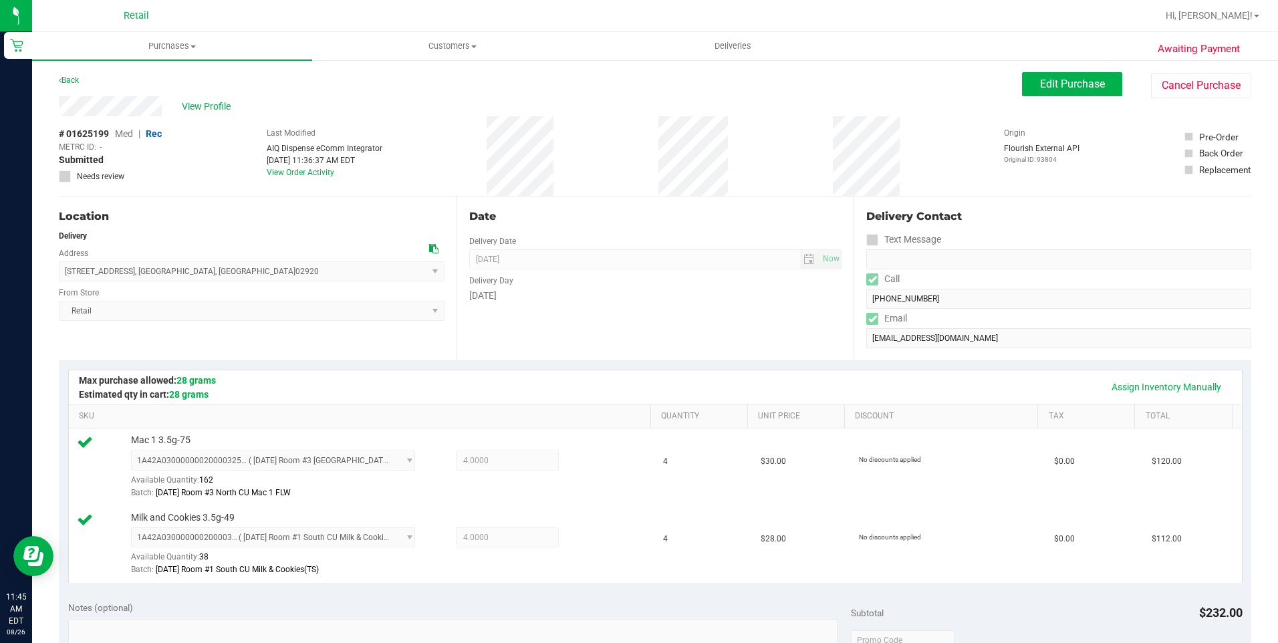
click at [619, 313] on div "Date Delivery Date 08/26/2025 Now 08/26/2025 12:00 PM Now Delivery Day Tuesday" at bounding box center [655, 278] width 398 height 164
drag, startPoint x: 51, startPoint y: 104, endPoint x: 168, endPoint y: 106, distance: 117.0
click at [168, 106] on div "Awaiting Payment Back Edit Purchase Cancel Purchase View Profile # 01625199 Med…" at bounding box center [655, 614] width 1246 height 1111
drag, startPoint x: 63, startPoint y: 271, endPoint x: 208, endPoint y: 273, distance: 145.0
click at [208, 273] on span "162 East Hill Drive , Cranston , RI 02920 Select address East Hill Drive 162 Ea…" at bounding box center [252, 271] width 386 height 20
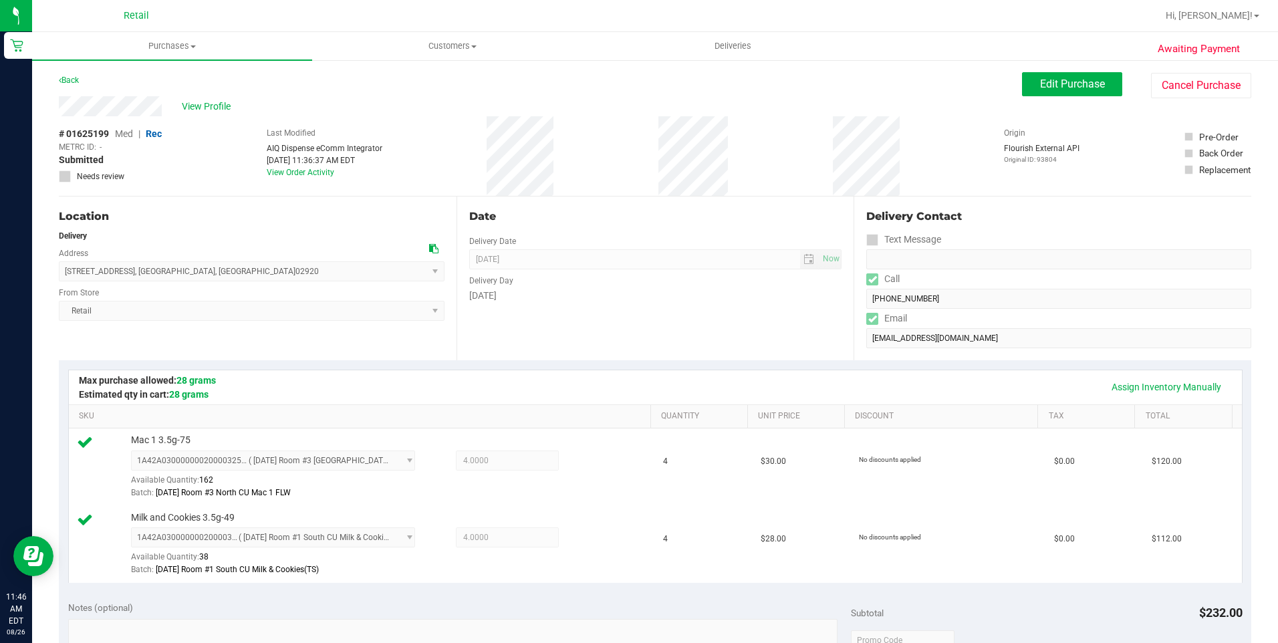
copy span "162 East Hill Drive , Cranston , RI 02920"
click at [456, 51] on span "Customers" at bounding box center [452, 46] width 279 height 12
click at [443, 76] on li "All customers" at bounding box center [452, 81] width 280 height 16
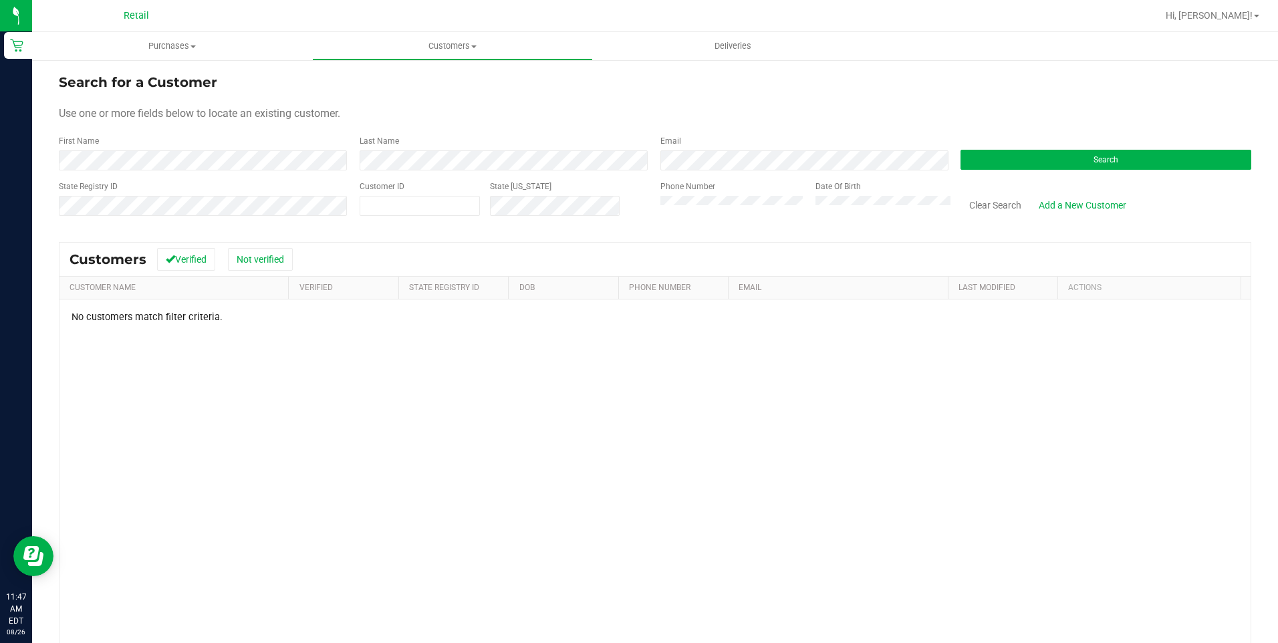
click at [514, 172] on form "Search for a Customer Use one or more fields below to locate an existing custom…" at bounding box center [655, 150] width 1192 height 156
click at [1057, 152] on button "Search" at bounding box center [1105, 160] width 291 height 20
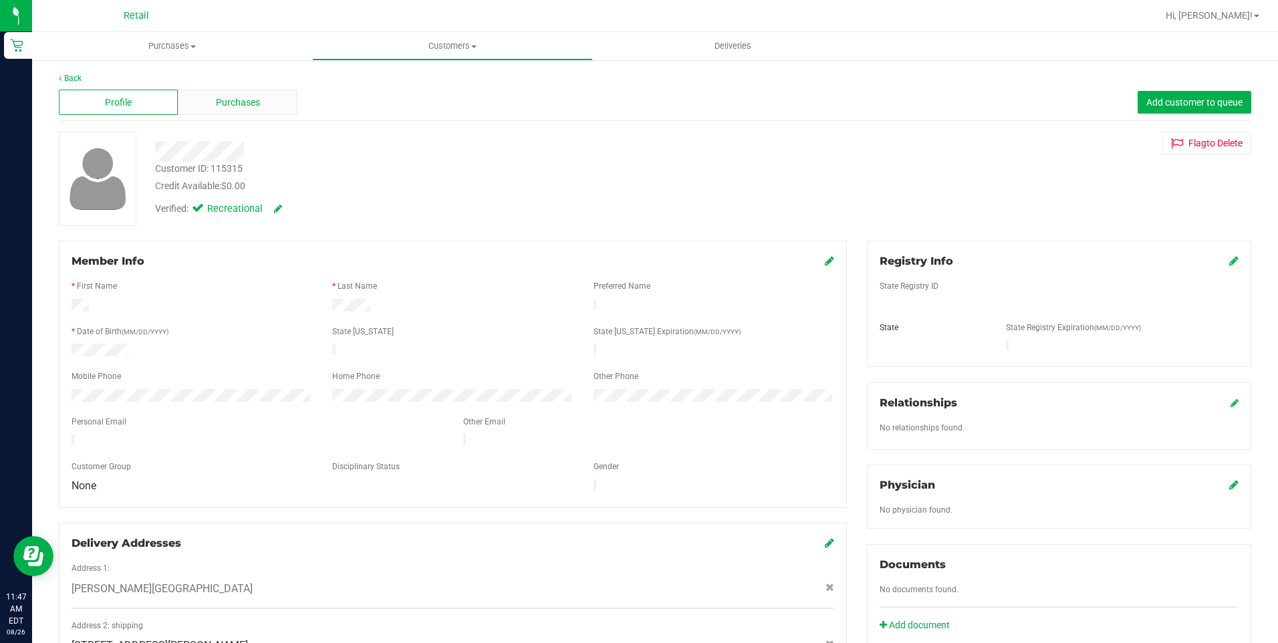
click at [264, 106] on div "Purchases" at bounding box center [237, 102] width 119 height 25
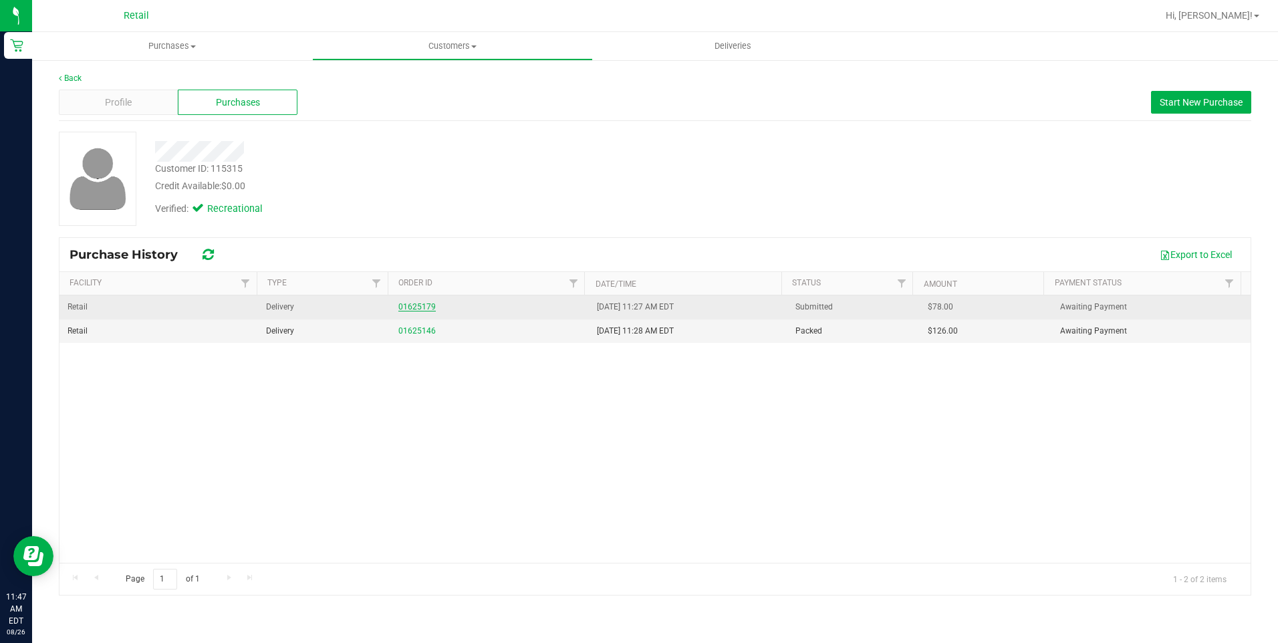
click at [409, 305] on link "01625179" at bounding box center [416, 306] width 37 height 9
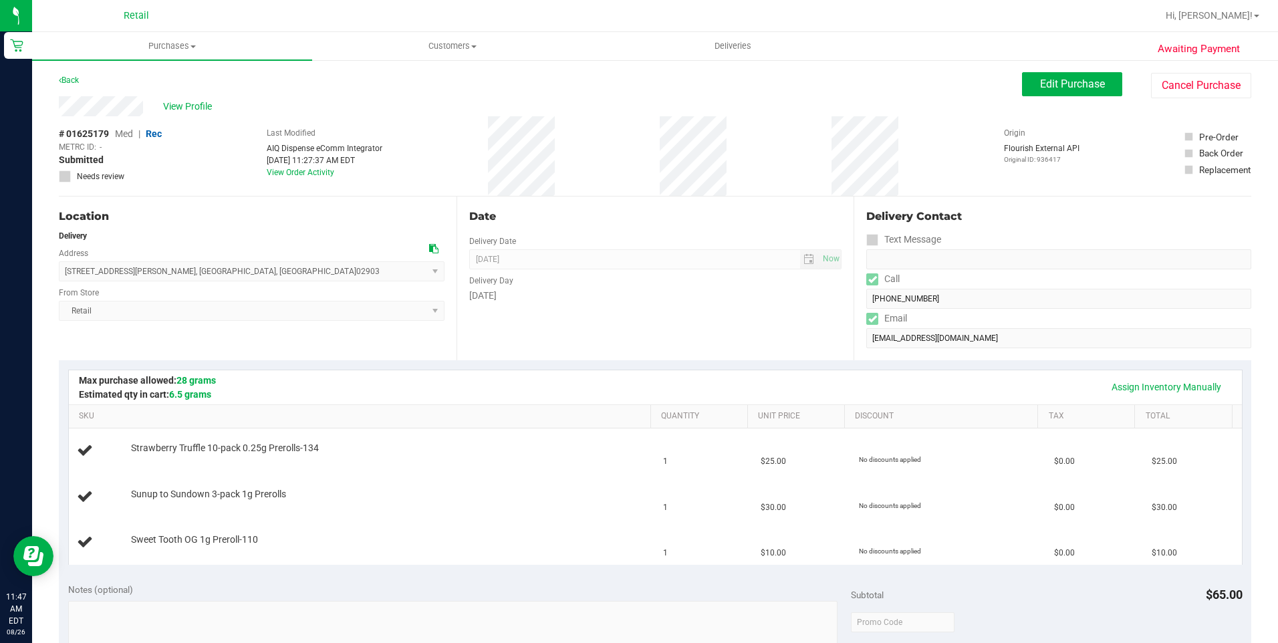
click at [162, 110] on div "View Profile" at bounding box center [540, 106] width 963 height 20
drag, startPoint x: 61, startPoint y: 274, endPoint x: 241, endPoint y: 275, distance: 179.8
click at [241, 275] on span "127 Dorrance Street , Providence , RI 02903 Select address Dorrance Street 127 …" at bounding box center [252, 271] width 386 height 20
drag, startPoint x: 241, startPoint y: 275, endPoint x: 241, endPoint y: 286, distance: 10.7
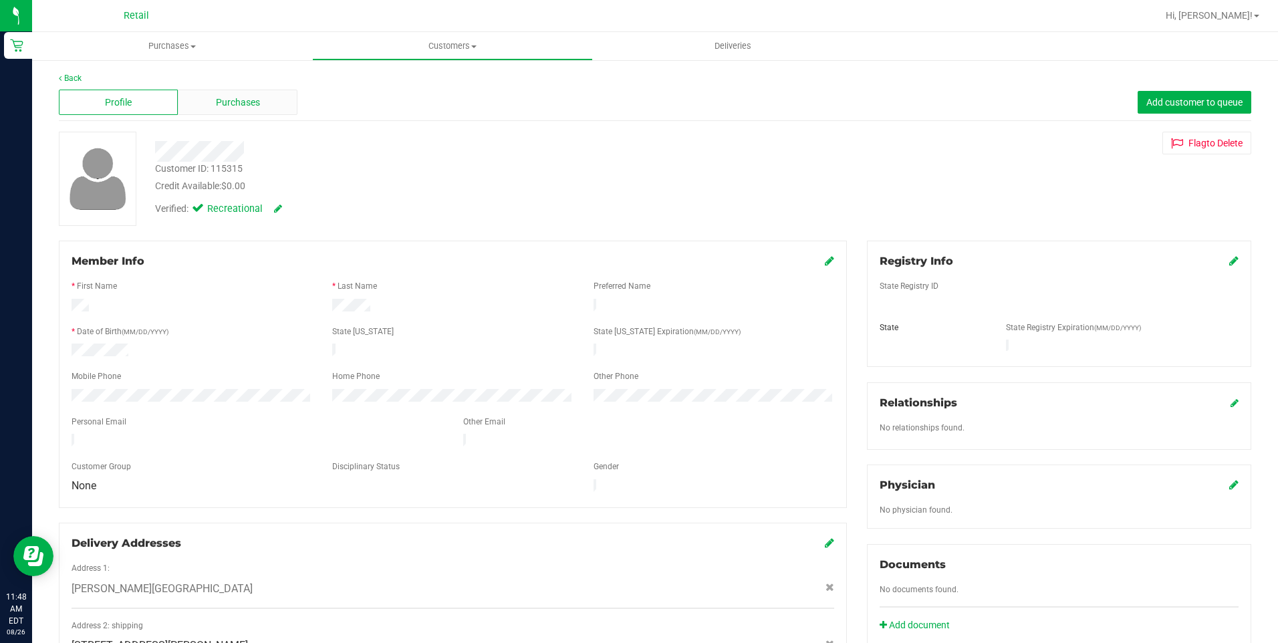
click at [270, 99] on div "Purchases" at bounding box center [237, 102] width 119 height 25
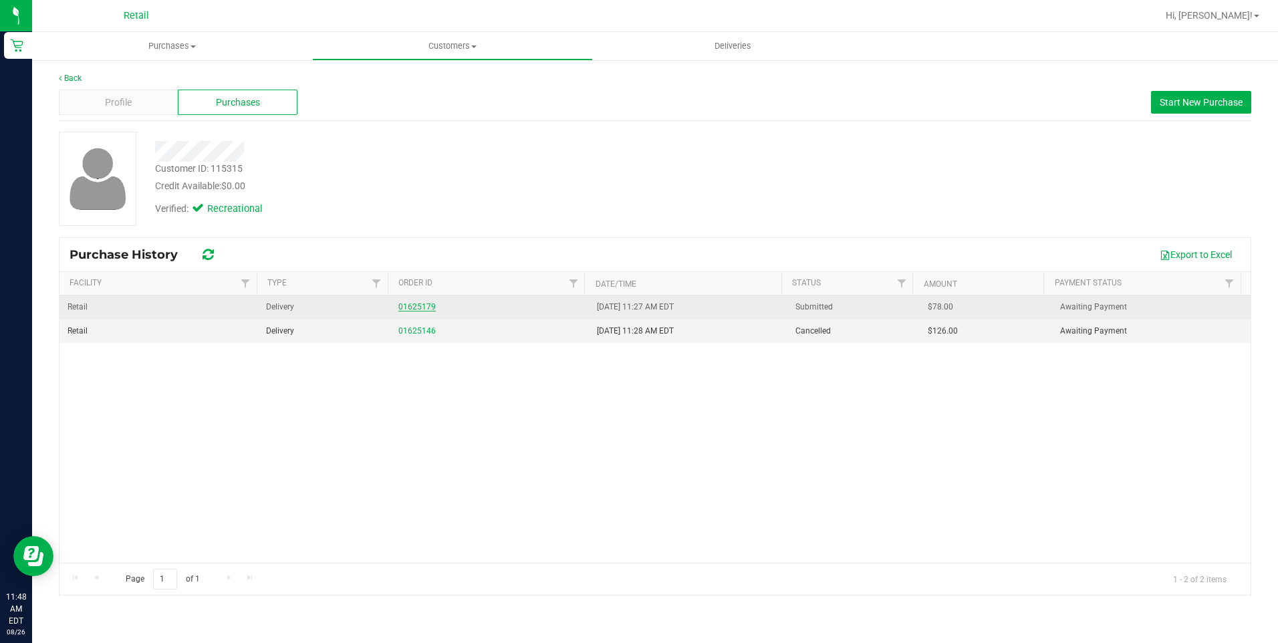
click at [406, 310] on link "01625179" at bounding box center [416, 306] width 37 height 9
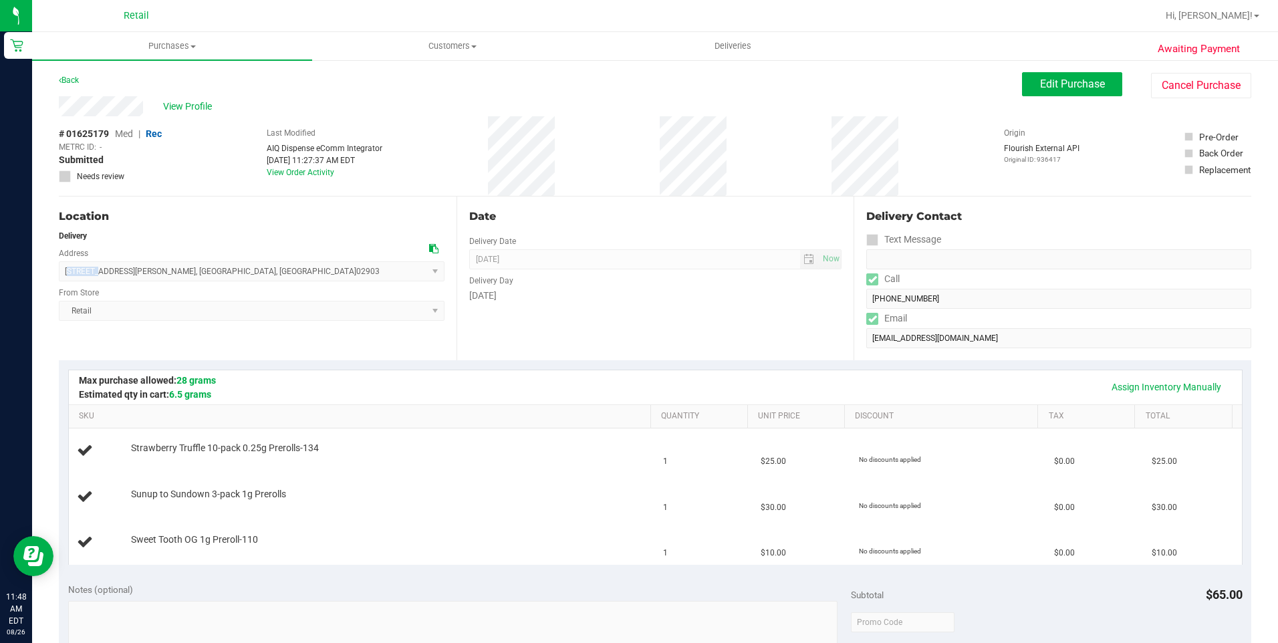
drag, startPoint x: 67, startPoint y: 269, endPoint x: 98, endPoint y: 270, distance: 30.1
click at [98, 270] on span "127 Dorrance Street , Providence , RI 02903 Select address Dorrance Street 127 …" at bounding box center [252, 271] width 386 height 20
drag, startPoint x: 98, startPoint y: 270, endPoint x: 53, endPoint y: 273, distance: 44.9
click at [53, 273] on div "Awaiting Payment Back Edit Purchase Cancel Purchase View Profile # 01625179 Med…" at bounding box center [655, 605] width 1246 height 1093
click at [236, 274] on span "127 Dorrance Street , Providence , RI 02903 Select address Dorrance Street 127 …" at bounding box center [252, 271] width 386 height 20
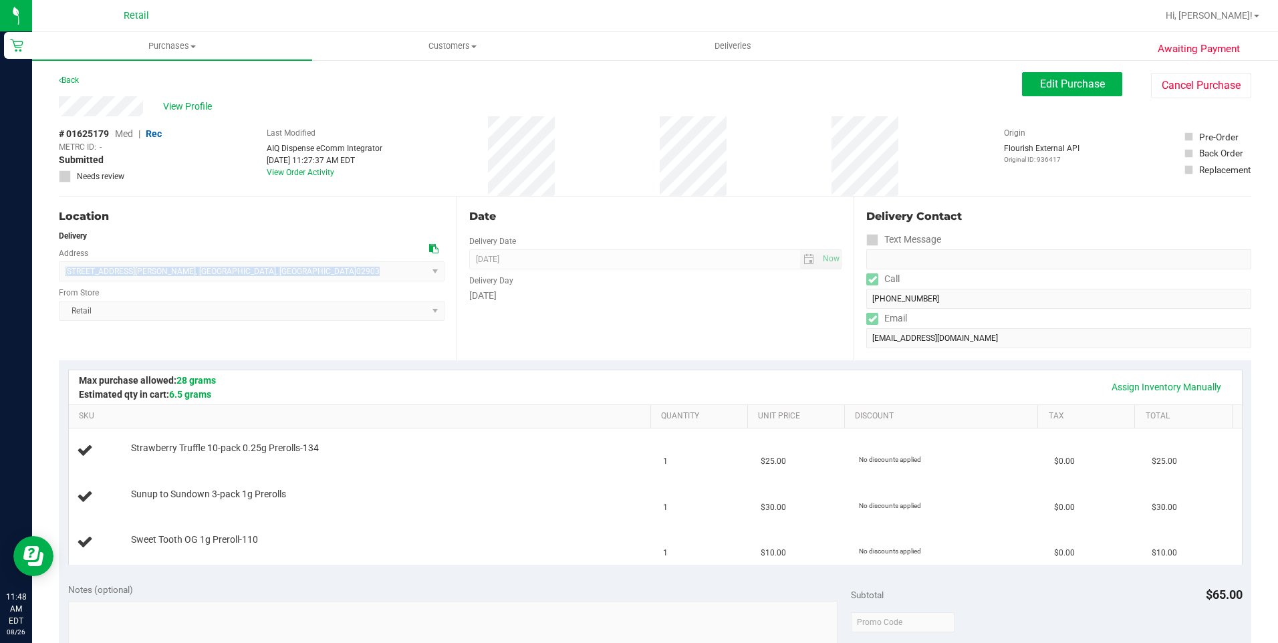
drag, startPoint x: 236, startPoint y: 274, endPoint x: 72, endPoint y: 279, distance: 163.8
click at [72, 279] on span "127 Dorrance Street , Providence , RI 02903 Select address Dorrance Street 127 …" at bounding box center [252, 271] width 386 height 20
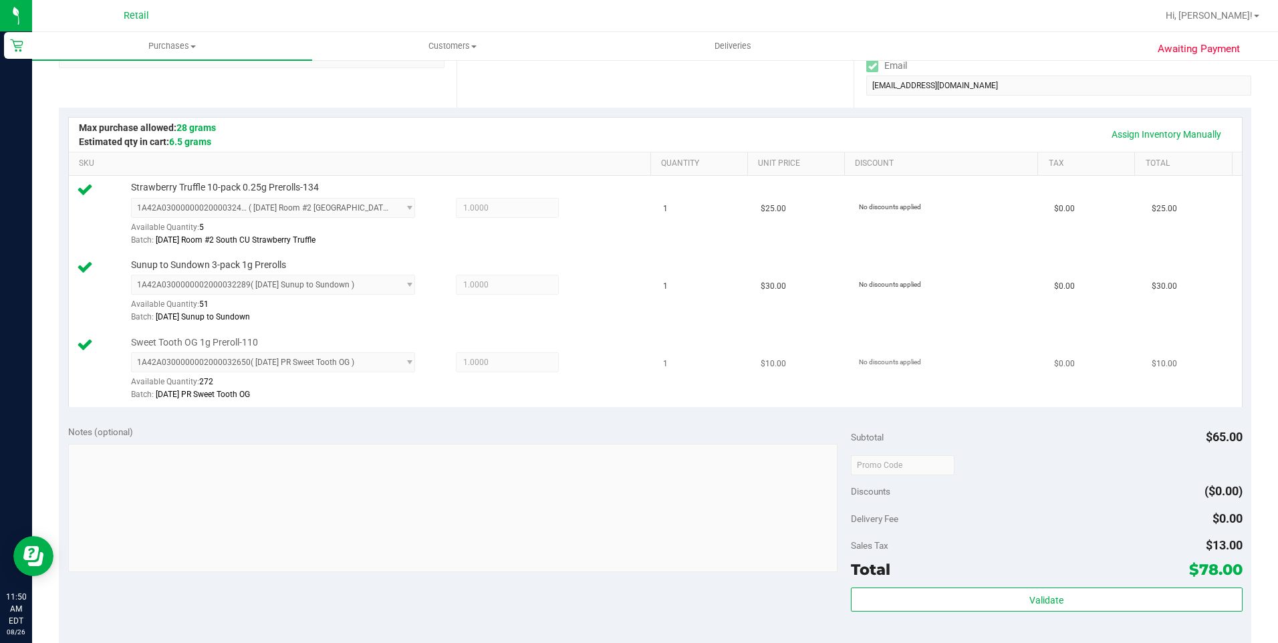
scroll to position [334, 0]
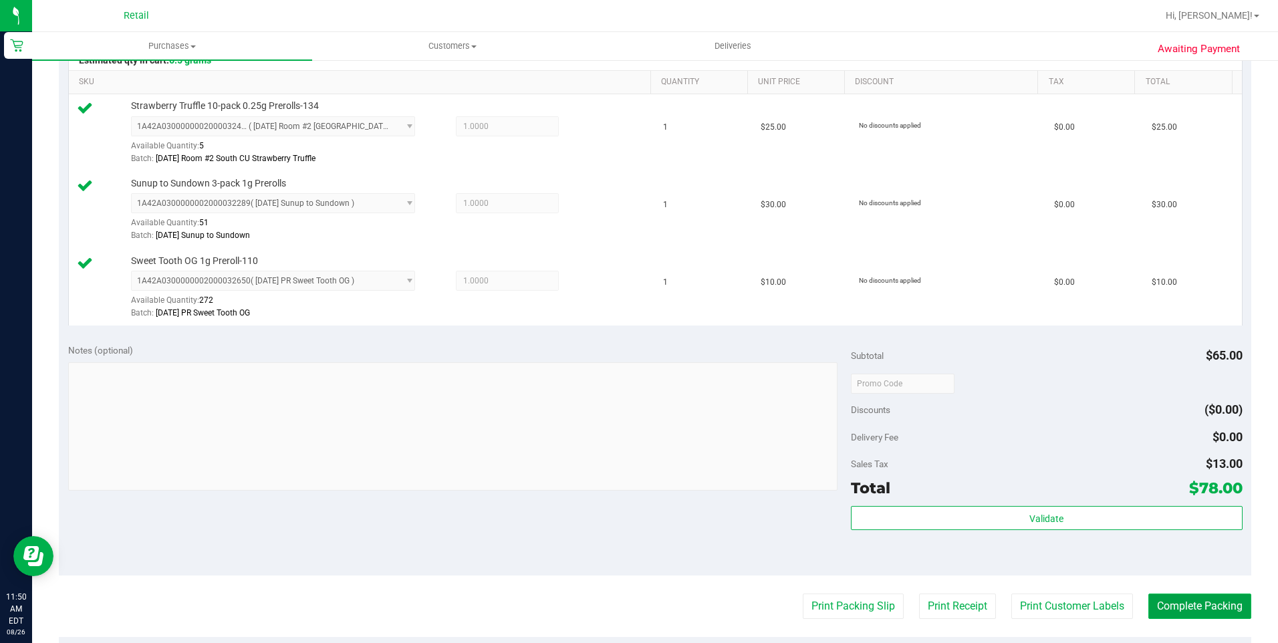
click at [1185, 613] on button "Complete Packing" at bounding box center [1199, 605] width 103 height 25
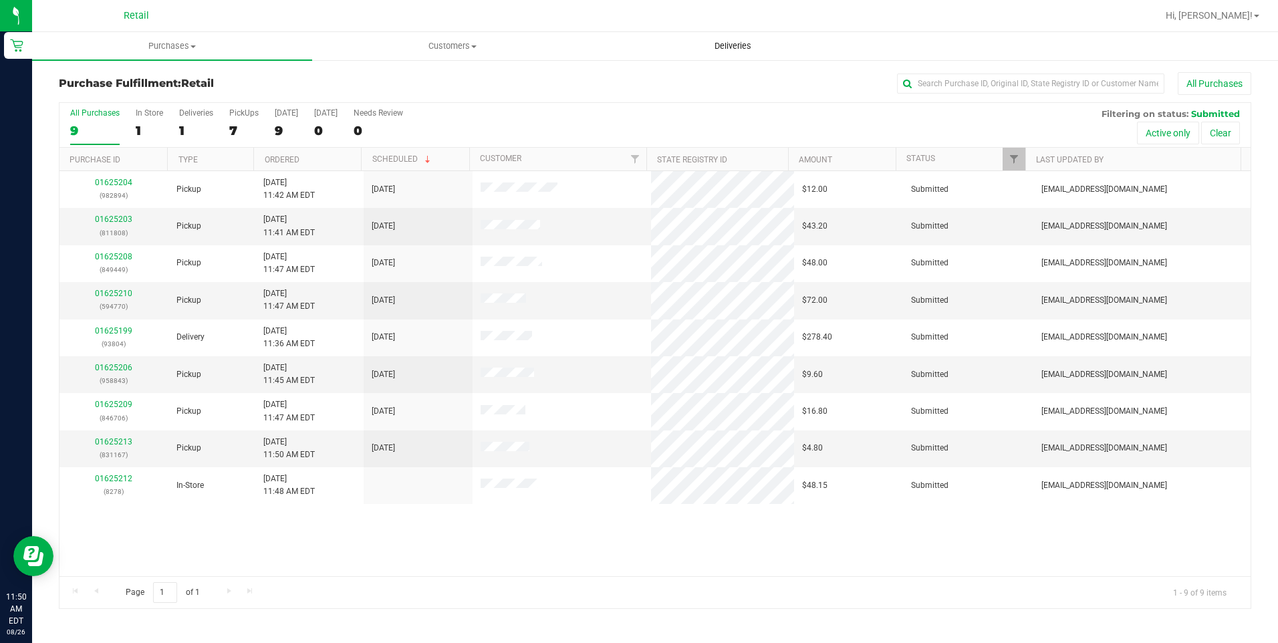
click at [743, 47] on span "Deliveries" at bounding box center [732, 46] width 73 height 12
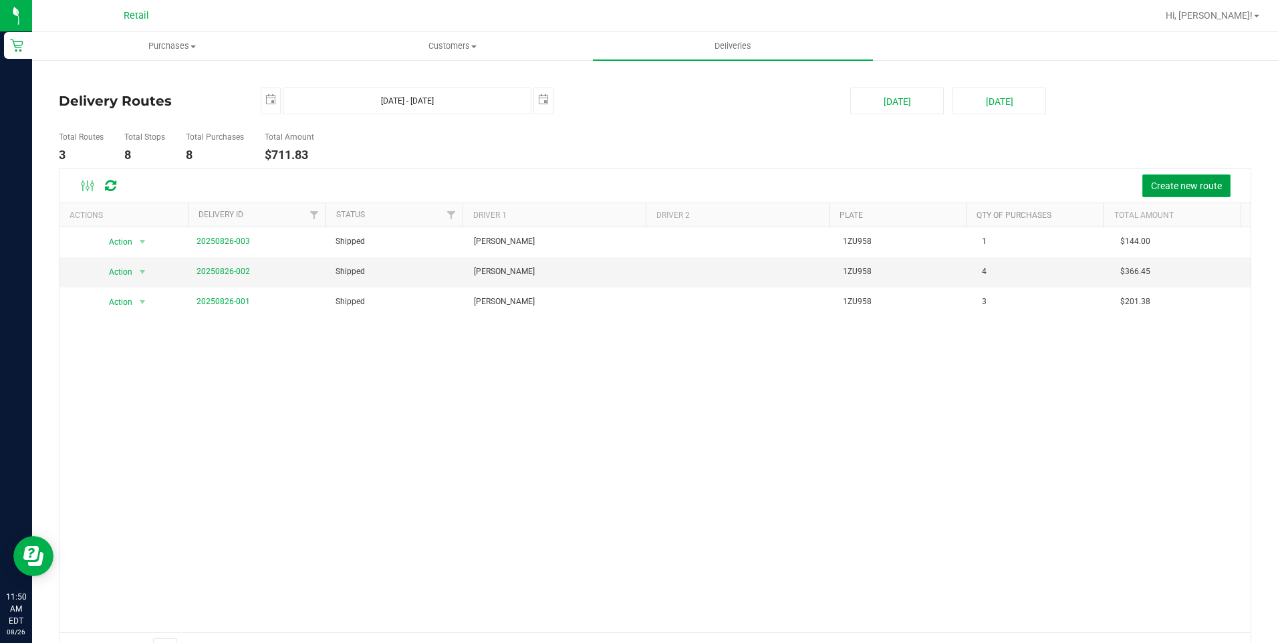
click at [1164, 180] on span "Create new route" at bounding box center [1186, 185] width 71 height 11
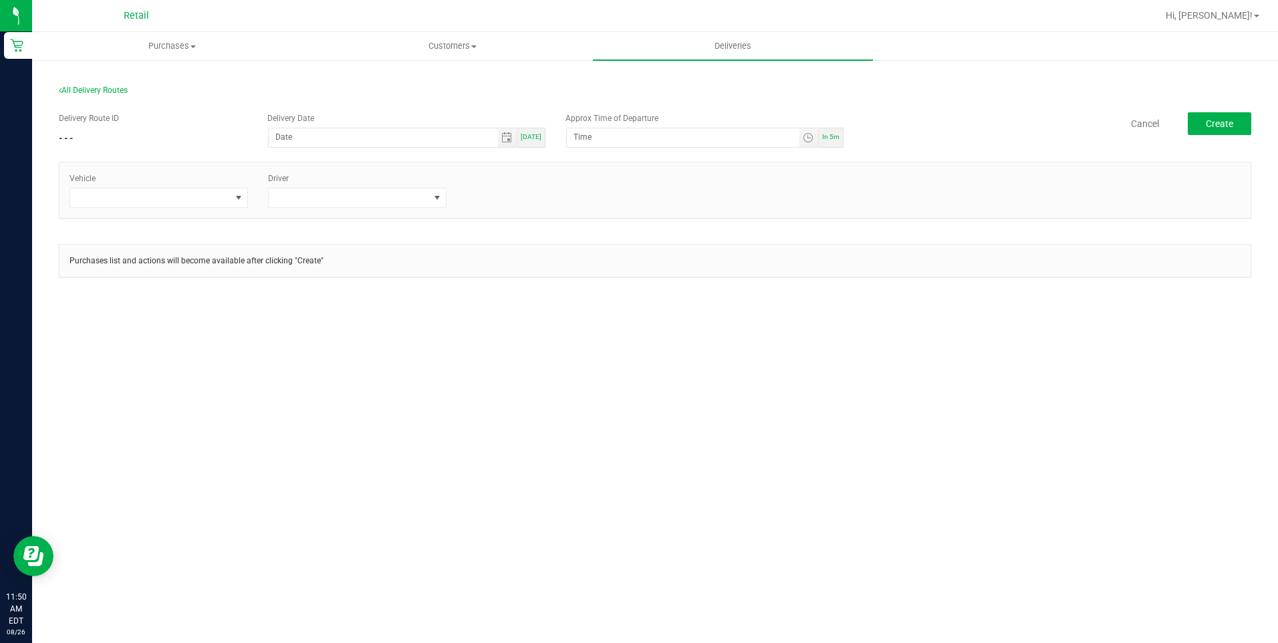
click at [534, 143] on div "[DATE]" at bounding box center [531, 138] width 28 height 20
type input "[DATE]"
type input "11:55 AM"
click at [235, 192] on span at bounding box center [238, 197] width 11 height 11
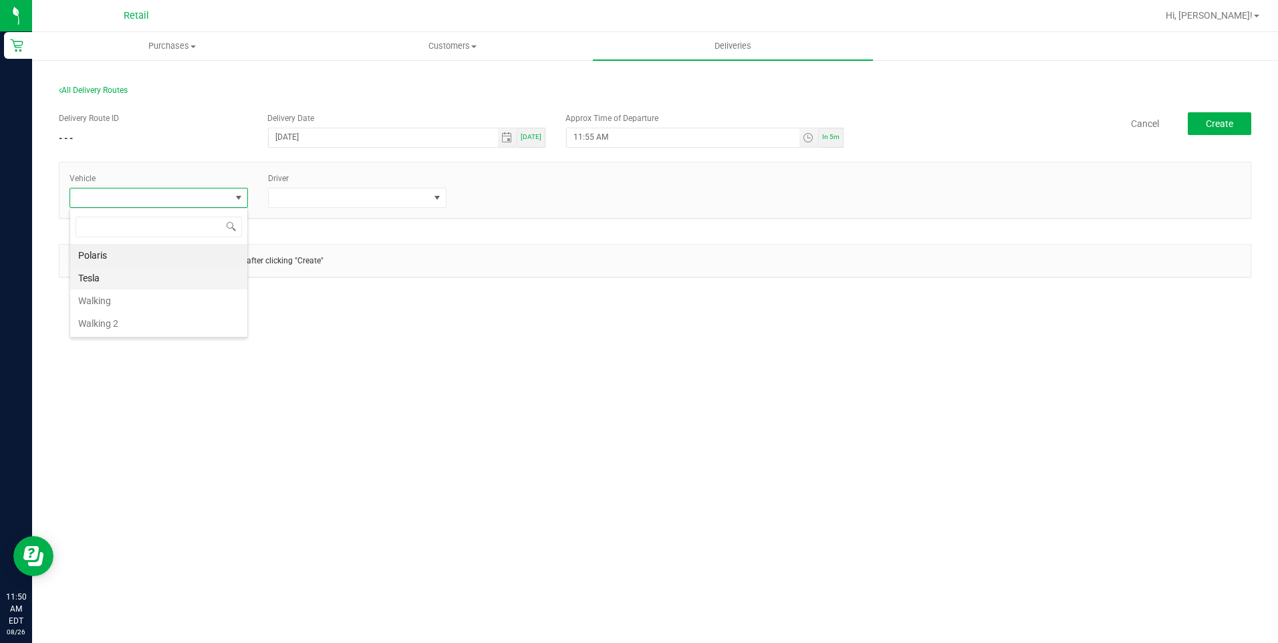
click at [153, 273] on li "Tesla" at bounding box center [158, 278] width 177 height 23
click at [434, 202] on span at bounding box center [437, 197] width 11 height 11
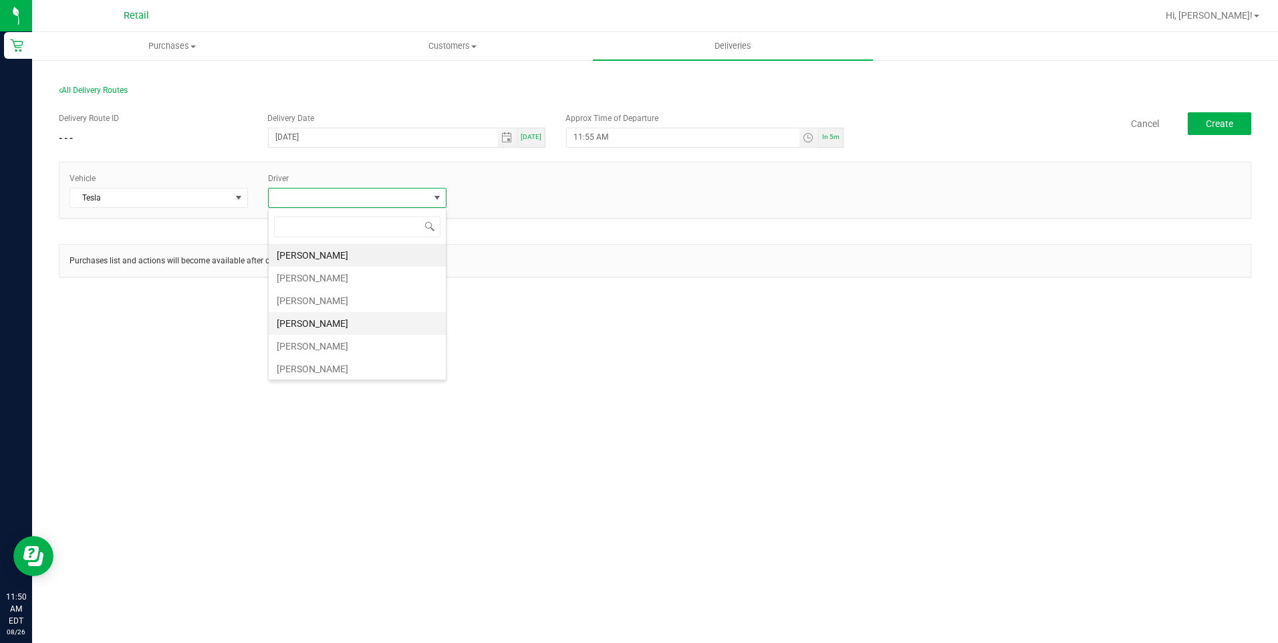
click at [343, 319] on li "[PERSON_NAME]" at bounding box center [357, 323] width 177 height 23
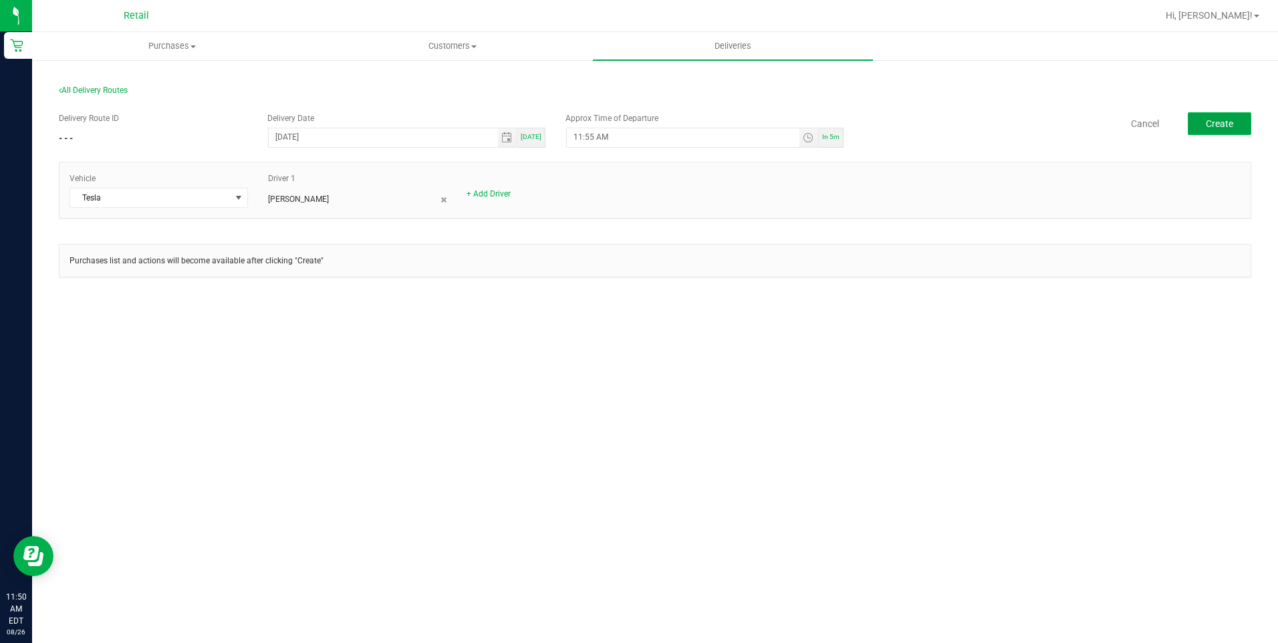
click at [1228, 131] on button "Create" at bounding box center [1219, 123] width 63 height 23
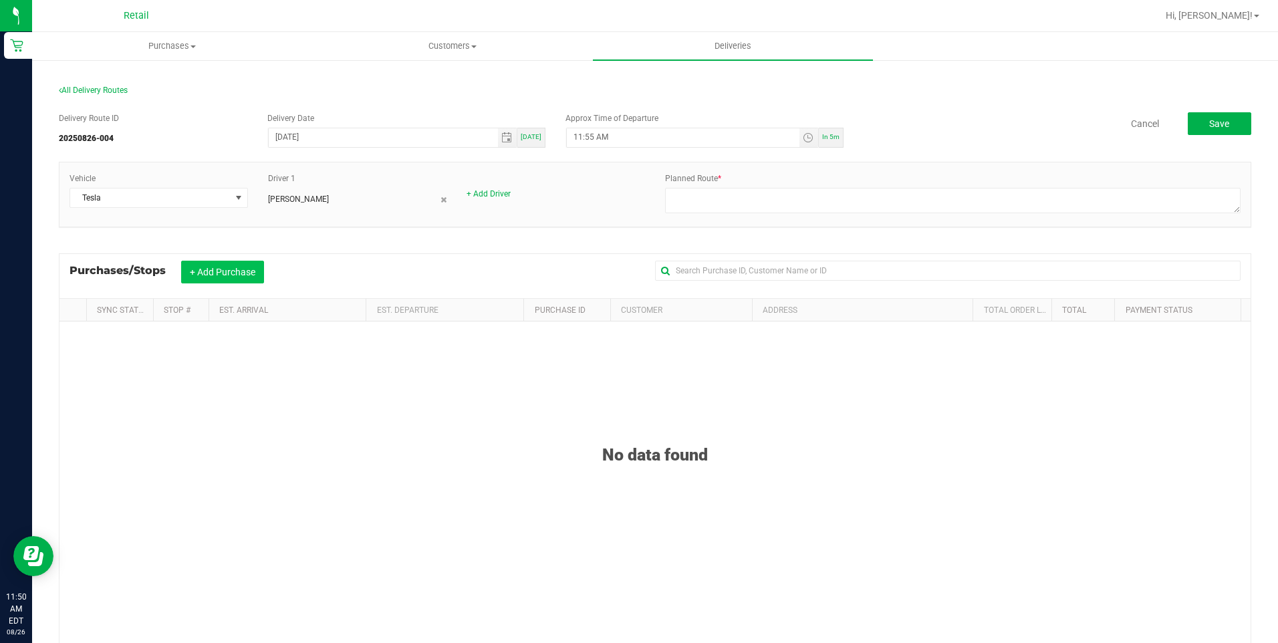
click at [223, 279] on button "+ Add Purchase" at bounding box center [222, 272] width 83 height 23
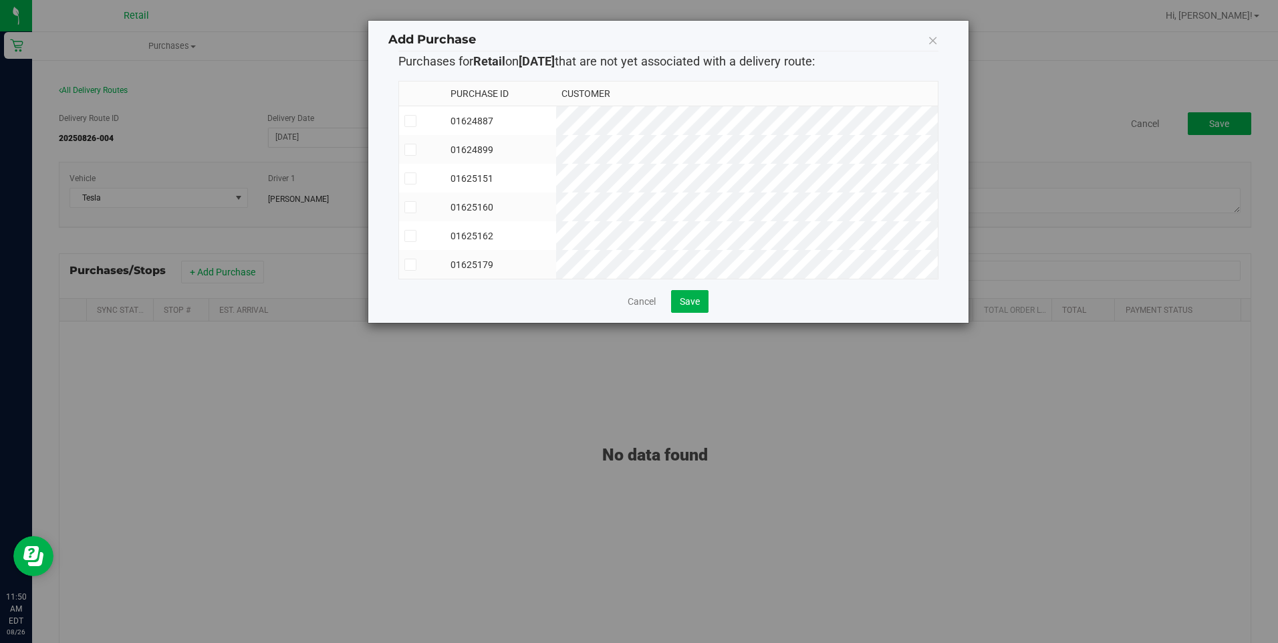
click at [410, 265] on icon at bounding box center [410, 265] width 9 height 0
click at [0, 0] on input "checkbox" at bounding box center [0, 0] width 0 height 0
click at [410, 243] on td at bounding box center [422, 235] width 46 height 29
click at [410, 207] on icon at bounding box center [410, 207] width 9 height 0
click at [0, 0] on input "checkbox" at bounding box center [0, 0] width 0 height 0
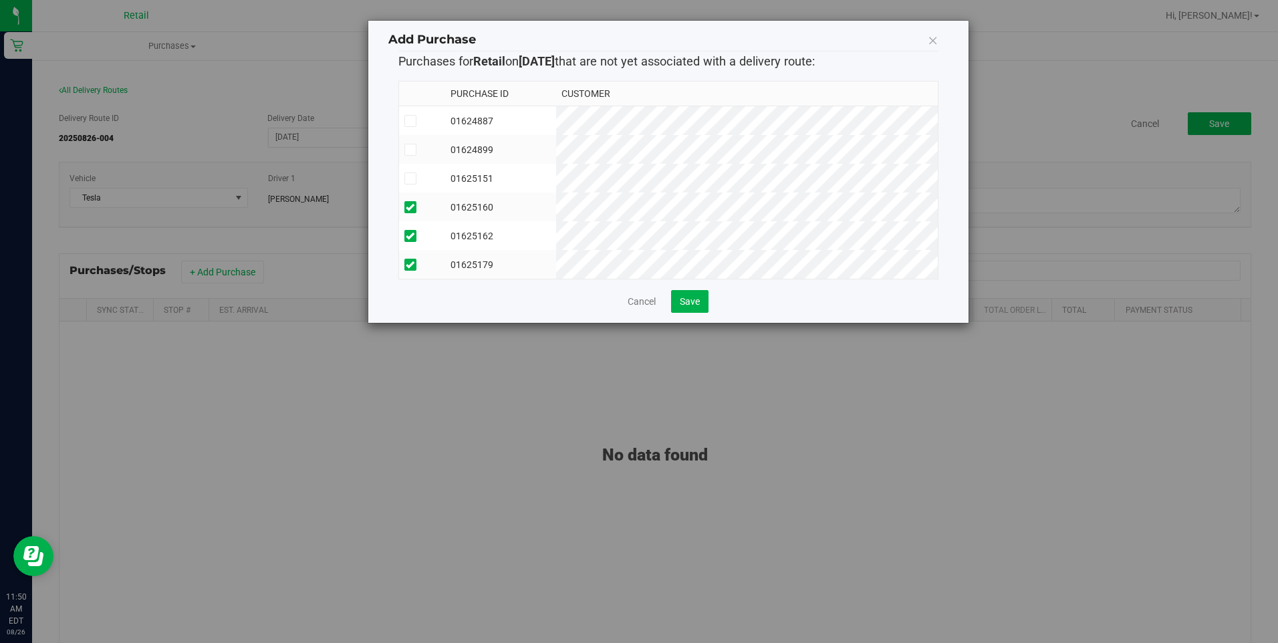
click at [408, 178] on icon at bounding box center [410, 178] width 9 height 0
click at [0, 0] on input "checkbox" at bounding box center [0, 0] width 0 height 0
click at [702, 313] on button "Save" at bounding box center [689, 301] width 37 height 23
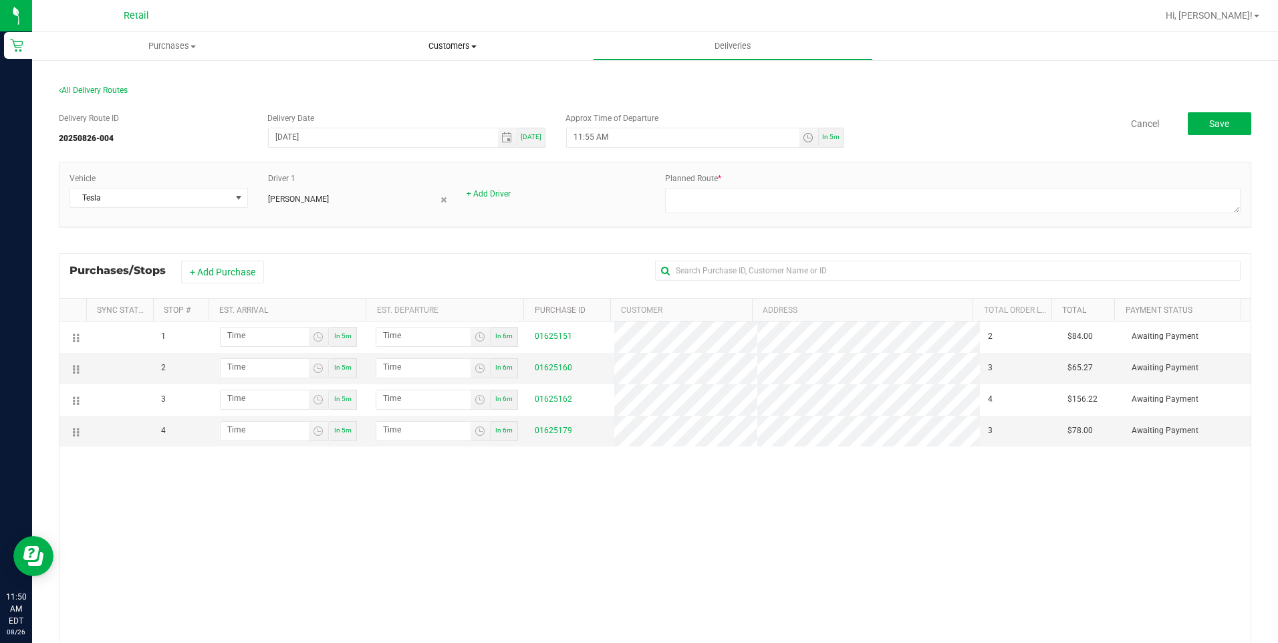
click at [454, 39] on uib-tab-heading "Customers All customers Add a new customer All physicians" at bounding box center [452, 46] width 279 height 27
click at [436, 86] on li "All customers" at bounding box center [452, 81] width 280 height 16
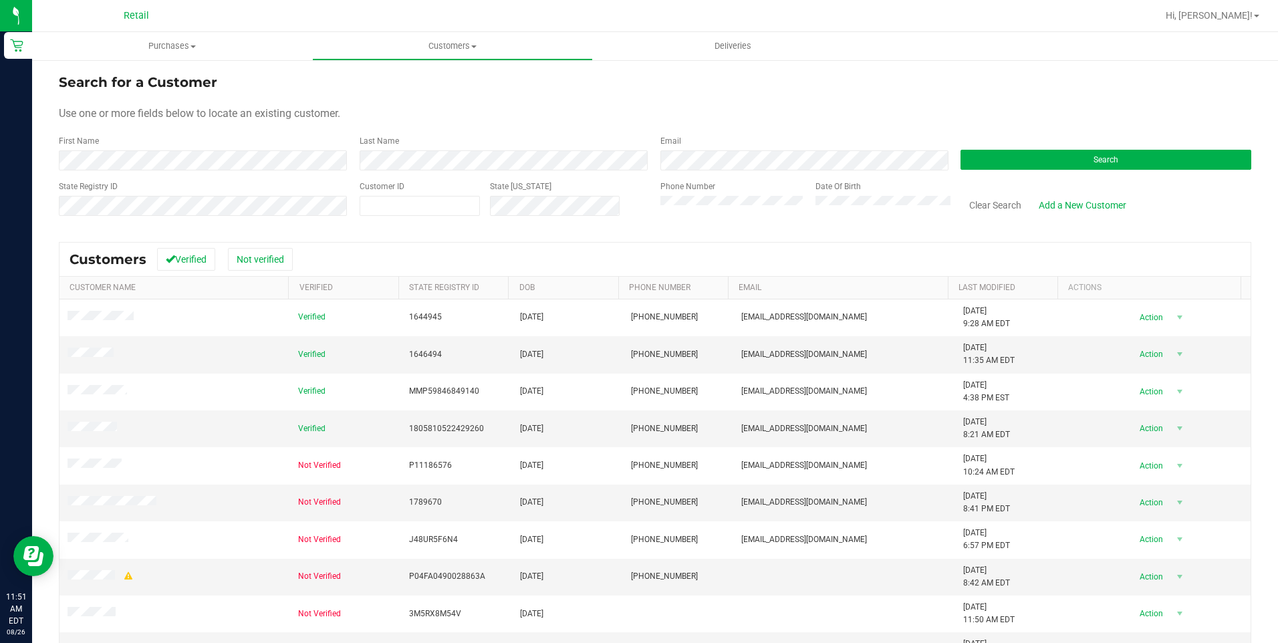
click at [295, 146] on div "First Name" at bounding box center [204, 152] width 291 height 35
click at [1019, 153] on button "Search" at bounding box center [1105, 160] width 291 height 20
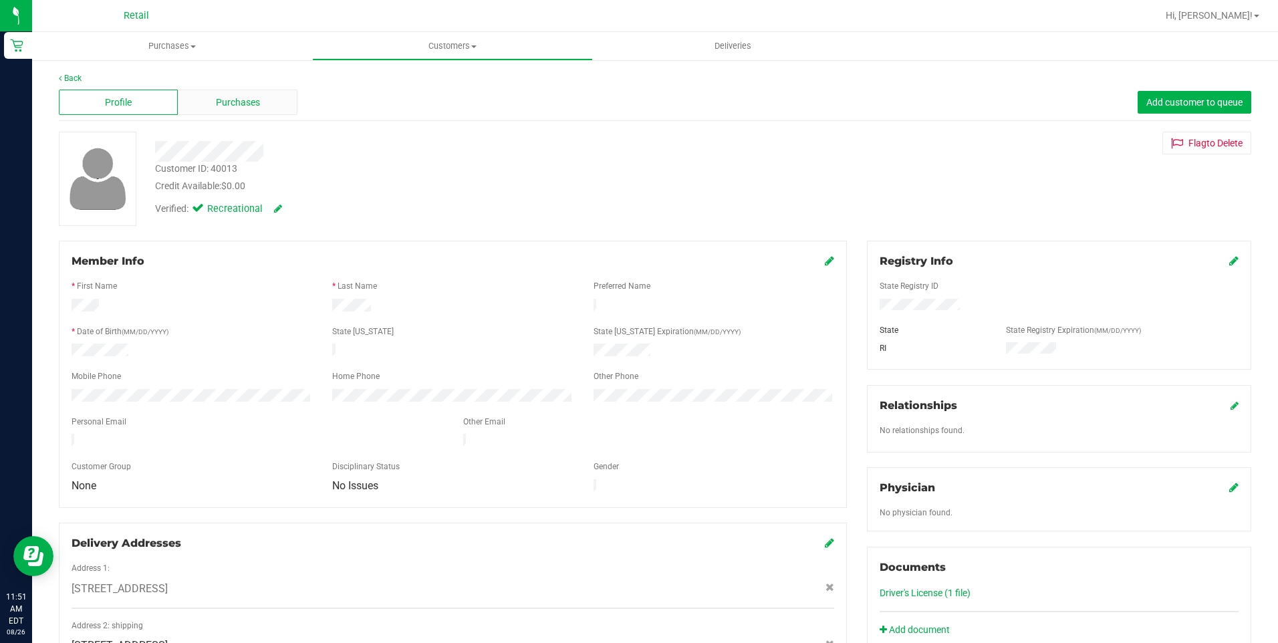
click at [233, 110] on div "Purchases" at bounding box center [237, 102] width 119 height 25
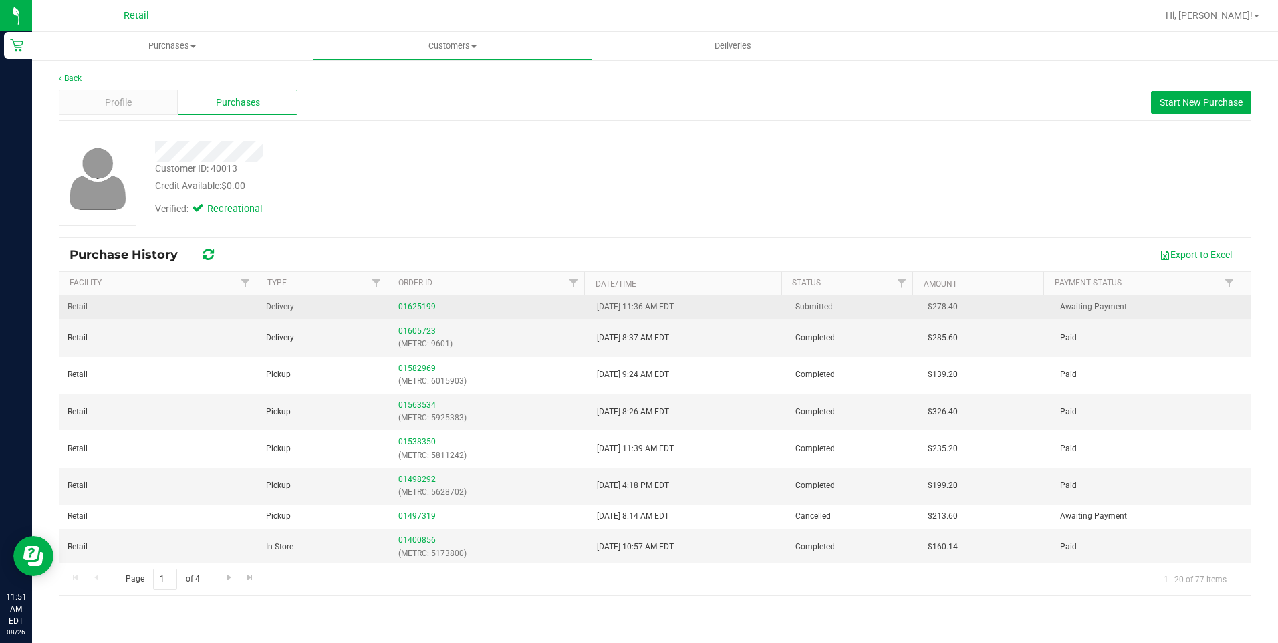
click at [421, 308] on link "01625199" at bounding box center [416, 306] width 37 height 9
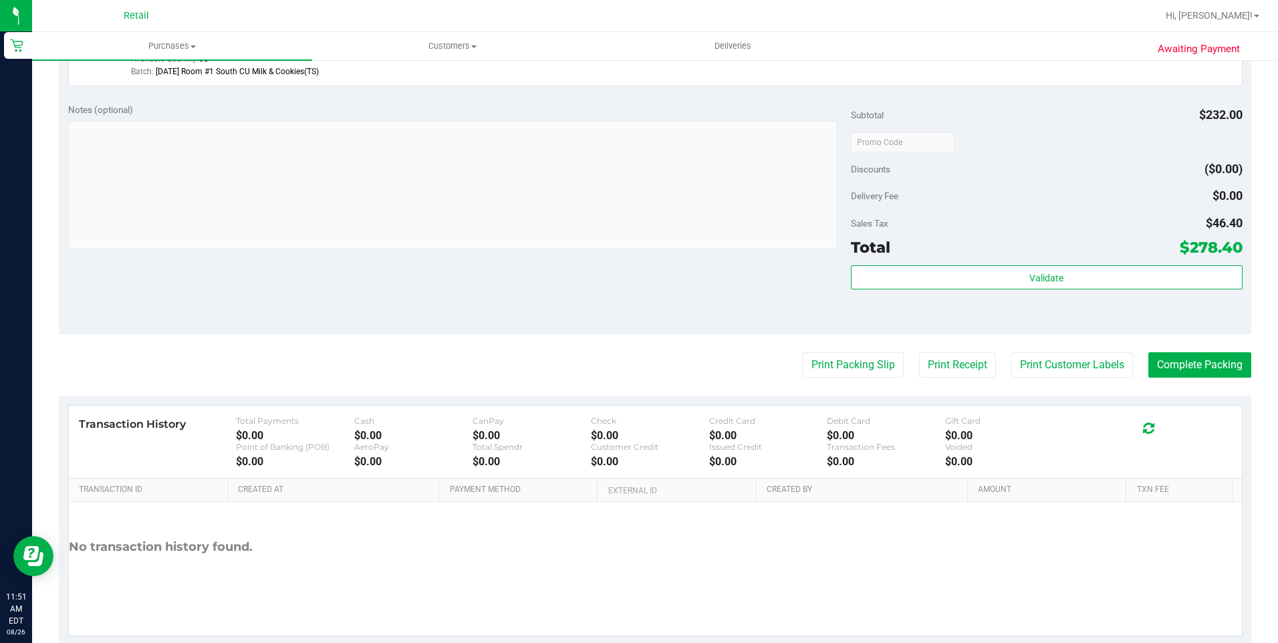
scroll to position [527, 0]
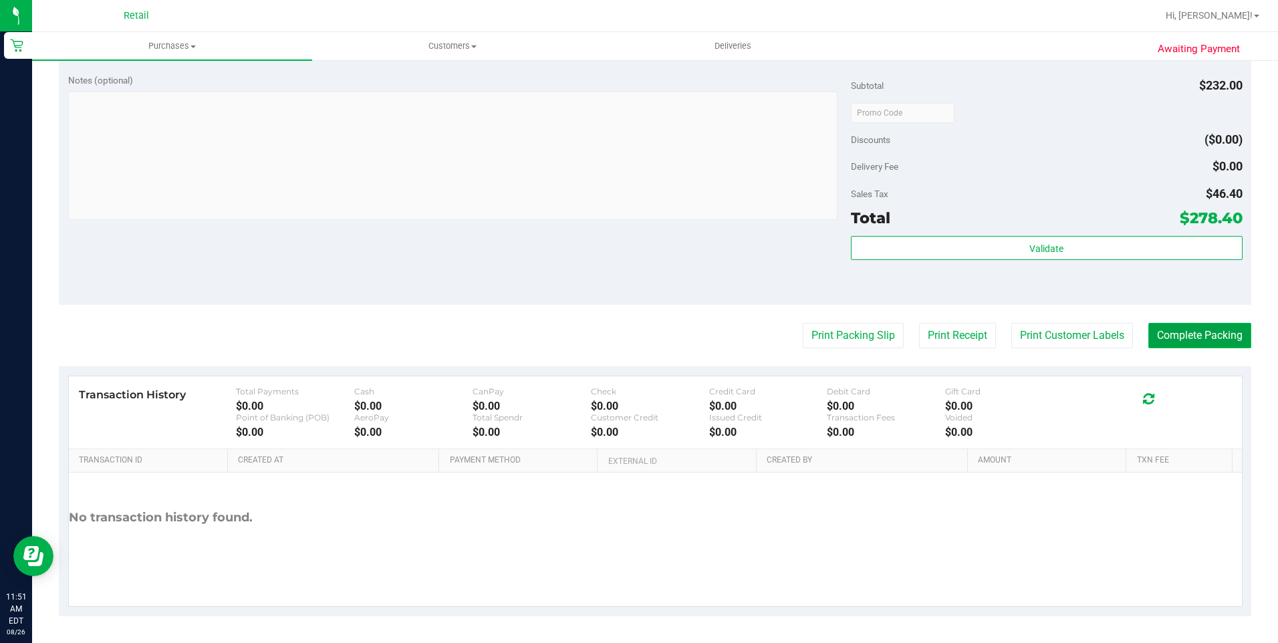
click at [1171, 338] on button "Complete Packing" at bounding box center [1199, 335] width 103 height 25
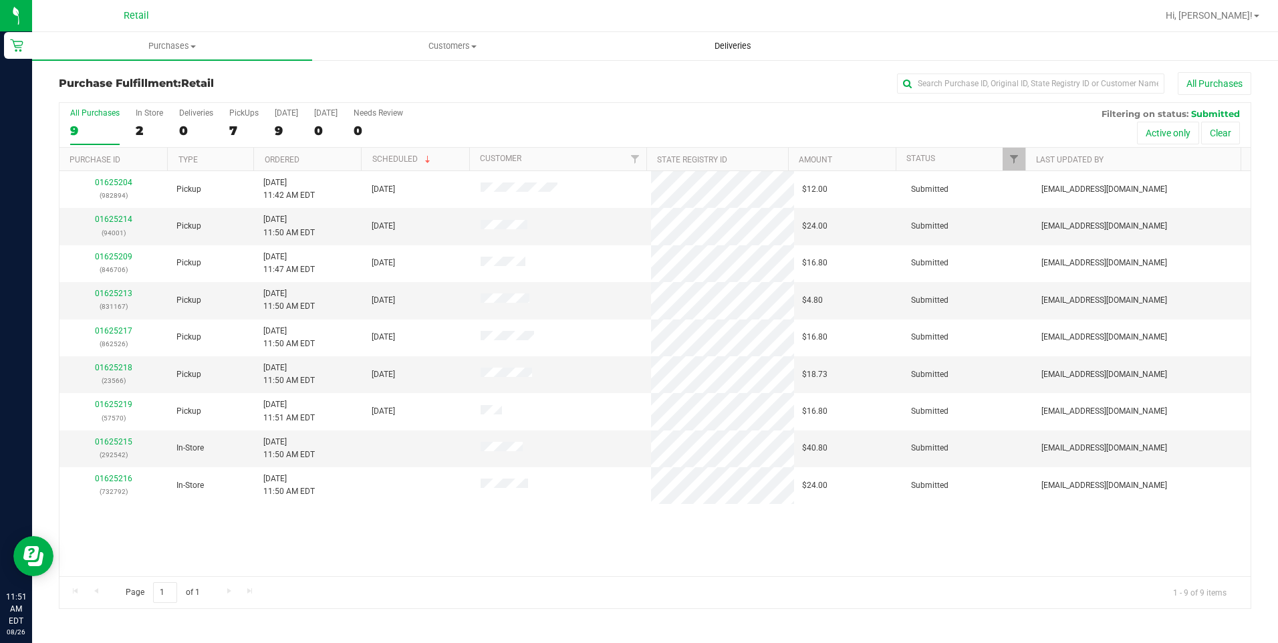
click at [750, 53] on uib-tab-heading "Deliveries" at bounding box center [732, 46] width 279 height 27
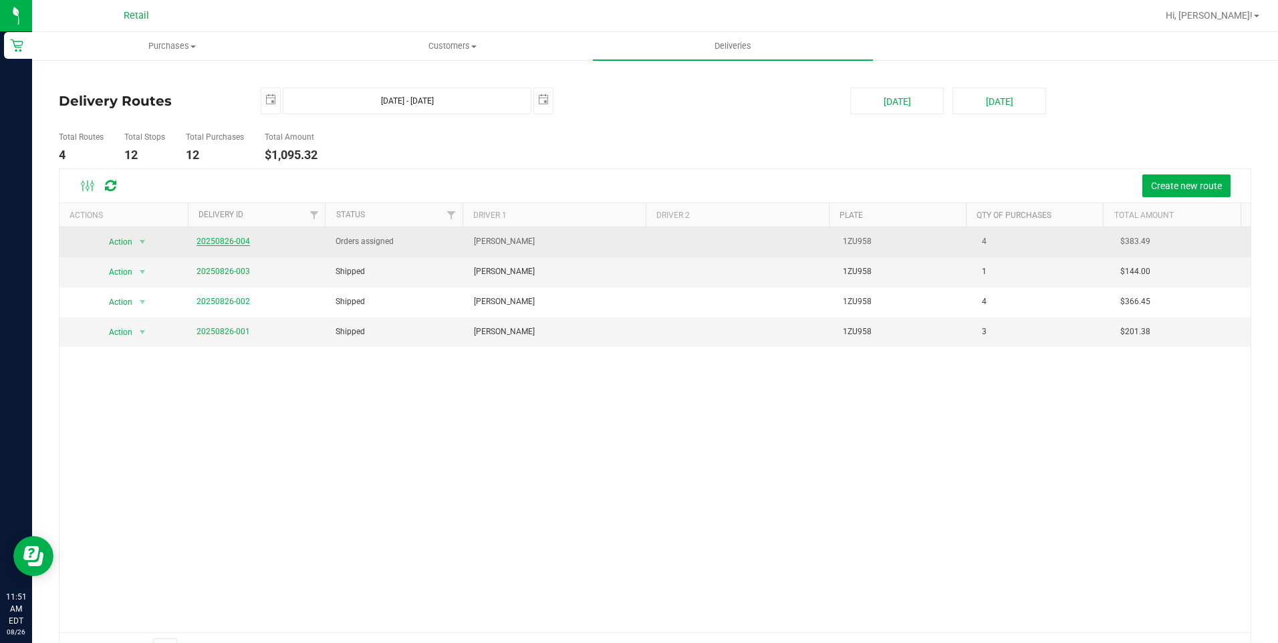
click at [234, 241] on link "20250826-004" at bounding box center [222, 241] width 53 height 9
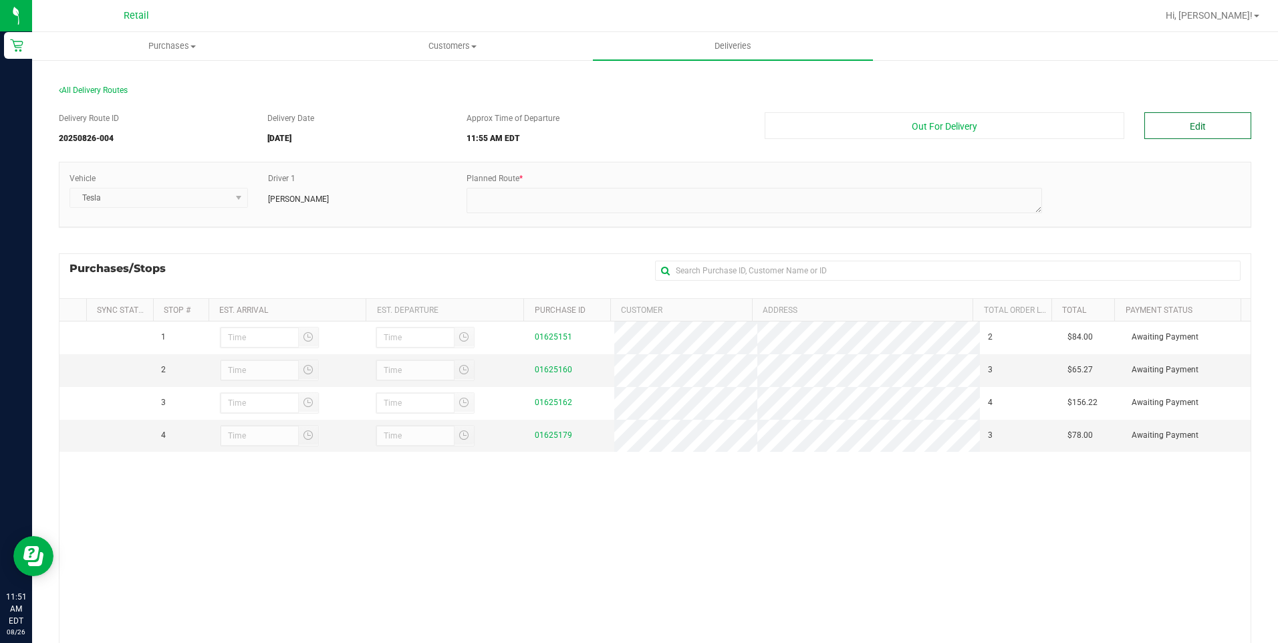
click at [1183, 130] on button "Edit" at bounding box center [1197, 125] width 107 height 27
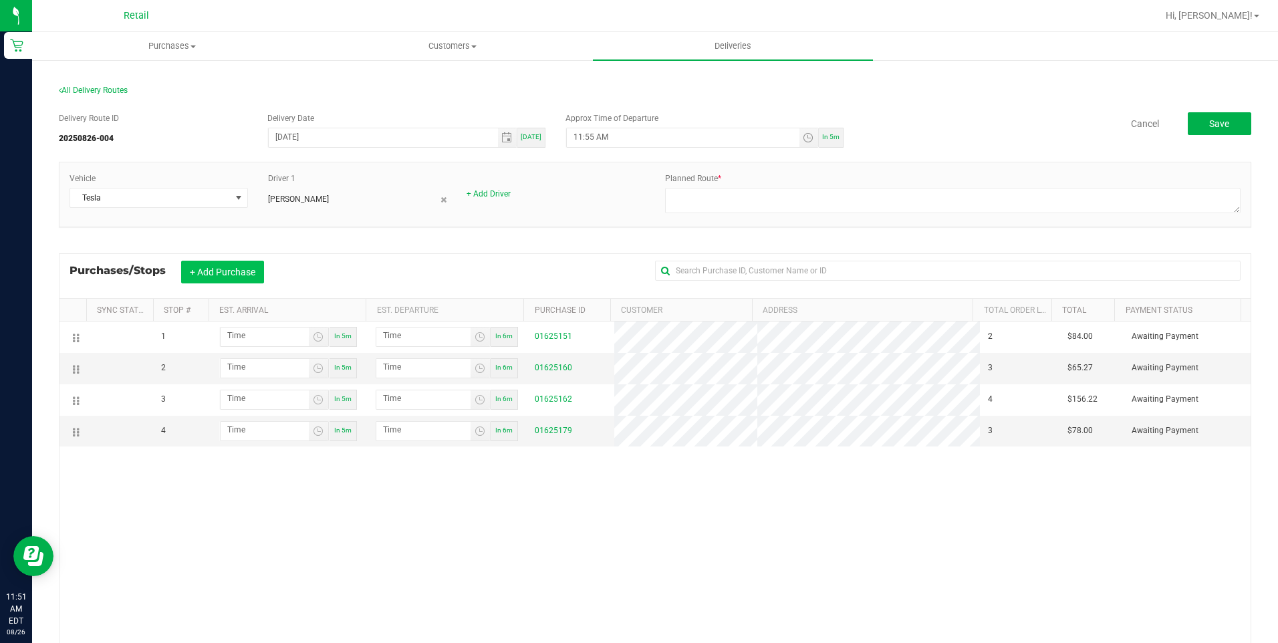
click at [214, 267] on button "+ Add Purchase" at bounding box center [222, 272] width 83 height 23
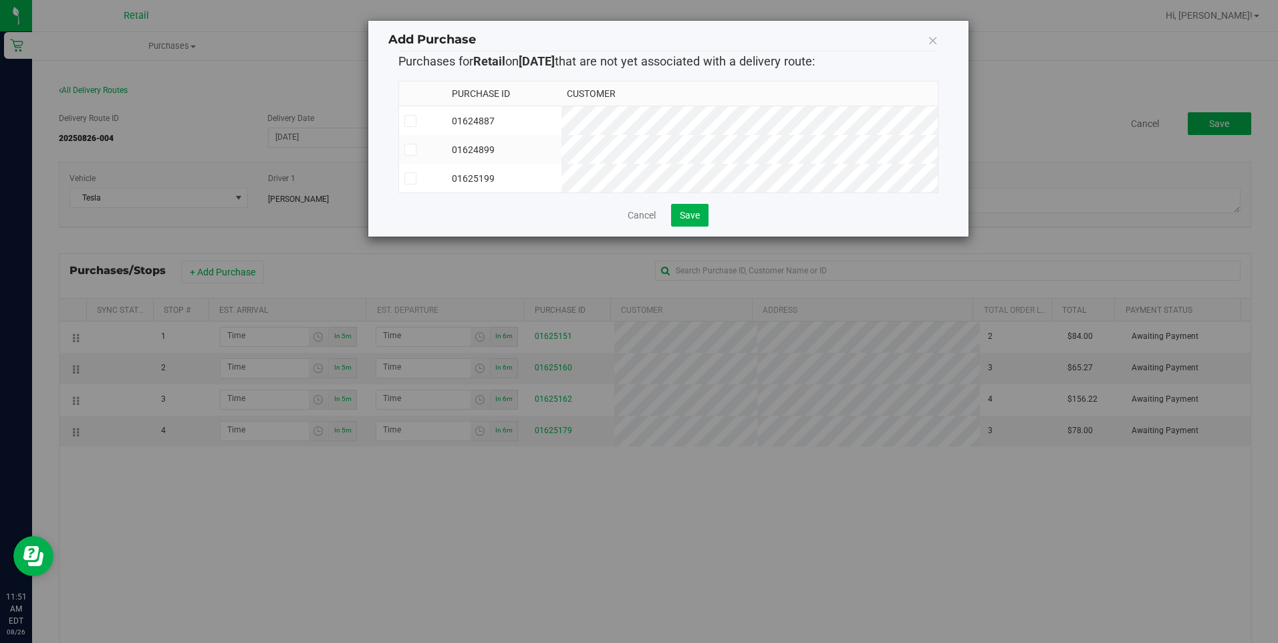
click at [412, 178] on icon at bounding box center [410, 178] width 9 height 0
click at [0, 0] on input "checkbox" at bounding box center [0, 0] width 0 height 0
click at [690, 221] on span "Save" at bounding box center [690, 215] width 20 height 11
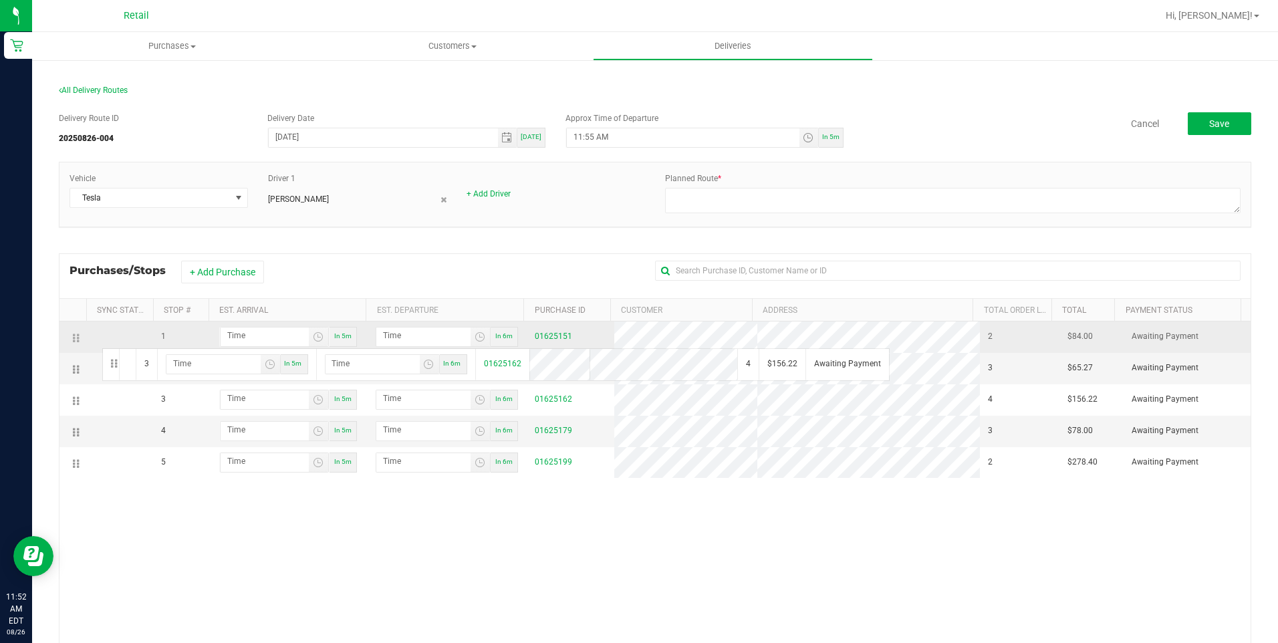
drag, startPoint x: 77, startPoint y: 405, endPoint x: 100, endPoint y: 347, distance: 62.7
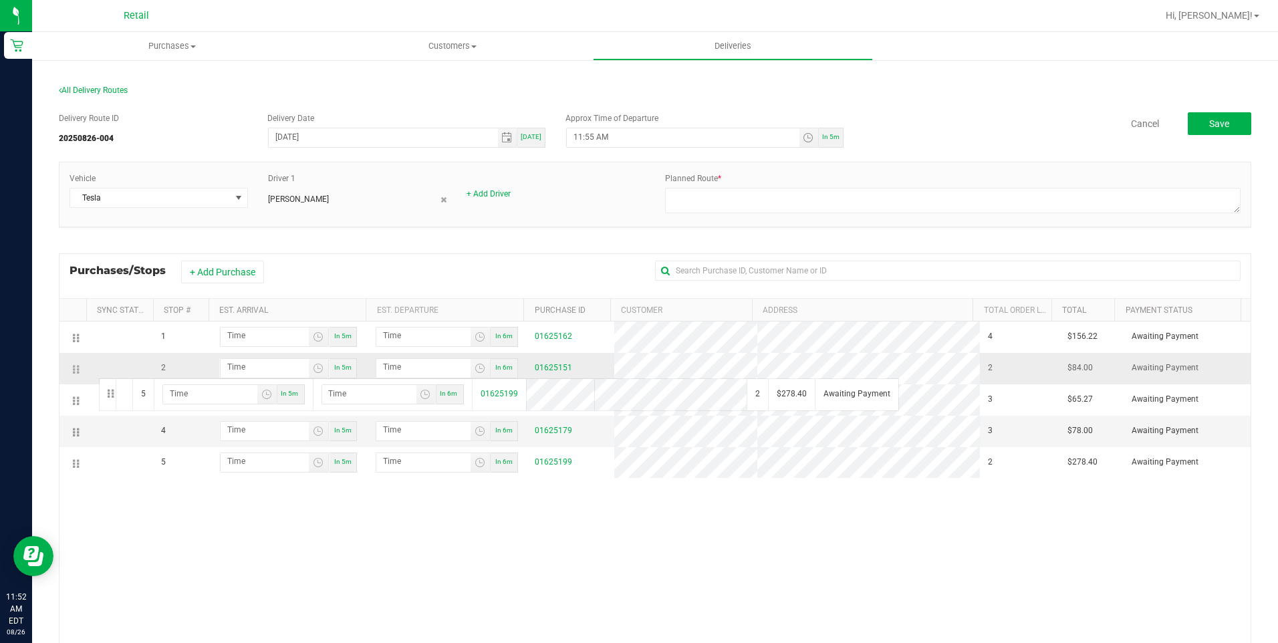
drag, startPoint x: 73, startPoint y: 466, endPoint x: 97, endPoint y: 377, distance: 92.7
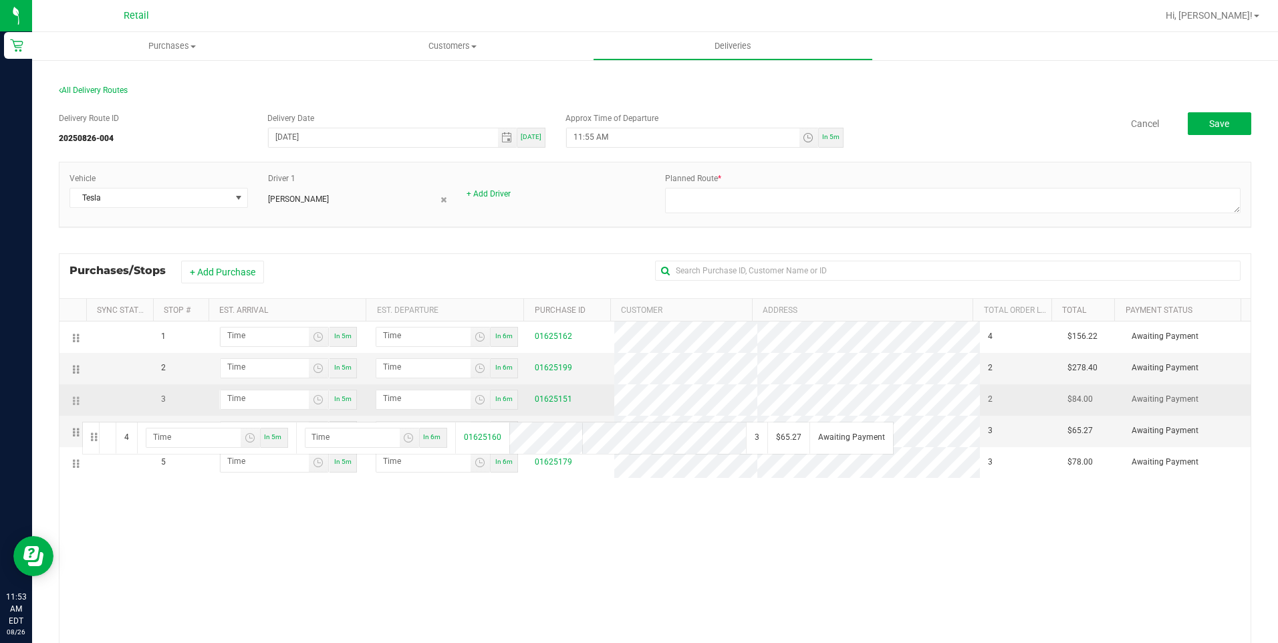
drag, startPoint x: 75, startPoint y: 436, endPoint x: 86, endPoint y: 402, distance: 35.7
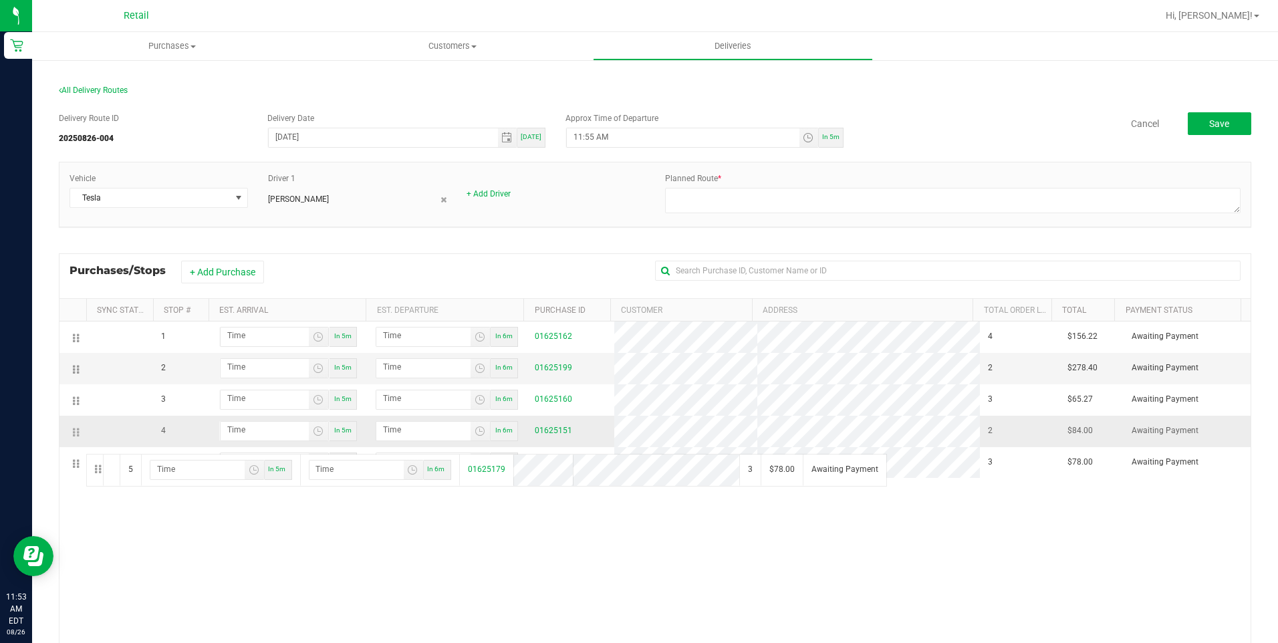
drag, startPoint x: 77, startPoint y: 466, endPoint x: 90, endPoint y: 434, distance: 34.1
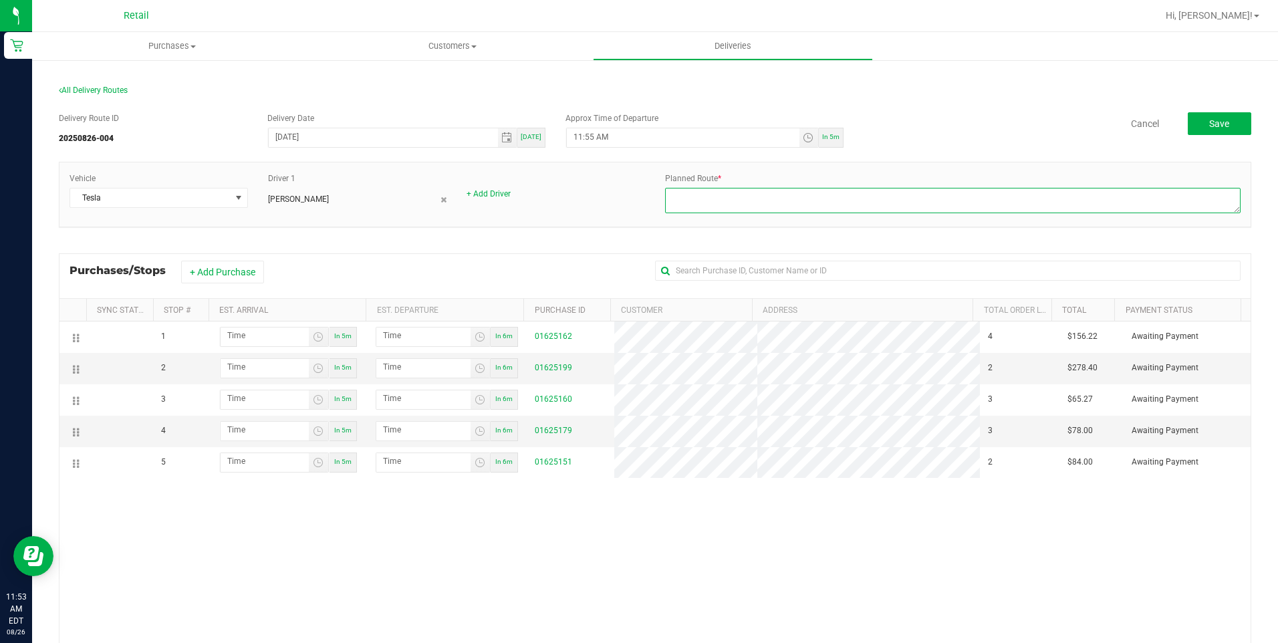
click at [791, 207] on textarea at bounding box center [952, 200] width 575 height 25
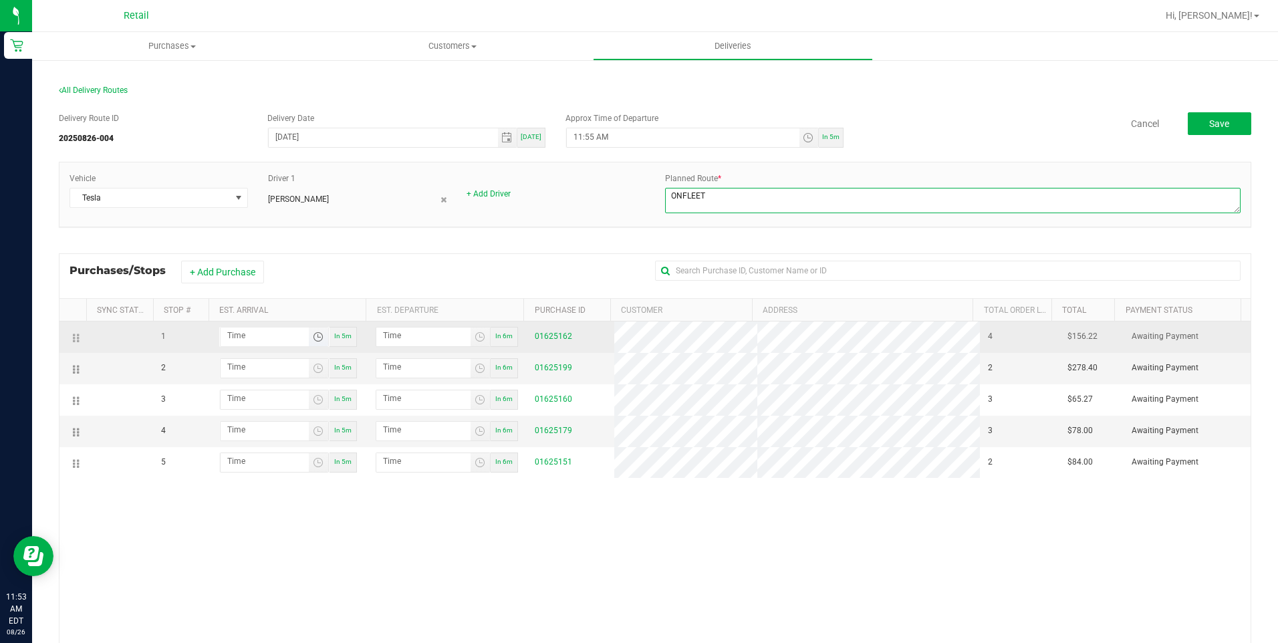
click at [313, 340] on span "Toggle time list" at bounding box center [318, 336] width 11 height 11
type textarea "ONFLEET"
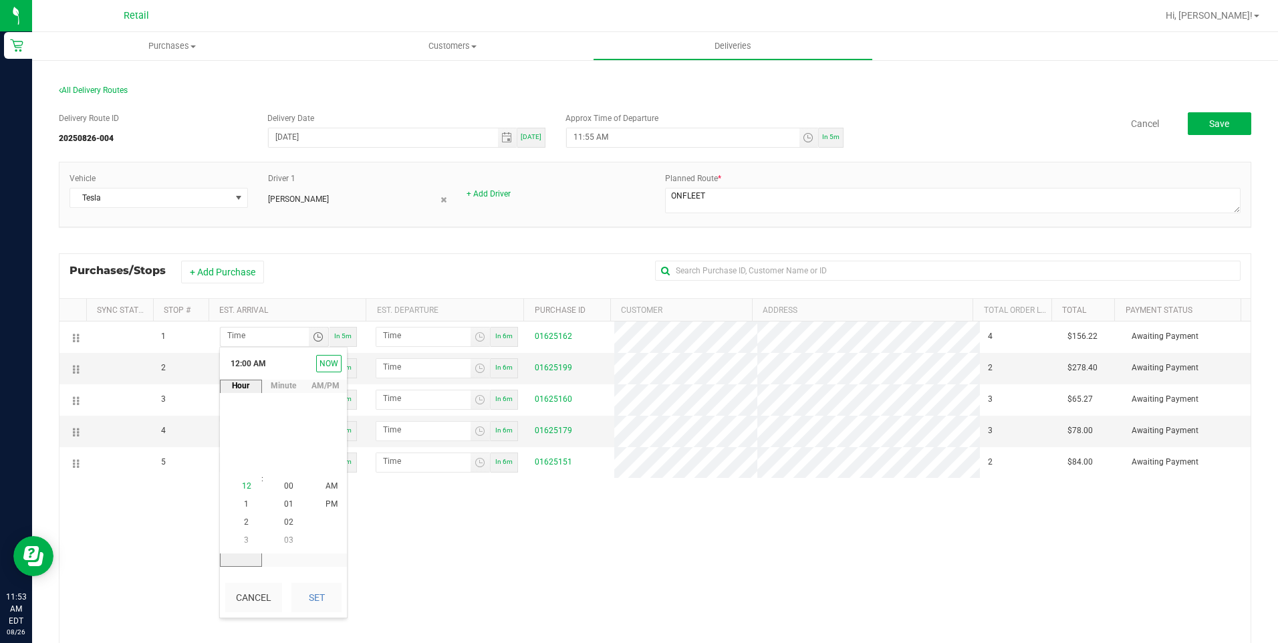
click at [246, 484] on span "12" at bounding box center [246, 485] width 9 height 9
click at [287, 487] on span "16" at bounding box center [288, 485] width 9 height 9
click at [331, 605] on button "Set" at bounding box center [316, 597] width 50 height 29
type input "12:16 AM"
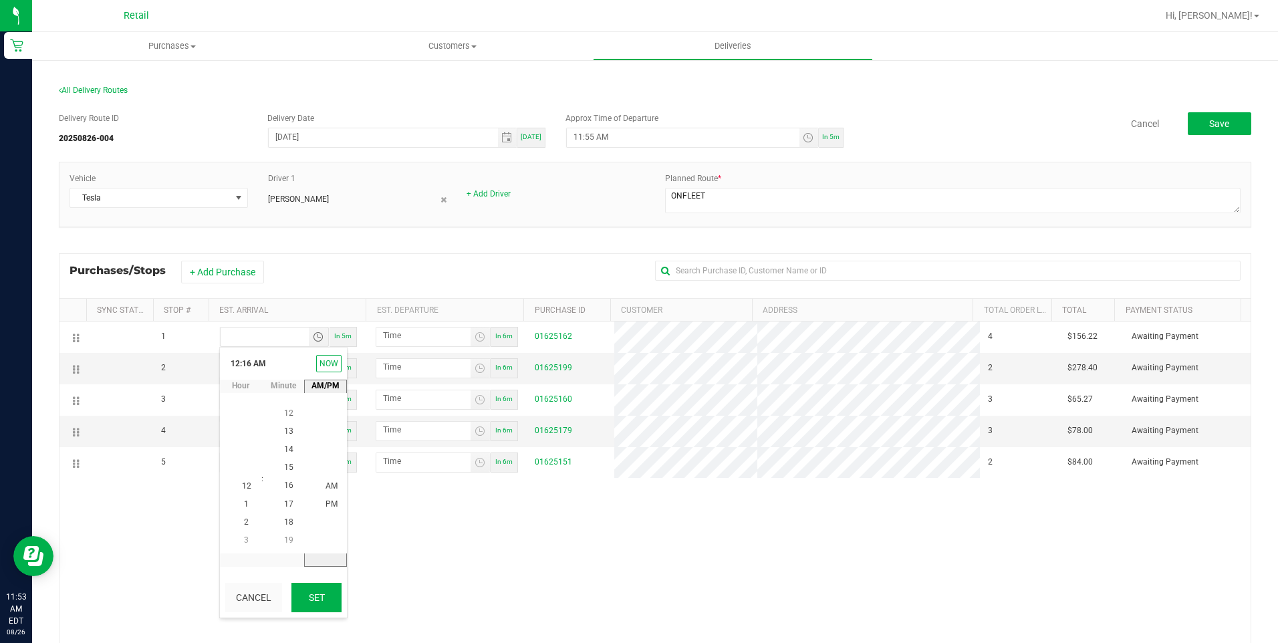
type input "12:17 AM"
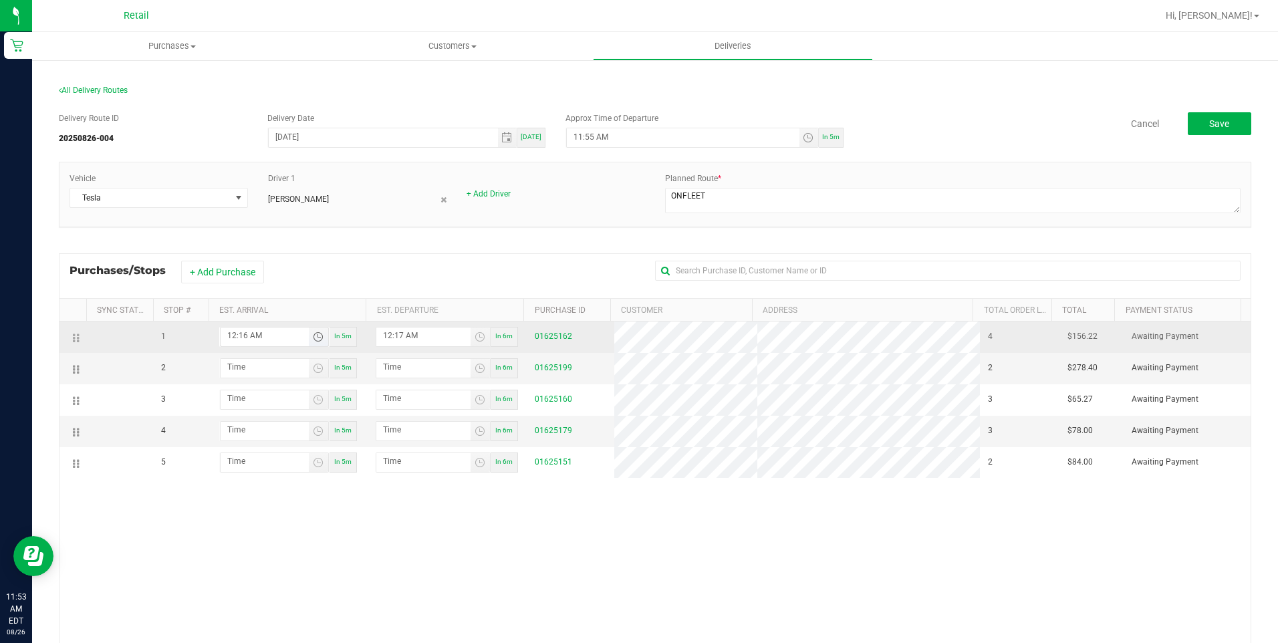
click at [316, 337] on span "Toggle time list" at bounding box center [318, 336] width 11 height 11
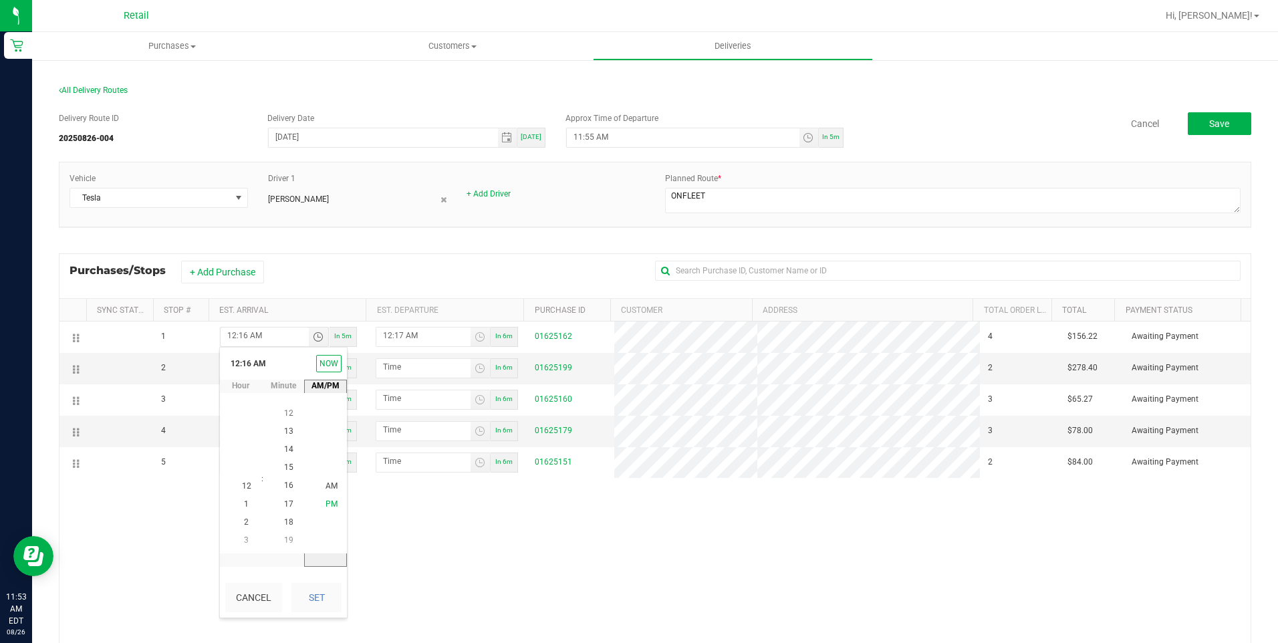
click at [337, 503] on li "PM" at bounding box center [331, 505] width 32 height 18
click at [328, 591] on button "Set" at bounding box center [316, 597] width 50 height 29
type input "12:16 PM"
type input "12:17 PM"
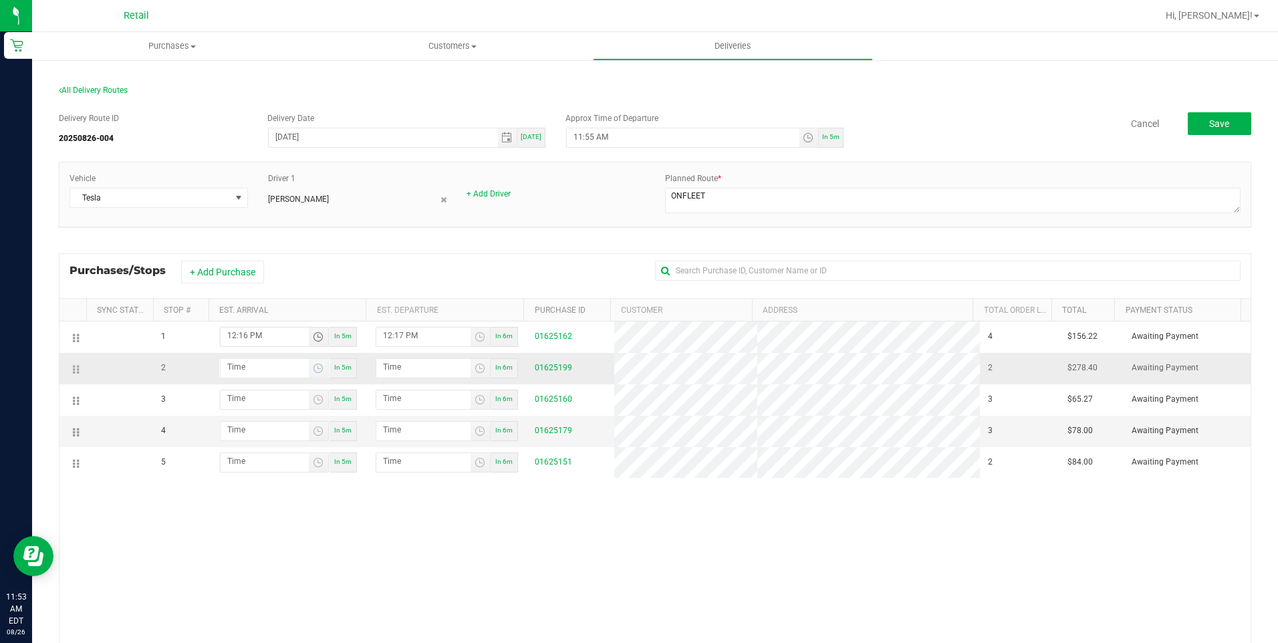
click at [315, 374] on span "Toggle time list" at bounding box center [318, 368] width 19 height 19
click at [242, 223] on span "12" at bounding box center [246, 225] width 9 height 9
click at [288, 259] on span "38" at bounding box center [288, 261] width 9 height 9
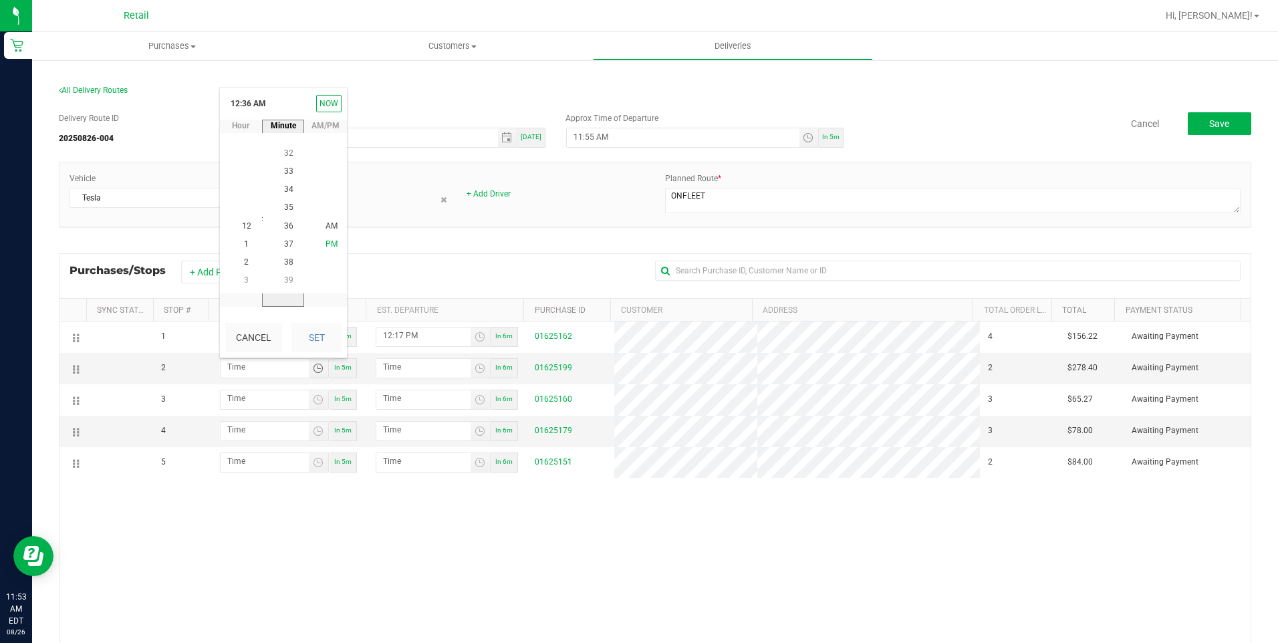
scroll to position [690, 0]
click at [331, 241] on span "PM" at bounding box center [331, 244] width 12 height 9
click at [331, 331] on button "Set" at bounding box center [316, 337] width 50 height 29
type input "12:38 PM"
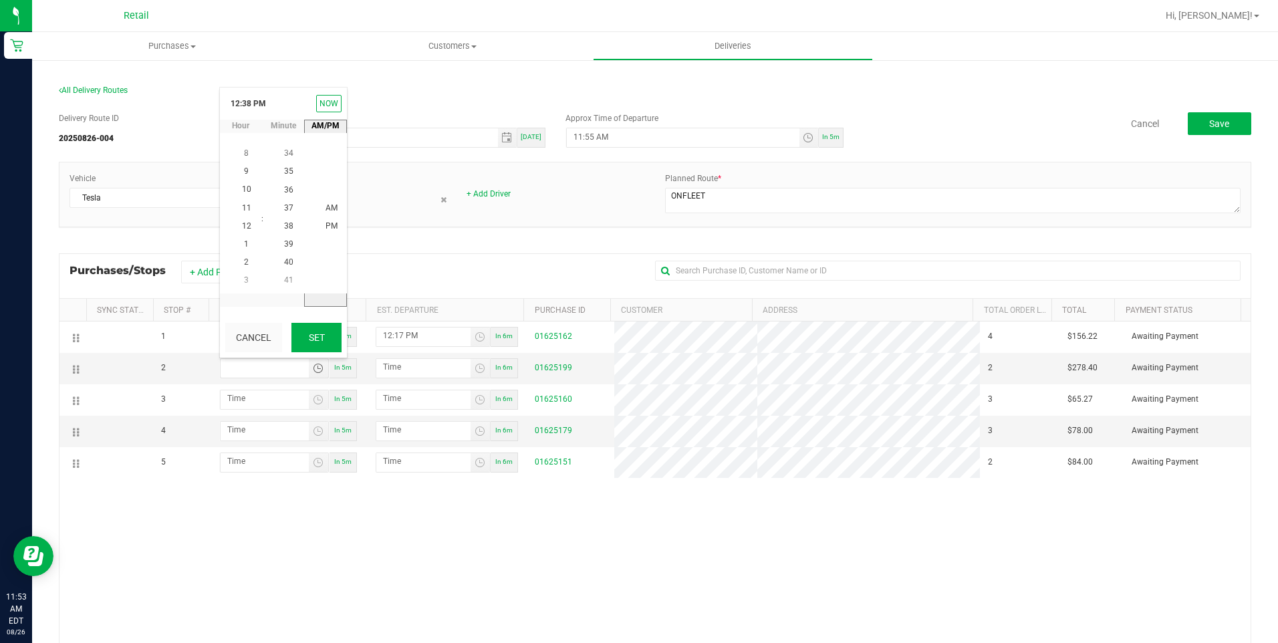
type input "12:39 PM"
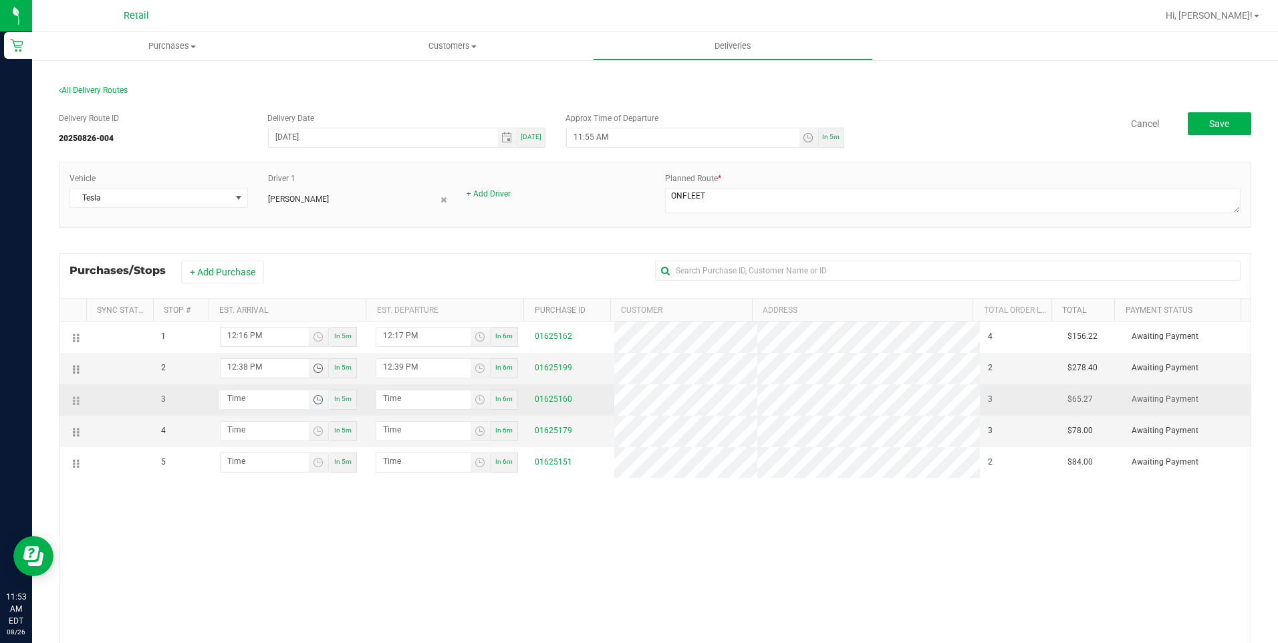
click at [313, 401] on span "Toggle time list" at bounding box center [318, 399] width 11 height 11
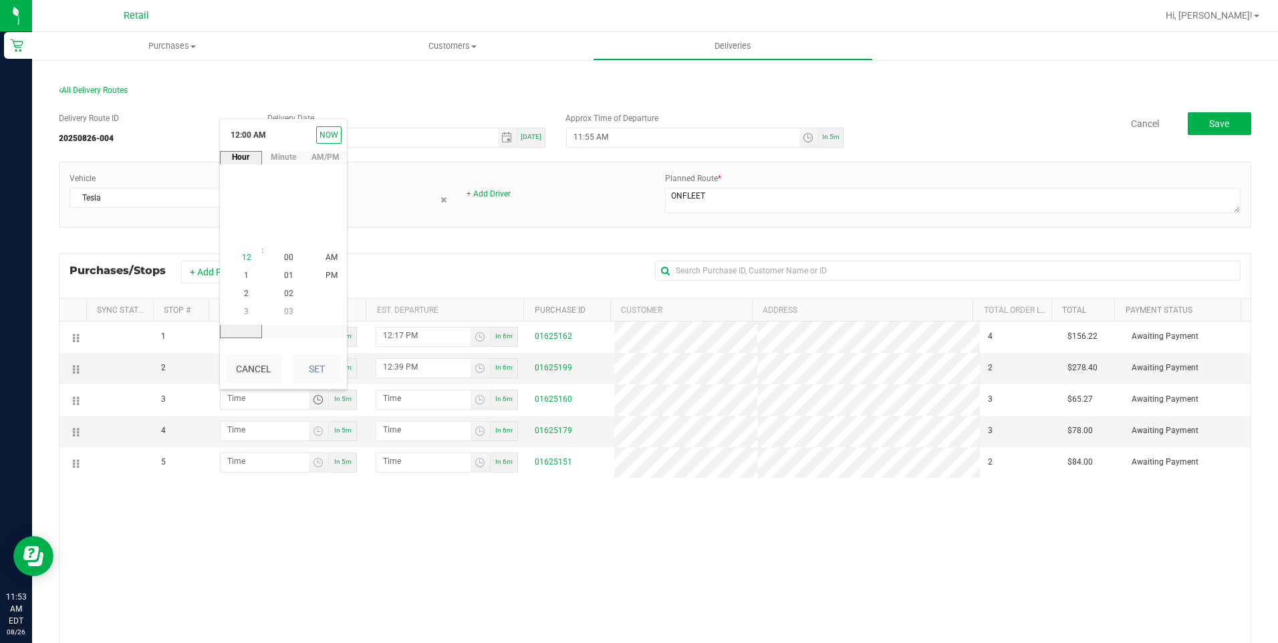
click at [242, 260] on span "12" at bounding box center [246, 257] width 9 height 9
click at [287, 295] on span "56" at bounding box center [288, 293] width 9 height 9
click at [330, 271] on span "PM" at bounding box center [331, 275] width 12 height 9
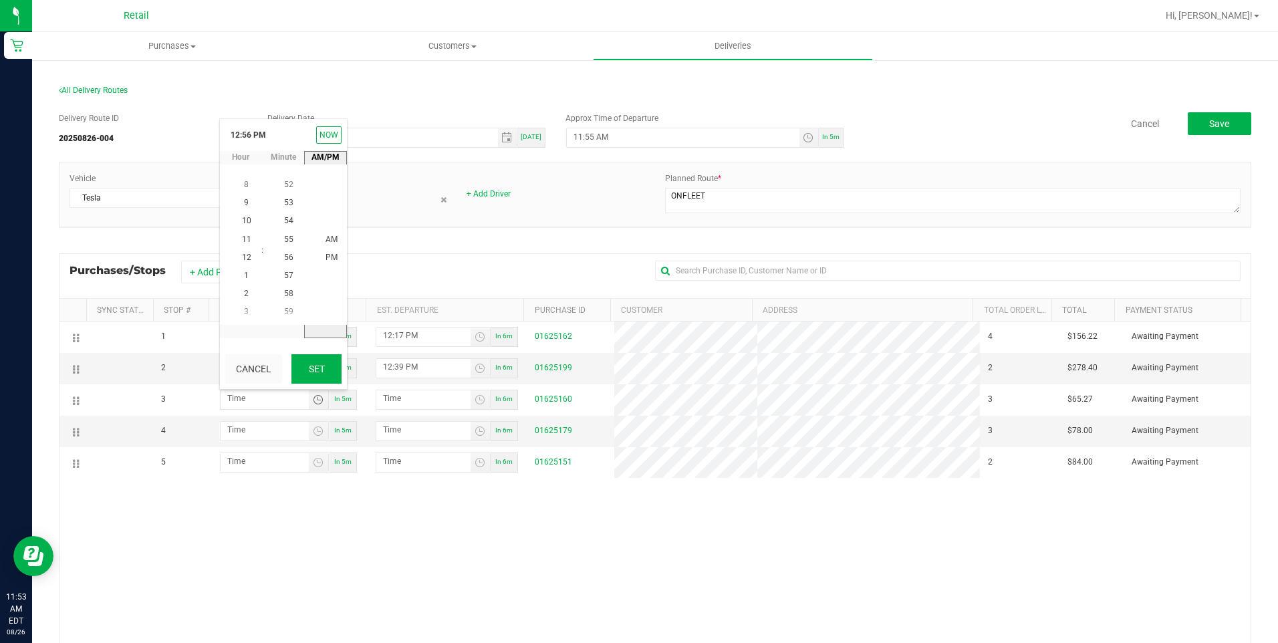
click at [329, 365] on button "Set" at bounding box center [316, 368] width 50 height 29
type input "12:56 PM"
type input "12:57 PM"
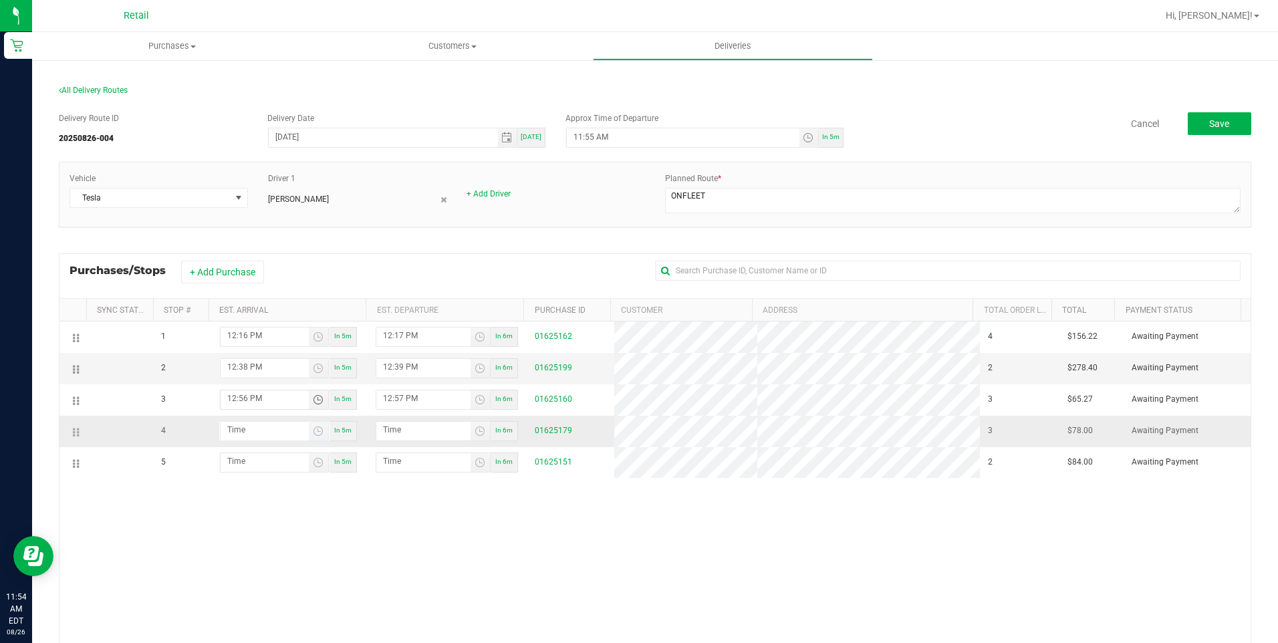
click at [309, 434] on span "Toggle time list" at bounding box center [318, 431] width 19 height 19
click at [244, 307] on span "1" at bounding box center [246, 307] width 5 height 9
click at [284, 285] on span "08" at bounding box center [288, 289] width 9 height 9
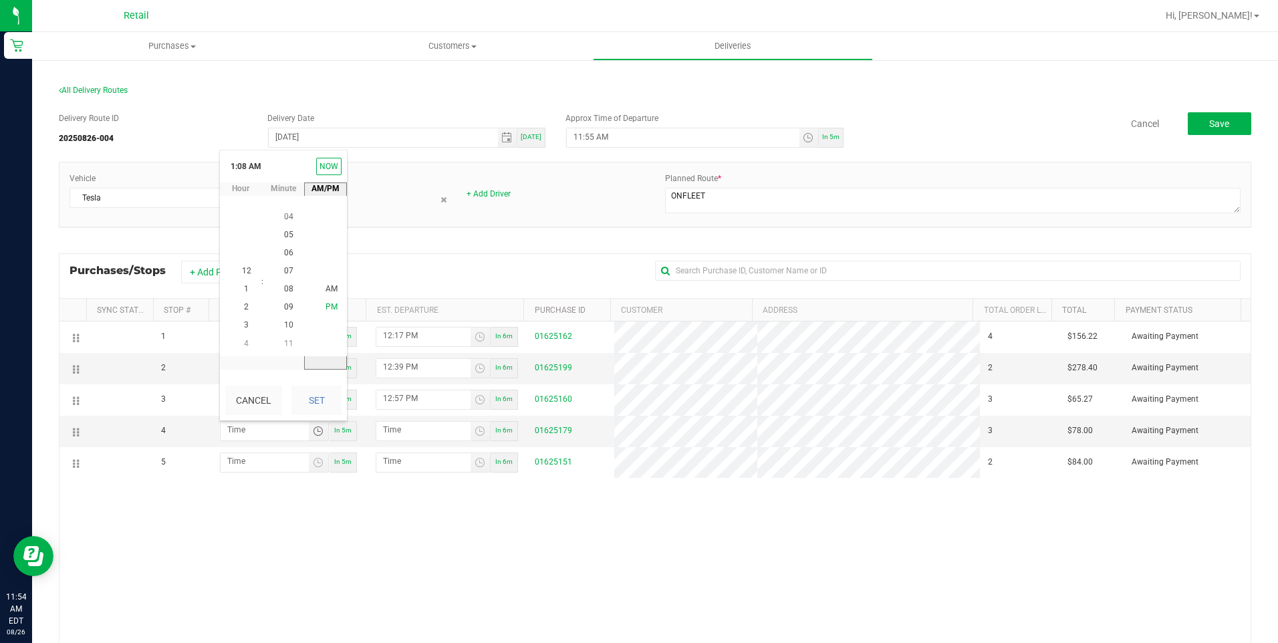
click at [325, 307] on span "PM" at bounding box center [331, 307] width 12 height 9
click at [323, 391] on button "Set" at bounding box center [316, 400] width 50 height 29
type input "1:08 PM"
type input "1:09 PM"
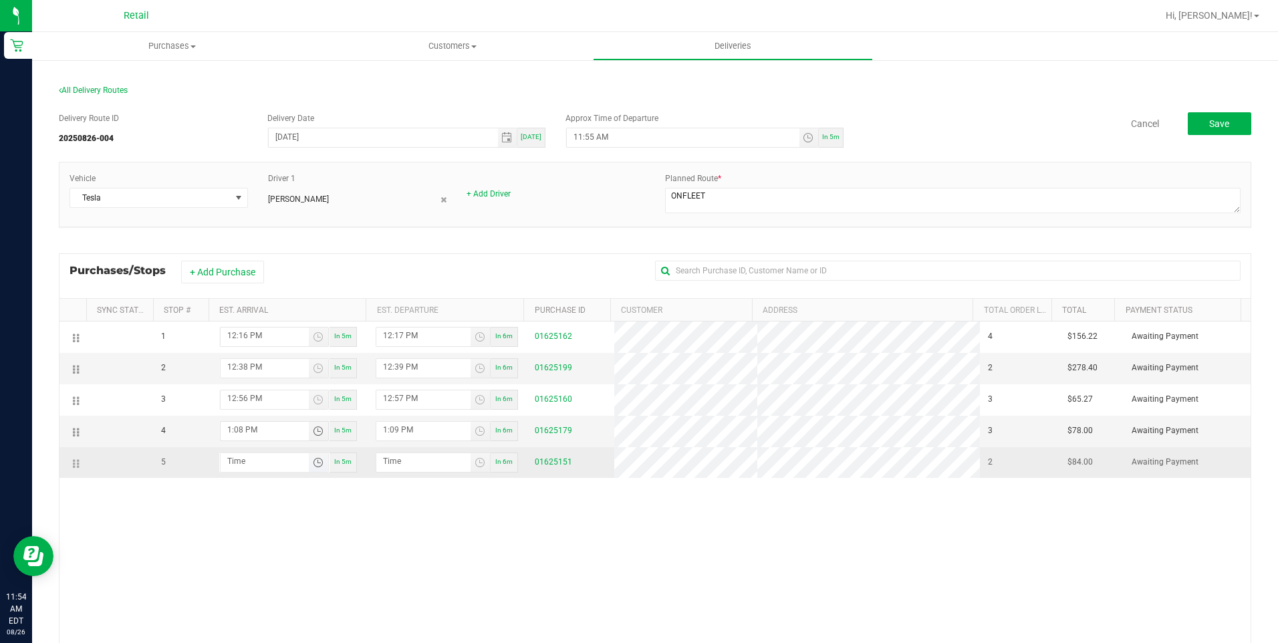
click at [313, 466] on span "Toggle time list" at bounding box center [318, 462] width 11 height 11
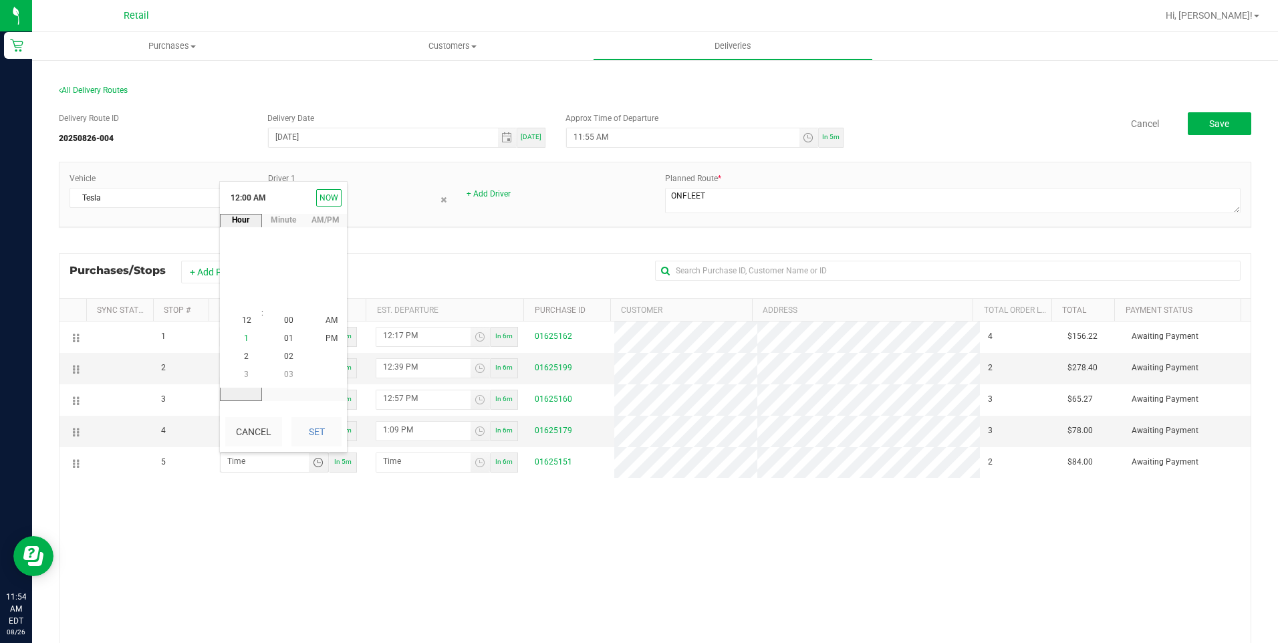
click at [244, 338] on span "1" at bounding box center [246, 338] width 5 height 9
click at [284, 376] on span "18" at bounding box center [288, 374] width 9 height 9
click at [319, 426] on button "Set" at bounding box center [316, 431] width 50 height 29
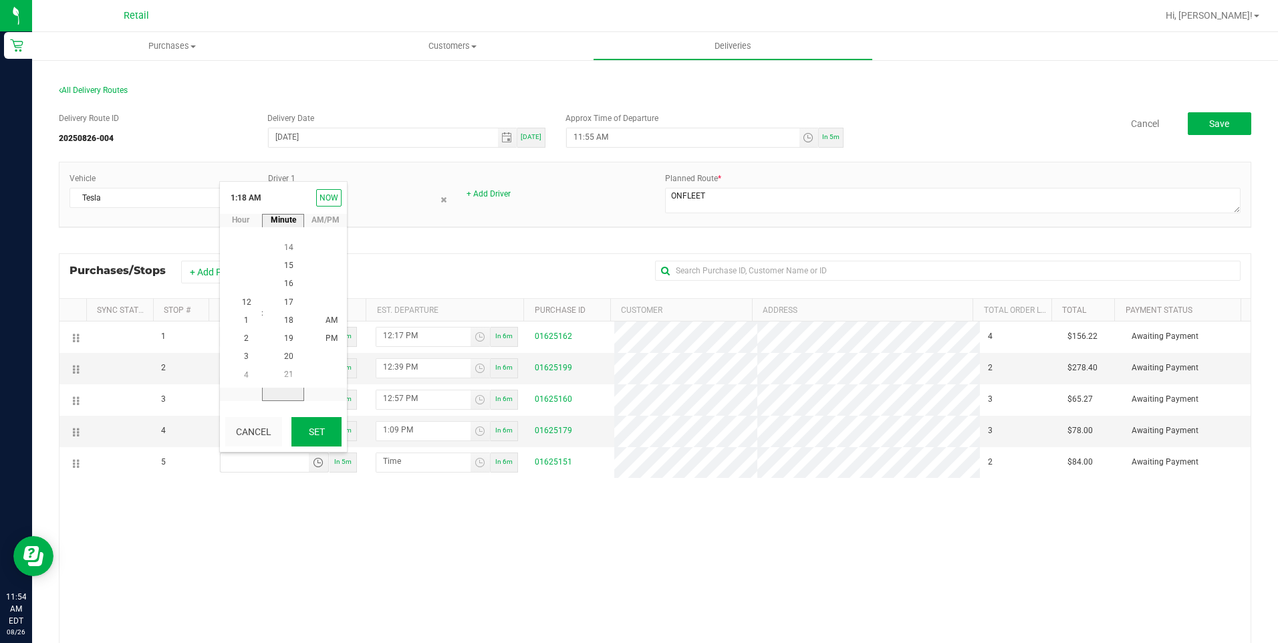
type input "1:18 AM"
type input "1:19 AM"
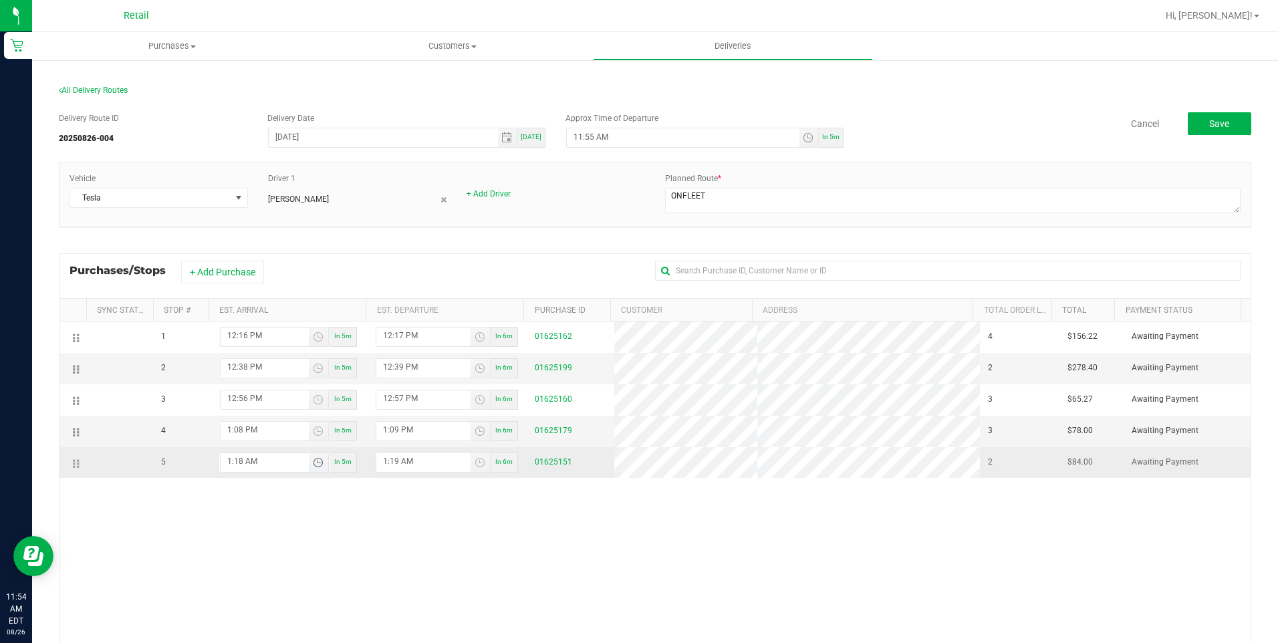
click at [313, 463] on span "Toggle time list" at bounding box center [318, 462] width 11 height 11
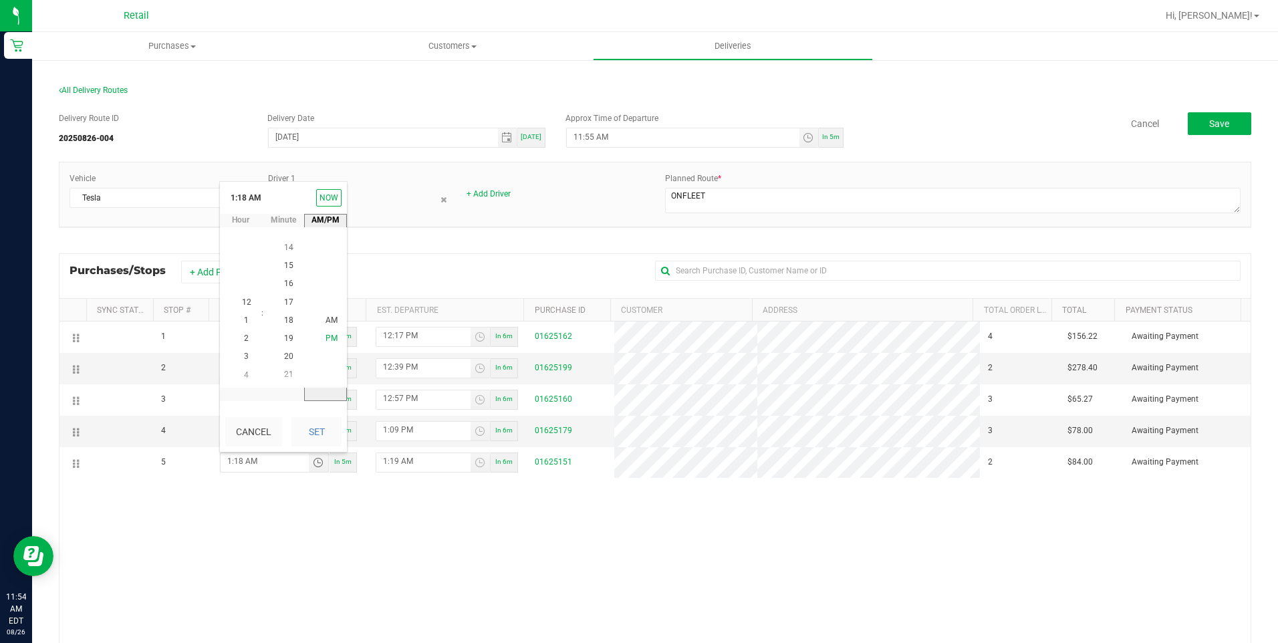
click at [331, 337] on span "PM" at bounding box center [331, 338] width 12 height 9
click at [331, 426] on button "Set" at bounding box center [316, 431] width 50 height 29
type input "1:18 PM"
type input "1:19 PM"
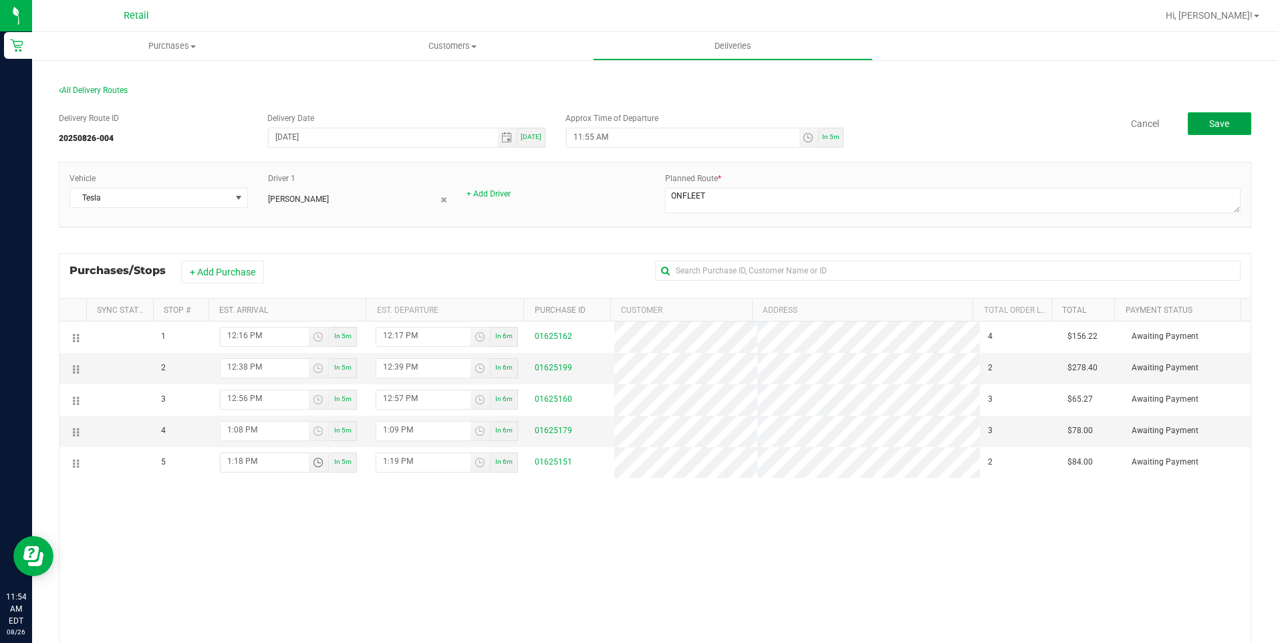
drag, startPoint x: 1212, startPoint y: 132, endPoint x: 1228, endPoint y: 185, distance: 56.0
click at [1212, 132] on button "Save" at bounding box center [1219, 123] width 63 height 23
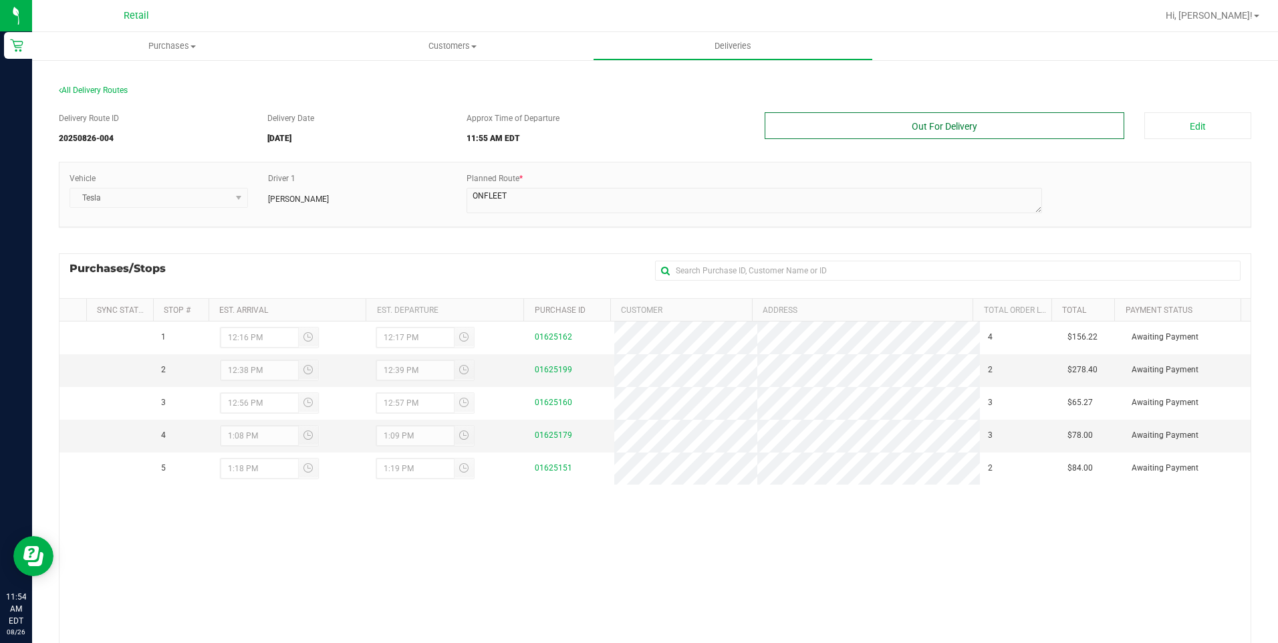
click at [946, 131] on button "Out For Delivery" at bounding box center [944, 125] width 360 height 27
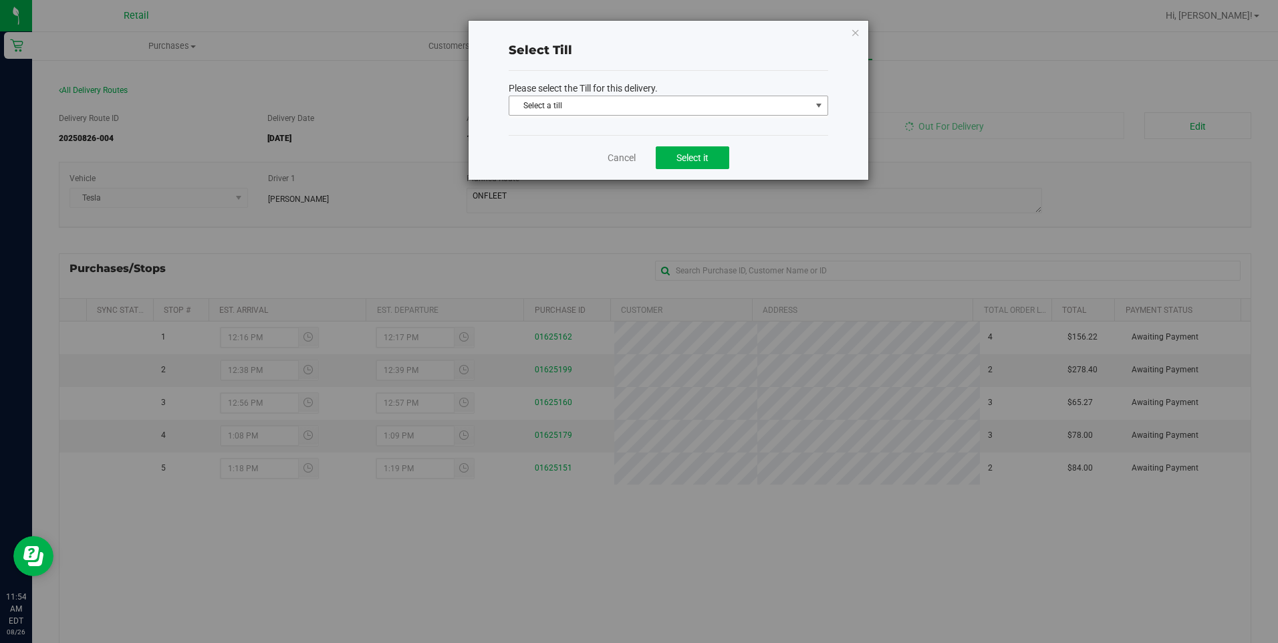
click at [812, 104] on span "select" at bounding box center [818, 105] width 17 height 19
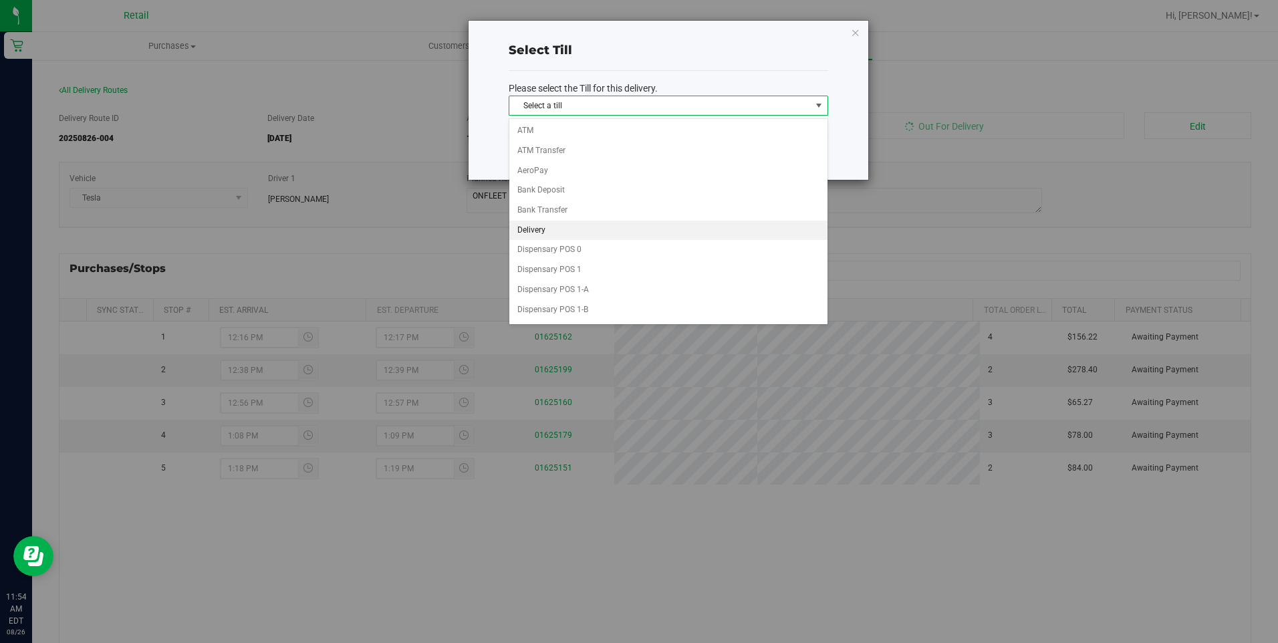
click at [678, 238] on li "Delivery" at bounding box center [668, 231] width 318 height 20
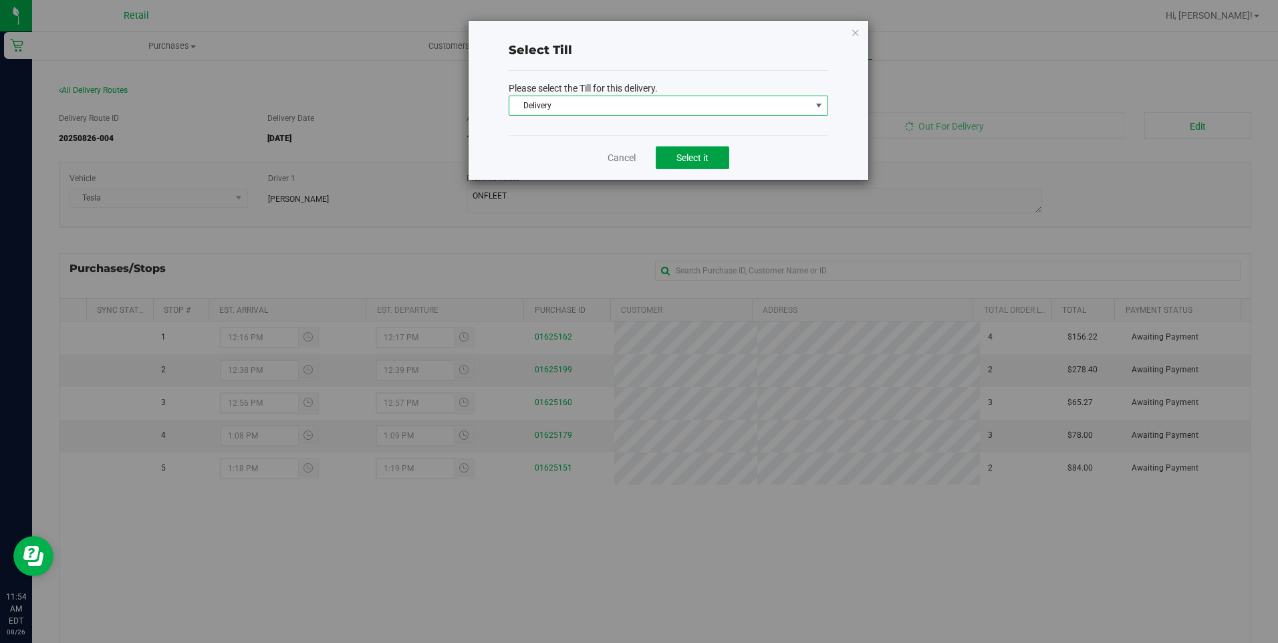
click at [699, 158] on span "Select it" at bounding box center [692, 157] width 32 height 11
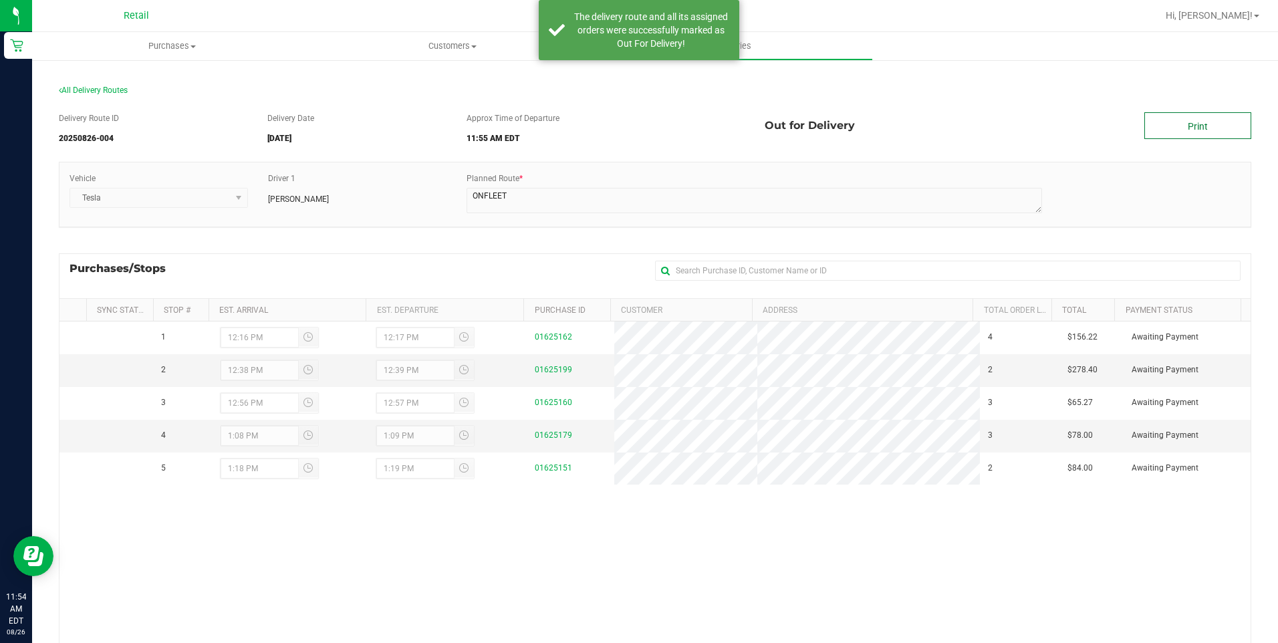
click at [1190, 129] on link "Print" at bounding box center [1197, 125] width 107 height 27
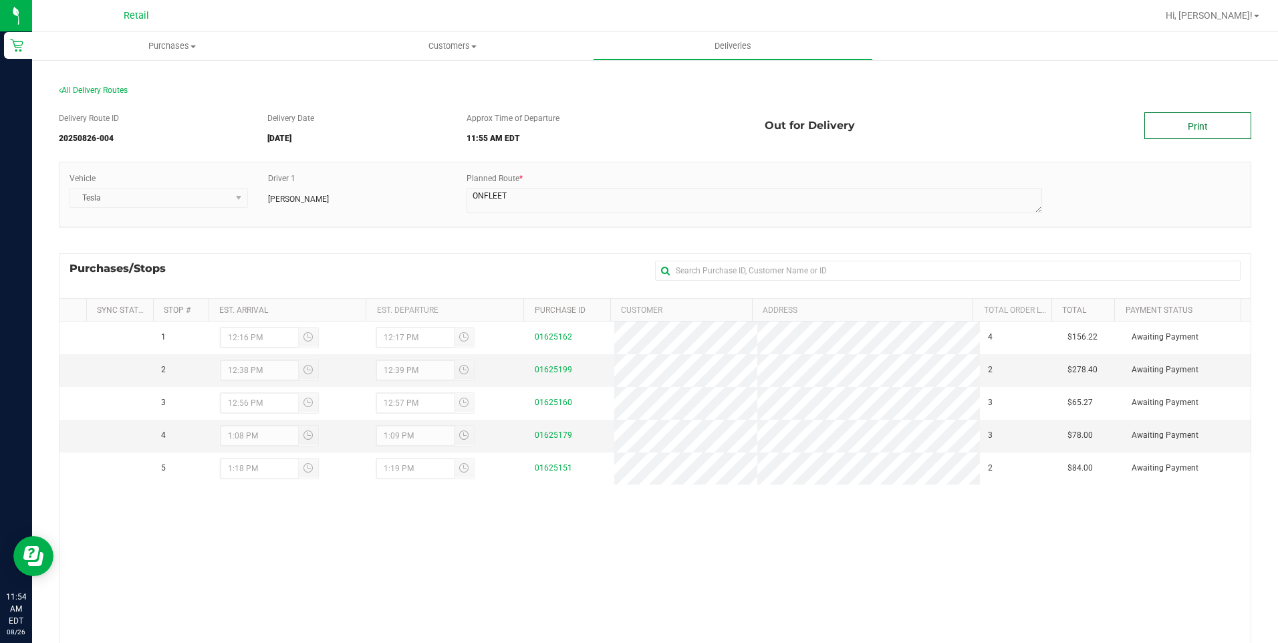
click at [1214, 135] on link "Print" at bounding box center [1197, 125] width 107 height 27
click at [724, 49] on span "Deliveries" at bounding box center [732, 46] width 73 height 12
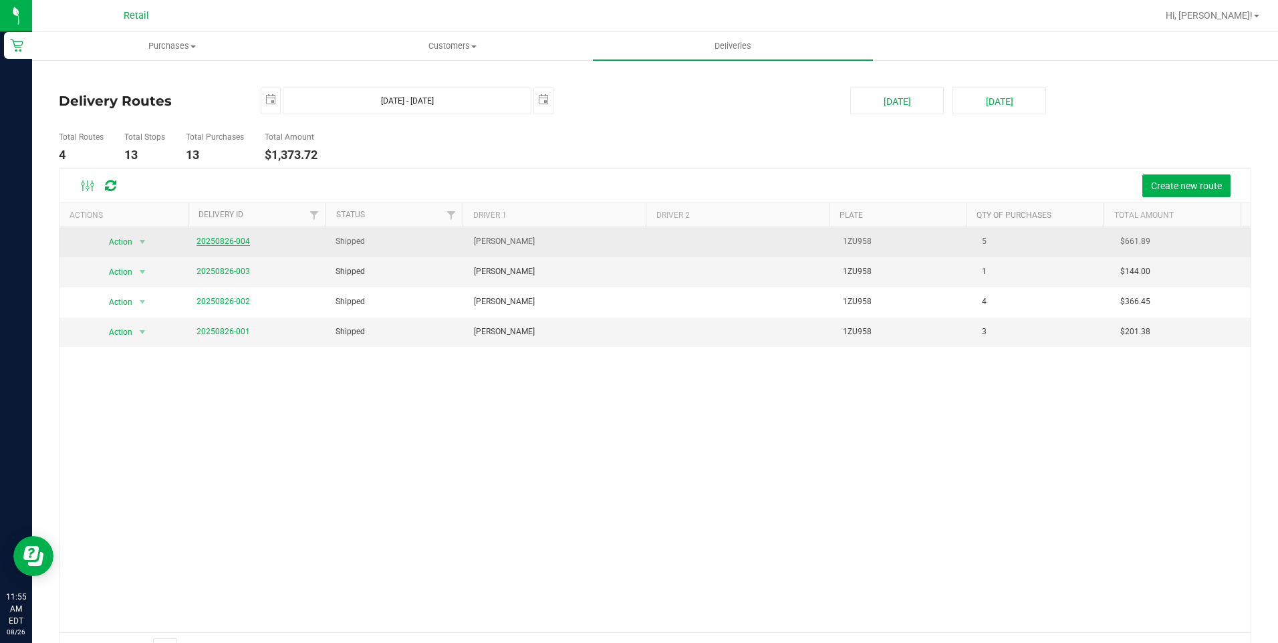
click at [235, 241] on link "20250826-004" at bounding box center [222, 241] width 53 height 9
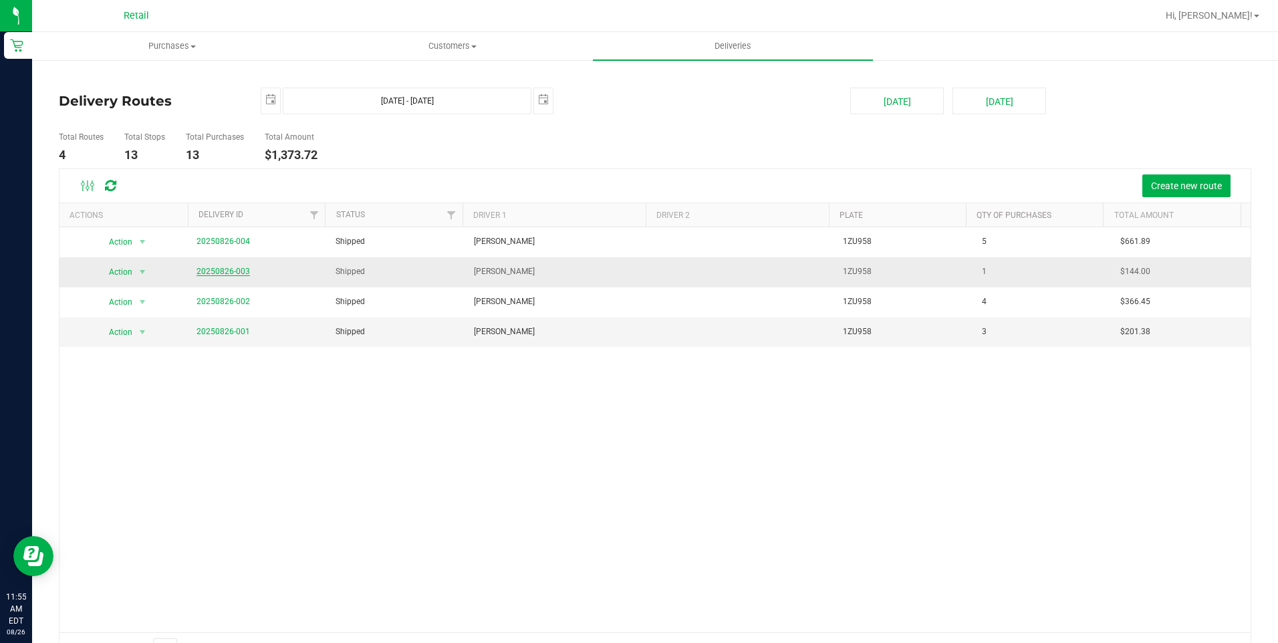
click at [235, 271] on link "20250826-003" at bounding box center [222, 271] width 53 height 9
click at [235, 330] on link "20250826-001" at bounding box center [222, 331] width 53 height 9
click at [448, 46] on span "Customers" at bounding box center [452, 46] width 279 height 12
click at [421, 73] on li "All customers" at bounding box center [452, 81] width 280 height 16
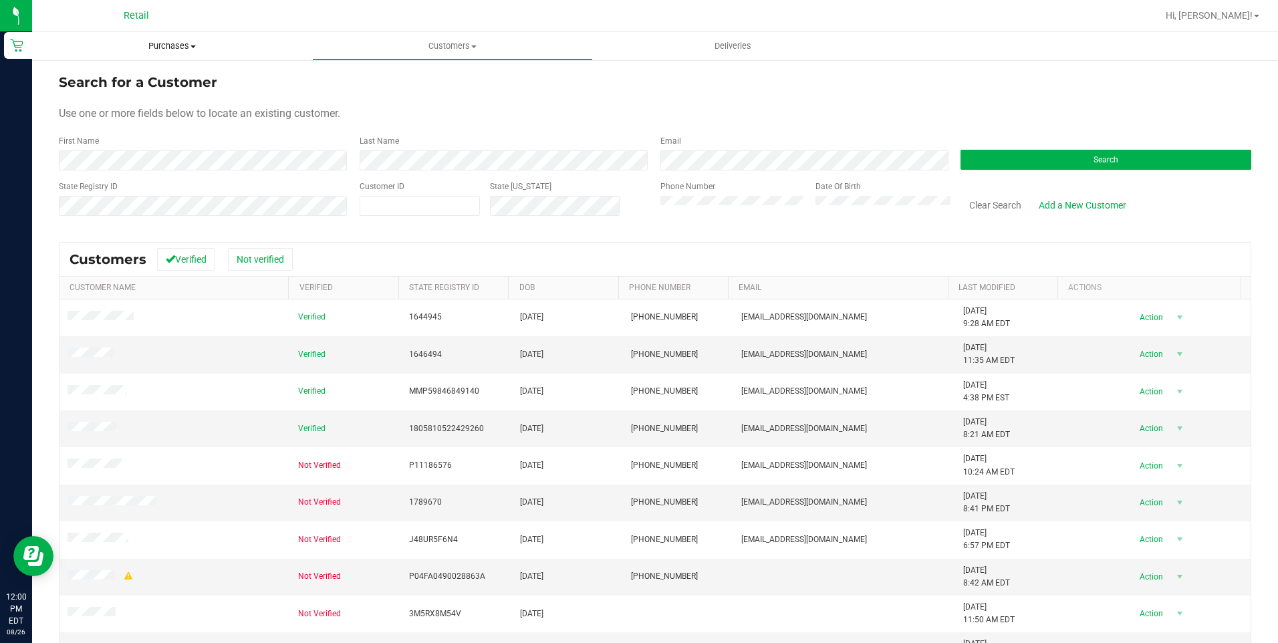
click at [174, 45] on span "Purchases" at bounding box center [172, 46] width 280 height 12
click at [149, 92] on li "Fulfillment" at bounding box center [172, 97] width 280 height 16
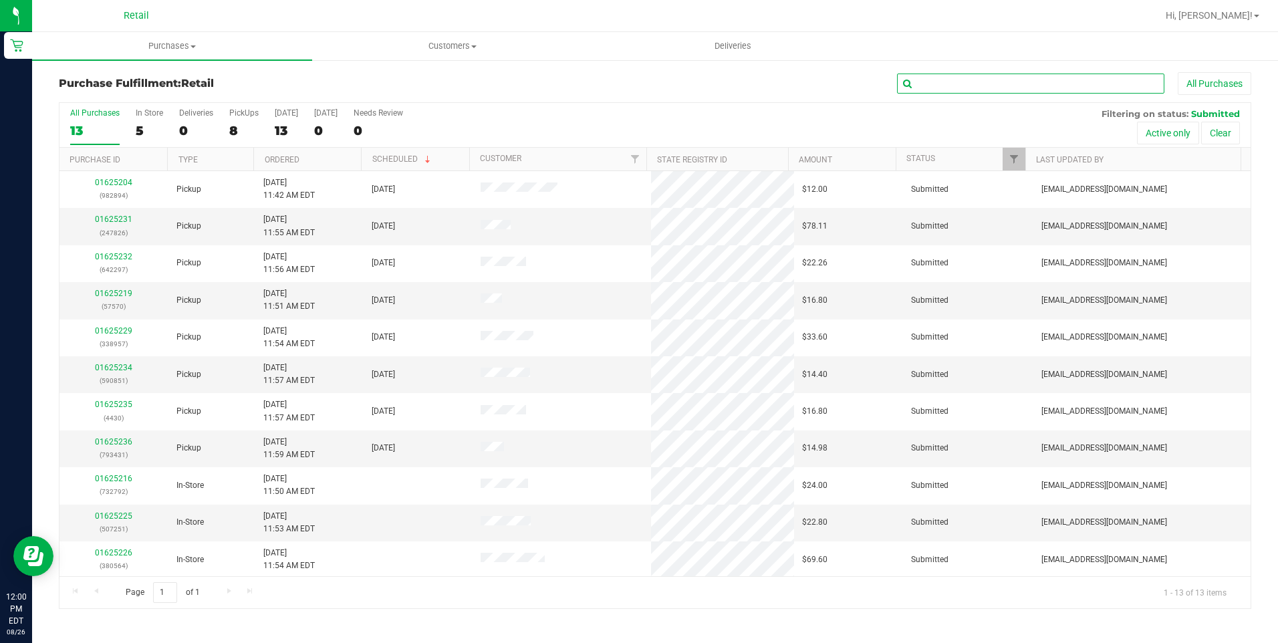
click at [1022, 84] on input "text" at bounding box center [1030, 84] width 267 height 20
type input "430"
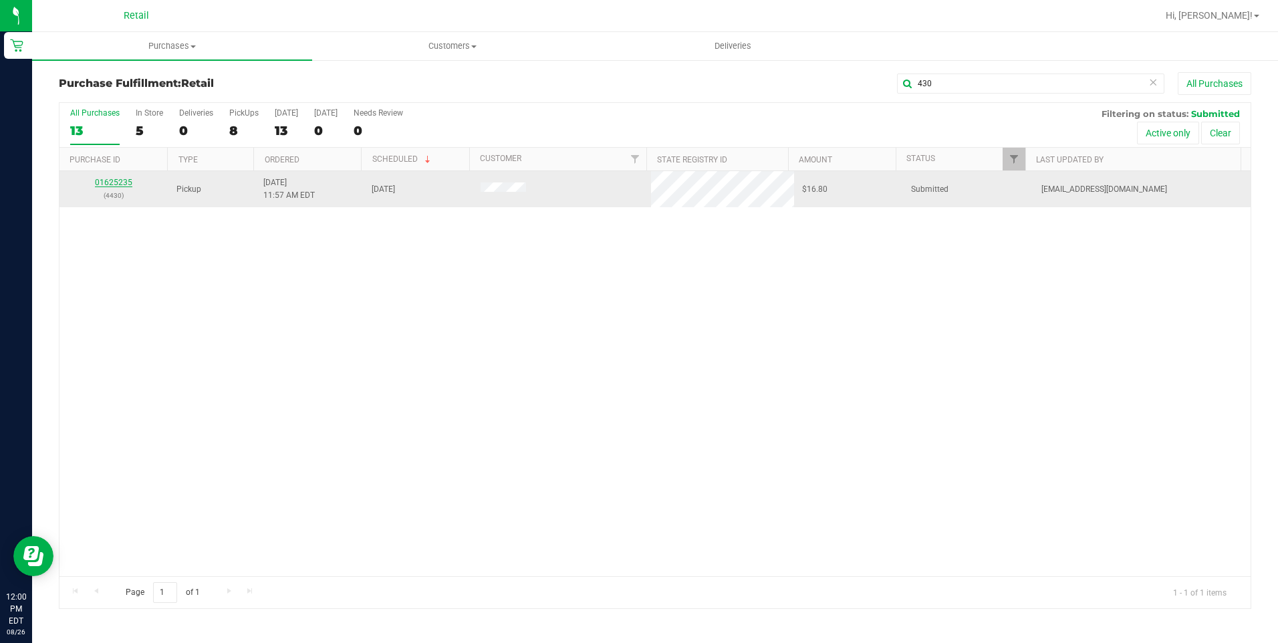
click at [127, 186] on link "01625235" at bounding box center [113, 182] width 37 height 9
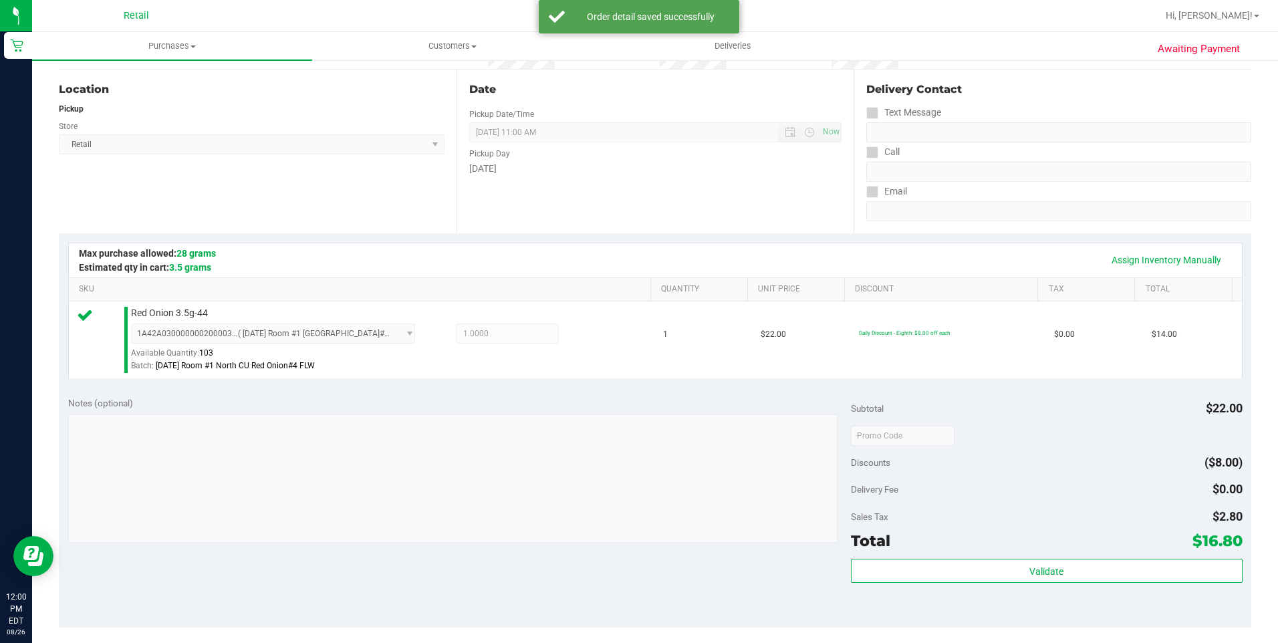
scroll to position [200, 0]
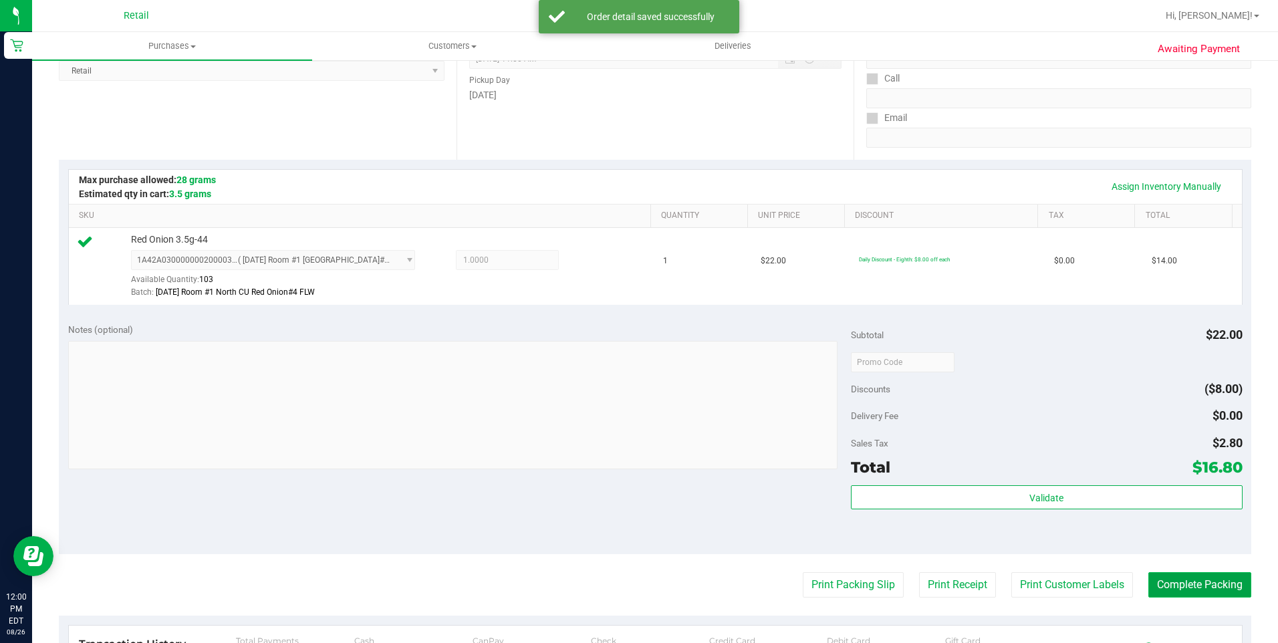
click at [1212, 575] on button "Complete Packing" at bounding box center [1199, 584] width 103 height 25
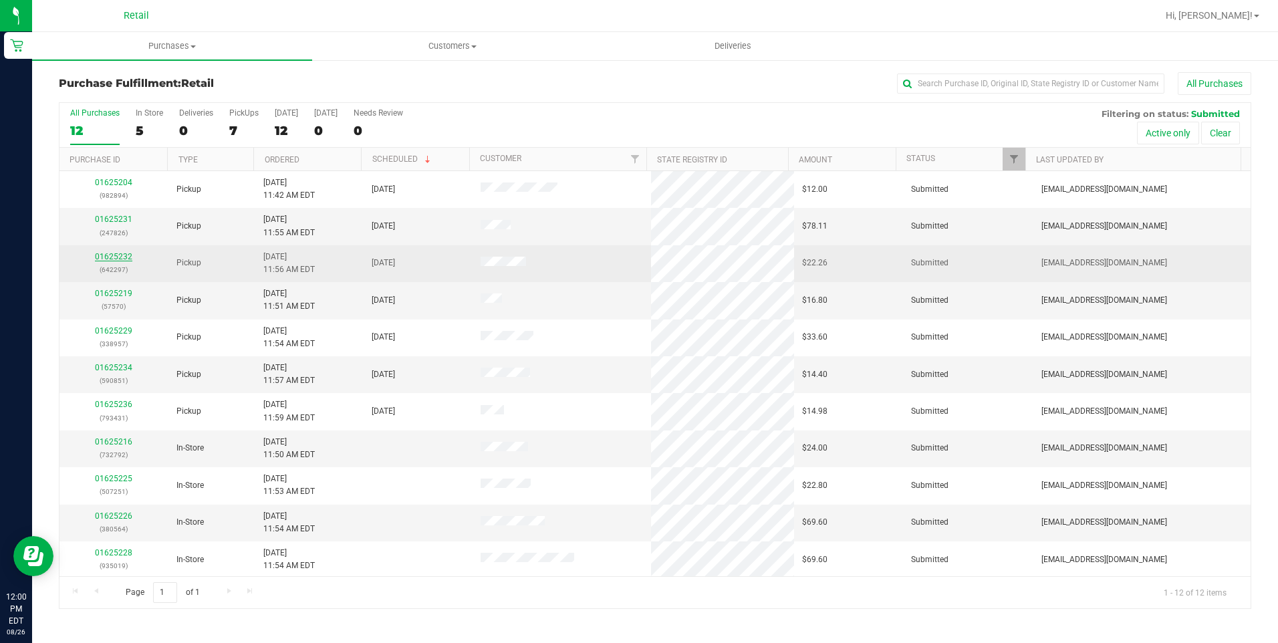
click at [124, 257] on link "01625232" at bounding box center [113, 256] width 37 height 9
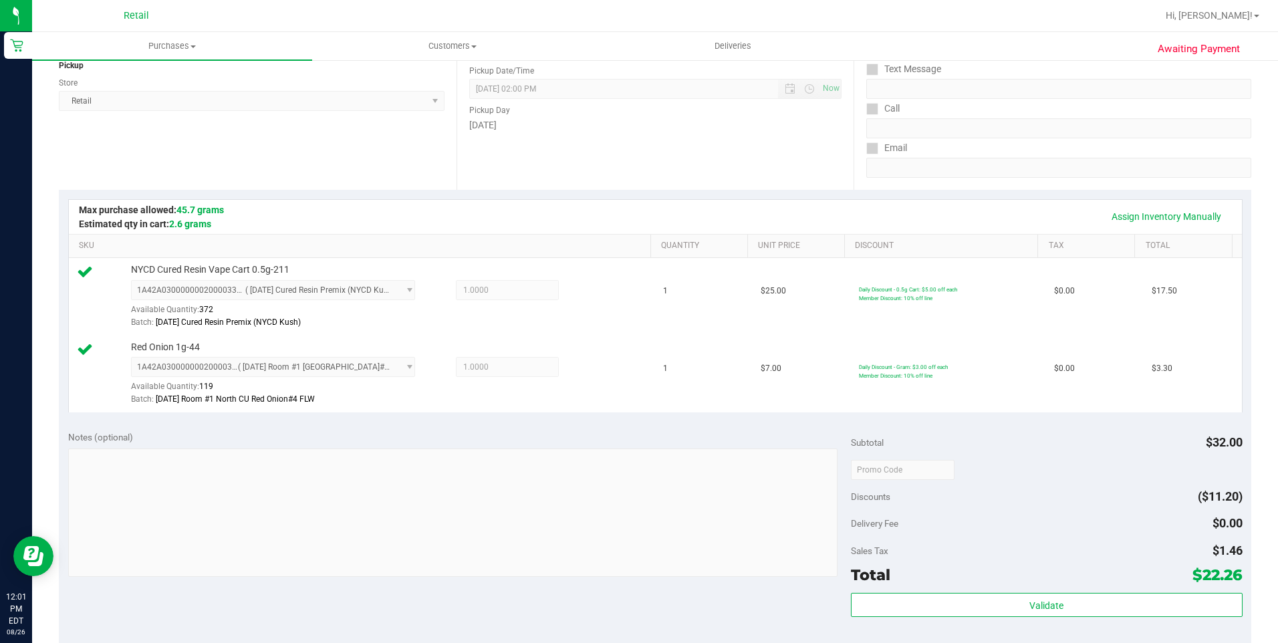
scroll to position [267, 0]
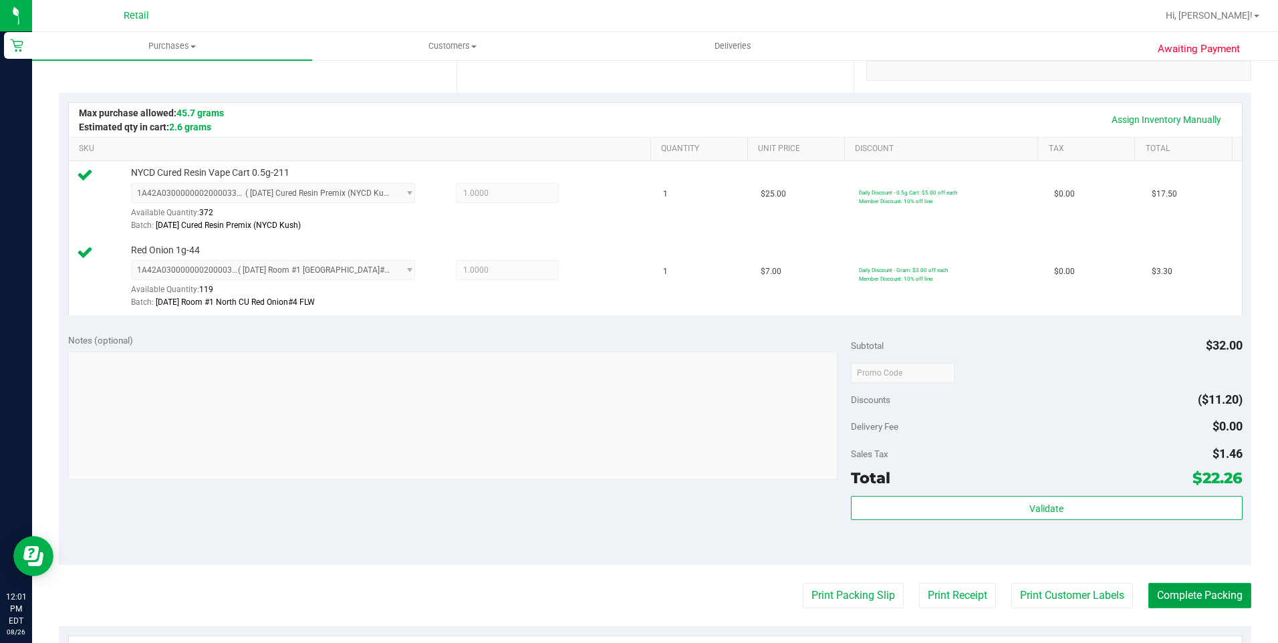
click at [1215, 605] on button "Complete Packing" at bounding box center [1199, 595] width 103 height 25
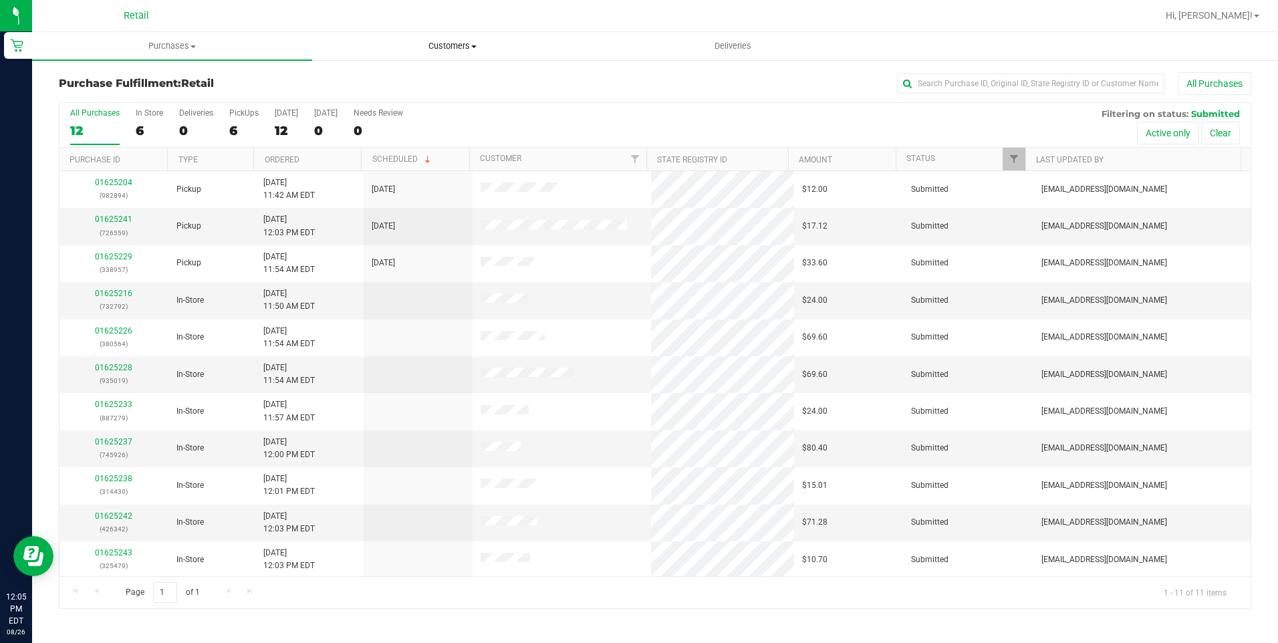
click at [463, 34] on uib-tab-heading "Customers All customers Add a new customer All physicians" at bounding box center [452, 46] width 279 height 27
click at [415, 80] on li "All customers" at bounding box center [452, 81] width 280 height 16
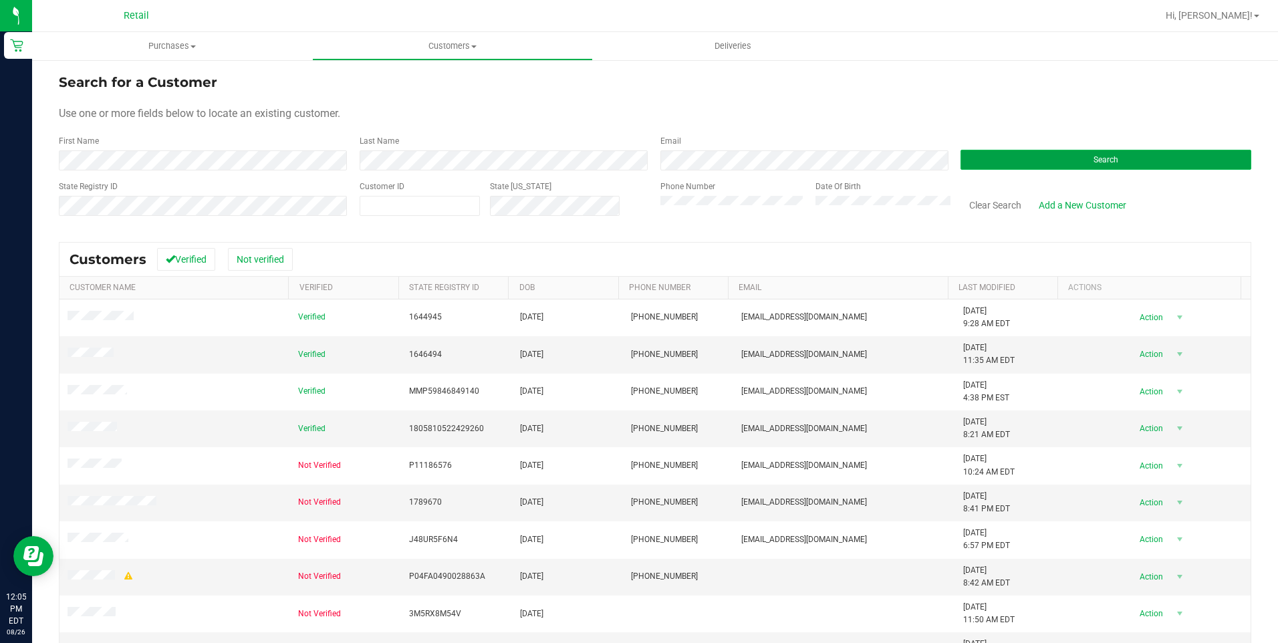
click at [998, 168] on button "Search" at bounding box center [1105, 160] width 291 height 20
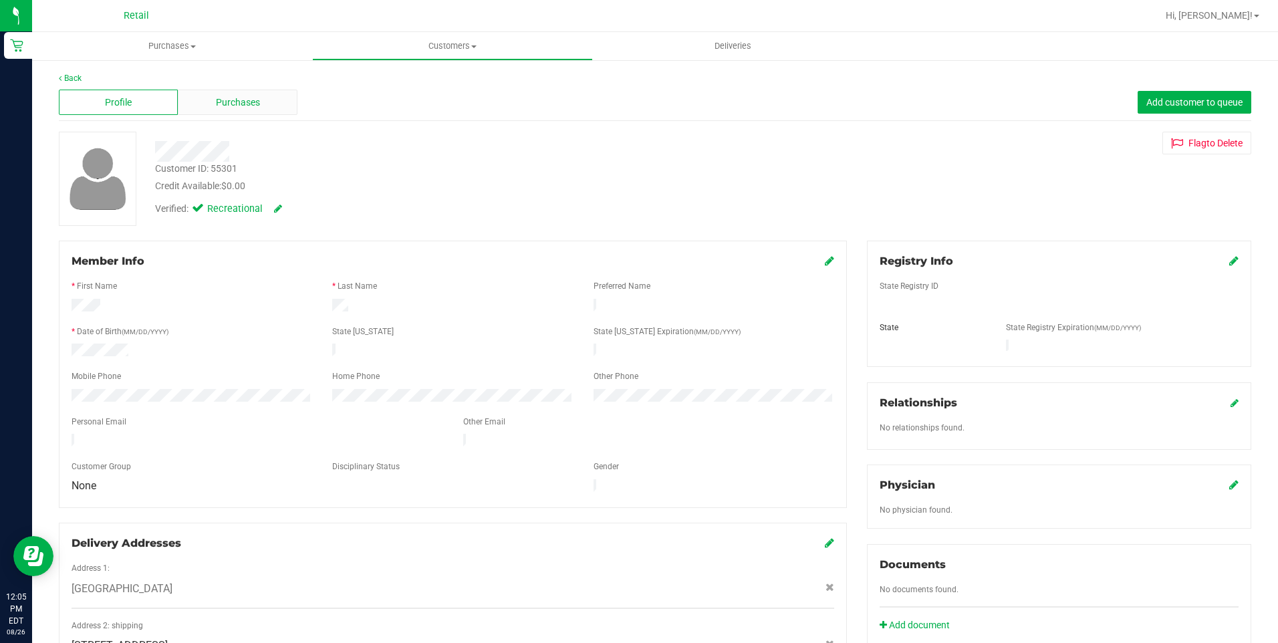
click at [225, 110] on div "Purchases" at bounding box center [237, 102] width 119 height 25
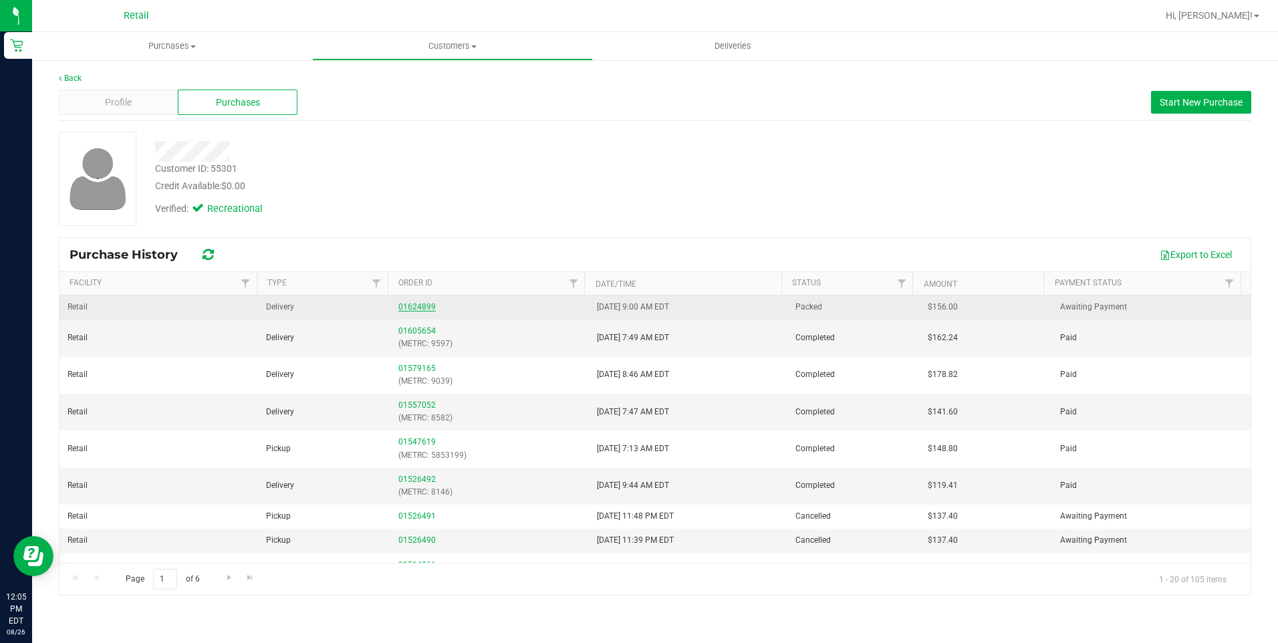
click at [409, 309] on link "01624899" at bounding box center [416, 306] width 37 height 9
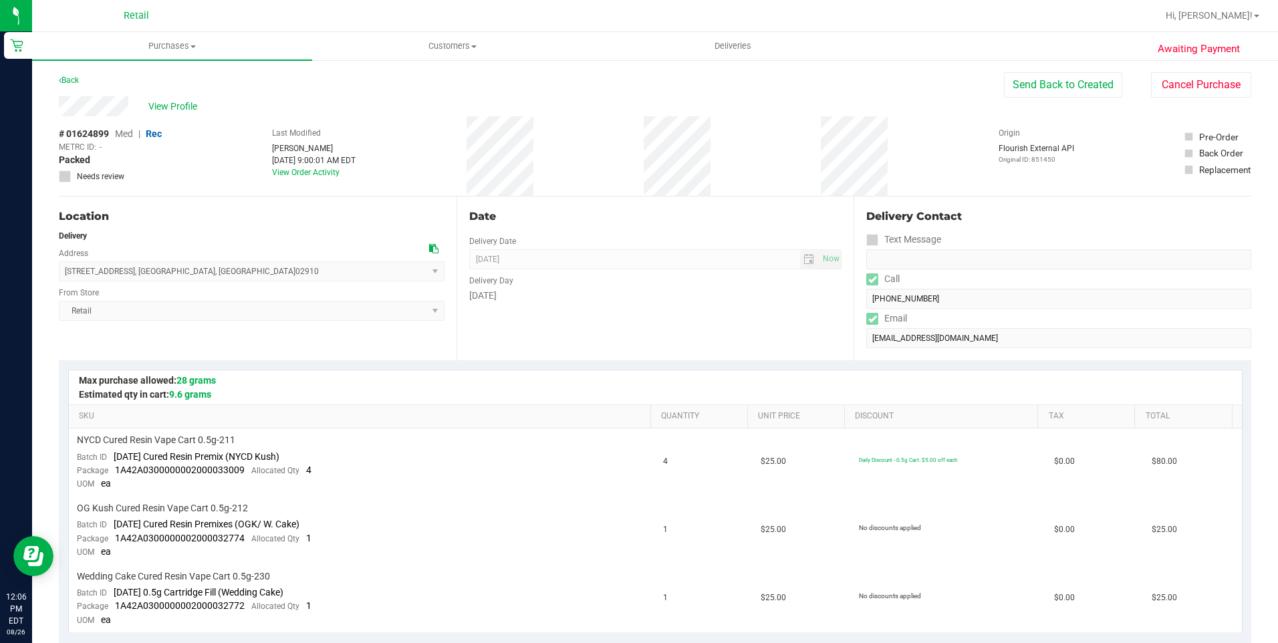
drag, startPoint x: 53, startPoint y: 107, endPoint x: 131, endPoint y: 107, distance: 78.2
click at [131, 107] on div "Awaiting Payment Back Send Back to Created Cancel Purchase View Profile # 01624…" at bounding box center [655, 639] width 1246 height 1161
drag, startPoint x: 61, startPoint y: 268, endPoint x: 206, endPoint y: 275, distance: 145.2
click at [206, 275] on span "17 Maxim Street , Cranston , RI 02910 Select address Maxim Street 17 Maxim Stre…" at bounding box center [252, 271] width 386 height 20
copy span "17 Maxim Street , Cranston , RI 02910"
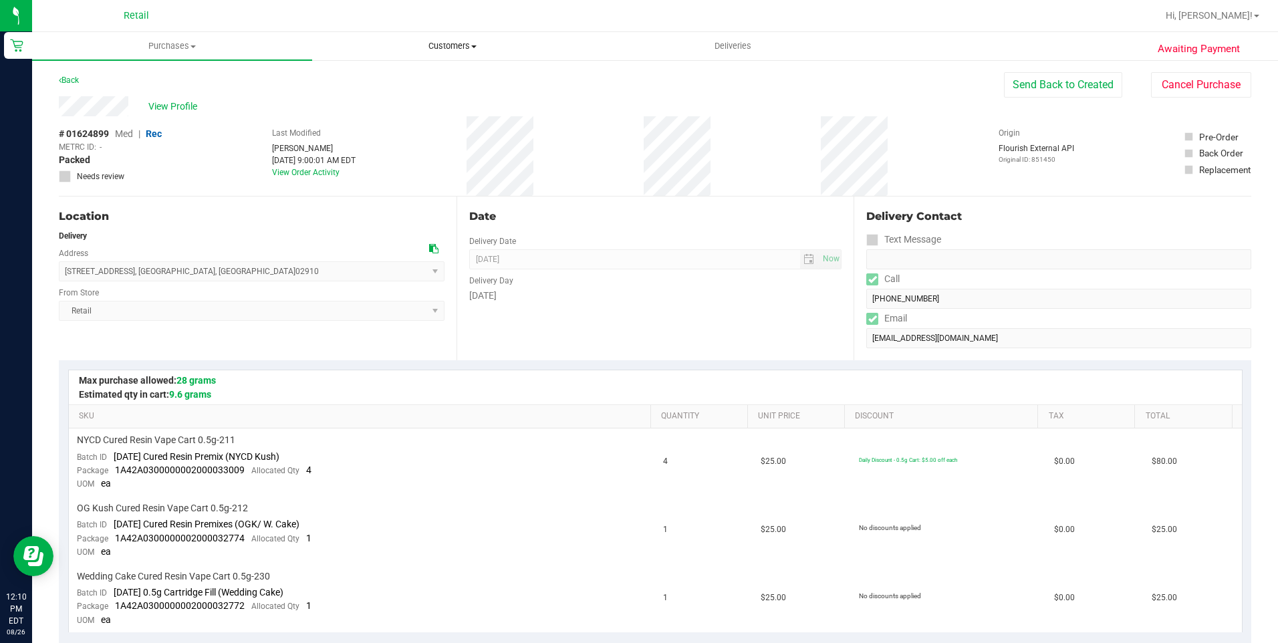
click at [443, 42] on span "Customers" at bounding box center [452, 46] width 279 height 12
click at [431, 74] on li "All customers" at bounding box center [452, 81] width 280 height 16
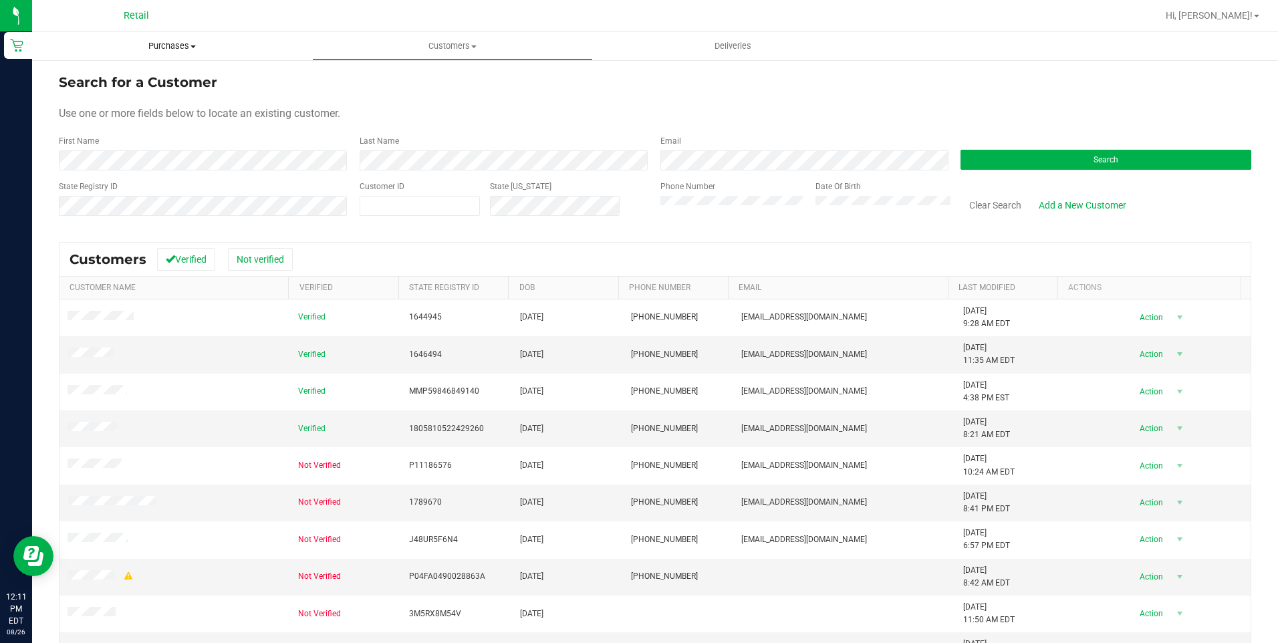
click at [167, 41] on span "Purchases" at bounding box center [172, 46] width 280 height 12
click at [113, 103] on li "Fulfillment" at bounding box center [172, 97] width 280 height 16
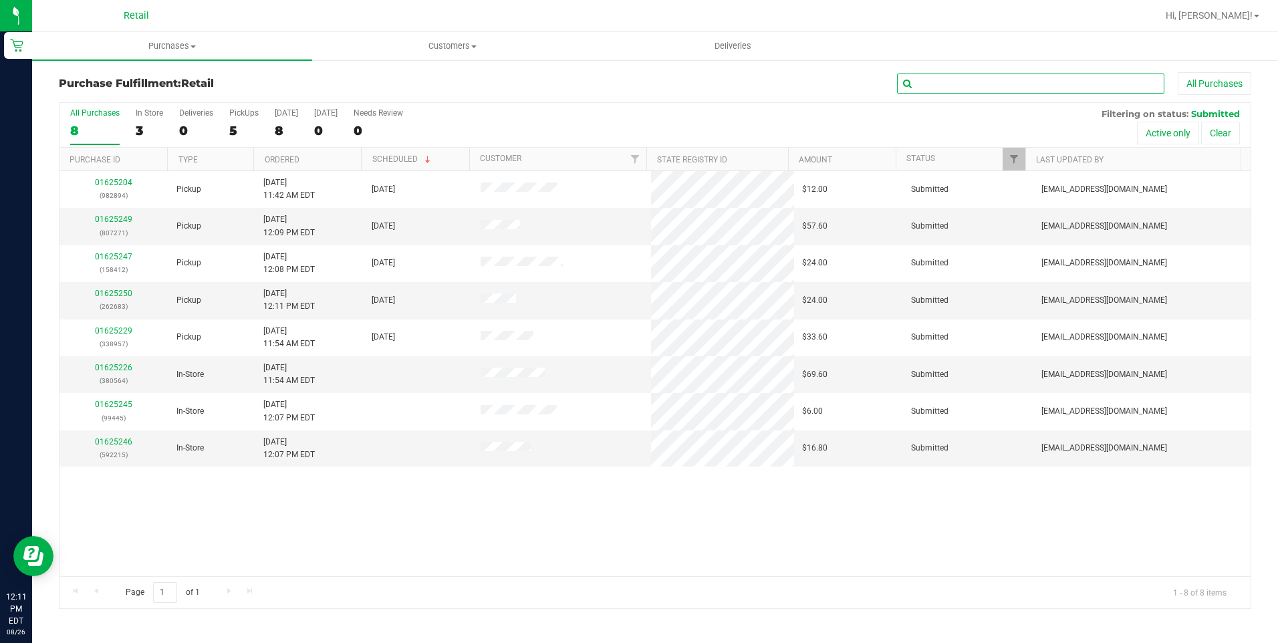
click at [984, 79] on input "text" at bounding box center [1030, 84] width 267 height 20
type input "412"
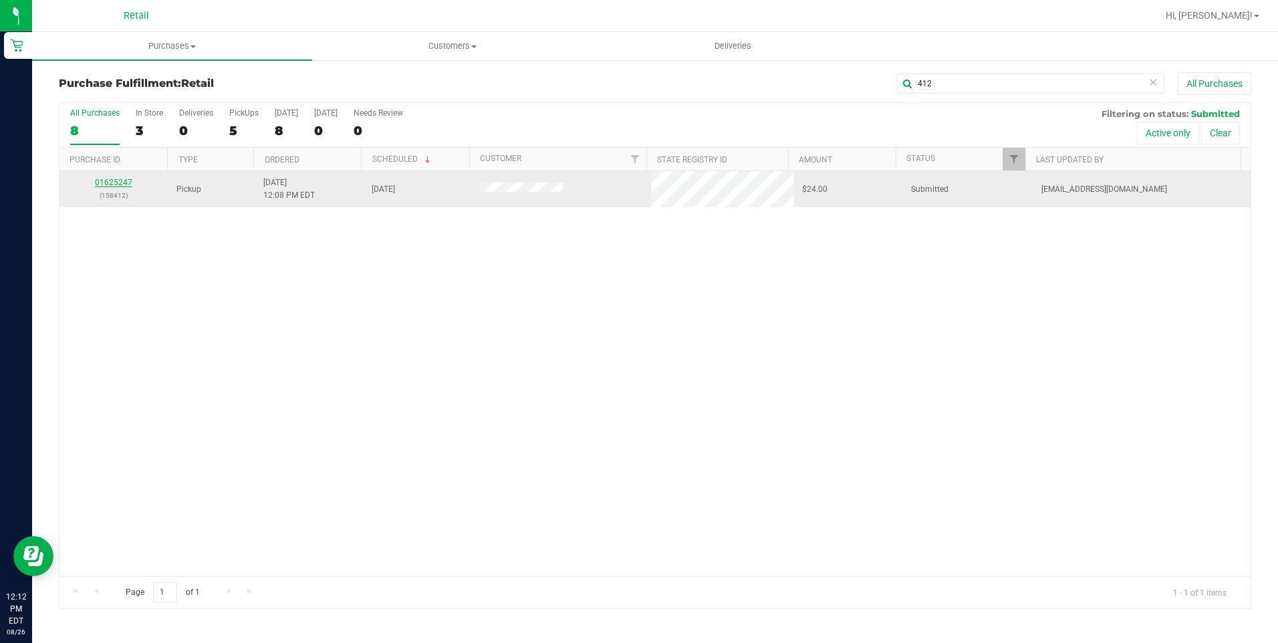
click at [100, 186] on link "01625247" at bounding box center [113, 182] width 37 height 9
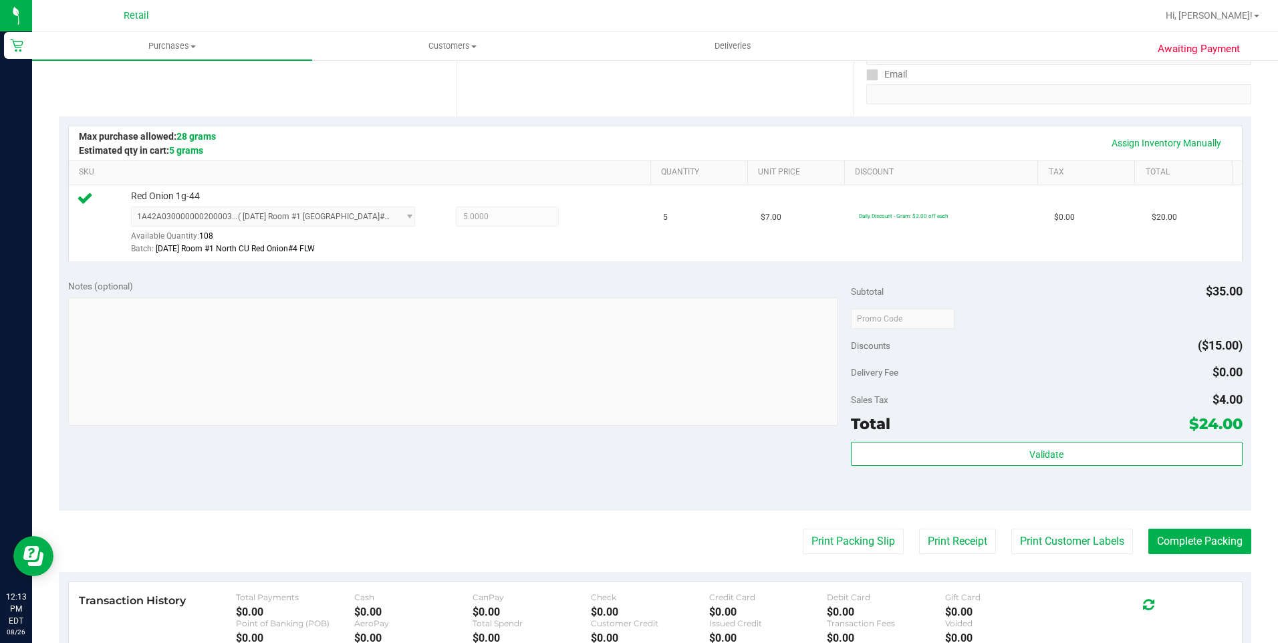
scroll to position [267, 0]
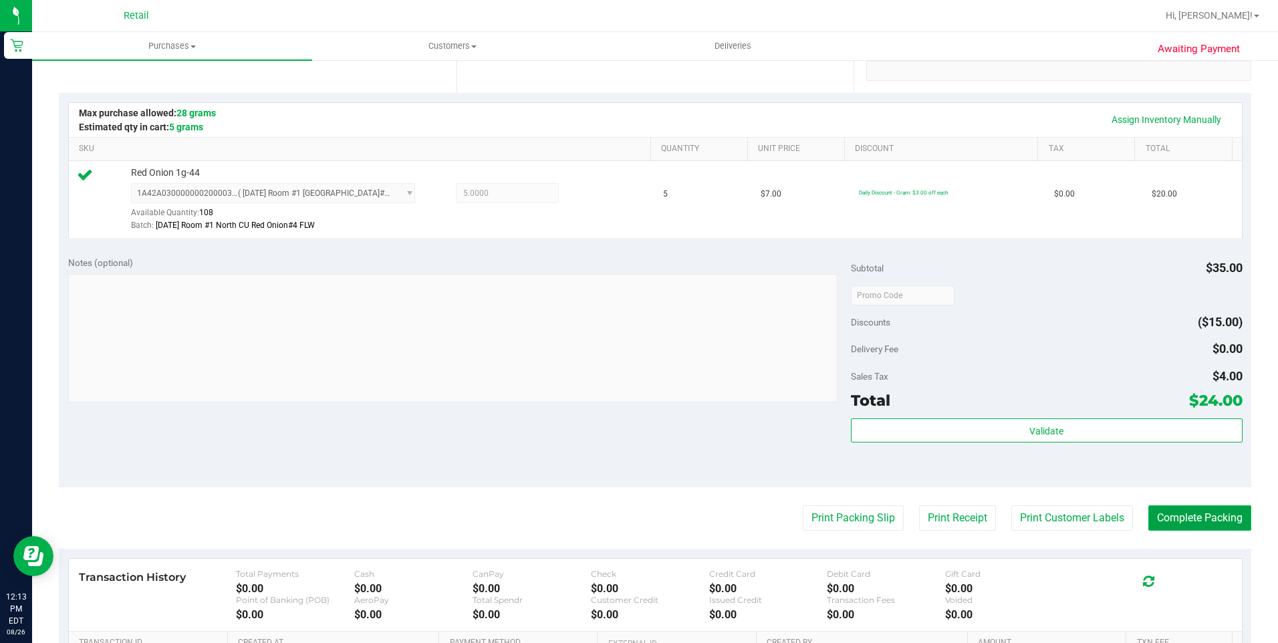
click at [1214, 521] on button "Complete Packing" at bounding box center [1199, 517] width 103 height 25
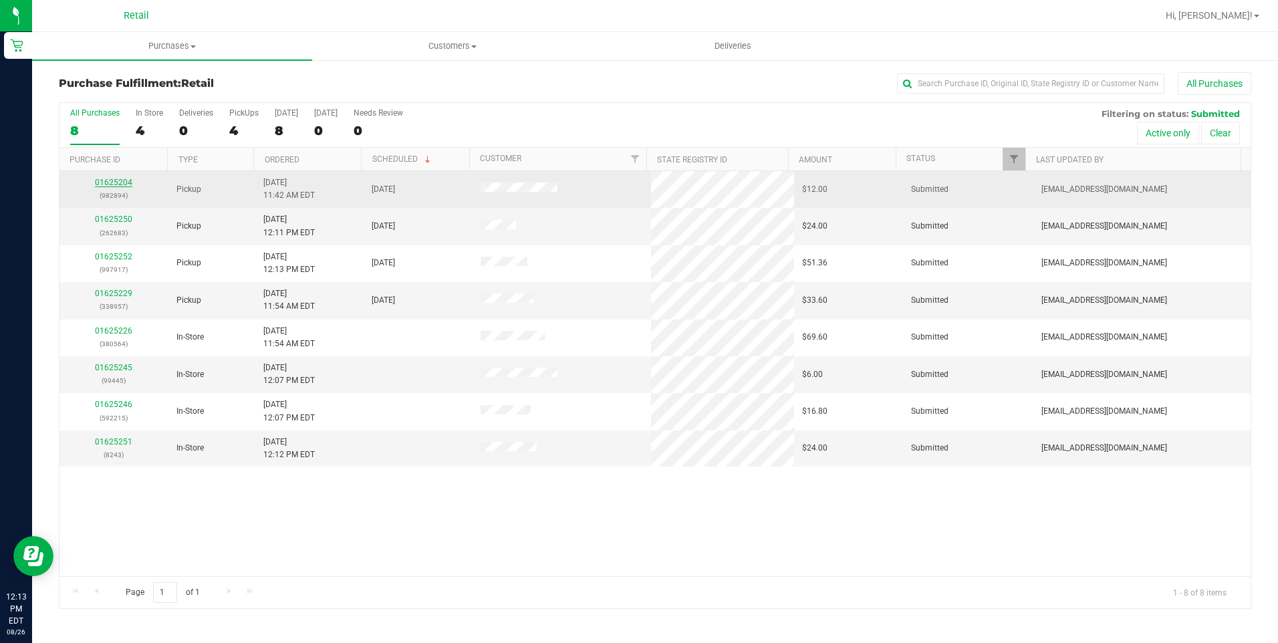
click at [126, 181] on link "01625204" at bounding box center [113, 182] width 37 height 9
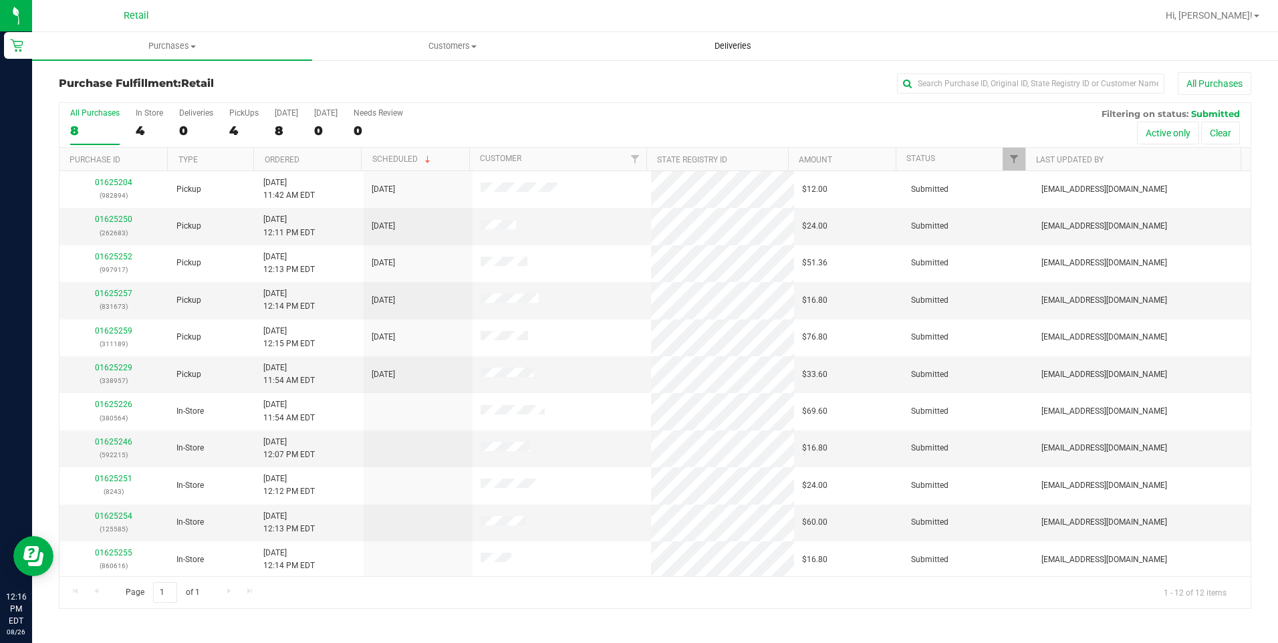
click at [730, 47] on span "Deliveries" at bounding box center [732, 46] width 73 height 12
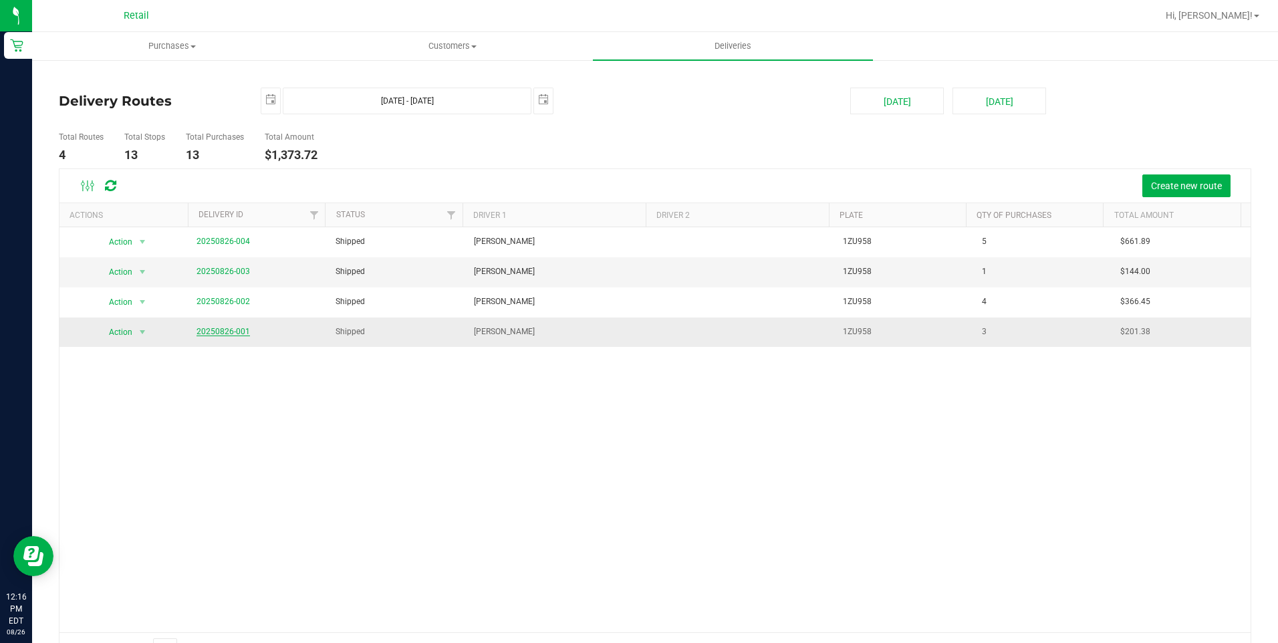
click at [237, 334] on link "20250826-001" at bounding box center [222, 331] width 53 height 9
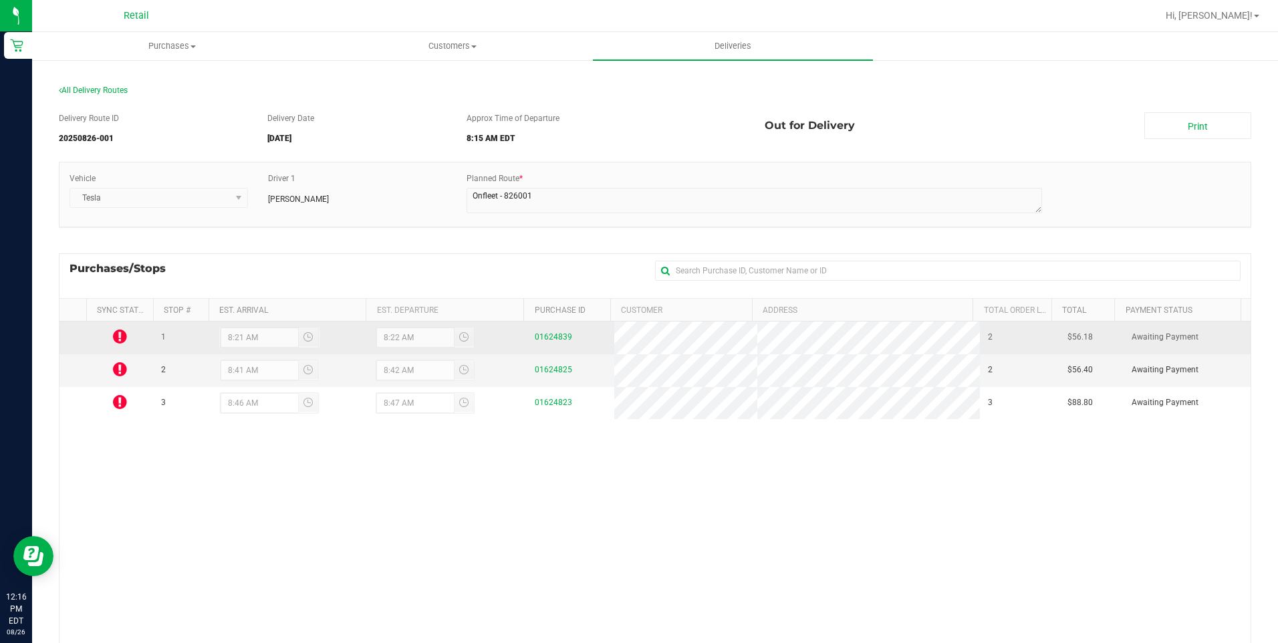
click at [122, 336] on icon at bounding box center [120, 336] width 14 height 16
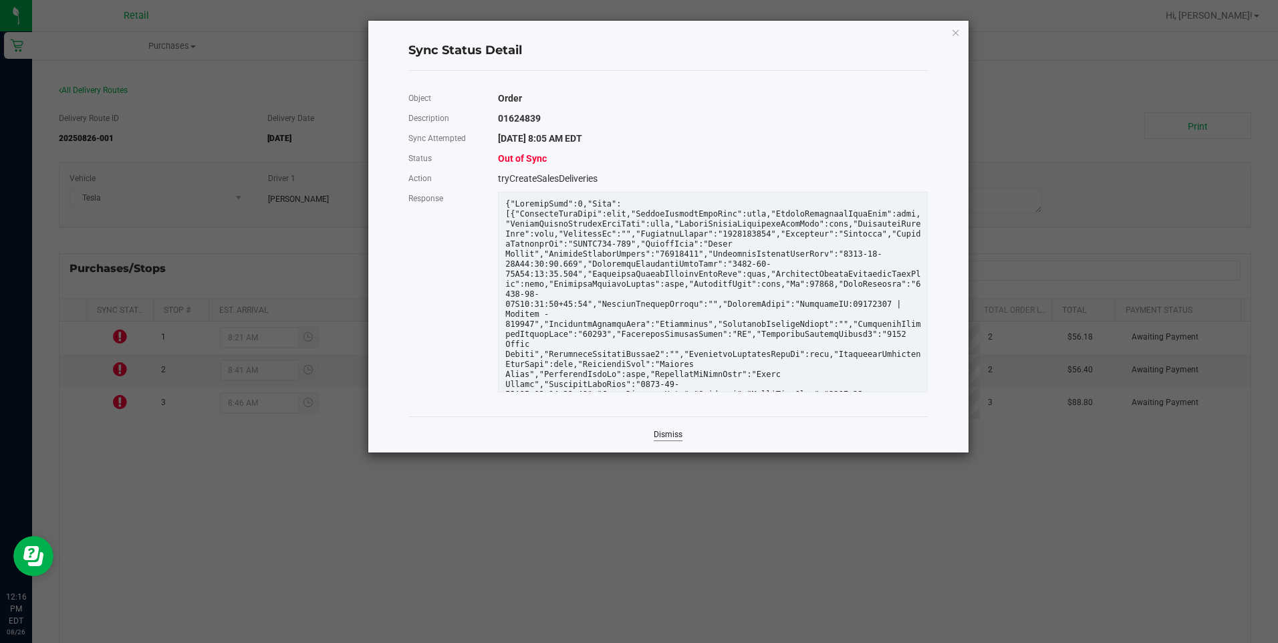
click at [660, 436] on link "Dismiss" at bounding box center [668, 434] width 29 height 11
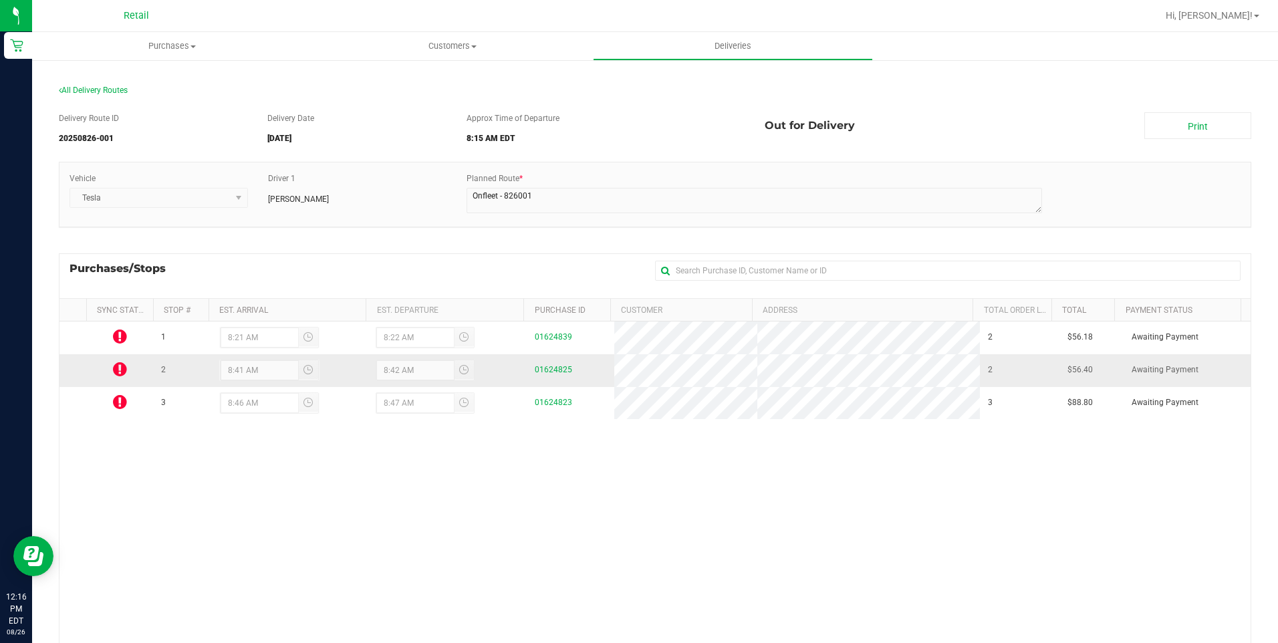
drag, startPoint x: 122, startPoint y: 339, endPoint x: 83, endPoint y: 366, distance: 47.5
click at [83, 366] on td at bounding box center [72, 370] width 27 height 33
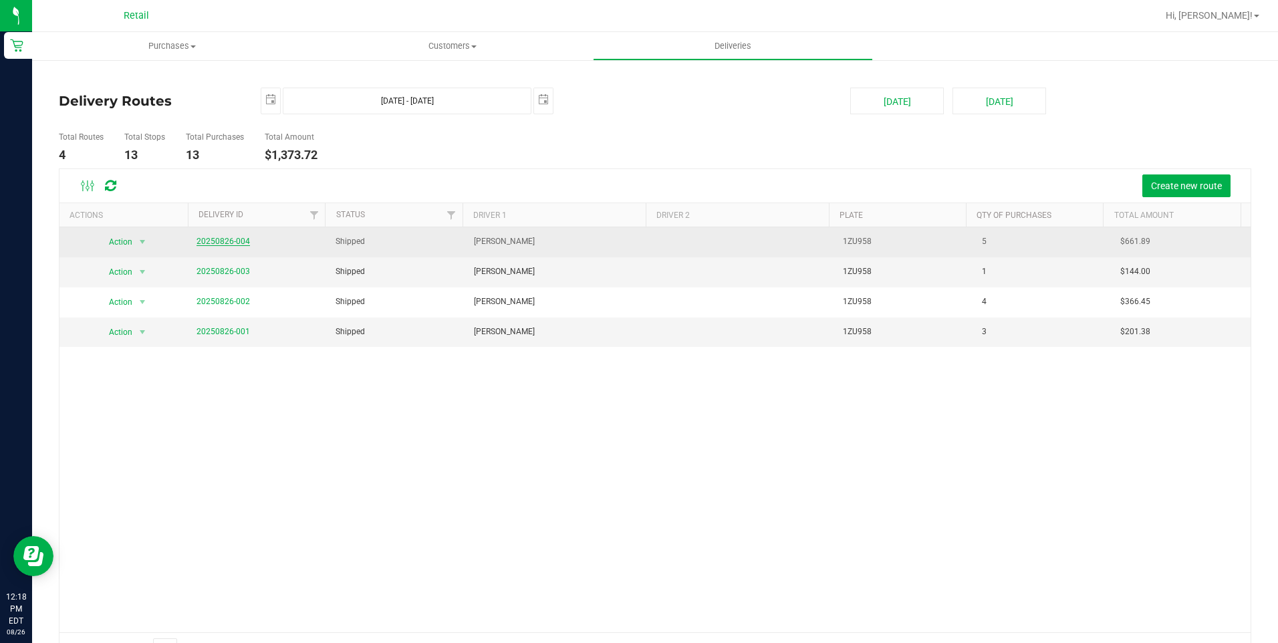
click at [241, 241] on link "20250826-004" at bounding box center [222, 241] width 53 height 9
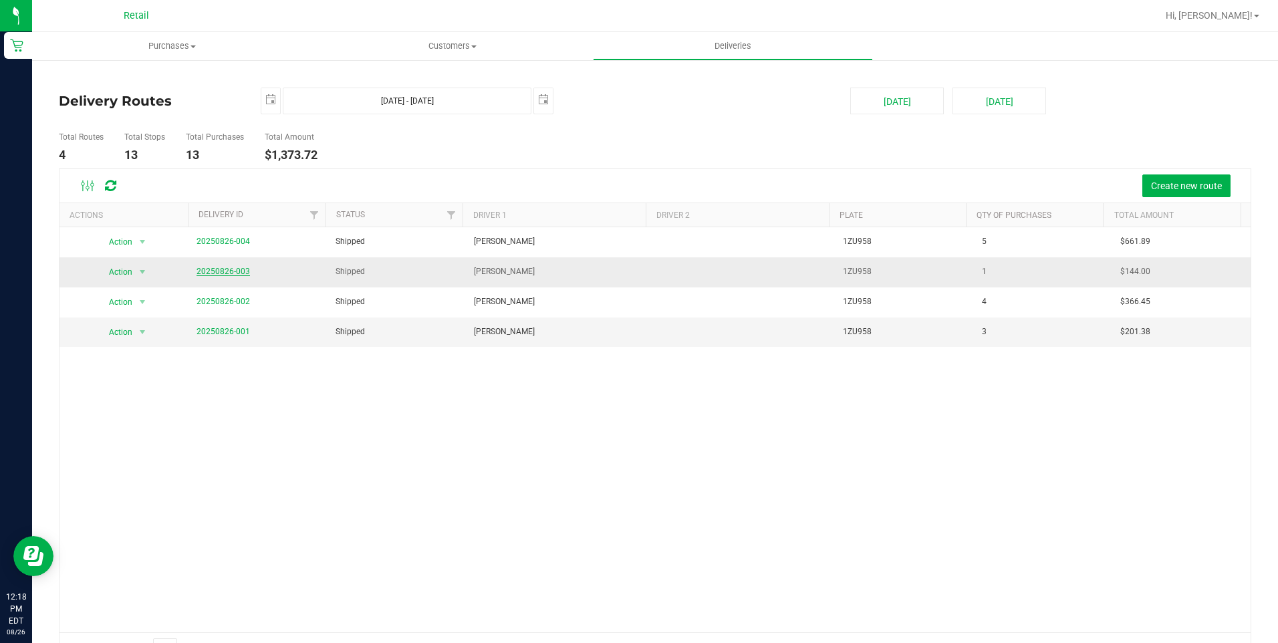
click at [235, 268] on link "20250826-003" at bounding box center [222, 271] width 53 height 9
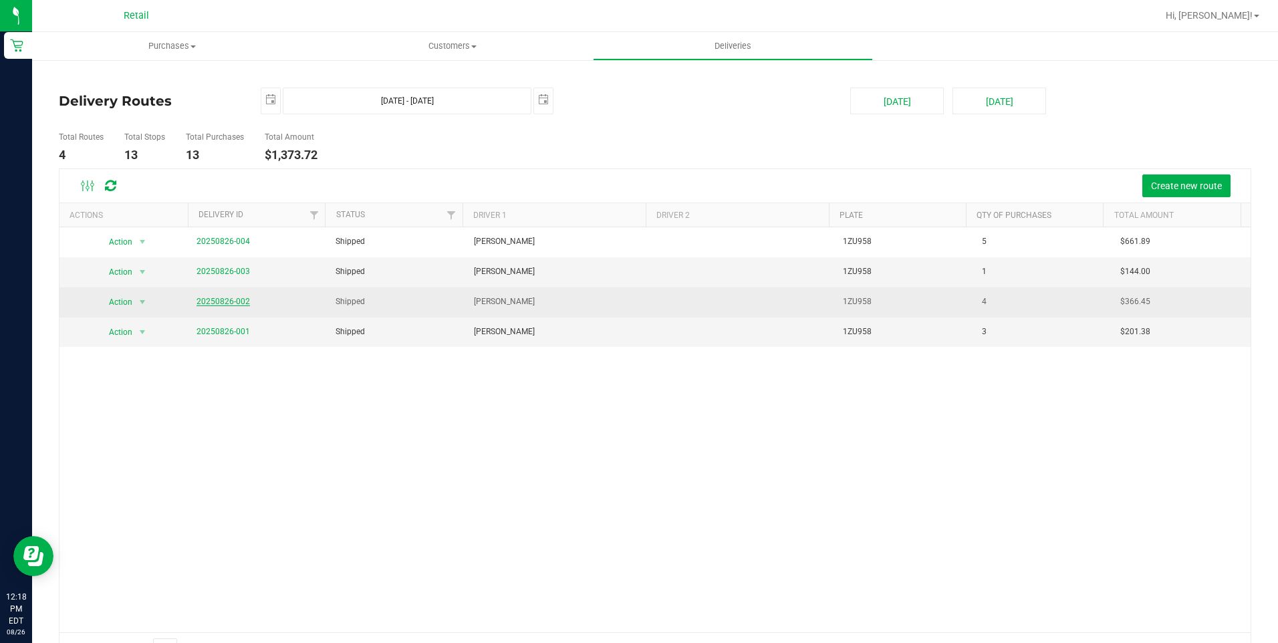
click at [202, 301] on link "20250826-002" at bounding box center [222, 301] width 53 height 9
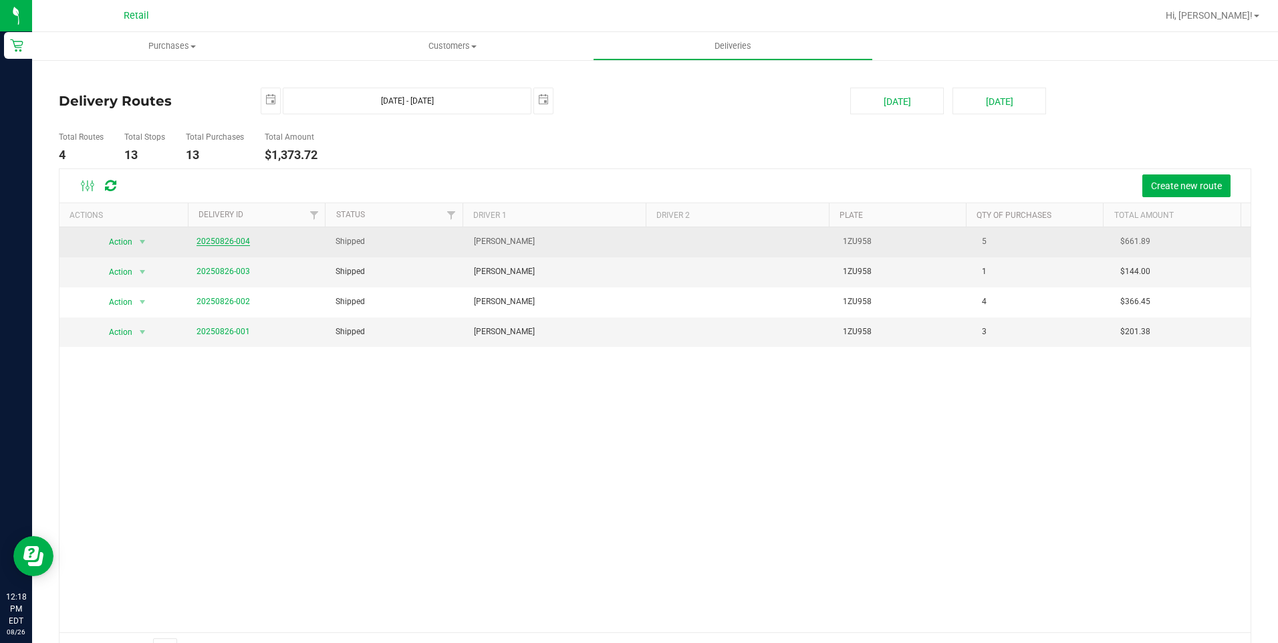
click at [228, 244] on link "20250826-004" at bounding box center [222, 241] width 53 height 9
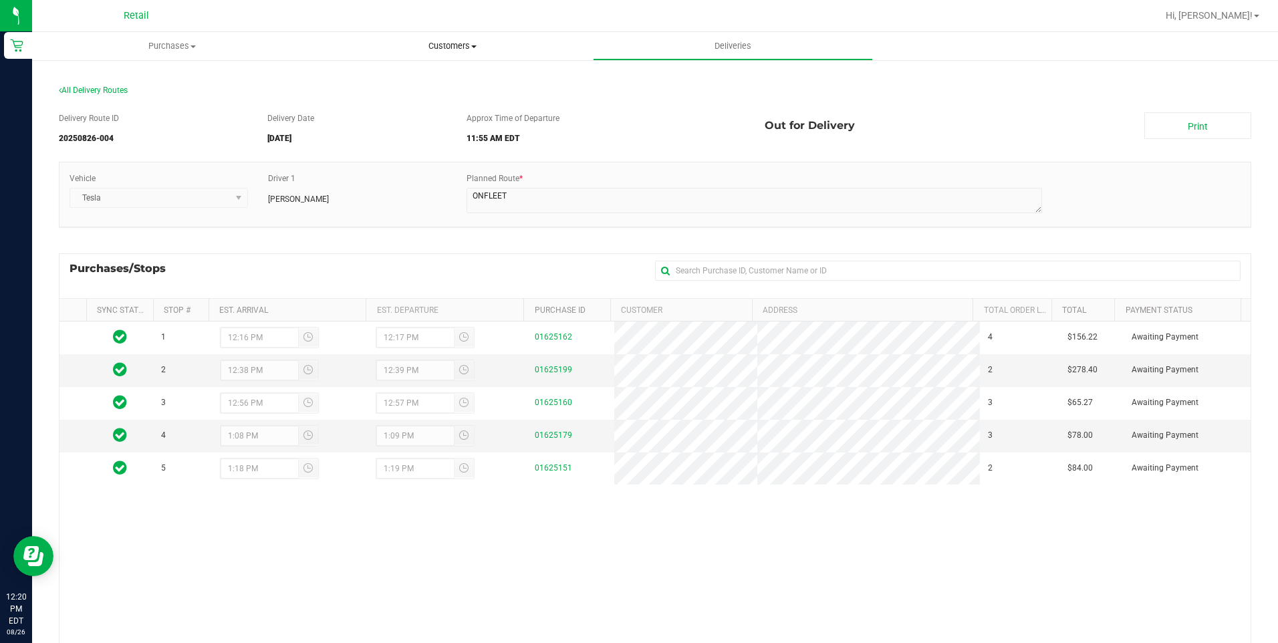
click at [414, 53] on uib-tab-heading "Customers All customers Add a new customer All physicians" at bounding box center [452, 46] width 279 height 27
click at [739, 50] on span "Deliveries" at bounding box center [732, 46] width 73 height 12
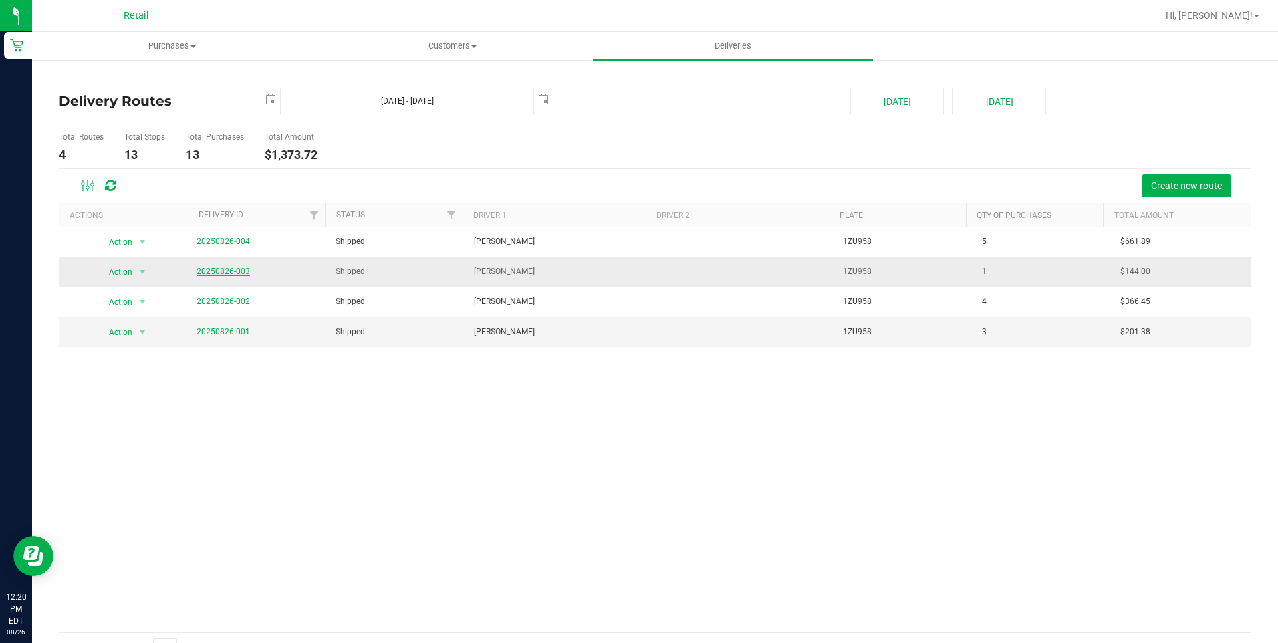
drag, startPoint x: 238, startPoint y: 274, endPoint x: 201, endPoint y: 269, distance: 37.1
click at [201, 269] on link "20250826-003" at bounding box center [222, 271] width 53 height 9
click at [142, 270] on span "select" at bounding box center [142, 272] width 11 height 11
drag, startPoint x: 241, startPoint y: 270, endPoint x: 215, endPoint y: 273, distance: 26.2
click at [215, 273] on link "20250826-003" at bounding box center [222, 271] width 53 height 9
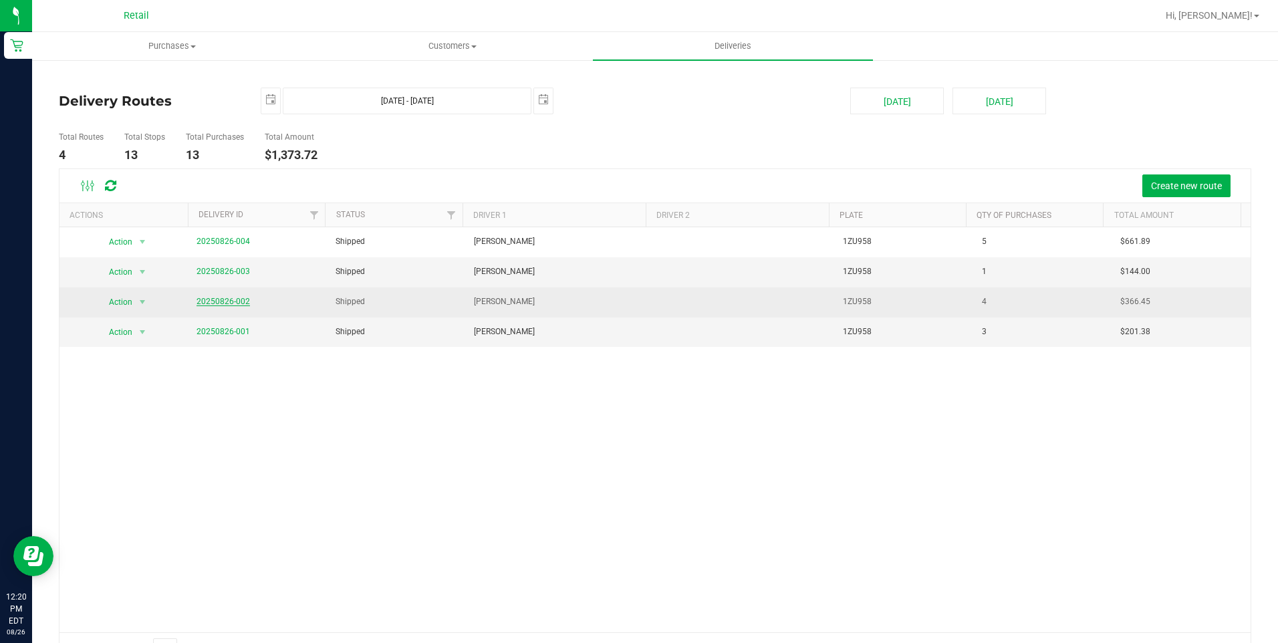
click at [237, 298] on link "20250826-002" at bounding box center [222, 301] width 53 height 9
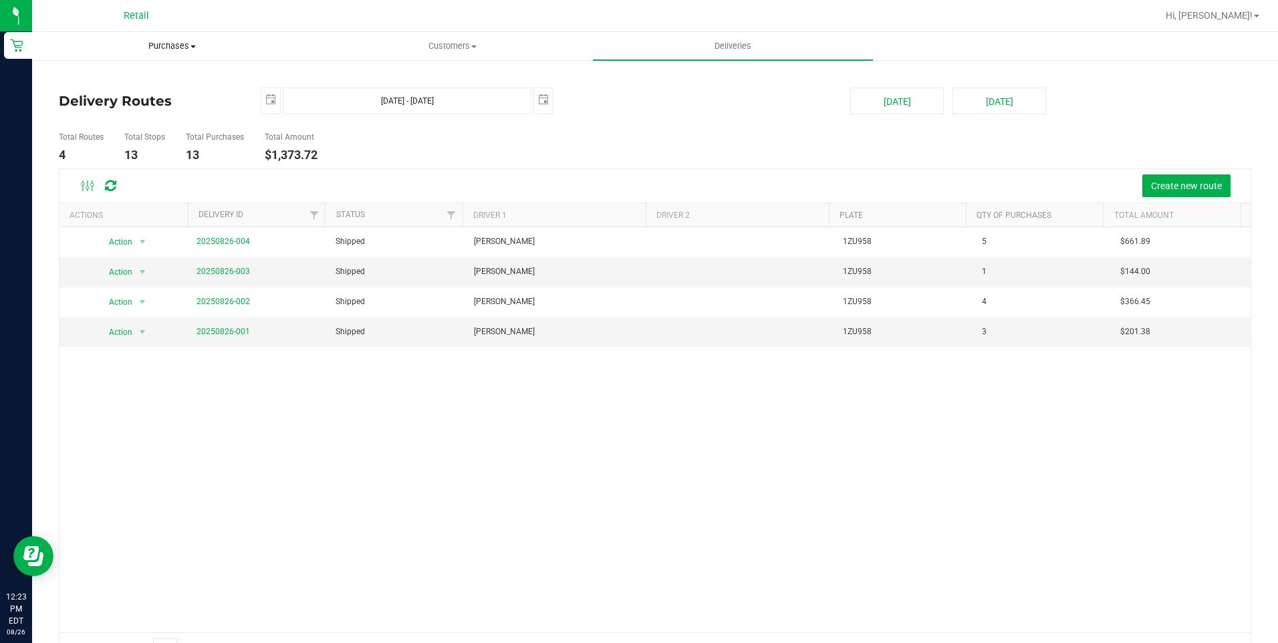
click at [156, 46] on span "Purchases" at bounding box center [172, 46] width 279 height 12
click at [142, 105] on li "All purchases" at bounding box center [172, 113] width 280 height 16
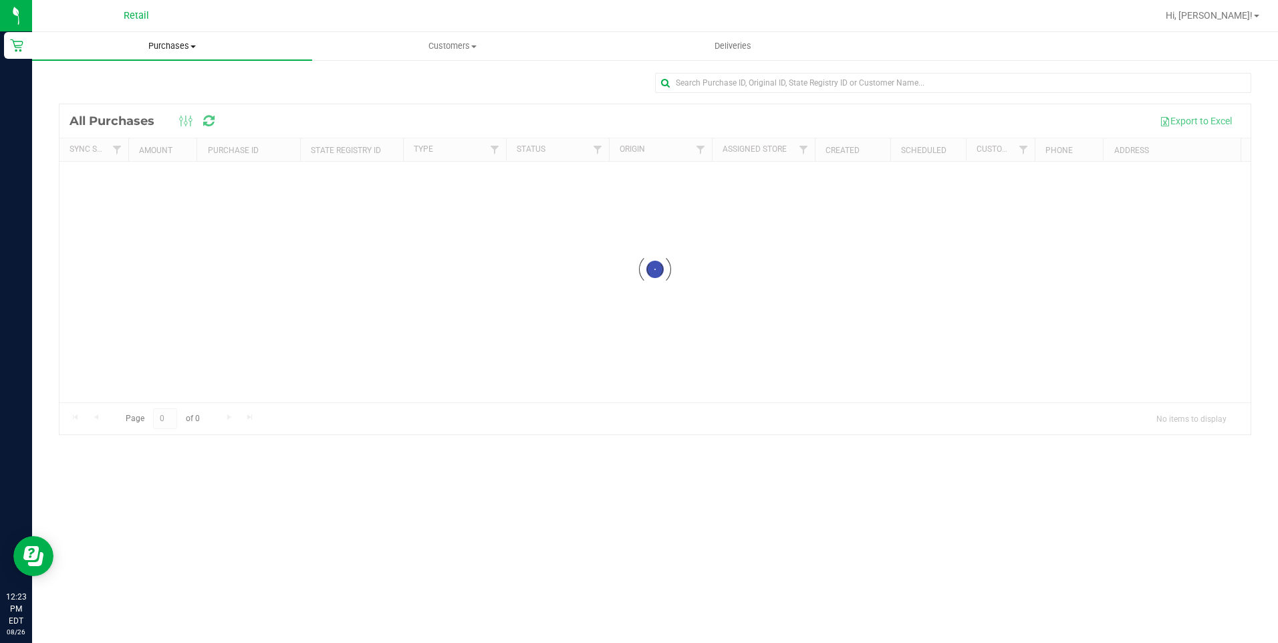
click at [194, 46] on span at bounding box center [192, 46] width 5 height 3
click at [121, 92] on li "Fulfillment" at bounding box center [172, 97] width 280 height 16
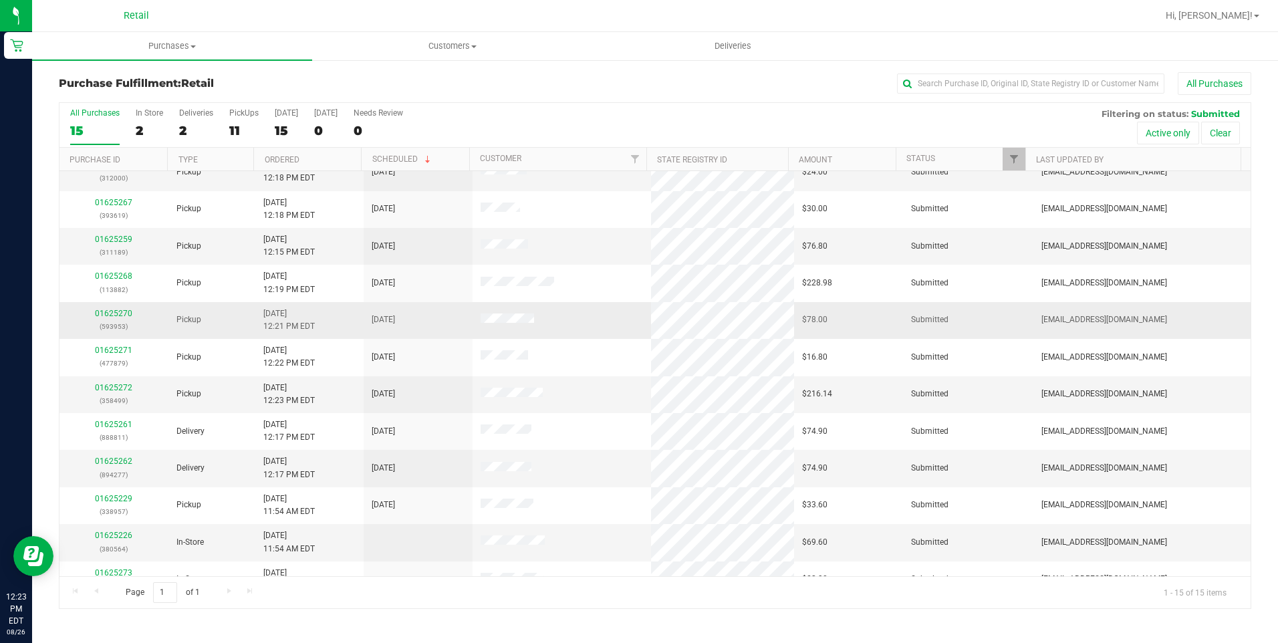
scroll to position [134, 0]
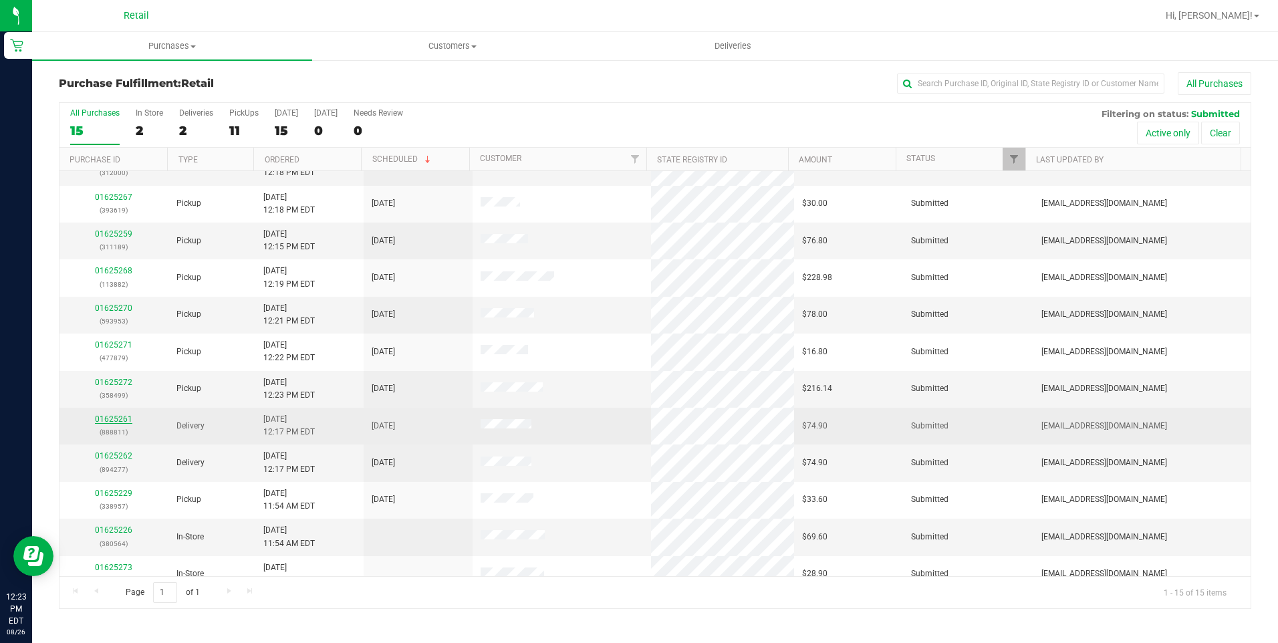
click at [130, 423] on link "01625261" at bounding box center [113, 418] width 37 height 9
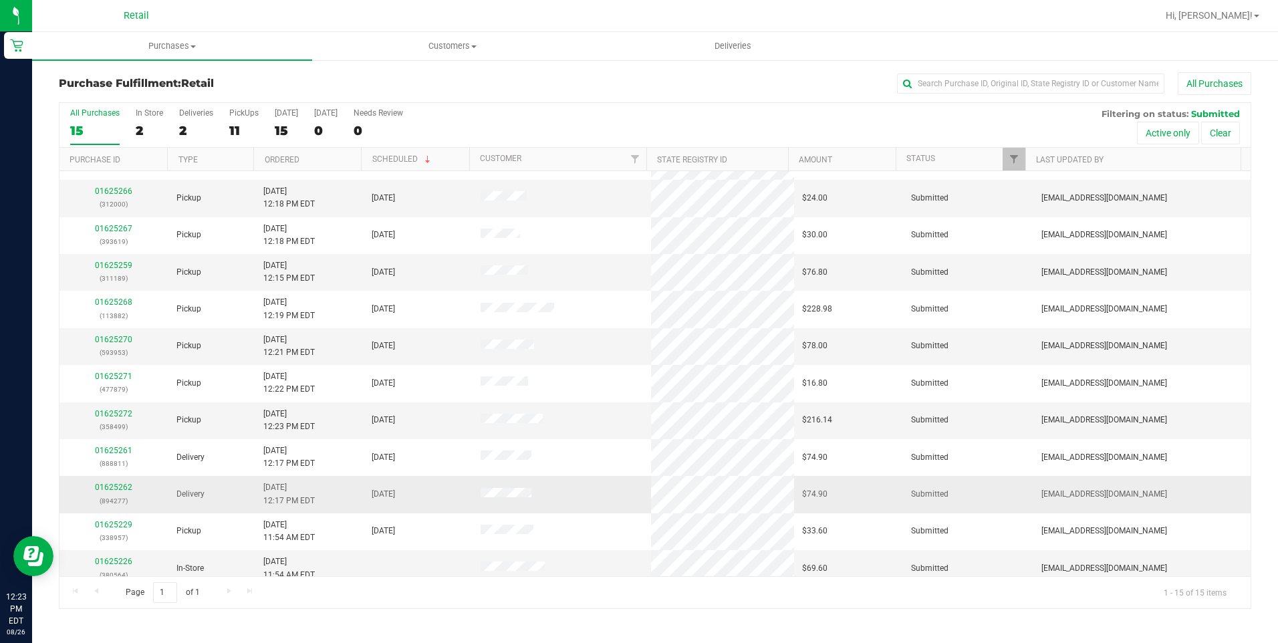
scroll to position [134, 0]
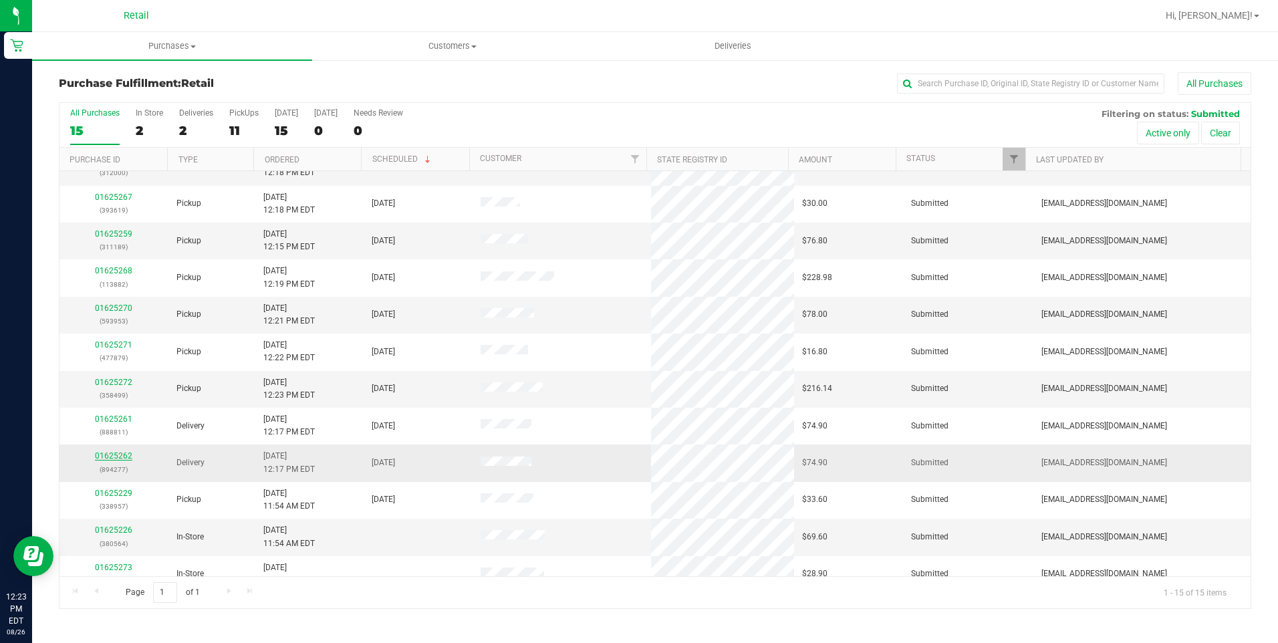
click at [126, 456] on link "01625262" at bounding box center [113, 455] width 37 height 9
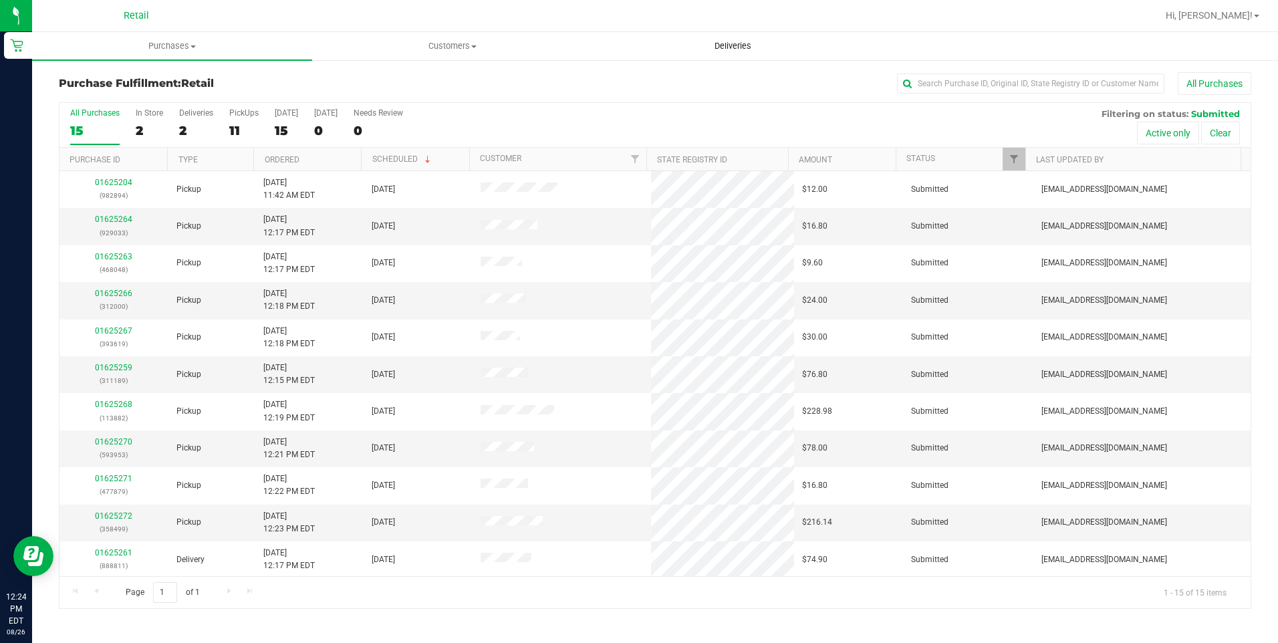
click at [747, 45] on span "Deliveries" at bounding box center [732, 46] width 73 height 12
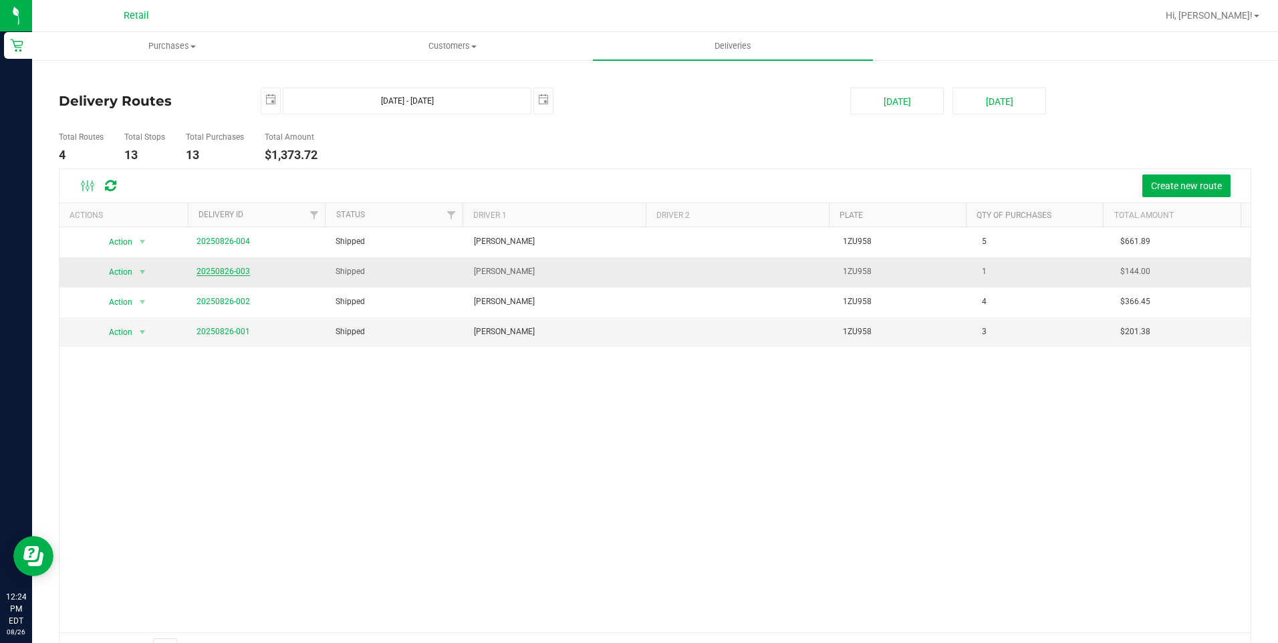
click at [211, 271] on link "20250826-003" at bounding box center [222, 271] width 53 height 9
click at [466, 47] on span "Customers" at bounding box center [452, 46] width 279 height 12
click at [481, 78] on li "All customers" at bounding box center [452, 81] width 280 height 16
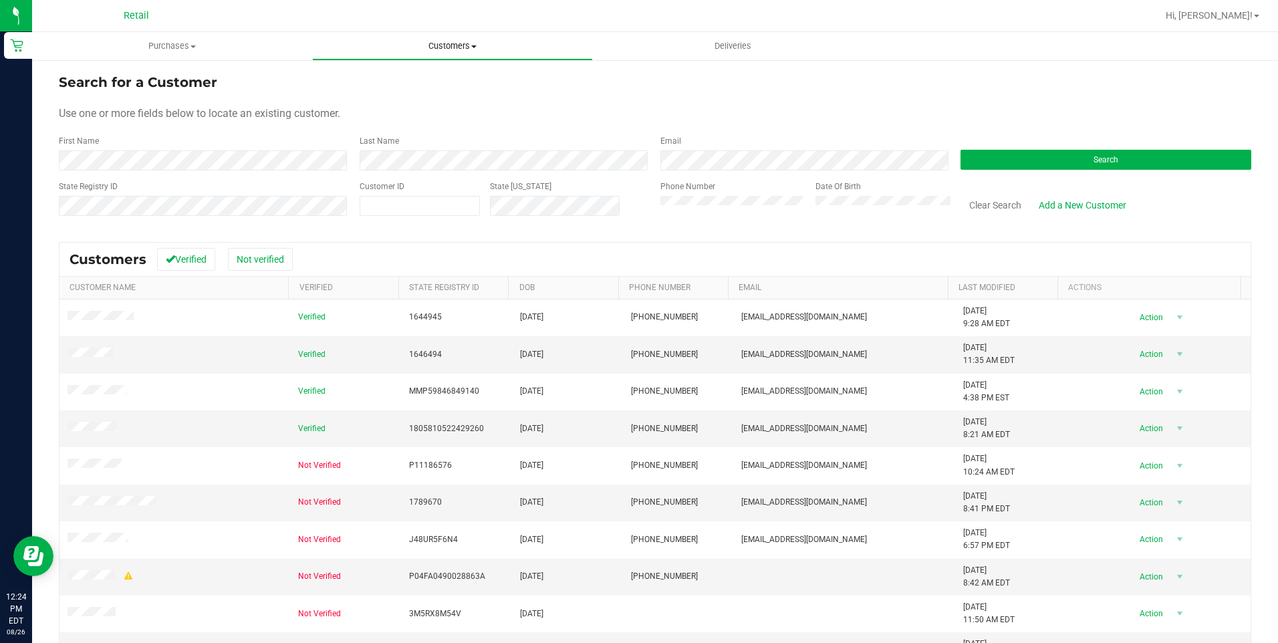
click at [430, 41] on span "Customers" at bounding box center [452, 46] width 279 height 12
click at [173, 39] on uib-tab-heading "Purchases Summary of purchases Fulfillment All purchases" at bounding box center [172, 46] width 279 height 27
click at [137, 95] on li "Fulfillment" at bounding box center [172, 97] width 280 height 16
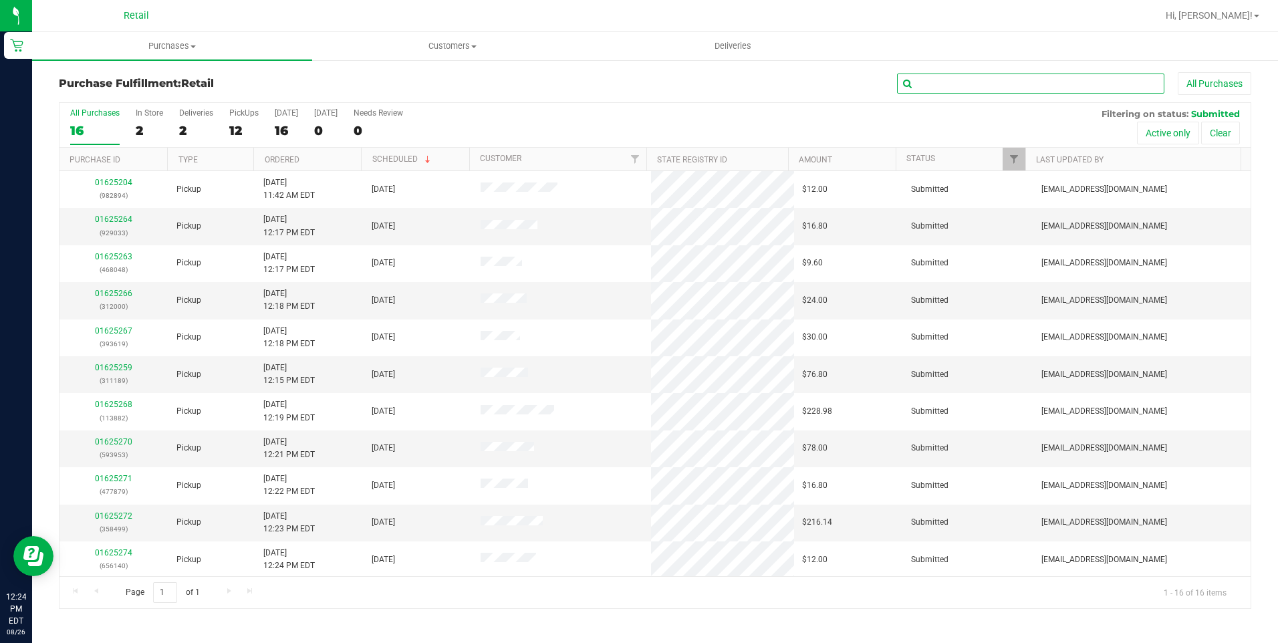
click at [940, 89] on input "text" at bounding box center [1030, 84] width 267 height 20
type input "8811"
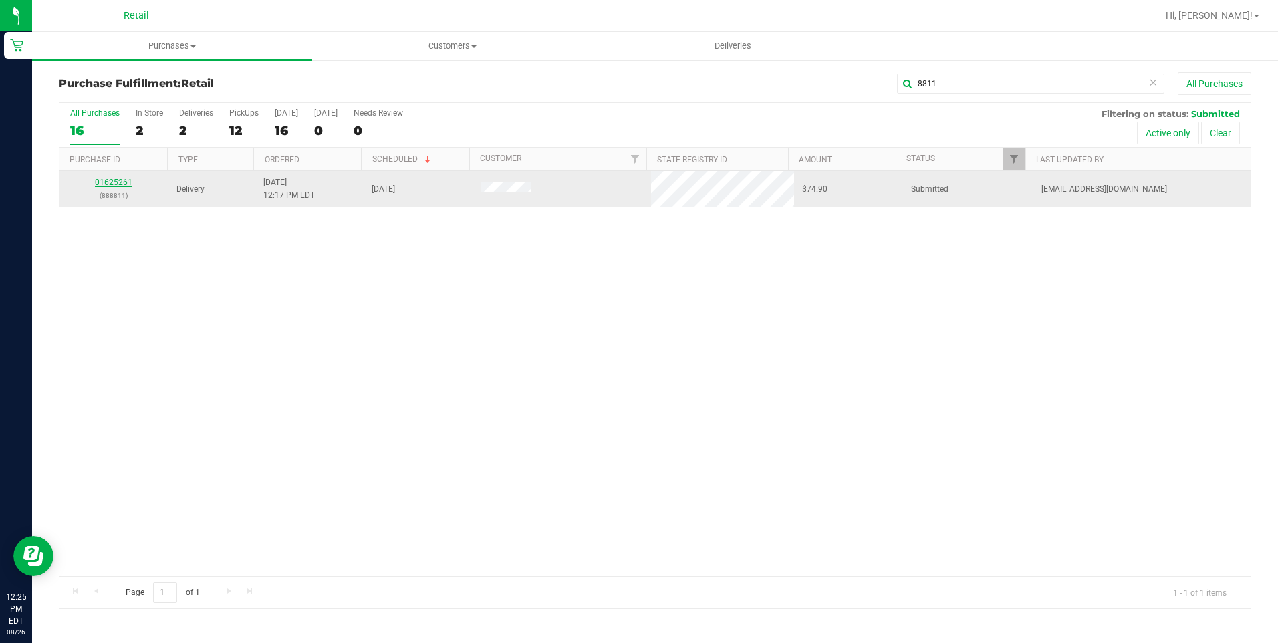
click at [115, 185] on link "01625261" at bounding box center [113, 182] width 37 height 9
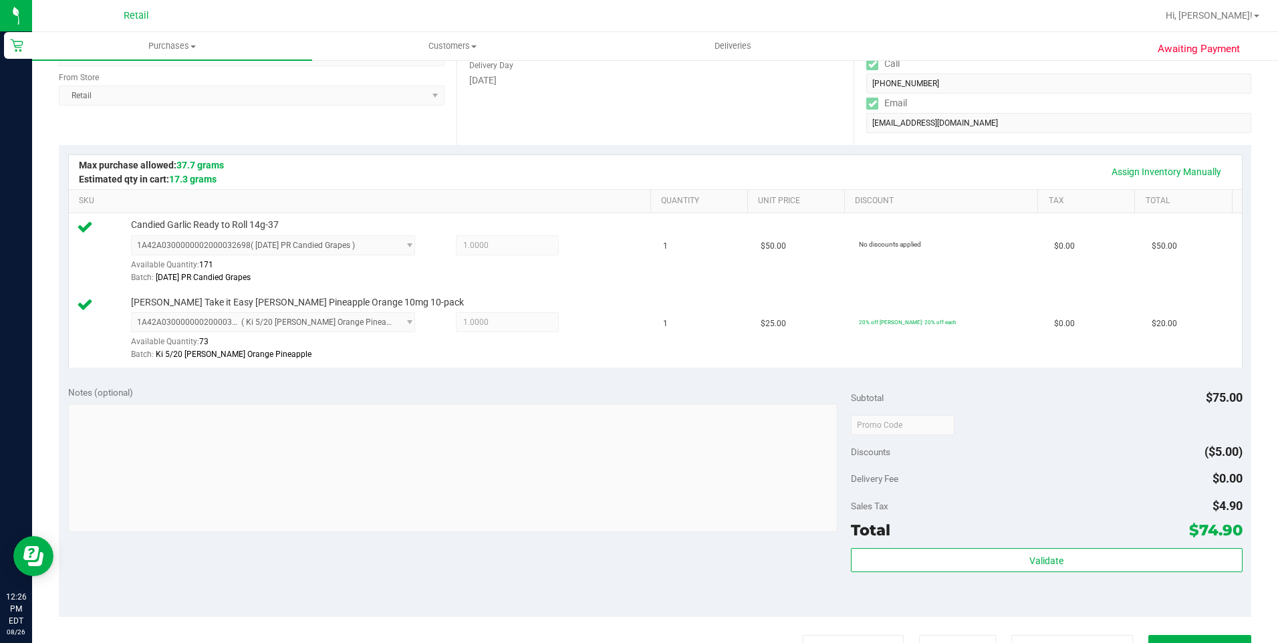
scroll to position [267, 0]
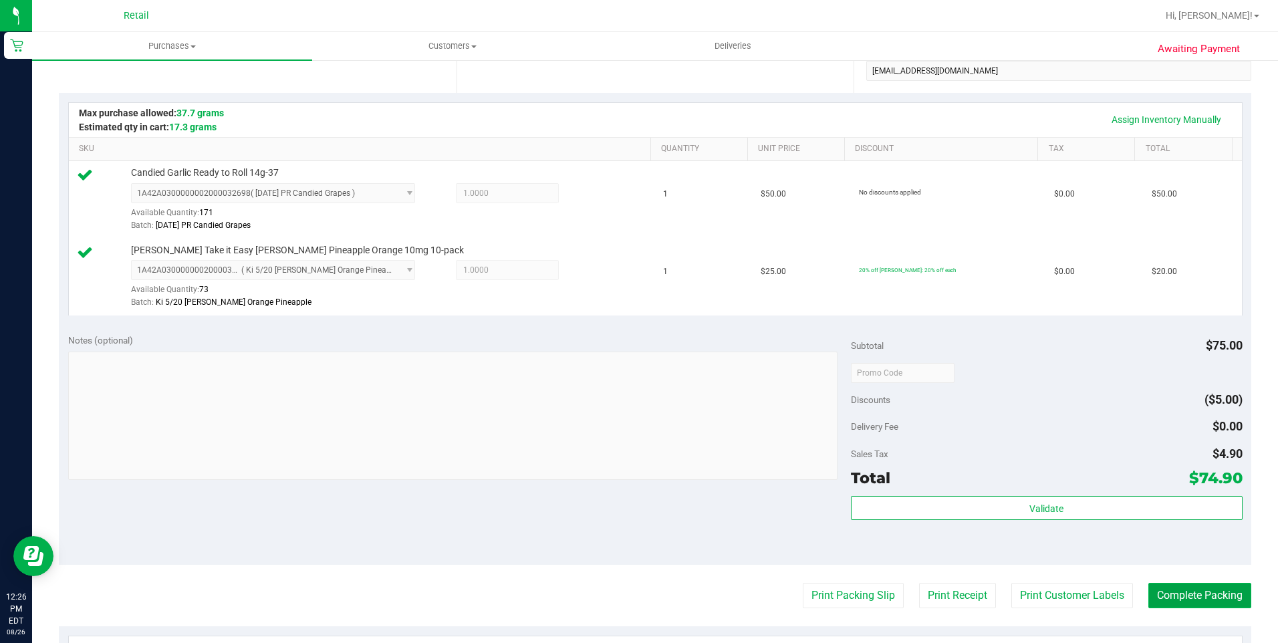
click at [1222, 586] on button "Complete Packing" at bounding box center [1199, 595] width 103 height 25
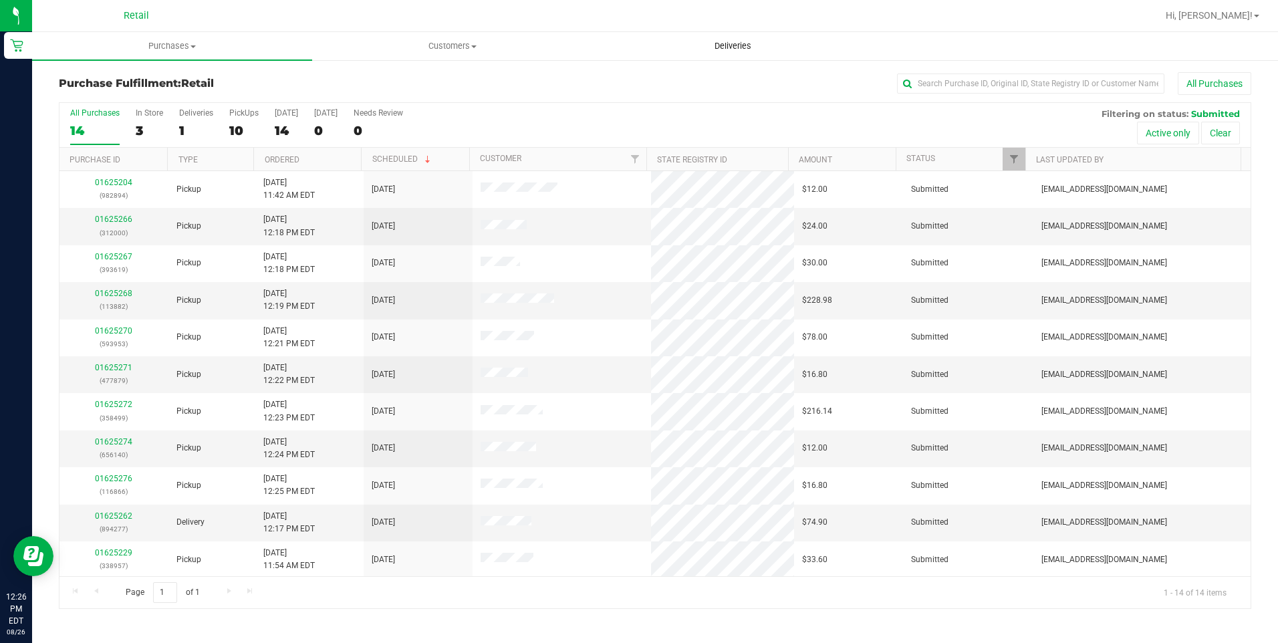
click at [736, 42] on span "Deliveries" at bounding box center [732, 46] width 73 height 12
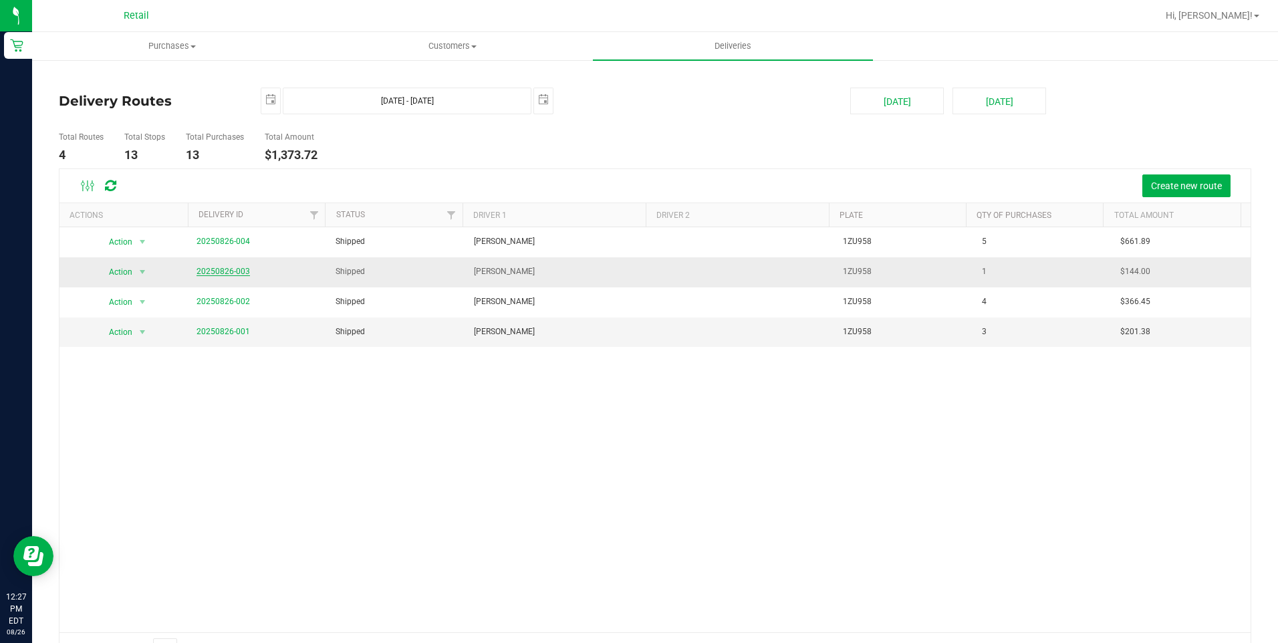
click at [233, 271] on link "20250826-003" at bounding box center [222, 271] width 53 height 9
click at [140, 42] on span "Purchases" at bounding box center [172, 46] width 279 height 12
click at [113, 93] on li "Fulfillment" at bounding box center [172, 97] width 280 height 16
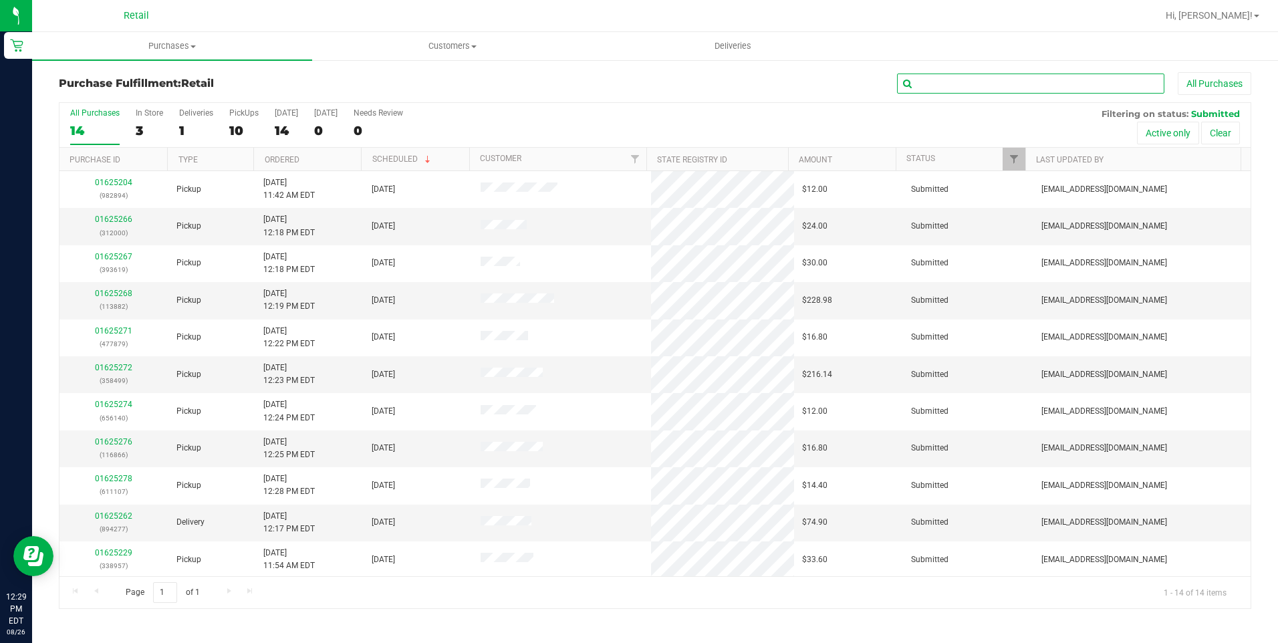
click at [1022, 80] on input "text" at bounding box center [1030, 84] width 267 height 20
type input "619"
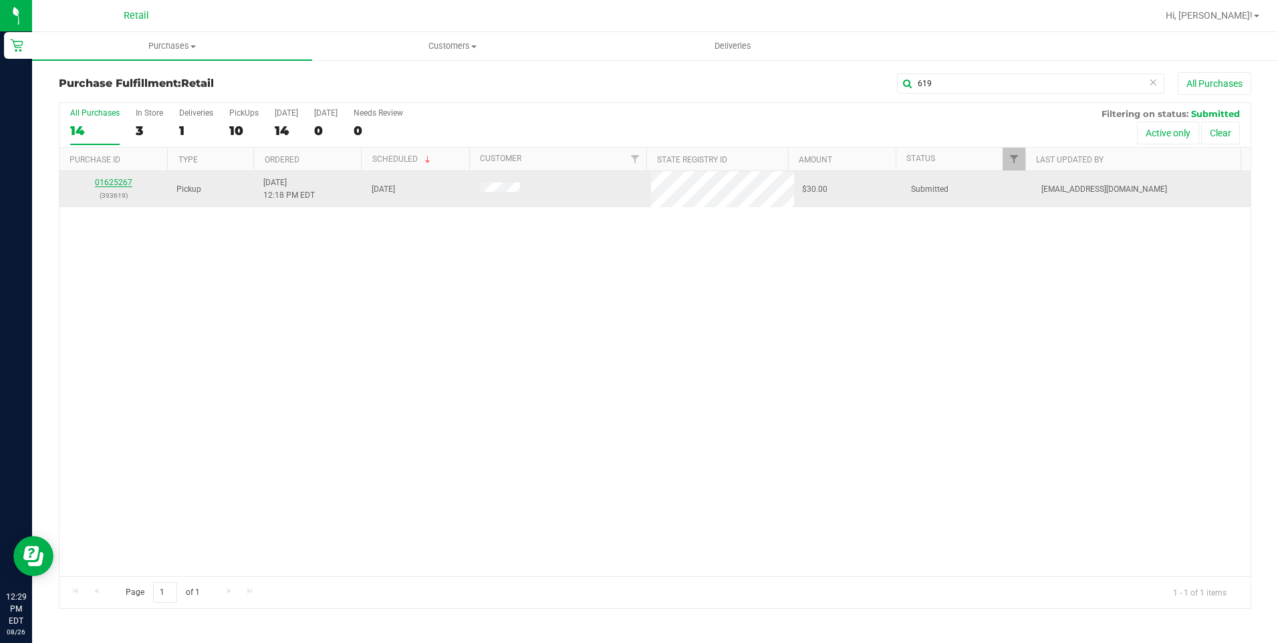
click at [124, 181] on link "01625267" at bounding box center [113, 182] width 37 height 9
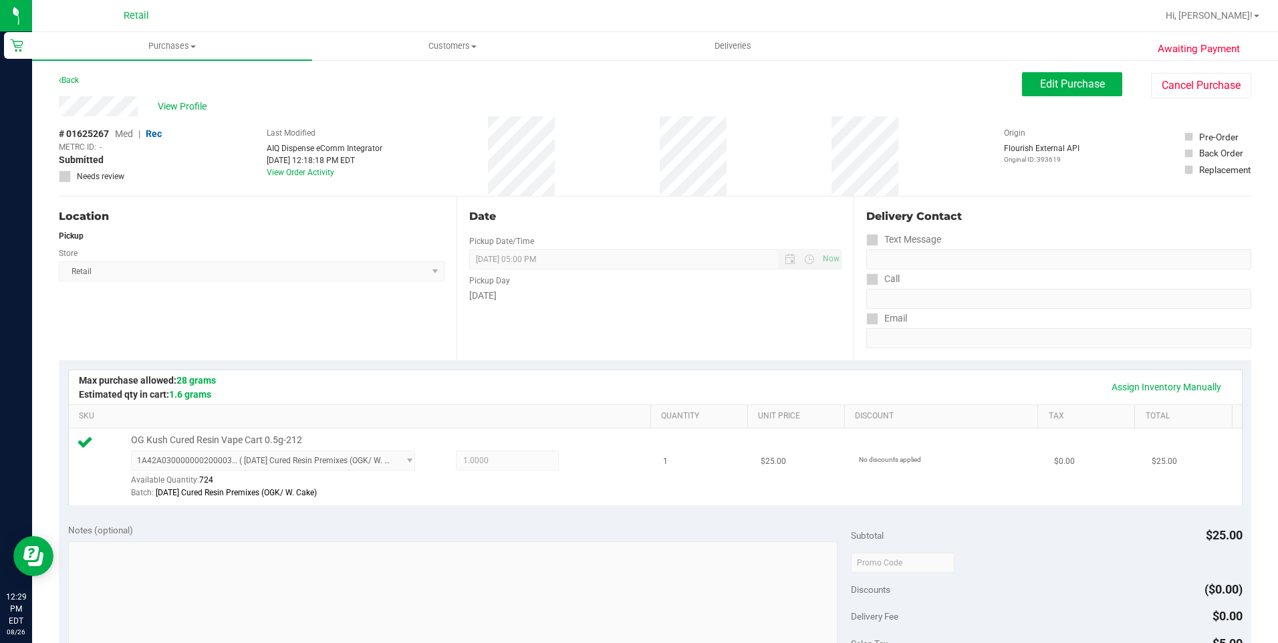
scroll to position [267, 0]
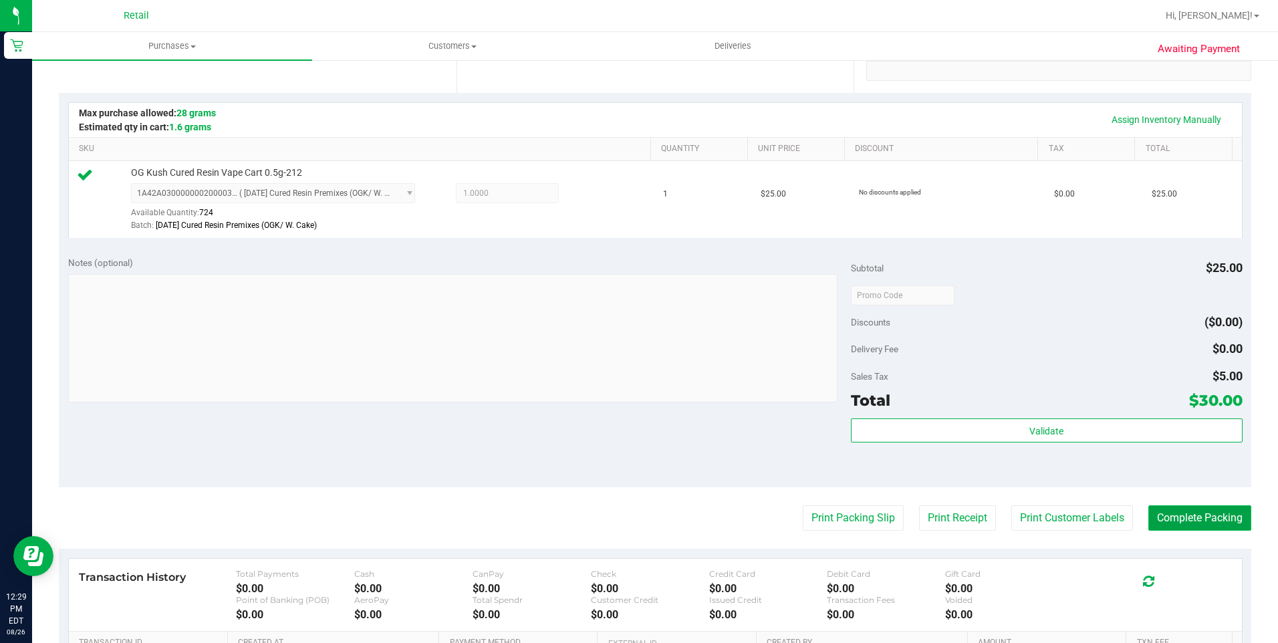
click at [1161, 529] on button "Complete Packing" at bounding box center [1199, 517] width 103 height 25
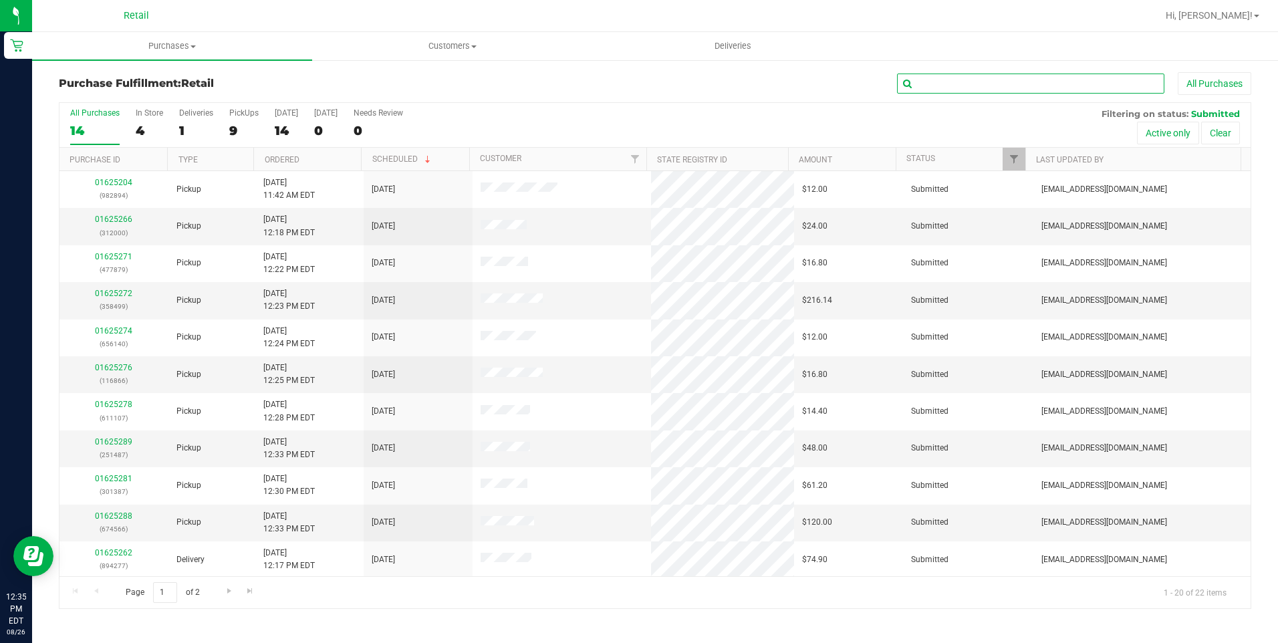
click at [952, 90] on input "text" at bounding box center [1030, 84] width 267 height 20
type input "866"
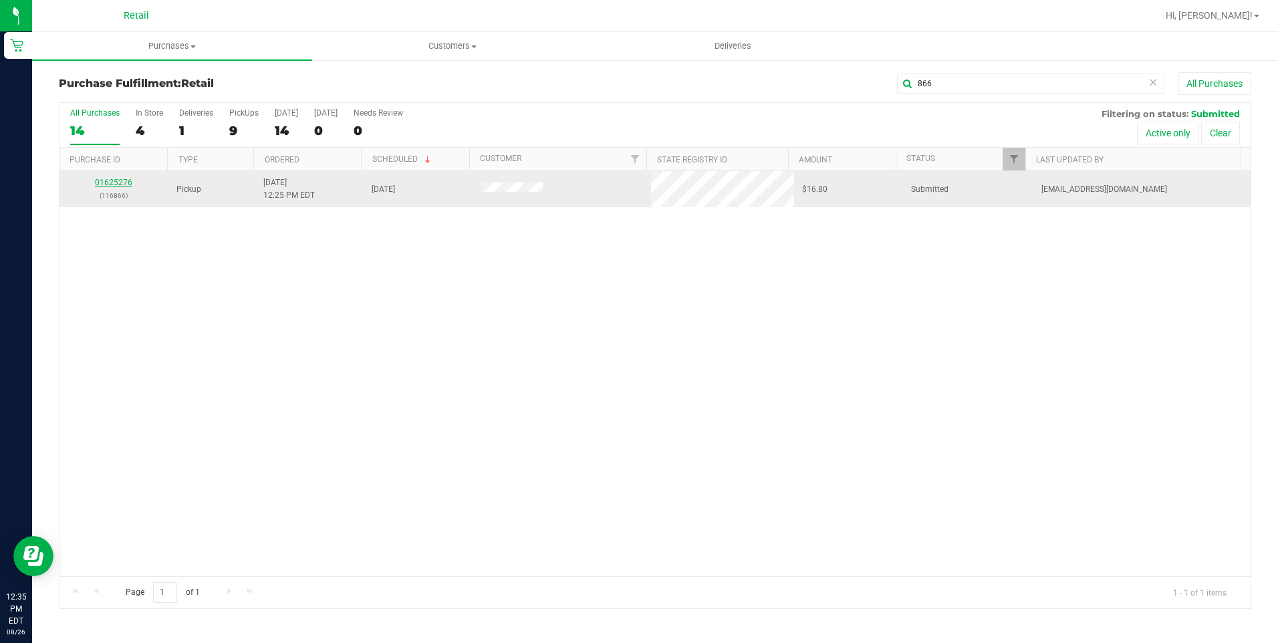
click at [112, 181] on link "01625276" at bounding box center [113, 182] width 37 height 9
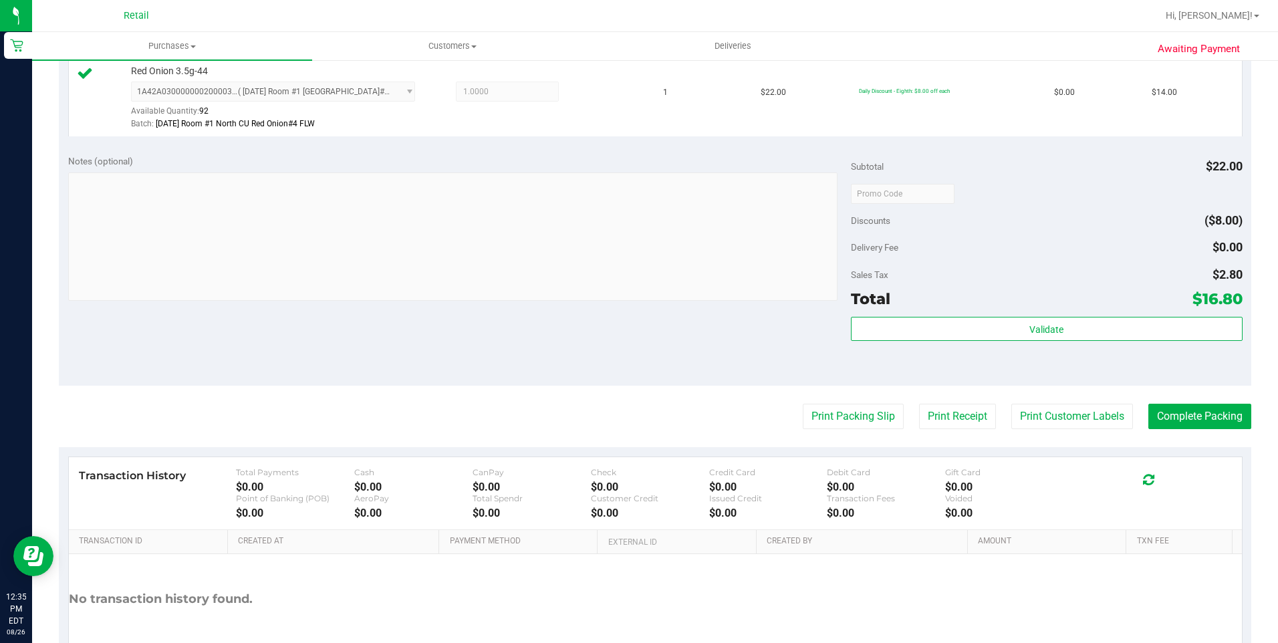
scroll to position [401, 0]
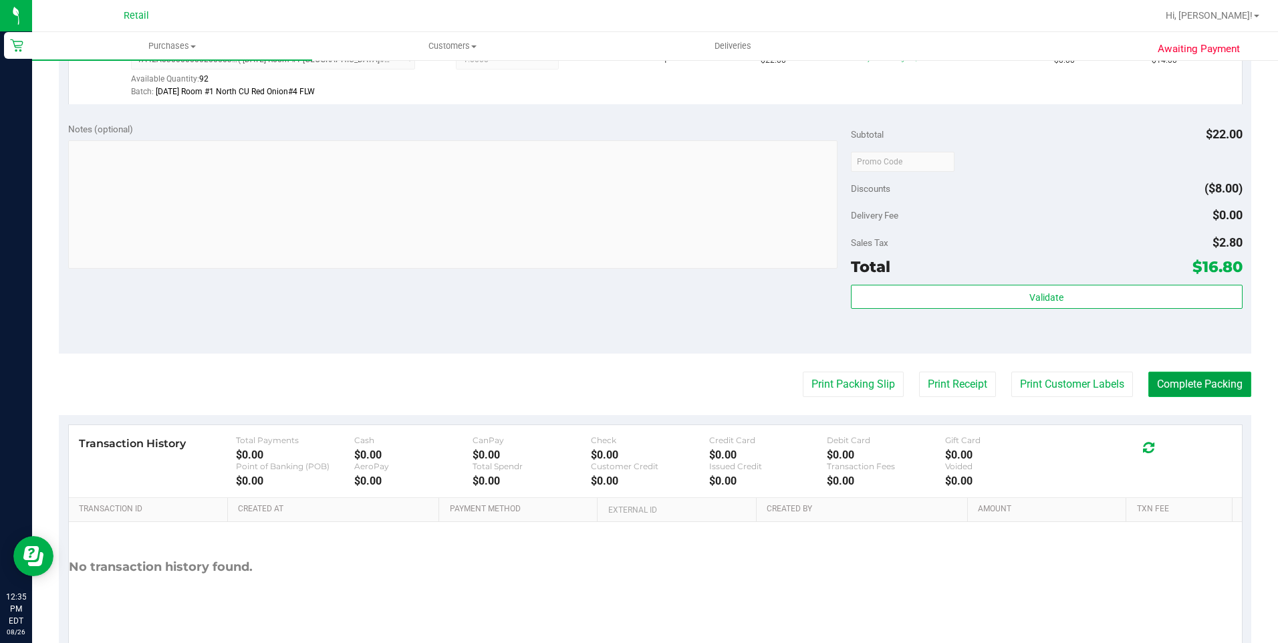
click at [1176, 376] on button "Complete Packing" at bounding box center [1199, 384] width 103 height 25
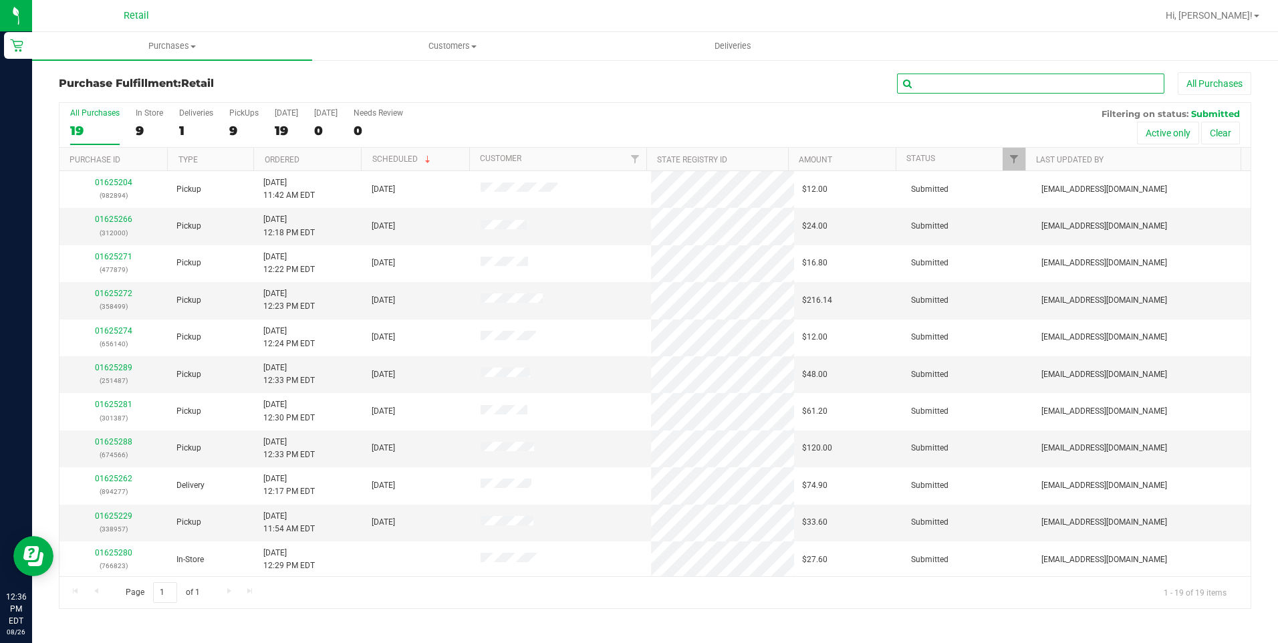
click at [977, 79] on input "text" at bounding box center [1030, 84] width 267 height 20
type input "140"
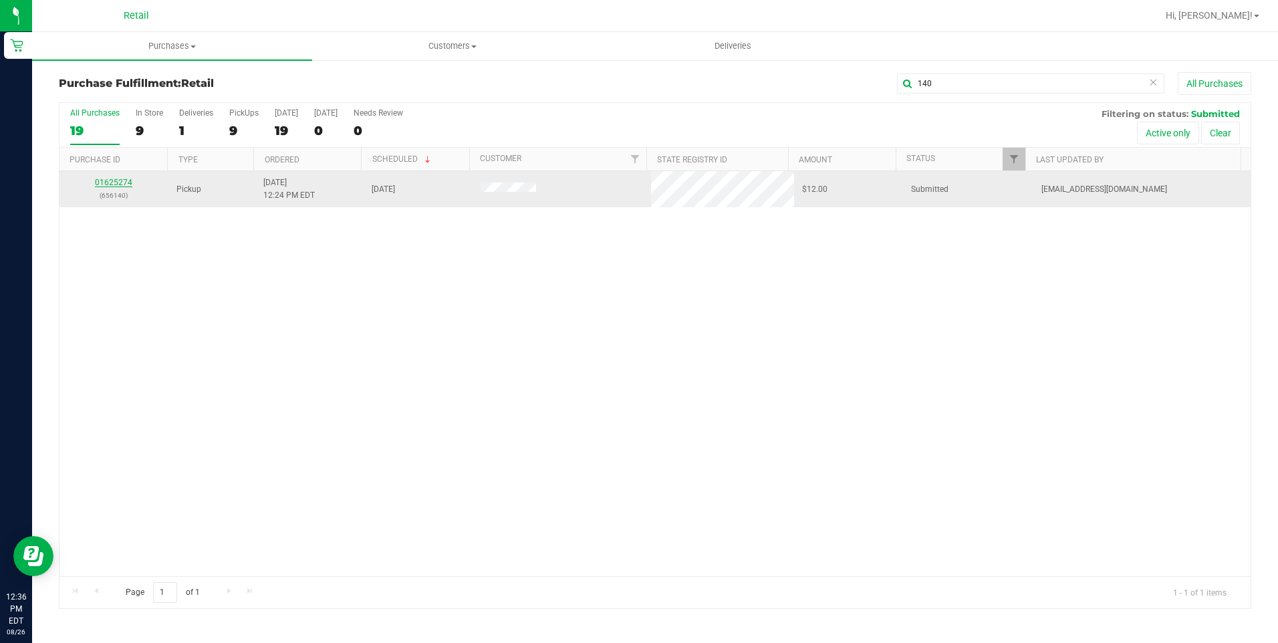
click at [120, 178] on link "01625274" at bounding box center [113, 182] width 37 height 9
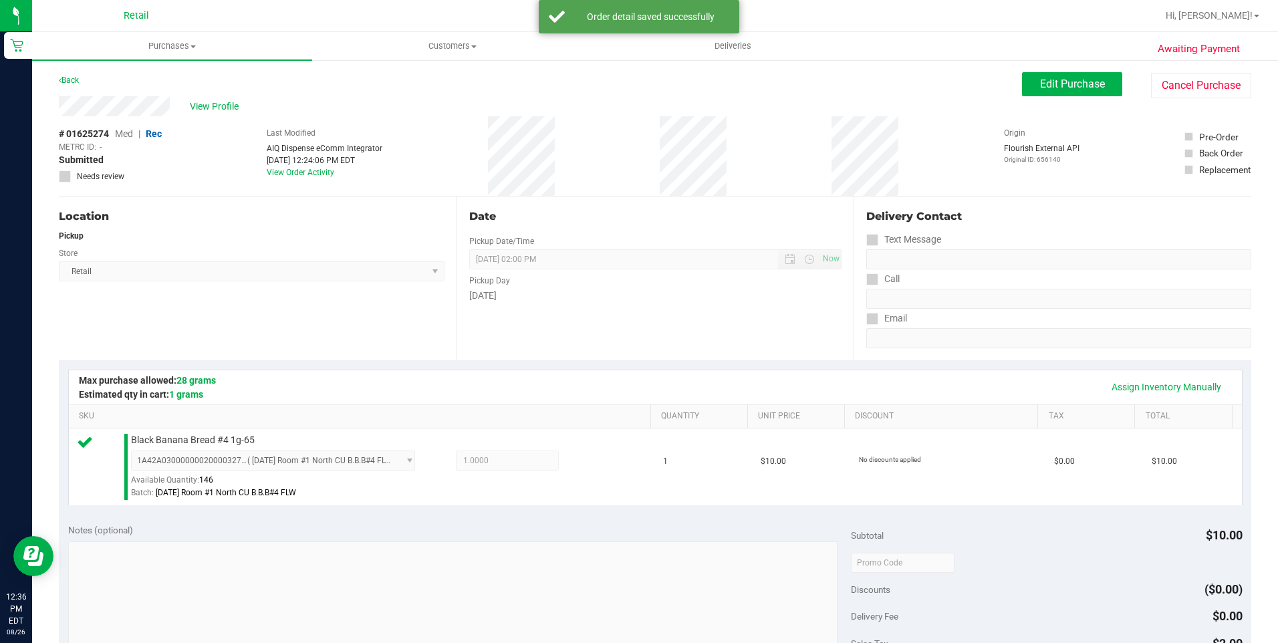
scroll to position [267, 0]
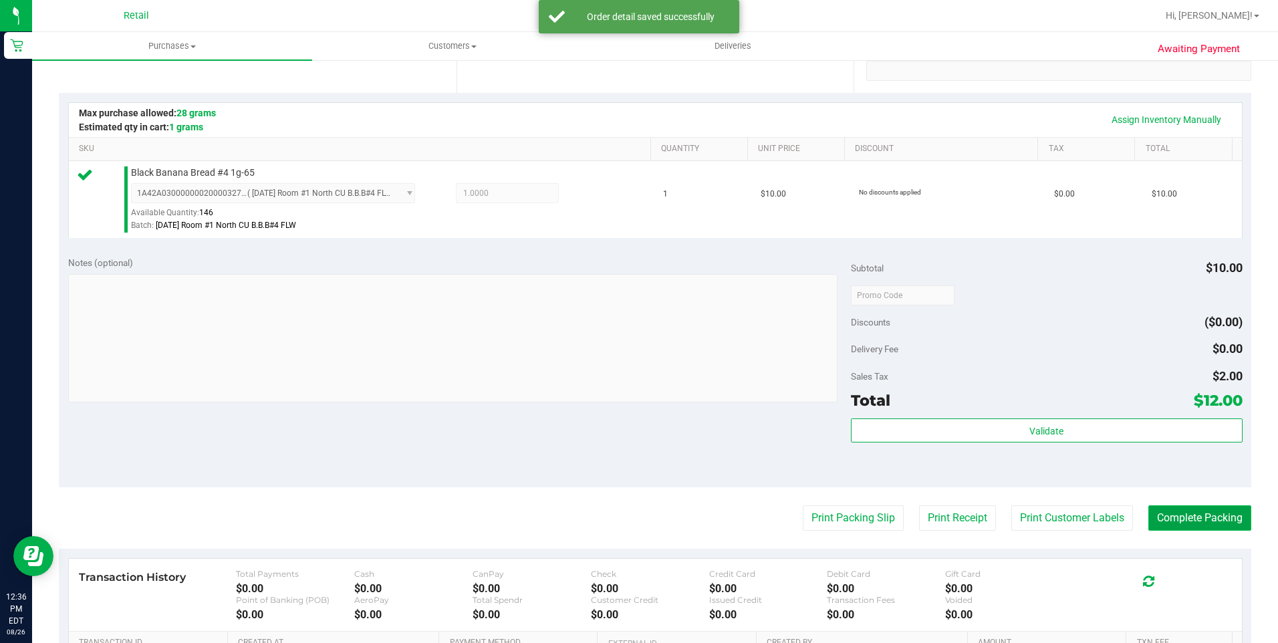
click at [1201, 516] on button "Complete Packing" at bounding box center [1199, 517] width 103 height 25
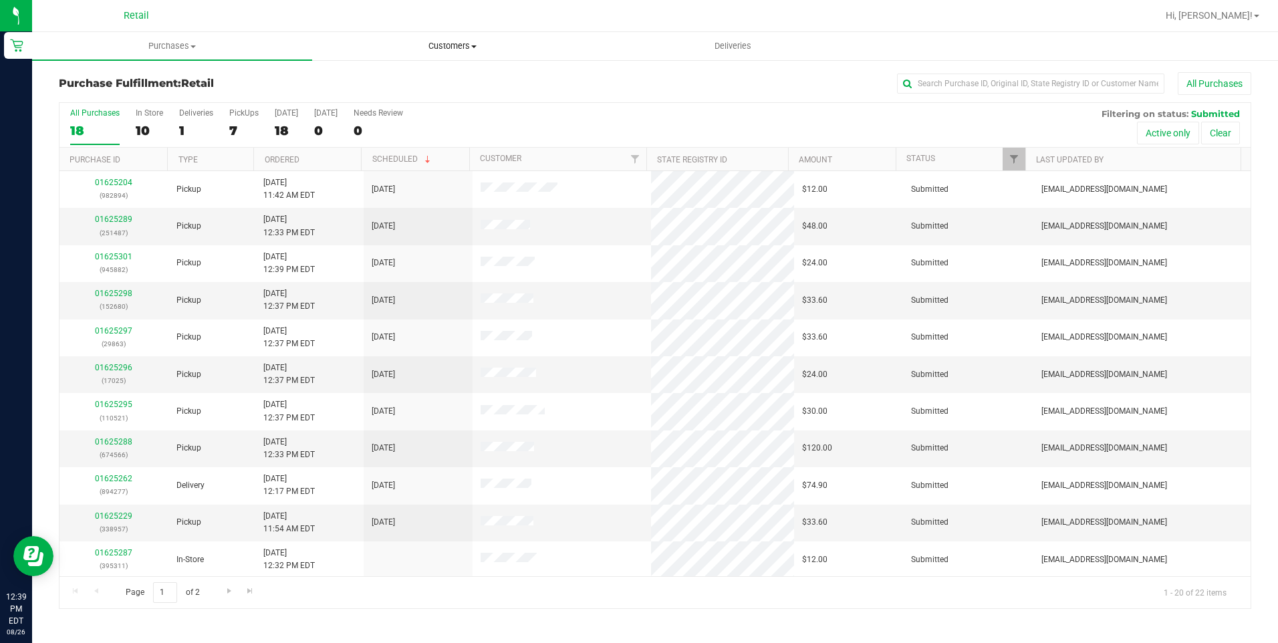
click at [445, 43] on span "Customers" at bounding box center [452, 46] width 279 height 12
click at [750, 52] on uib-tab-heading "Deliveries" at bounding box center [732, 46] width 279 height 27
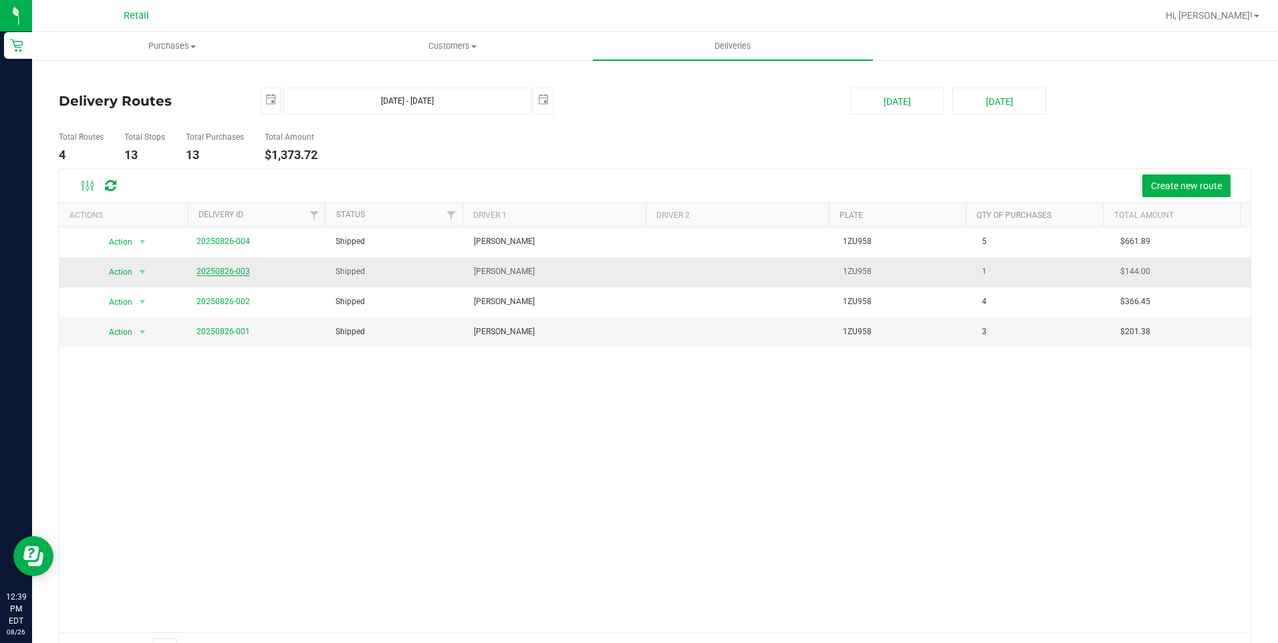
click at [228, 272] on link "20250826-003" at bounding box center [222, 271] width 53 height 9
click at [461, 47] on span "Customers" at bounding box center [452, 46] width 279 height 12
click at [186, 52] on uib-tab-heading "Purchases Summary of purchases Fulfillment All purchases" at bounding box center [172, 46] width 279 height 27
click at [168, 96] on li "Fulfillment" at bounding box center [172, 97] width 280 height 16
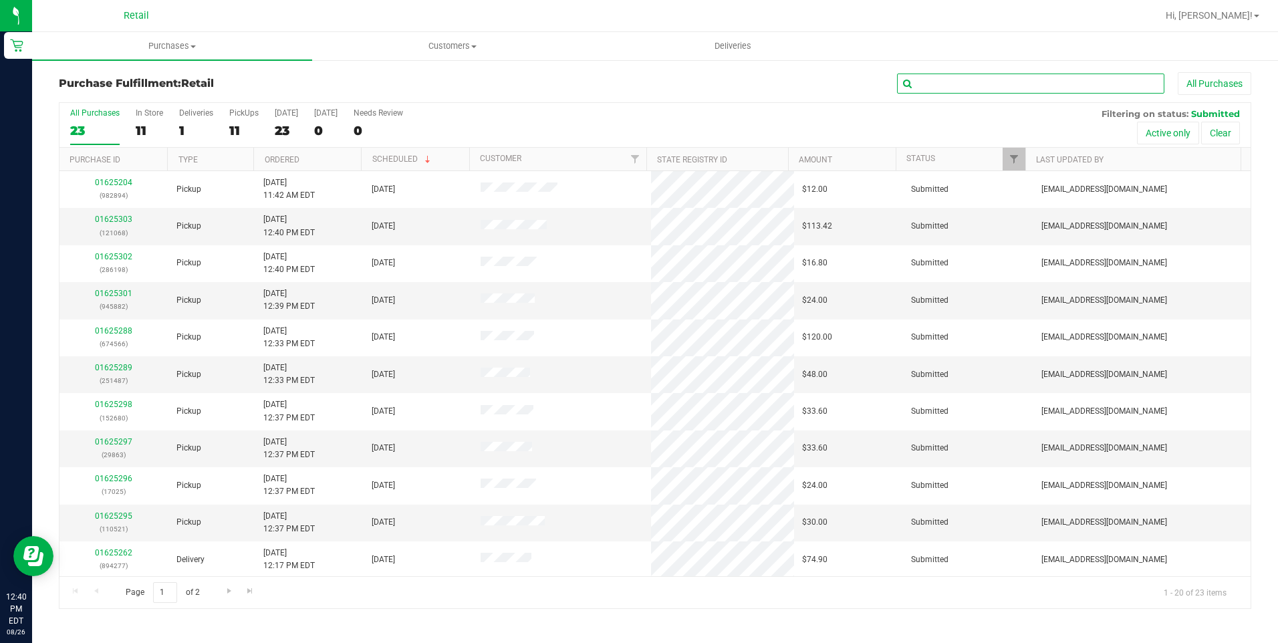
drag, startPoint x: 976, startPoint y: 88, endPoint x: 950, endPoint y: 88, distance: 26.7
click at [976, 88] on input "text" at bounding box center [1030, 84] width 267 height 20
type input "025"
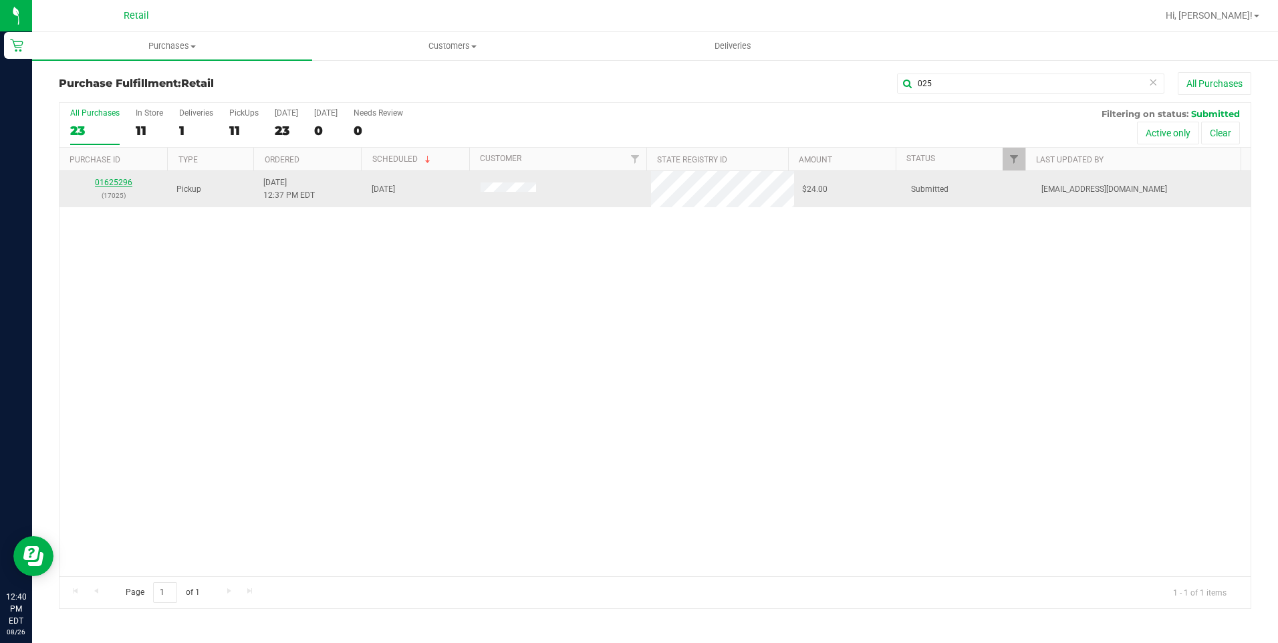
click at [119, 186] on link "01625296" at bounding box center [113, 182] width 37 height 9
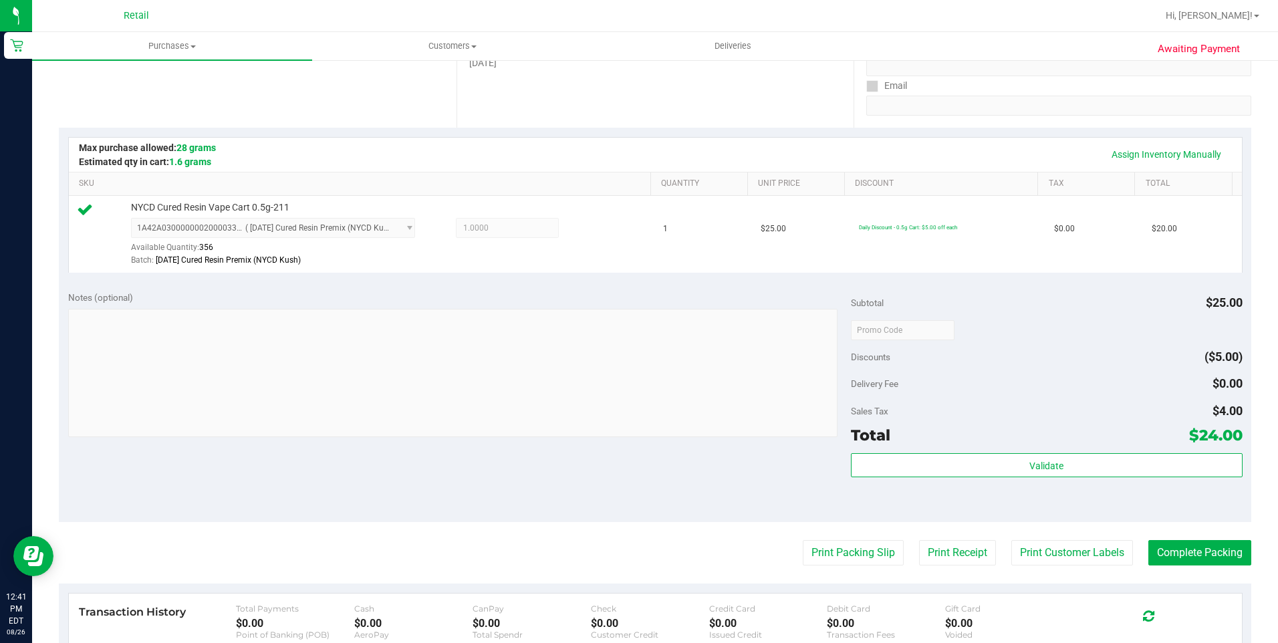
scroll to position [401, 0]
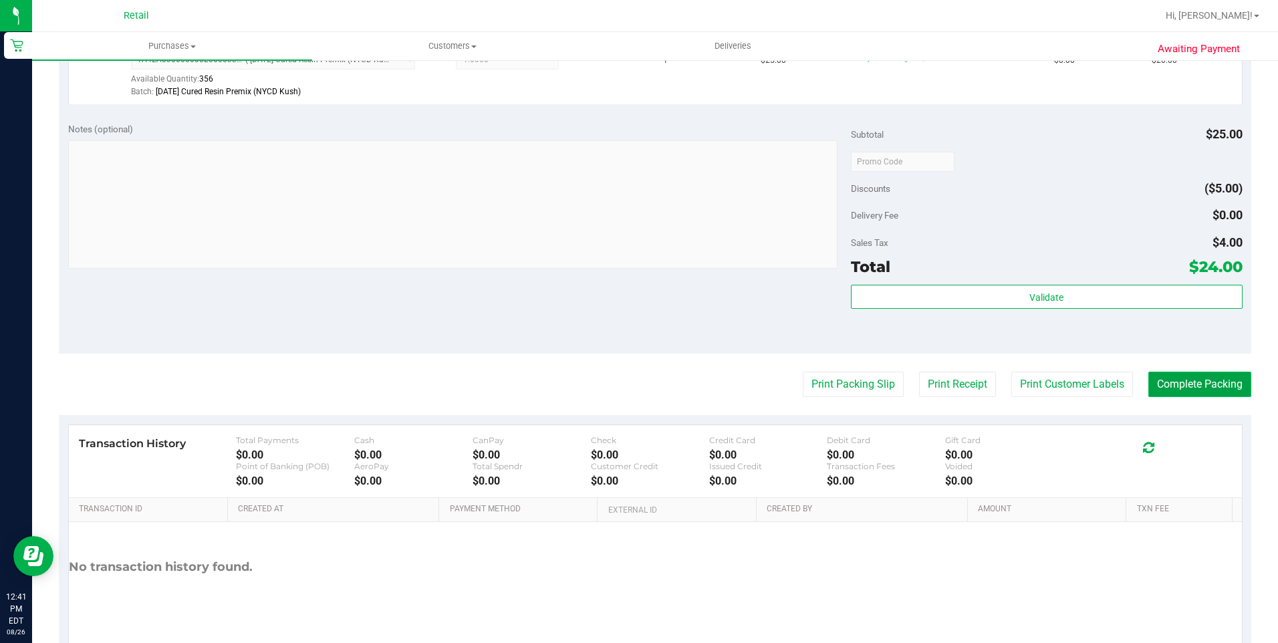
click at [1213, 394] on button "Complete Packing" at bounding box center [1199, 384] width 103 height 25
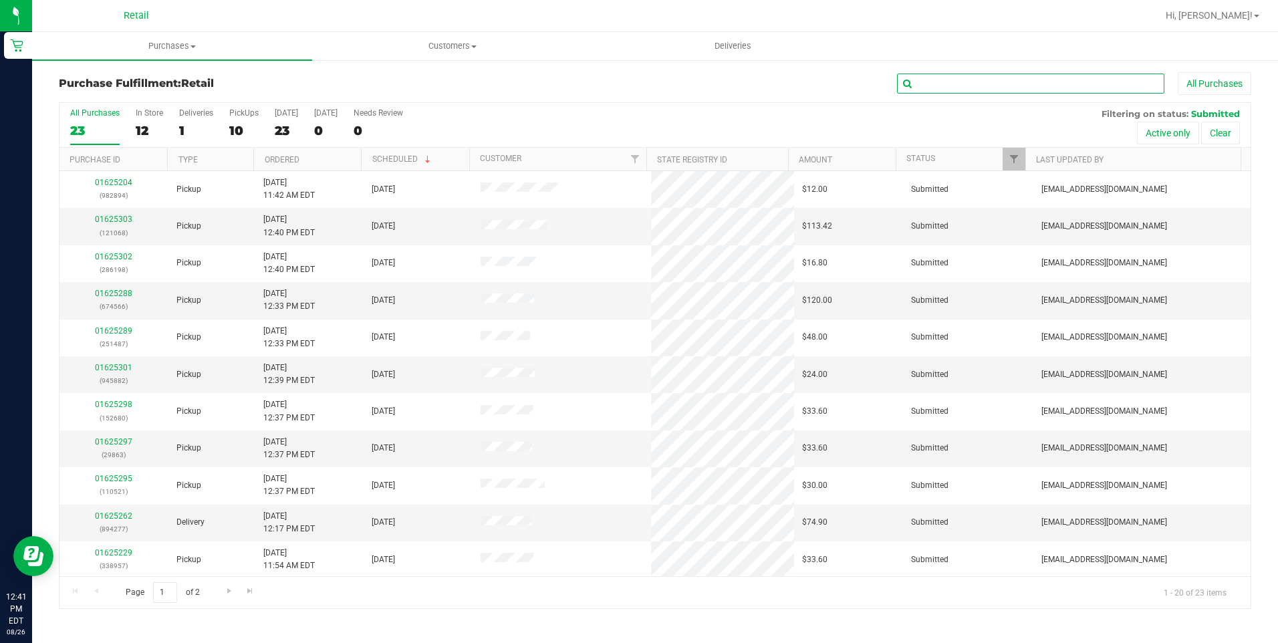
click at [996, 76] on input "text" at bounding box center [1030, 84] width 267 height 20
type input "521"
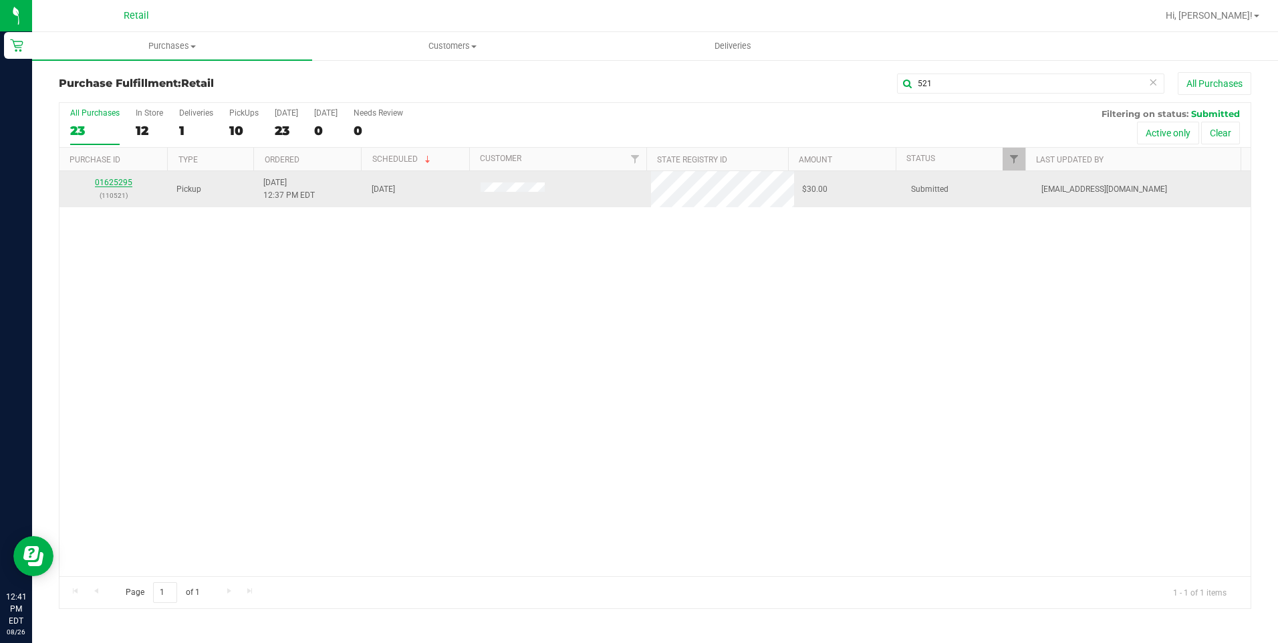
click at [129, 180] on link "01625295" at bounding box center [113, 182] width 37 height 9
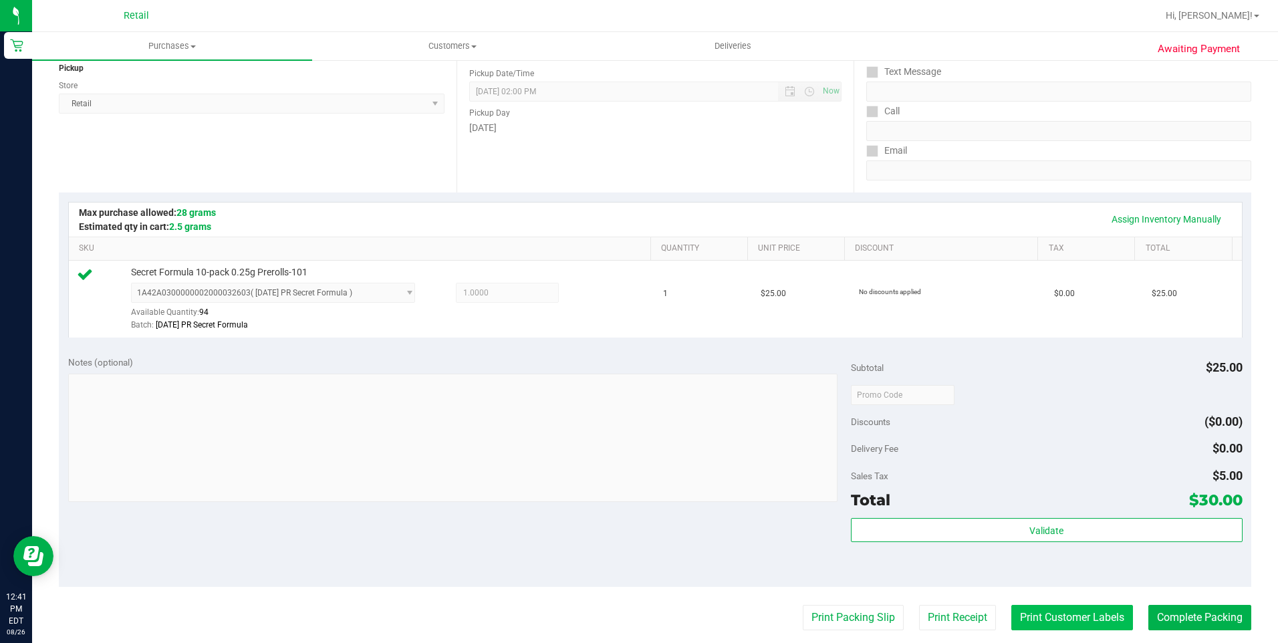
scroll to position [334, 0]
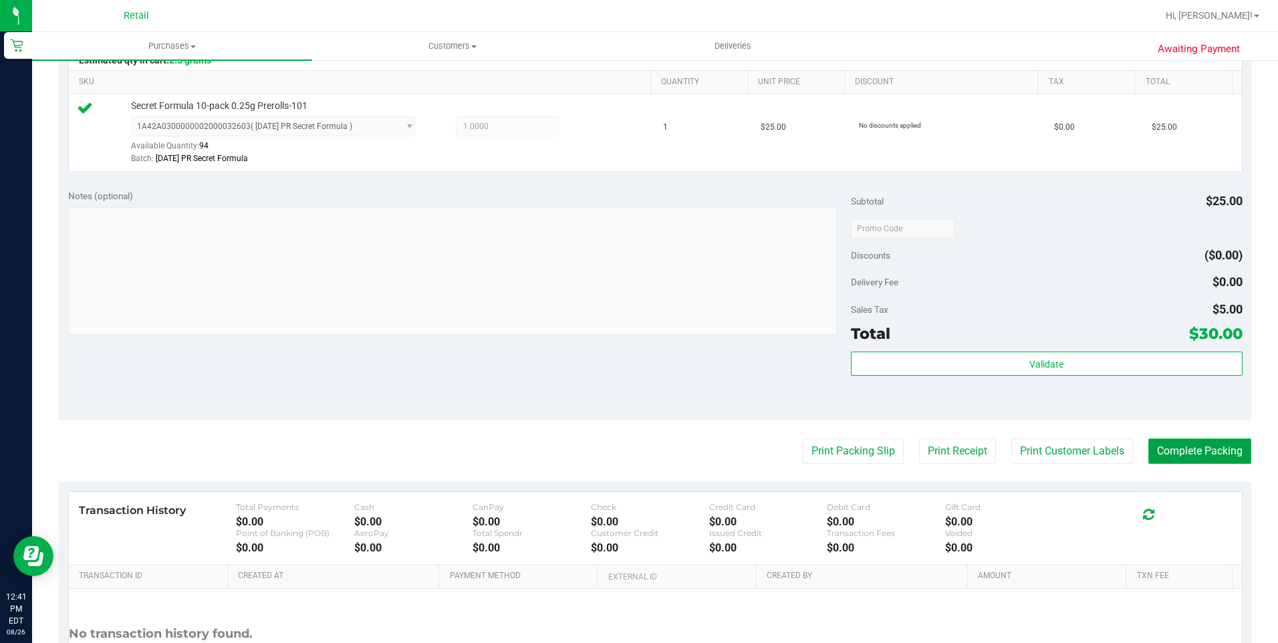
click at [1165, 440] on button "Complete Packing" at bounding box center [1199, 450] width 103 height 25
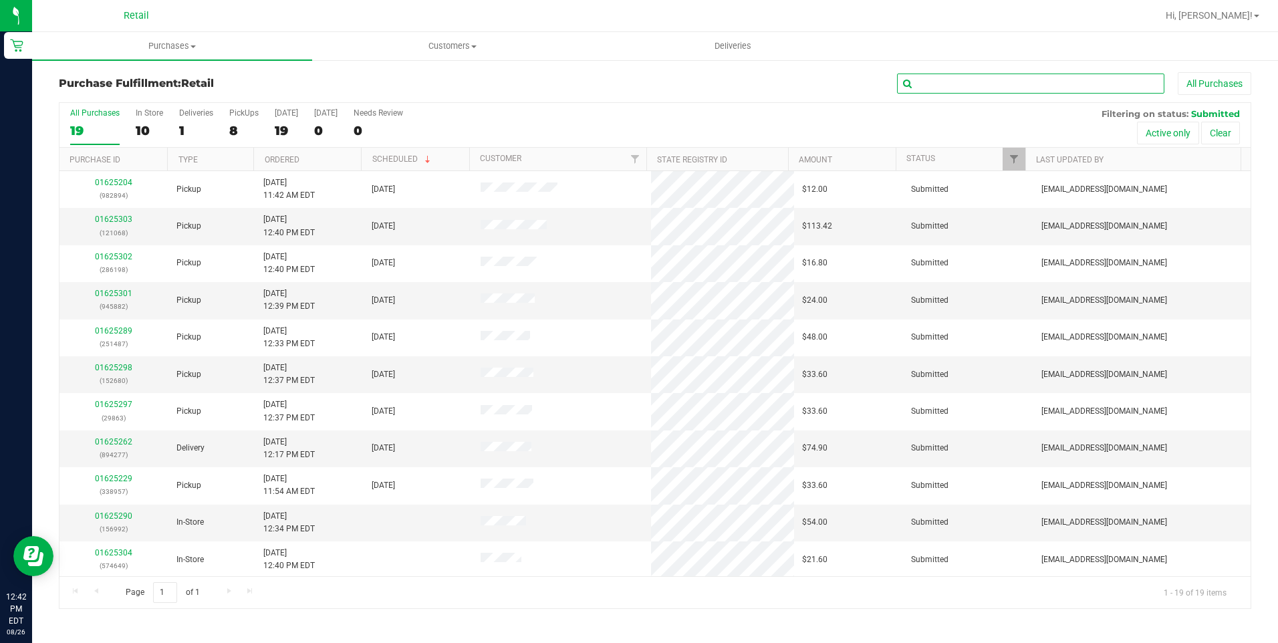
click at [1063, 83] on input "text" at bounding box center [1030, 84] width 267 height 20
type input "487"
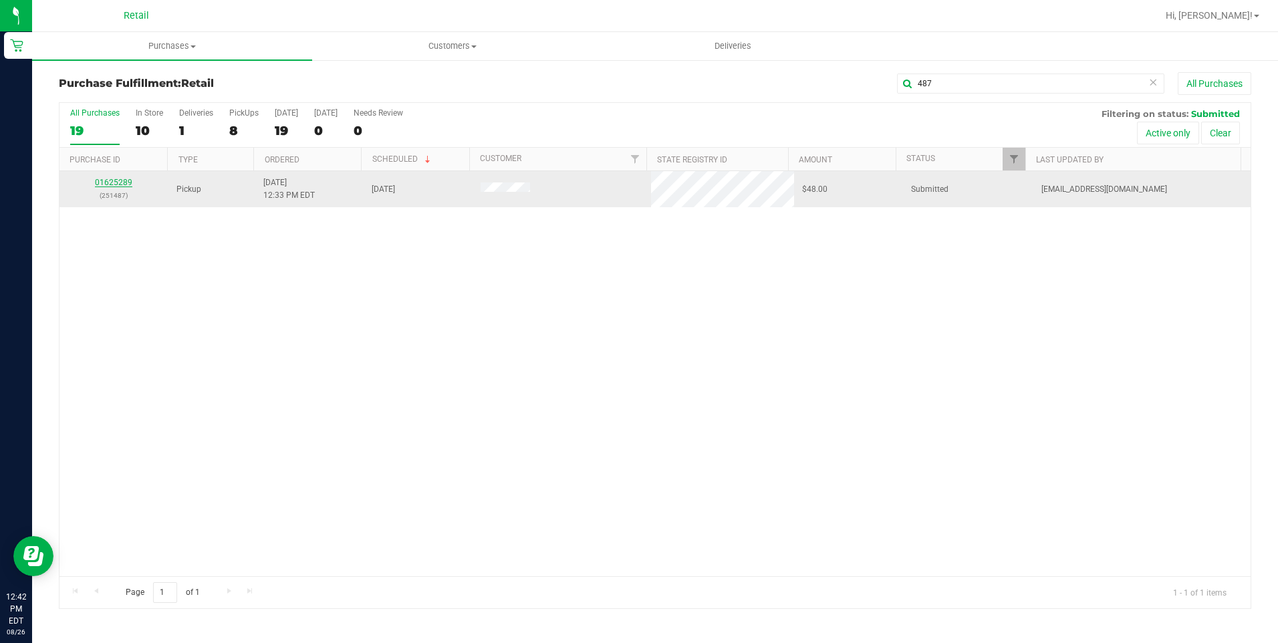
click at [120, 186] on link "01625289" at bounding box center [113, 182] width 37 height 9
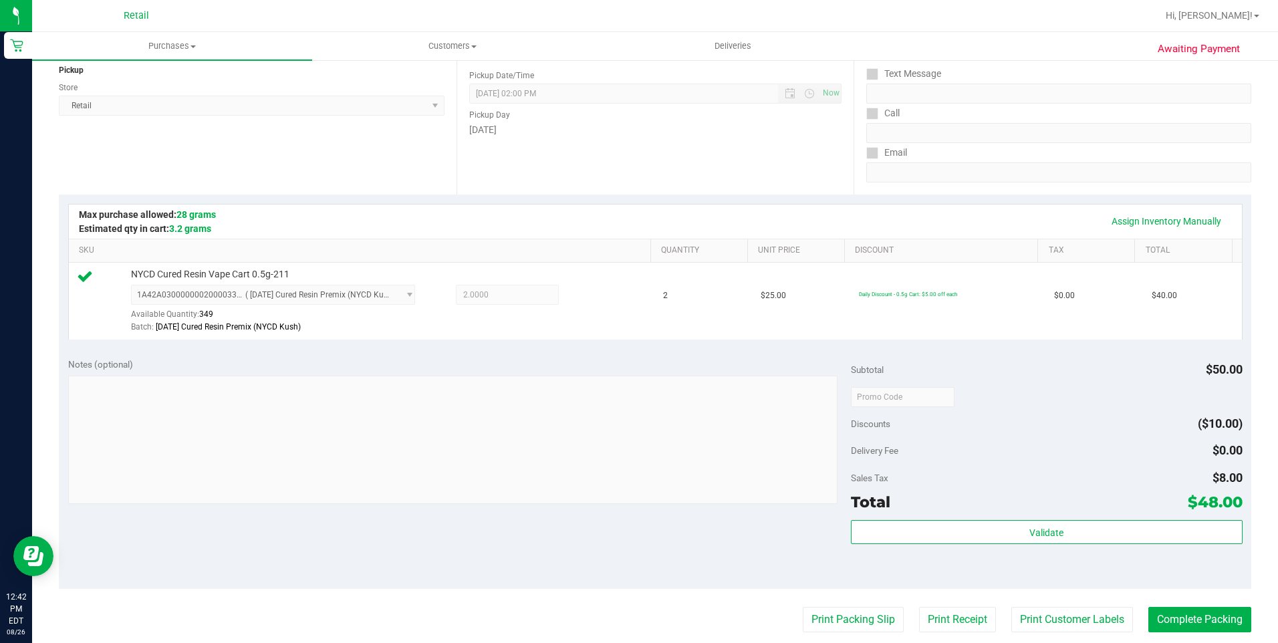
scroll to position [334, 0]
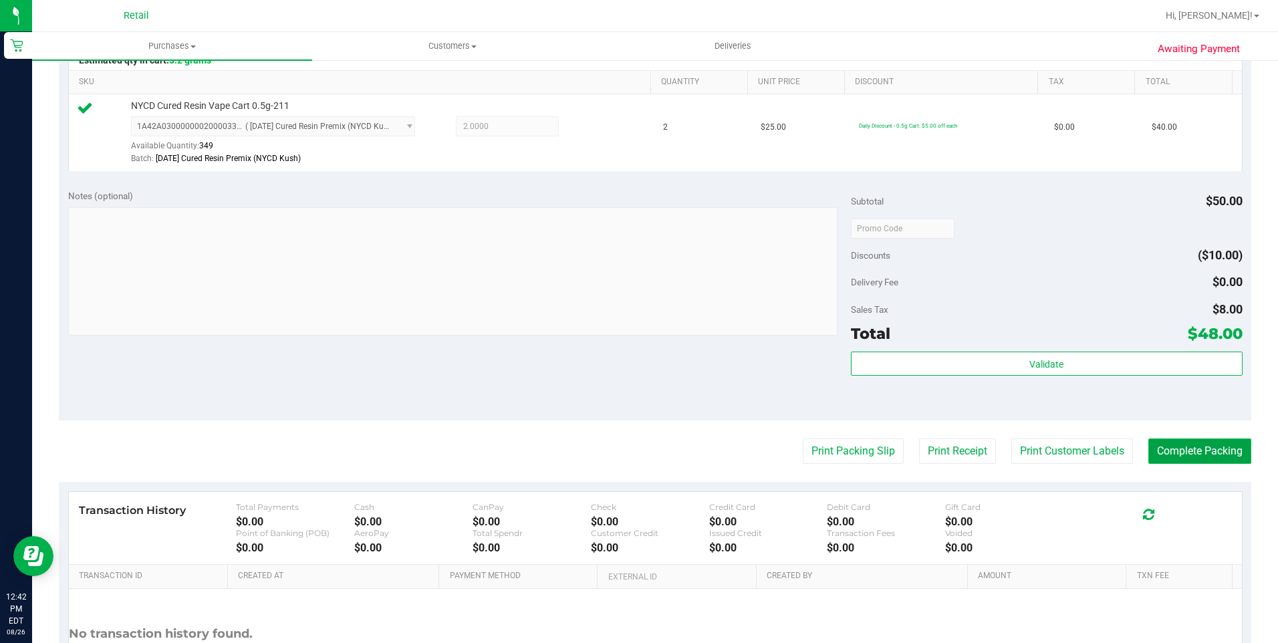
click at [1170, 456] on button "Complete Packing" at bounding box center [1199, 450] width 103 height 25
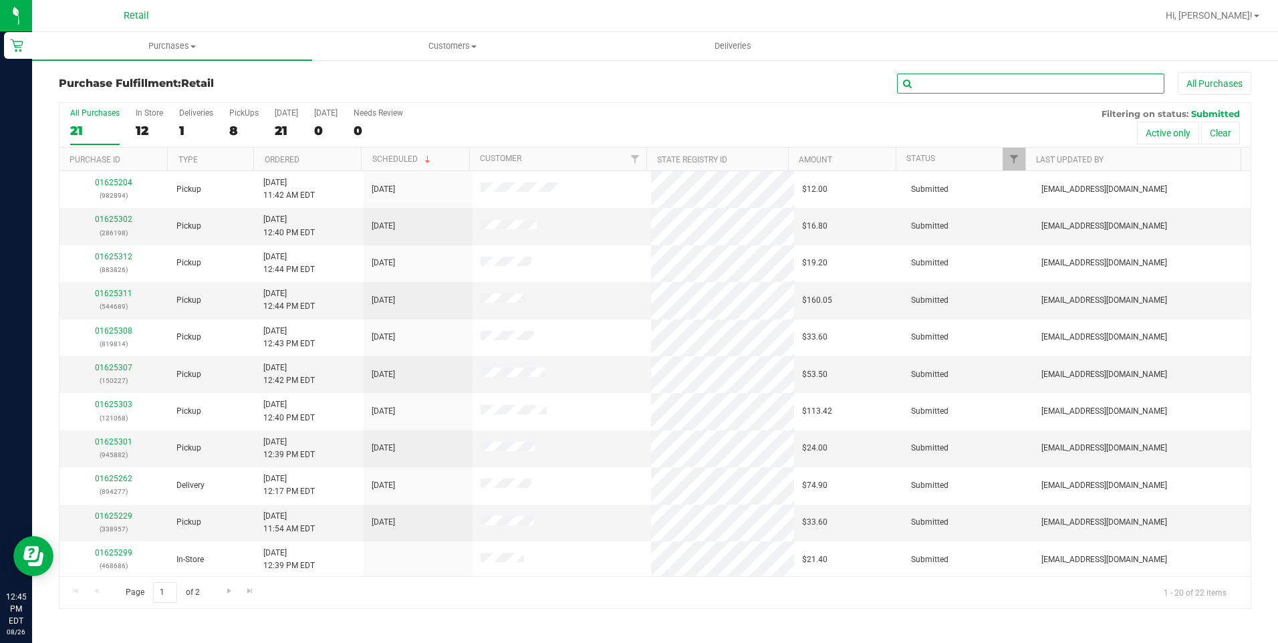
click at [1043, 86] on input "text" at bounding box center [1030, 84] width 267 height 20
type input "227"
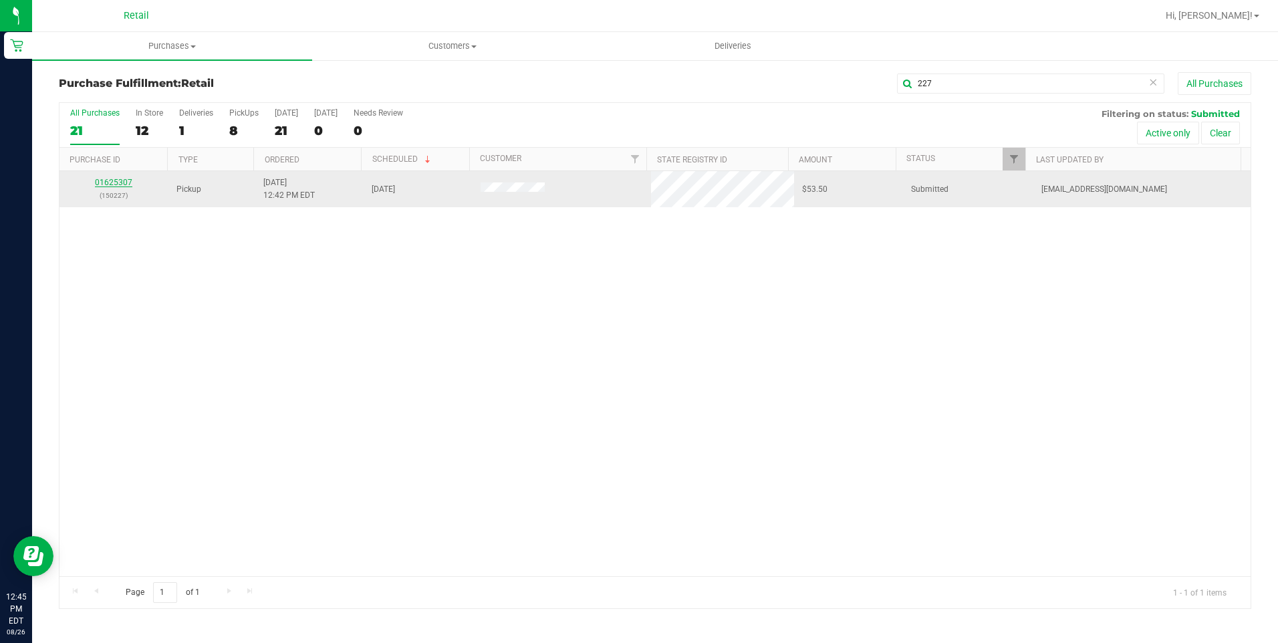
click at [121, 178] on link "01625307" at bounding box center [113, 182] width 37 height 9
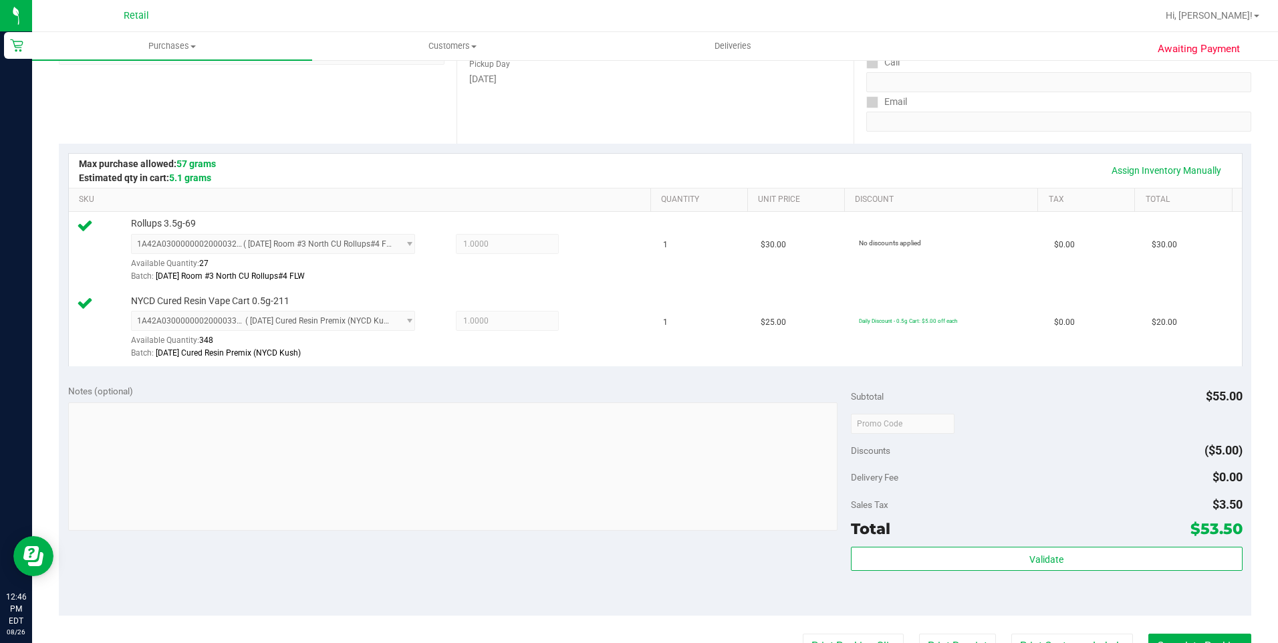
scroll to position [267, 0]
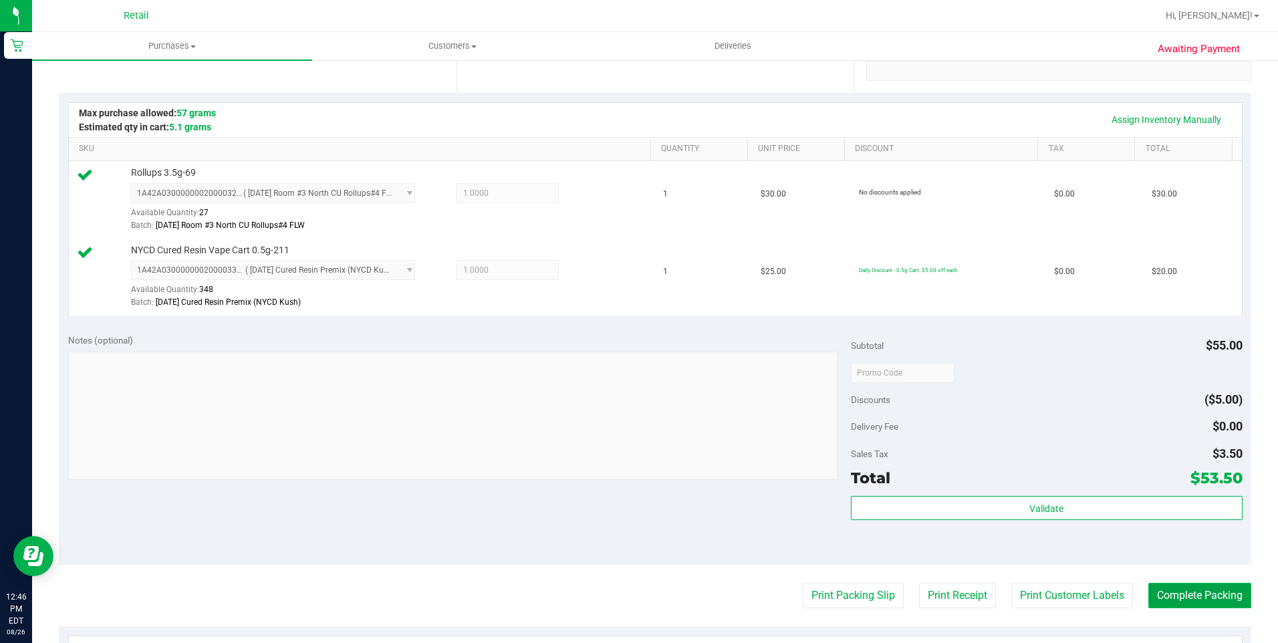
click at [1184, 605] on button "Complete Packing" at bounding box center [1199, 595] width 103 height 25
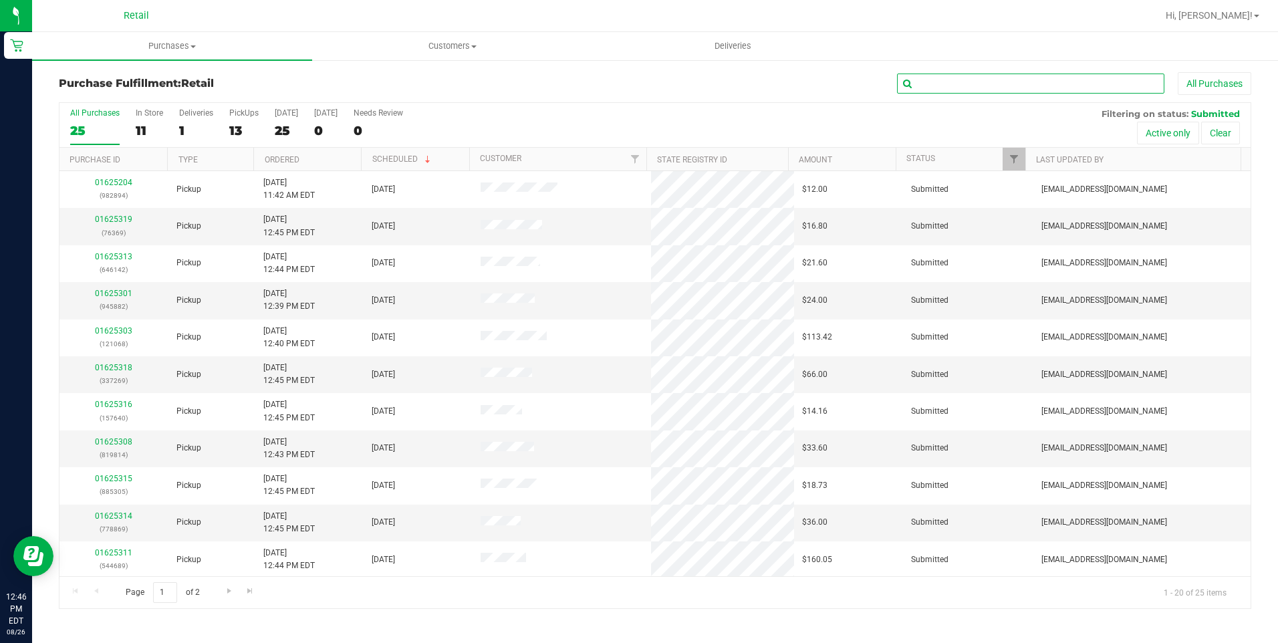
click at [1031, 88] on input "text" at bounding box center [1030, 84] width 267 height 20
type input "068"
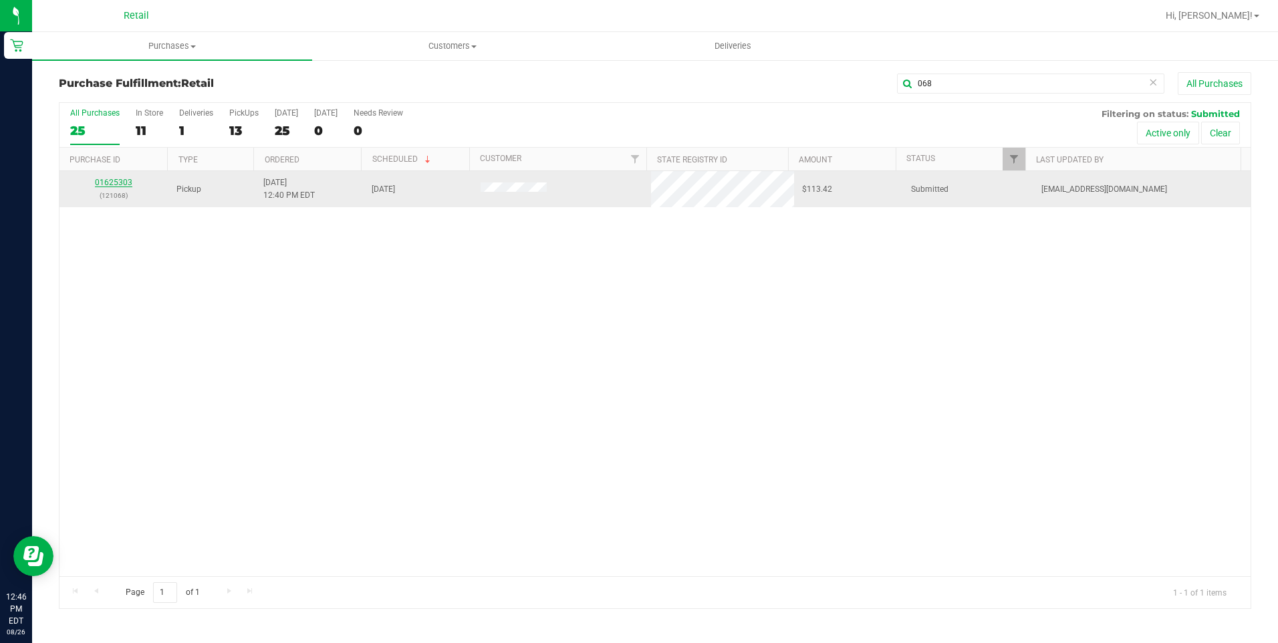
click at [129, 182] on link "01625303" at bounding box center [113, 182] width 37 height 9
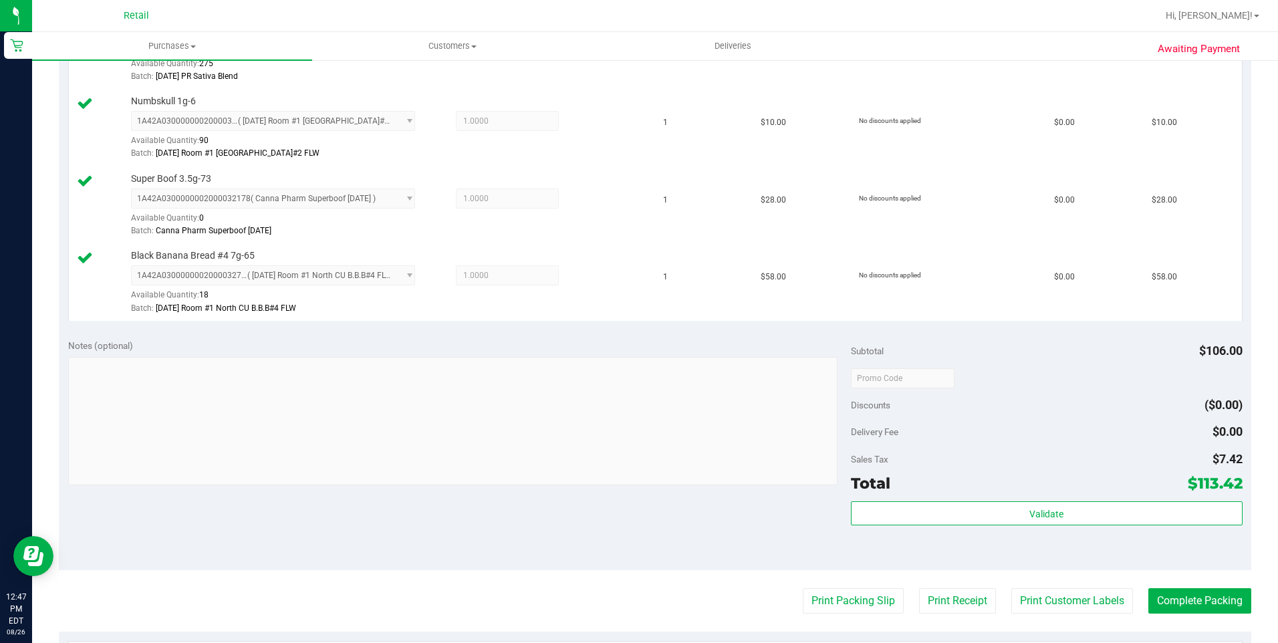
scroll to position [535, 0]
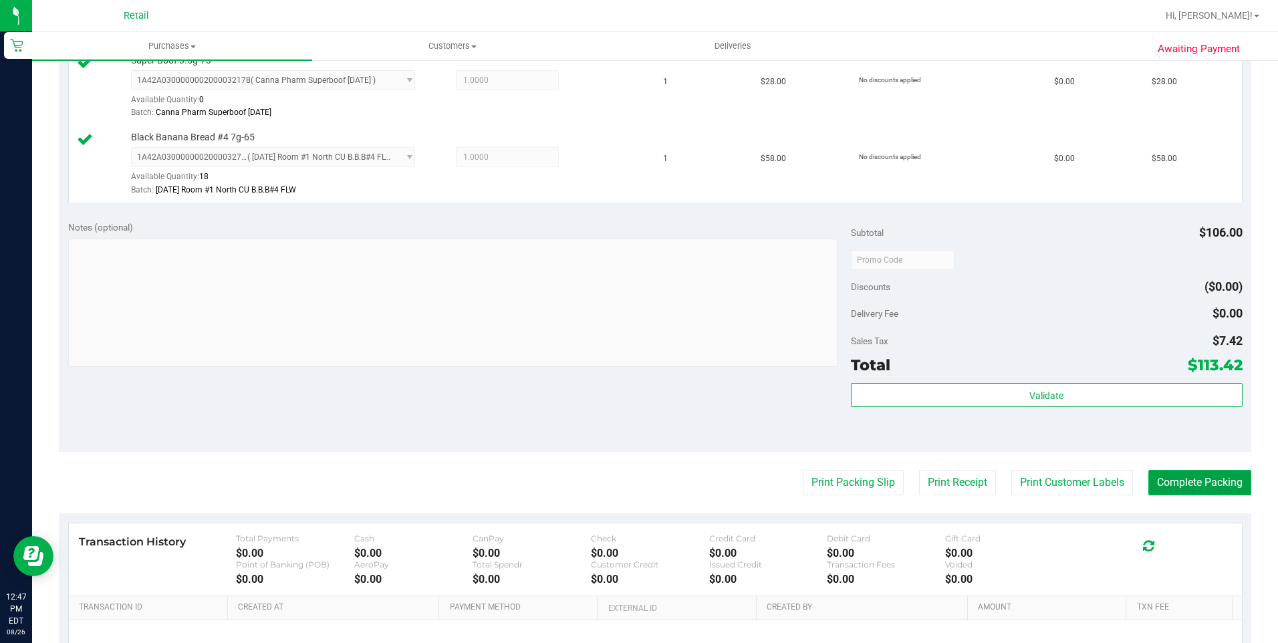
click at [1173, 480] on button "Complete Packing" at bounding box center [1199, 482] width 103 height 25
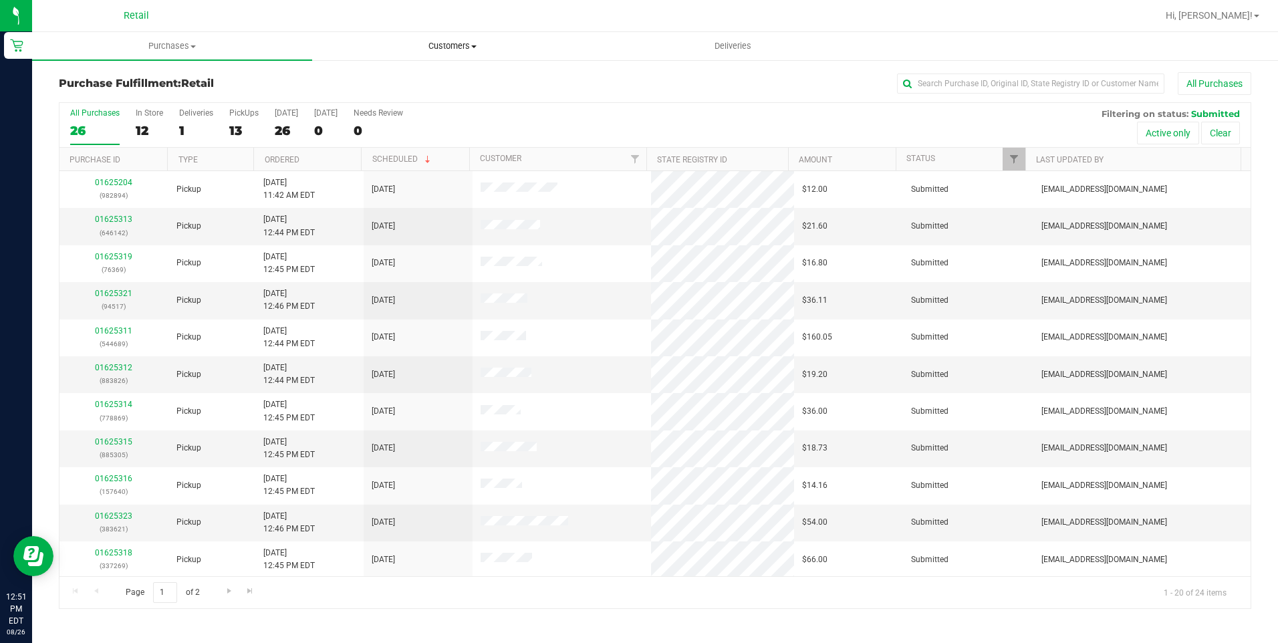
click at [448, 44] on span "Customers" at bounding box center [452, 46] width 279 height 12
click at [716, 45] on span "Deliveries" at bounding box center [732, 46] width 73 height 12
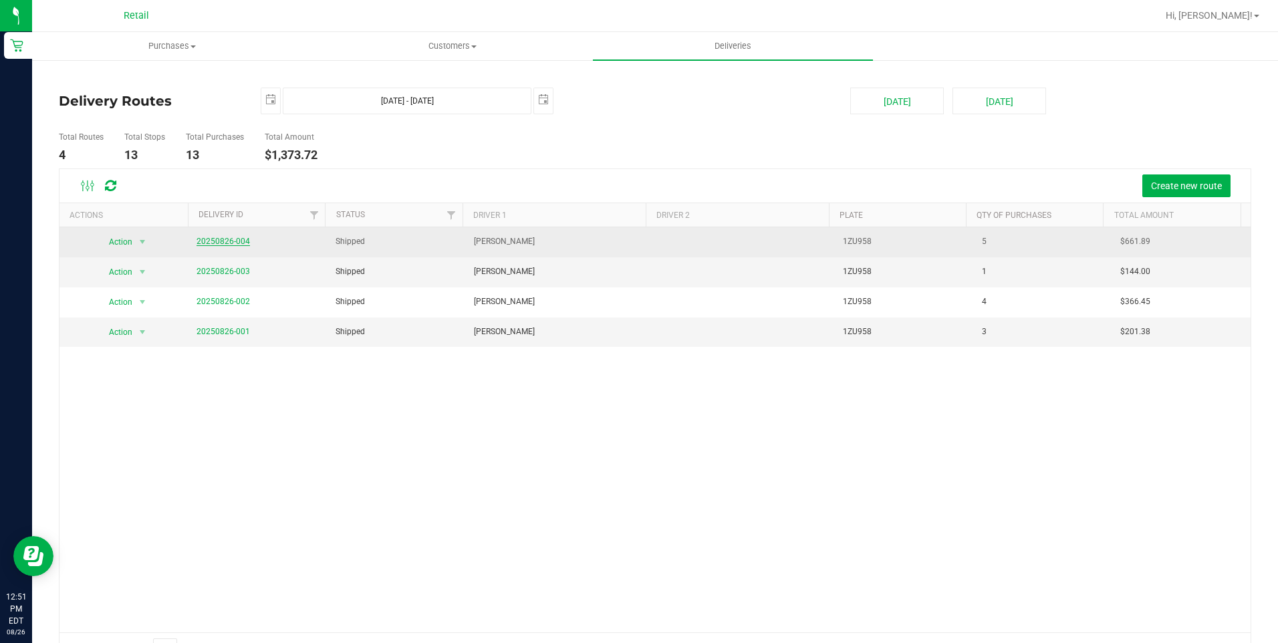
click at [223, 245] on link "20250826-004" at bounding box center [222, 241] width 53 height 9
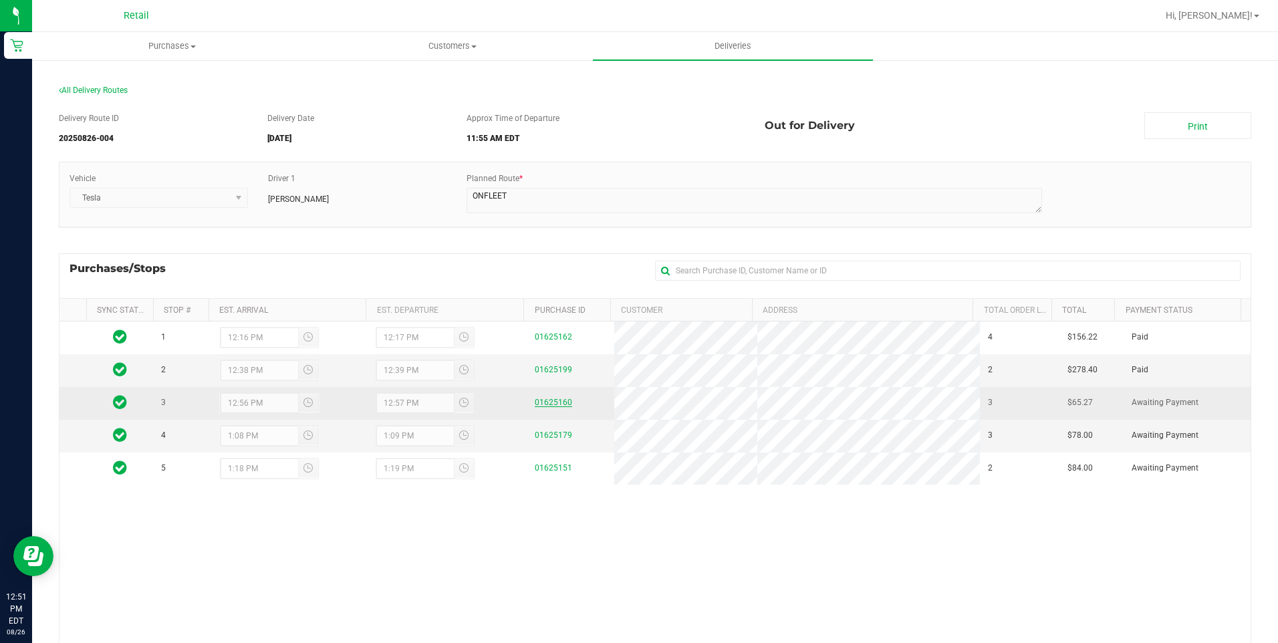
click at [555, 402] on link "01625160" at bounding box center [553, 402] width 37 height 9
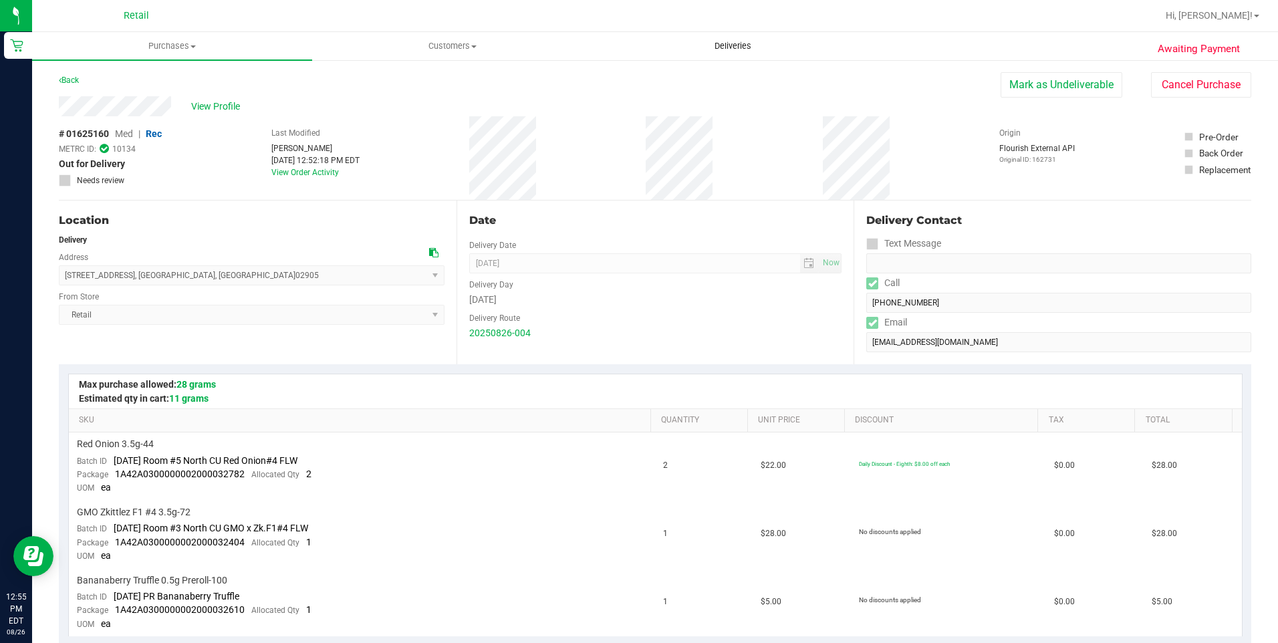
click at [742, 43] on span "Deliveries" at bounding box center [732, 46] width 73 height 12
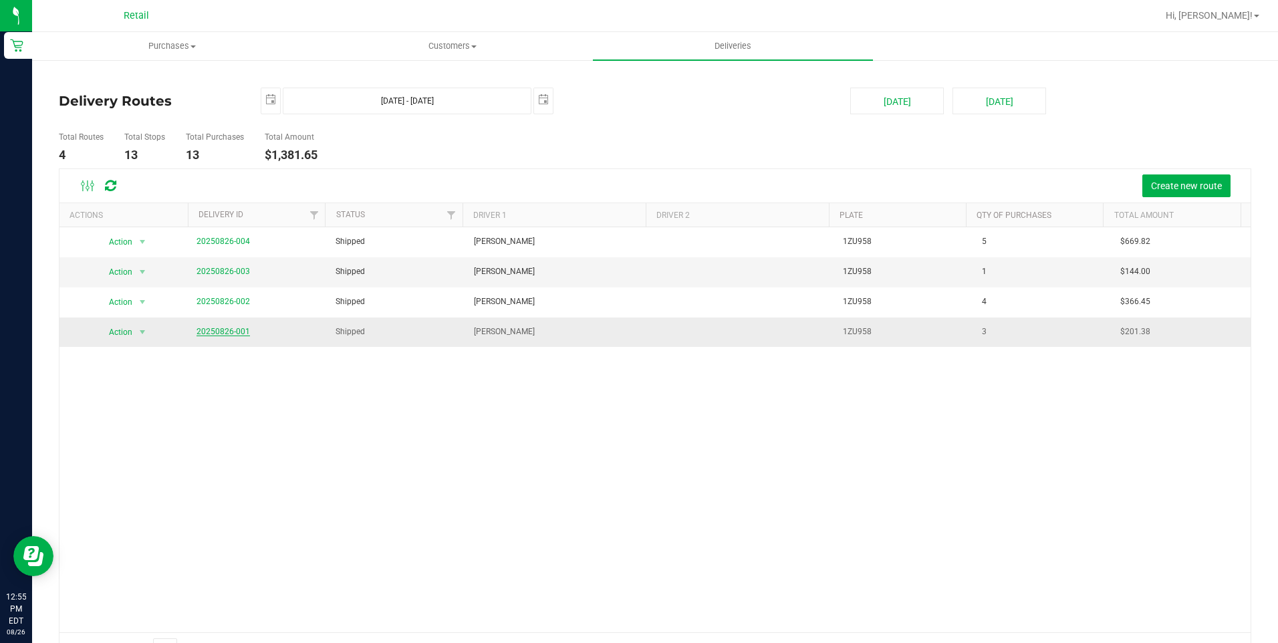
click at [207, 331] on link "20250826-001" at bounding box center [222, 331] width 53 height 9
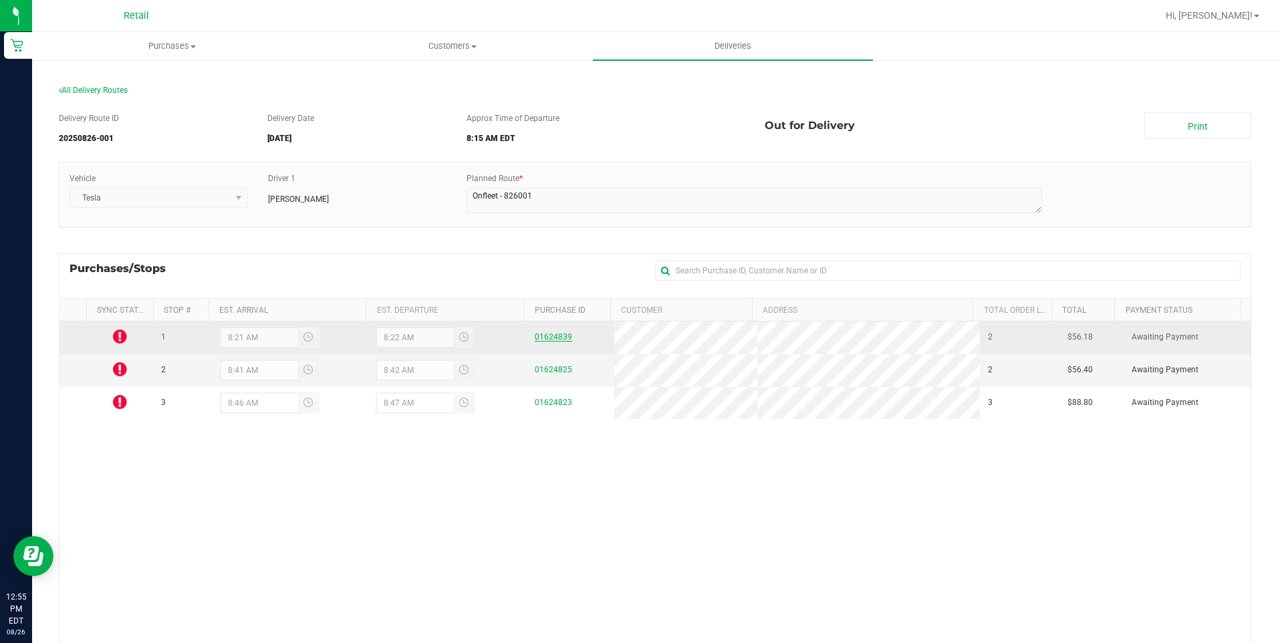
click at [548, 336] on link "01624839" at bounding box center [553, 336] width 37 height 9
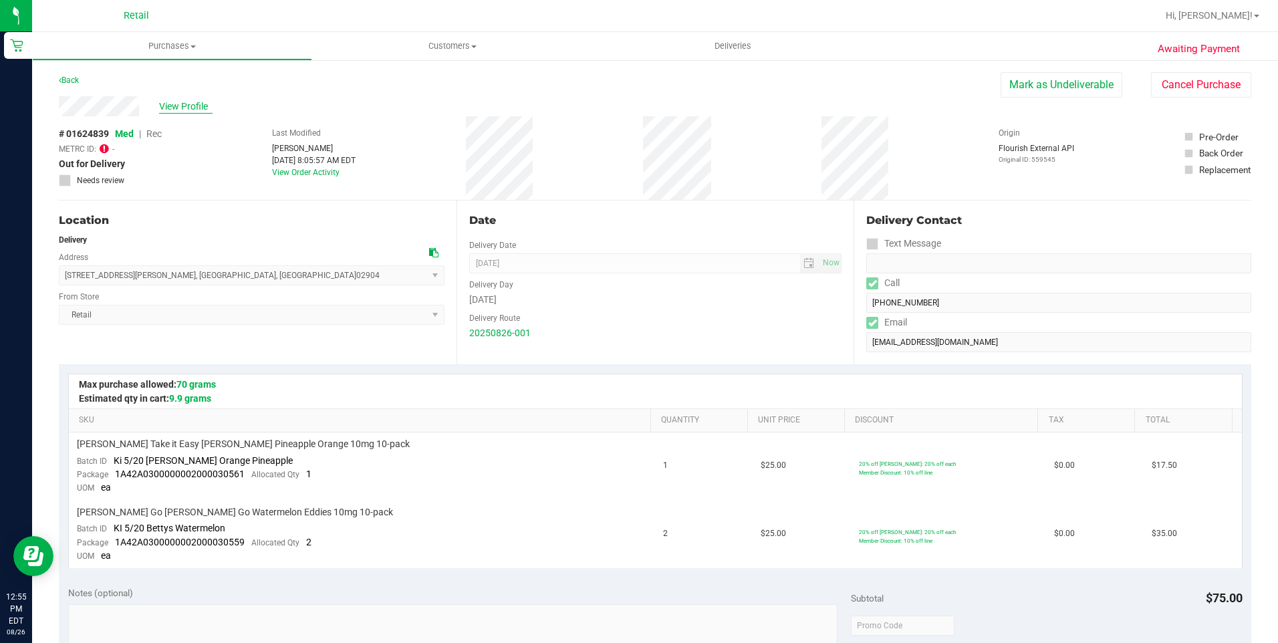
click at [199, 107] on span "View Profile" at bounding box center [185, 107] width 53 height 14
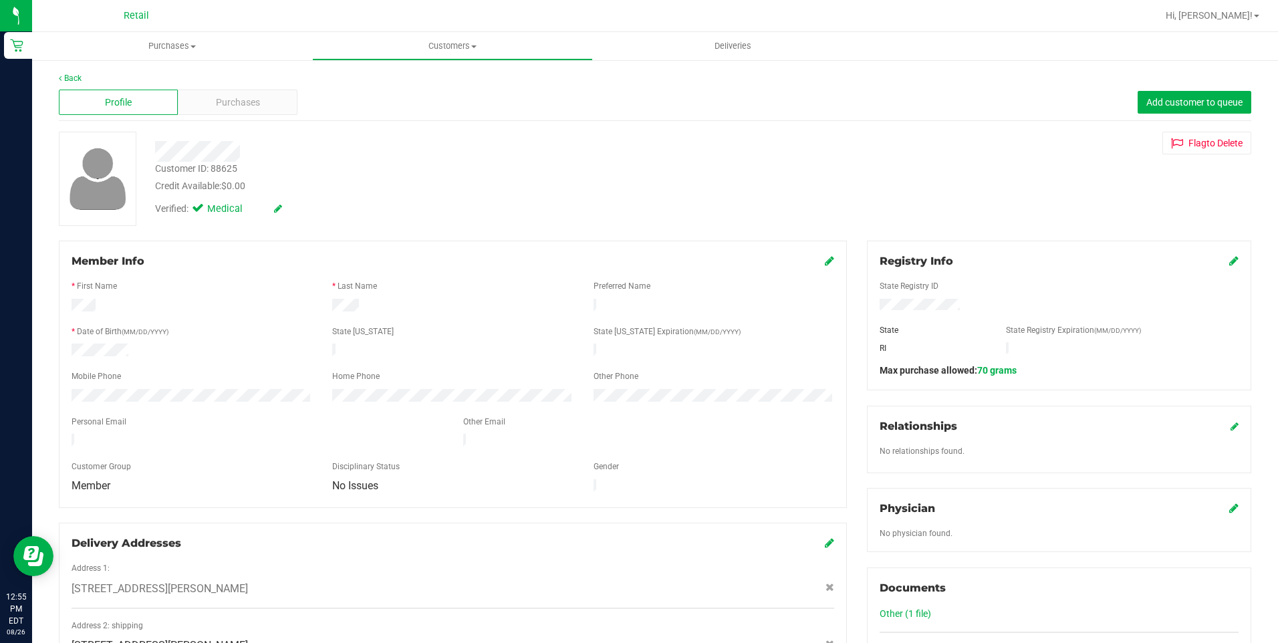
click at [199, 107] on div "Purchases" at bounding box center [237, 102] width 119 height 25
click at [261, 105] on div "Purchases" at bounding box center [237, 102] width 119 height 25
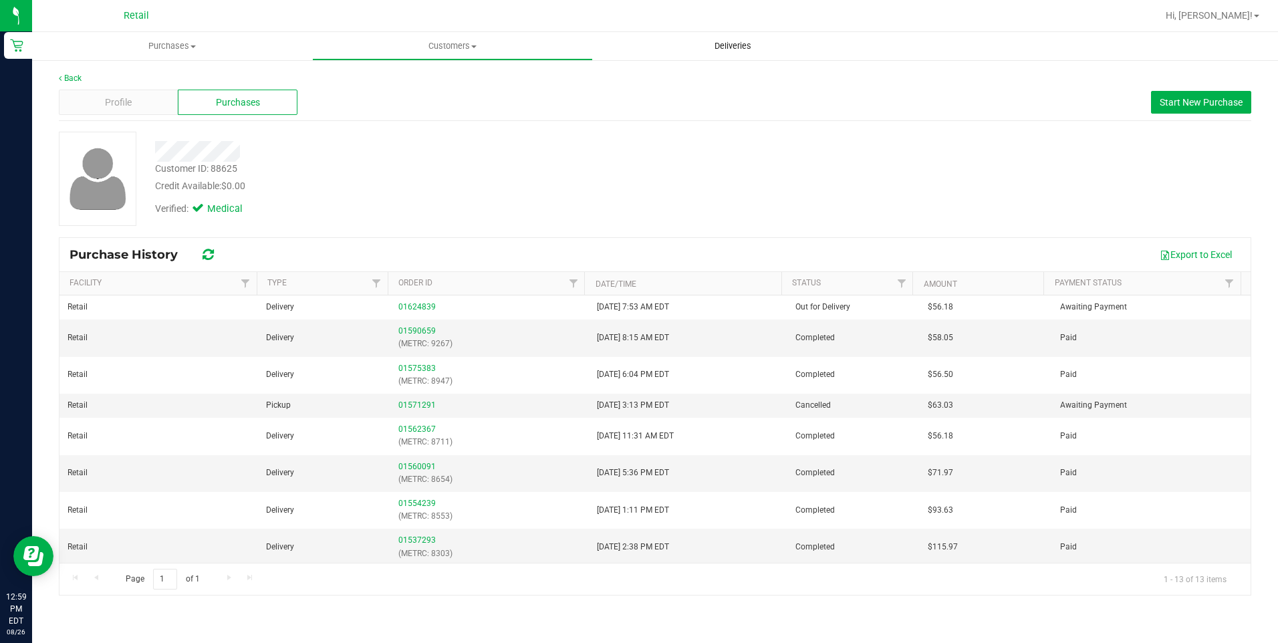
click at [741, 47] on span "Deliveries" at bounding box center [732, 46] width 73 height 12
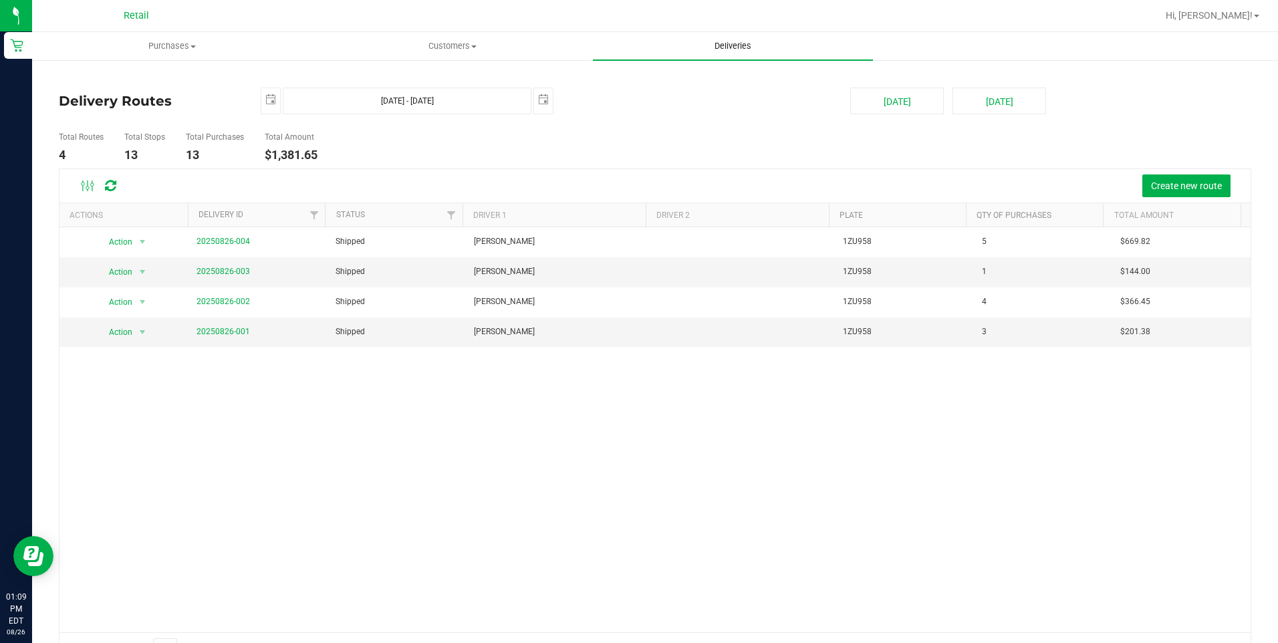
click at [739, 46] on span "Deliveries" at bounding box center [732, 46] width 73 height 12
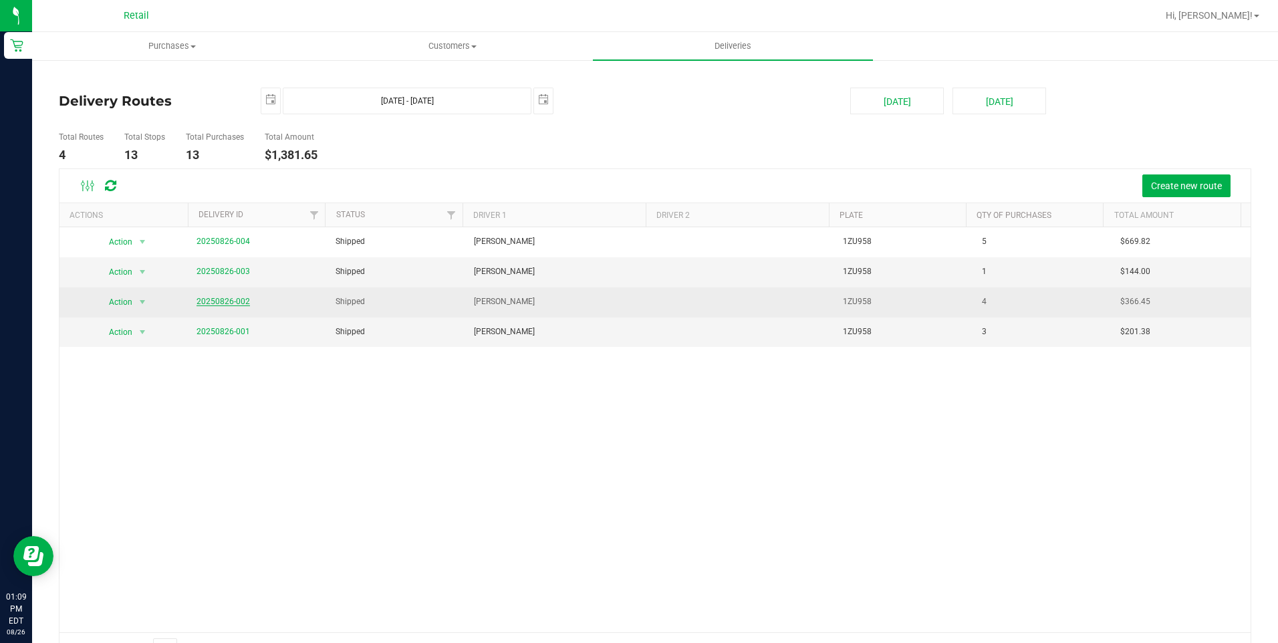
click at [225, 297] on link "20250826-002" at bounding box center [222, 301] width 53 height 9
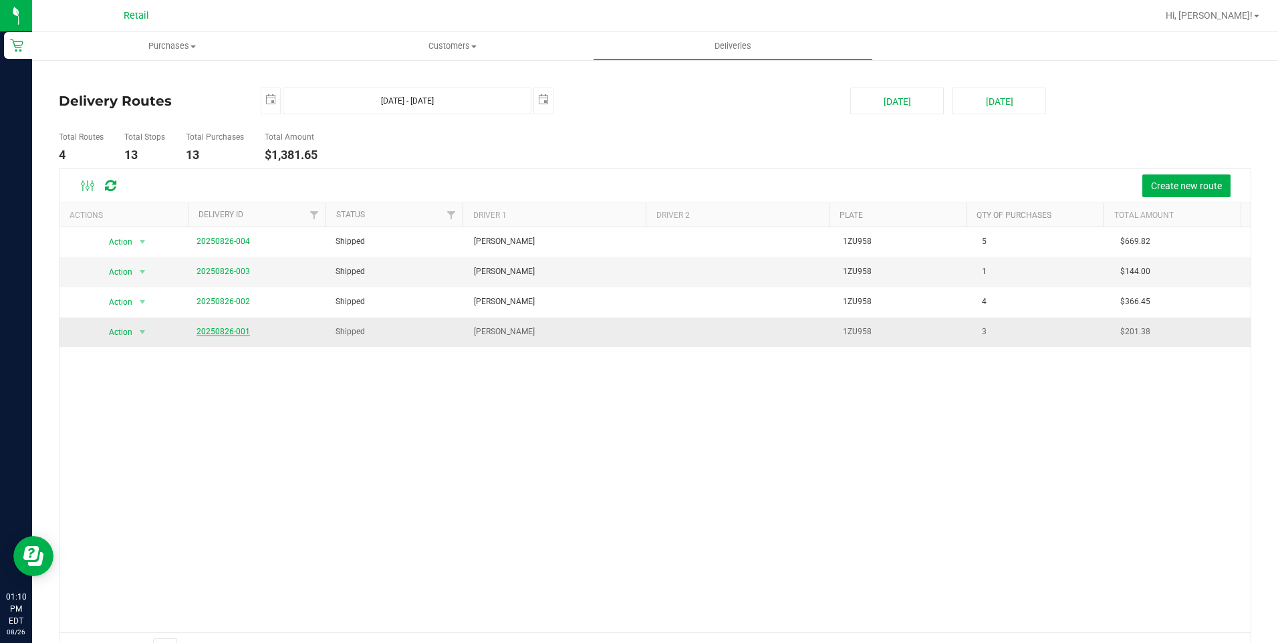
click at [235, 332] on link "20250826-001" at bounding box center [222, 331] width 53 height 9
click at [223, 331] on link "20250826-001" at bounding box center [222, 331] width 53 height 9
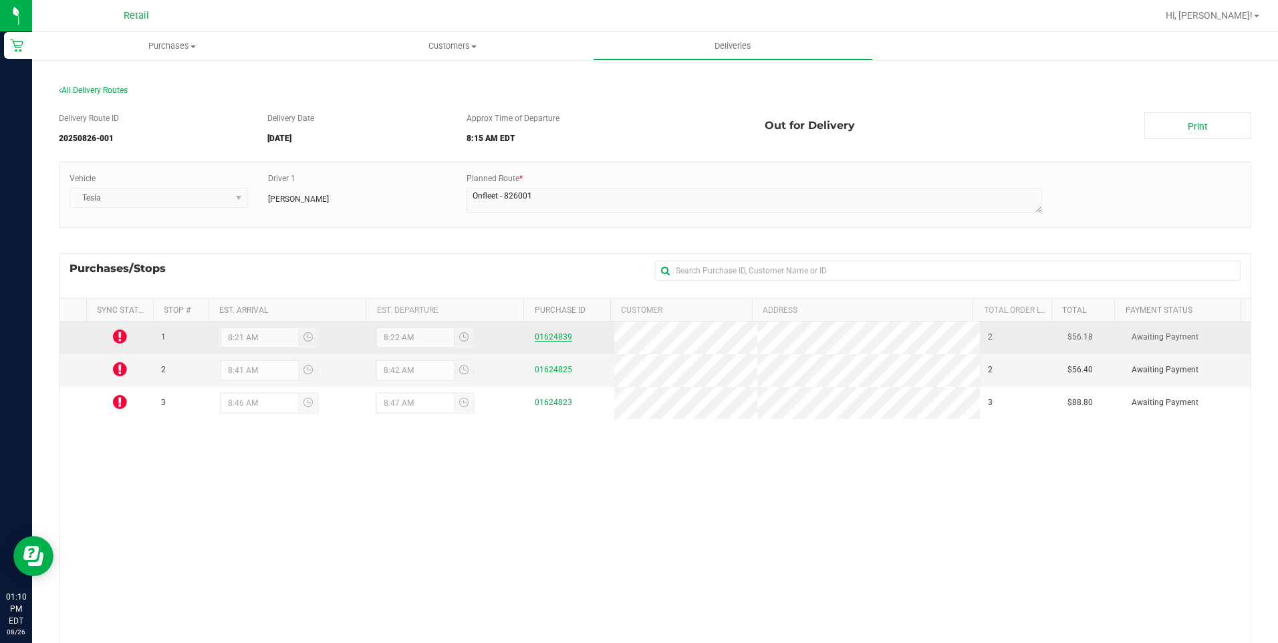
click at [543, 337] on link "01624839" at bounding box center [553, 336] width 37 height 9
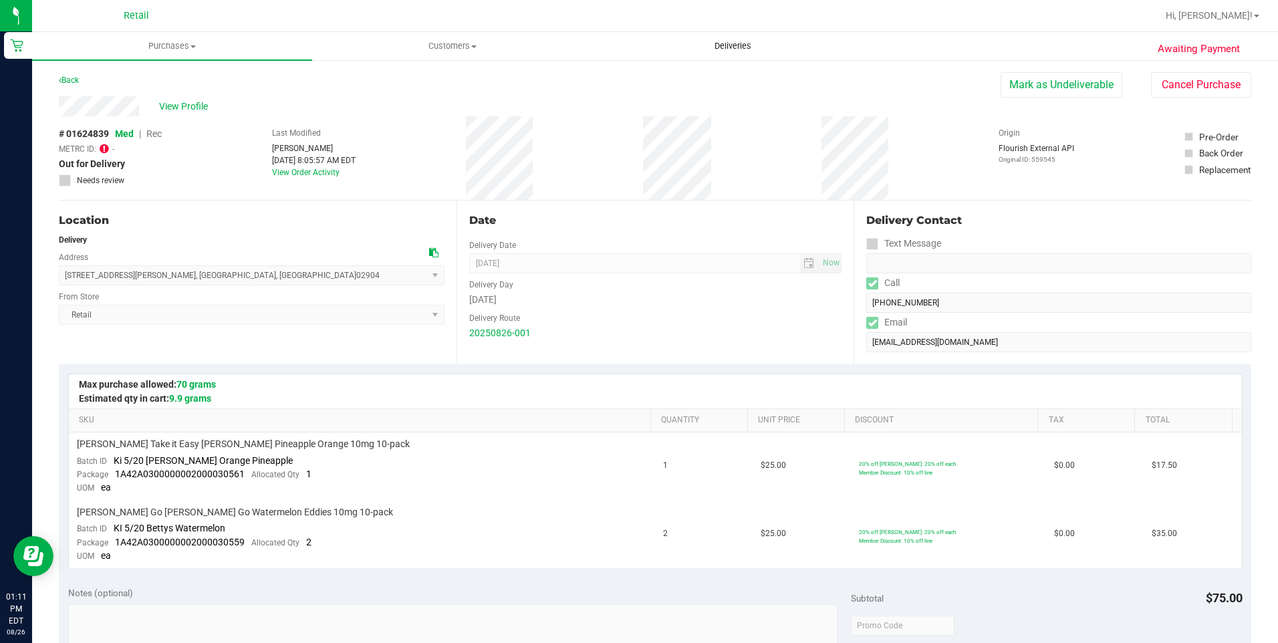
click at [741, 47] on span "Deliveries" at bounding box center [732, 46] width 73 height 12
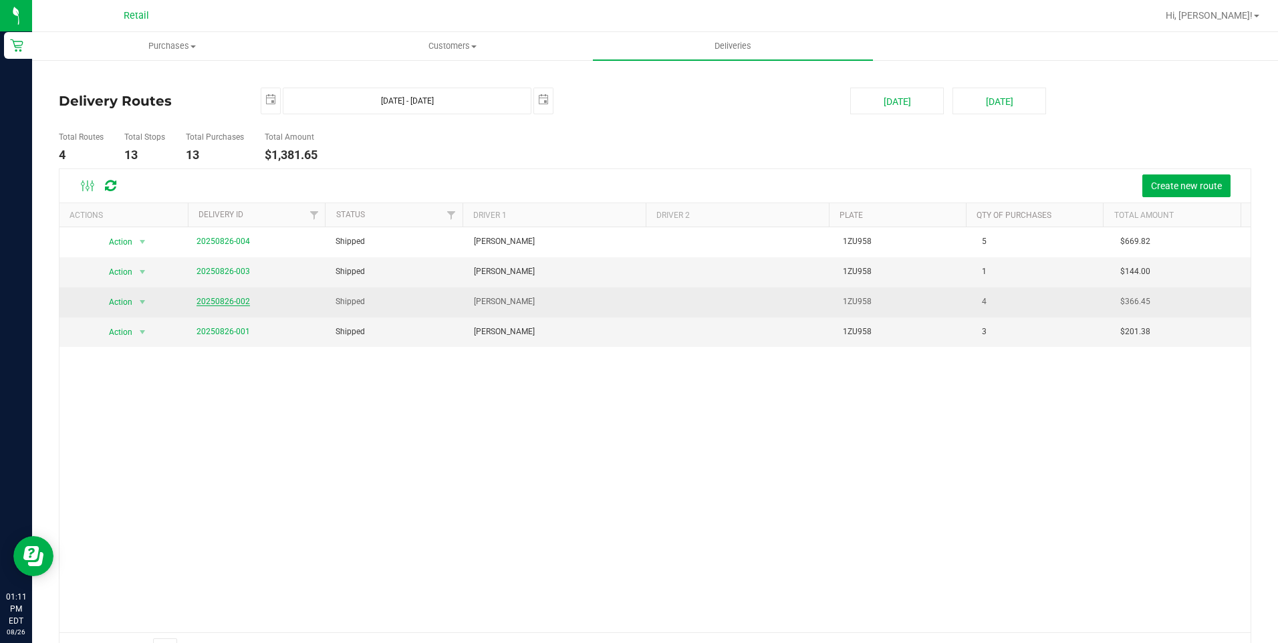
click at [218, 304] on link "20250826-002" at bounding box center [222, 301] width 53 height 9
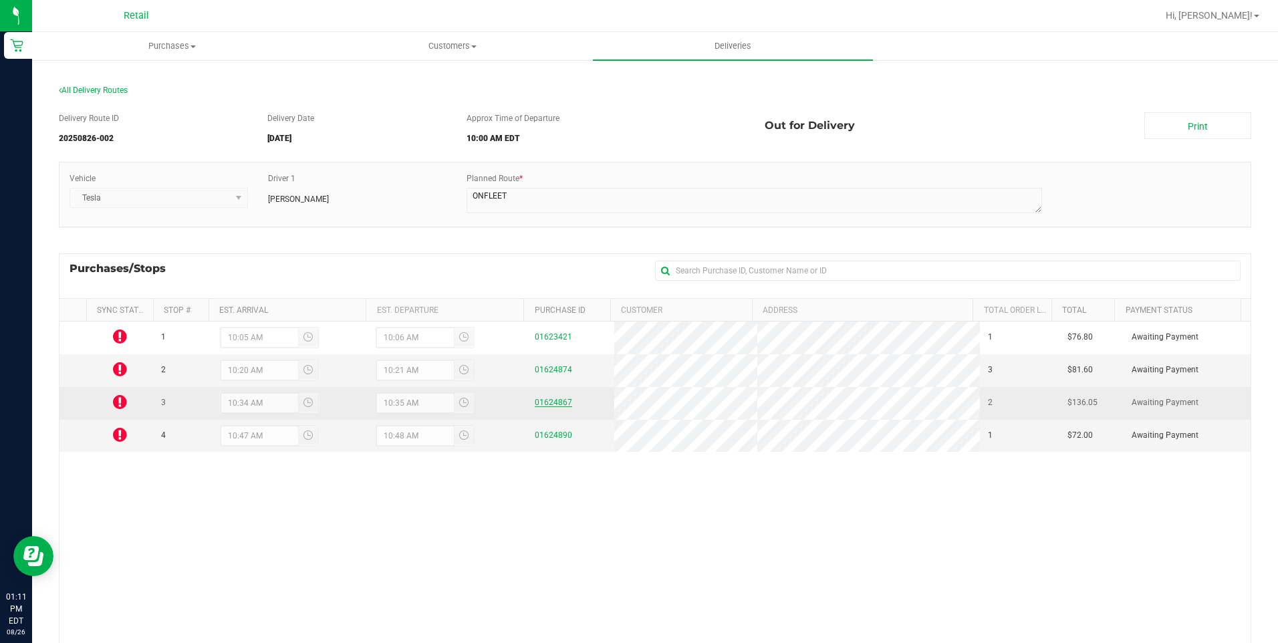
click at [535, 403] on link "01624867" at bounding box center [553, 402] width 37 height 9
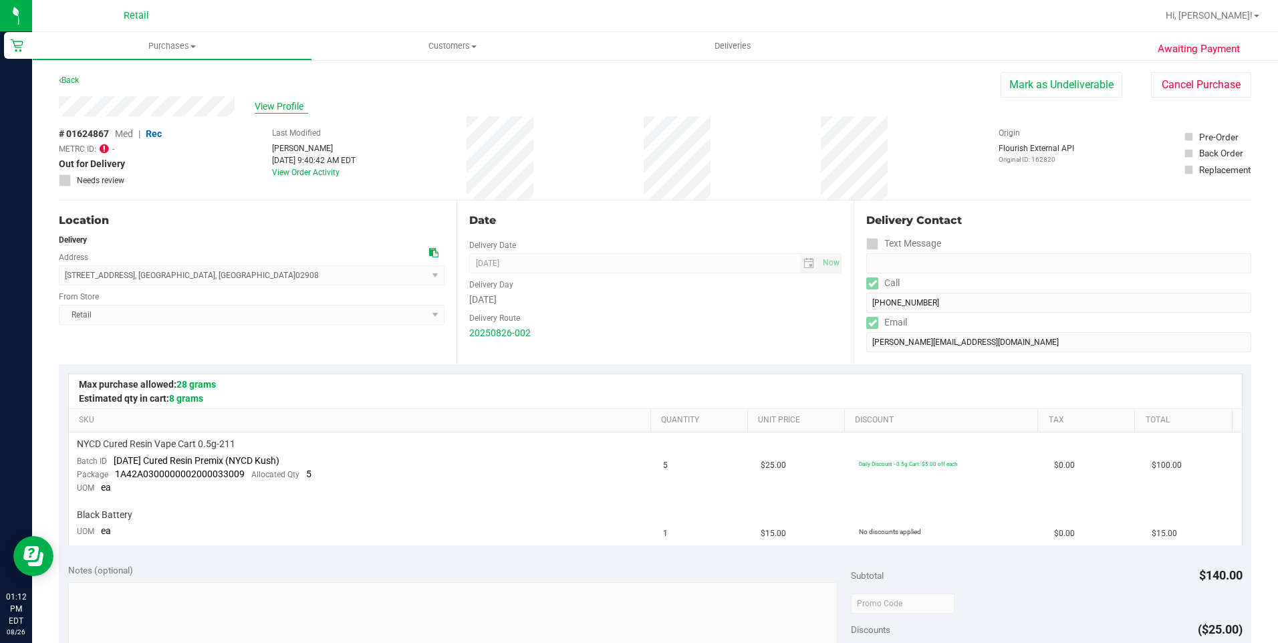
click at [260, 104] on span "View Profile" at bounding box center [281, 107] width 53 height 14
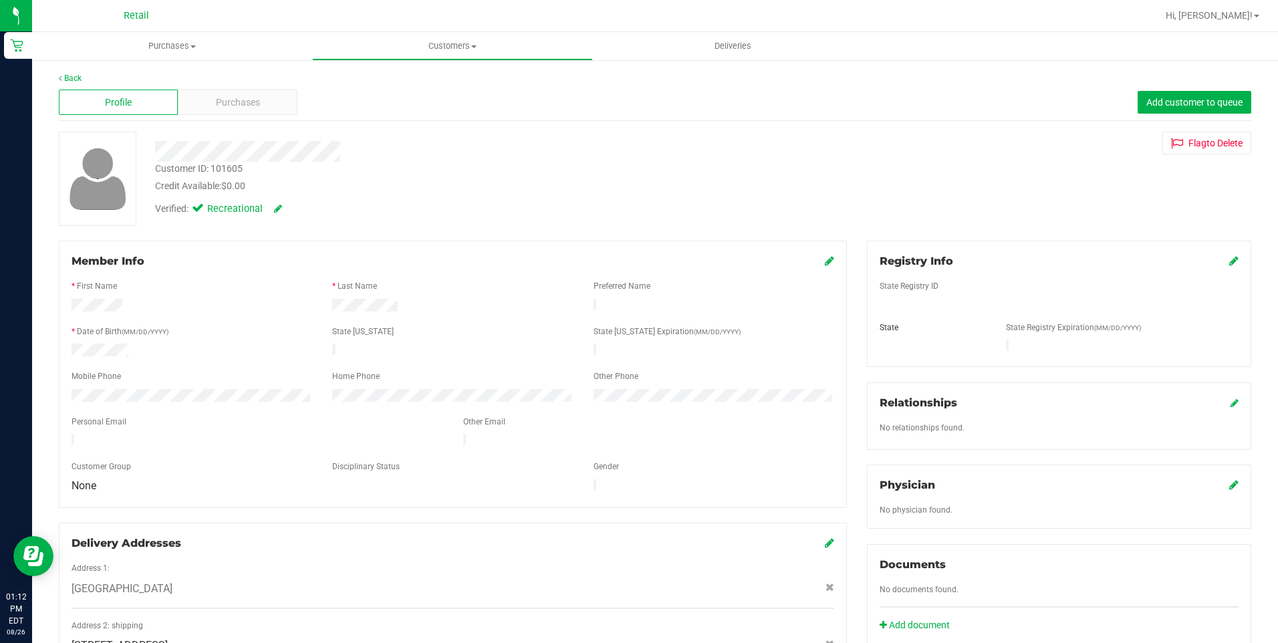
click at [260, 104] on div "Purchases" at bounding box center [237, 102] width 119 height 25
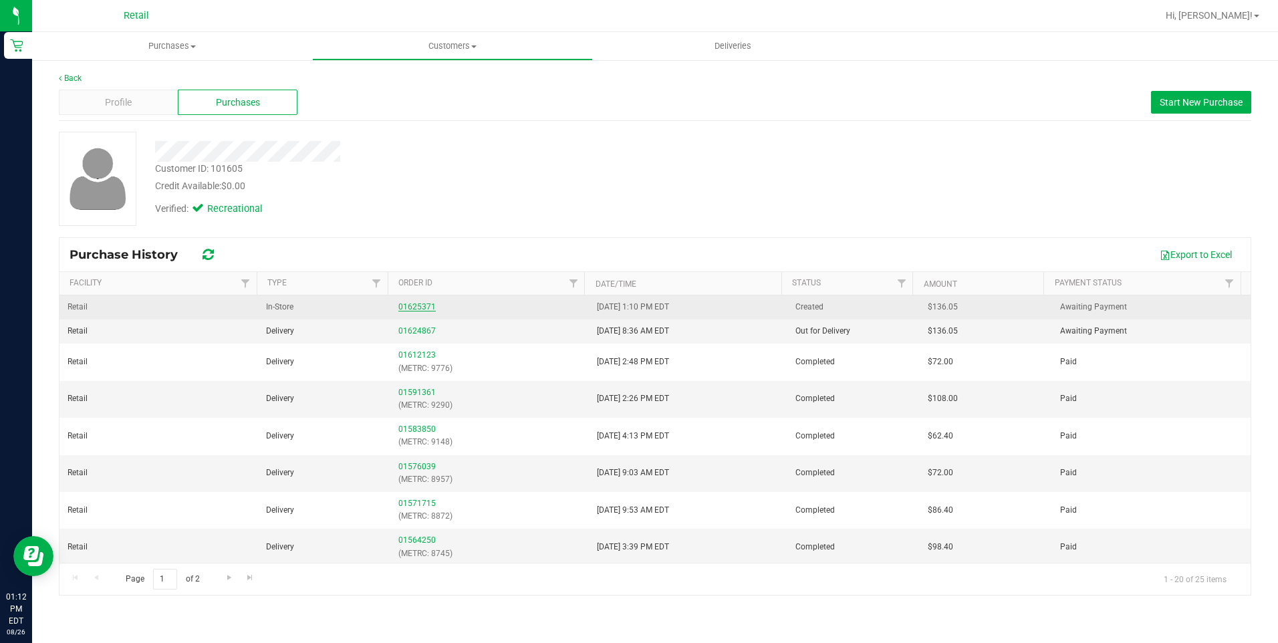
click at [426, 309] on link "01625371" at bounding box center [416, 306] width 37 height 9
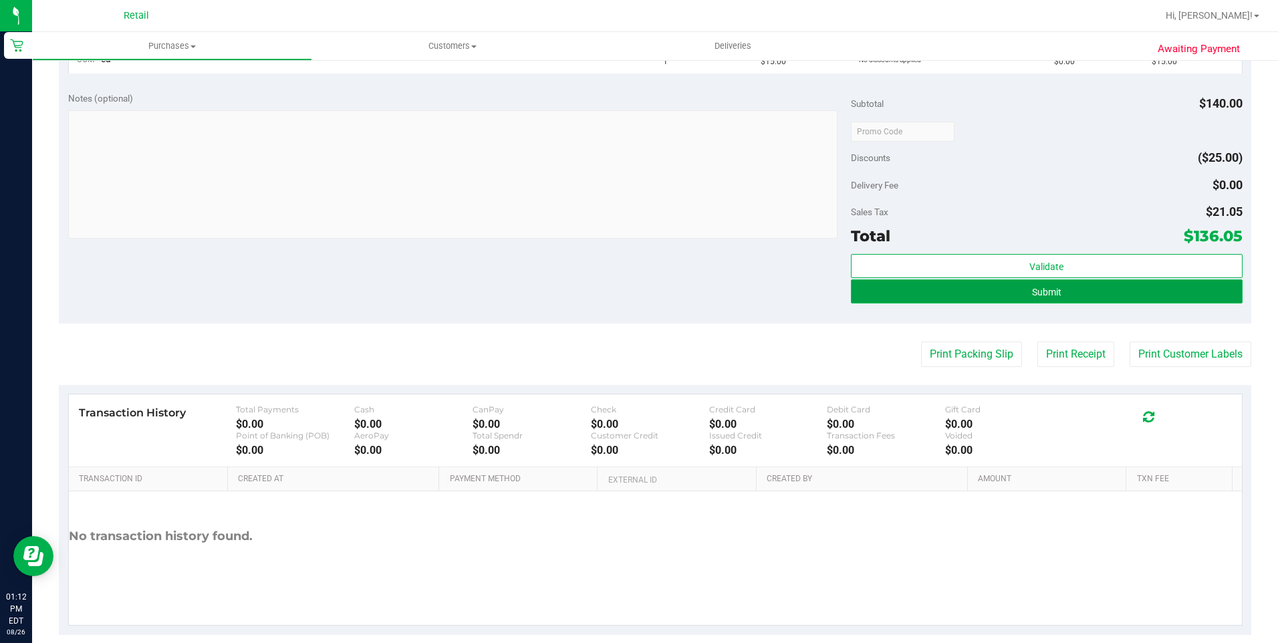
click at [1008, 300] on button "Submit" at bounding box center [1047, 291] width 392 height 24
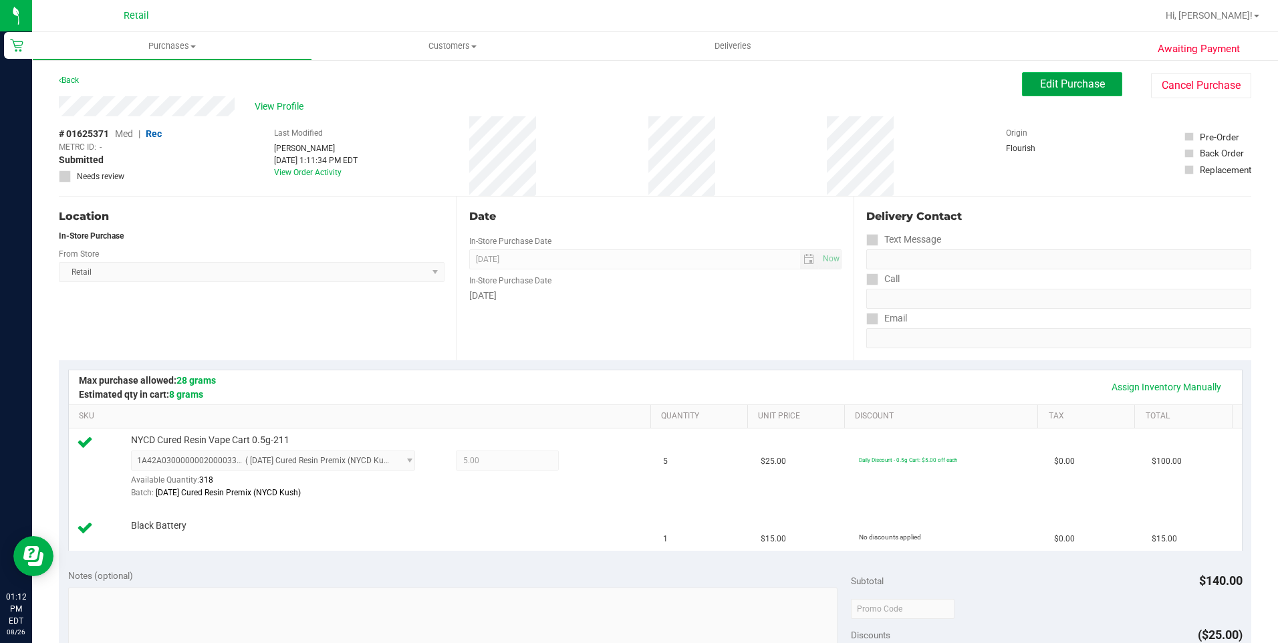
click at [1051, 91] on button "Edit Purchase" at bounding box center [1072, 84] width 100 height 24
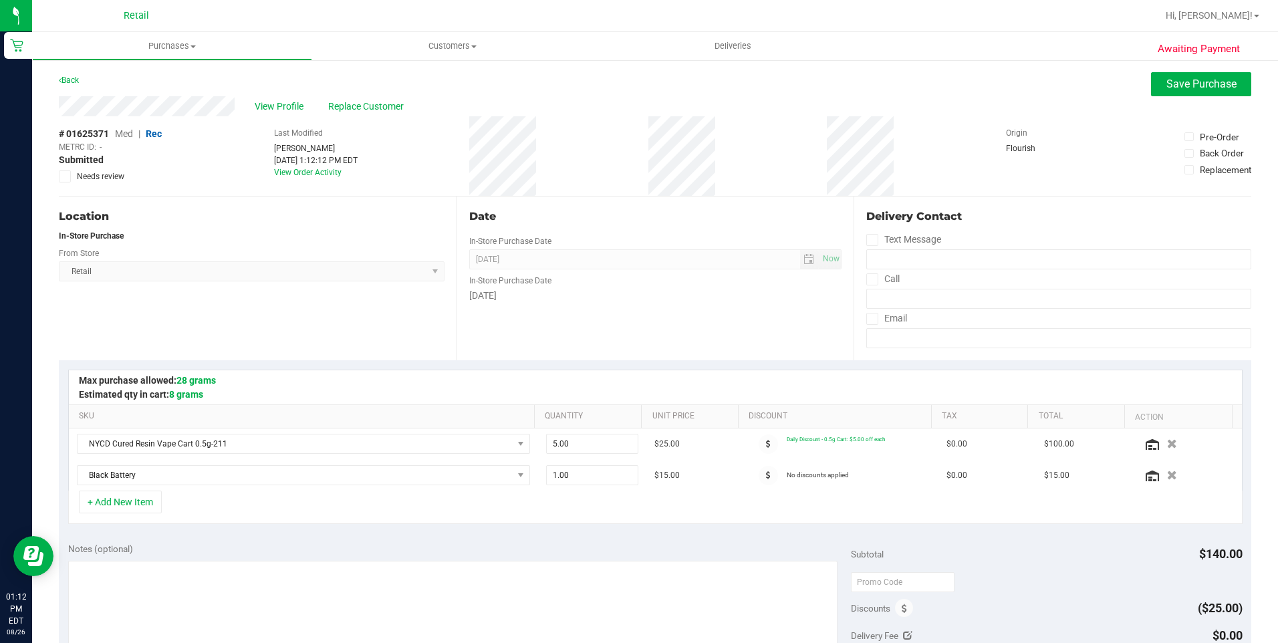
click at [429, 281] on span "Retail Select Store Retail" at bounding box center [252, 271] width 386 height 20
click at [432, 276] on span "Retail Select Store Retail" at bounding box center [252, 271] width 386 height 20
click at [1166, 80] on span "Save Purchase" at bounding box center [1201, 84] width 70 height 13
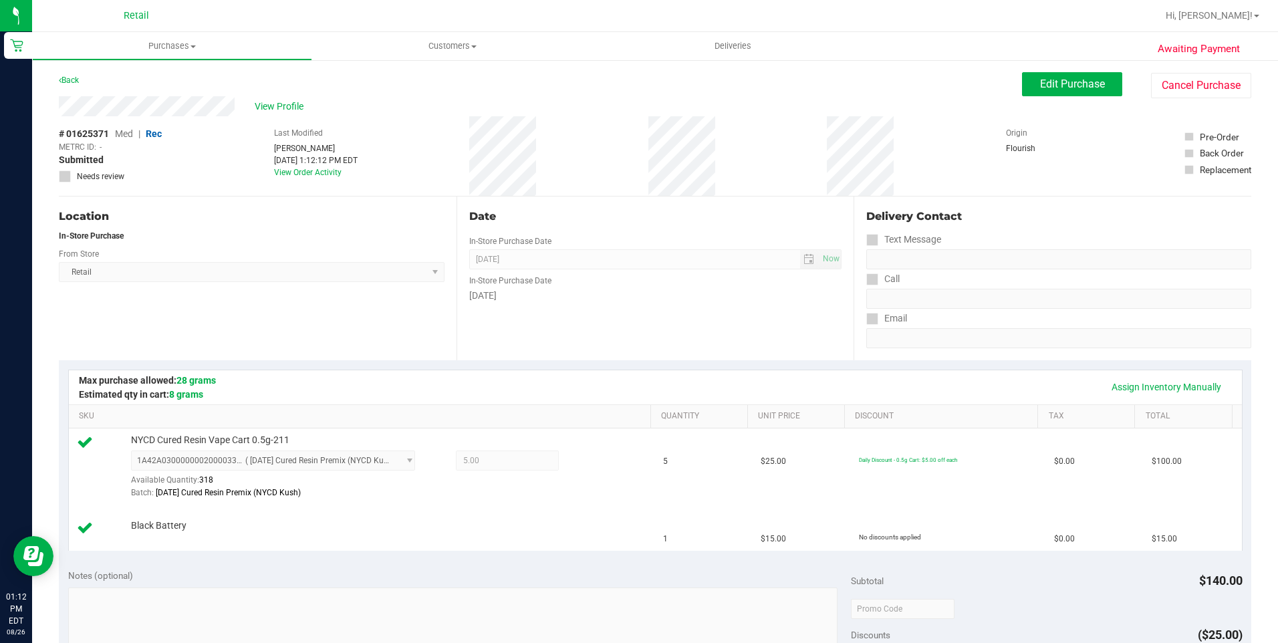
scroll to position [401, 0]
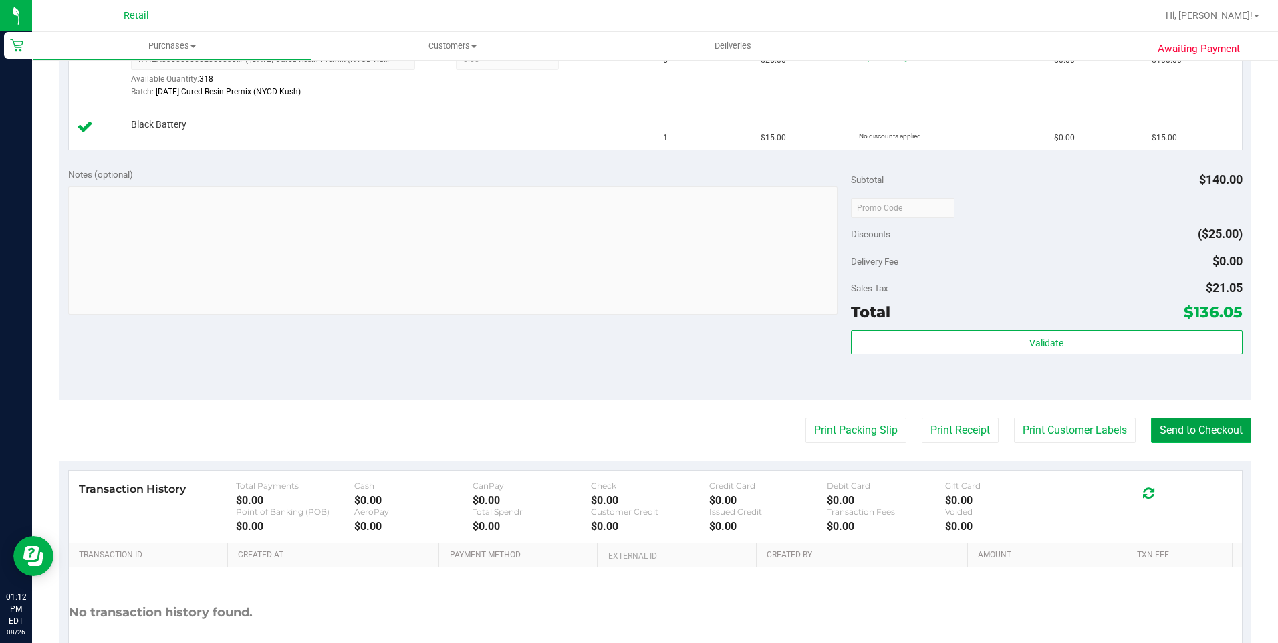
click at [1183, 428] on button "Send to Checkout" at bounding box center [1201, 430] width 100 height 25
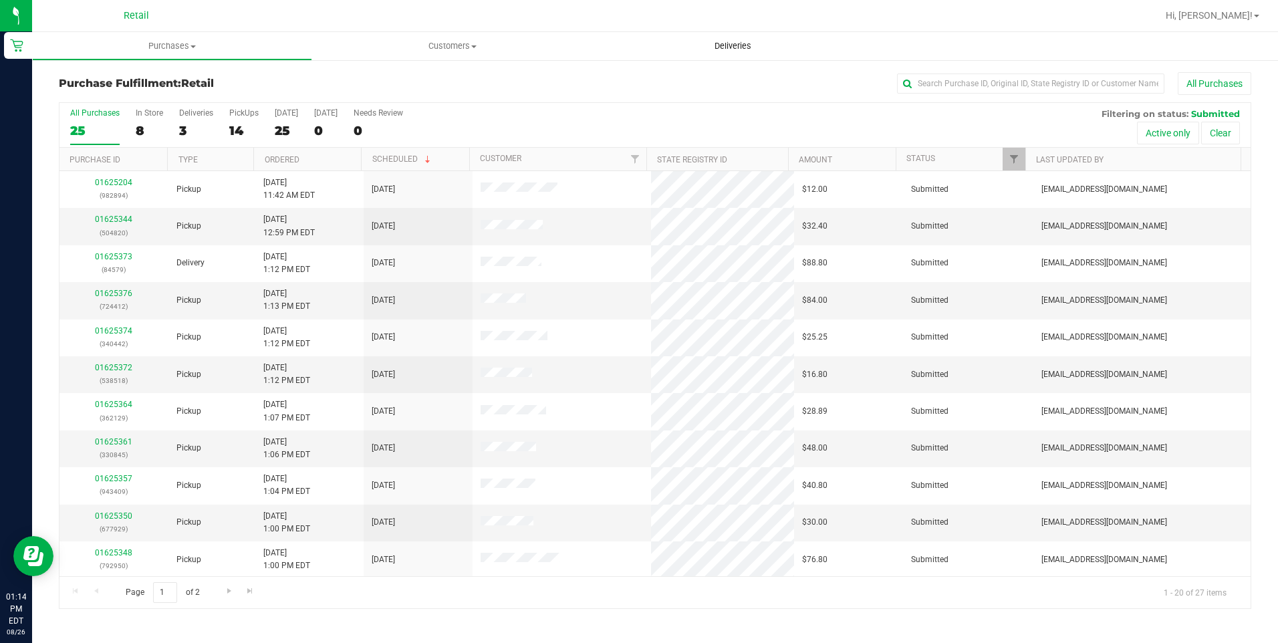
click at [745, 47] on span "Deliveries" at bounding box center [732, 46] width 73 height 12
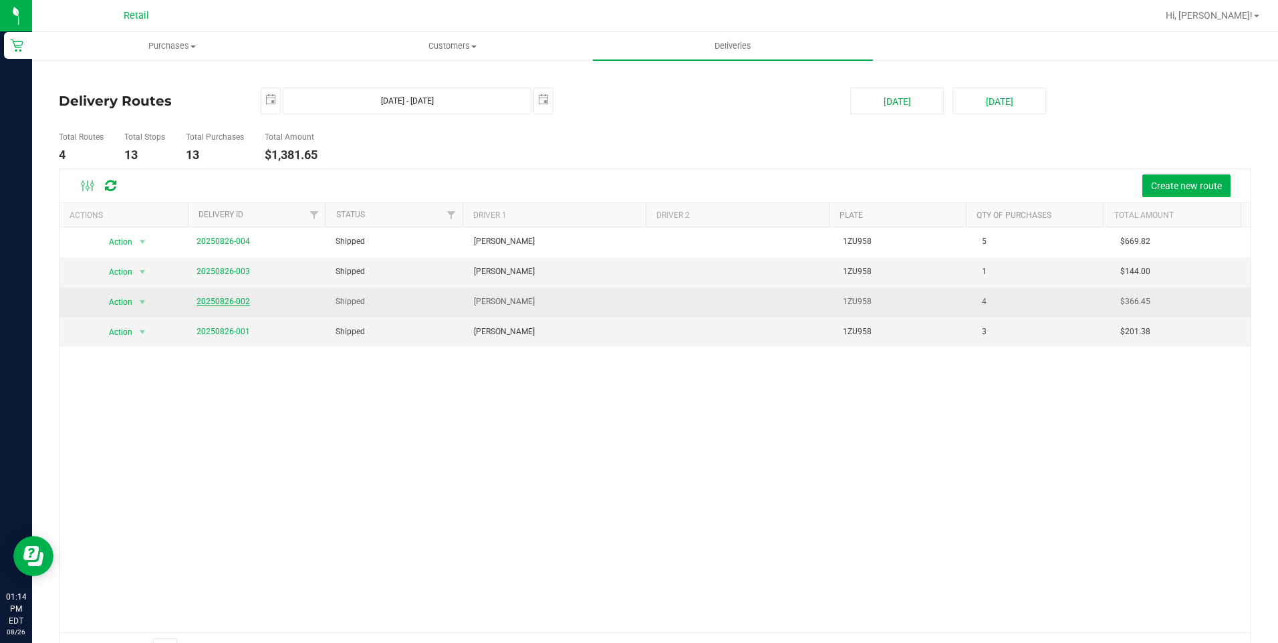
click at [231, 297] on link "20250826-002" at bounding box center [222, 301] width 53 height 9
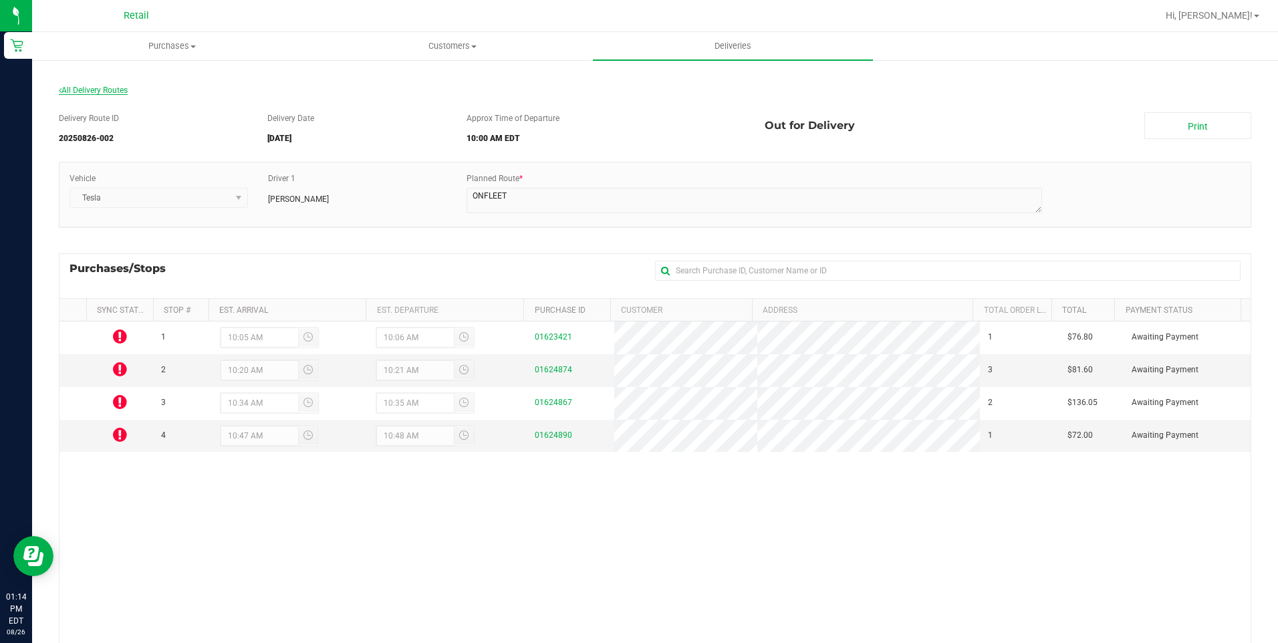
click at [124, 89] on span "All Delivery Routes" at bounding box center [93, 90] width 69 height 9
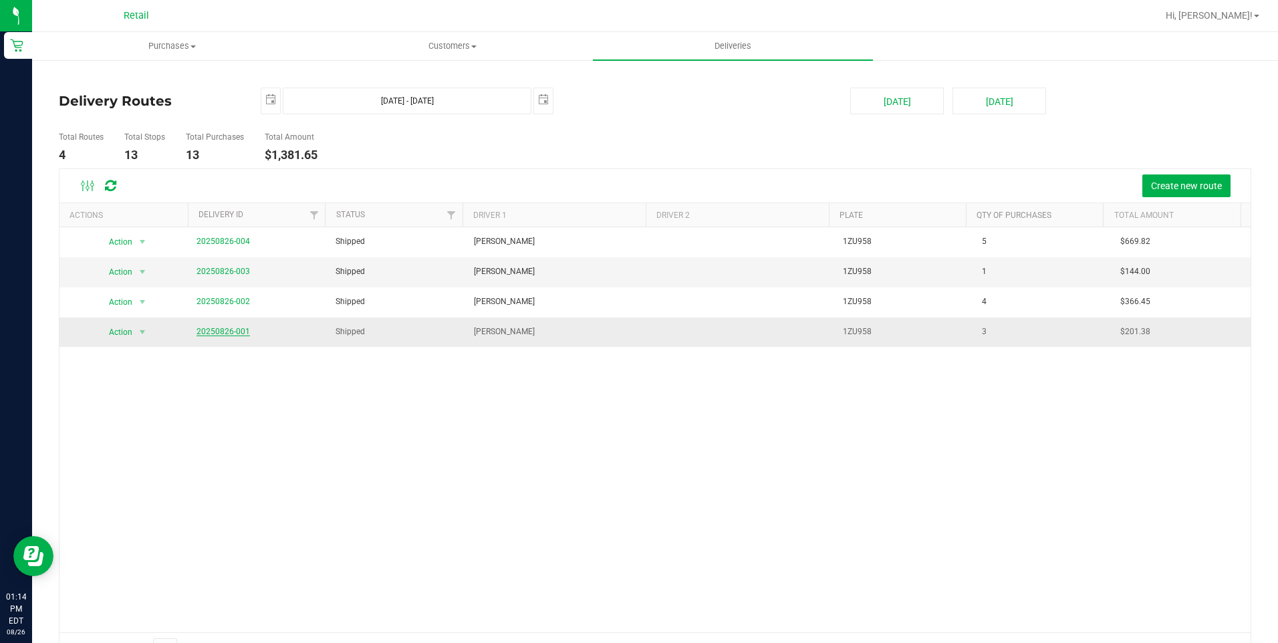
click at [237, 332] on link "20250826-001" at bounding box center [222, 331] width 53 height 9
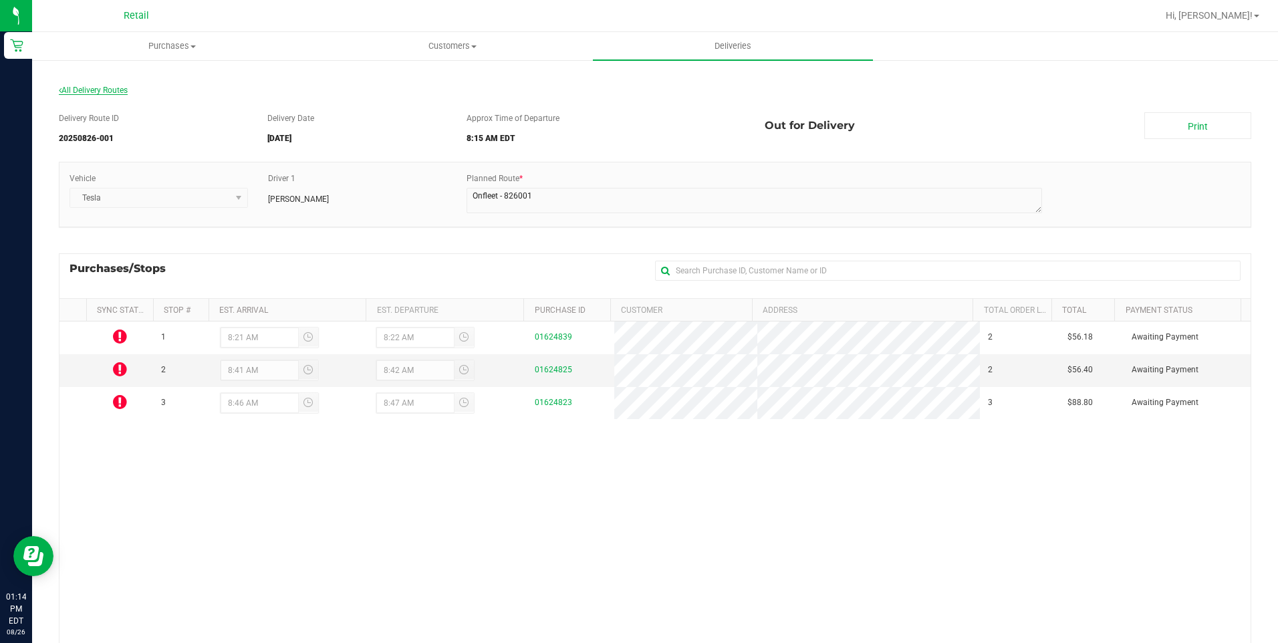
click at [101, 94] on span "All Delivery Routes" at bounding box center [93, 90] width 69 height 9
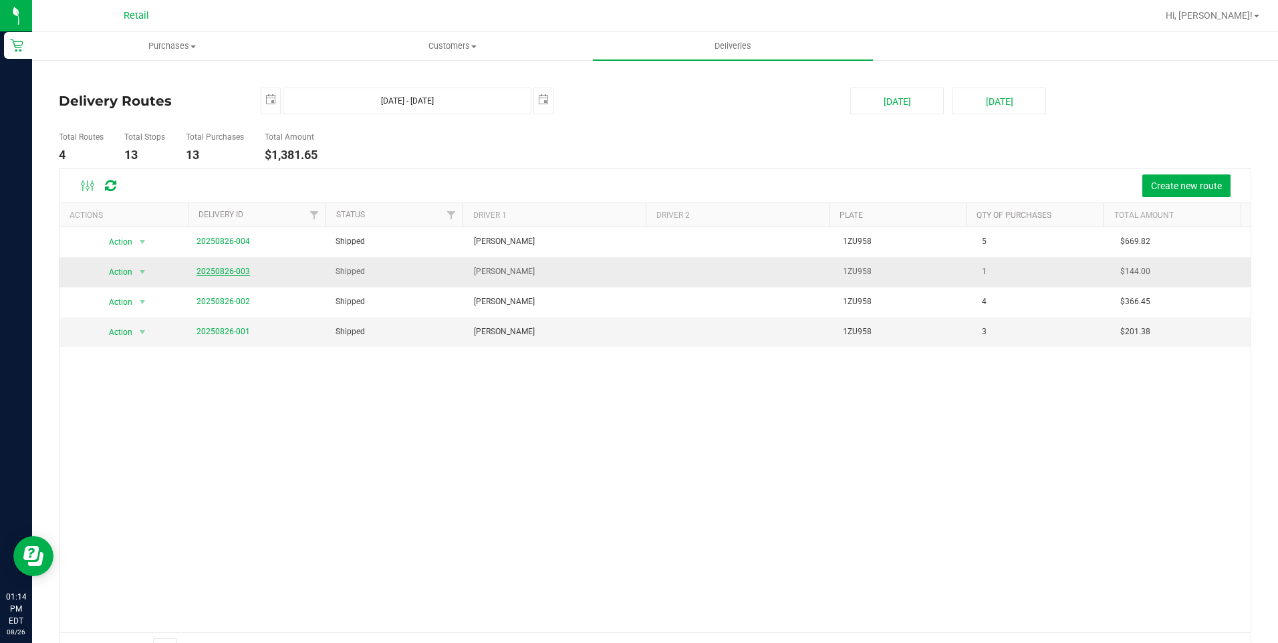
click at [232, 273] on link "20250826-003" at bounding box center [222, 271] width 53 height 9
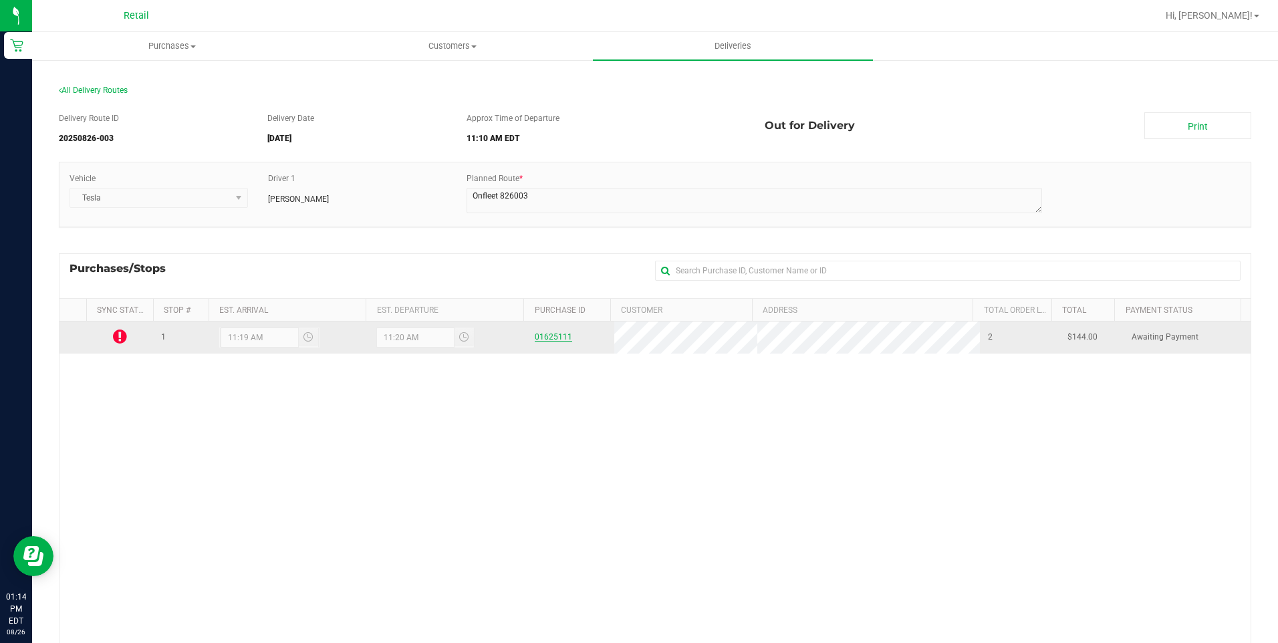
click at [549, 333] on link "01625111" at bounding box center [553, 336] width 37 height 9
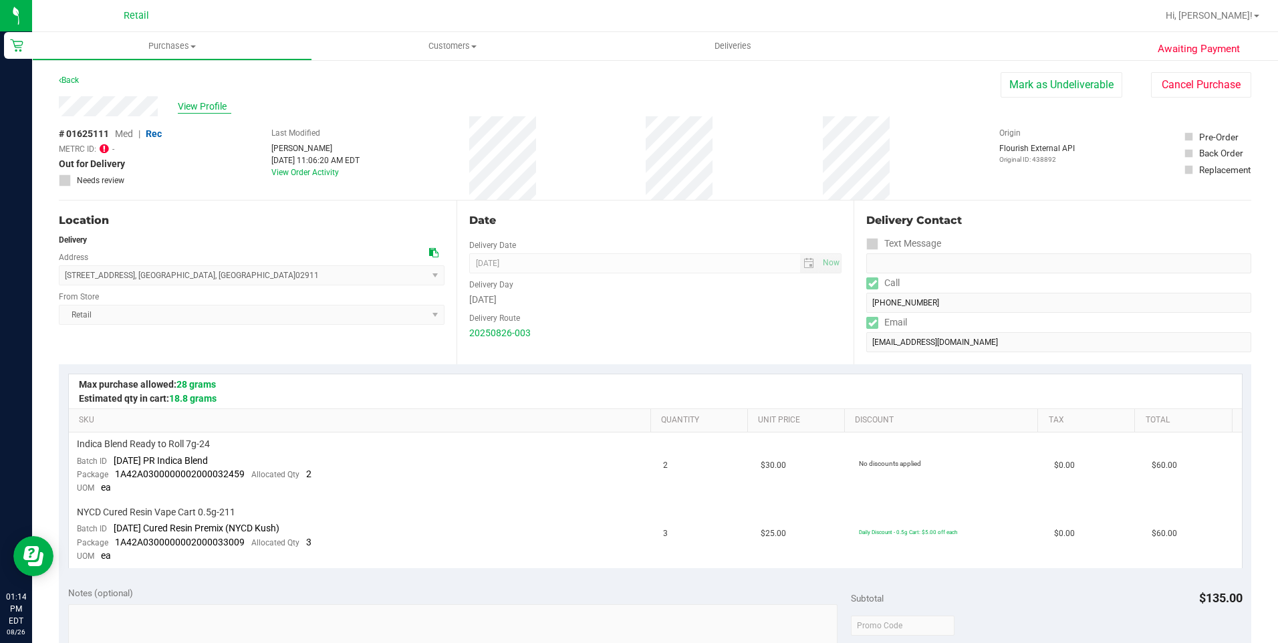
click at [214, 104] on span "View Profile" at bounding box center [204, 107] width 53 height 14
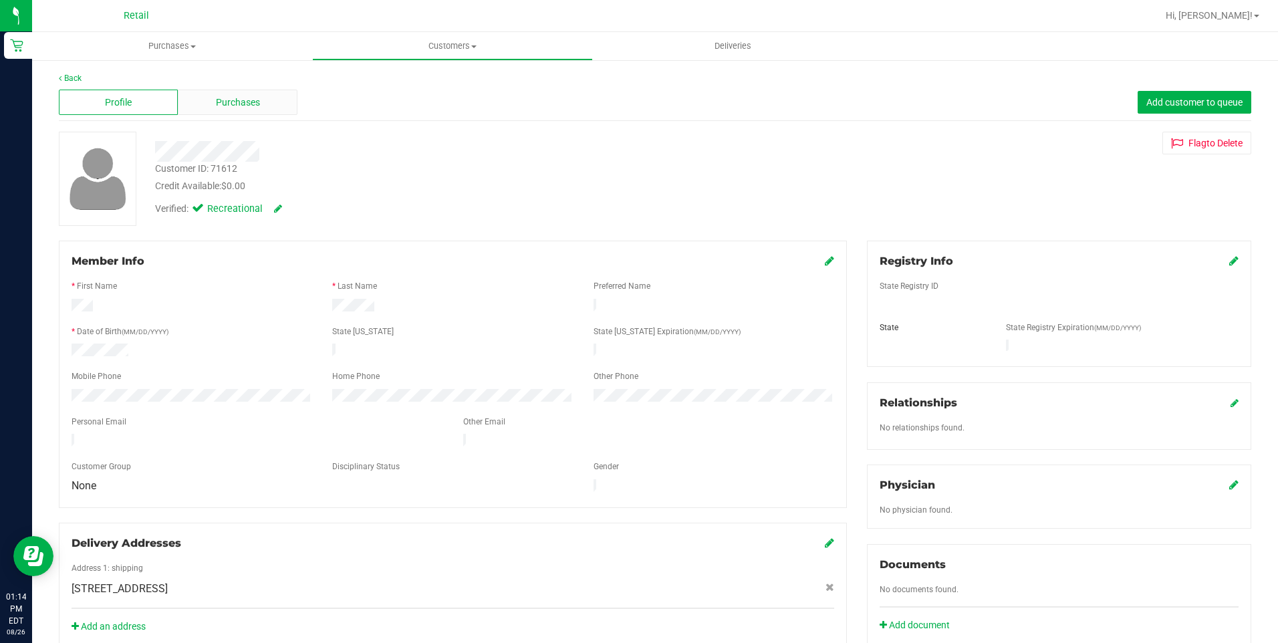
click at [219, 104] on span "Purchases" at bounding box center [238, 103] width 44 height 14
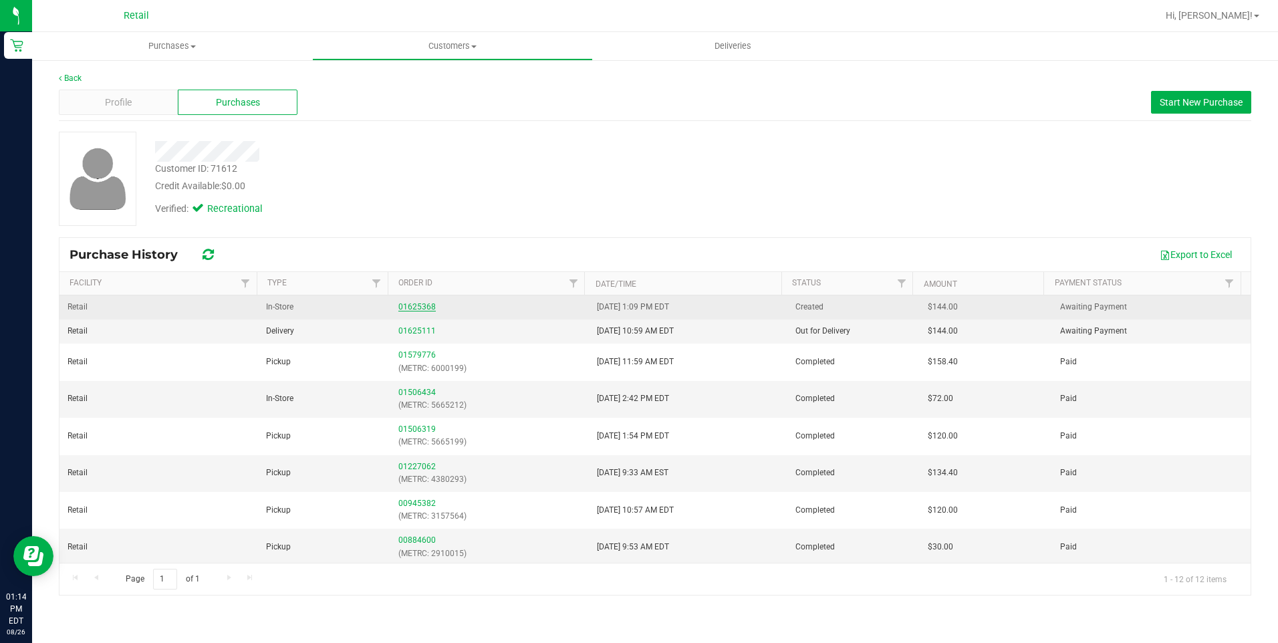
click at [418, 307] on link "01625368" at bounding box center [416, 306] width 37 height 9
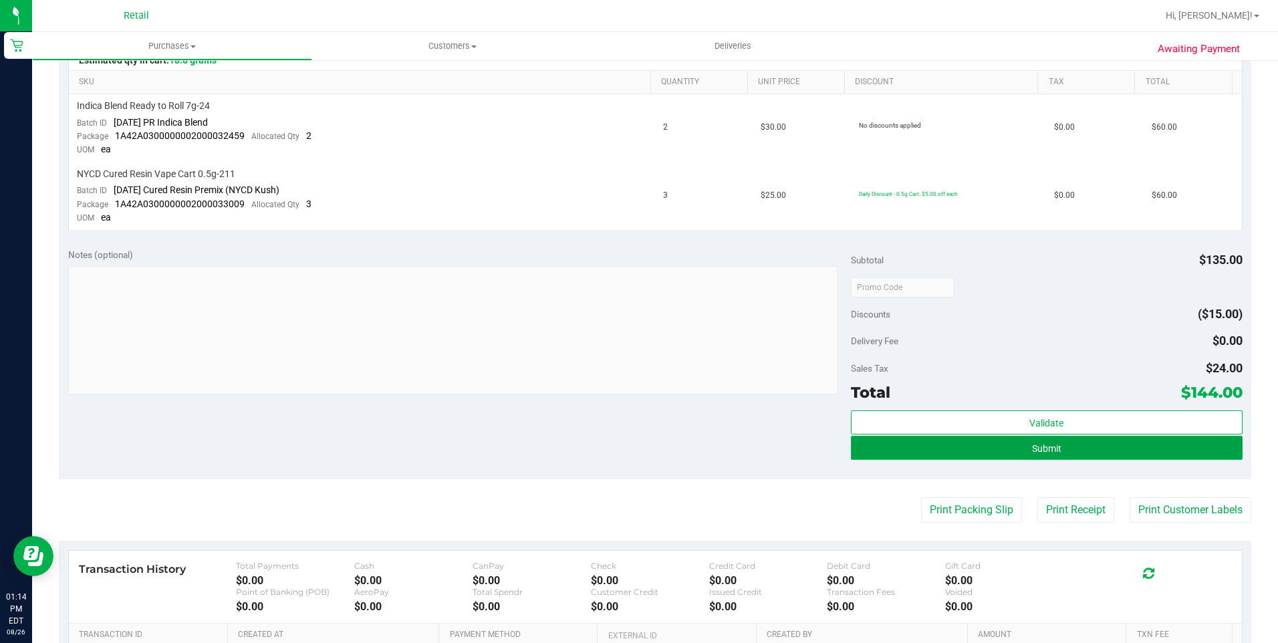
click at [1073, 452] on button "Submit" at bounding box center [1047, 448] width 392 height 24
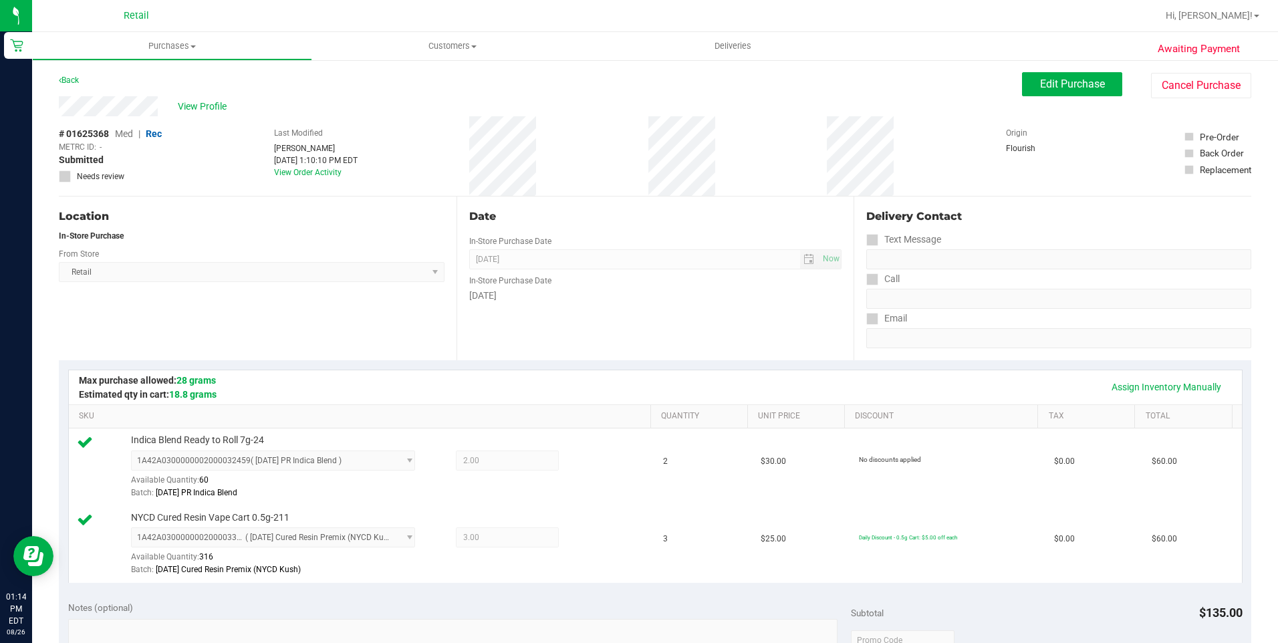
scroll to position [527, 0]
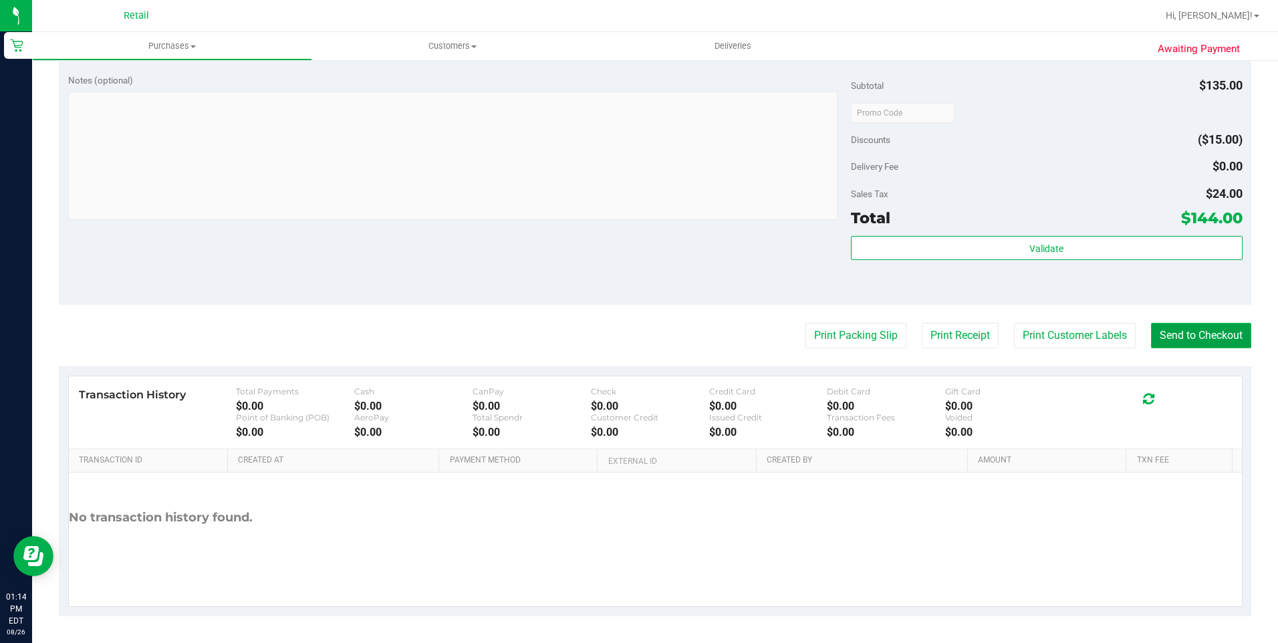
click at [1188, 330] on button "Send to Checkout" at bounding box center [1201, 335] width 100 height 25
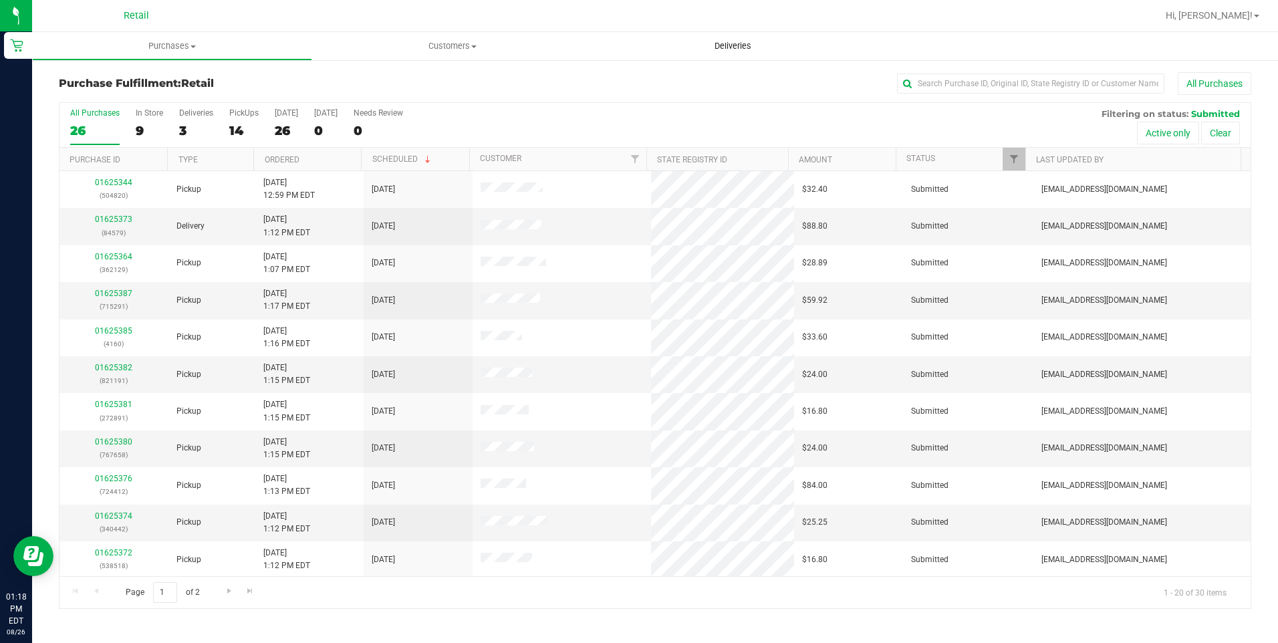
click at [733, 51] on span "Deliveries" at bounding box center [732, 46] width 73 height 12
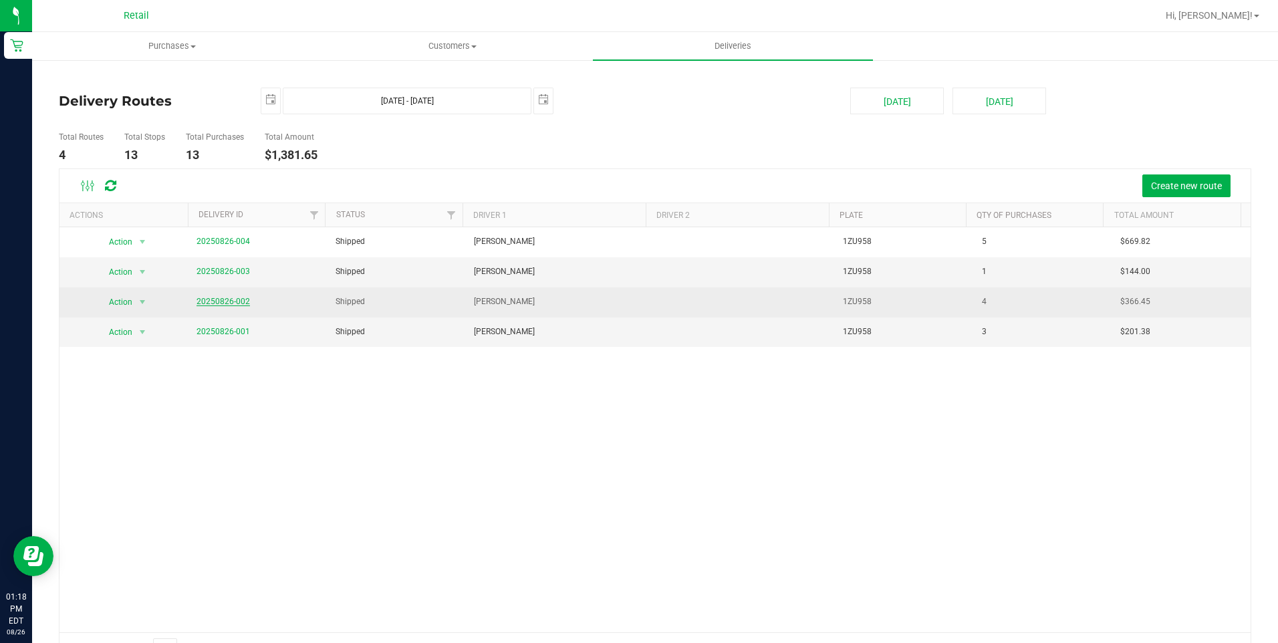
click at [230, 302] on link "20250826-002" at bounding box center [222, 301] width 53 height 9
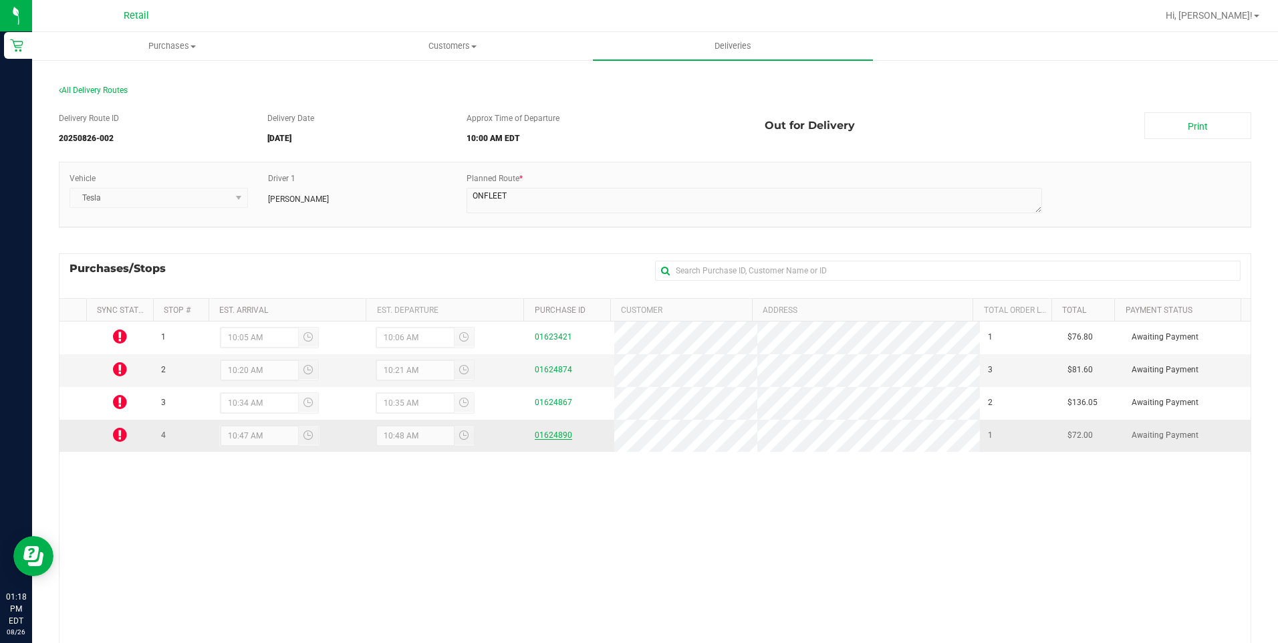
click at [555, 435] on link "01624890" at bounding box center [553, 434] width 37 height 9
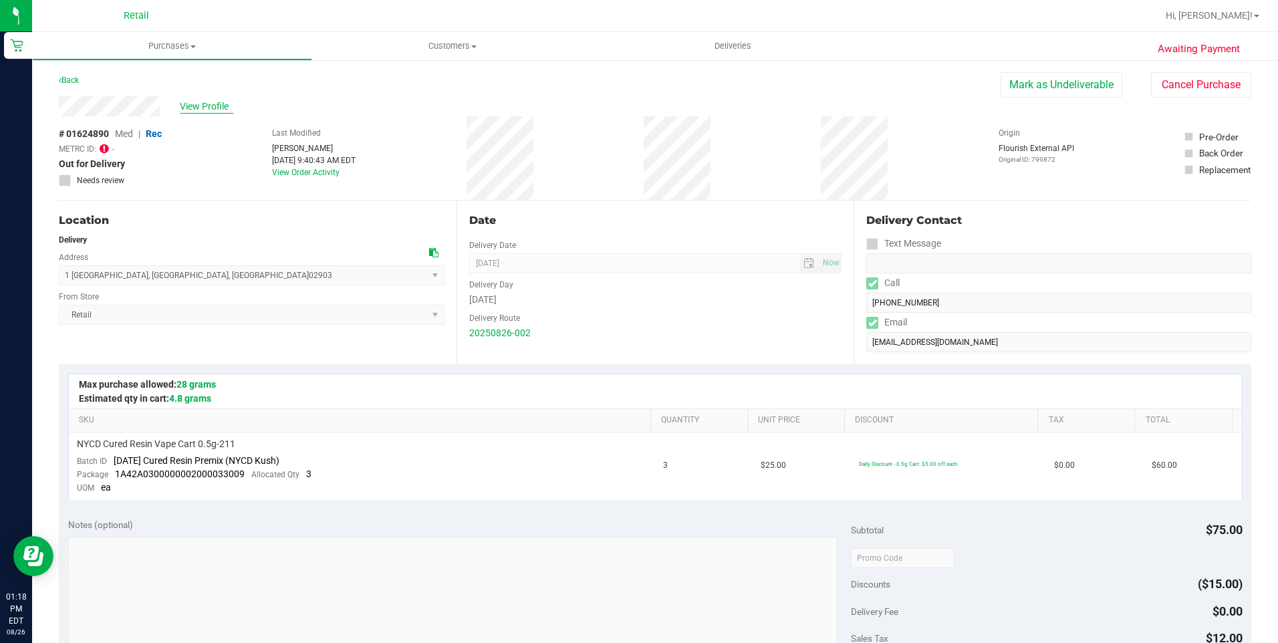
click at [204, 111] on span "View Profile" at bounding box center [206, 107] width 53 height 14
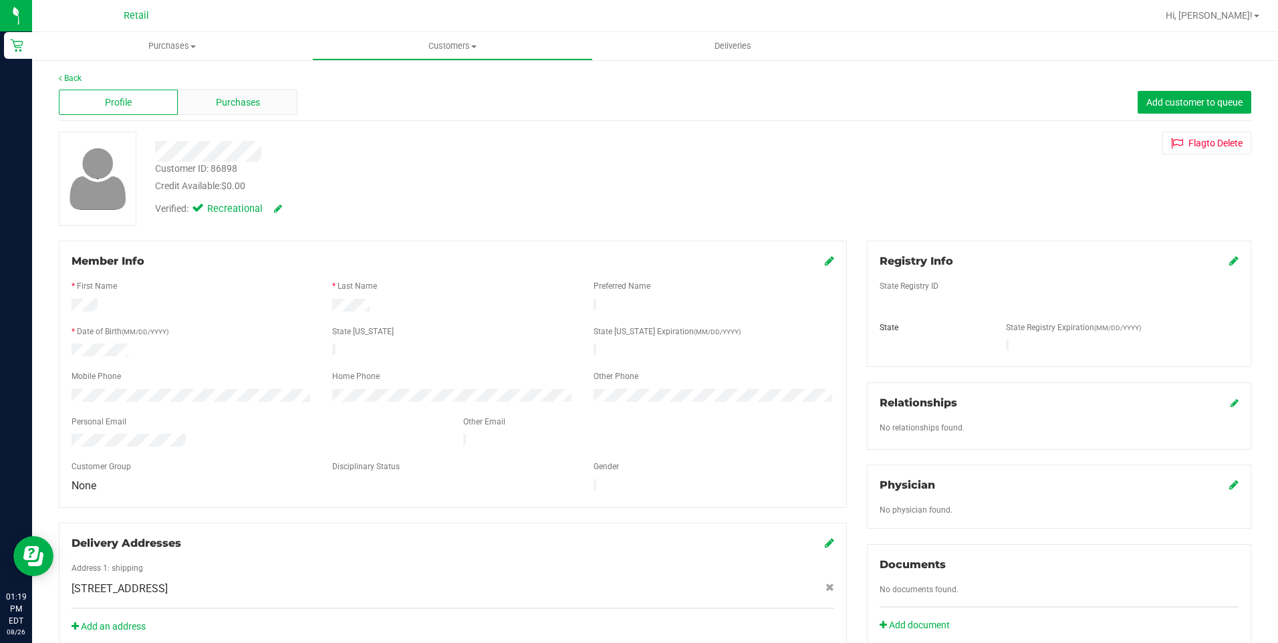
click at [254, 110] on div "Purchases" at bounding box center [237, 102] width 119 height 25
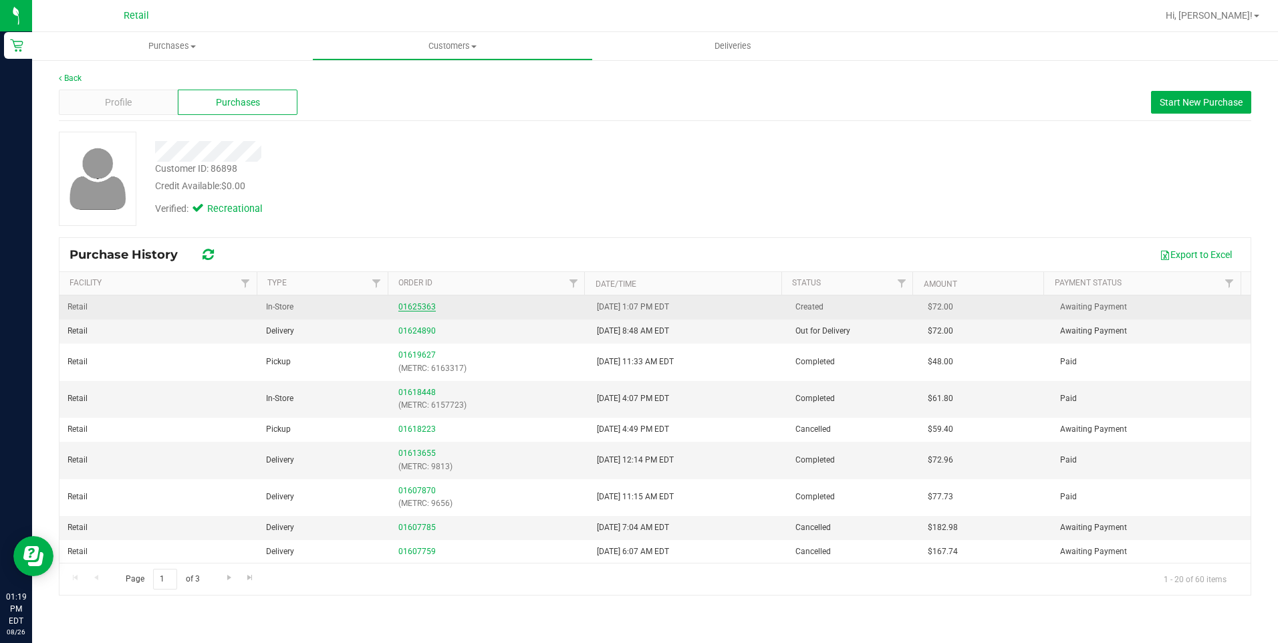
click at [416, 305] on link "01625363" at bounding box center [416, 306] width 37 height 9
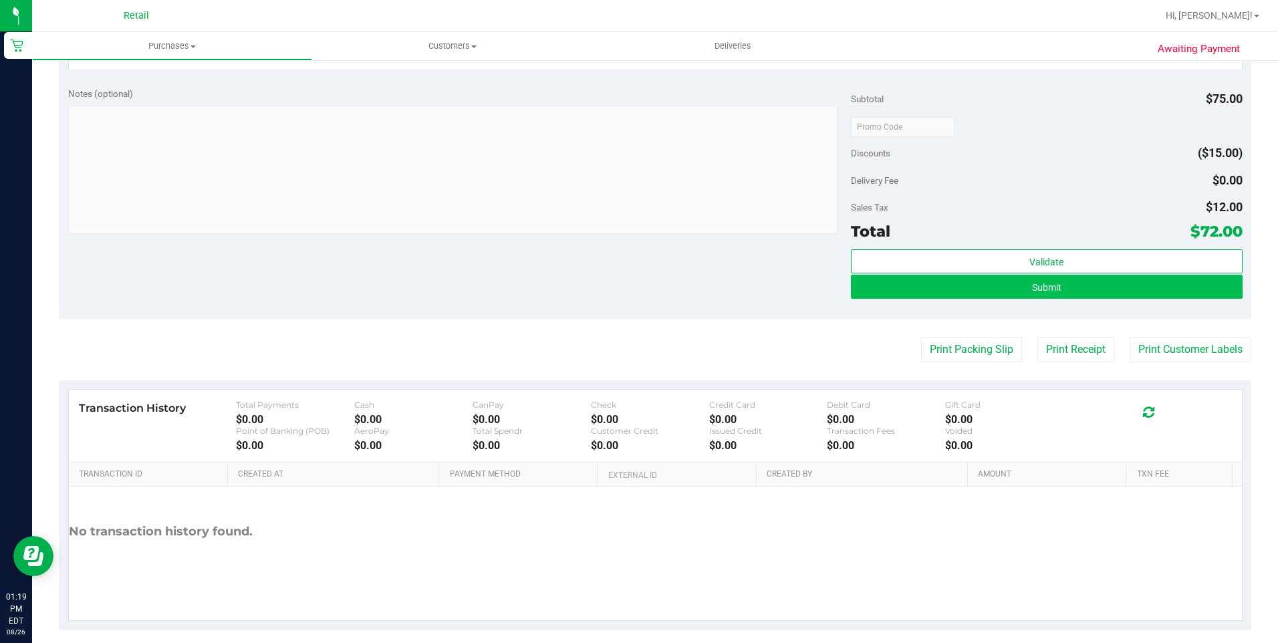
scroll to position [441, 0]
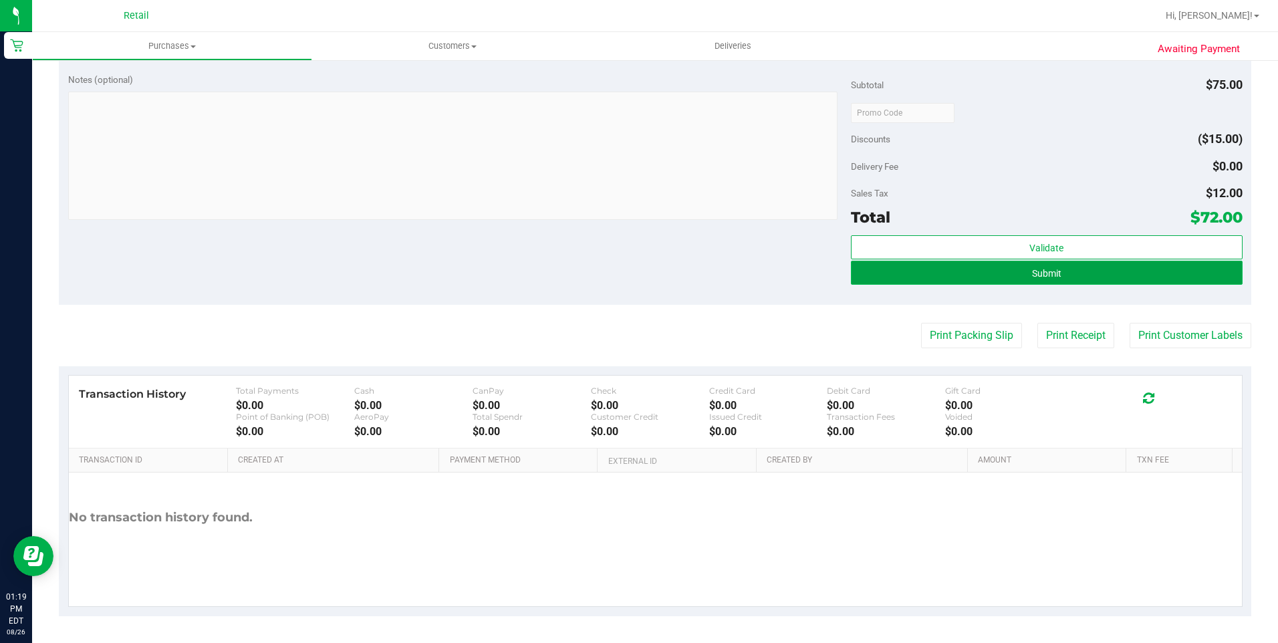
click at [1047, 268] on span "Submit" at bounding box center [1046, 273] width 29 height 11
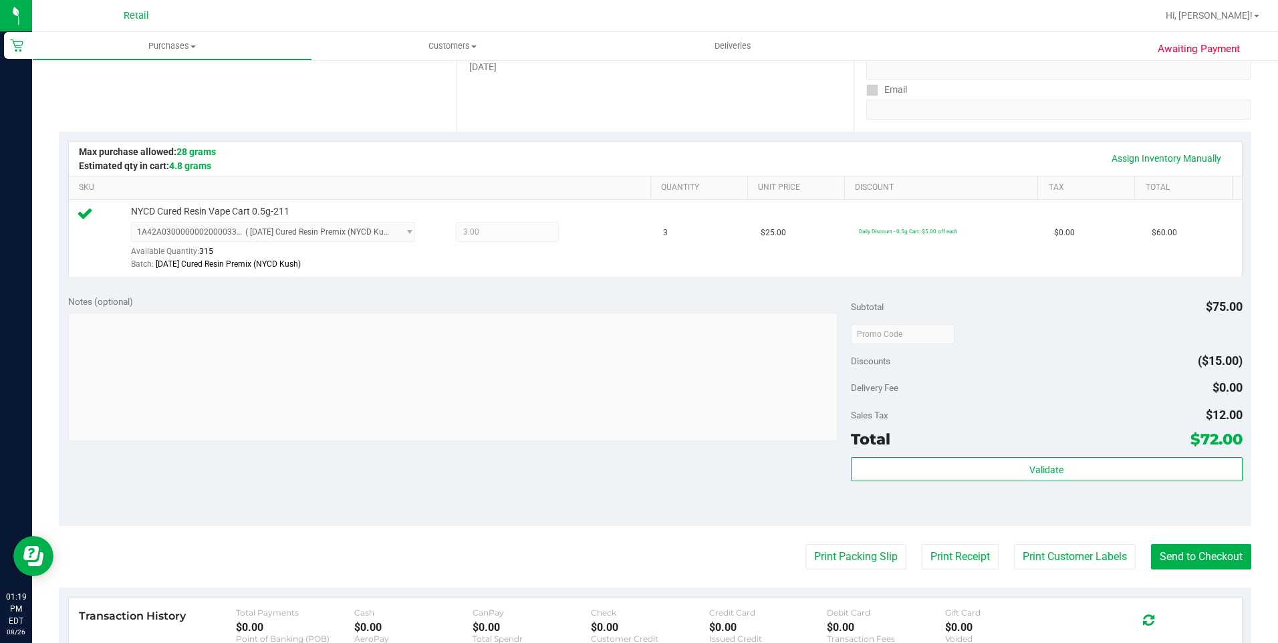
scroll to position [267, 0]
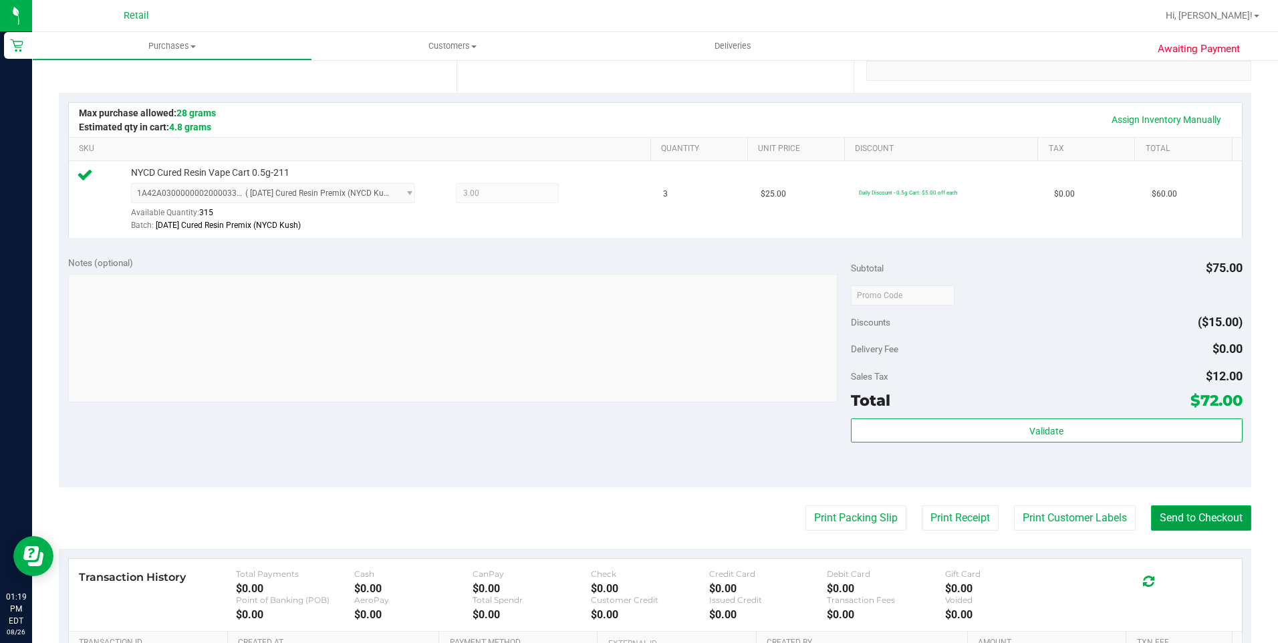
click at [1169, 513] on button "Send to Checkout" at bounding box center [1201, 517] width 100 height 25
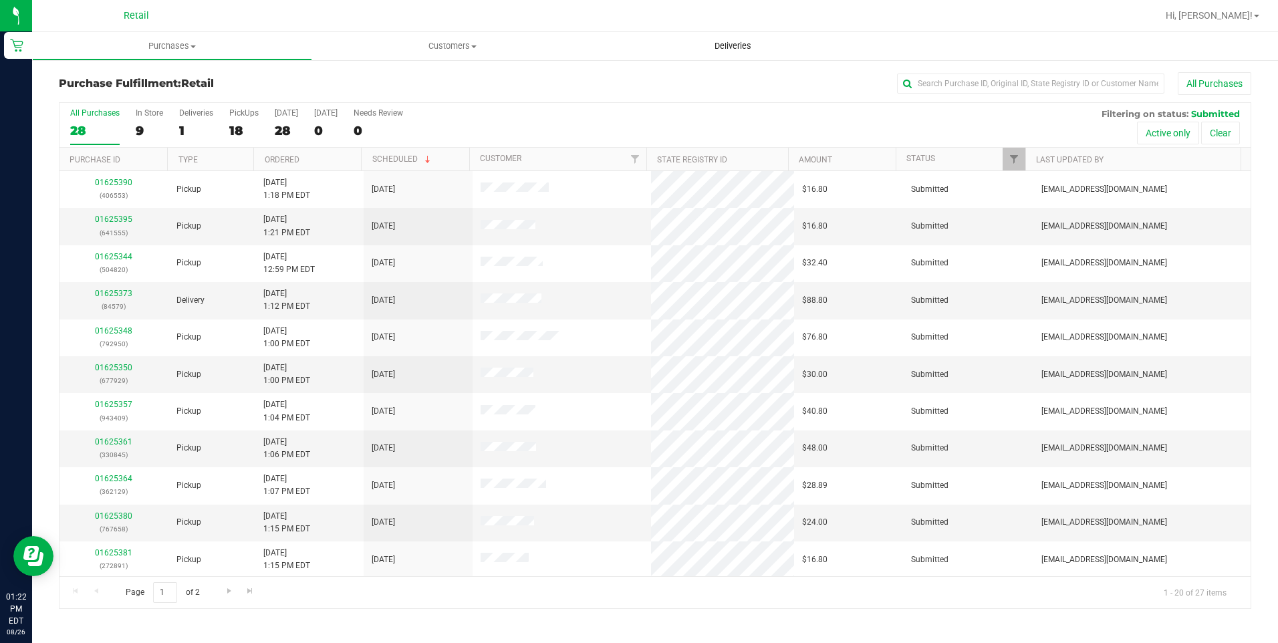
click at [730, 43] on span "Deliveries" at bounding box center [732, 46] width 73 height 12
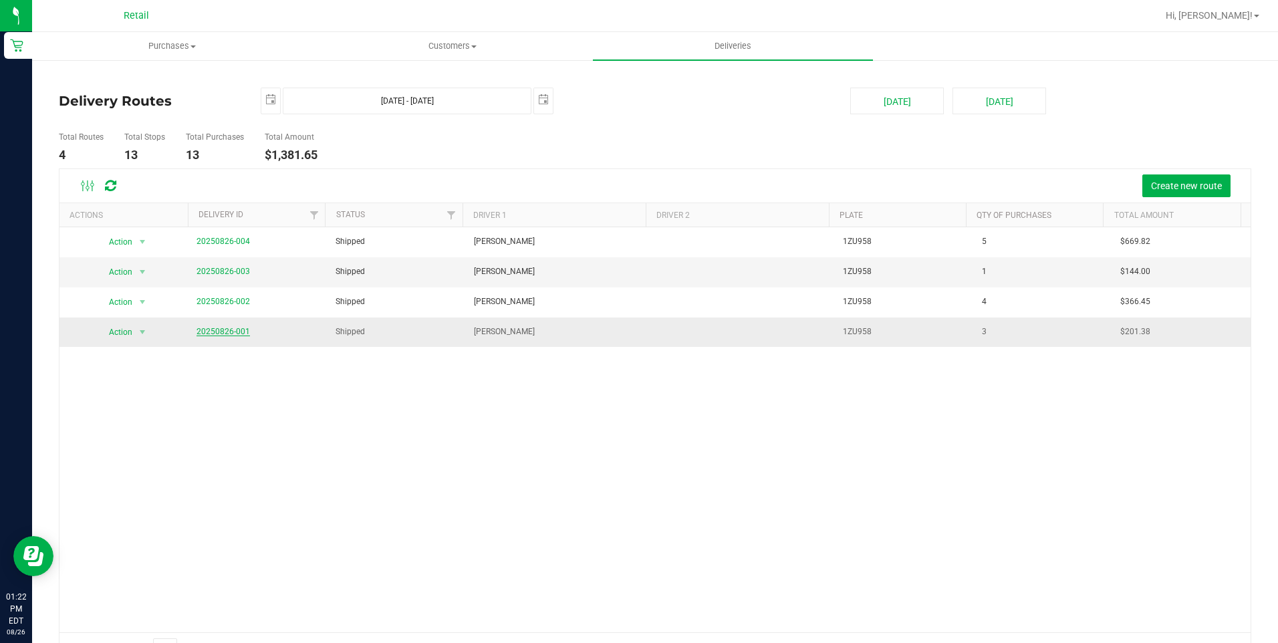
click at [213, 332] on link "20250826-001" at bounding box center [222, 331] width 53 height 9
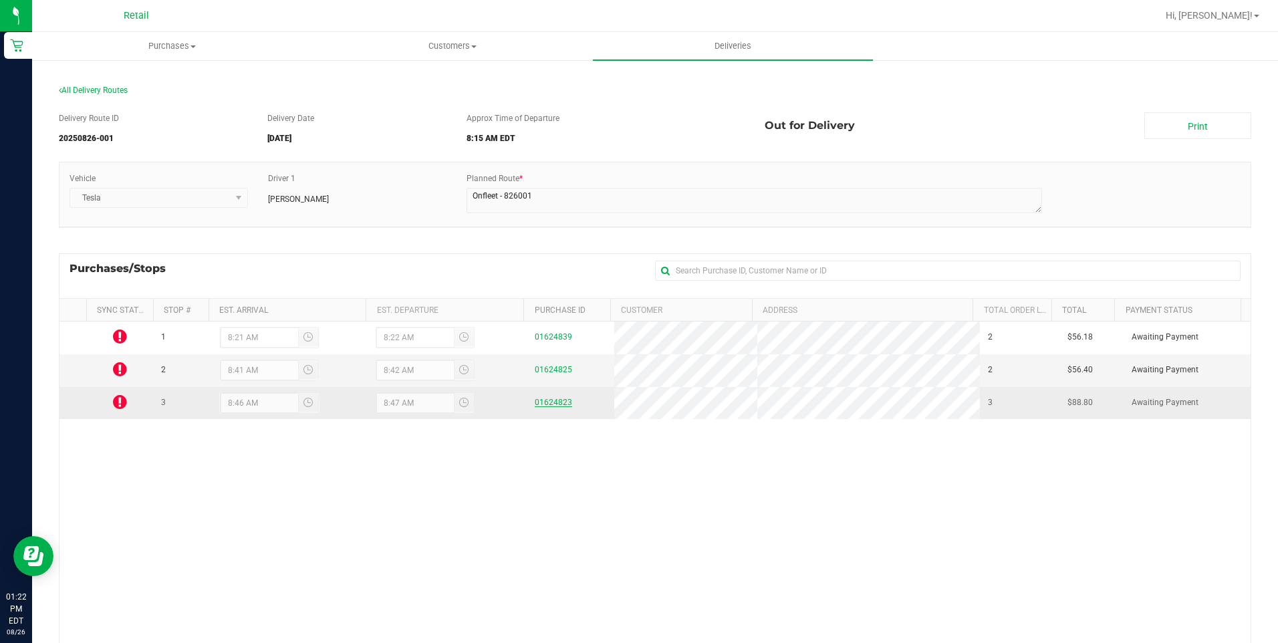
click at [538, 400] on link "01624823" at bounding box center [553, 402] width 37 height 9
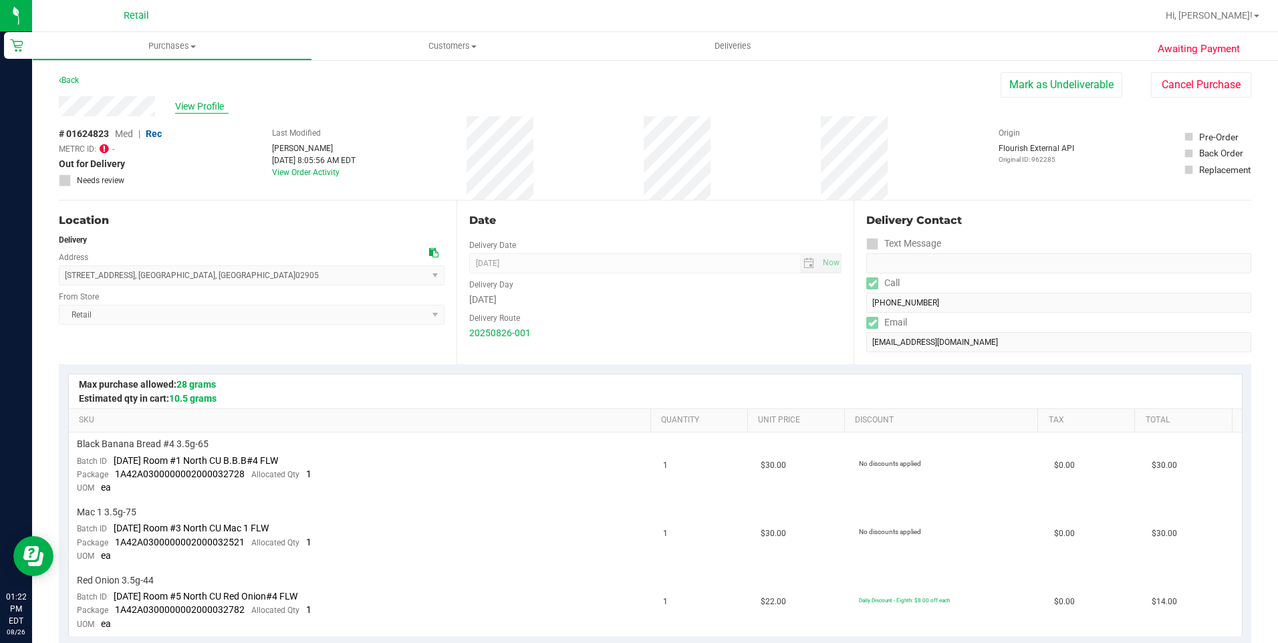
click at [211, 109] on span "View Profile" at bounding box center [201, 107] width 53 height 14
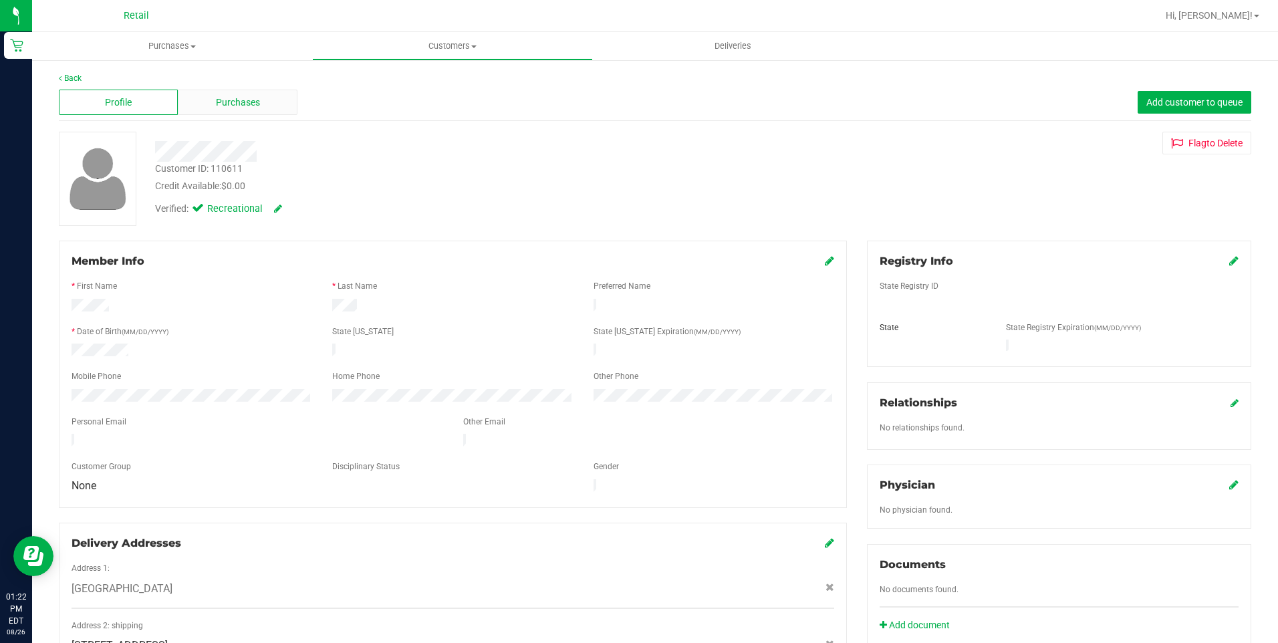
click at [216, 105] on span "Purchases" at bounding box center [238, 103] width 44 height 14
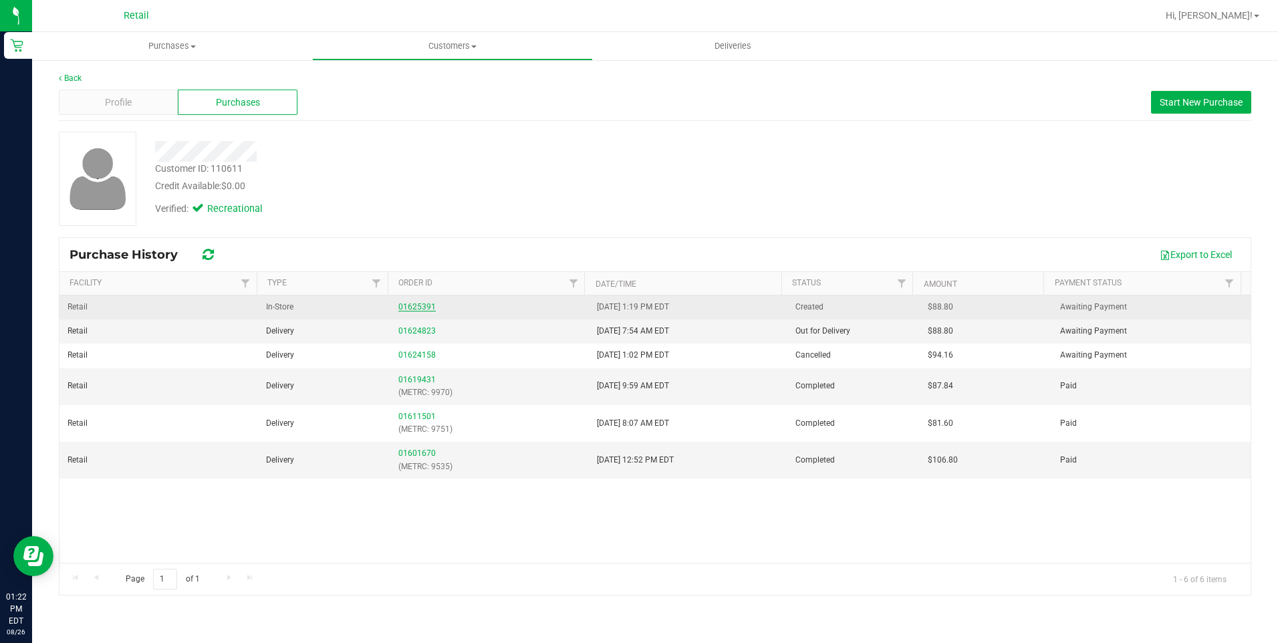
click at [412, 305] on link "01625391" at bounding box center [416, 306] width 37 height 9
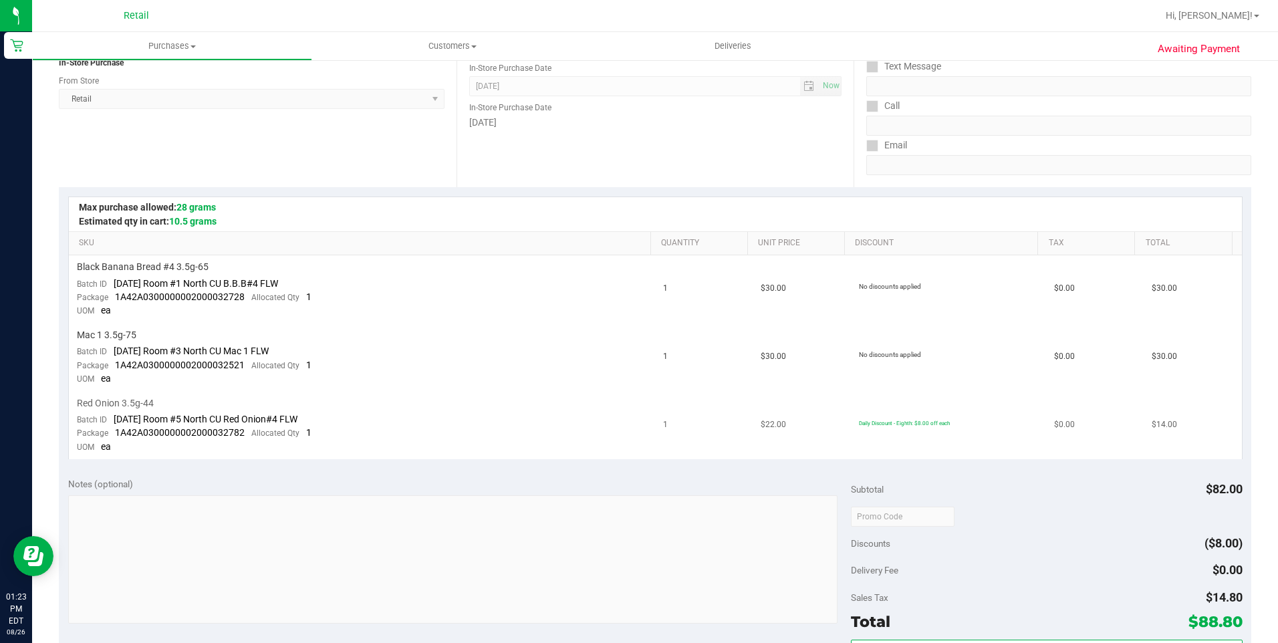
scroll to position [267, 0]
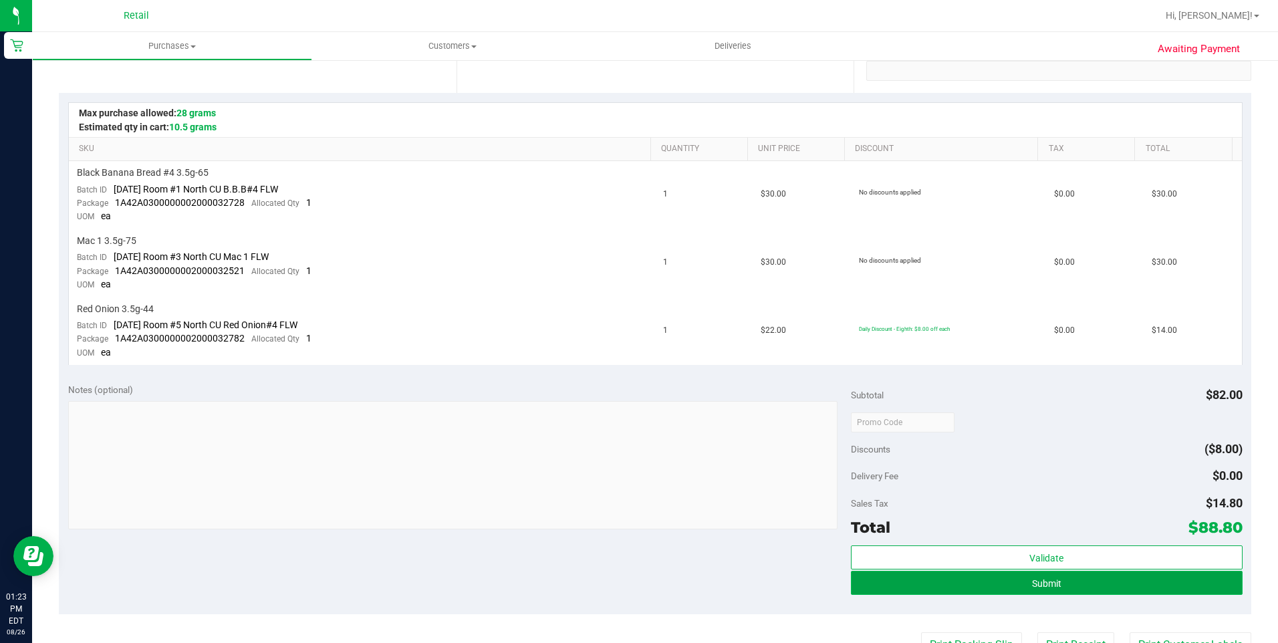
click at [989, 591] on button "Submit" at bounding box center [1047, 583] width 392 height 24
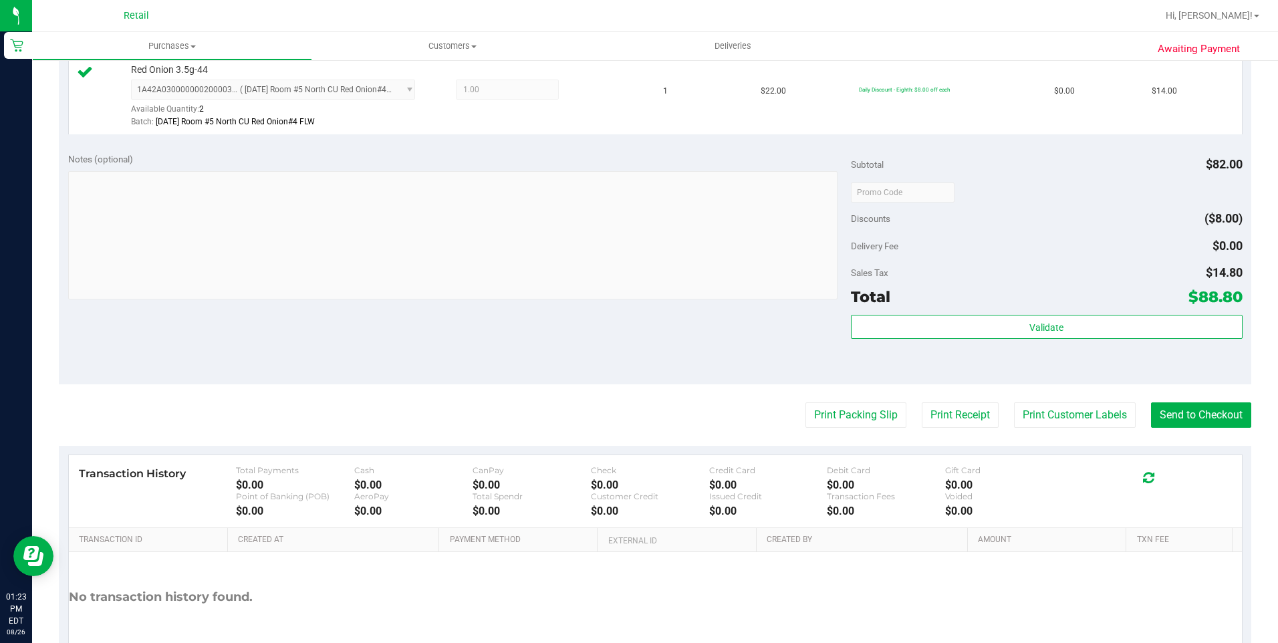
scroll to position [605, 0]
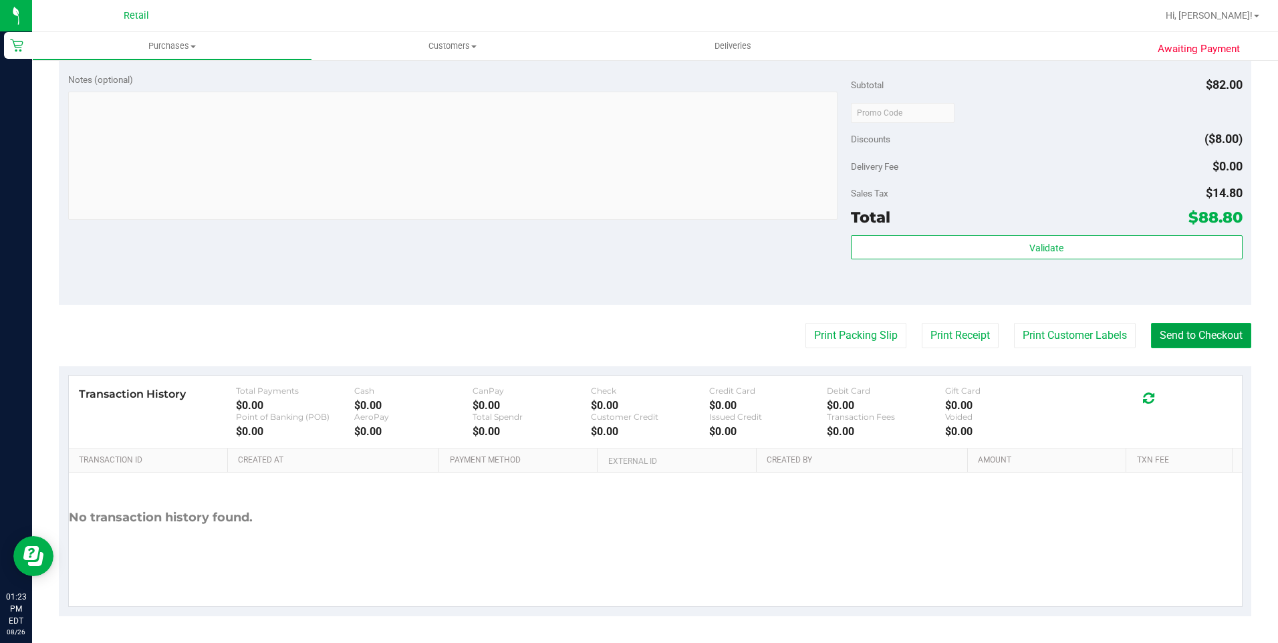
click at [1186, 342] on button "Send to Checkout" at bounding box center [1201, 335] width 100 height 25
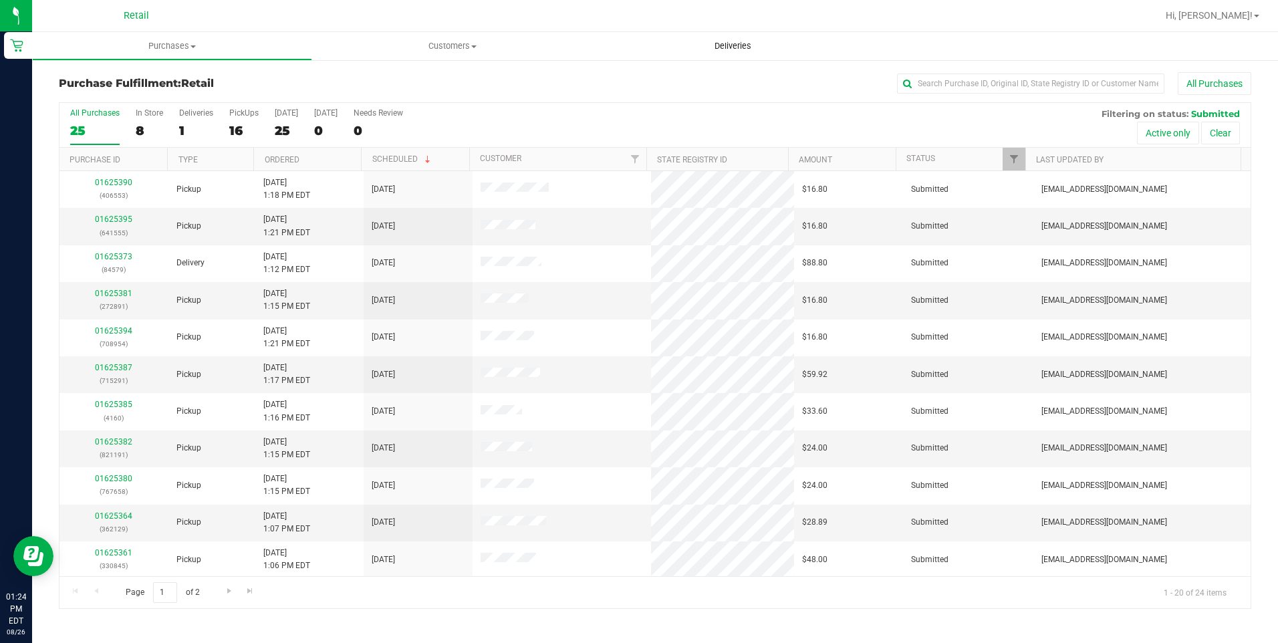
click at [748, 49] on span "Deliveries" at bounding box center [732, 46] width 73 height 12
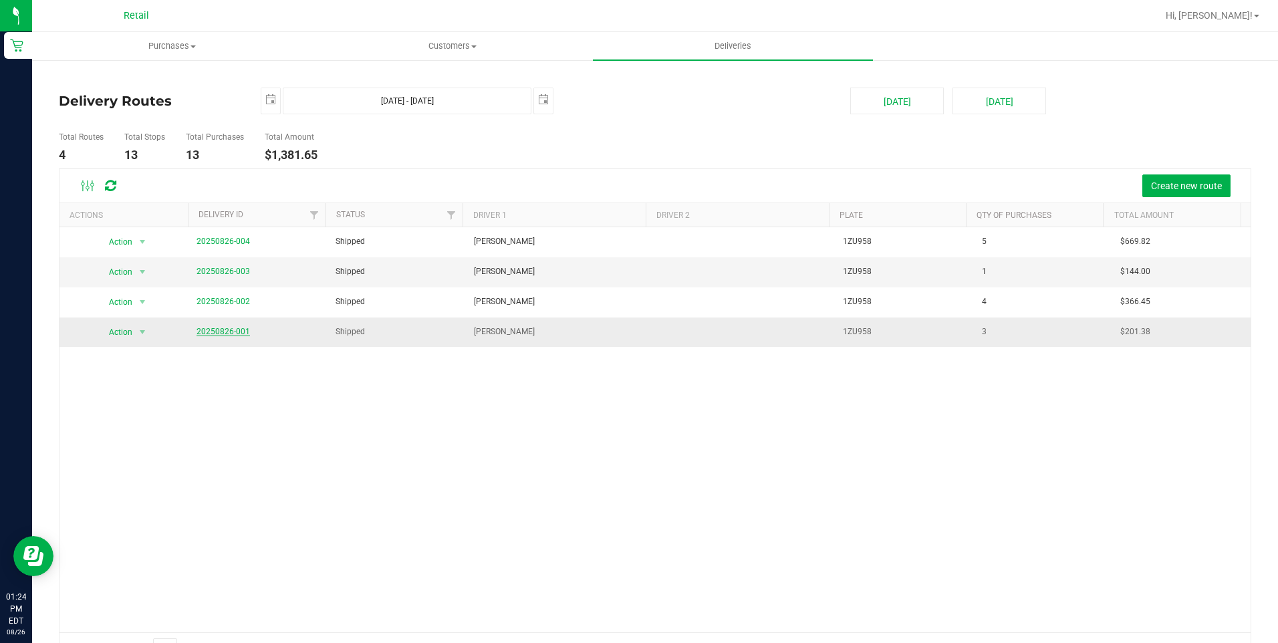
click at [236, 328] on link "20250826-001" at bounding box center [222, 331] width 53 height 9
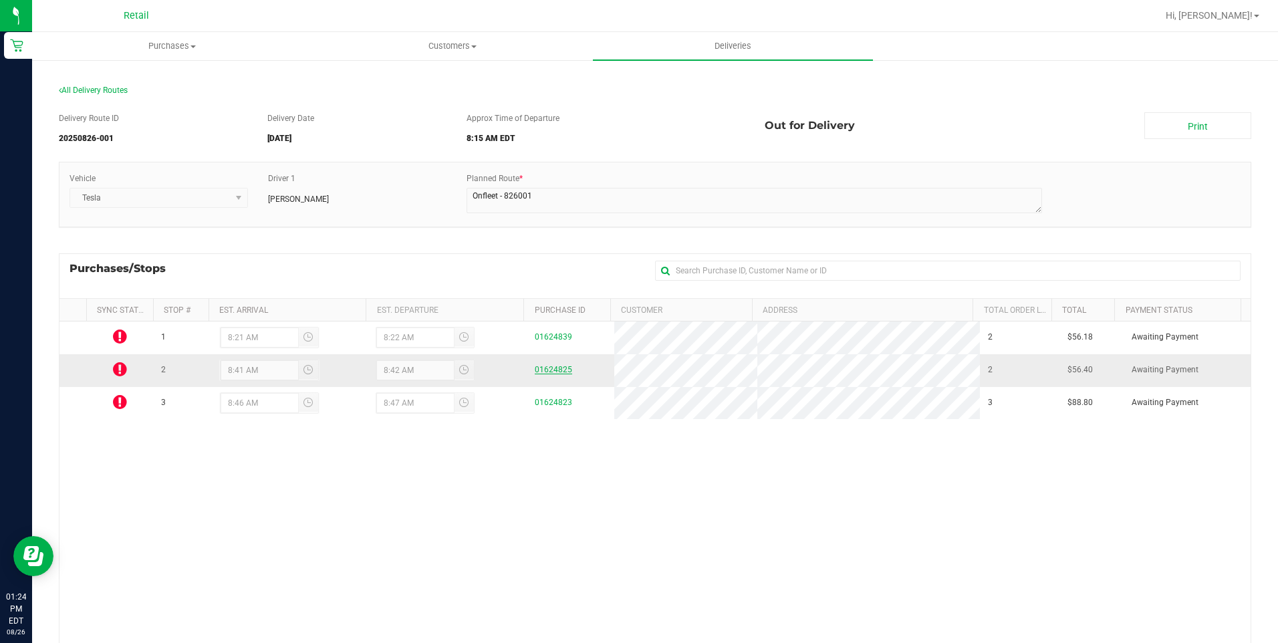
click at [554, 370] on link "01624825" at bounding box center [553, 369] width 37 height 9
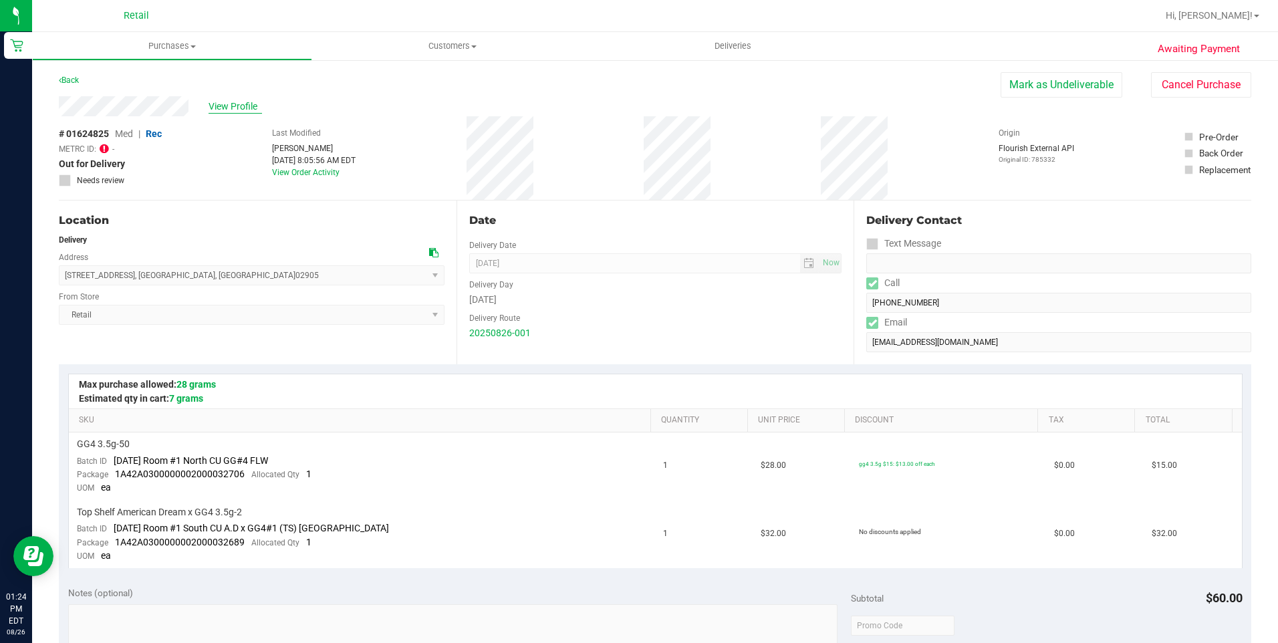
click at [244, 107] on span "View Profile" at bounding box center [234, 107] width 53 height 14
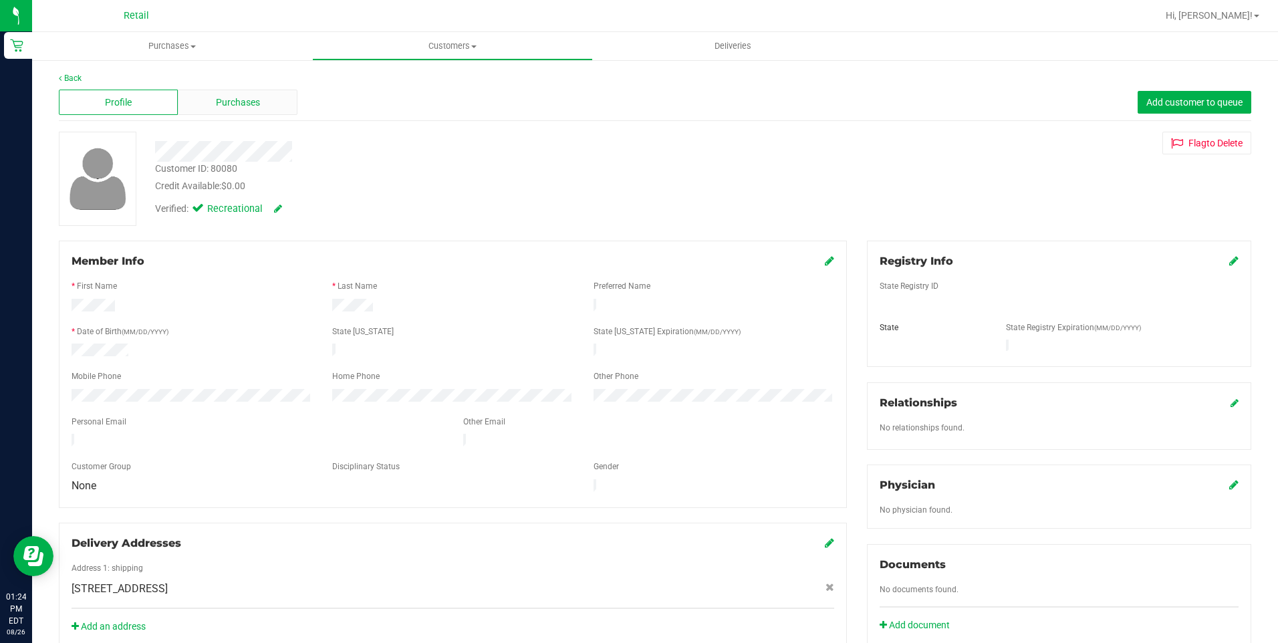
click at [239, 107] on span "Purchases" at bounding box center [238, 103] width 44 height 14
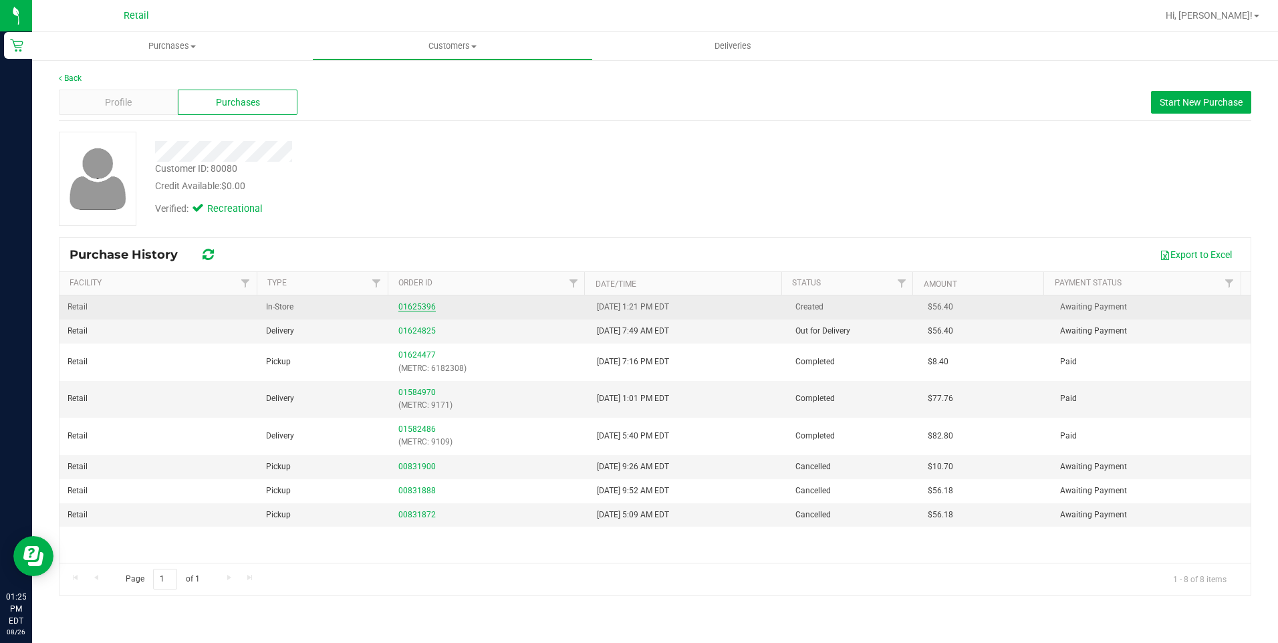
click at [406, 307] on link "01625396" at bounding box center [416, 306] width 37 height 9
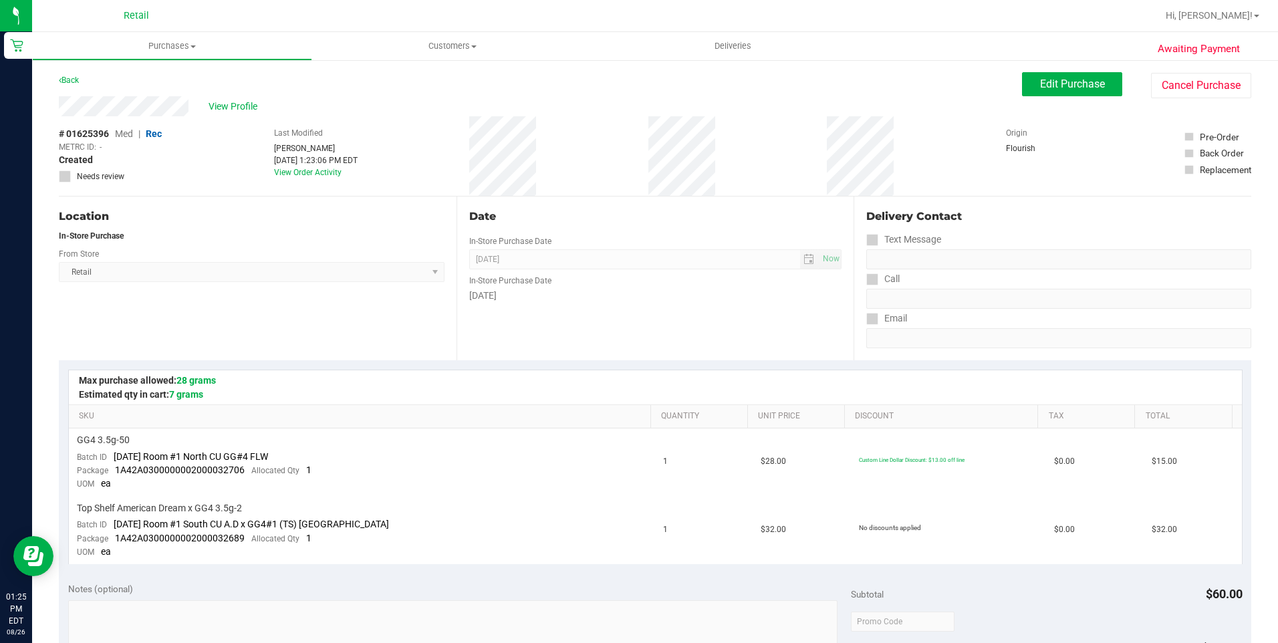
scroll to position [200, 0]
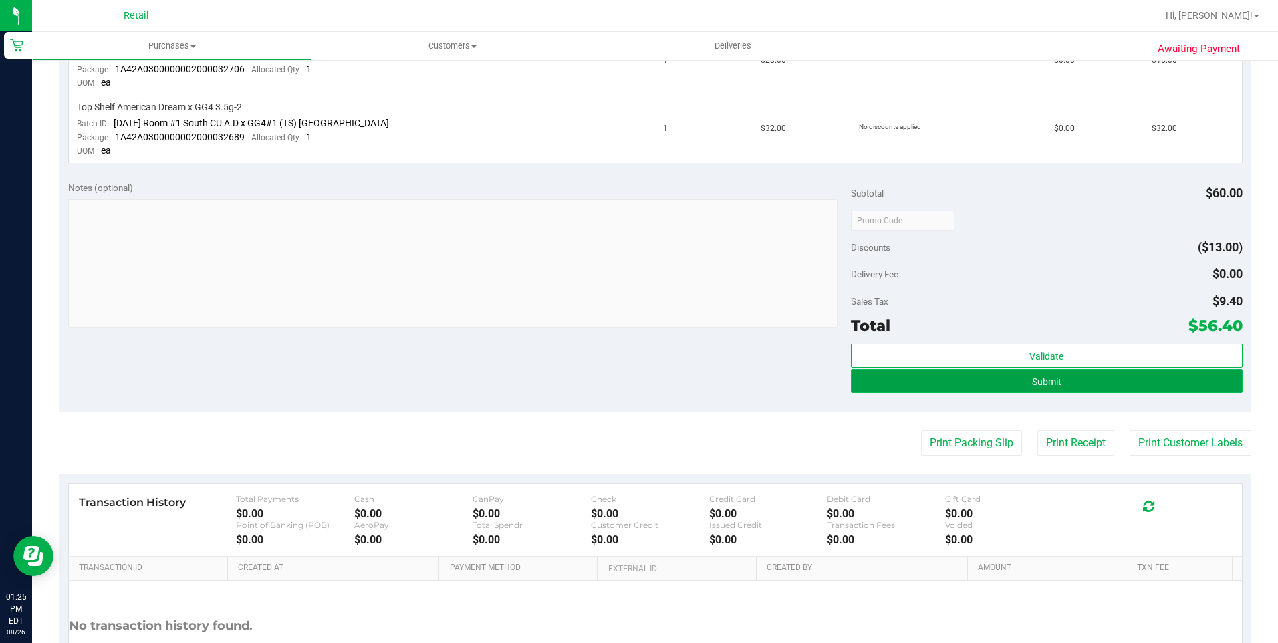
click at [1068, 385] on button "Submit" at bounding box center [1047, 381] width 392 height 24
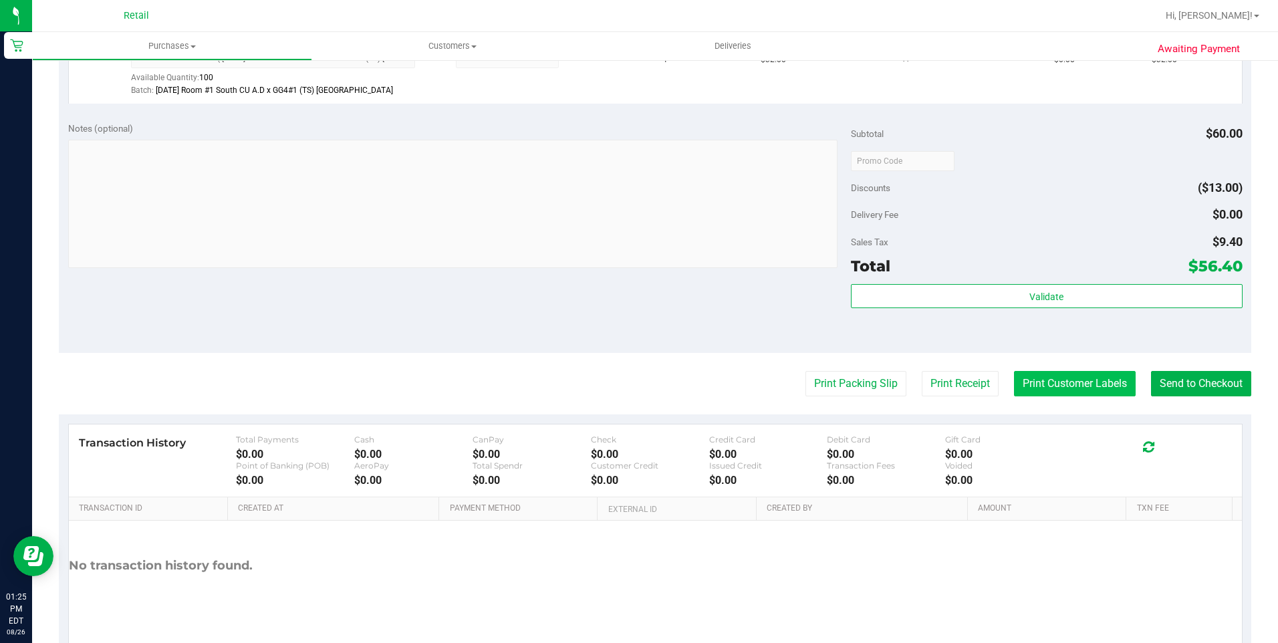
scroll to position [527, 0]
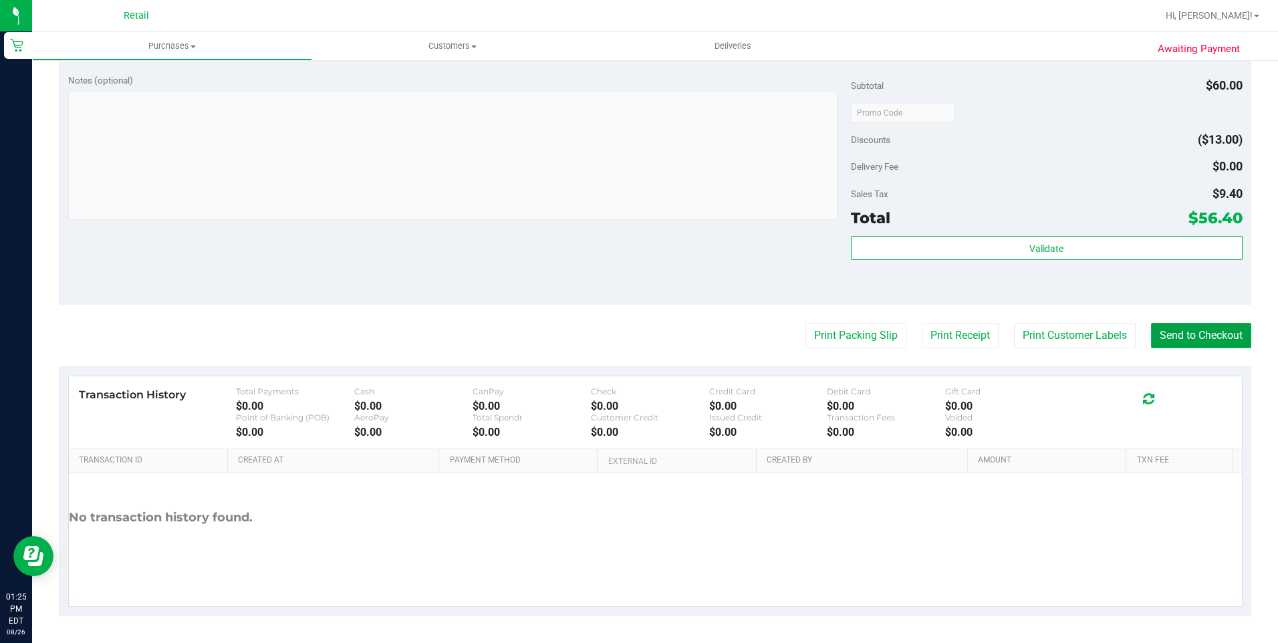
click at [1175, 337] on button "Send to Checkout" at bounding box center [1201, 335] width 100 height 25
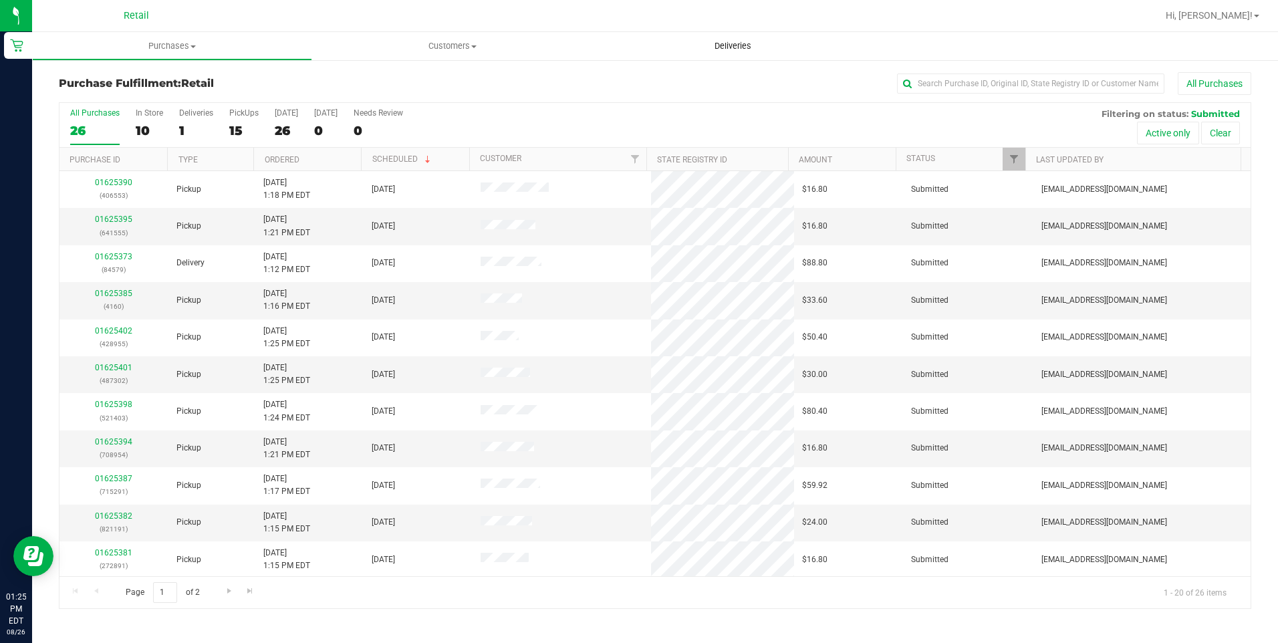
click at [736, 50] on span "Deliveries" at bounding box center [732, 46] width 73 height 12
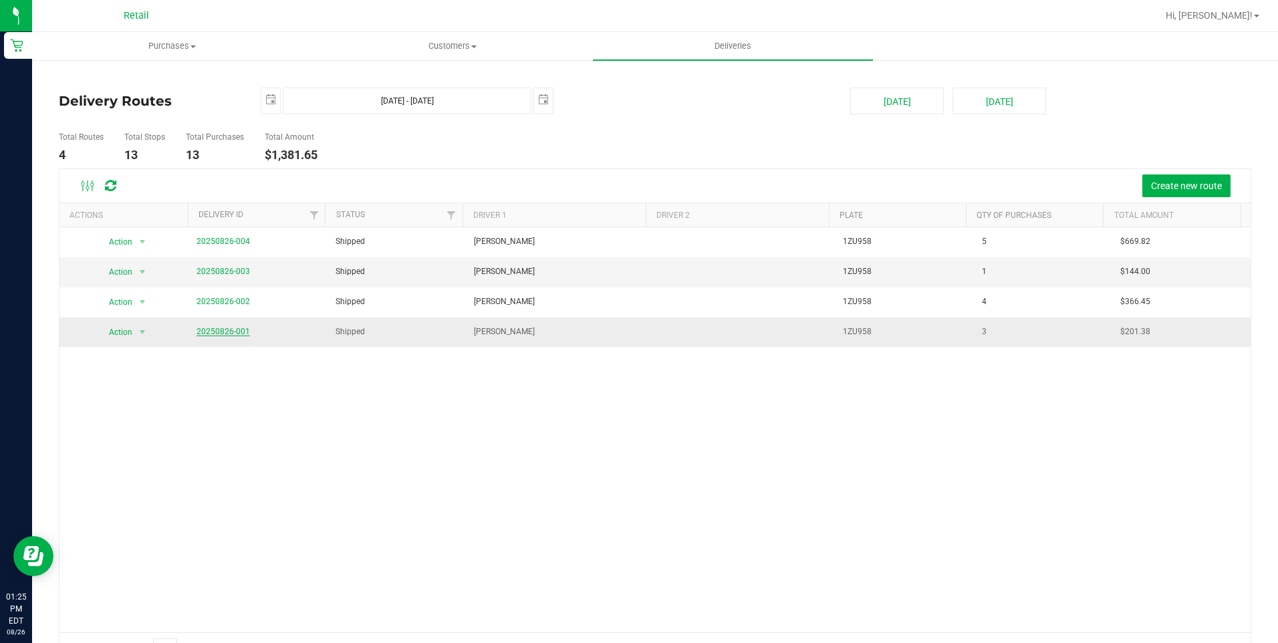
click at [224, 333] on link "20250826-001" at bounding box center [222, 331] width 53 height 9
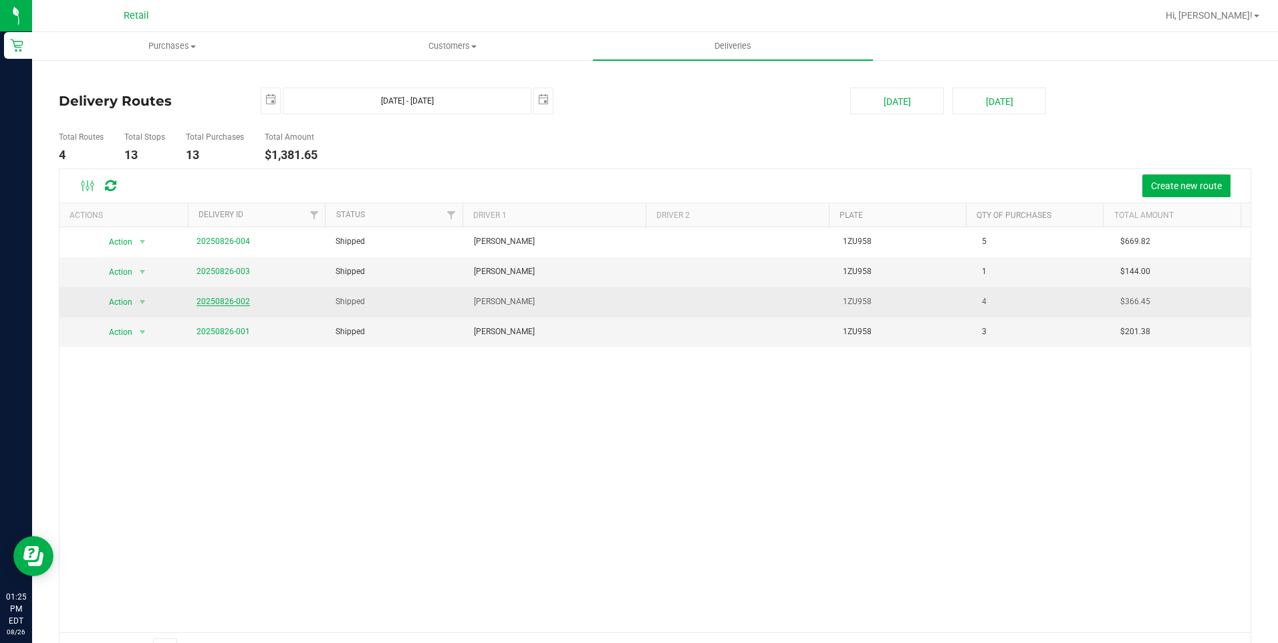
click at [236, 299] on link "20250826-002" at bounding box center [222, 301] width 53 height 9
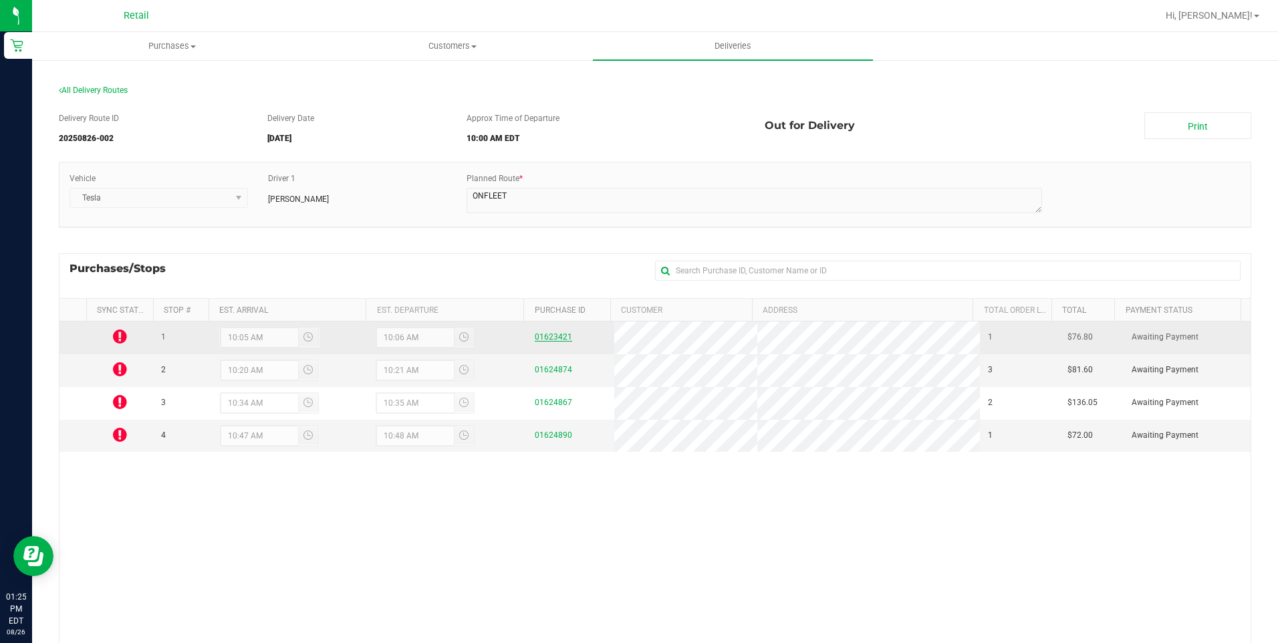
click at [541, 333] on link "01623421" at bounding box center [553, 336] width 37 height 9
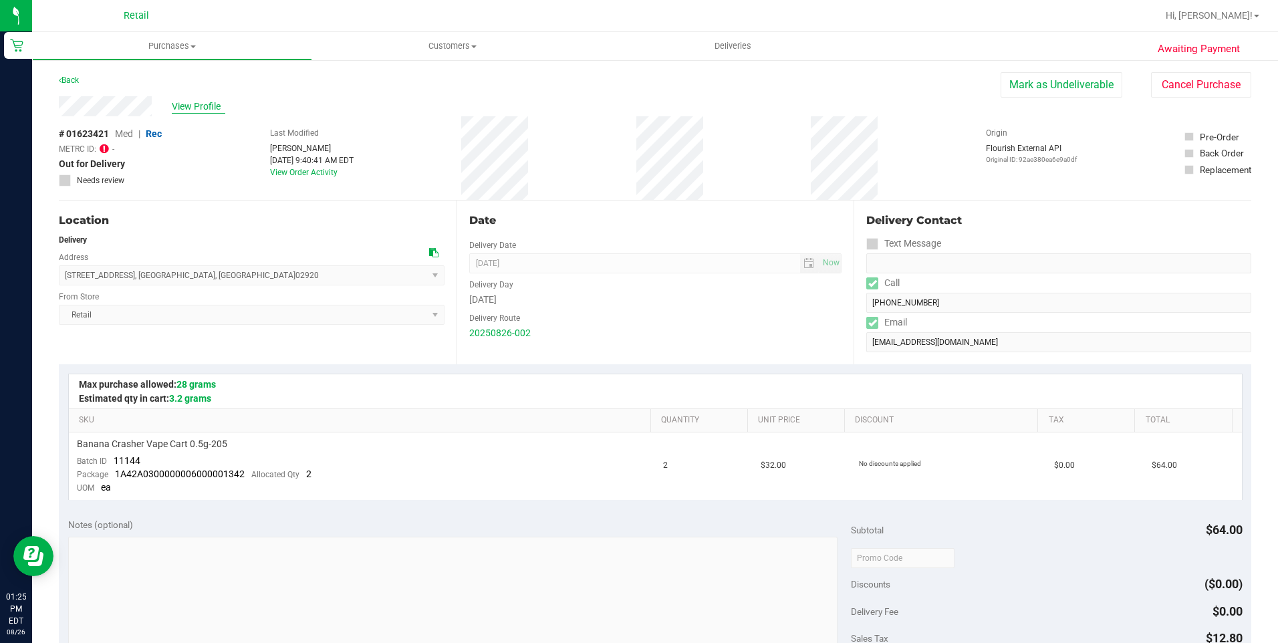
click at [217, 106] on span "View Profile" at bounding box center [198, 107] width 53 height 14
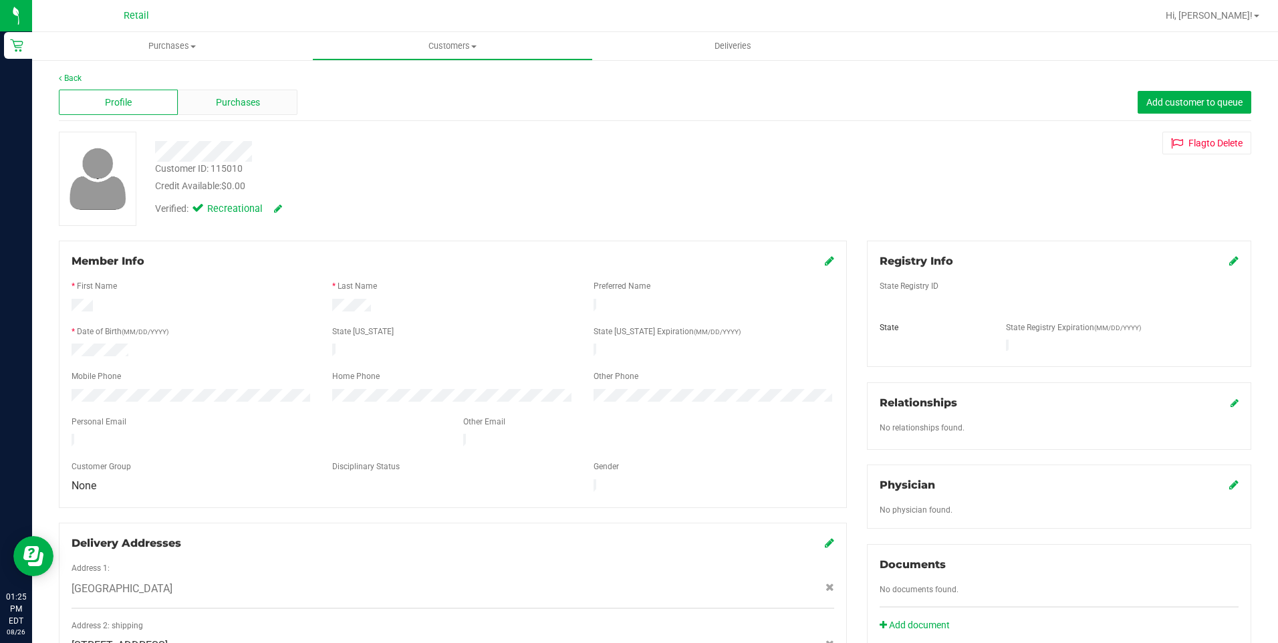
click at [227, 108] on span "Purchases" at bounding box center [238, 103] width 44 height 14
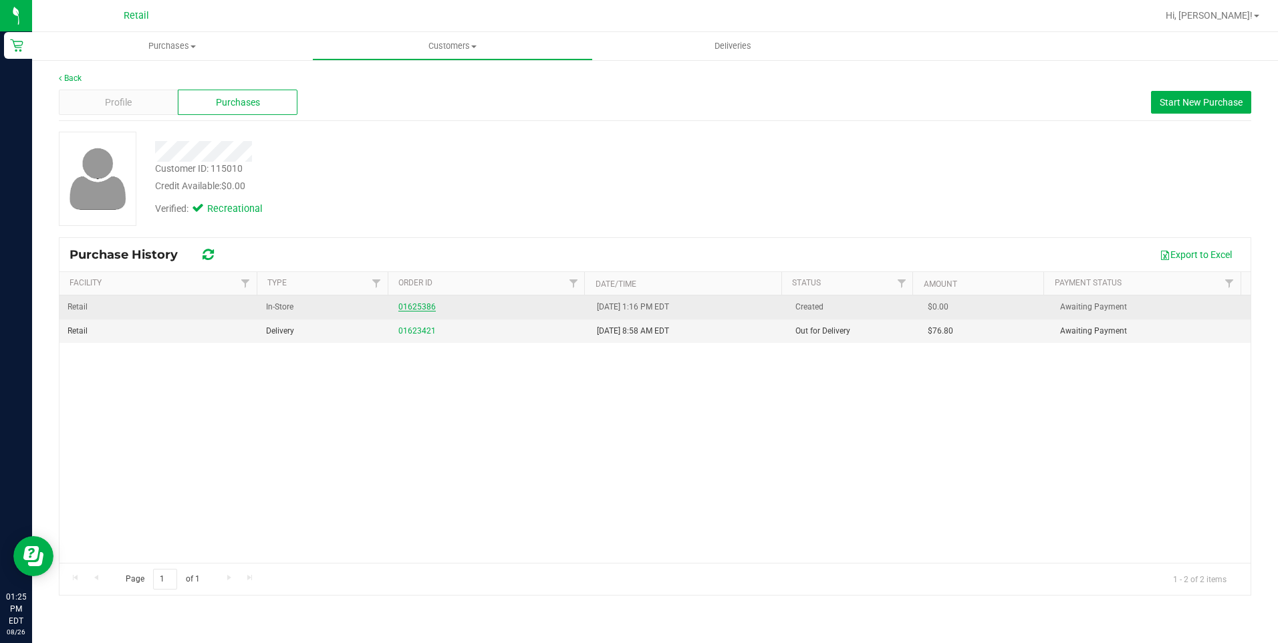
click at [419, 309] on link "01625386" at bounding box center [416, 306] width 37 height 9
click at [406, 309] on link "01625386" at bounding box center [416, 306] width 37 height 9
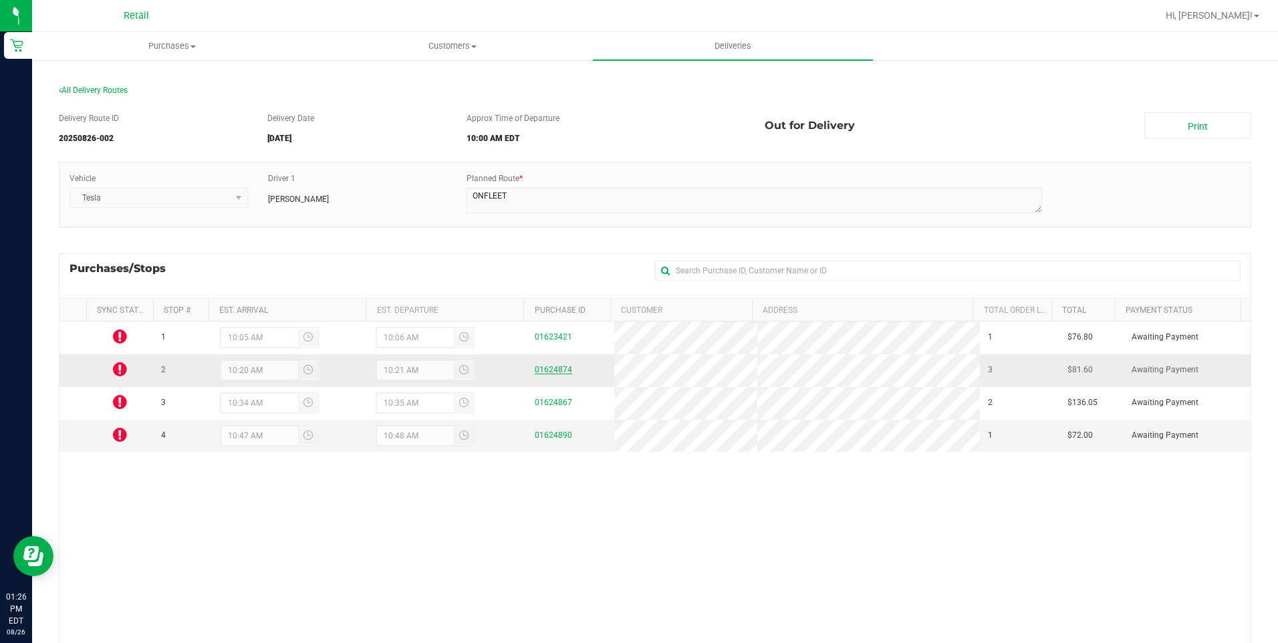
click at [553, 373] on link "01624874" at bounding box center [553, 369] width 37 height 9
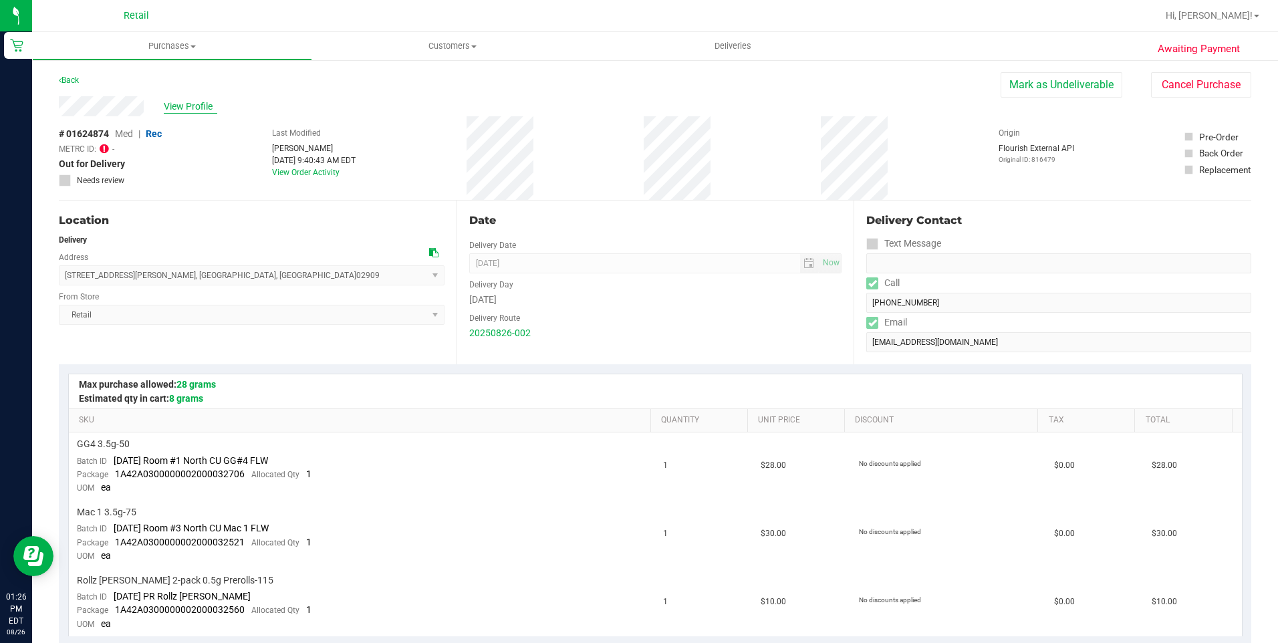
click at [208, 108] on span "View Profile" at bounding box center [190, 107] width 53 height 14
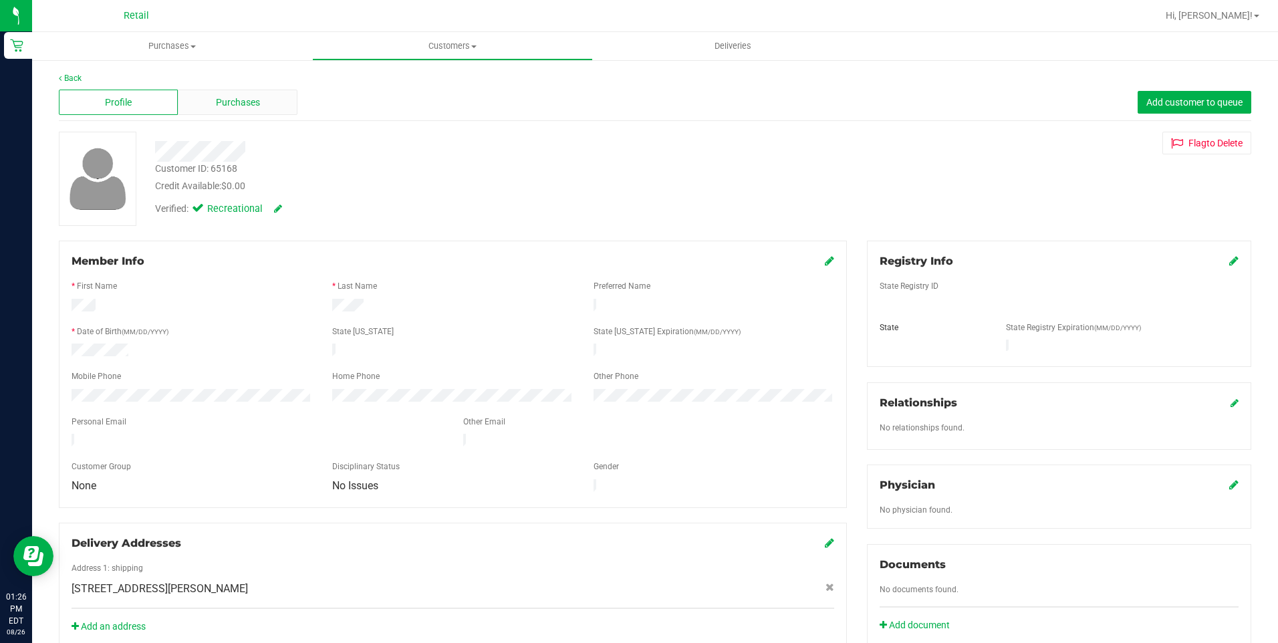
click at [269, 101] on div "Purchases" at bounding box center [237, 102] width 119 height 25
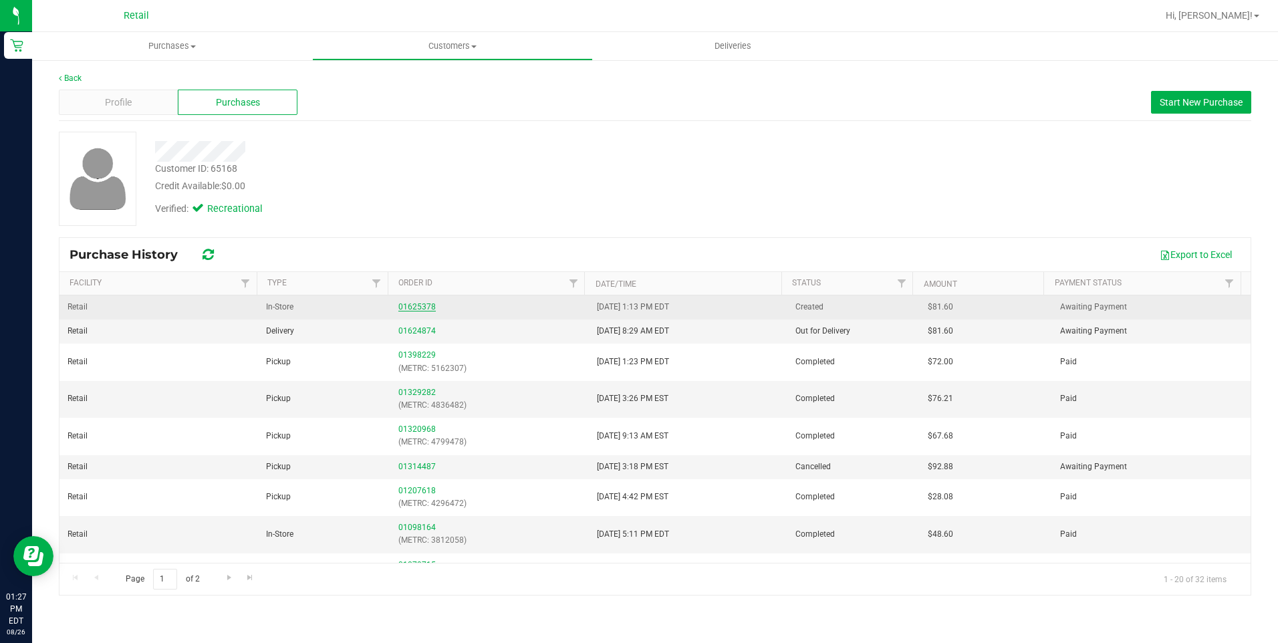
click at [406, 308] on link "01625378" at bounding box center [416, 306] width 37 height 9
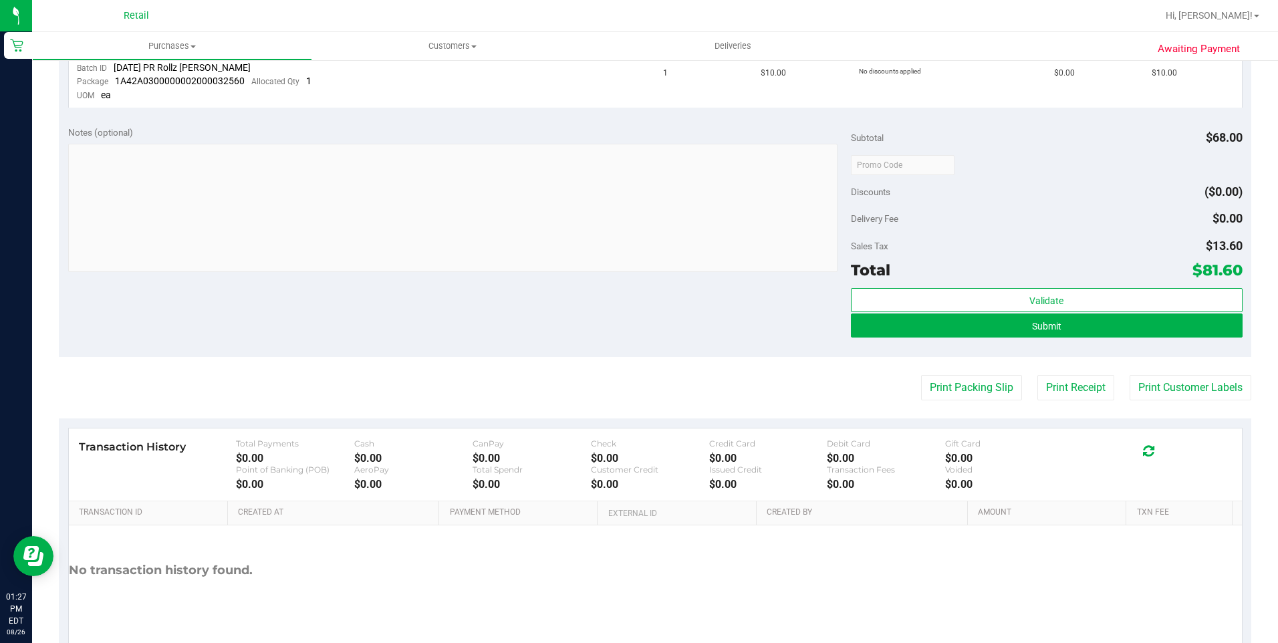
scroll to position [535, 0]
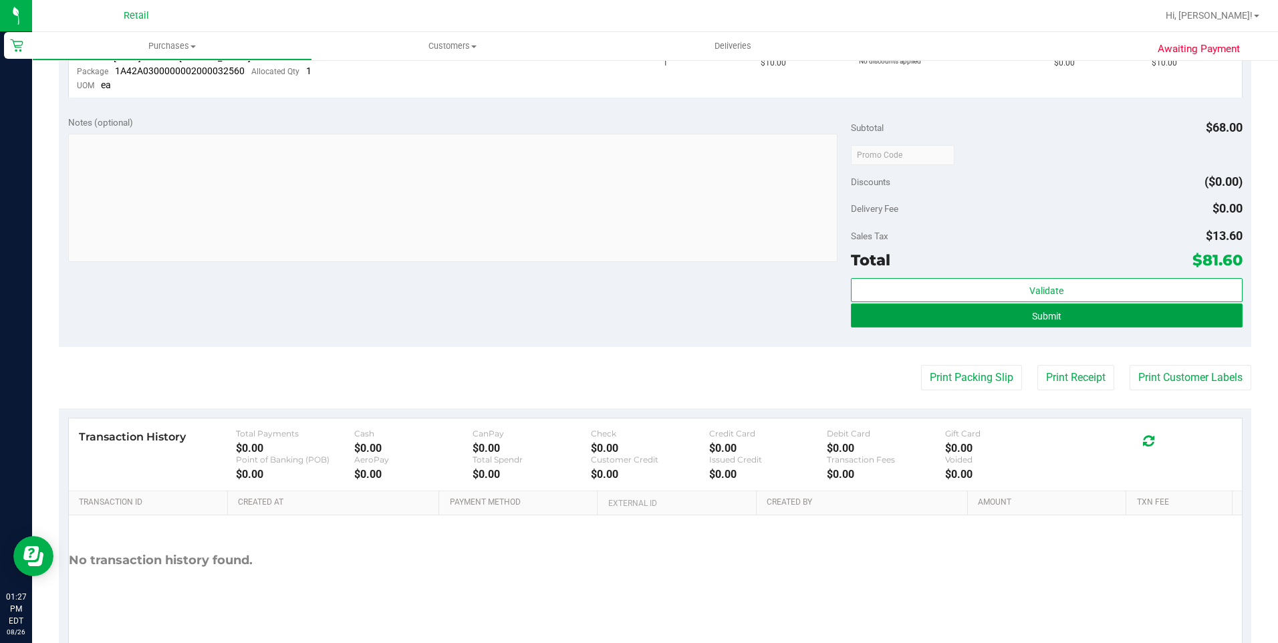
click at [1158, 323] on button "Submit" at bounding box center [1047, 315] width 392 height 24
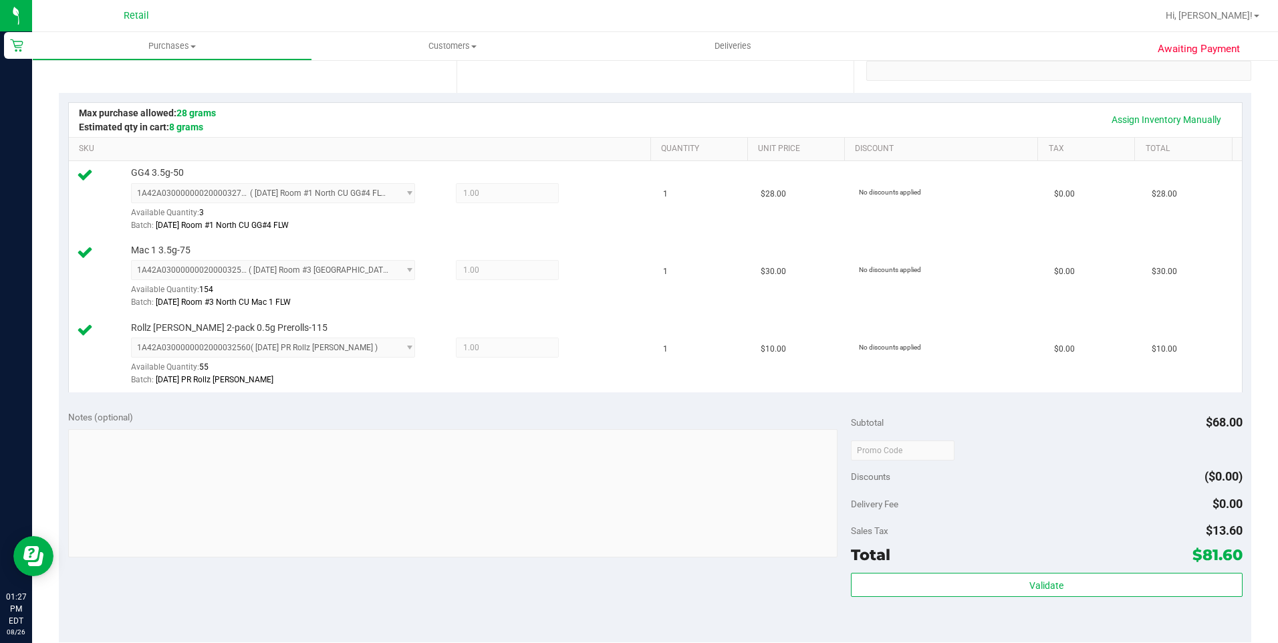
scroll to position [605, 0]
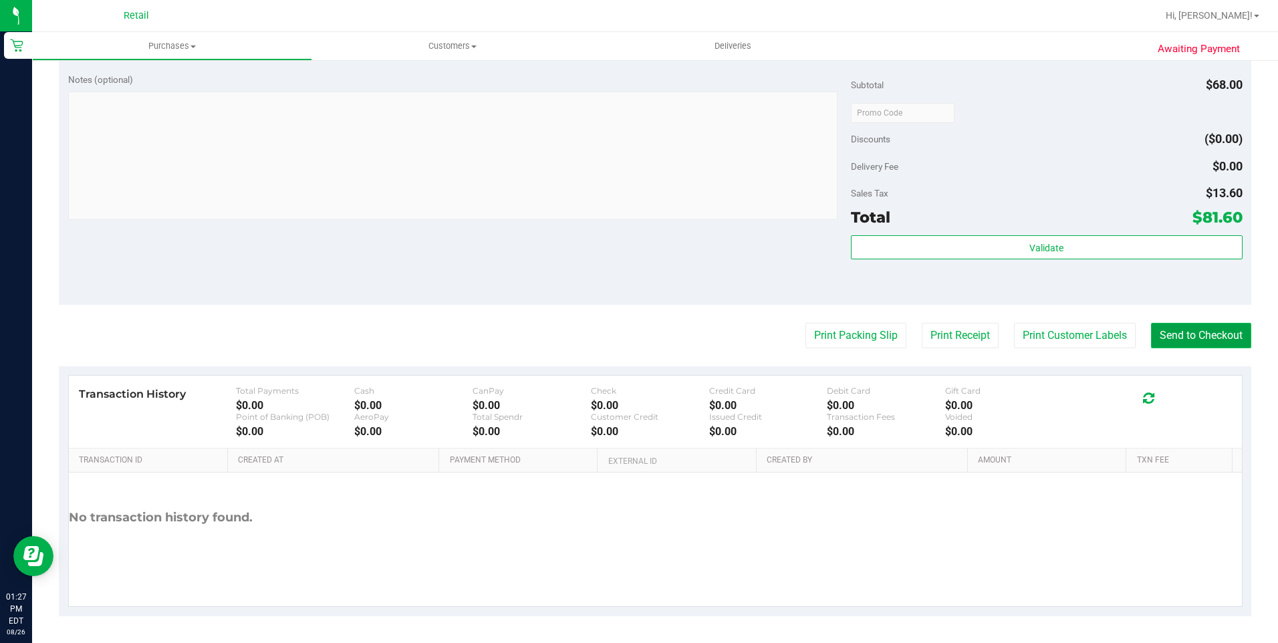
click at [1223, 333] on button "Send to Checkout" at bounding box center [1201, 335] width 100 height 25
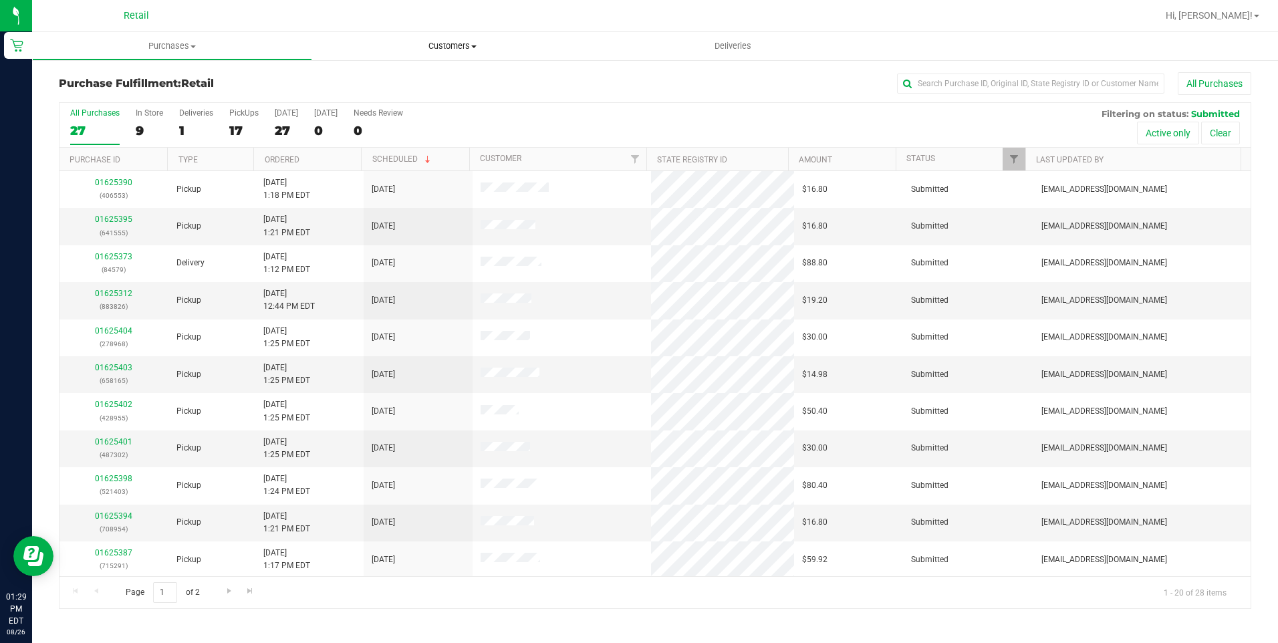
click at [466, 49] on span "Customers" at bounding box center [452, 46] width 279 height 12
click at [740, 46] on span "Deliveries" at bounding box center [732, 46] width 73 height 12
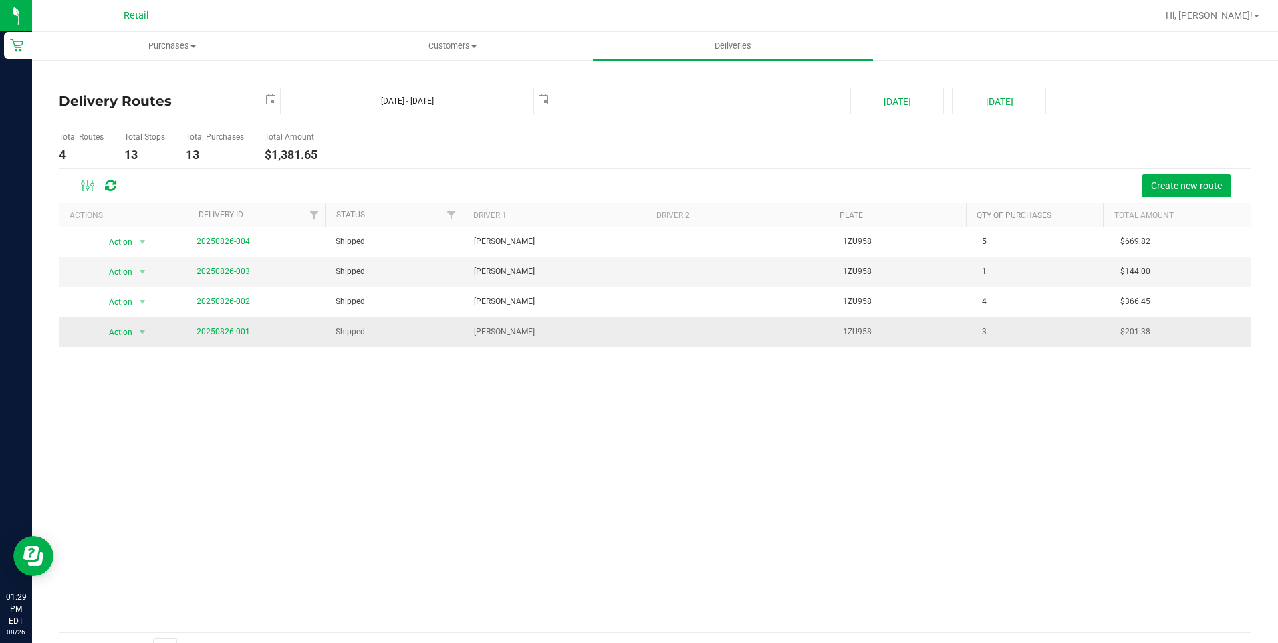
click at [226, 331] on link "20250826-001" at bounding box center [222, 331] width 53 height 9
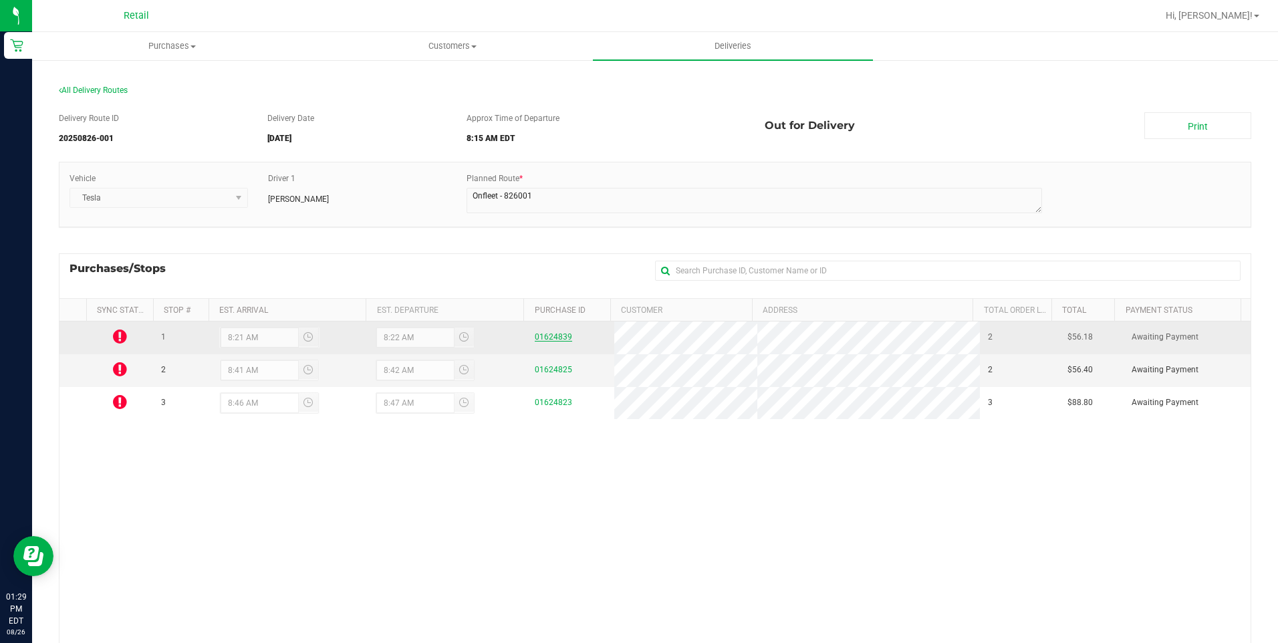
click at [558, 332] on link "01624839" at bounding box center [553, 336] width 37 height 9
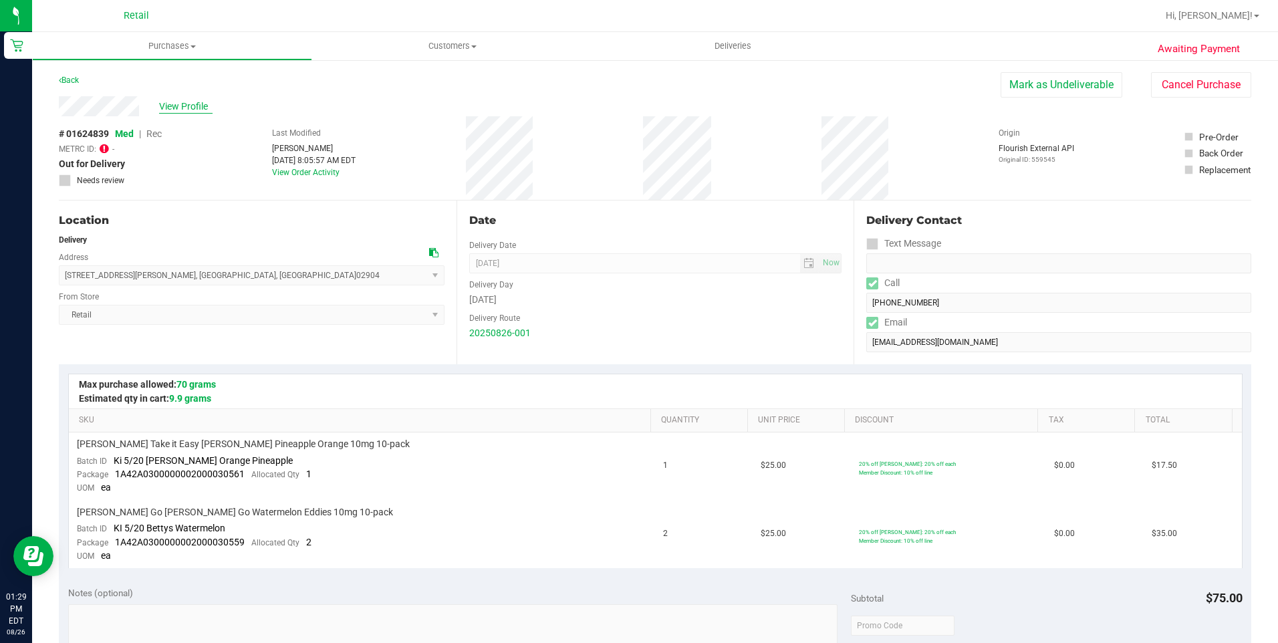
click at [196, 110] on span "View Profile" at bounding box center [185, 107] width 53 height 14
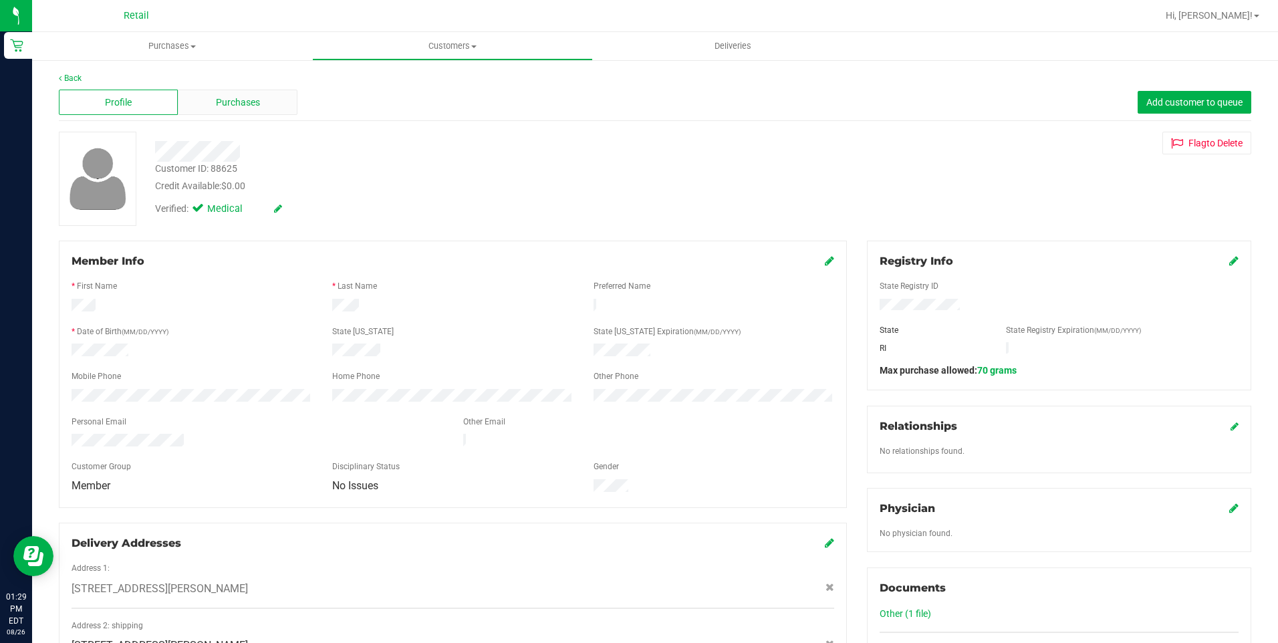
click at [256, 108] on span "Purchases" at bounding box center [238, 103] width 44 height 14
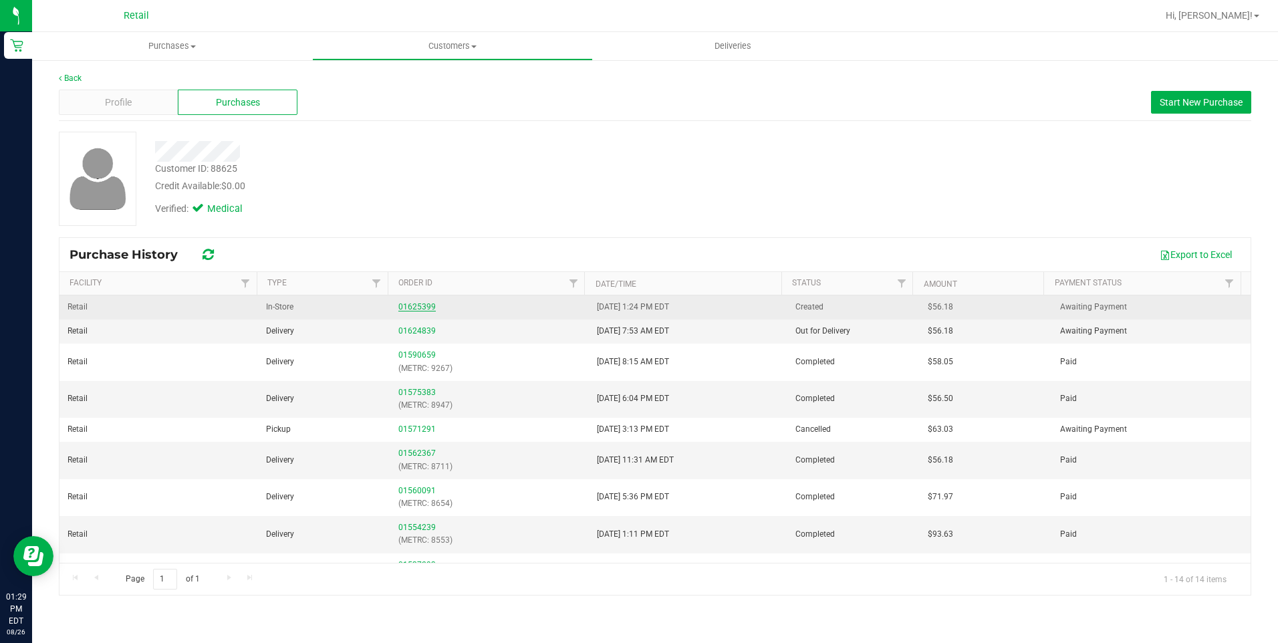
click at [413, 311] on link "01625399" at bounding box center [416, 306] width 37 height 9
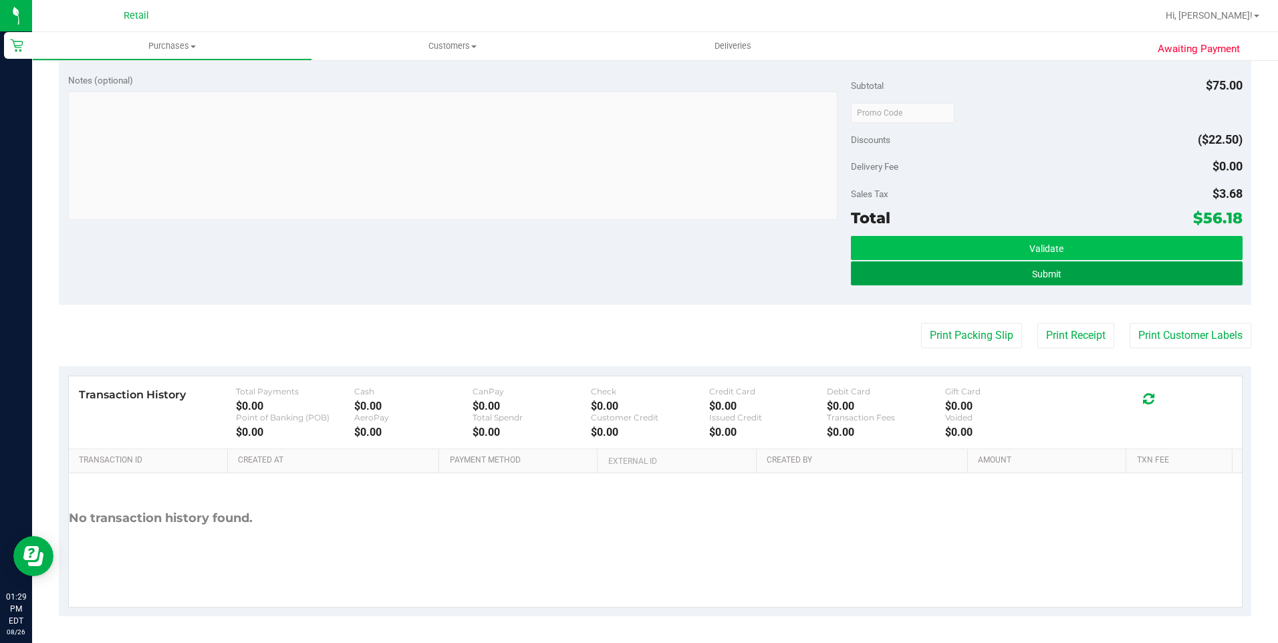
click at [975, 273] on button "Submit" at bounding box center [1047, 273] width 392 height 24
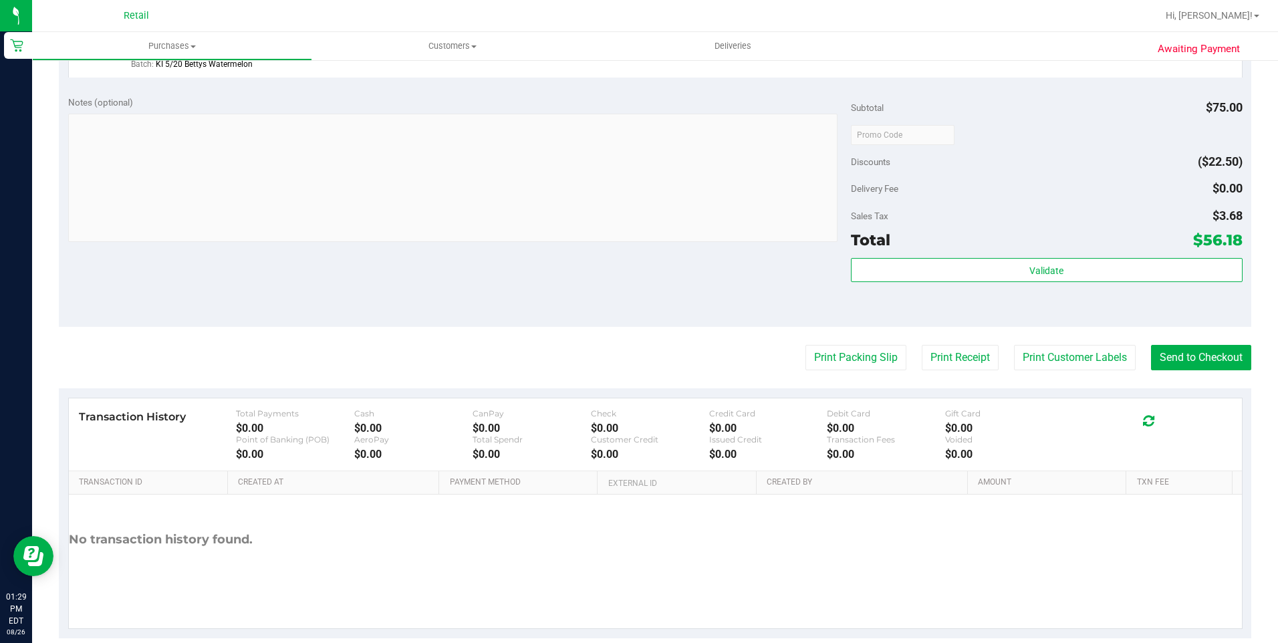
scroll to position [527, 0]
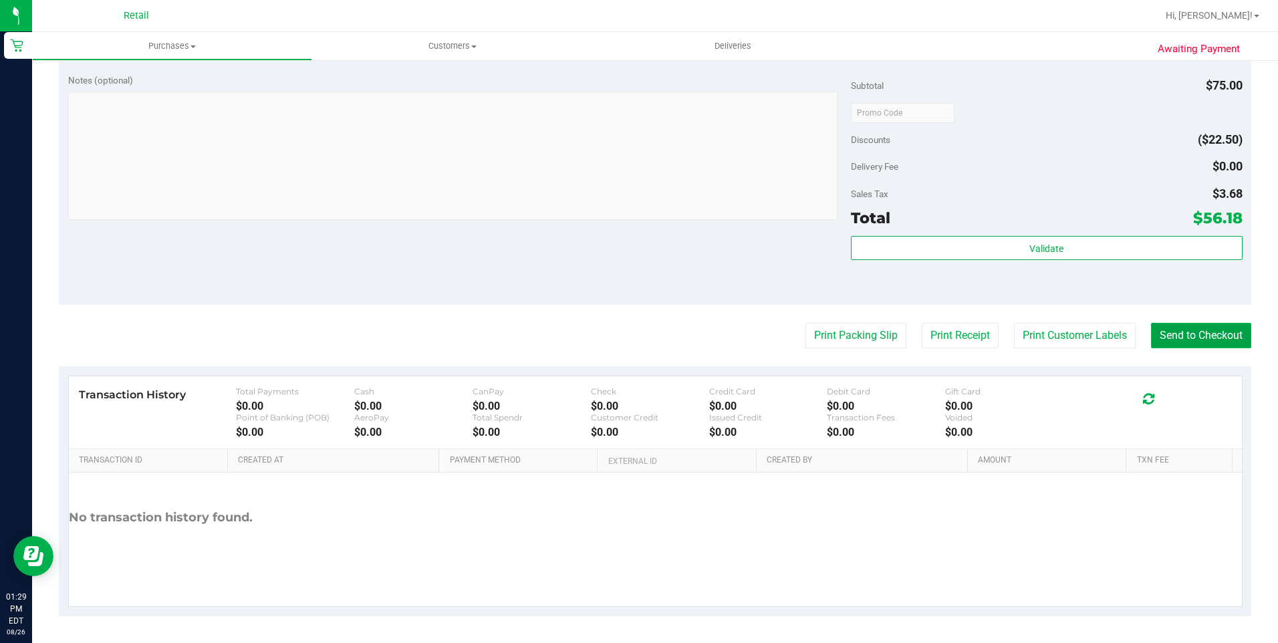
click at [1207, 342] on button "Send to Checkout" at bounding box center [1201, 335] width 100 height 25
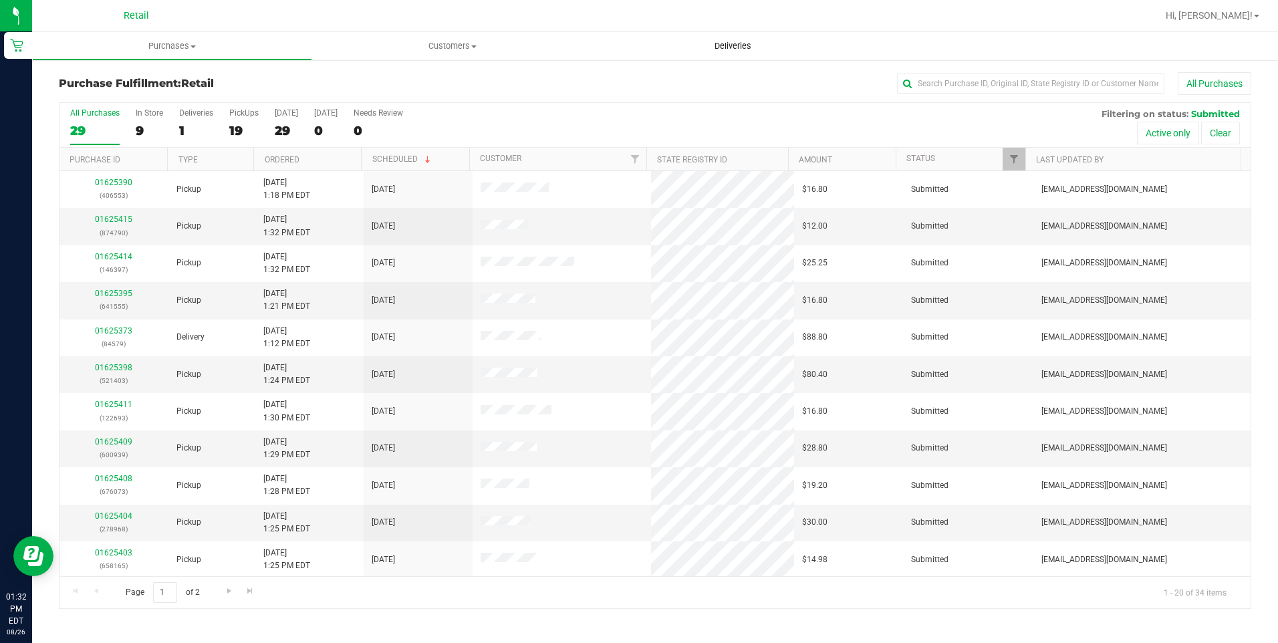
click at [741, 45] on span "Deliveries" at bounding box center [732, 46] width 73 height 12
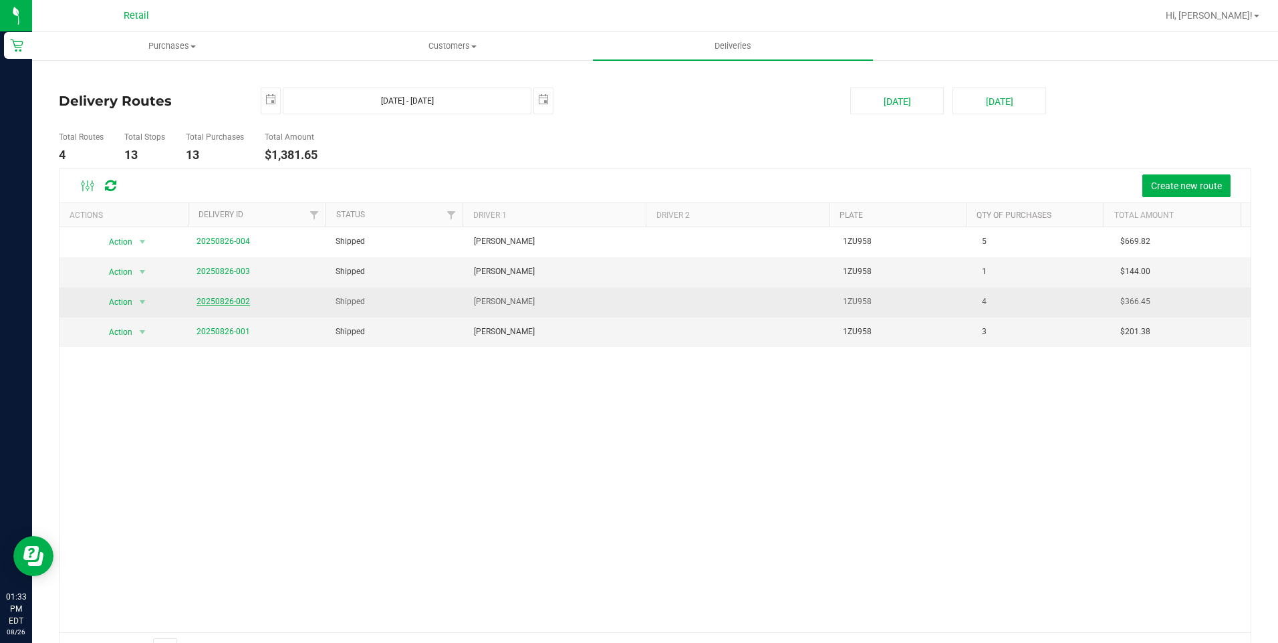
click at [231, 301] on link "20250826-002" at bounding box center [222, 301] width 53 height 9
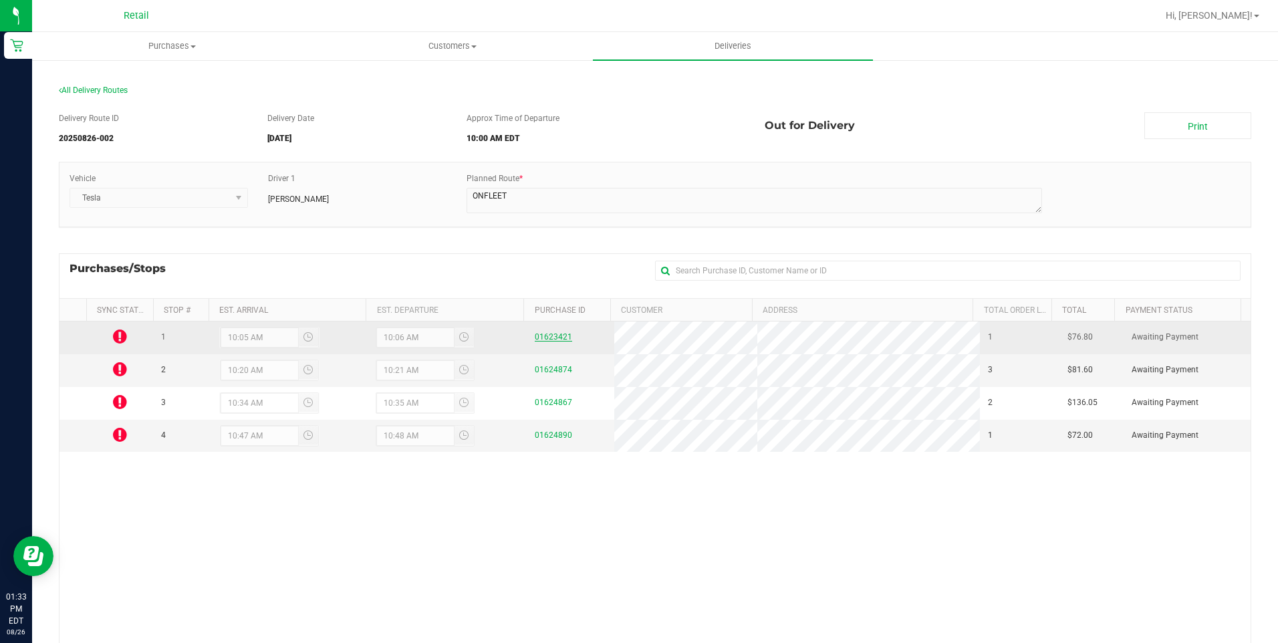
click at [558, 333] on link "01623421" at bounding box center [553, 336] width 37 height 9
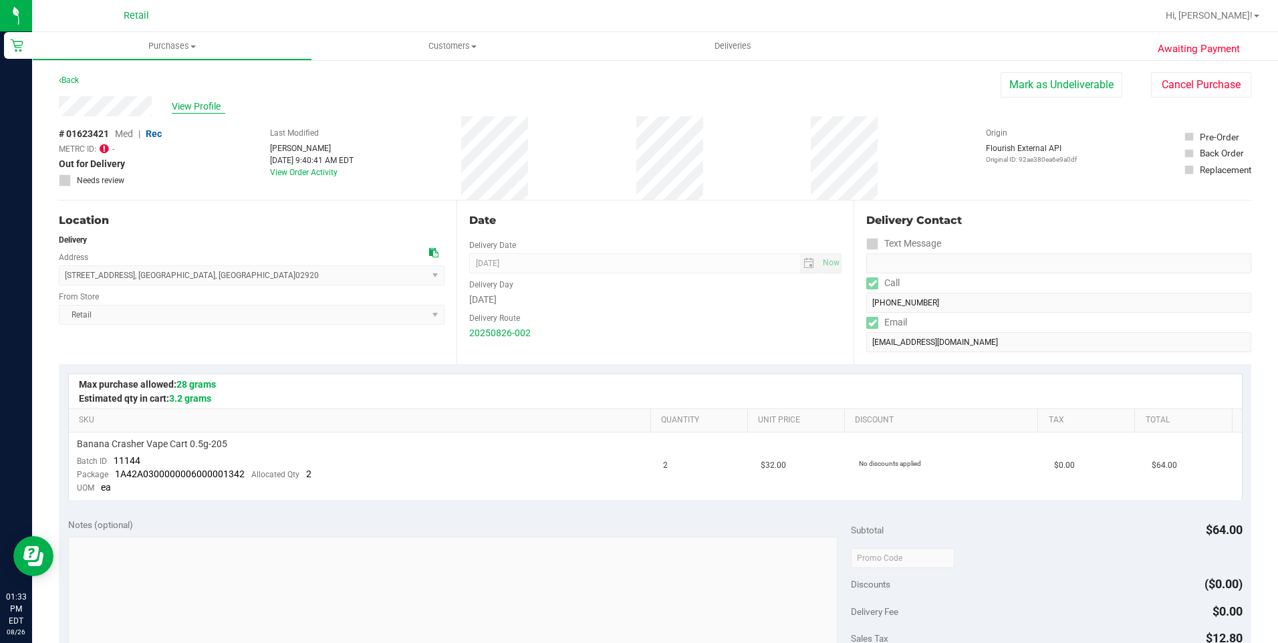
click at [205, 102] on span "View Profile" at bounding box center [198, 107] width 53 height 14
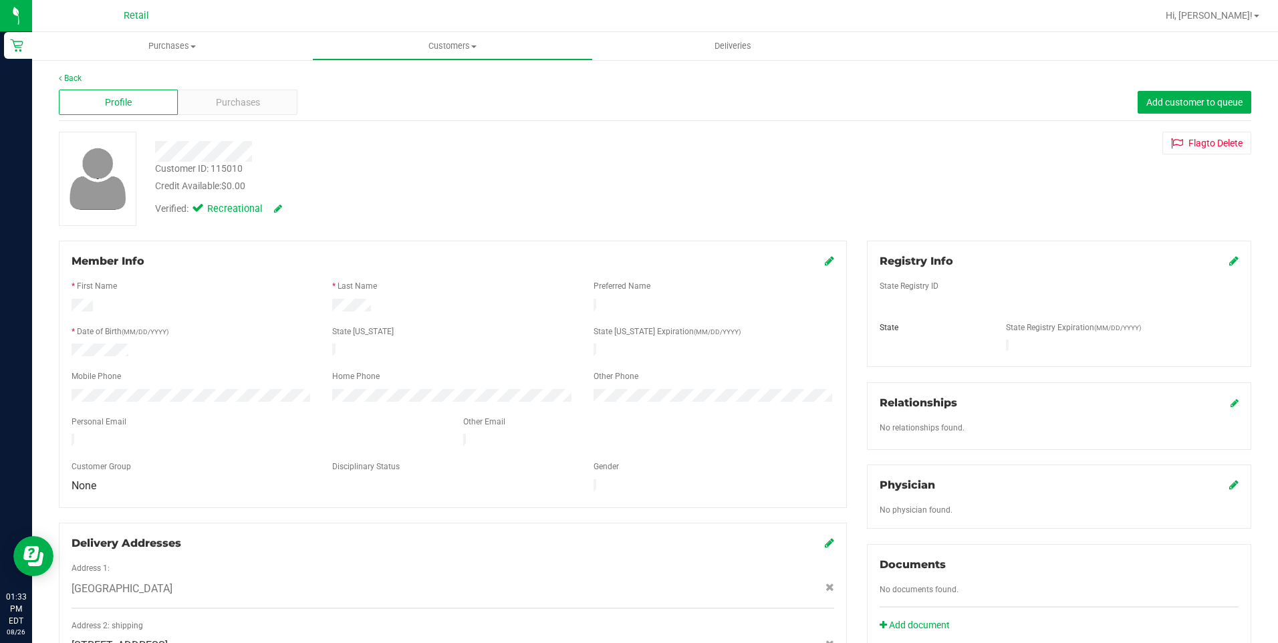
click at [205, 102] on div "Purchases" at bounding box center [237, 102] width 119 height 25
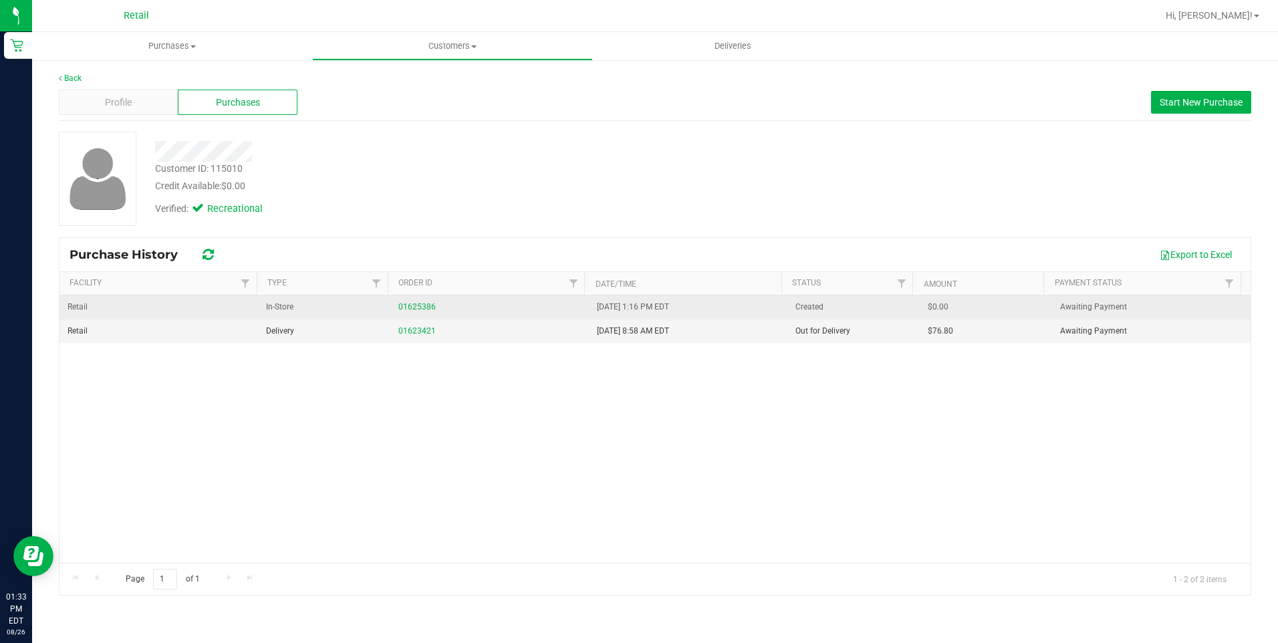
click at [410, 312] on div "01625386" at bounding box center [489, 307] width 182 height 13
click at [413, 306] on link "01625386" at bounding box center [416, 306] width 37 height 9
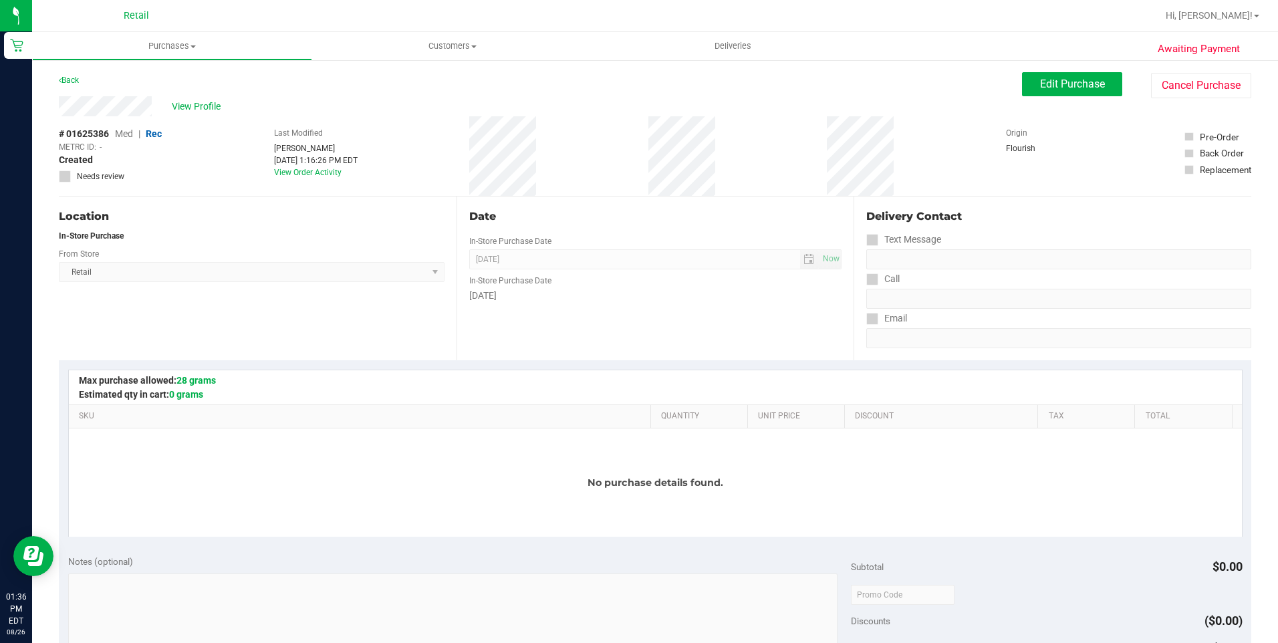
click at [271, 316] on div "Location In-Store Purchase From Store Retail Select Store Retail" at bounding box center [258, 278] width 398 height 164
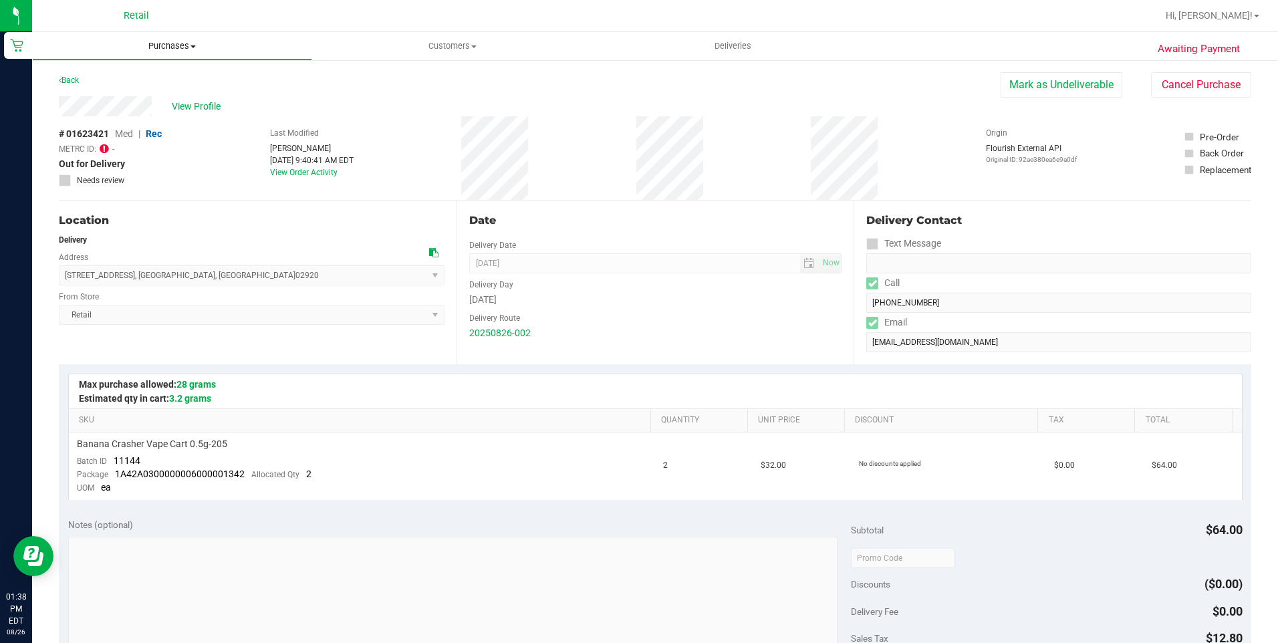
click at [161, 50] on span "Purchases" at bounding box center [172, 46] width 279 height 12
click at [140, 108] on li "All purchases" at bounding box center [172, 113] width 280 height 16
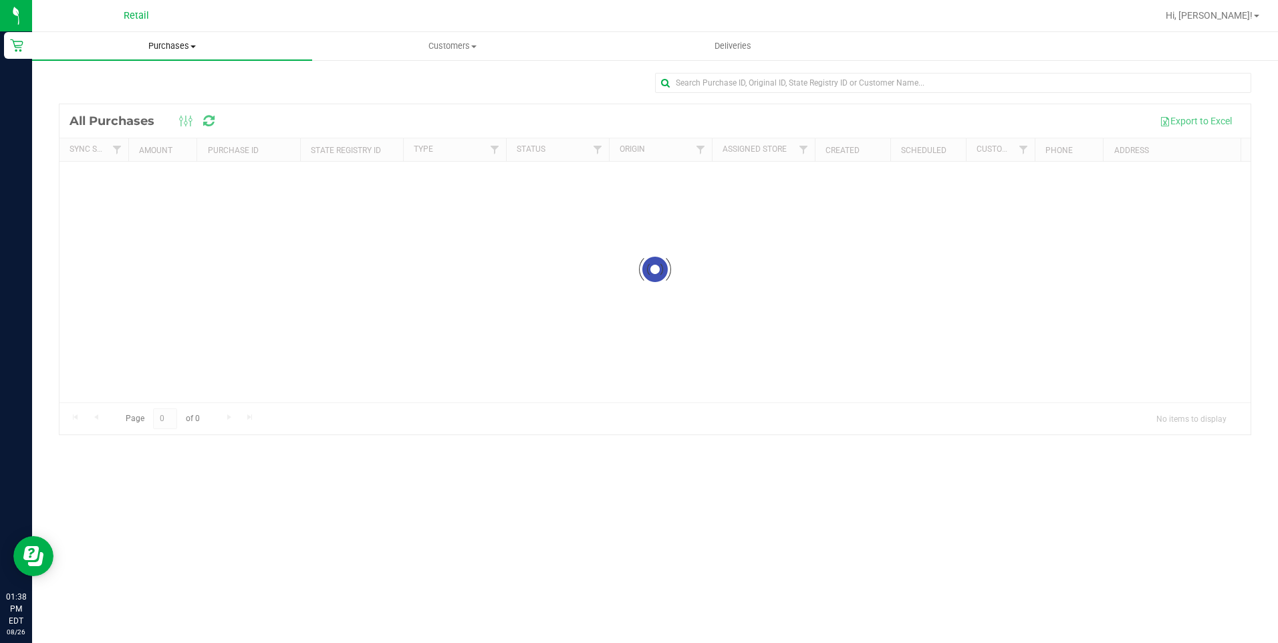
click at [192, 45] on span at bounding box center [192, 46] width 5 height 3
click at [165, 96] on li "Fulfillment" at bounding box center [172, 97] width 280 height 16
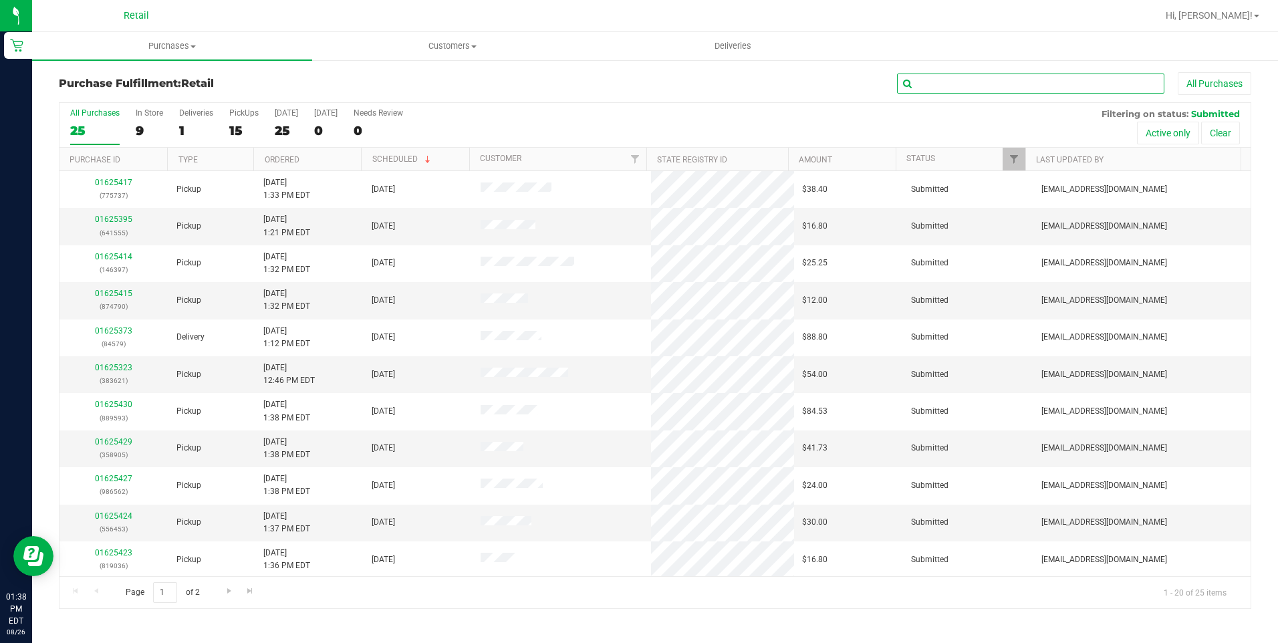
click at [1007, 82] on input "text" at bounding box center [1030, 84] width 267 height 20
type input "579"
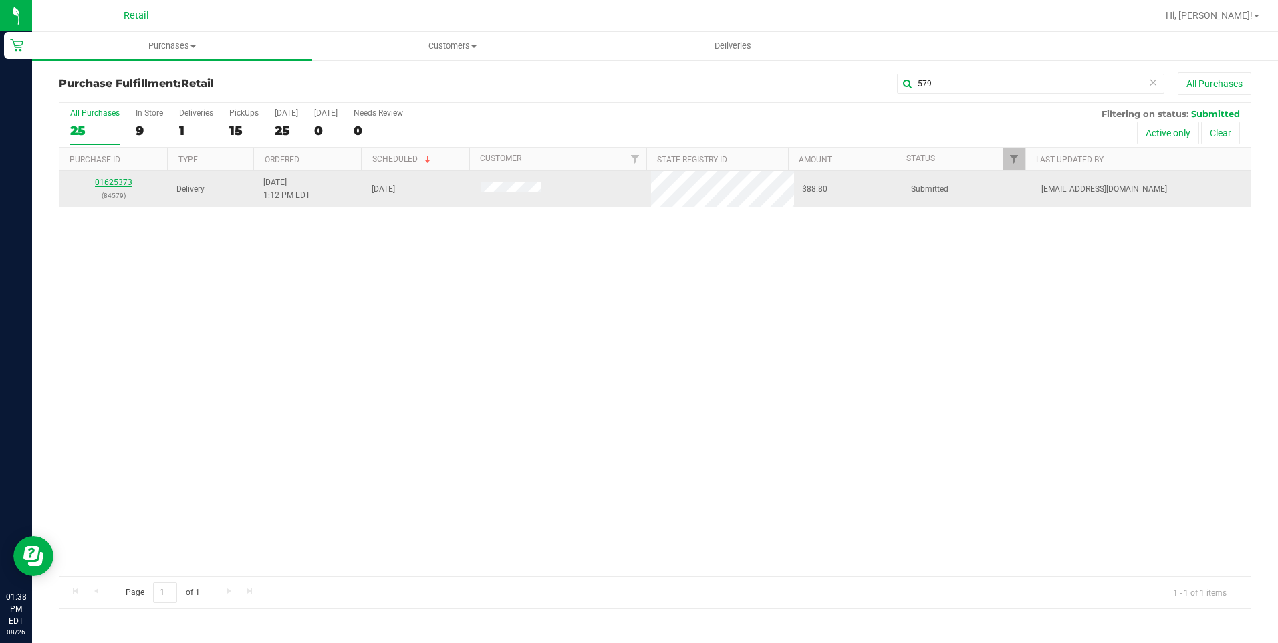
drag, startPoint x: 1006, startPoint y: 45, endPoint x: 123, endPoint y: 184, distance: 893.6
click at [123, 184] on link "01625373" at bounding box center [113, 182] width 37 height 9
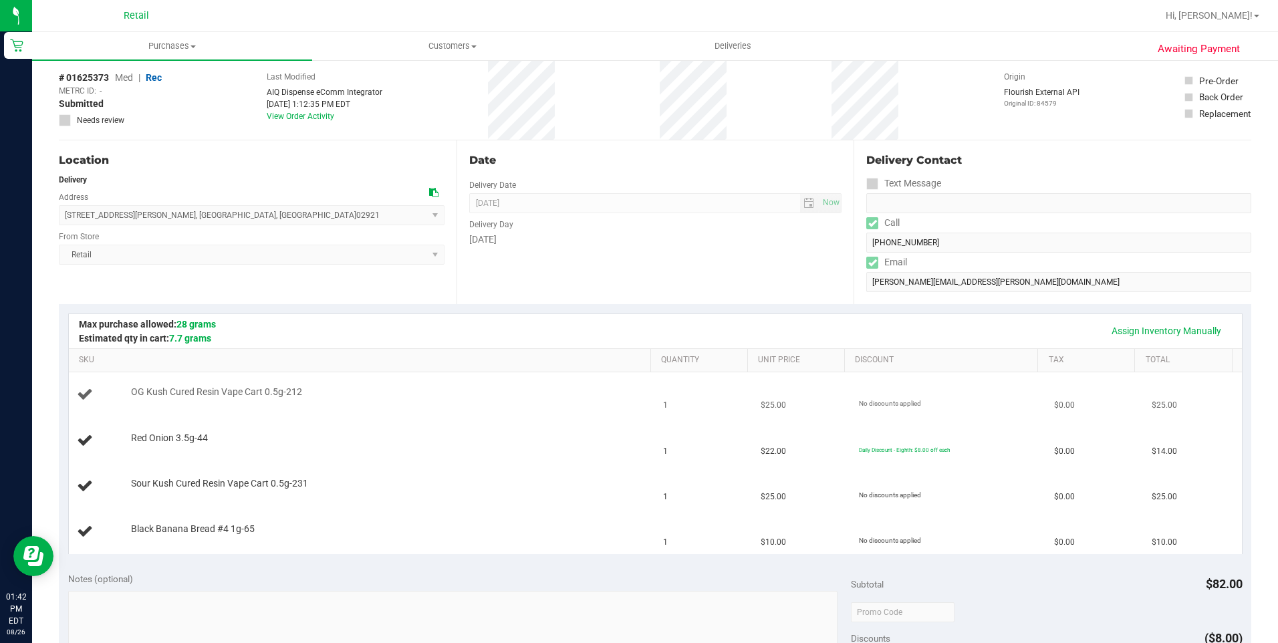
scroll to position [134, 0]
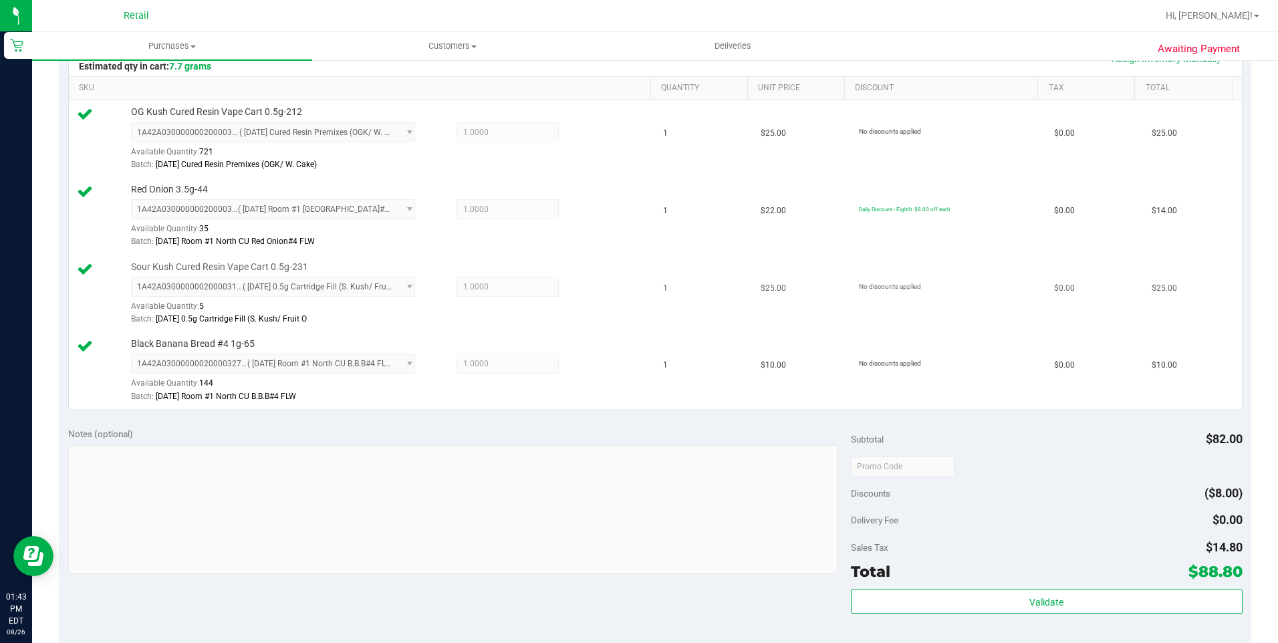
scroll to position [401, 0]
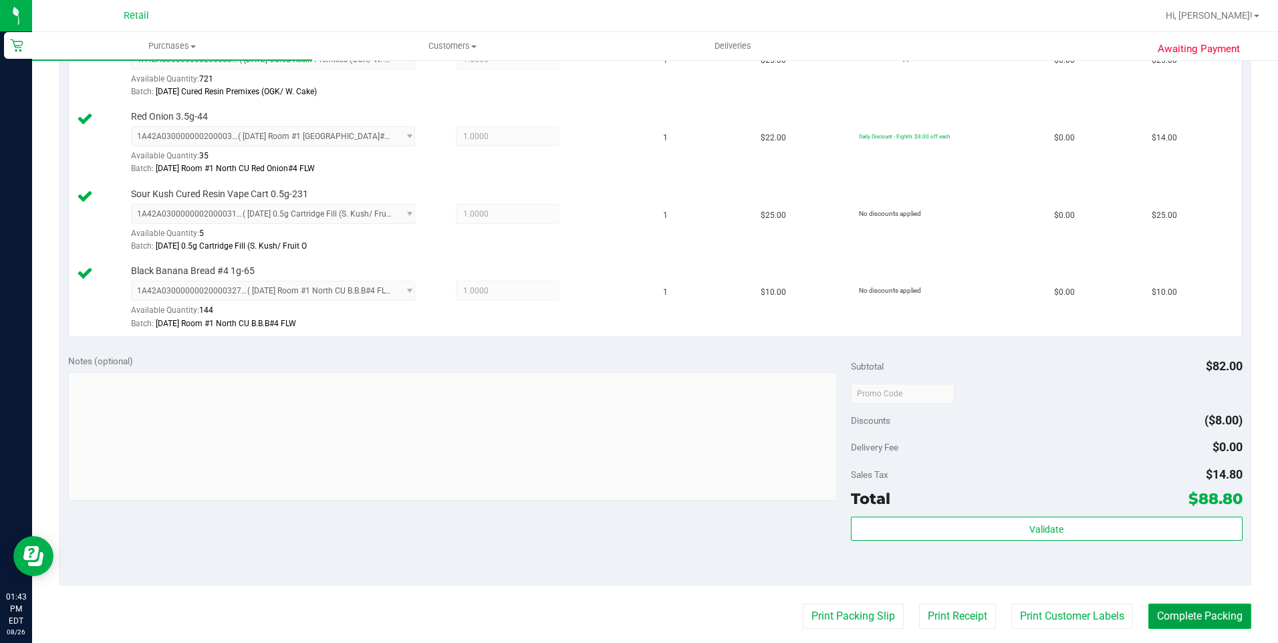
click at [1164, 624] on button "Complete Packing" at bounding box center [1199, 615] width 103 height 25
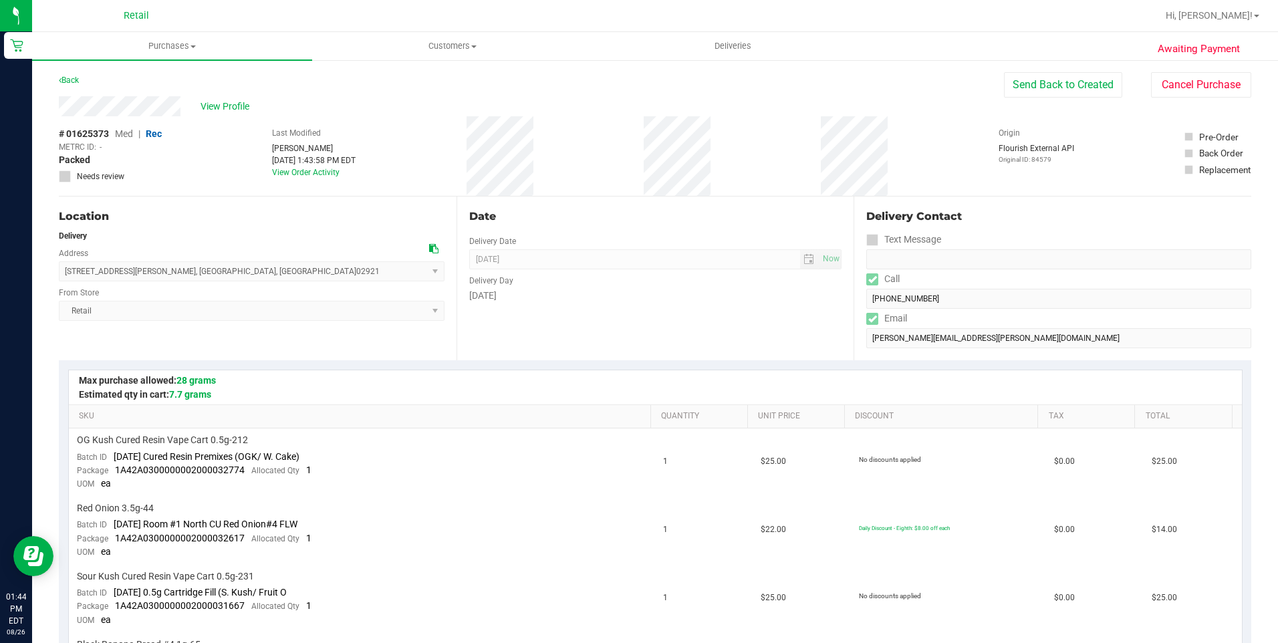
drag, startPoint x: 59, startPoint y: 270, endPoint x: 217, endPoint y: 269, distance: 157.7
click at [217, 269] on span "[STREET_ADDRESS][PERSON_NAME] , [GEOGRAPHIC_DATA] , [GEOGRAPHIC_DATA] 02921 Sel…" at bounding box center [252, 271] width 386 height 20
copy span "[STREET_ADDRESS][PERSON_NAME]"
click at [182, 47] on span "Purchases" at bounding box center [172, 46] width 280 height 12
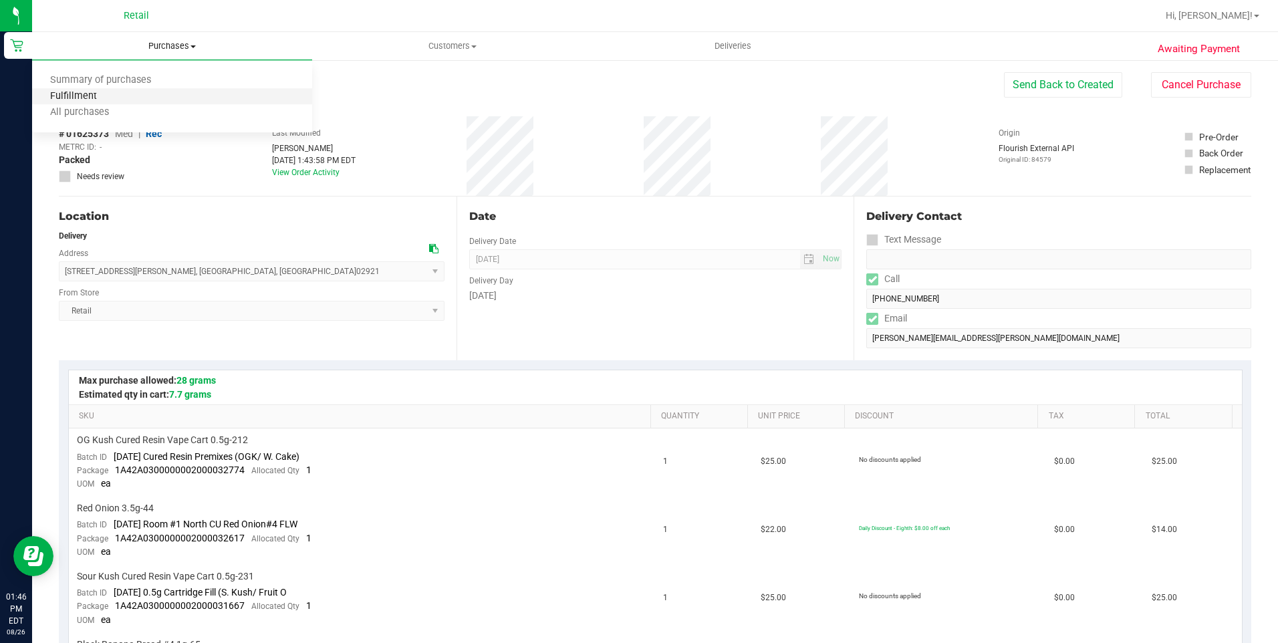
click at [96, 102] on span "Fulfillment" at bounding box center [73, 96] width 83 height 11
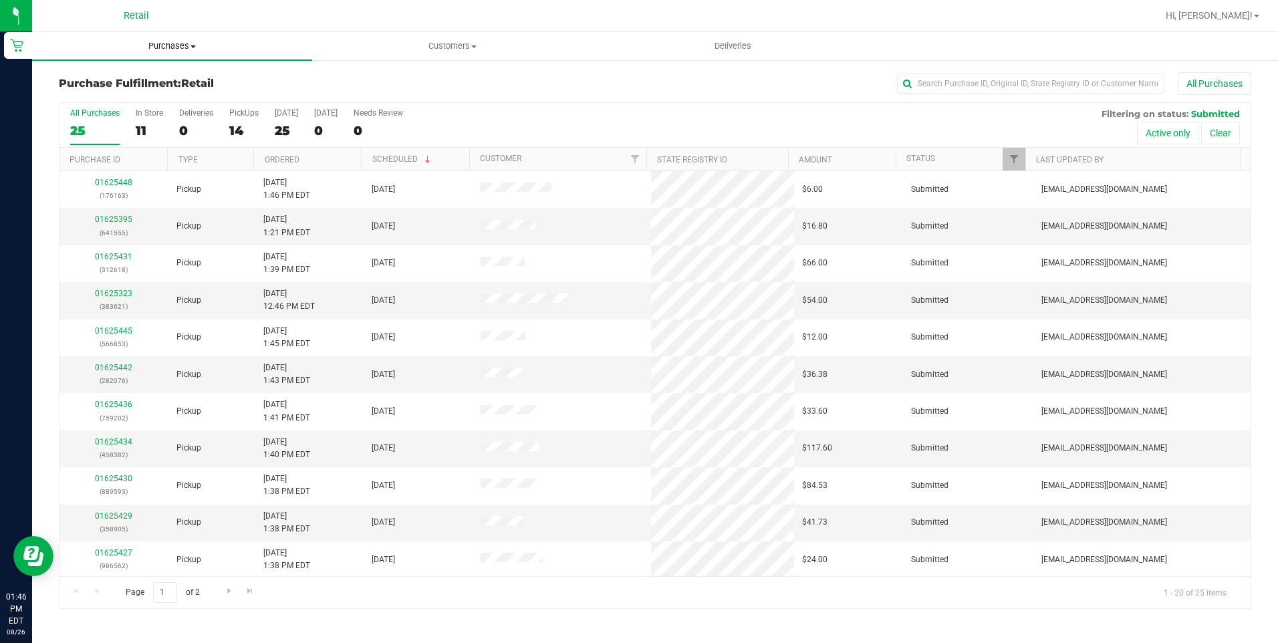
click at [189, 49] on span "Purchases" at bounding box center [172, 46] width 280 height 12
click at [125, 99] on li "Fulfillment" at bounding box center [172, 97] width 280 height 16
click at [998, 82] on input "text" at bounding box center [1030, 84] width 267 height 20
type input "202"
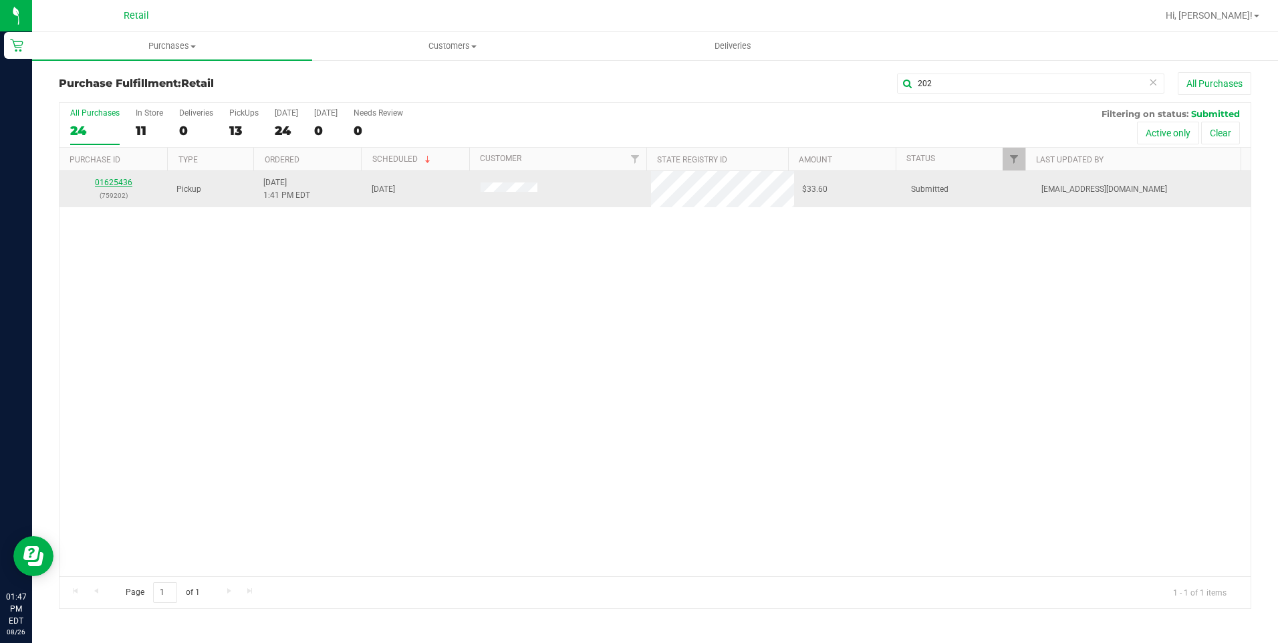
click at [129, 186] on link "01625436" at bounding box center [113, 182] width 37 height 9
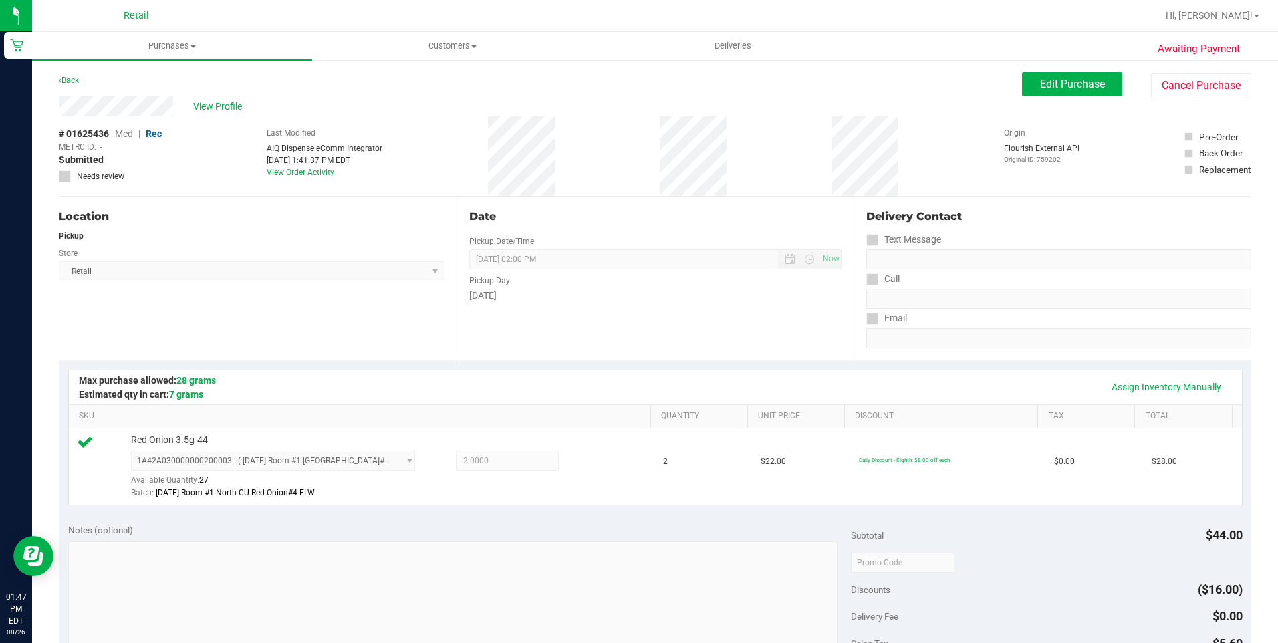
scroll to position [267, 0]
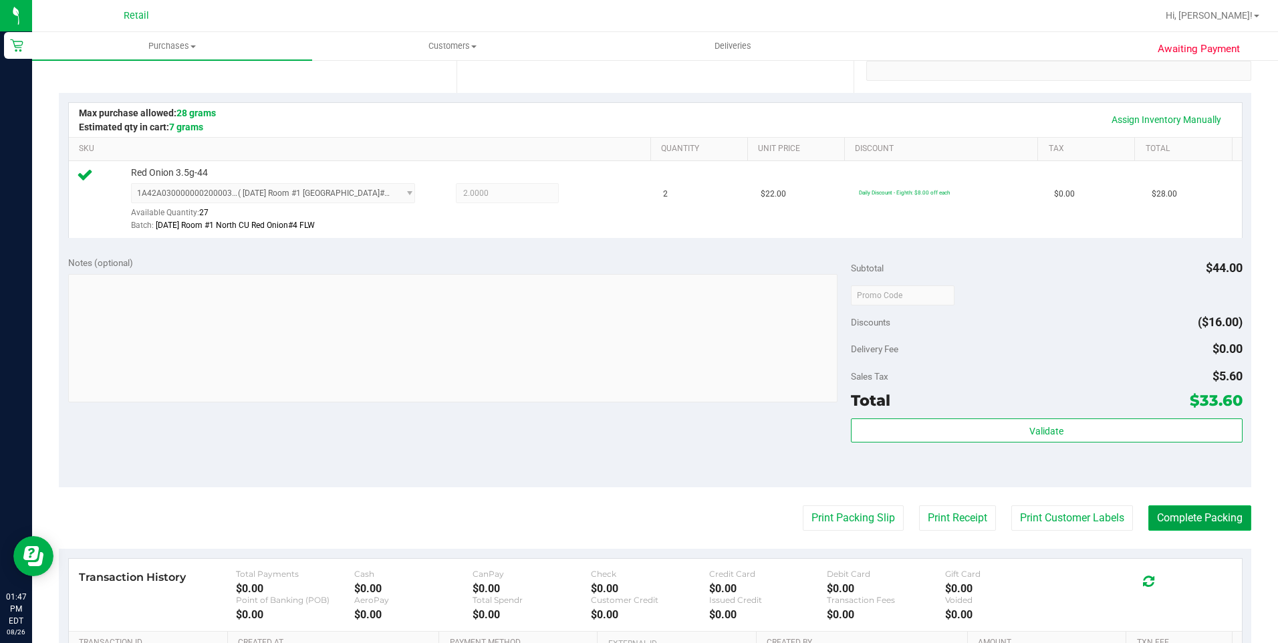
click at [1153, 524] on button "Complete Packing" at bounding box center [1199, 517] width 103 height 25
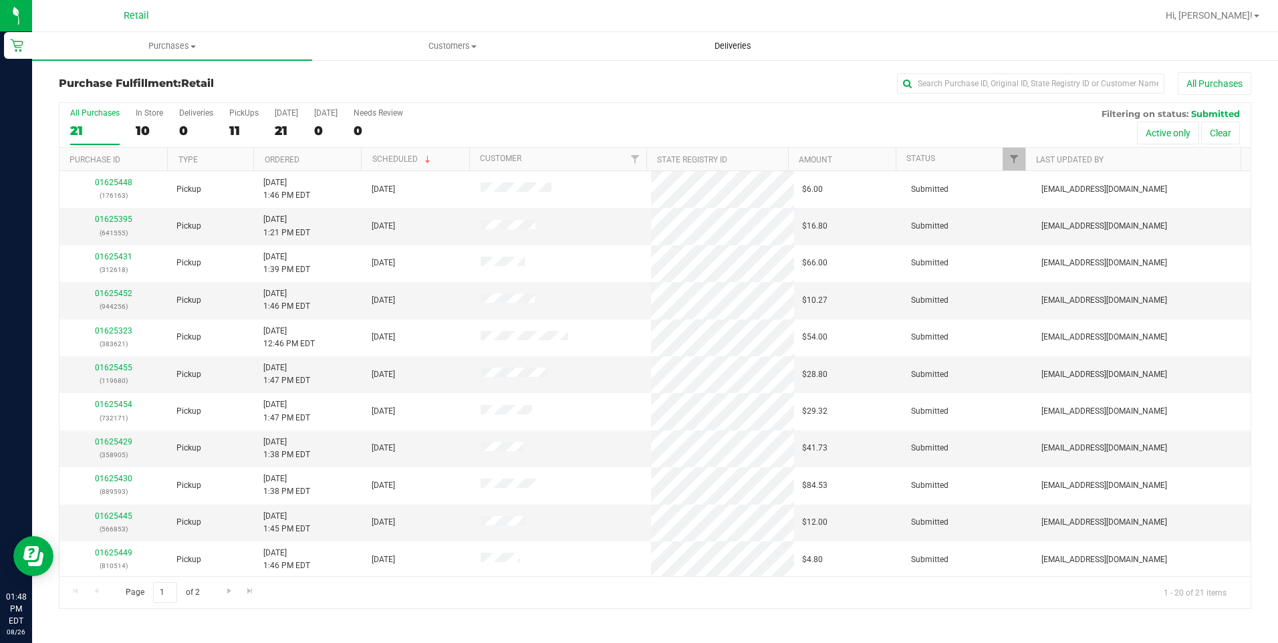
click at [732, 41] on span "Deliveries" at bounding box center [732, 46] width 73 height 12
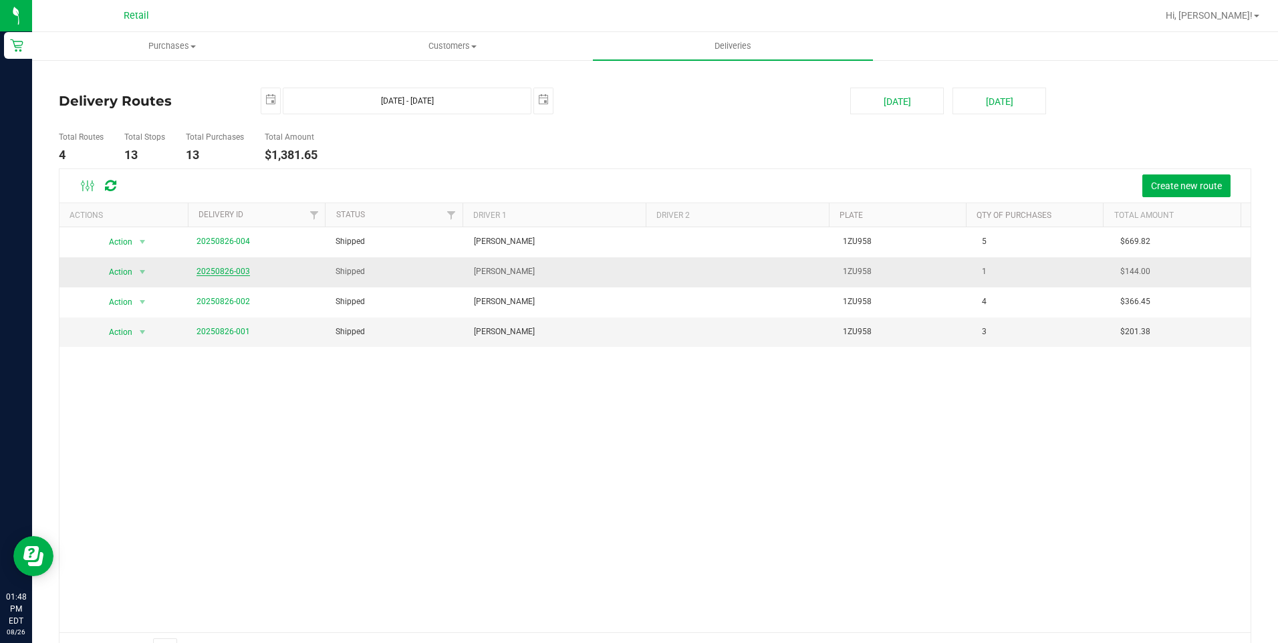
click at [229, 268] on link "20250826-003" at bounding box center [222, 271] width 53 height 9
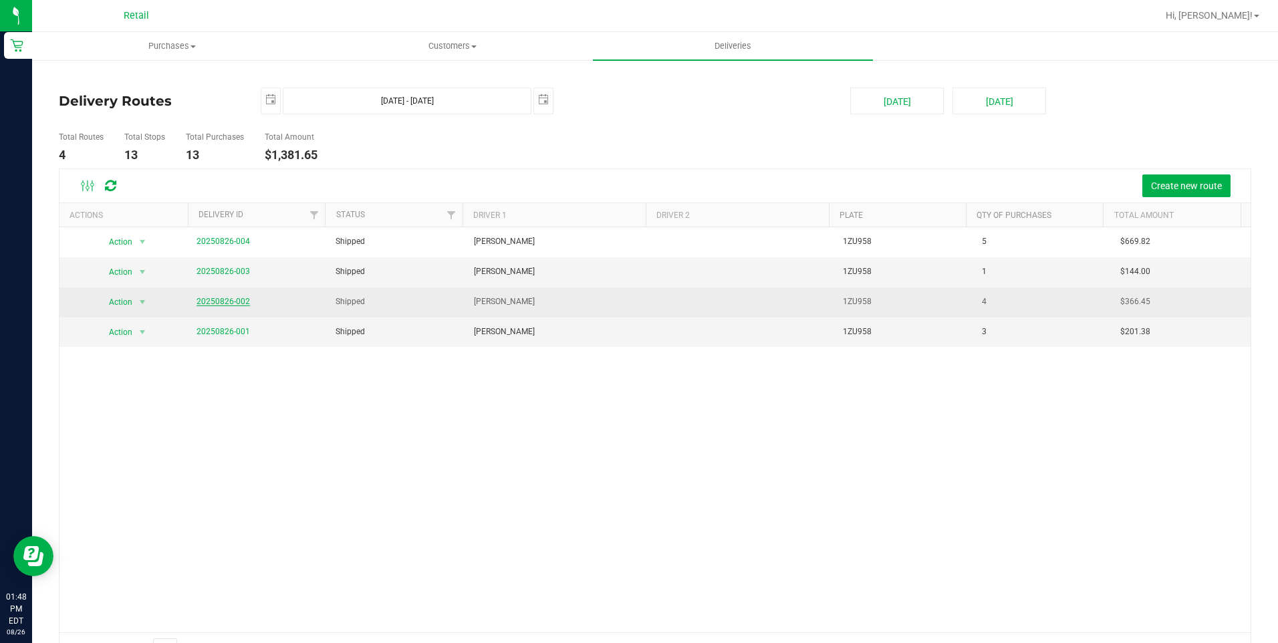
click at [235, 304] on link "20250826-002" at bounding box center [222, 301] width 53 height 9
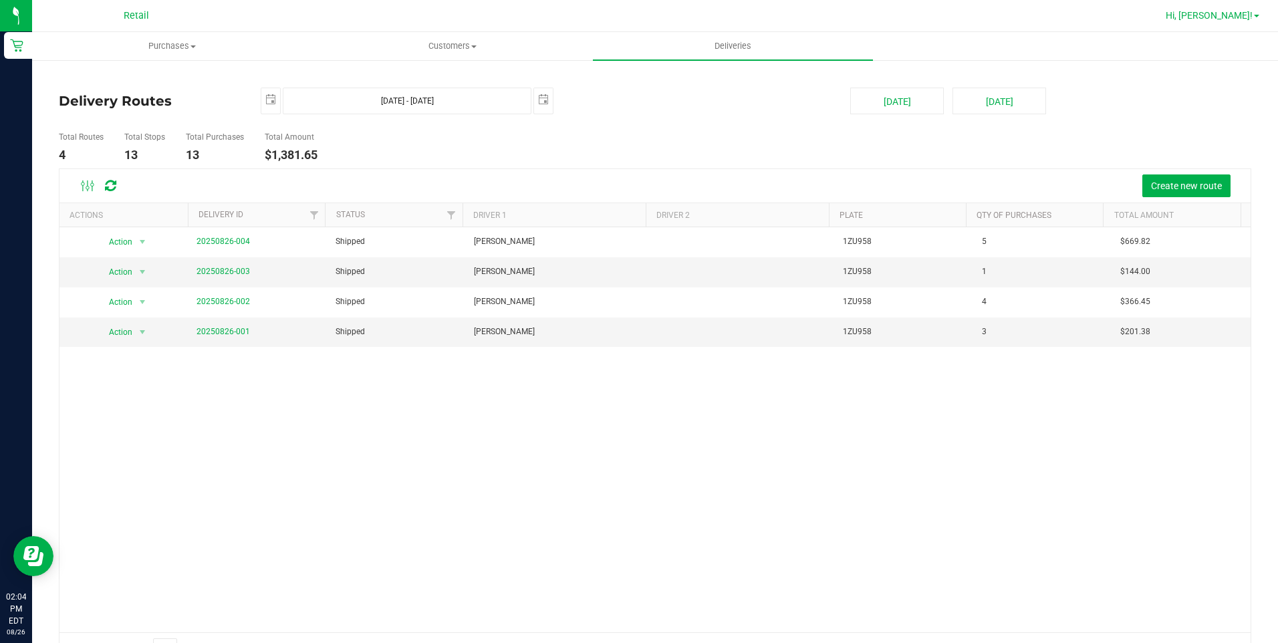
click at [1251, 15] on span "Hi, [PERSON_NAME]!" at bounding box center [1208, 15] width 87 height 11
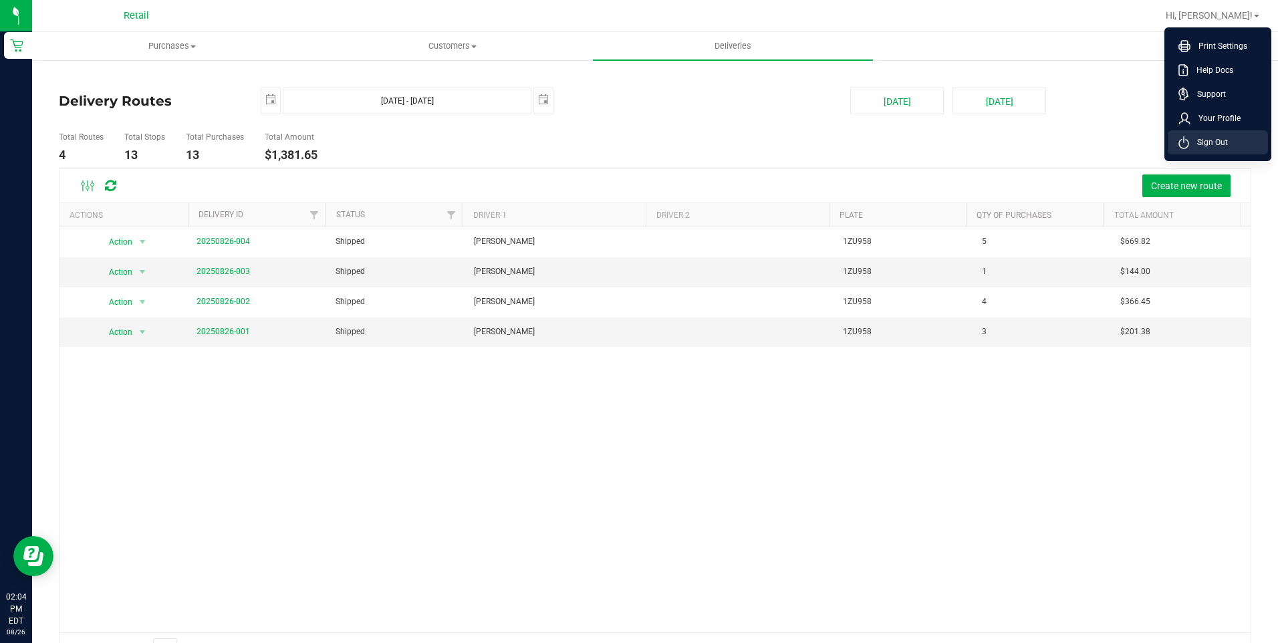
click at [1201, 138] on span "Sign Out" at bounding box center [1208, 142] width 39 height 13
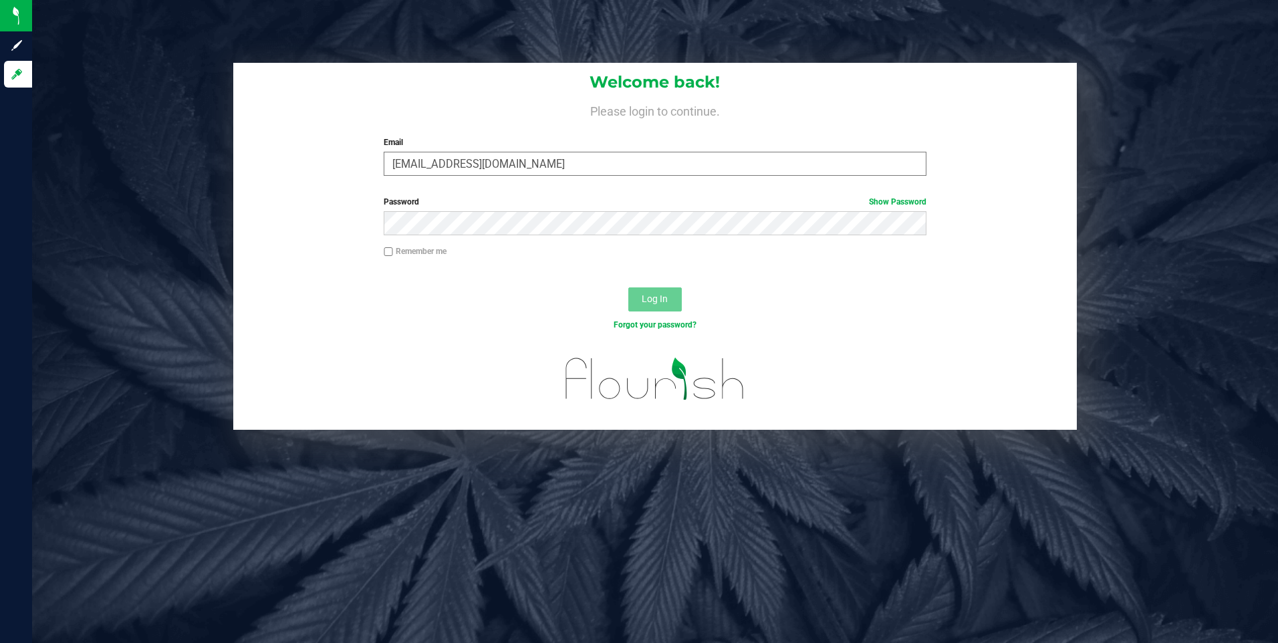
click at [509, 172] on input "[EMAIL_ADDRESS][DOMAIN_NAME]" at bounding box center [655, 164] width 543 height 24
click at [514, 160] on input "[EMAIL_ADDRESS][DOMAIN_NAME]" at bounding box center [655, 164] width 543 height 24
type input "[EMAIL_ADDRESS][DOMAIN_NAME]"
click at [657, 305] on button "Log In" at bounding box center [654, 299] width 53 height 24
